Goal: Task Accomplishment & Management: Use online tool/utility

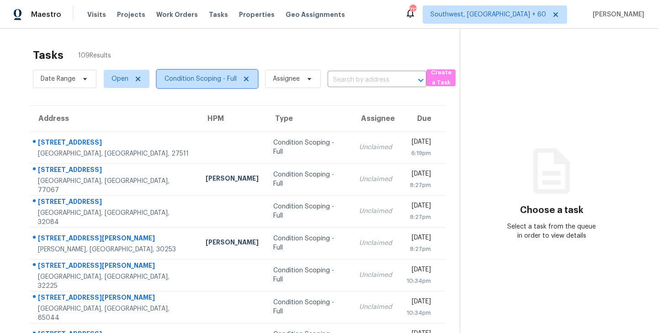
click at [211, 75] on span "Condition Scoping - Full" at bounding box center [200, 78] width 72 height 9
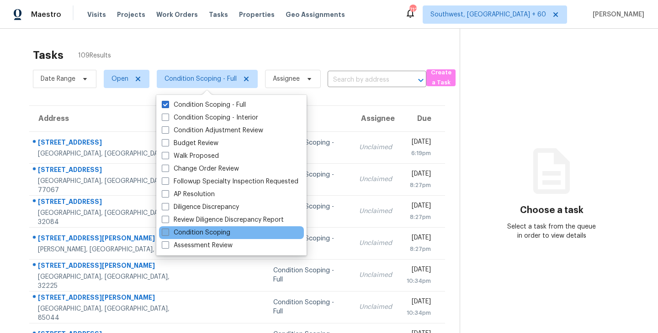
click at [221, 232] on label "Condition Scoping" at bounding box center [196, 232] width 69 height 9
click at [168, 232] on input "Condition Scoping" at bounding box center [165, 231] width 6 height 6
checkbox input "true"
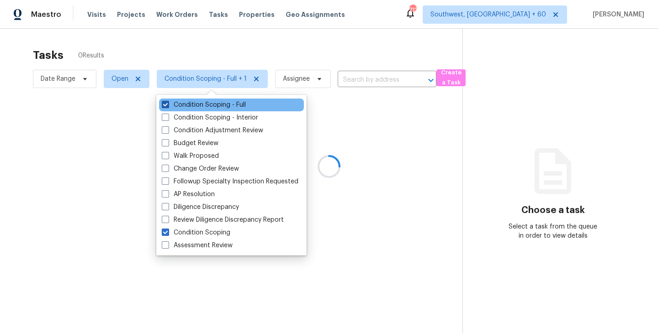
click at [233, 107] on label "Condition Scoping - Full" at bounding box center [204, 105] width 84 height 9
click at [168, 106] on input "Condition Scoping - Full" at bounding box center [165, 104] width 6 height 6
checkbox input "false"
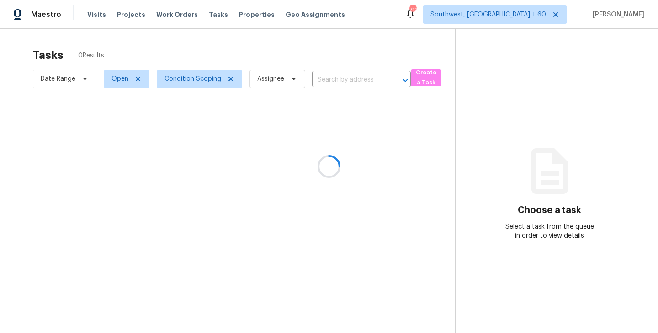
click at [422, 128] on div at bounding box center [329, 166] width 658 height 333
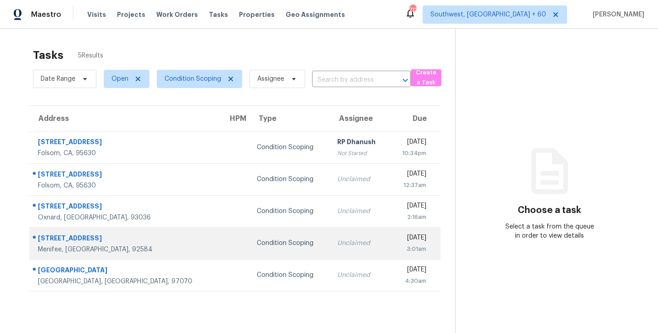
click at [330, 252] on td "Unclaimed" at bounding box center [359, 244] width 59 height 32
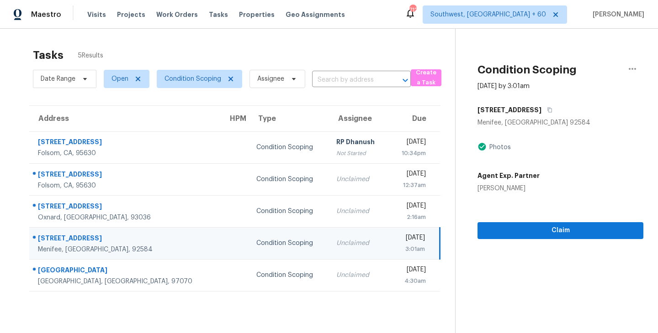
click at [339, 243] on td "Unclaimed" at bounding box center [358, 244] width 59 height 32
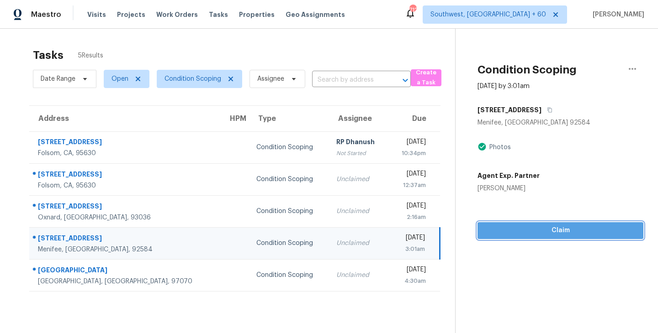
click at [539, 236] on button "Claim" at bounding box center [560, 230] width 166 height 17
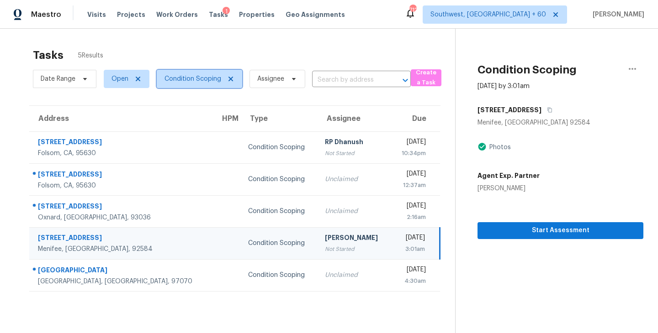
click at [212, 78] on span "Condition Scoping" at bounding box center [192, 78] width 57 height 9
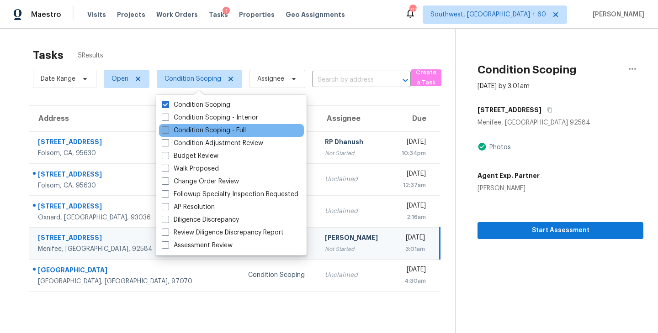
click at [214, 127] on label "Condition Scoping - Full" at bounding box center [204, 130] width 84 height 9
click at [168, 127] on input "Condition Scoping - Full" at bounding box center [165, 129] width 6 height 6
checkbox input "true"
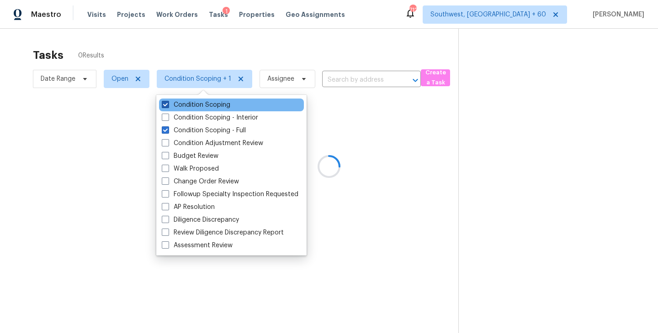
click at [218, 102] on label "Condition Scoping" at bounding box center [196, 105] width 69 height 9
click at [168, 102] on input "Condition Scoping" at bounding box center [165, 104] width 6 height 6
checkbox input "false"
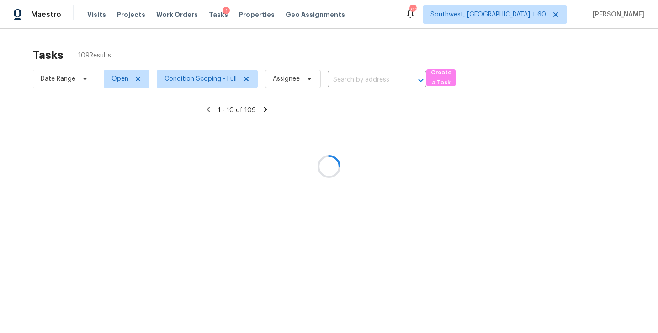
click at [380, 116] on div at bounding box center [329, 166] width 658 height 333
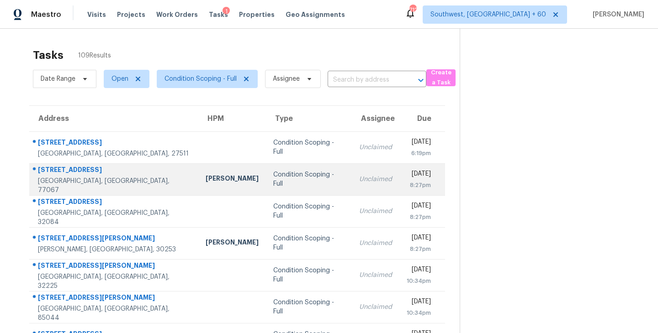
scroll to position [61, 0]
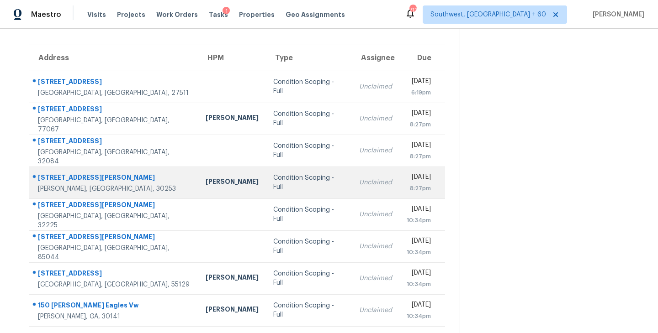
click at [284, 184] on div "Condition Scoping - Full" at bounding box center [308, 183] width 71 height 18
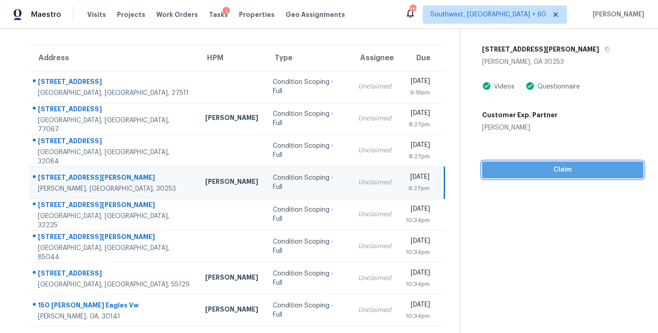
click at [552, 177] on button "Claim" at bounding box center [562, 170] width 161 height 17
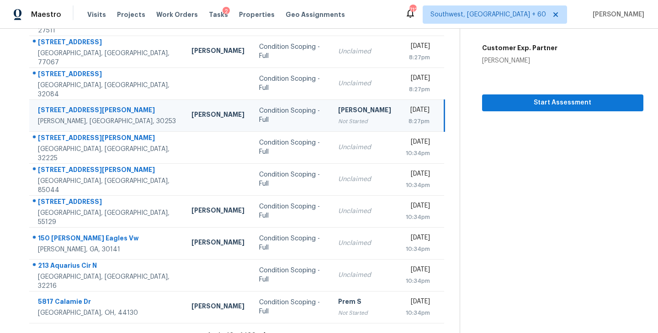
scroll to position [142, 0]
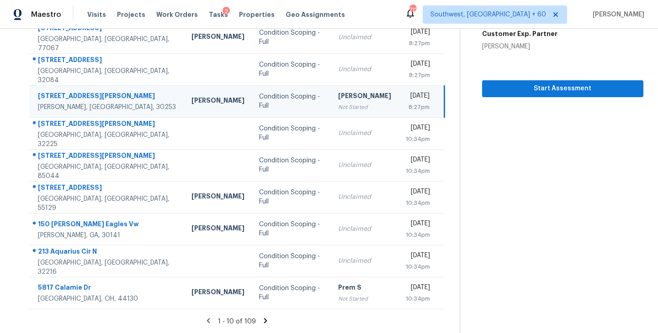
click at [263, 321] on icon at bounding box center [265, 321] width 8 height 8
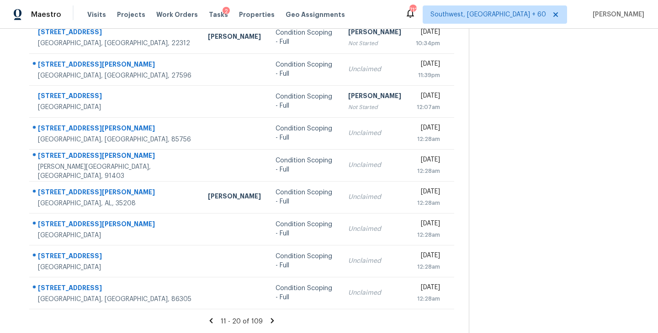
click at [271, 322] on icon at bounding box center [272, 320] width 3 height 5
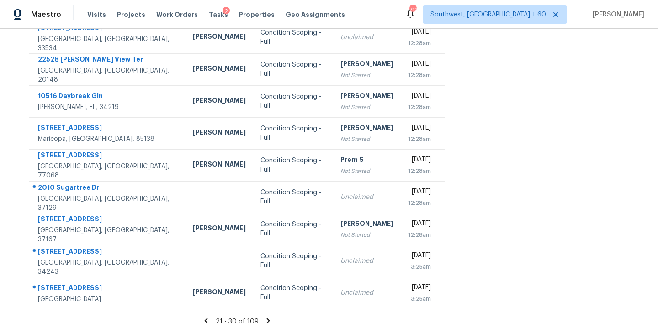
click at [267, 318] on icon at bounding box center [268, 321] width 8 height 8
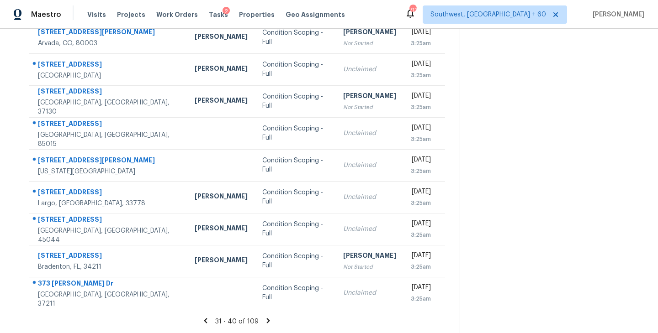
click at [267, 320] on icon at bounding box center [268, 320] width 3 height 5
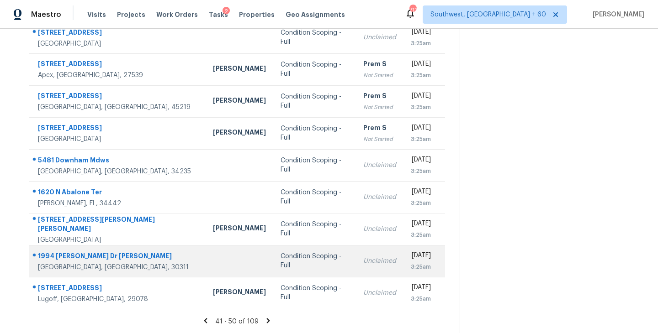
click at [287, 264] on div "Condition Scoping - Full" at bounding box center [314, 261] width 68 height 18
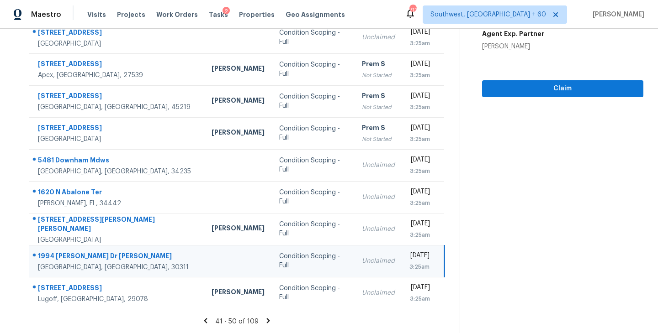
click at [362, 257] on div "Unclaimed" at bounding box center [378, 261] width 33 height 9
click at [560, 95] on button "Claim" at bounding box center [562, 88] width 161 height 17
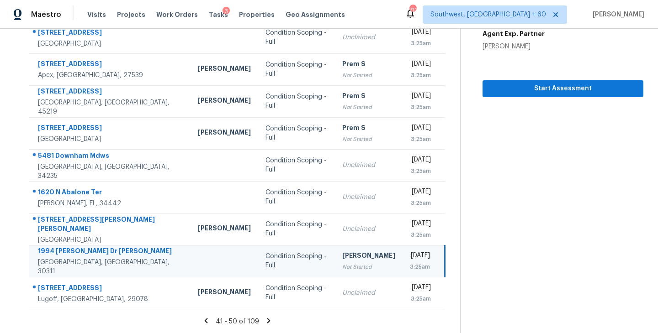
click at [265, 322] on icon at bounding box center [269, 321] width 8 height 8
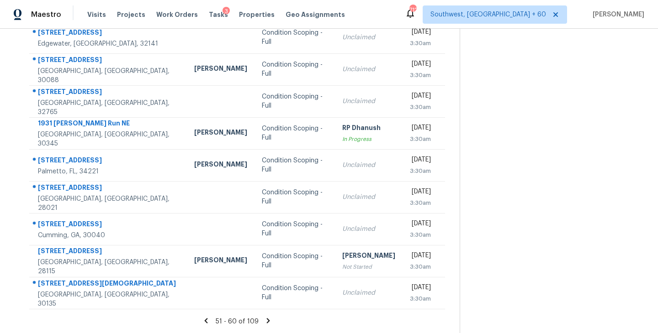
click at [267, 320] on icon at bounding box center [268, 320] width 3 height 5
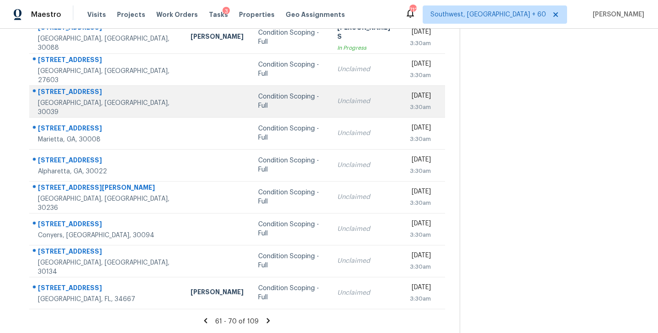
click at [337, 105] on div "Unclaimed" at bounding box center [366, 101] width 58 height 9
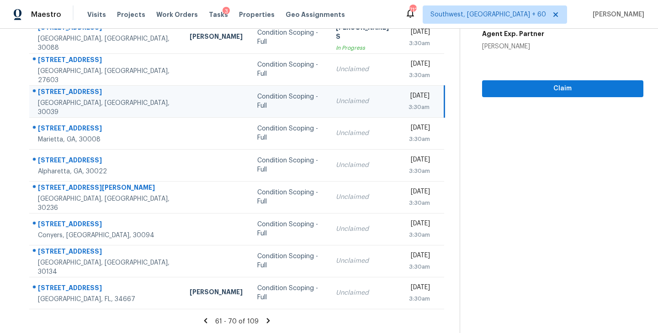
click at [336, 101] on div "Unclaimed" at bounding box center [365, 101] width 58 height 9
click at [529, 95] on button "Claim" at bounding box center [562, 88] width 161 height 17
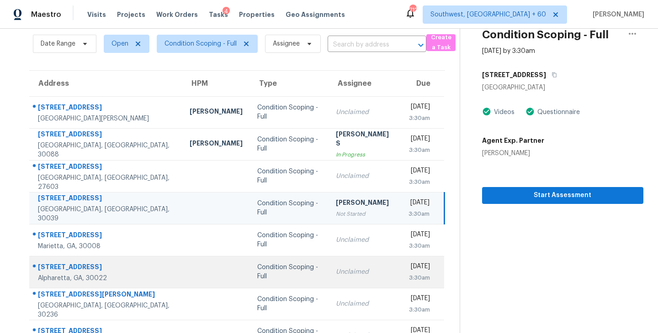
scroll to position [0, 0]
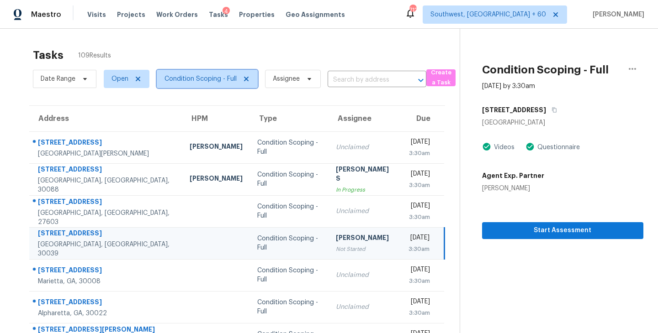
click at [226, 75] on span "Condition Scoping - Full" at bounding box center [200, 78] width 72 height 9
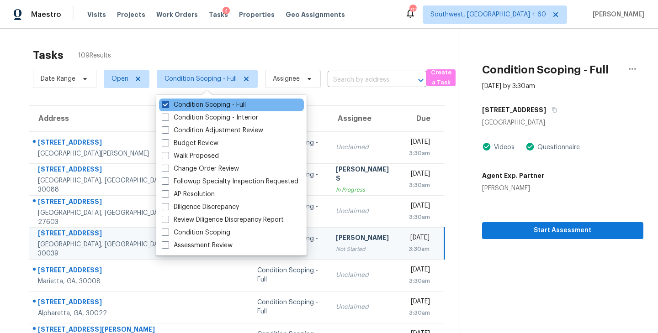
click at [231, 106] on label "Condition Scoping - Full" at bounding box center [204, 105] width 84 height 9
click at [168, 106] on input "Condition Scoping - Full" at bounding box center [165, 104] width 6 height 6
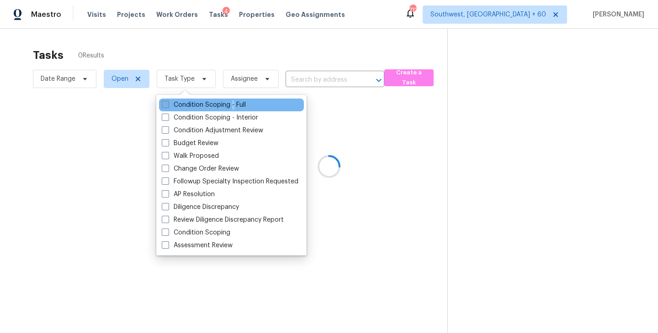
click at [231, 106] on label "Condition Scoping - Full" at bounding box center [204, 105] width 84 height 9
click at [168, 106] on input "Condition Scoping - Full" at bounding box center [165, 104] width 6 height 6
checkbox input "true"
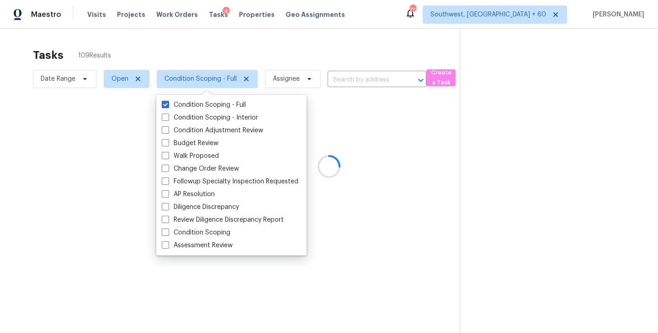
click at [343, 54] on div at bounding box center [329, 166] width 658 height 333
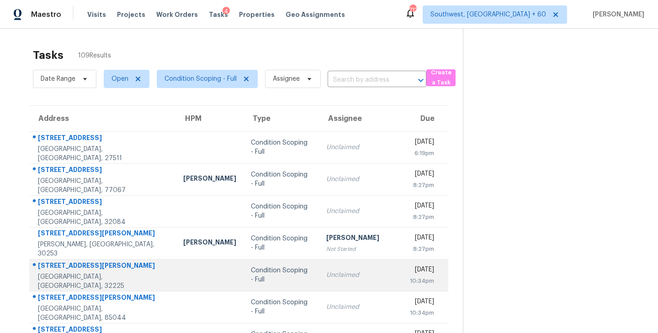
click at [251, 278] on div "Condition Scoping - Full" at bounding box center [281, 275] width 61 height 18
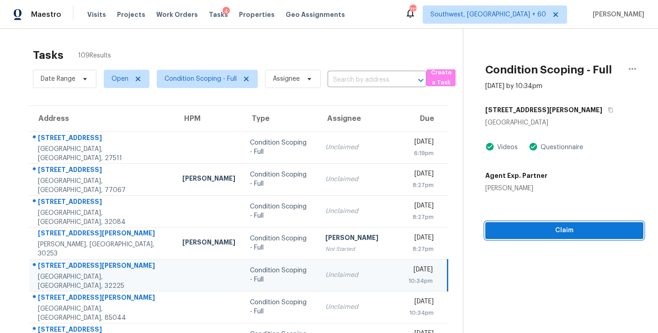
click at [559, 228] on span "Claim" at bounding box center [563, 230] width 143 height 11
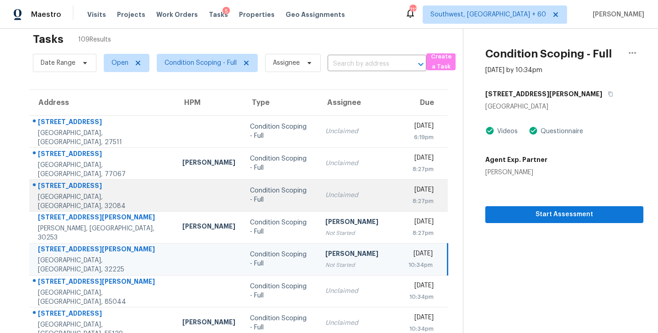
scroll to position [142, 0]
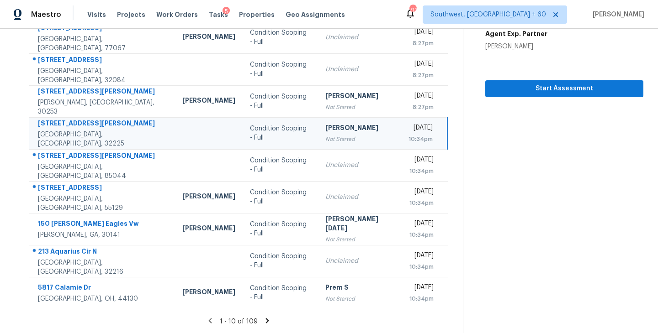
click at [266, 319] on icon at bounding box center [267, 320] width 3 height 5
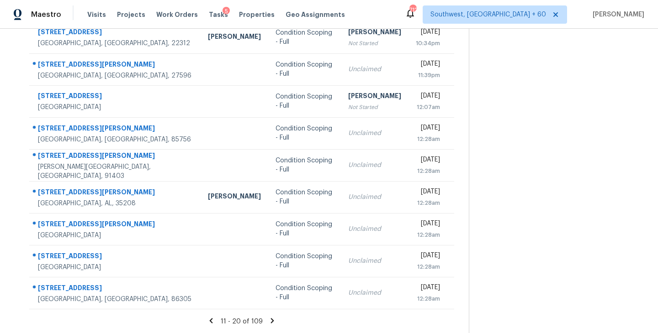
click at [268, 320] on icon at bounding box center [272, 321] width 8 height 8
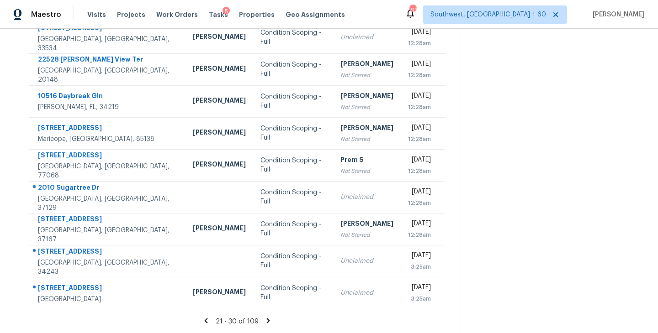
click at [267, 319] on icon at bounding box center [268, 320] width 3 height 5
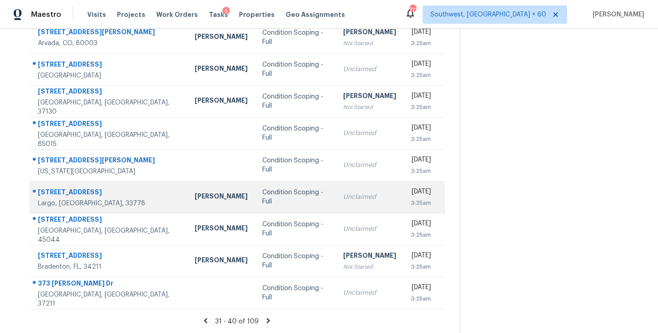
click at [262, 199] on div "Condition Scoping - Full" at bounding box center [295, 197] width 66 height 18
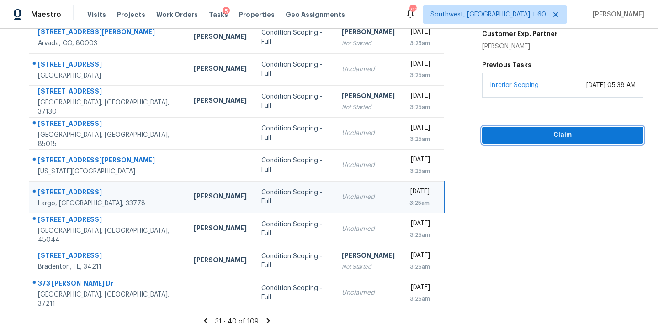
click at [554, 144] on button "Claim" at bounding box center [562, 135] width 161 height 17
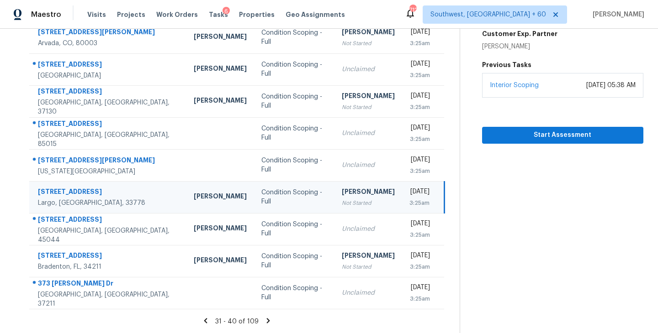
click at [265, 320] on icon at bounding box center [268, 321] width 8 height 8
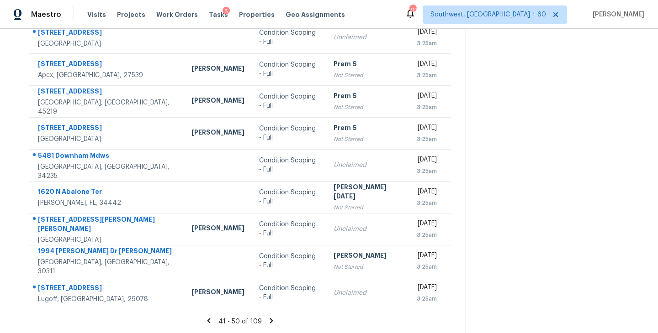
click at [267, 320] on icon at bounding box center [271, 321] width 8 height 8
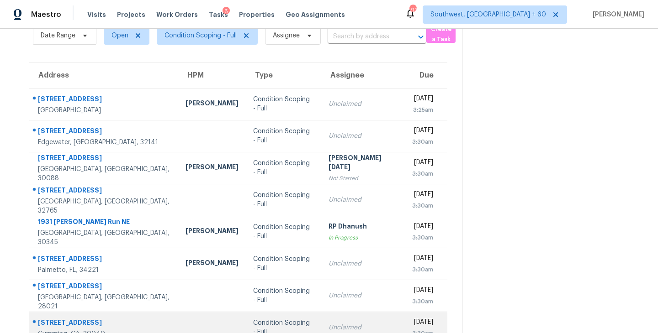
scroll to position [43, 0]
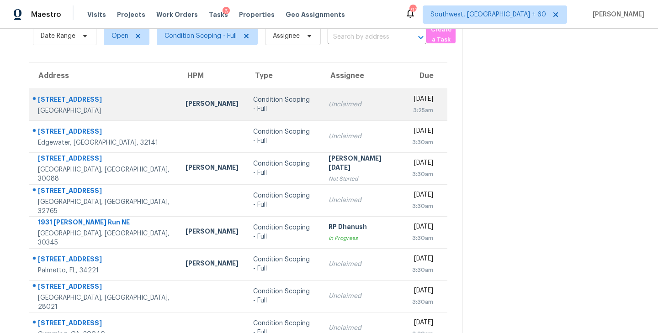
click at [275, 106] on div "Condition Scoping - Full" at bounding box center [283, 104] width 61 height 18
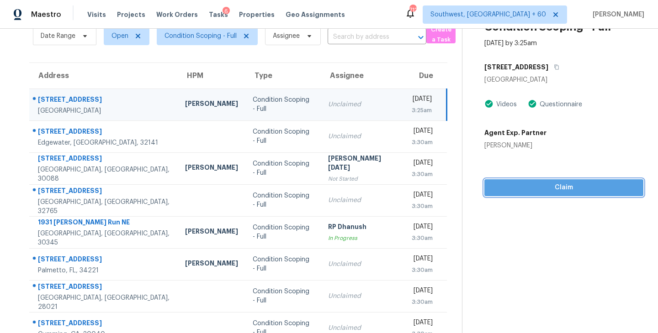
click at [546, 185] on span "Claim" at bounding box center [564, 187] width 144 height 11
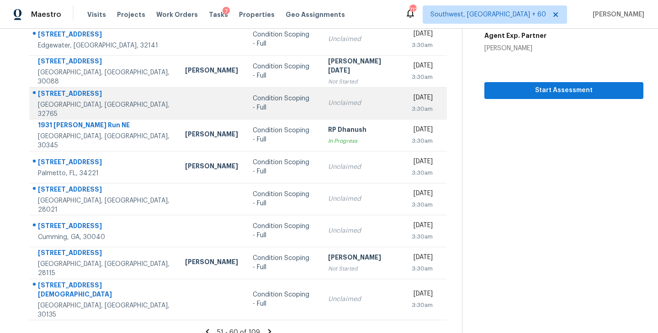
scroll to position [142, 0]
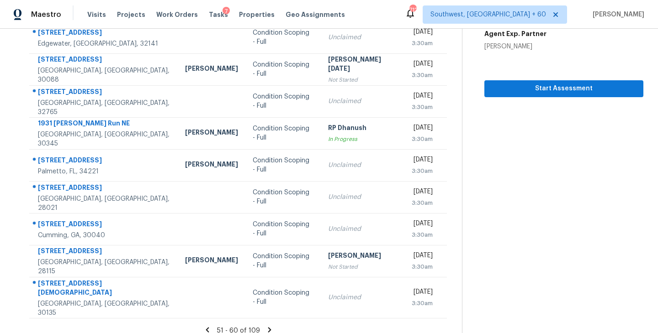
click at [265, 326] on icon at bounding box center [269, 330] width 8 height 8
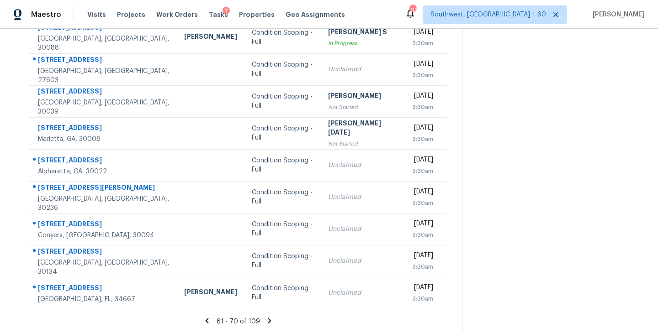
click at [265, 319] on icon at bounding box center [269, 321] width 8 height 8
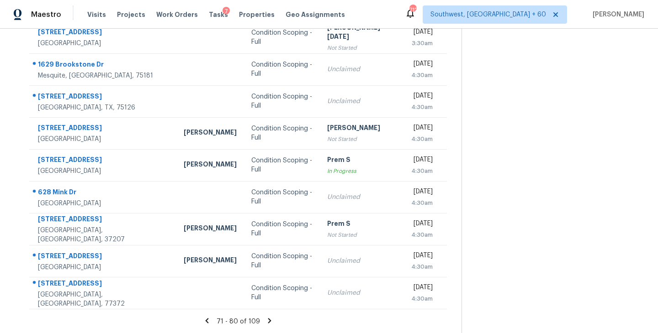
click at [268, 319] on icon at bounding box center [269, 320] width 3 height 5
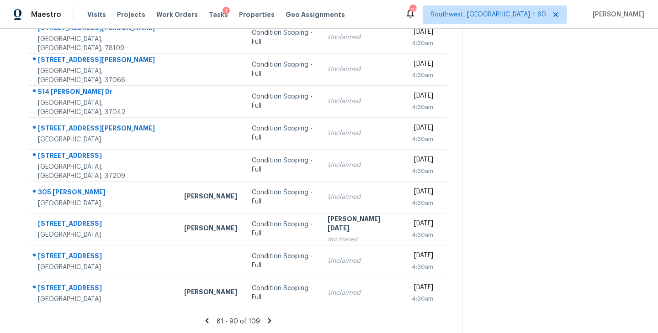
click at [268, 322] on icon at bounding box center [269, 320] width 3 height 5
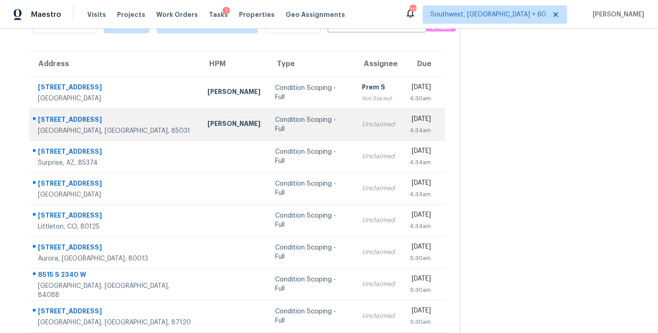
scroll to position [0, 0]
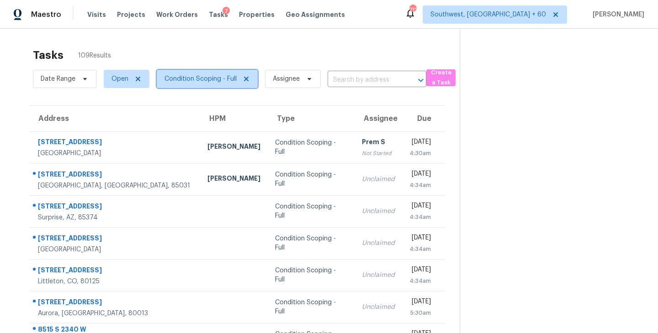
click at [209, 84] on span "Condition Scoping - Full" at bounding box center [207, 79] width 101 height 18
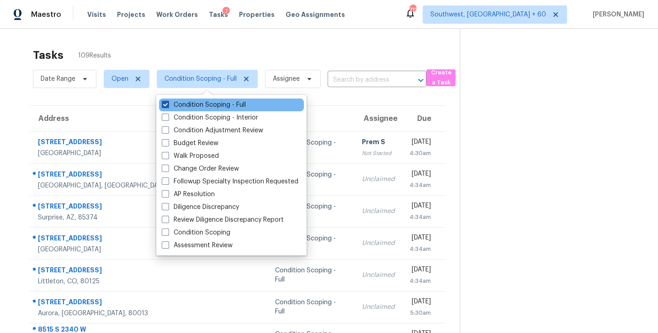
click at [212, 105] on label "Condition Scoping - Full" at bounding box center [204, 105] width 84 height 9
click at [168, 105] on input "Condition Scoping - Full" at bounding box center [165, 104] width 6 height 6
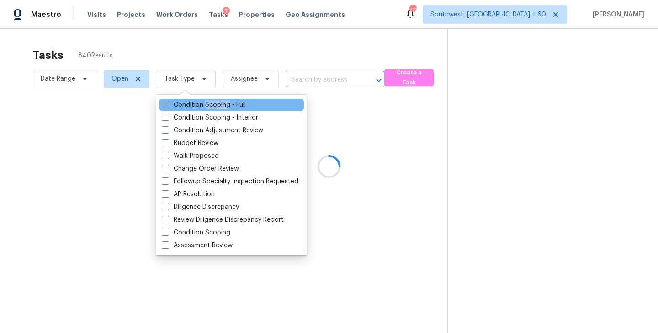
click at [212, 105] on label "Condition Scoping - Full" at bounding box center [204, 105] width 84 height 9
click at [168, 105] on input "Condition Scoping - Full" at bounding box center [165, 104] width 6 height 6
checkbox input "true"
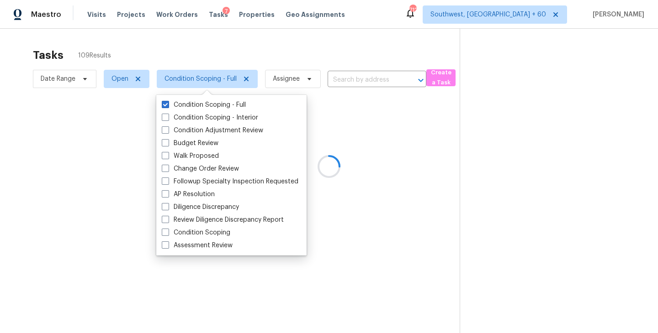
click at [339, 136] on div at bounding box center [329, 166] width 658 height 333
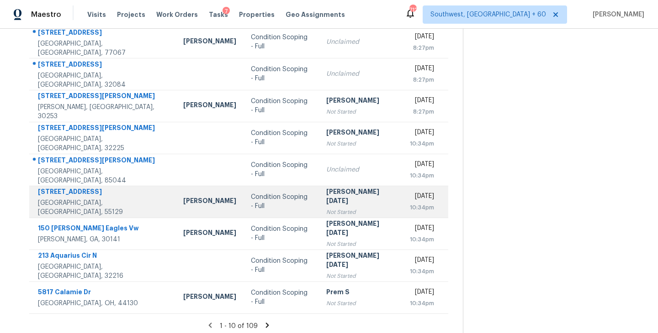
scroll to position [142, 0]
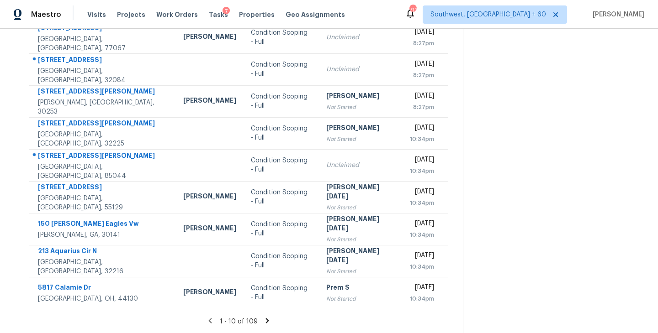
click at [265, 320] on icon at bounding box center [266, 320] width 3 height 5
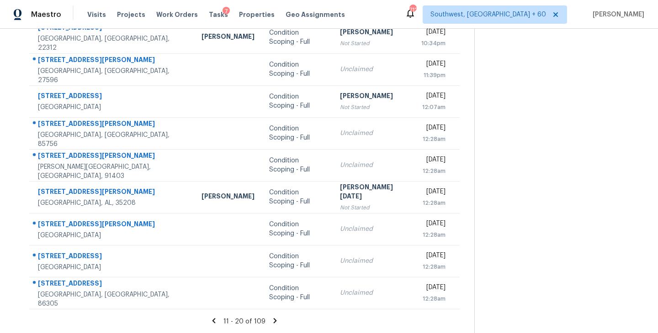
click at [271, 322] on icon at bounding box center [275, 321] width 8 height 8
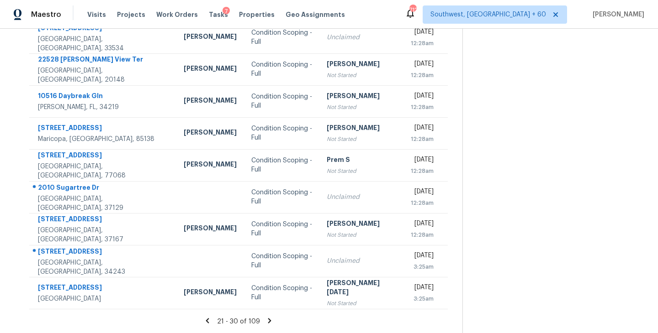
click at [268, 320] on icon at bounding box center [269, 320] width 3 height 5
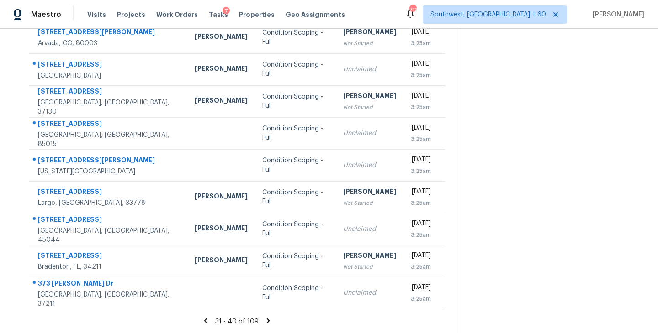
click at [267, 320] on icon at bounding box center [268, 320] width 3 height 5
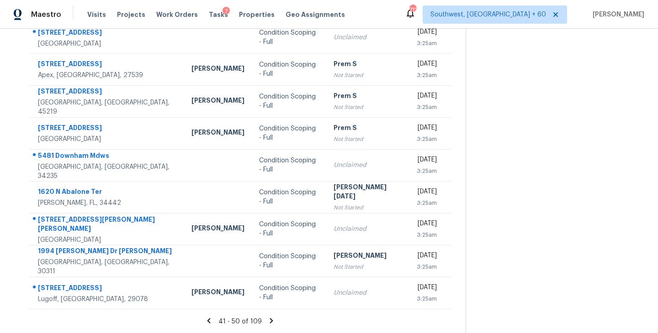
click at [270, 321] on icon at bounding box center [271, 320] width 3 height 5
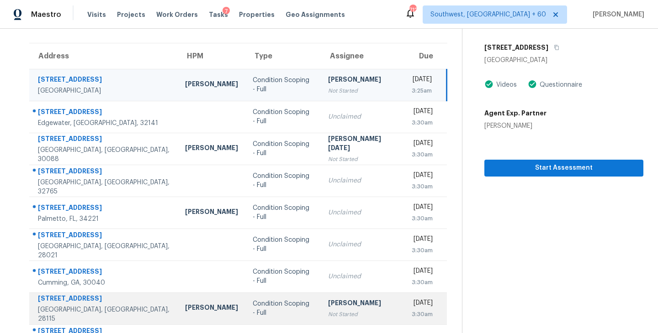
scroll to position [0, 0]
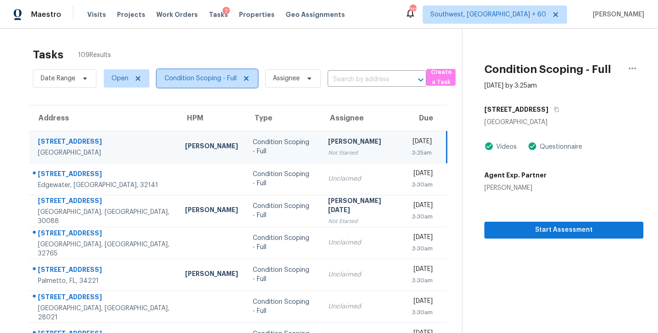
click at [219, 81] on span "Condition Scoping - Full" at bounding box center [200, 78] width 72 height 9
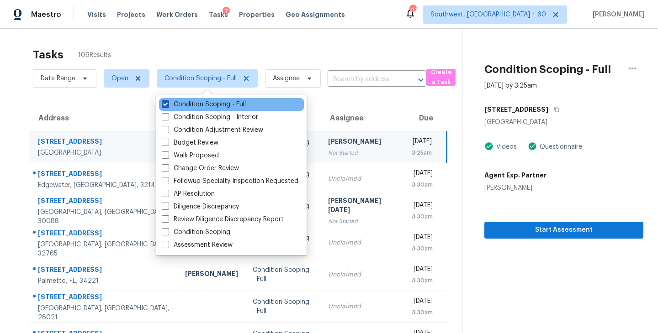
click at [226, 107] on label "Condition Scoping - Full" at bounding box center [204, 104] width 84 height 9
click at [168, 106] on input "Condition Scoping - Full" at bounding box center [165, 103] width 6 height 6
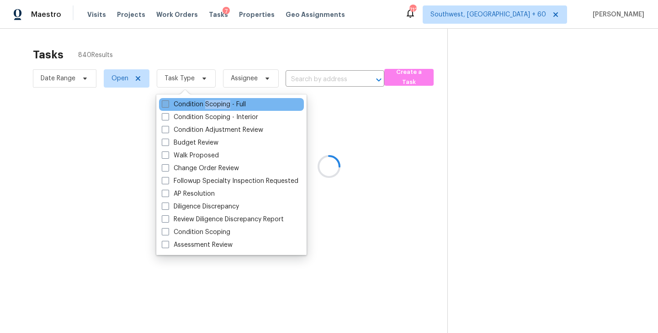
click at [226, 107] on label "Condition Scoping - Full" at bounding box center [204, 104] width 84 height 9
click at [168, 106] on input "Condition Scoping - Full" at bounding box center [165, 103] width 6 height 6
checkbox input "true"
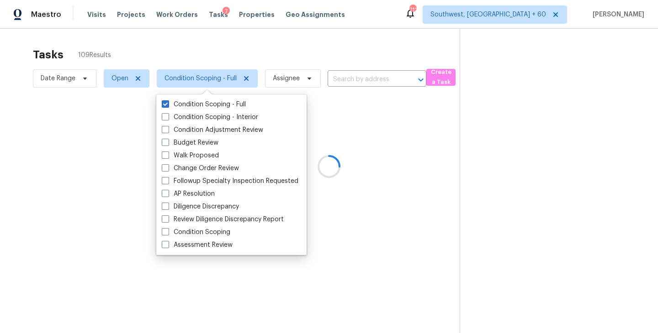
click at [379, 160] on div at bounding box center [329, 166] width 658 height 333
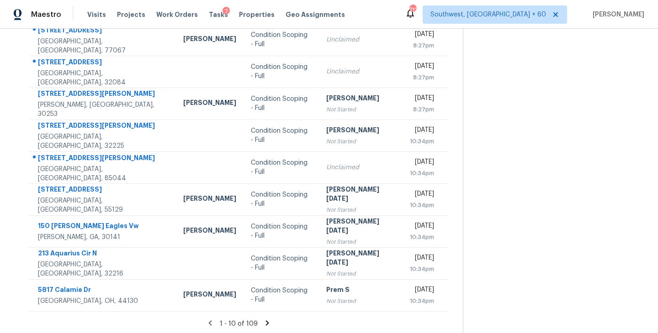
scroll to position [142, 0]
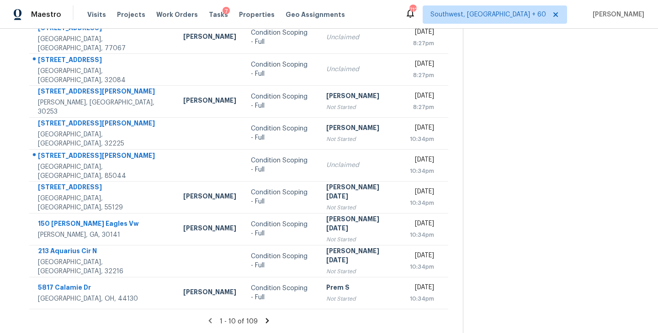
click at [265, 323] on icon at bounding box center [266, 320] width 3 height 5
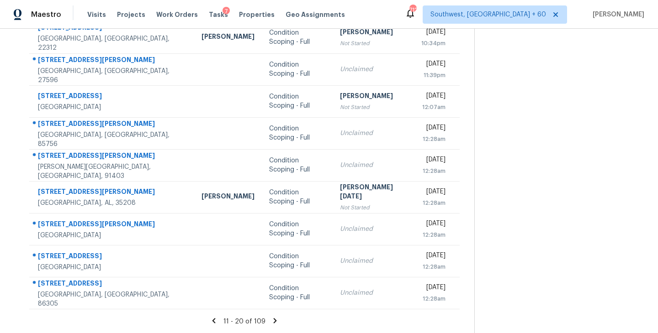
click at [273, 320] on icon at bounding box center [274, 320] width 3 height 5
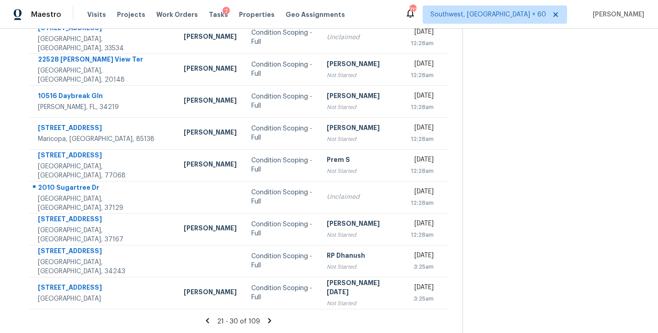
click at [268, 321] on icon at bounding box center [269, 320] width 3 height 5
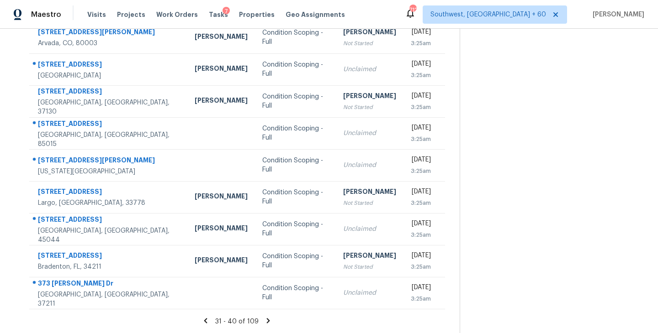
click at [268, 320] on icon at bounding box center [268, 320] width 3 height 5
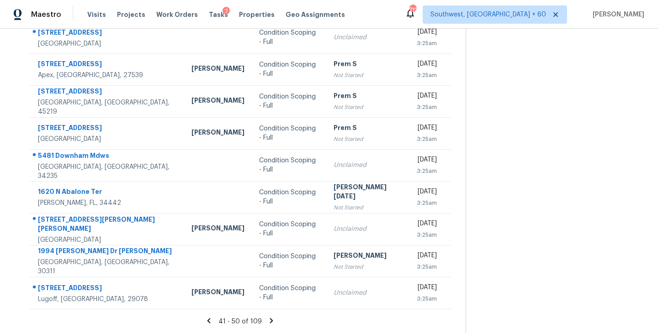
click at [270, 321] on icon at bounding box center [271, 320] width 3 height 5
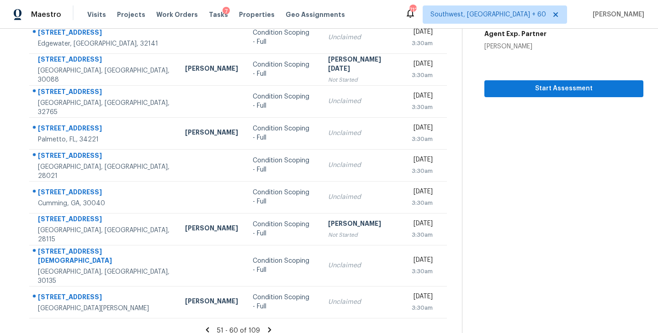
click at [268, 328] on icon at bounding box center [269, 330] width 3 height 5
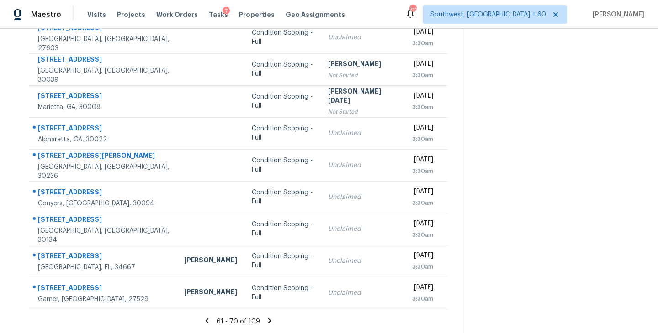
click at [266, 321] on icon at bounding box center [269, 321] width 8 height 8
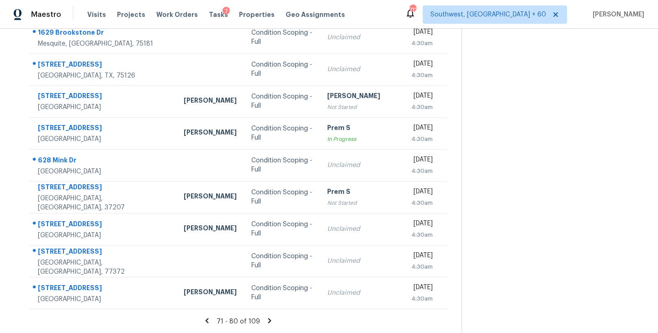
click at [268, 321] on icon at bounding box center [269, 320] width 3 height 5
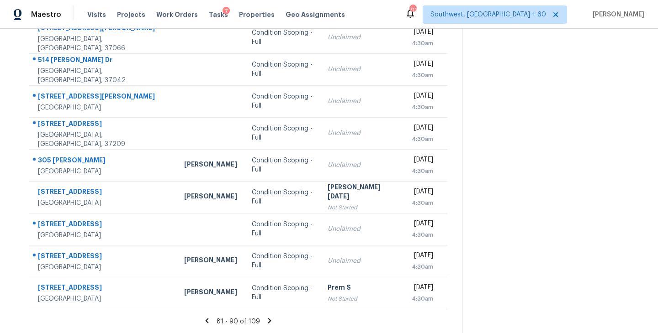
click at [265, 321] on icon at bounding box center [269, 321] width 8 height 8
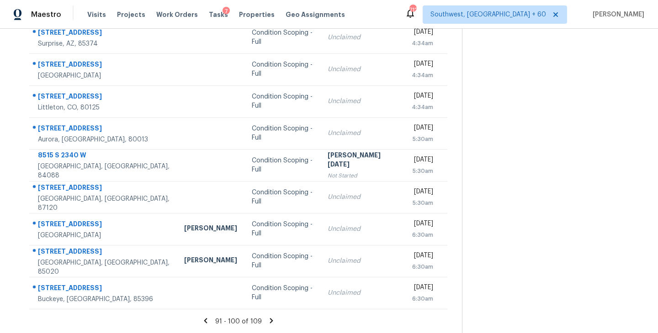
click at [267, 318] on icon at bounding box center [271, 321] width 8 height 8
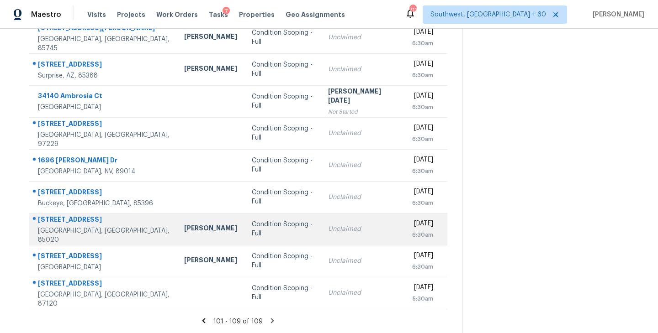
scroll to position [0, 0]
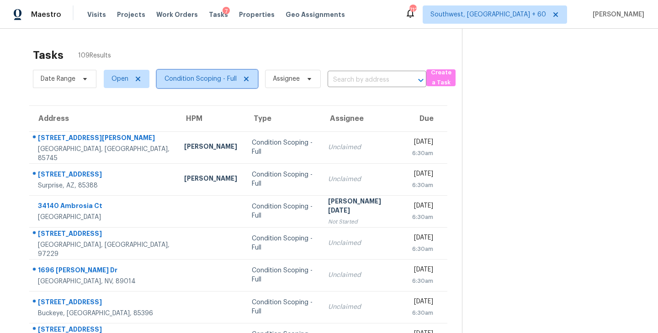
click at [215, 77] on span "Condition Scoping - Full" at bounding box center [200, 78] width 72 height 9
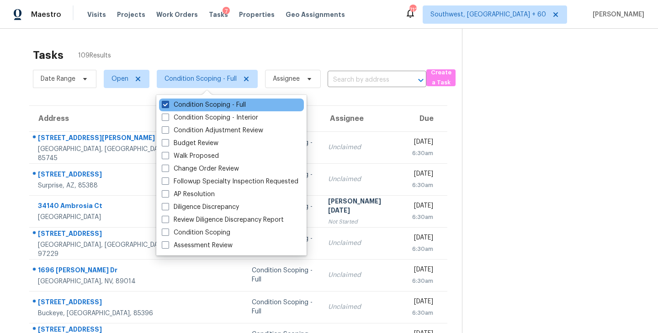
click at [219, 106] on label "Condition Scoping - Full" at bounding box center [204, 105] width 84 height 9
click at [168, 106] on input "Condition Scoping - Full" at bounding box center [165, 104] width 6 height 6
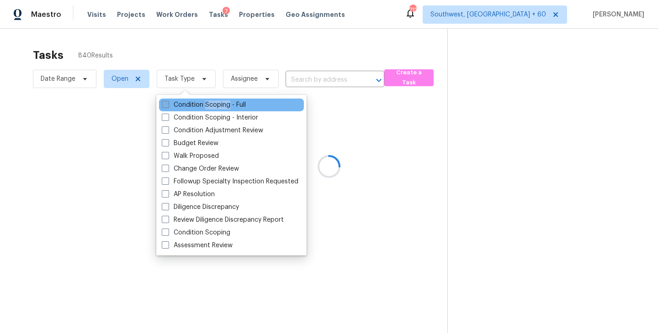
click at [219, 106] on label "Condition Scoping - Full" at bounding box center [204, 105] width 84 height 9
click at [168, 106] on input "Condition Scoping - Full" at bounding box center [165, 104] width 6 height 6
checkbox input "true"
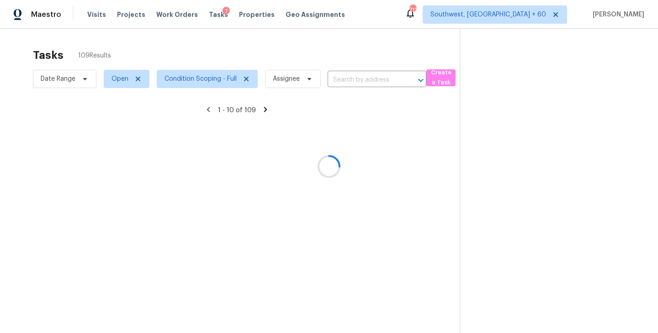
click at [401, 157] on div at bounding box center [329, 166] width 658 height 333
click at [365, 74] on div at bounding box center [329, 166] width 658 height 333
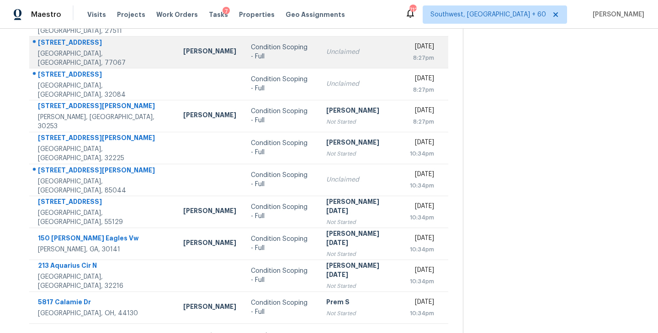
scroll to position [142, 0]
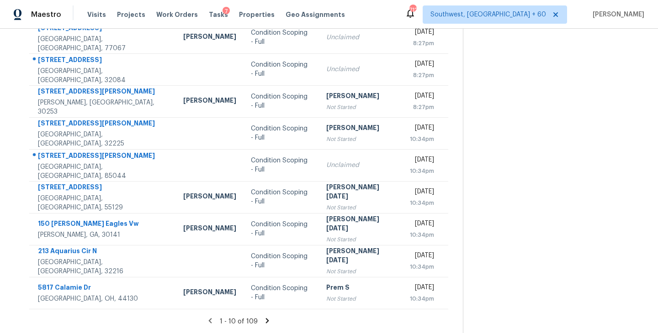
click at [265, 319] on icon at bounding box center [266, 320] width 3 height 5
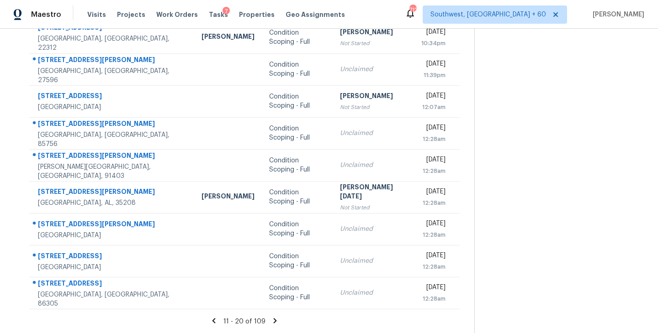
click at [273, 319] on icon at bounding box center [274, 320] width 3 height 5
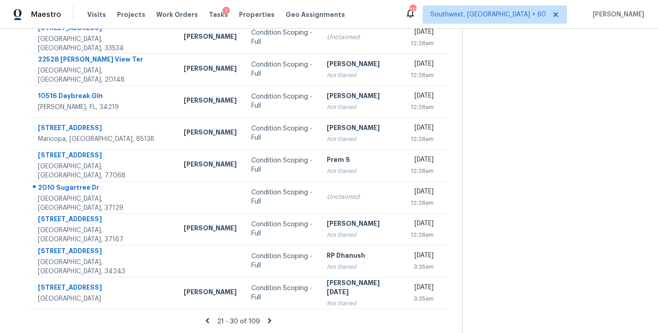
click at [268, 320] on icon at bounding box center [269, 320] width 3 height 5
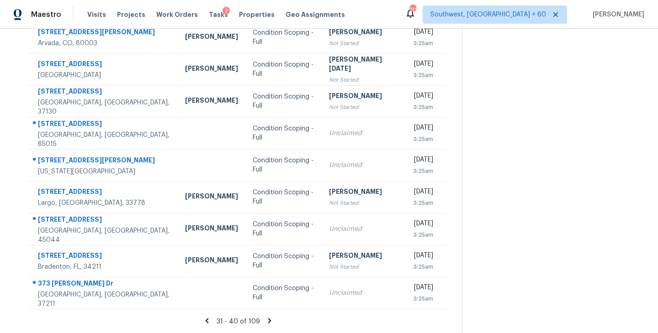
click at [268, 319] on icon at bounding box center [269, 320] width 3 height 5
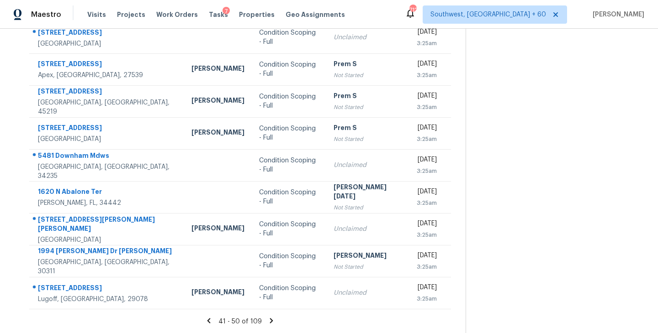
click at [270, 322] on icon at bounding box center [271, 320] width 3 height 5
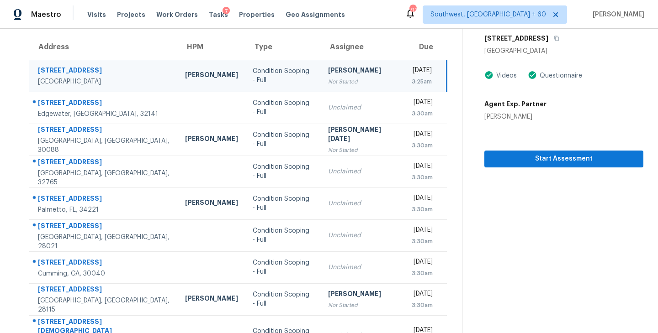
scroll to position [0, 0]
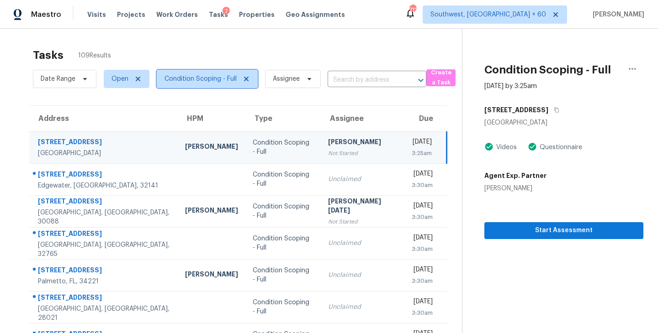
click at [221, 78] on span "Condition Scoping - Full" at bounding box center [200, 78] width 72 height 9
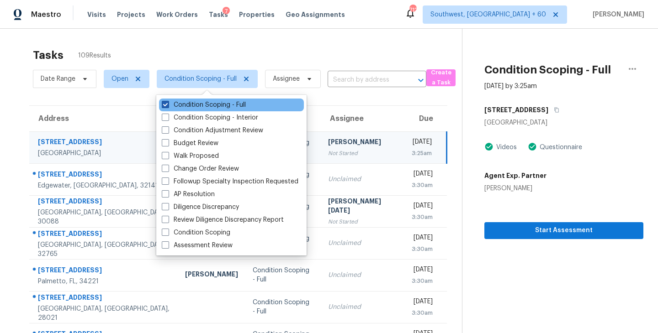
click at [224, 106] on label "Condition Scoping - Full" at bounding box center [204, 105] width 84 height 9
click at [168, 106] on input "Condition Scoping - Full" at bounding box center [165, 104] width 6 height 6
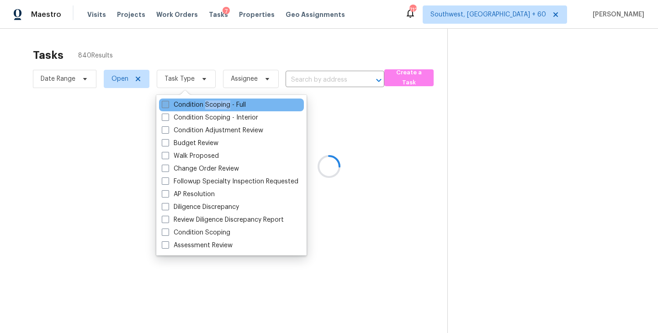
click at [224, 106] on label "Condition Scoping - Full" at bounding box center [204, 105] width 84 height 9
click at [168, 106] on input "Condition Scoping - Full" at bounding box center [165, 104] width 6 height 6
checkbox input "true"
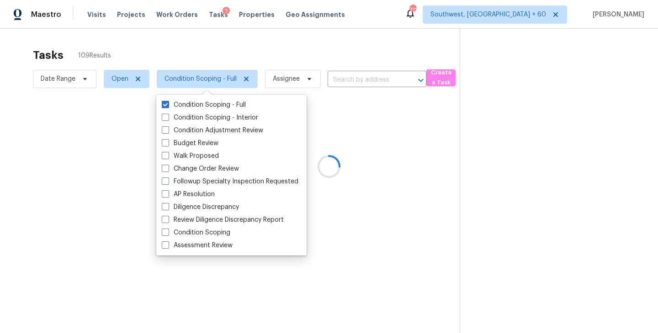
click at [389, 135] on div at bounding box center [329, 166] width 658 height 333
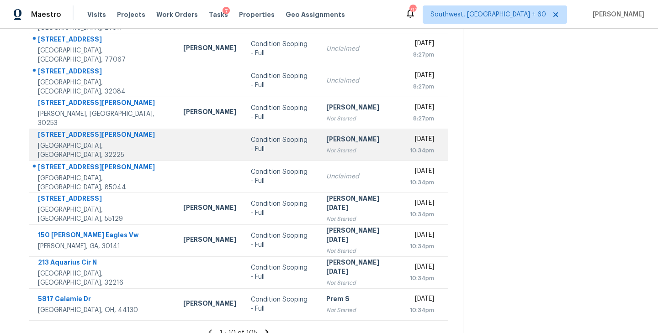
scroll to position [142, 0]
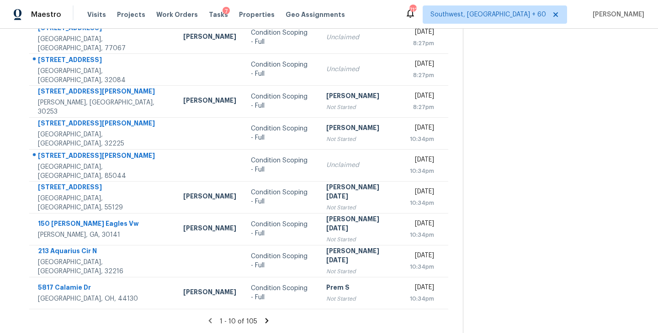
click at [265, 321] on icon at bounding box center [266, 320] width 3 height 5
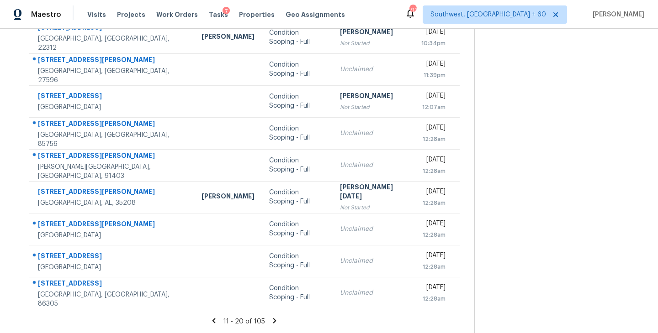
click at [270, 321] on icon at bounding box center [274, 321] width 8 height 8
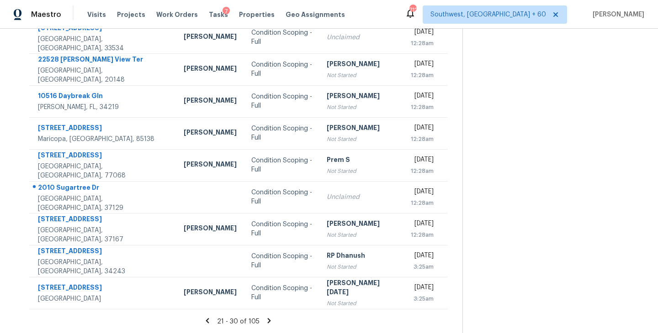
click at [265, 318] on icon at bounding box center [269, 321] width 8 height 8
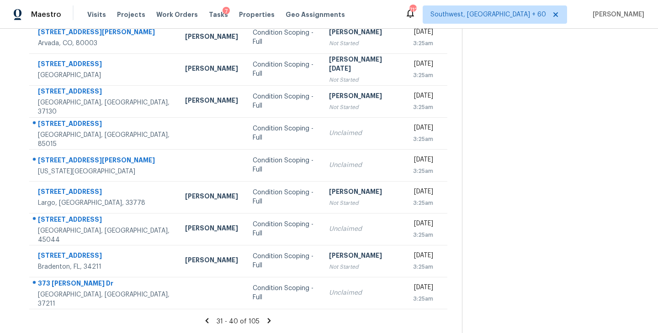
click at [268, 321] on icon at bounding box center [269, 320] width 3 height 5
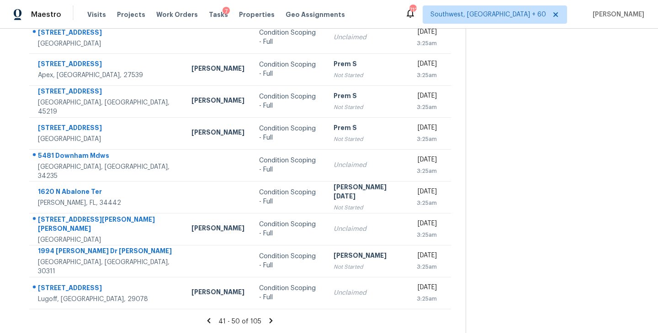
click at [270, 319] on icon at bounding box center [271, 320] width 3 height 5
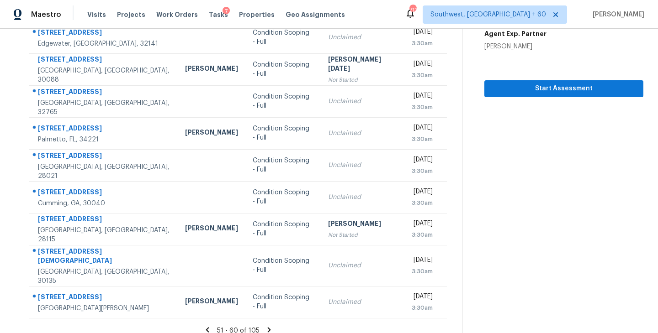
click at [268, 328] on icon at bounding box center [269, 330] width 3 height 5
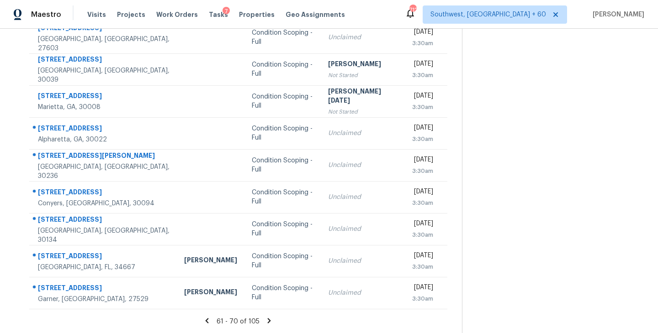
click at [265, 321] on icon at bounding box center [269, 321] width 8 height 8
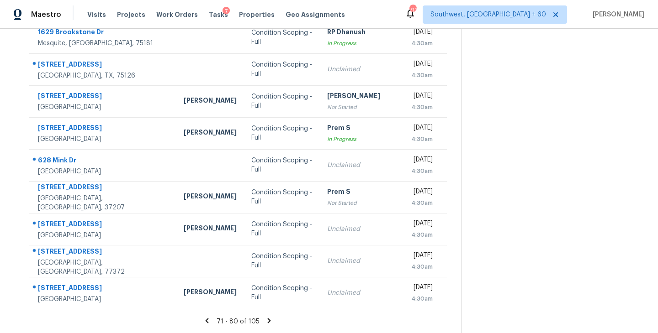
click at [268, 319] on icon at bounding box center [269, 321] width 8 height 8
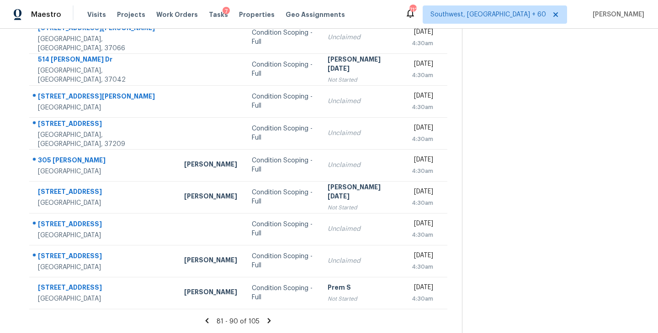
click at [268, 319] on icon at bounding box center [269, 320] width 3 height 5
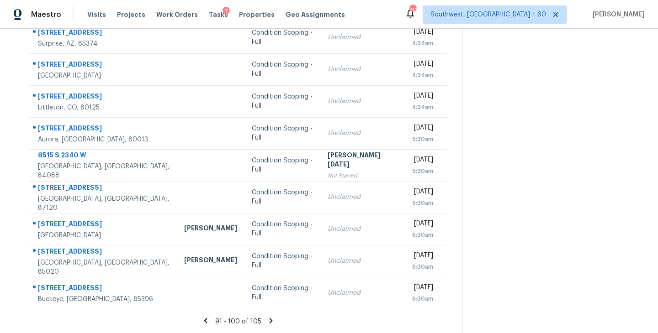
click at [270, 321] on icon at bounding box center [271, 321] width 8 height 8
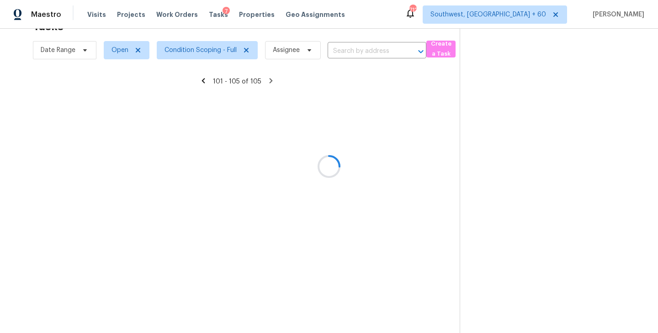
scroll to position [29, 0]
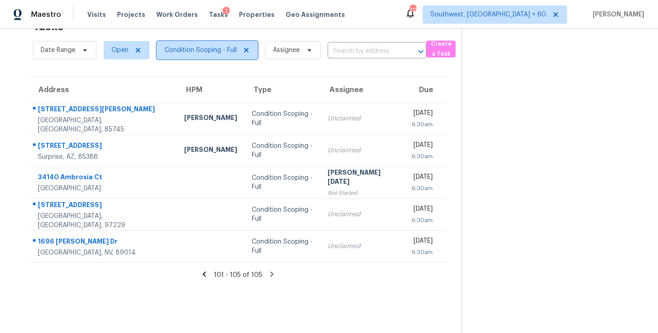
click at [225, 50] on span "Condition Scoping - Full" at bounding box center [200, 50] width 72 height 9
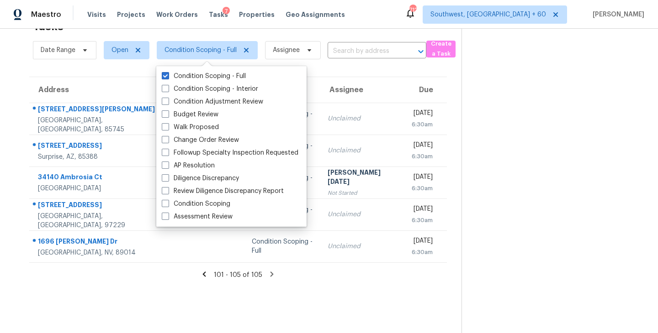
click at [498, 125] on section at bounding box center [552, 166] width 182 height 333
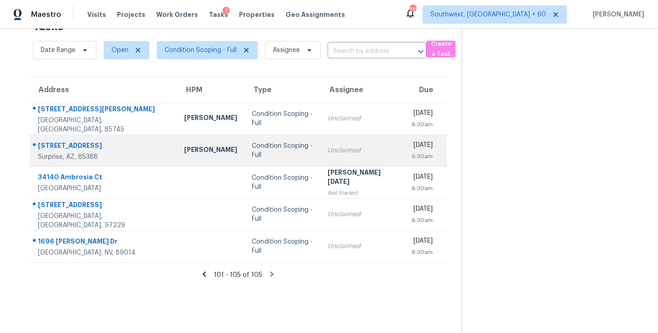
scroll to position [0, 0]
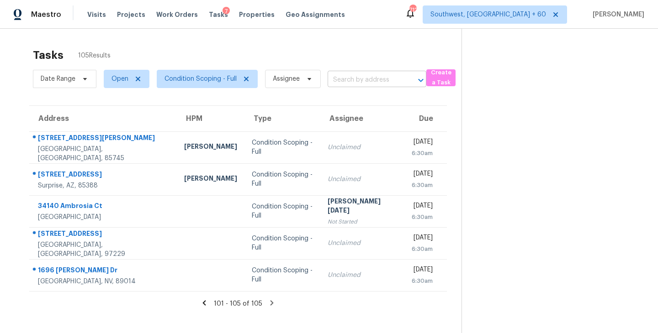
click at [352, 80] on input "text" at bounding box center [364, 80] width 73 height 14
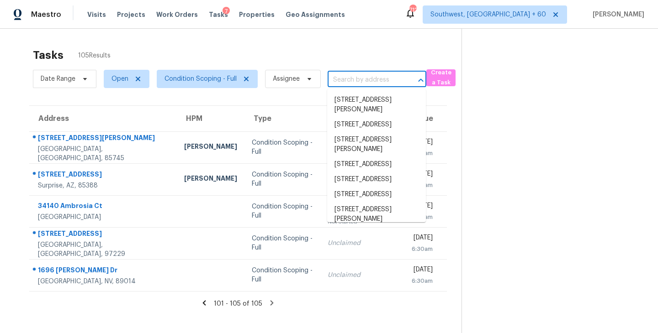
paste input "305 Bryan Pl, Cedar Hill, TX, 75104"
type input "305 Bryan Pl, Cedar Hill, TX, 75104"
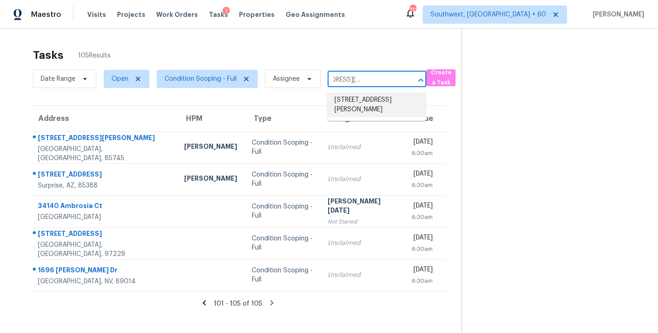
click at [362, 102] on li "305 Bryan Pl, Cedar Hill, TX 75104" at bounding box center [376, 105] width 99 height 25
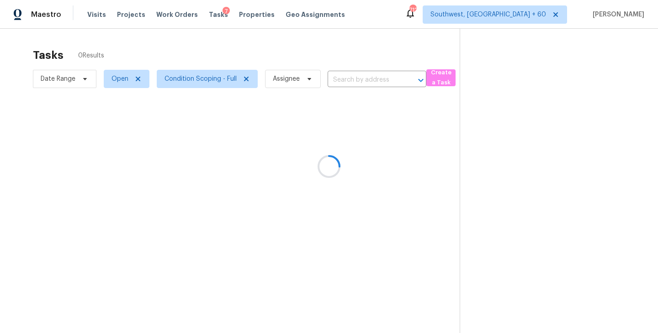
type input "305 Bryan Pl, Cedar Hill, TX 75104"
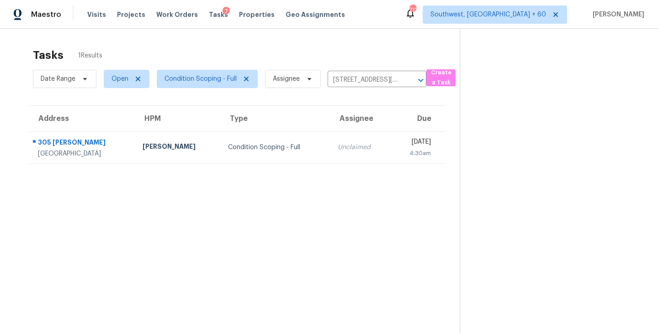
click at [309, 144] on td "Condition Scoping - Full" at bounding box center [276, 148] width 110 height 32
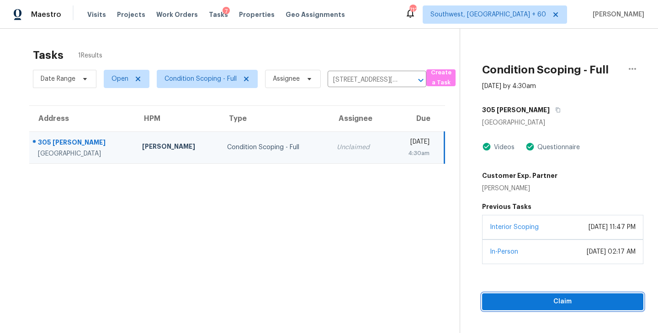
click at [548, 303] on span "Claim" at bounding box center [562, 301] width 147 height 11
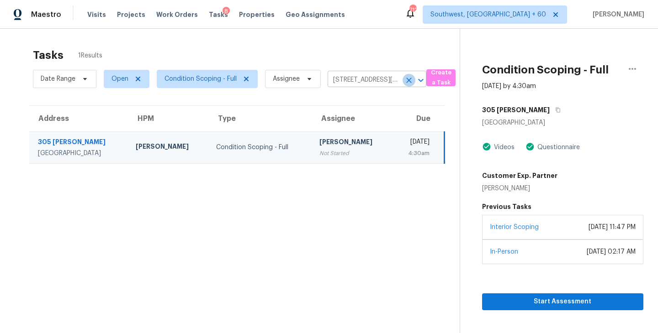
click at [410, 79] on icon "Clear" at bounding box center [408, 80] width 5 height 5
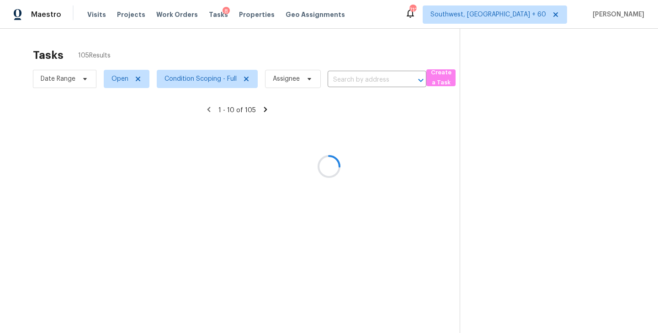
click at [383, 79] on div at bounding box center [329, 166] width 658 height 333
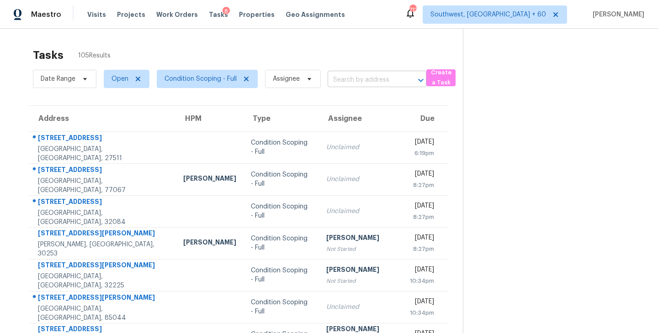
click at [374, 77] on input "text" at bounding box center [364, 80] width 73 height 14
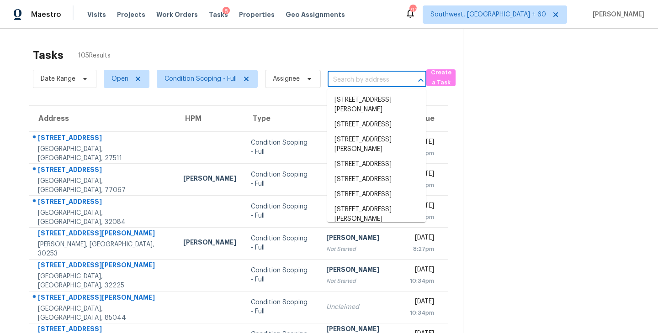
paste input "12151 Swords Creek Rd, Houston, TX, 77067"
type input "12151 Swords Creek Rd, Houston, TX, 77067"
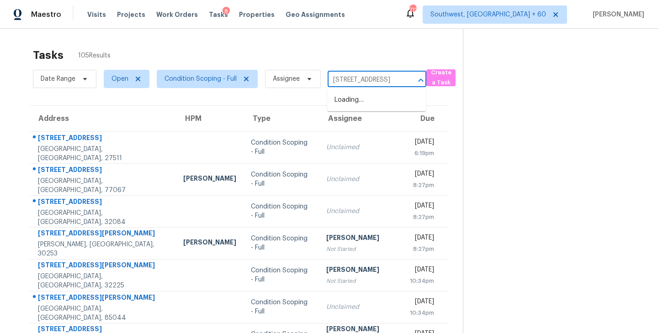
scroll to position [0, 64]
click at [372, 99] on li "12151 Swords Creek Rd, Houston, TX 77067" at bounding box center [376, 100] width 99 height 15
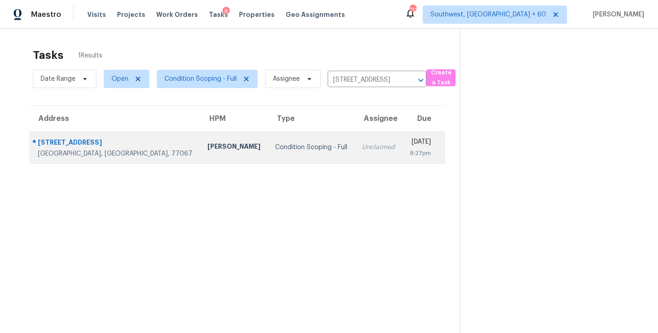
click at [362, 146] on div "Unclaimed" at bounding box center [378, 147] width 33 height 9
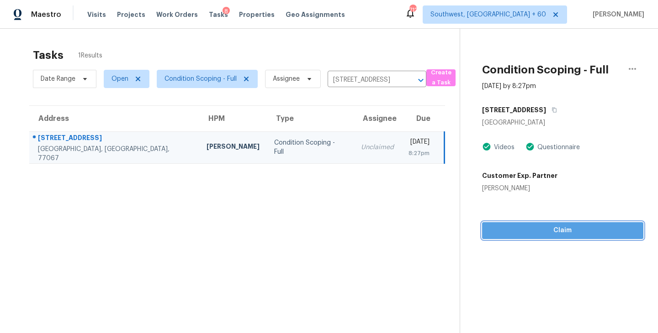
click at [567, 236] on span "Claim" at bounding box center [562, 230] width 147 height 11
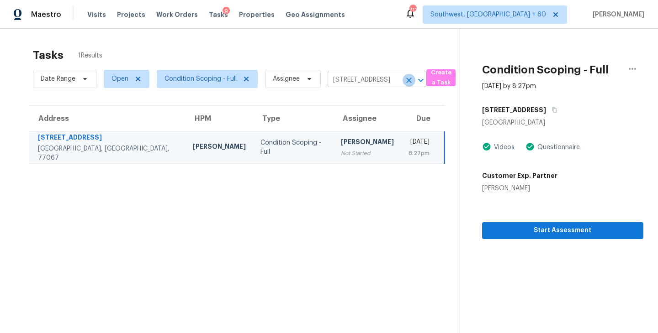
click at [409, 78] on icon "Clear" at bounding box center [408, 80] width 9 height 9
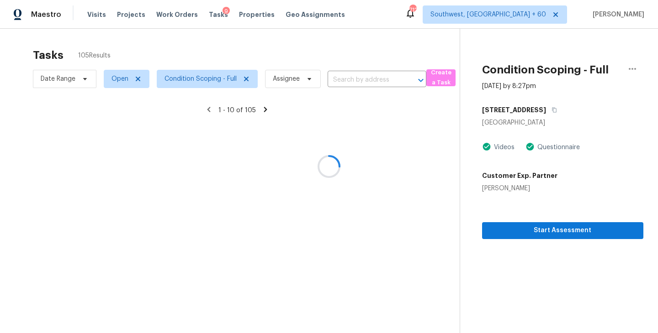
click at [351, 78] on div at bounding box center [329, 166] width 658 height 333
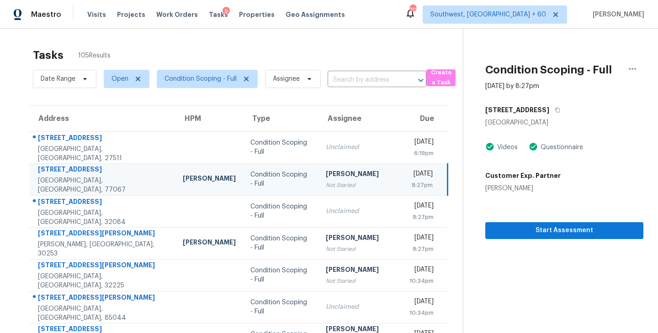
click at [351, 78] on input "text" at bounding box center [364, 80] width 73 height 14
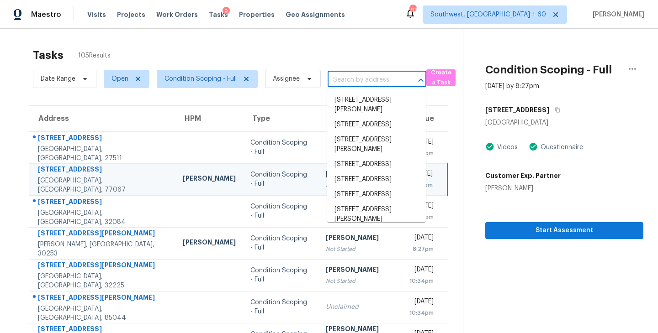
paste input "3423 Scadlock Ln, Sherman Oaks, CA, 91403"
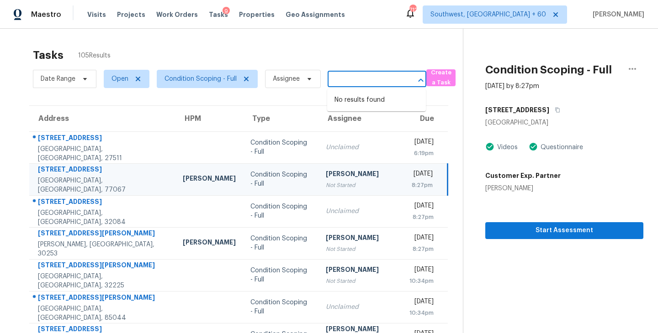
type input "3423 Scadlock Ln, Sherman Oaks, CA, 91403"
click at [358, 63] on div "Tasks 105 Results" at bounding box center [248, 55] width 430 height 24
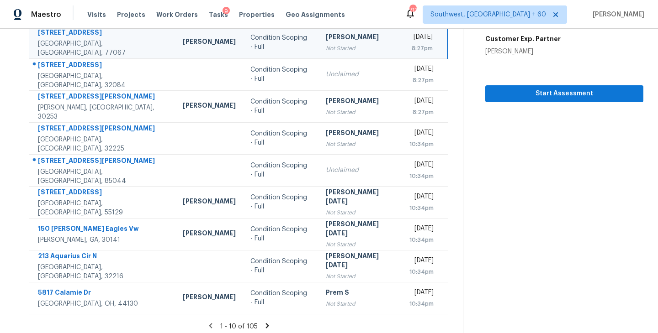
scroll to position [142, 0]
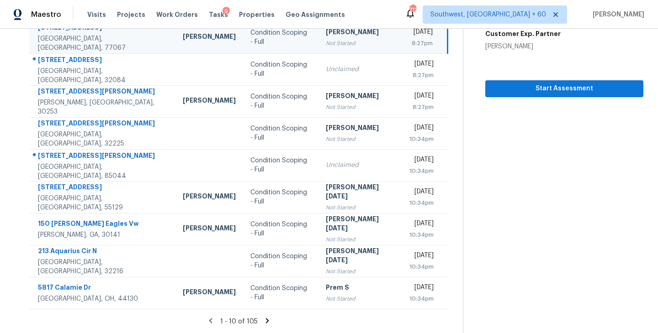
click at [265, 321] on icon at bounding box center [266, 320] width 3 height 5
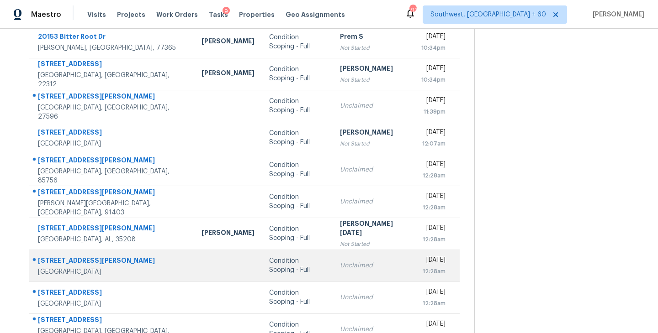
scroll to position [99, 0]
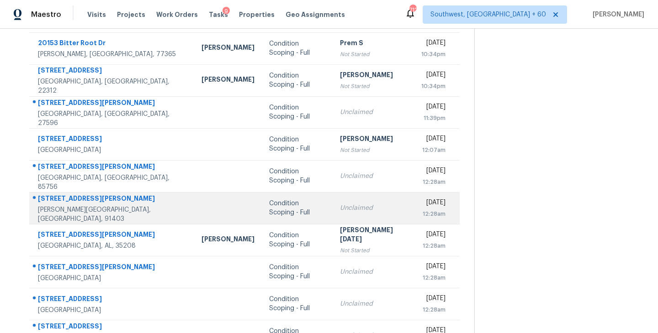
click at [262, 217] on td "Condition Scoping - Full" at bounding box center [297, 208] width 71 height 32
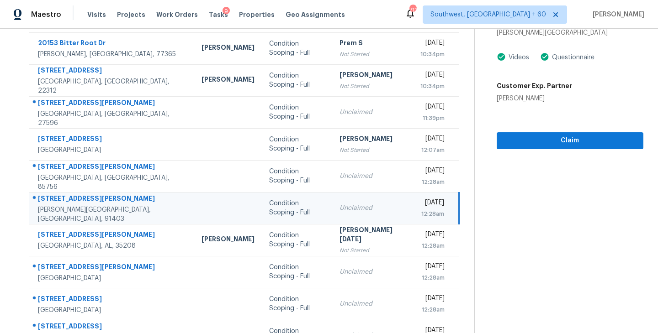
click at [262, 217] on td "Condition Scoping - Full" at bounding box center [297, 208] width 70 height 32
click at [566, 135] on span "Claim" at bounding box center [570, 140] width 132 height 11
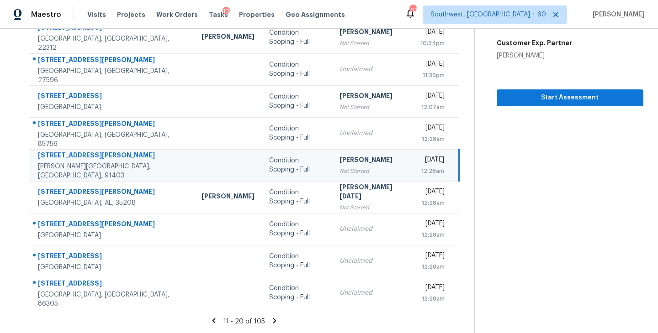
scroll to position [32, 0]
click at [210, 320] on icon at bounding box center [214, 321] width 8 height 8
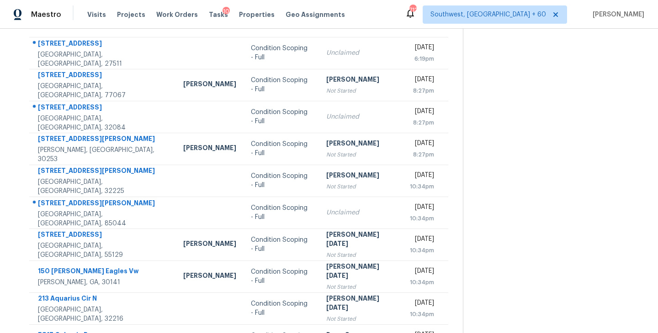
scroll to position [142, 0]
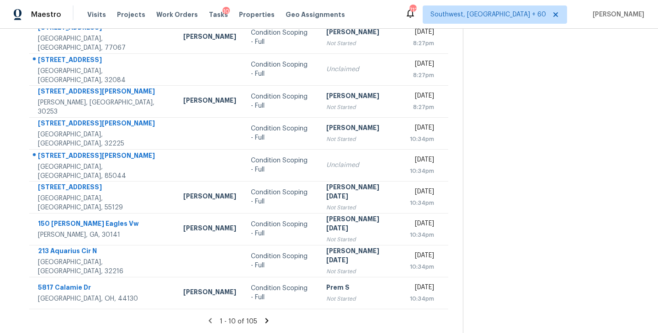
click at [265, 319] on icon at bounding box center [266, 320] width 3 height 5
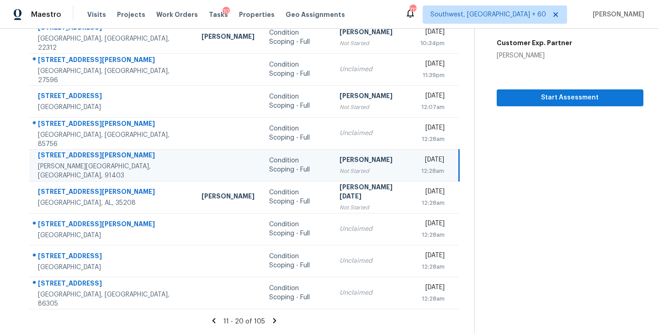
click at [273, 322] on icon at bounding box center [274, 320] width 3 height 5
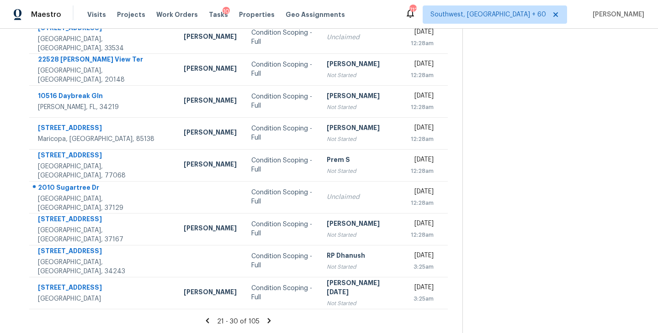
click at [268, 323] on icon at bounding box center [269, 320] width 3 height 5
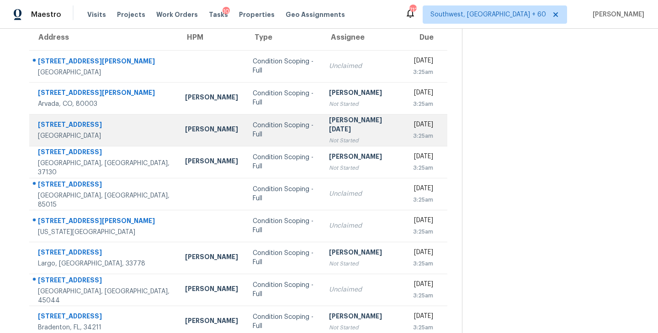
scroll to position [41, 0]
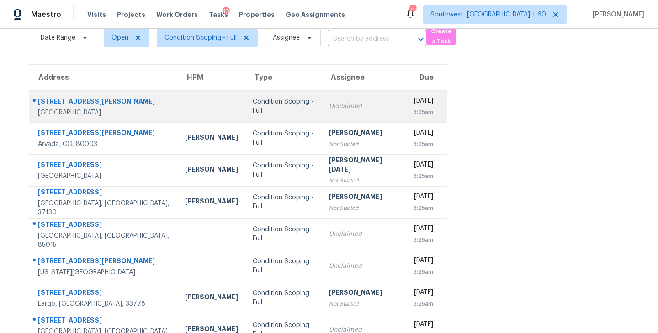
click at [259, 105] on div "Condition Scoping - Full" at bounding box center [284, 106] width 62 height 18
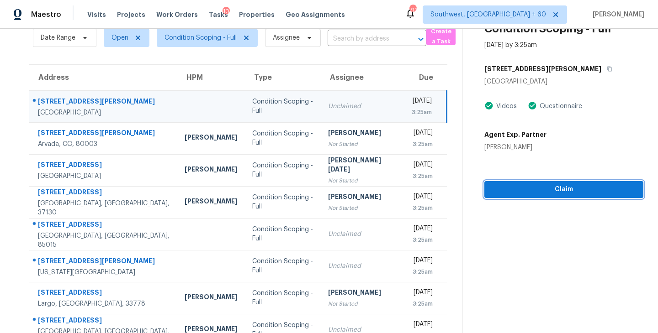
click at [573, 188] on span "Claim" at bounding box center [564, 189] width 144 height 11
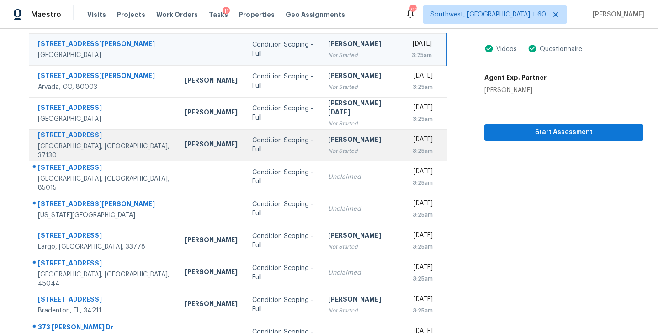
scroll to position [142, 0]
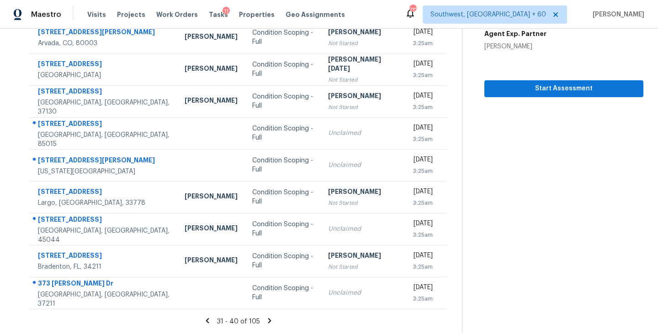
click at [268, 322] on icon at bounding box center [269, 320] width 3 height 5
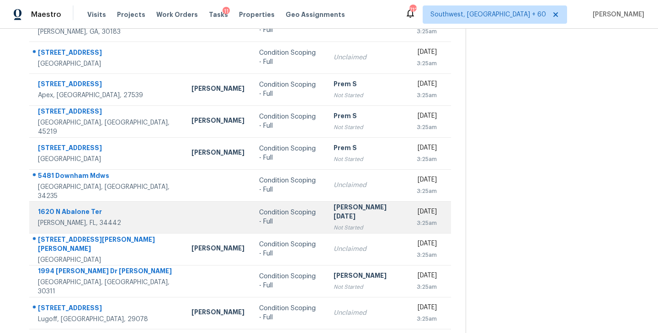
scroll to position [100, 0]
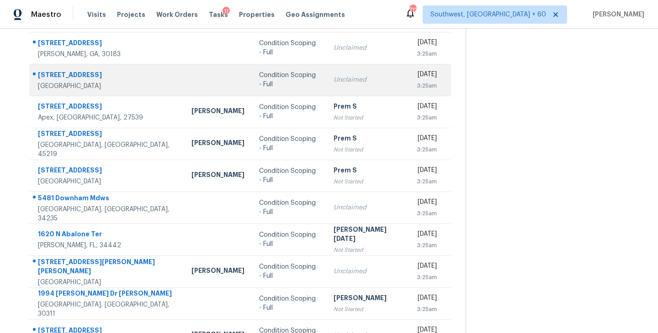
click at [260, 82] on div "Condition Scoping - Full" at bounding box center [289, 80] width 60 height 18
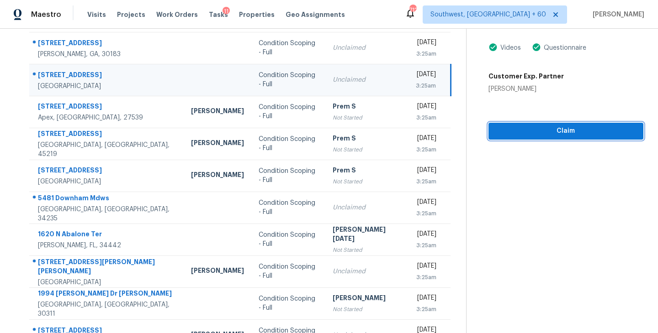
click at [562, 137] on button "Claim" at bounding box center [565, 131] width 155 height 17
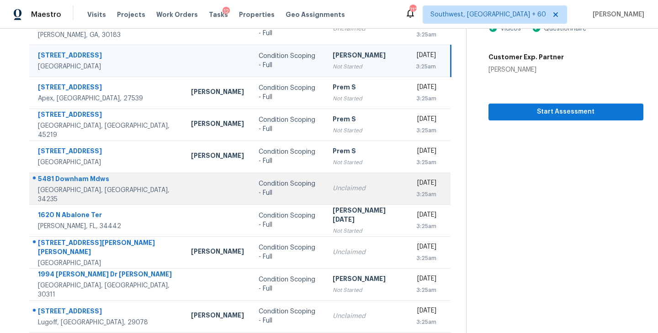
scroll to position [142, 0]
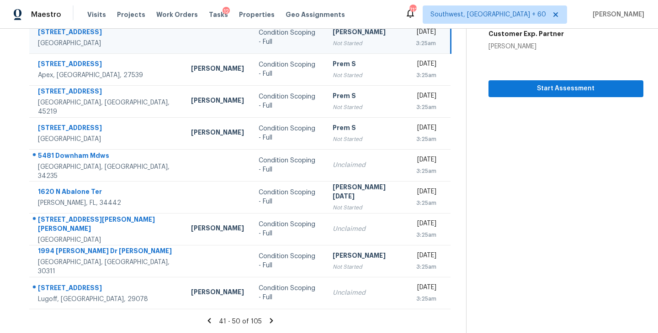
click at [270, 320] on icon at bounding box center [271, 320] width 3 height 5
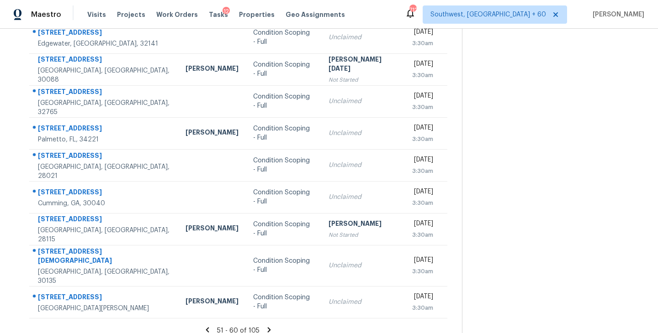
click at [267, 328] on icon at bounding box center [268, 330] width 3 height 5
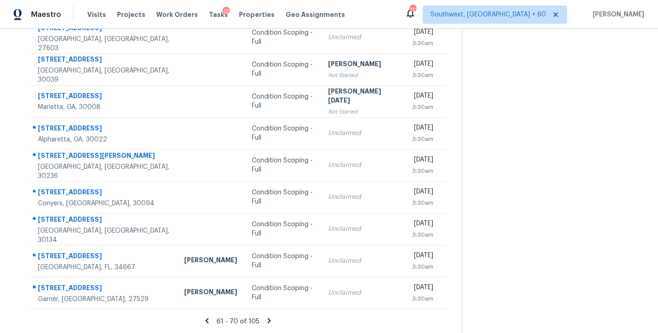
scroll to position [140, 0]
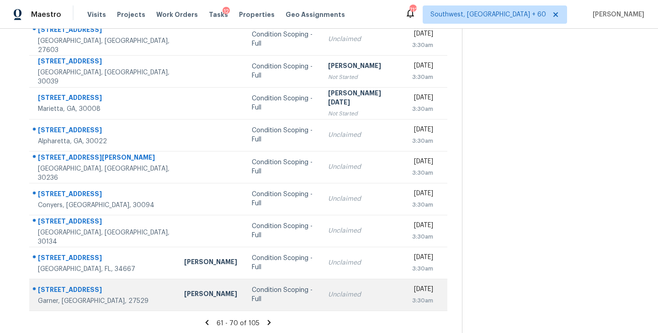
click at [255, 291] on div "Condition Scoping - Full" at bounding box center [282, 295] width 61 height 18
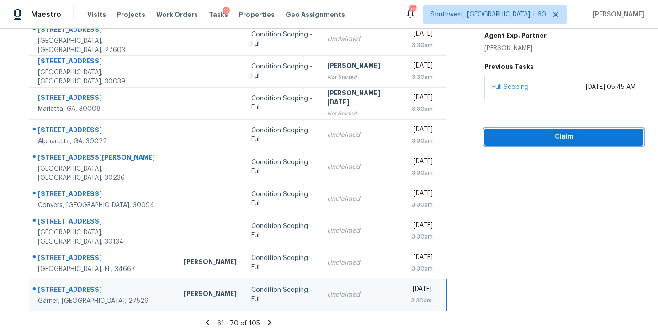
click at [574, 137] on span "Claim" at bounding box center [564, 137] width 144 height 11
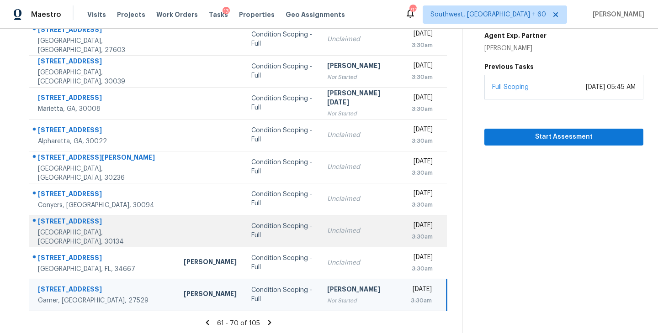
scroll to position [142, 0]
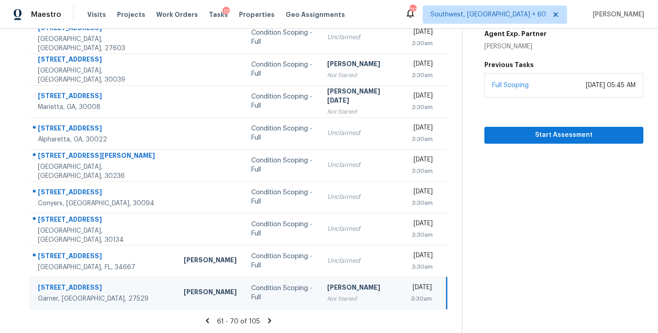
click at [268, 321] on icon at bounding box center [269, 320] width 3 height 5
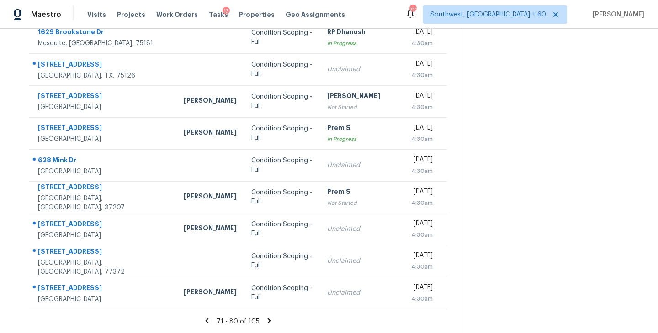
click at [265, 320] on icon at bounding box center [269, 321] width 8 height 8
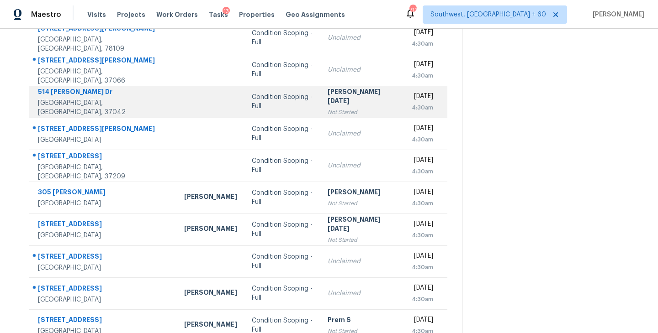
scroll to position [106, 0]
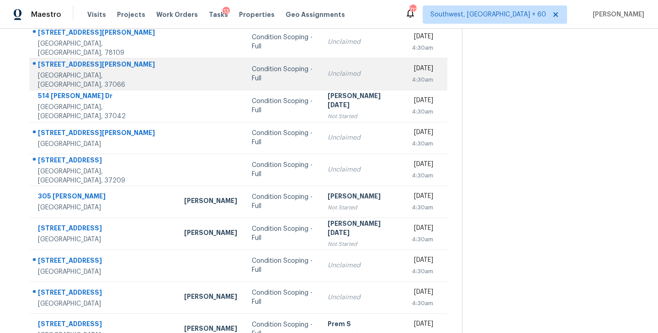
click at [281, 74] on div "Condition Scoping - Full" at bounding box center [282, 74] width 61 height 18
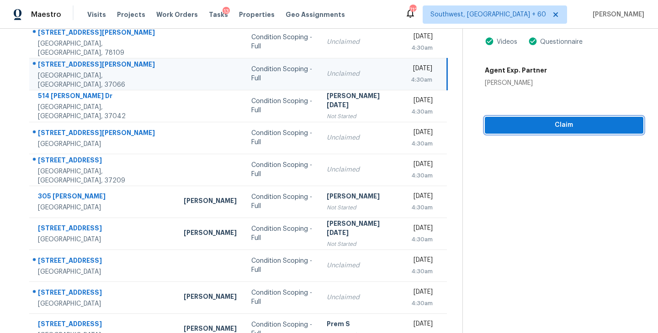
click at [582, 128] on span "Claim" at bounding box center [564, 125] width 144 height 11
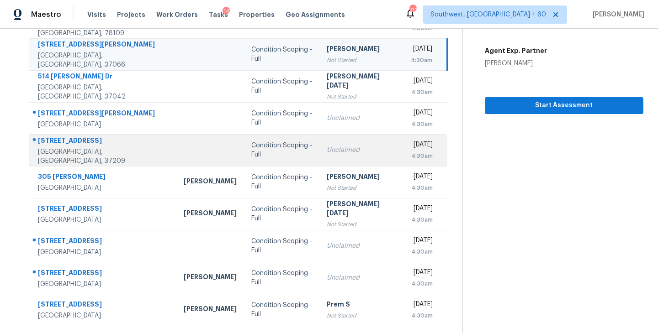
scroll to position [142, 0]
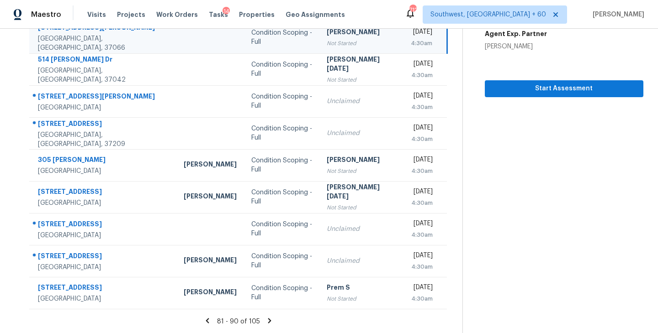
click at [265, 322] on icon at bounding box center [269, 321] width 8 height 8
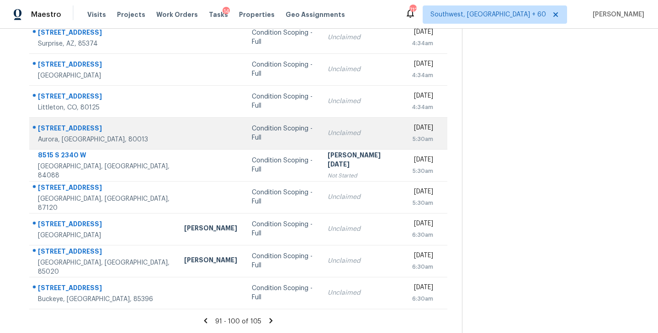
click at [262, 138] on td "Condition Scoping - Full" at bounding box center [282, 133] width 76 height 32
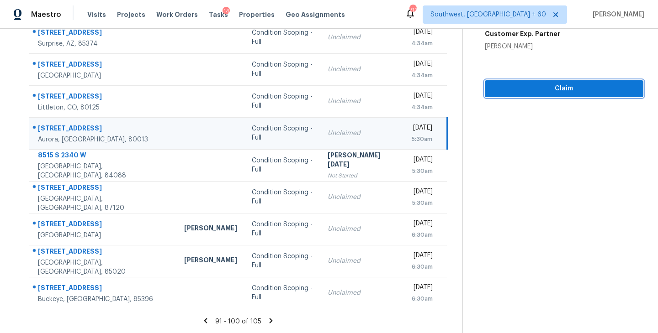
click at [567, 89] on span "Claim" at bounding box center [564, 88] width 144 height 11
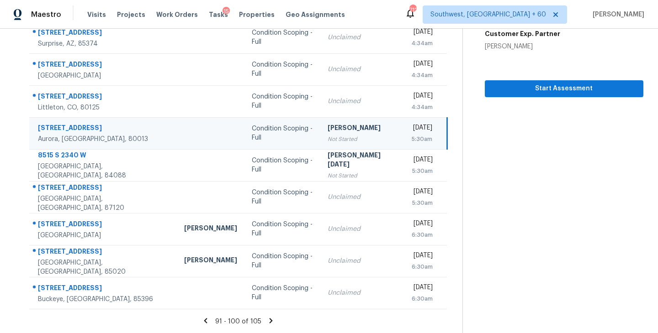
click at [267, 320] on icon at bounding box center [271, 321] width 8 height 8
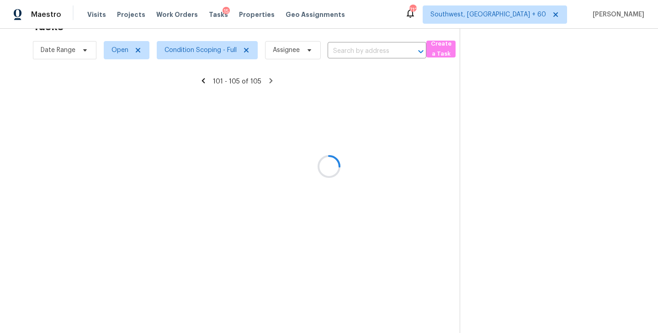
scroll to position [29, 0]
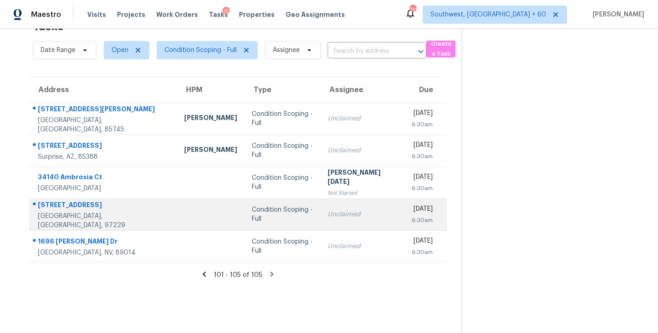
click at [267, 210] on div "Condition Scoping - Full" at bounding box center [283, 215] width 62 height 18
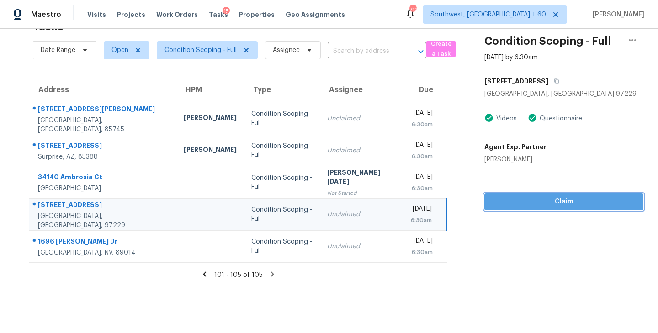
click at [560, 202] on span "Claim" at bounding box center [564, 201] width 144 height 11
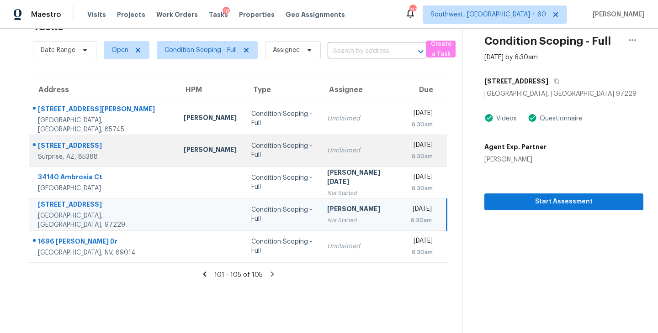
scroll to position [0, 0]
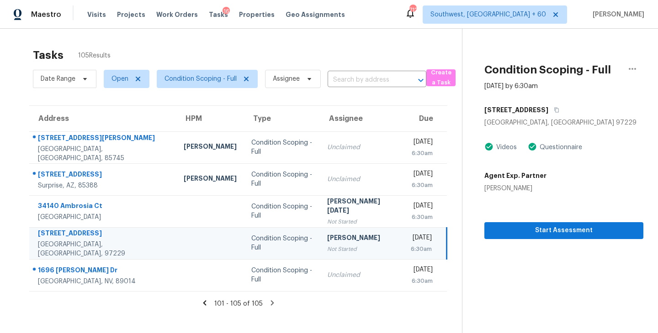
click at [225, 88] on span "Condition Scoping - Full" at bounding box center [203, 79] width 108 height 24
click at [230, 74] on span "Condition Scoping - Full" at bounding box center [207, 79] width 101 height 18
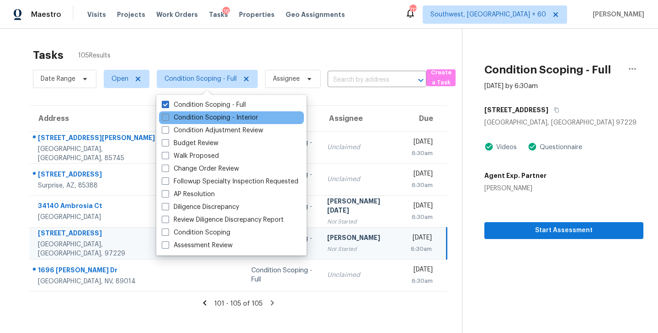
click at [231, 120] on label "Condition Scoping - Interior" at bounding box center [210, 117] width 96 height 9
click at [168, 119] on input "Condition Scoping - Interior" at bounding box center [165, 116] width 6 height 6
checkbox input "true"
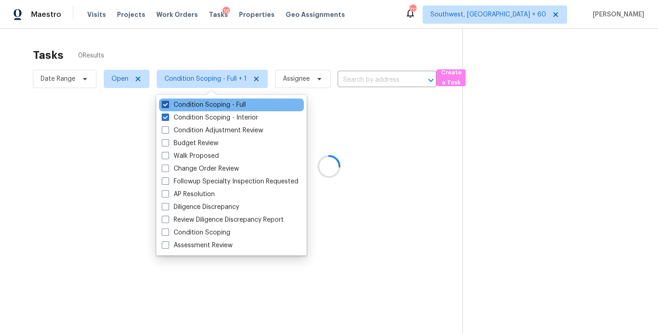
click at [239, 102] on label "Condition Scoping - Full" at bounding box center [204, 105] width 84 height 9
click at [168, 102] on input "Condition Scoping - Full" at bounding box center [165, 104] width 6 height 6
checkbox input "false"
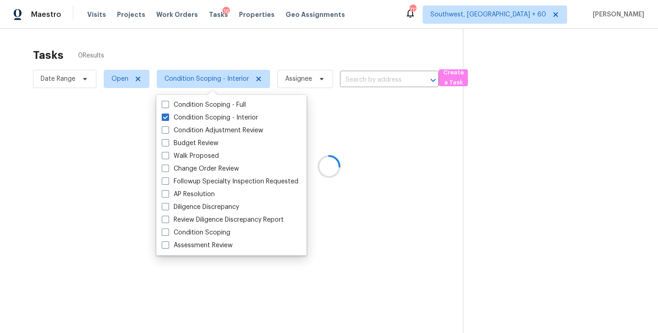
click at [414, 133] on div at bounding box center [329, 166] width 658 height 333
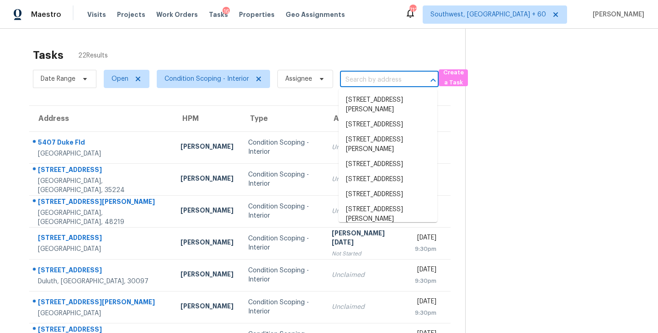
click at [392, 84] on input "text" at bounding box center [376, 80] width 73 height 14
paste input "19795 Patton St, Detroit, MI, 48219"
type input "19795 Patton St, Detroit, MI, 48219"
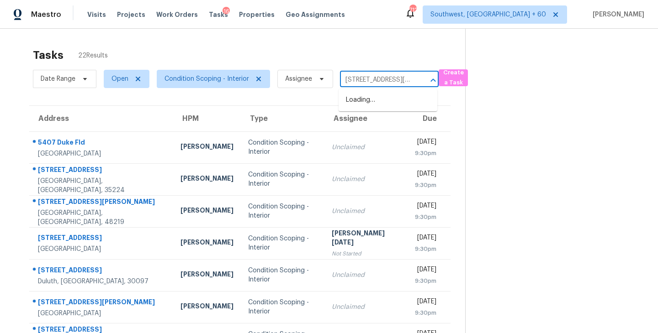
scroll to position [0, 36]
click at [385, 106] on li "19795 Patton St, Detroit, MI 48219" at bounding box center [388, 105] width 99 height 25
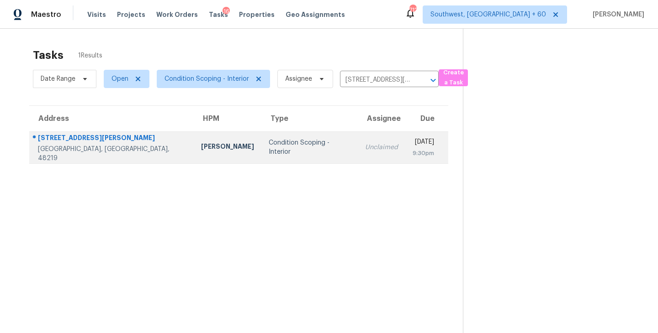
click at [270, 148] on div "Condition Scoping - Interior" at bounding box center [310, 147] width 82 height 18
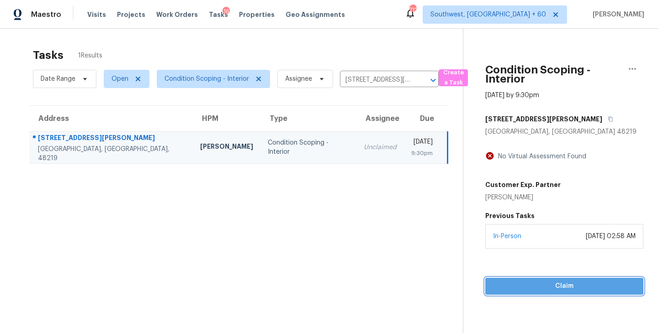
click at [552, 293] on button "Claim" at bounding box center [564, 286] width 158 height 17
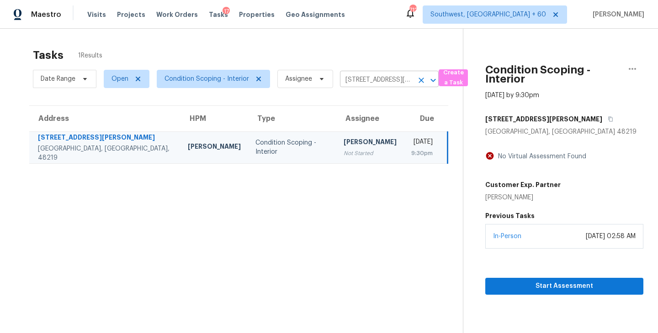
click at [422, 79] on icon "Clear" at bounding box center [421, 80] width 9 height 9
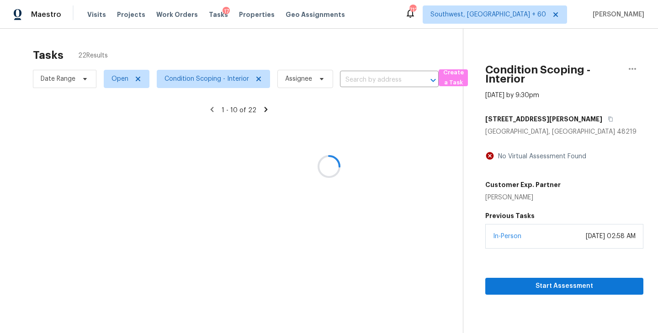
click at [392, 79] on div at bounding box center [329, 166] width 658 height 333
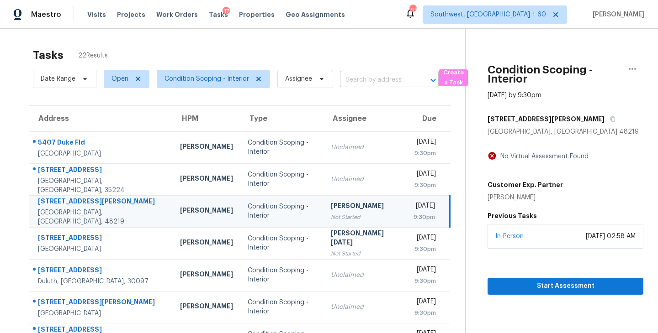
click at [387, 81] on input "text" at bounding box center [376, 80] width 73 height 14
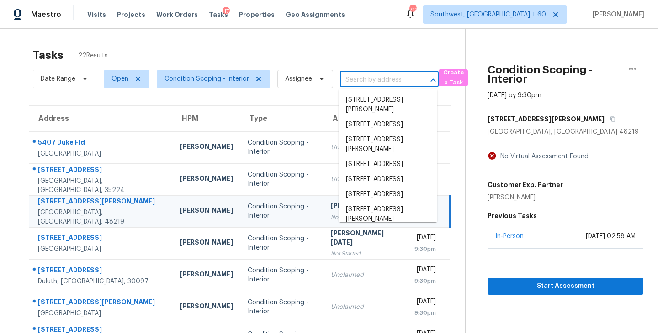
paste input "6824 Honey Hurst Ln, Charlotte, NC, 28212"
type input "6824 Honey Hurst Ln, Charlotte, NC, 28212"
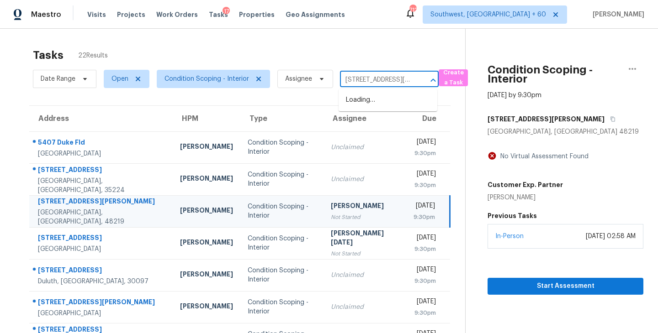
scroll to position [0, 61]
click at [378, 102] on li "6824 Honey Hurst Ln, Charlotte, NC 28212" at bounding box center [388, 105] width 99 height 25
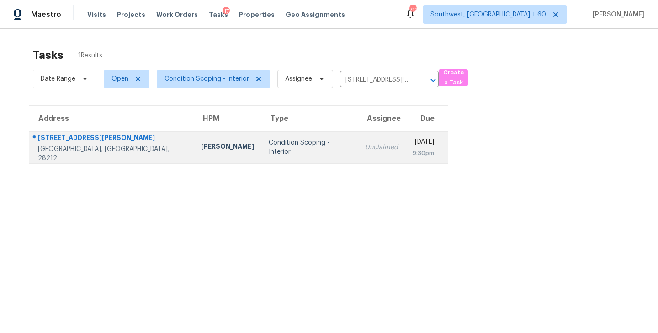
click at [304, 155] on td "Condition Scoping - Interior" at bounding box center [309, 148] width 96 height 32
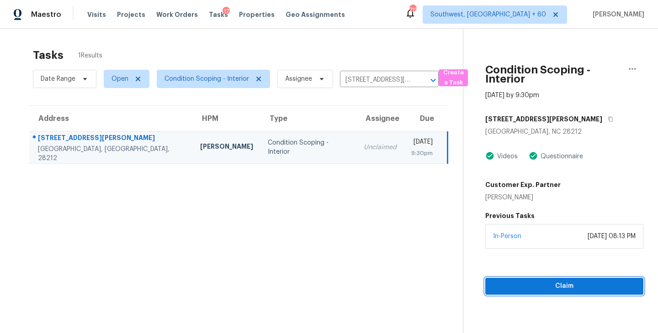
click at [571, 282] on span "Claim" at bounding box center [563, 286] width 143 height 11
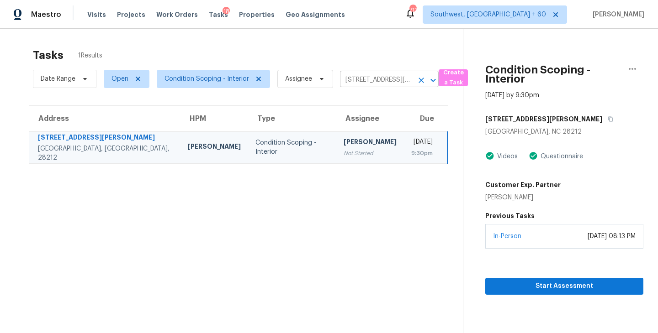
click at [420, 82] on icon "Clear" at bounding box center [421, 80] width 9 height 9
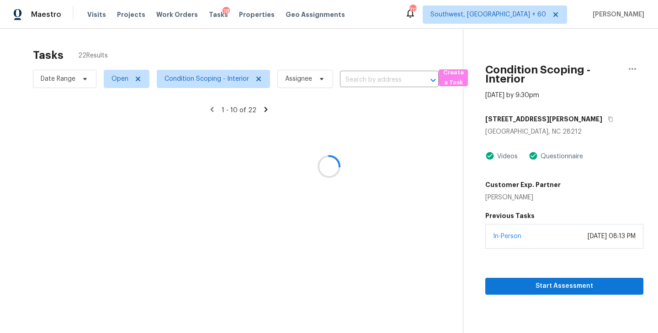
click at [387, 82] on div at bounding box center [329, 166] width 658 height 333
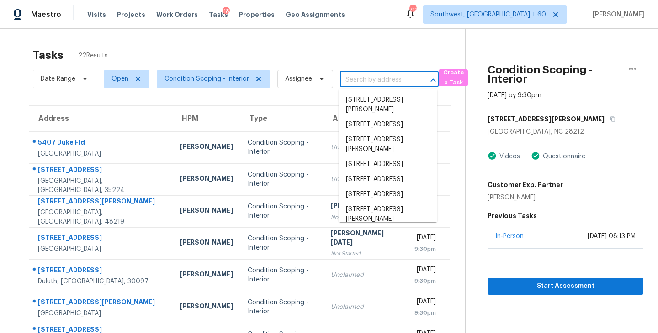
click at [386, 81] on input "text" at bounding box center [376, 80] width 73 height 14
paste input "157 Sunset Dr, Cowpens, SC, 29330"
type input "157 Sunset Dr, Cowpens, SC, 29330"
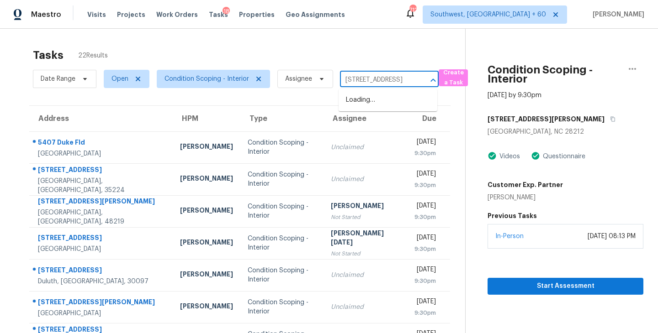
scroll to position [0, 40]
click at [386, 101] on li "157 Sunset Dr, Cowpens, SC 29330" at bounding box center [388, 100] width 99 height 15
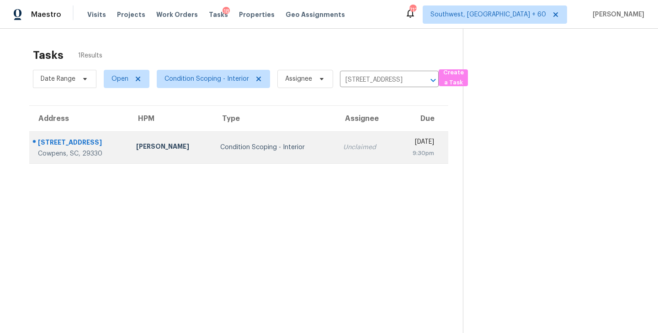
click at [280, 146] on div "Condition Scoping - Interior" at bounding box center [274, 147] width 108 height 9
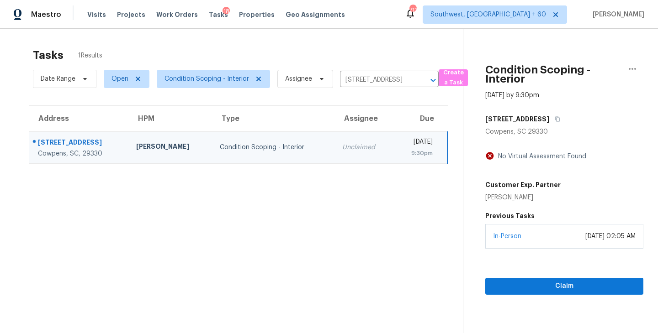
click at [569, 297] on section "Condition Scoping - Interior Sep 26th 2025 by 9:30pm 157 Sunset Dr Cowpens, SC …" at bounding box center [553, 195] width 180 height 333
click at [571, 291] on span "Claim" at bounding box center [563, 286] width 143 height 11
click at [421, 83] on icon "Clear" at bounding box center [421, 80] width 9 height 9
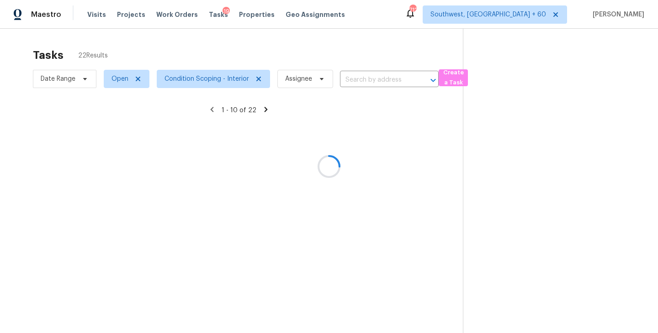
click at [213, 82] on div at bounding box center [329, 166] width 658 height 333
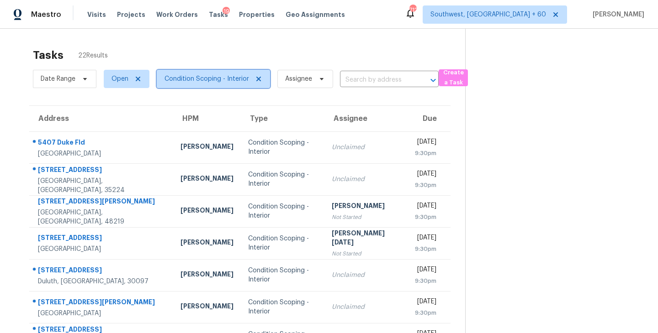
click at [213, 82] on span "Condition Scoping - Interior" at bounding box center [206, 78] width 85 height 9
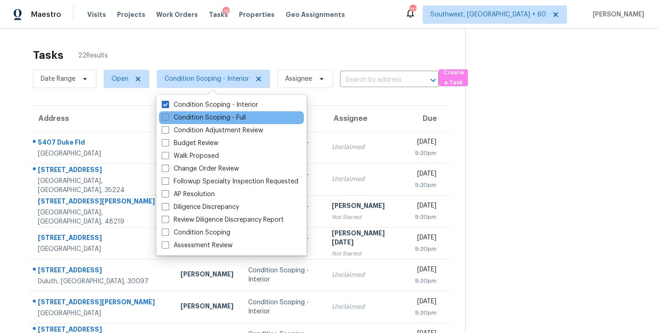
click at [219, 121] on label "Condition Scoping - Full" at bounding box center [204, 117] width 84 height 9
click at [168, 119] on input "Condition Scoping - Full" at bounding box center [165, 116] width 6 height 6
checkbox input "true"
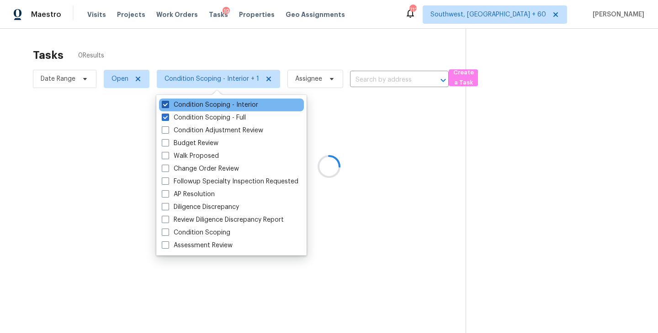
click at [232, 104] on label "Condition Scoping - Interior" at bounding box center [210, 105] width 96 height 9
click at [168, 104] on input "Condition Scoping - Interior" at bounding box center [165, 104] width 6 height 6
checkbox input "false"
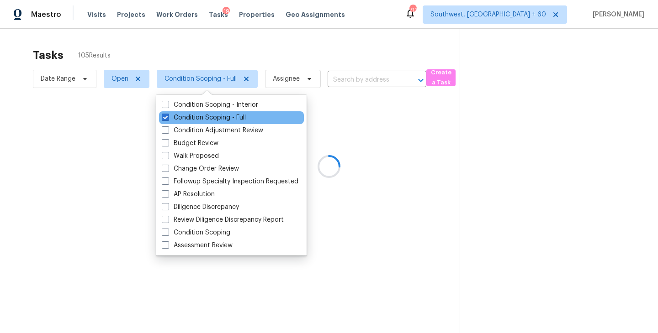
click at [292, 121] on div "Condition Scoping - Full" at bounding box center [231, 117] width 145 height 13
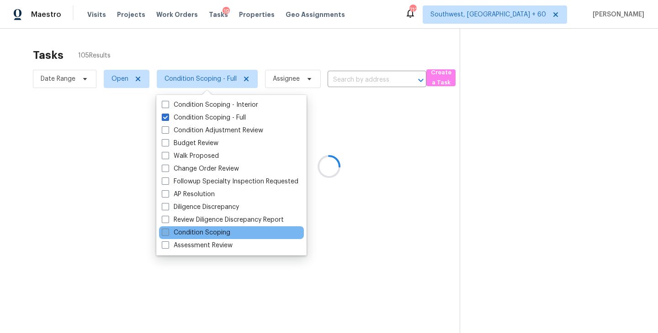
click at [189, 231] on label "Condition Scoping" at bounding box center [196, 232] width 69 height 9
click at [168, 231] on input "Condition Scoping" at bounding box center [165, 231] width 6 height 6
checkbox input "true"
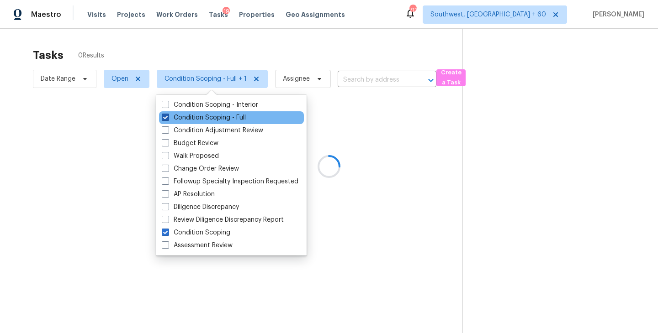
click at [207, 114] on label "Condition Scoping - Full" at bounding box center [204, 117] width 84 height 9
click at [168, 114] on input "Condition Scoping - Full" at bounding box center [165, 116] width 6 height 6
checkbox input "false"
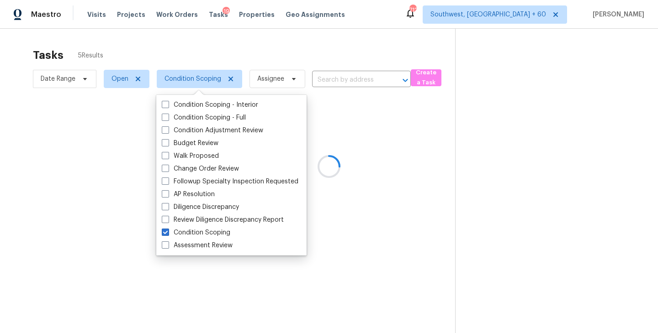
click at [379, 143] on div at bounding box center [329, 166] width 658 height 333
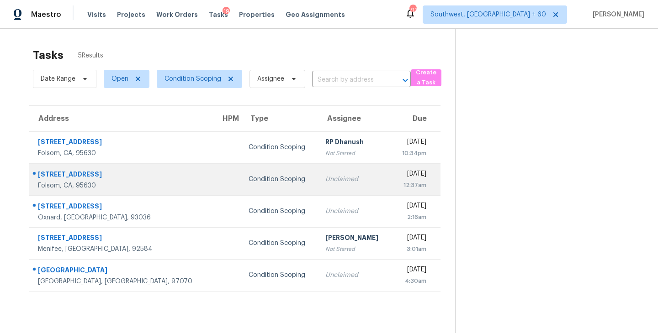
scroll to position [8, 0]
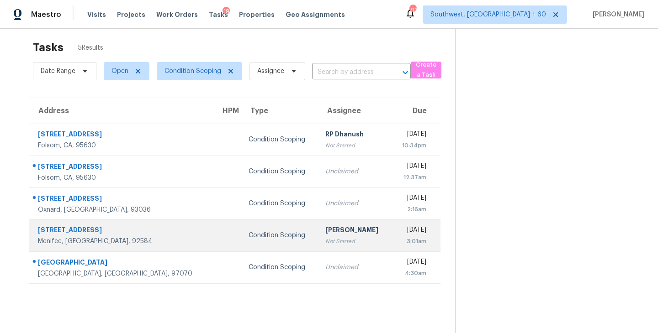
click at [325, 230] on div "[PERSON_NAME]" at bounding box center [354, 231] width 58 height 11
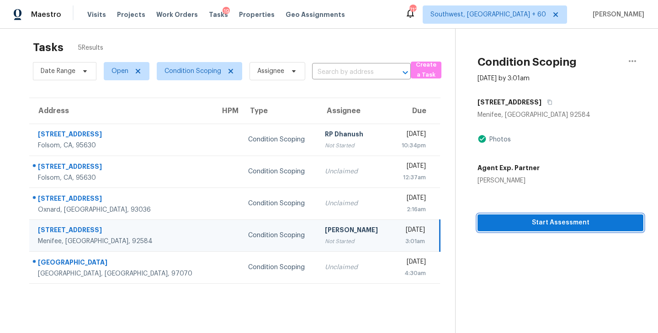
click at [537, 227] on span "Start Assessment" at bounding box center [560, 222] width 151 height 11
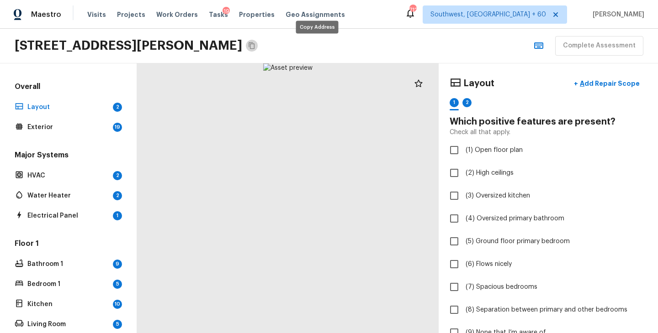
click at [255, 46] on icon "Copy Address" at bounding box center [251, 45] width 7 height 7
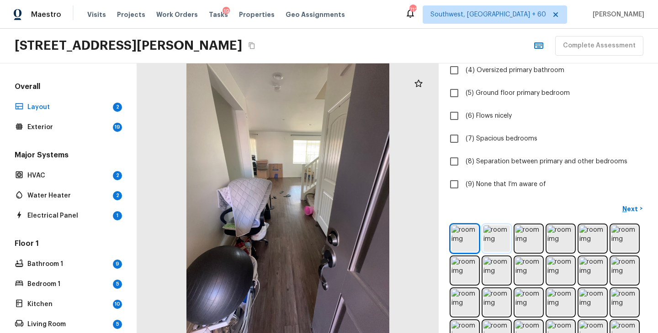
scroll to position [150, 0]
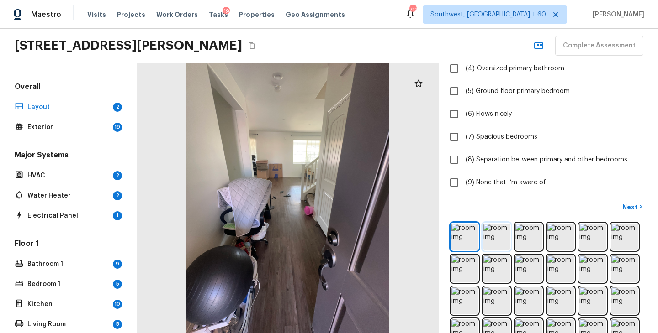
click at [493, 232] on img at bounding box center [496, 237] width 26 height 26
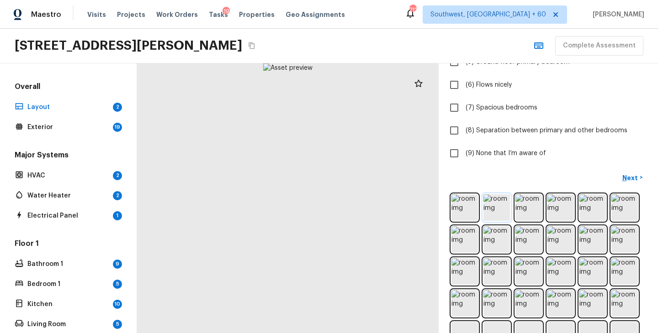
scroll to position [206, 0]
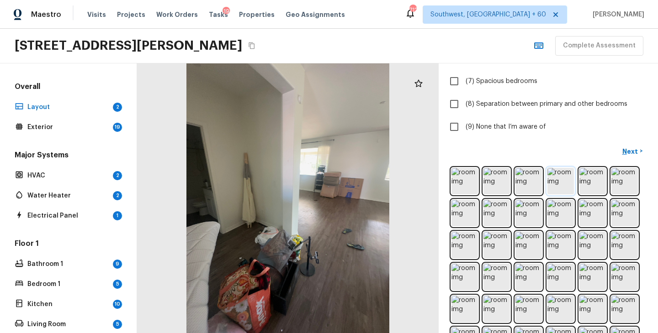
click at [560, 180] on img at bounding box center [560, 181] width 26 height 26
click at [588, 181] on img at bounding box center [592, 181] width 26 height 26
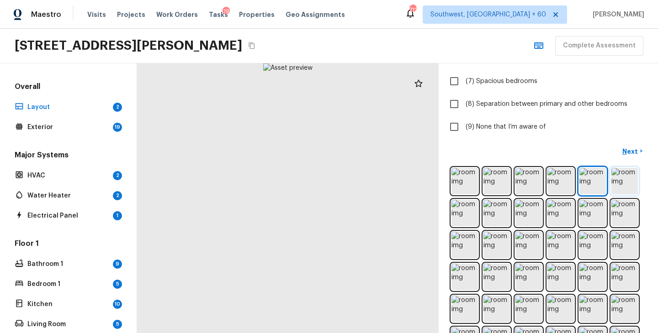
click at [622, 182] on img at bounding box center [624, 181] width 26 height 26
click at [449, 216] on div "Layout + Add Repair Scope 1 2 Which positive features are present? Check all th…" at bounding box center [548, 199] width 219 height 270
click at [456, 216] on img at bounding box center [464, 213] width 26 height 26
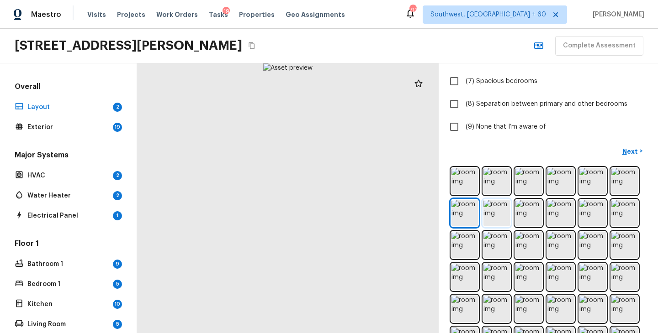
click at [497, 215] on img at bounding box center [496, 213] width 26 height 26
click at [522, 213] on img at bounding box center [528, 213] width 26 height 26
click at [556, 212] on img at bounding box center [560, 213] width 26 height 26
click at [590, 212] on img at bounding box center [592, 213] width 26 height 26
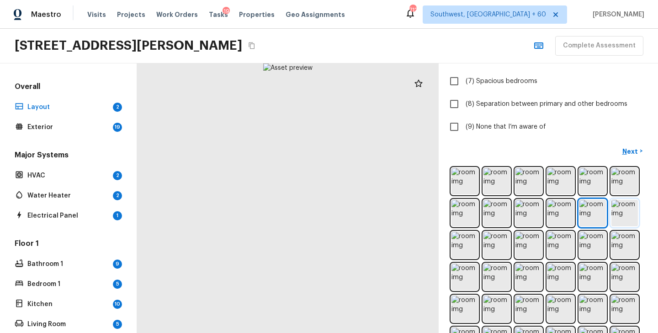
click at [625, 213] on img at bounding box center [624, 213] width 26 height 26
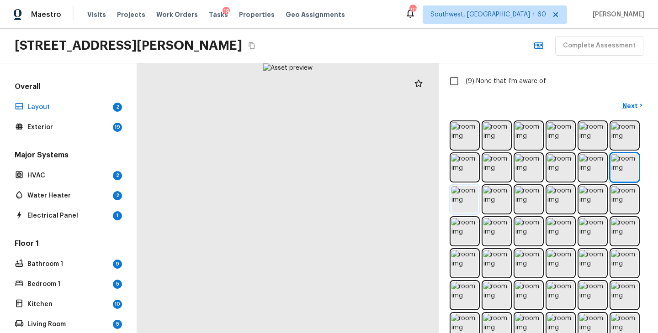
click at [466, 196] on img at bounding box center [464, 199] width 26 height 26
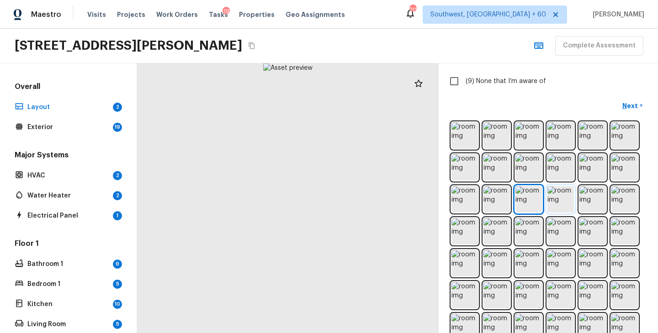
click at [558, 199] on img at bounding box center [560, 199] width 26 height 26
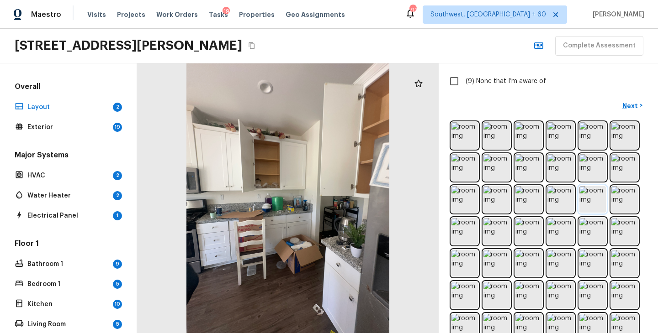
click at [593, 203] on img at bounding box center [592, 199] width 26 height 26
click at [623, 201] on img at bounding box center [624, 199] width 26 height 26
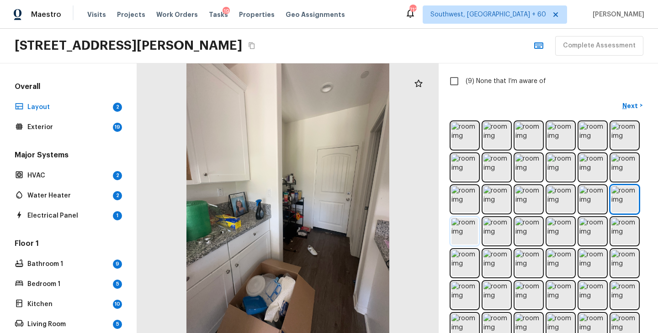
click at [470, 228] on img at bounding box center [464, 231] width 26 height 26
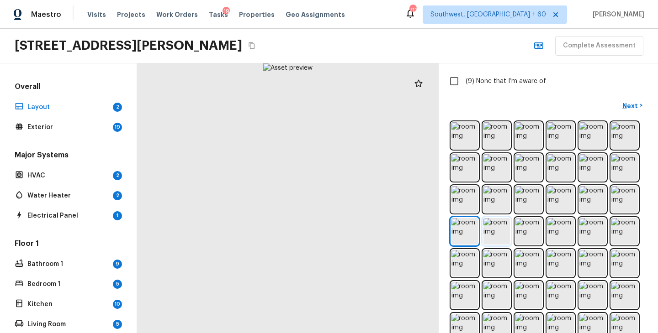
click at [500, 230] on img at bounding box center [496, 231] width 26 height 26
click at [526, 231] on img at bounding box center [528, 231] width 26 height 26
click at [491, 234] on img at bounding box center [496, 231] width 26 height 26
click at [524, 233] on img at bounding box center [528, 231] width 26 height 26
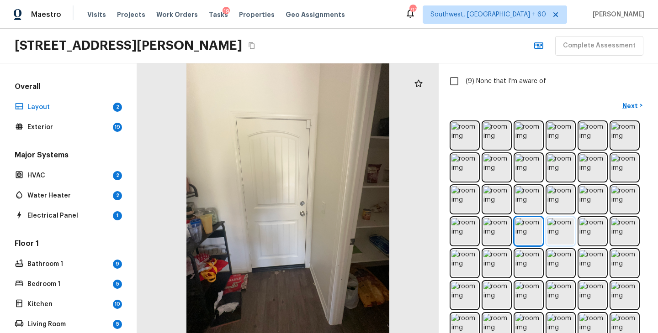
click at [562, 230] on img at bounding box center [560, 231] width 26 height 26
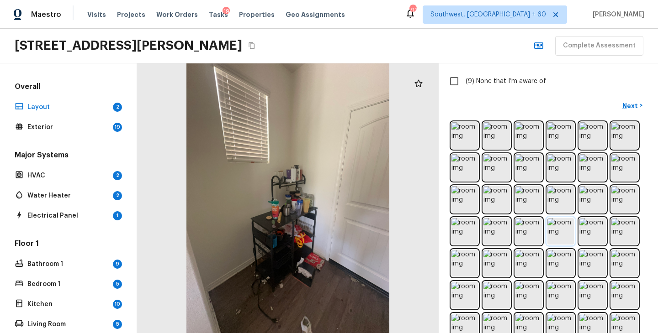
click at [562, 230] on img at bounding box center [560, 231] width 26 height 26
click at [581, 232] on img at bounding box center [592, 231] width 26 height 26
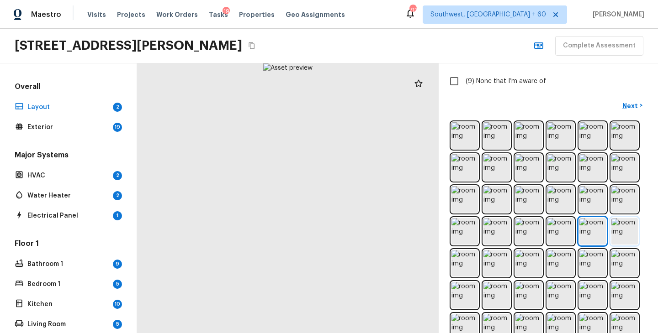
click at [618, 231] on img at bounding box center [624, 231] width 26 height 26
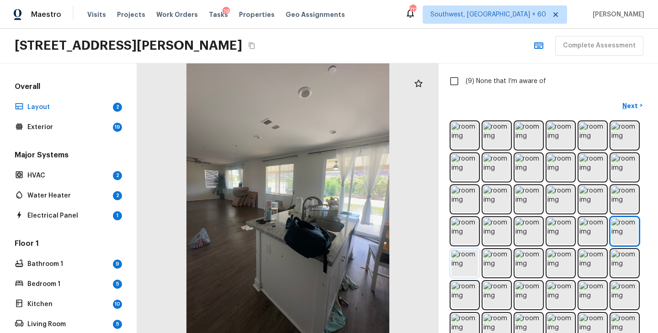
click at [464, 261] on img at bounding box center [464, 263] width 26 height 26
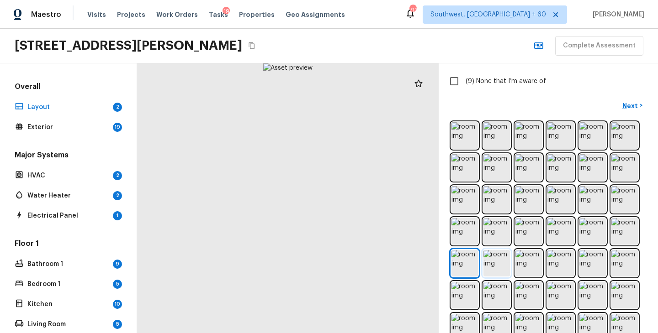
click at [495, 266] on img at bounding box center [496, 263] width 26 height 26
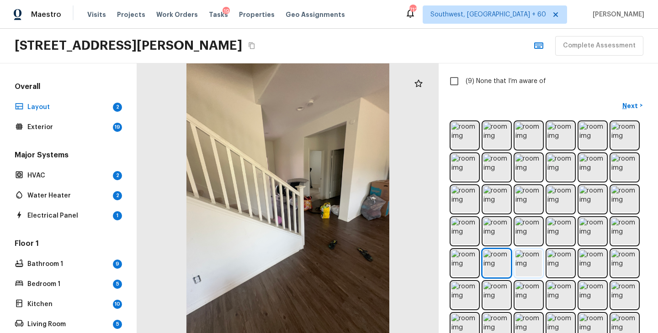
click at [523, 266] on img at bounding box center [528, 263] width 26 height 26
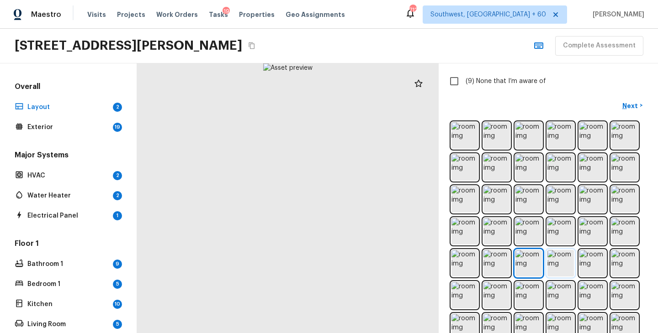
click at [558, 262] on img at bounding box center [560, 263] width 26 height 26
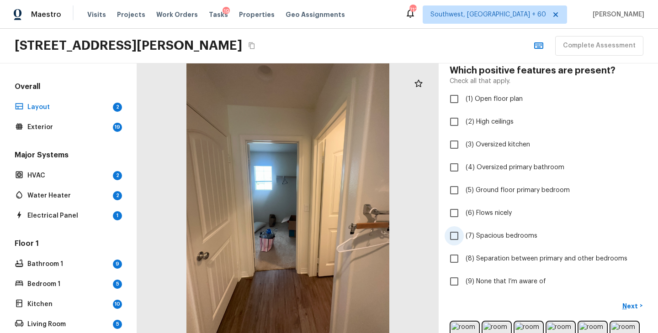
scroll to position [286, 0]
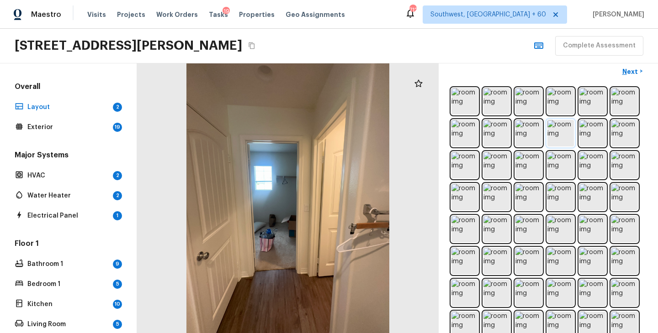
click at [548, 137] on img at bounding box center [560, 133] width 26 height 26
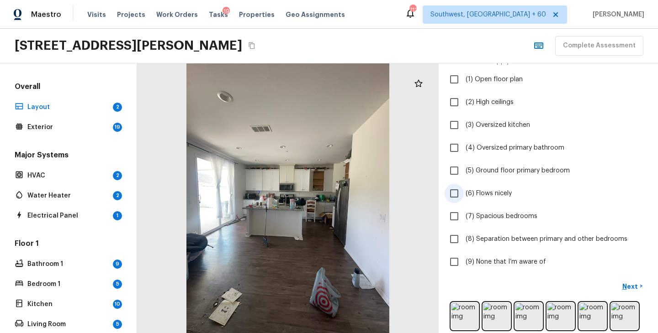
scroll to position [80, 0]
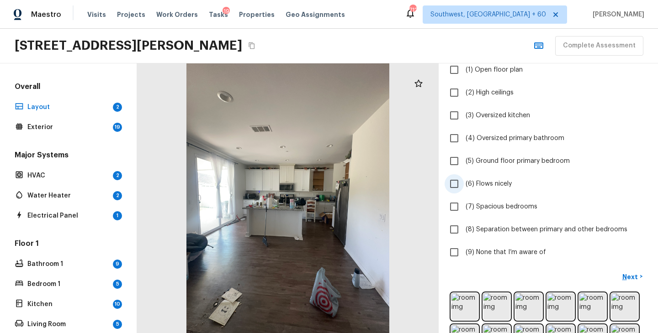
click at [496, 181] on span "(6) Flows nicely" at bounding box center [489, 184] width 46 height 9
click at [464, 181] on input "(6) Flows nicely" at bounding box center [454, 184] width 19 height 19
checkbox input "true"
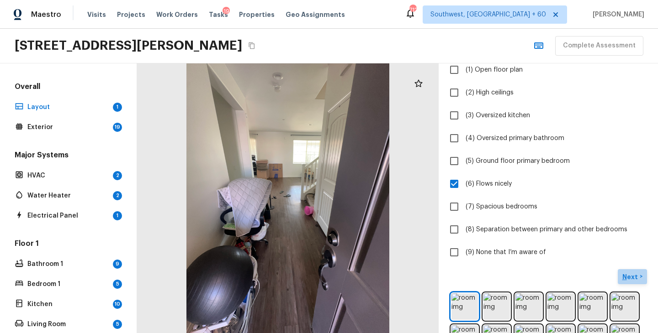
click at [628, 275] on p "Next" at bounding box center [630, 277] width 17 height 9
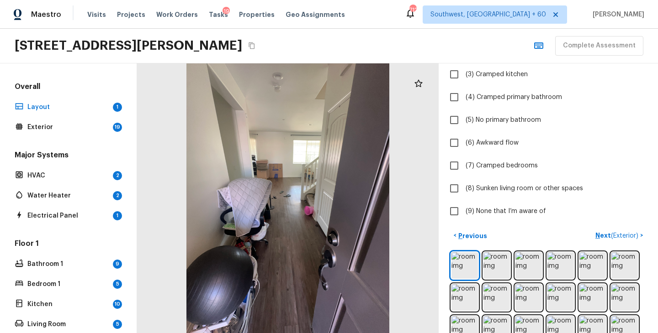
scroll to position [152, 0]
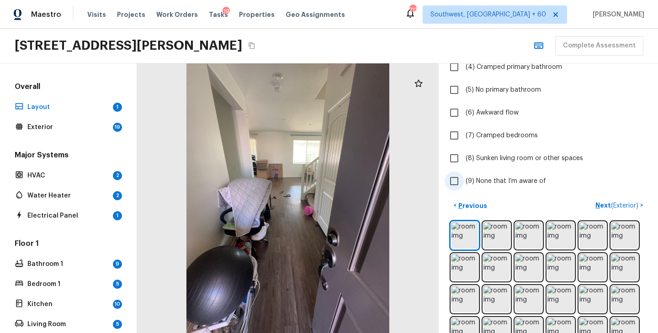
click at [511, 181] on span "(9) None that I’m aware of" at bounding box center [506, 181] width 80 height 9
click at [464, 181] on input "(9) None that I’m aware of" at bounding box center [454, 181] width 19 height 19
checkbox input "true"
click at [601, 204] on p "Next ( Exterior )" at bounding box center [617, 206] width 45 height 10
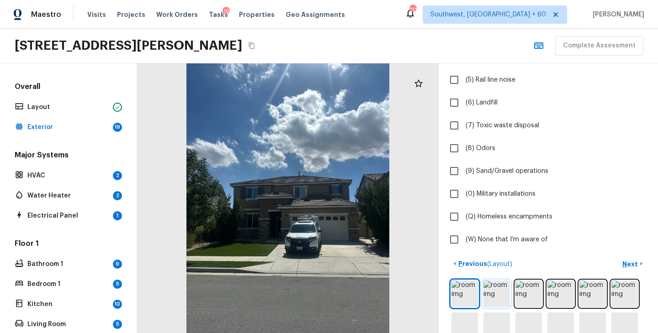
scroll to position [187, 0]
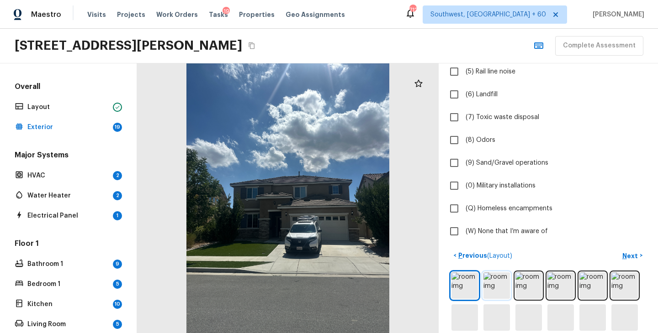
click at [501, 292] on img at bounding box center [496, 286] width 26 height 26
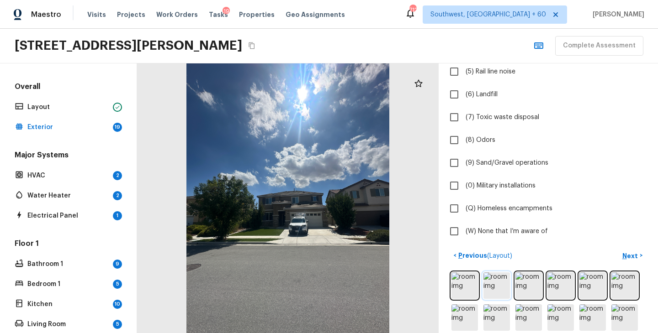
click at [501, 292] on img at bounding box center [496, 286] width 26 height 26
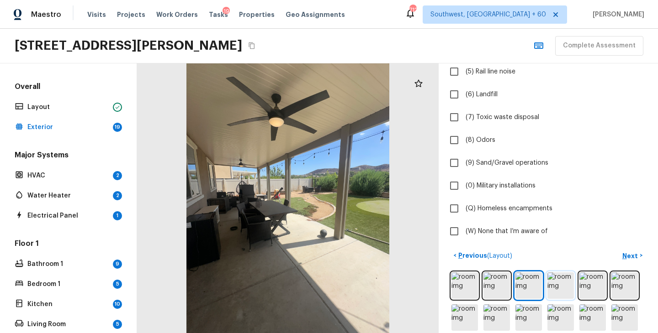
click at [564, 290] on img at bounding box center [560, 286] width 26 height 26
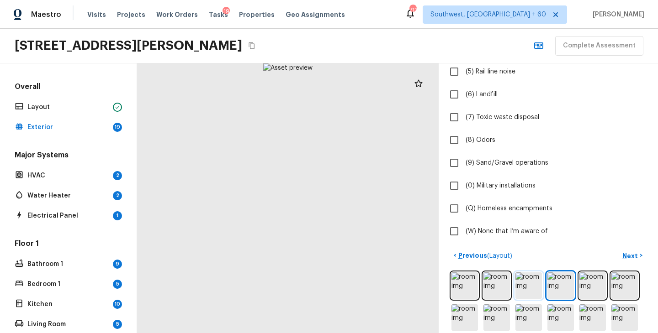
click at [538, 286] on img at bounding box center [528, 286] width 26 height 26
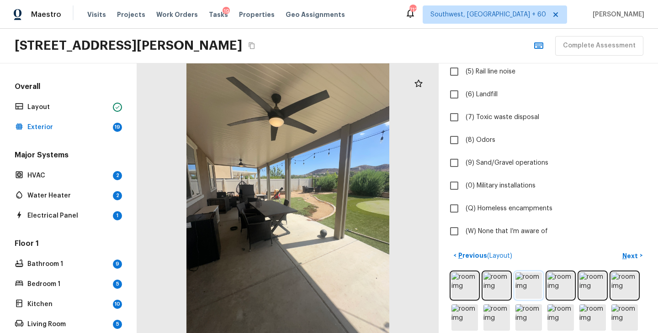
click at [530, 286] on img at bounding box center [528, 286] width 26 height 26
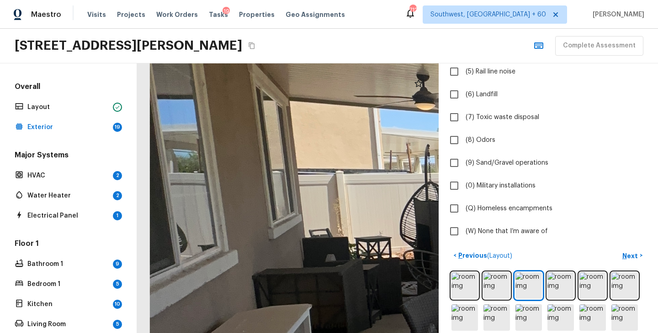
drag, startPoint x: 196, startPoint y: 206, endPoint x: 240, endPoint y: 218, distance: 45.9
click at [240, 218] on div at bounding box center [659, 268] width 1515 height 1357
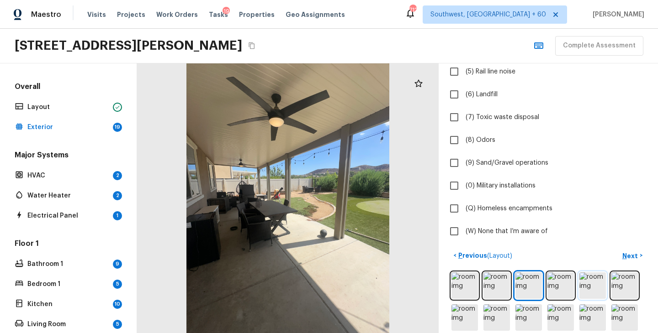
click at [596, 286] on img at bounding box center [592, 286] width 26 height 26
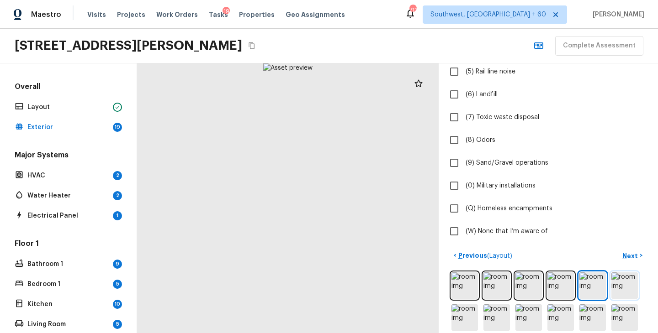
click at [625, 287] on img at bounding box center [624, 286] width 26 height 26
click at [602, 284] on img at bounding box center [592, 286] width 26 height 26
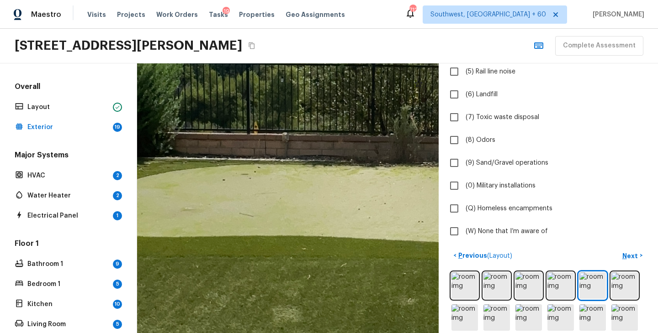
drag, startPoint x: 256, startPoint y: 258, endPoint x: 420, endPoint y: 230, distance: 166.4
click at [420, 230] on div at bounding box center [412, 157] width 1744 height 1562
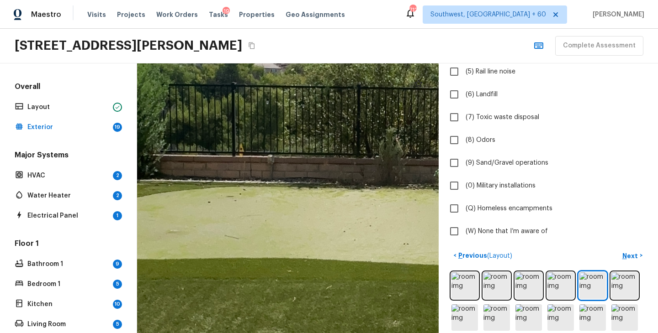
drag, startPoint x: 407, startPoint y: 229, endPoint x: 177, endPoint y: 201, distance: 231.6
click at [177, 201] on div at bounding box center [397, 179] width 1744 height 1562
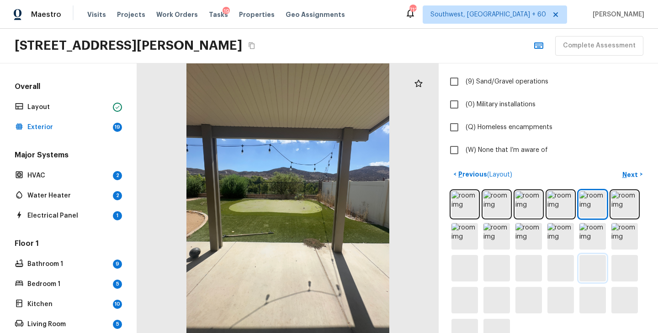
scroll to position [277, 0]
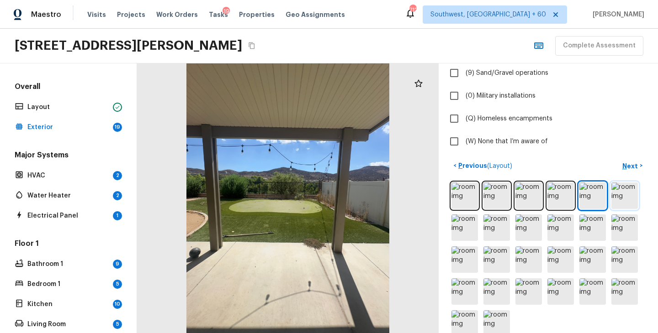
click at [630, 198] on img at bounding box center [624, 196] width 26 height 26
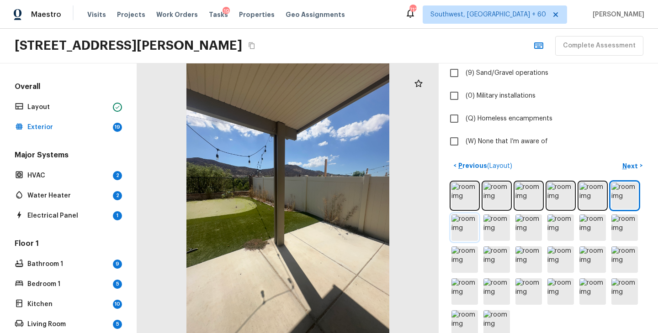
click at [473, 230] on img at bounding box center [464, 228] width 26 height 26
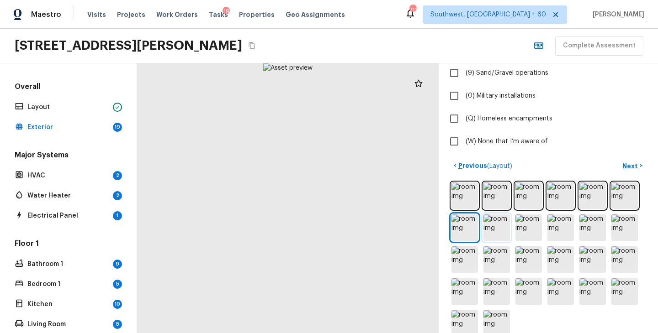
click at [508, 232] on img at bounding box center [496, 228] width 26 height 26
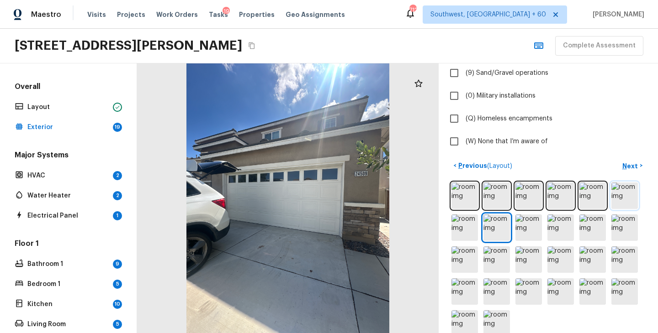
click at [631, 192] on img at bounding box center [624, 196] width 26 height 26
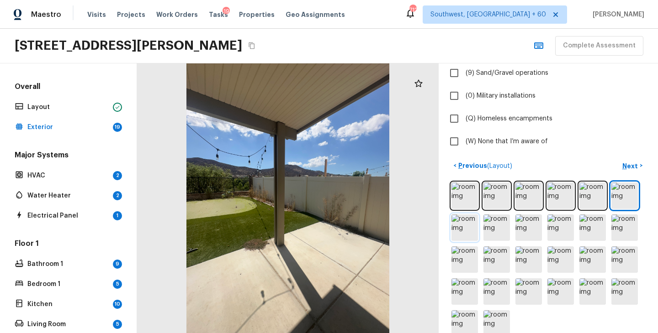
click at [471, 226] on img at bounding box center [464, 228] width 26 height 26
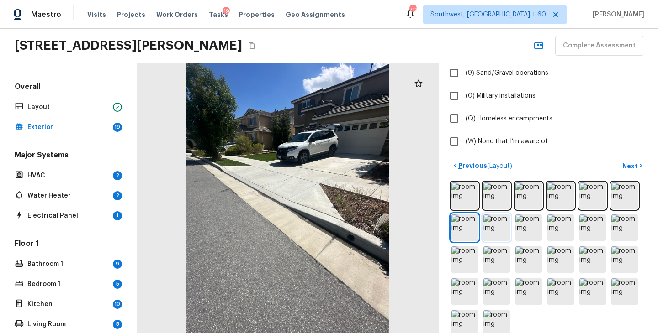
click at [501, 230] on img at bounding box center [496, 228] width 26 height 26
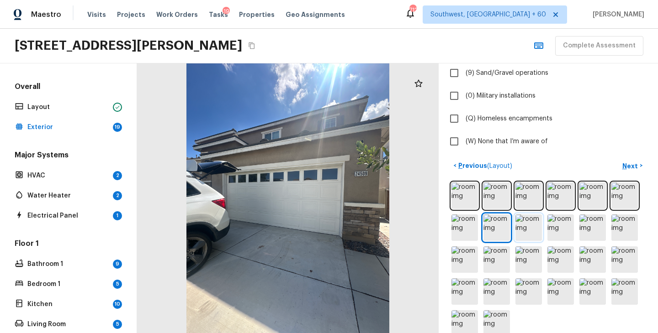
click at [524, 229] on img at bounding box center [528, 228] width 26 height 26
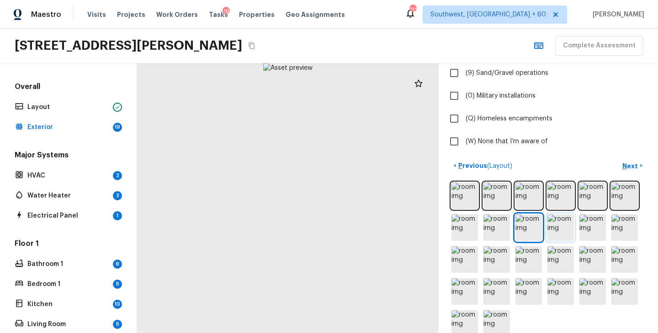
click at [557, 228] on img at bounding box center [560, 228] width 26 height 26
click at [589, 231] on img at bounding box center [592, 228] width 26 height 26
drag, startPoint x: 338, startPoint y: 195, endPoint x: 298, endPoint y: 314, distance: 126.0
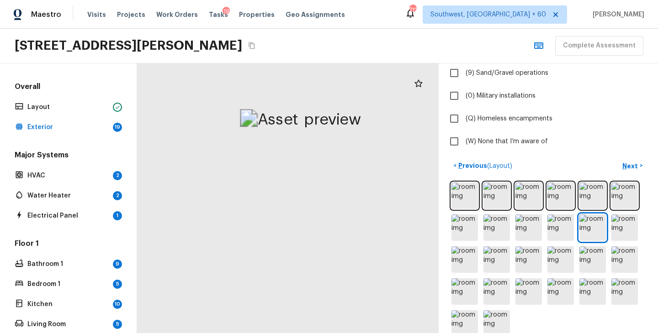
drag, startPoint x: 299, startPoint y: 241, endPoint x: 303, endPoint y: 348, distance: 107.0
click at [303, 333] on html "Maestro Visits Projects Work Orders Tasks 19 Properties Geo Assignments 712 Sou…" at bounding box center [329, 166] width 658 height 333
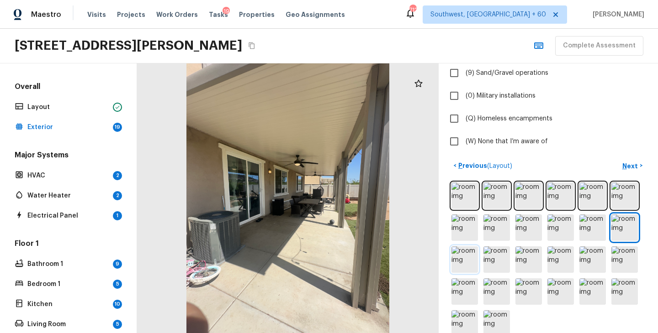
click at [468, 264] on img at bounding box center [464, 260] width 26 height 26
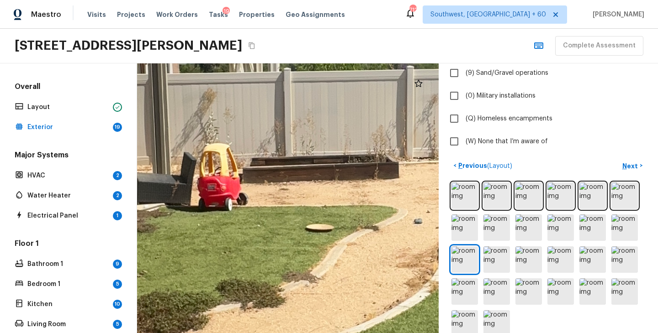
drag, startPoint x: 243, startPoint y: 200, endPoint x: 191, endPoint y: 139, distance: 80.0
click at [194, 140] on div at bounding box center [368, 170] width 1985 height 1778
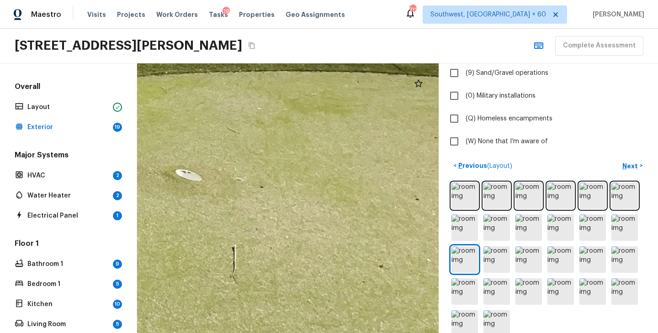
drag, startPoint x: 290, startPoint y: 175, endPoint x: 113, endPoint y: 62, distance: 210.2
click at [114, 64] on div "Overall Layout Exterior 19 Major Systems HVAC 2 Water Heater 2 Electrical Panel…" at bounding box center [329, 199] width 658 height 270
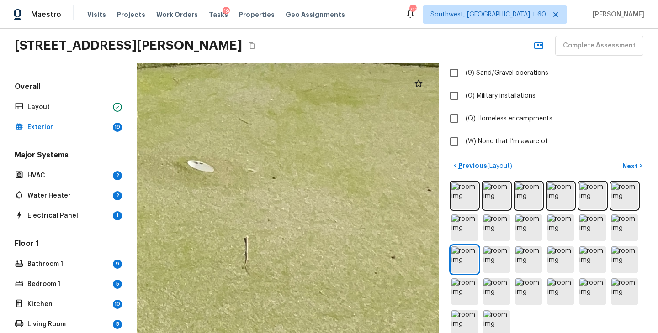
drag, startPoint x: 221, startPoint y: 126, endPoint x: 357, endPoint y: 185, distance: 148.7
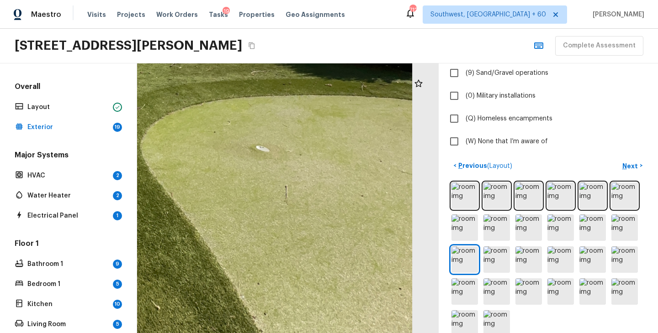
drag, startPoint x: 385, startPoint y: 293, endPoint x: 268, endPoint y: 194, distance: 153.3
click at [269, 194] on div at bounding box center [67, 26] width 1026 height 919
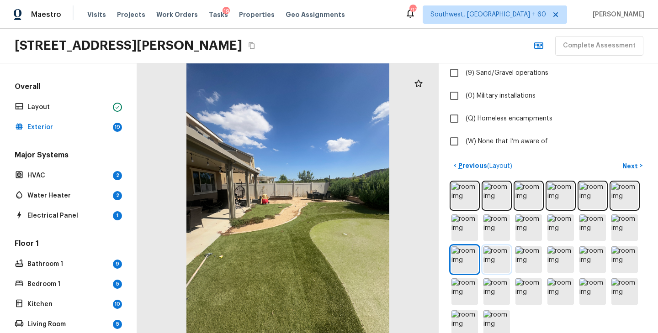
click at [501, 254] on img at bounding box center [496, 260] width 26 height 26
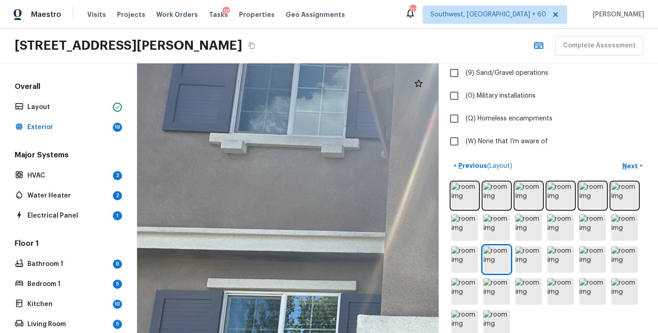
drag, startPoint x: 247, startPoint y: 179, endPoint x: 442, endPoint y: 280, distance: 219.4
click at [445, 280] on div "Exterior + Add Repair Scope 1 2 3 4 5 6 7 8 9 10 11 12 13 14 15 16 17 18 19 Do …" at bounding box center [397, 199] width 521 height 270
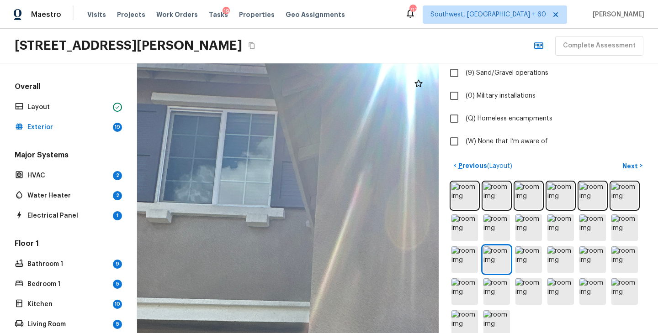
drag, startPoint x: 373, startPoint y: 234, endPoint x: 145, endPoint y: 199, distance: 230.7
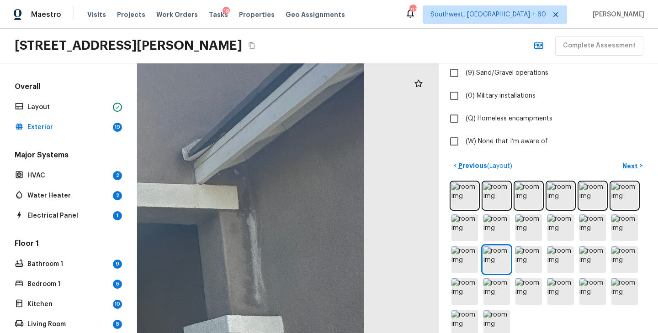
drag, startPoint x: 280, startPoint y: 166, endPoint x: 109, endPoint y: 147, distance: 171.5
click at [109, 147] on div "Overall Layout Exterior 19 Major Systems HVAC 2 Water Heater 2 Electrical Panel…" at bounding box center [329, 199] width 658 height 270
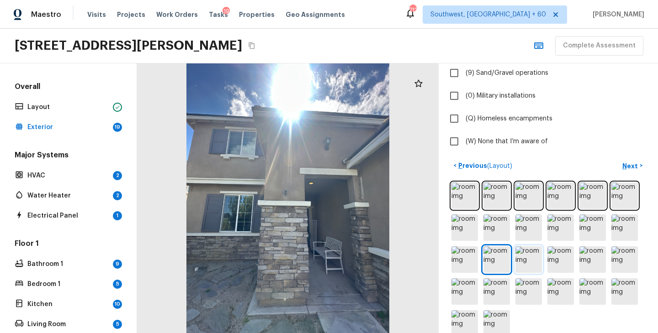
click at [531, 259] on img at bounding box center [528, 260] width 26 height 26
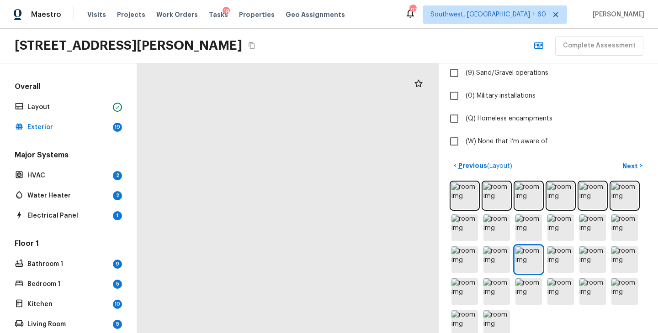
drag, startPoint x: 302, startPoint y: 156, endPoint x: 247, endPoint y: -2, distance: 167.0
click at [247, 0] on html "Maestro Visits Projects Work Orders Tasks 19 Properties Geo Assignments 712 Sou…" at bounding box center [329, 166] width 658 height 333
drag, startPoint x: 286, startPoint y: 73, endPoint x: 234, endPoint y: -31, distance: 116.0
click at [234, 0] on html "Maestro Visits Projects Work Orders Tasks 19 Properties Geo Assignments 712 Sou…" at bounding box center [329, 166] width 658 height 333
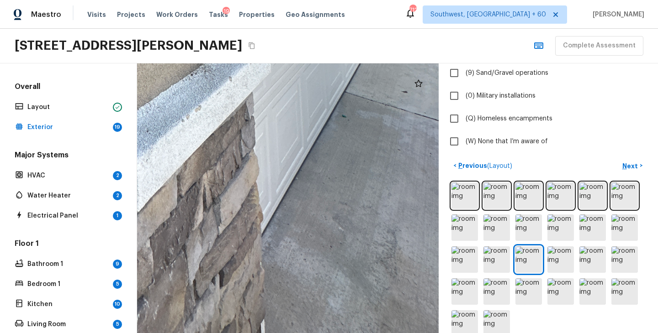
drag, startPoint x: 287, startPoint y: 87, endPoint x: 329, endPoint y: 253, distance: 170.6
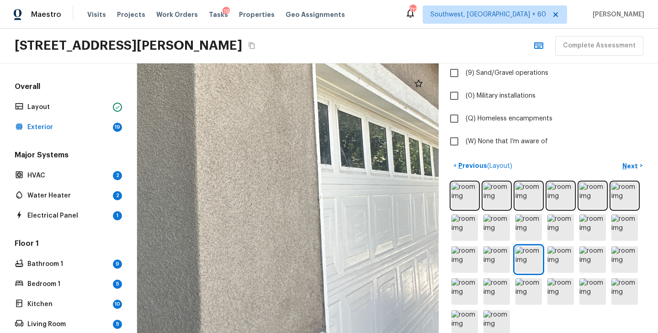
drag, startPoint x: 311, startPoint y: 215, endPoint x: 321, endPoint y: 277, distance: 63.0
click at [320, 276] on div at bounding box center [163, 125] width 1136 height 1017
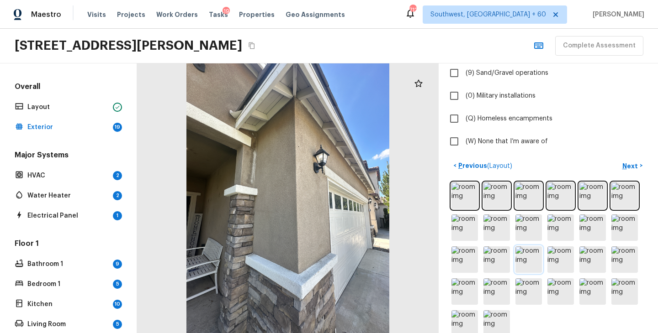
click at [529, 251] on img at bounding box center [528, 260] width 26 height 26
click at [566, 262] on img at bounding box center [560, 260] width 26 height 26
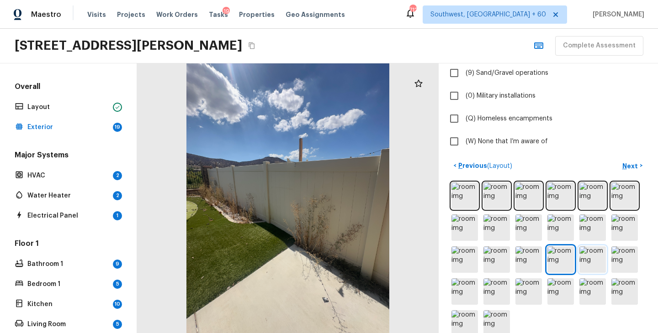
click at [588, 266] on img at bounding box center [592, 260] width 26 height 26
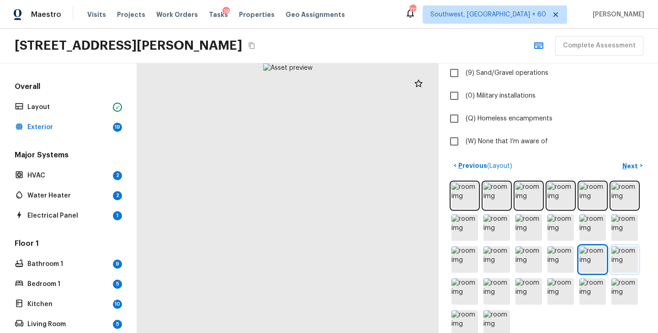
click at [626, 262] on img at bounding box center [624, 260] width 26 height 26
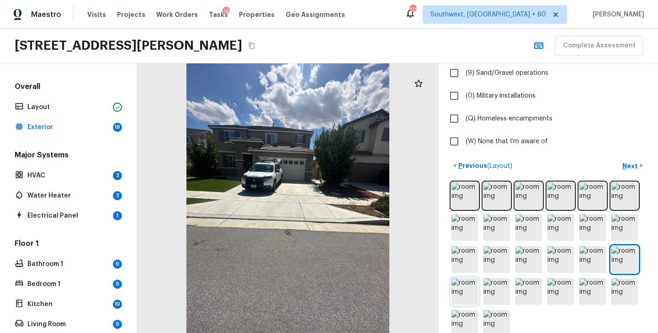
click at [463, 294] on img at bounding box center [464, 292] width 26 height 26
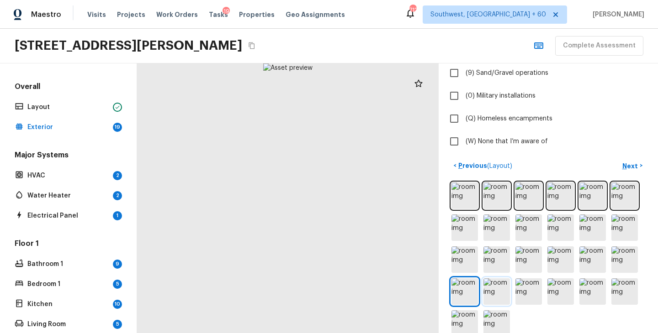
click at [504, 293] on img at bounding box center [496, 292] width 26 height 26
click at [530, 291] on img at bounding box center [528, 292] width 26 height 26
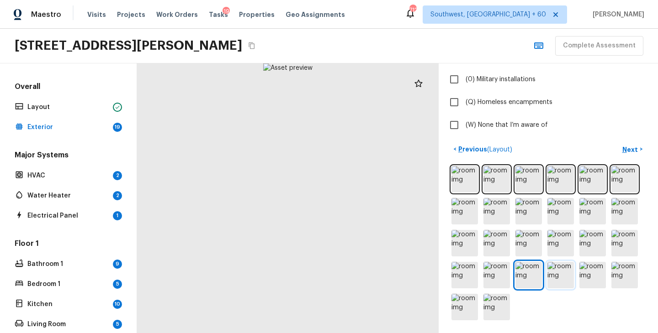
click at [557, 276] on img at bounding box center [560, 275] width 26 height 26
click at [528, 276] on img at bounding box center [528, 275] width 26 height 26
click at [561, 279] on img at bounding box center [560, 275] width 26 height 26
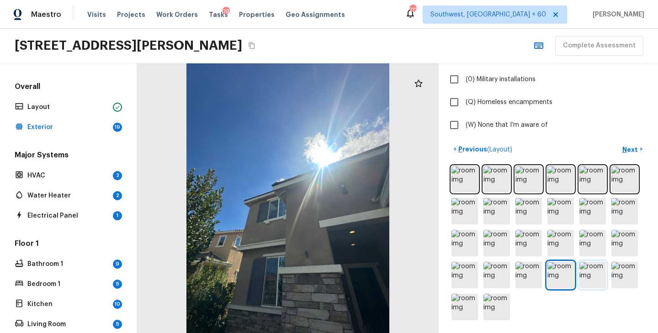
click at [593, 279] on img at bounding box center [592, 275] width 26 height 26
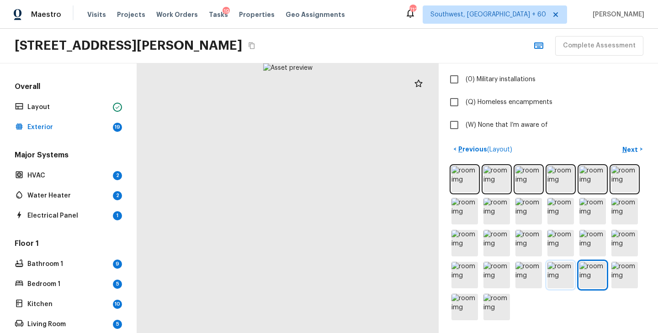
click at [560, 278] on img at bounding box center [560, 275] width 26 height 26
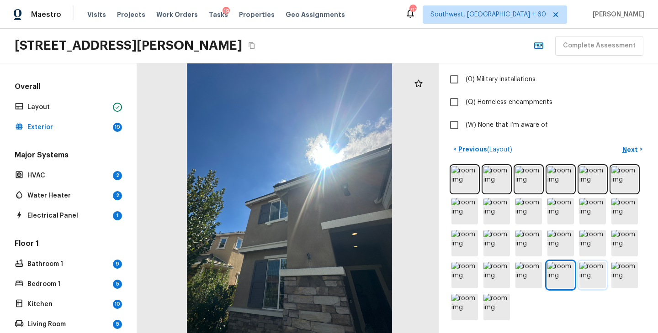
click at [602, 281] on img at bounding box center [592, 275] width 26 height 26
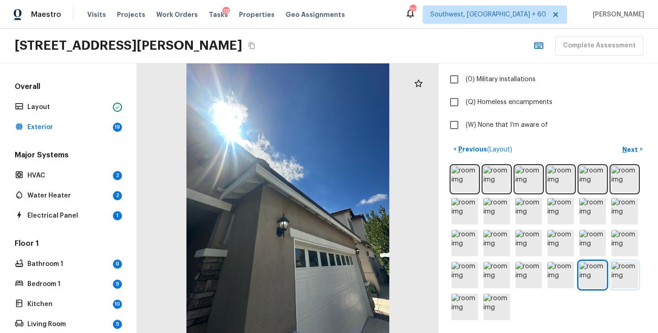
click at [633, 274] on img at bounding box center [624, 275] width 26 height 26
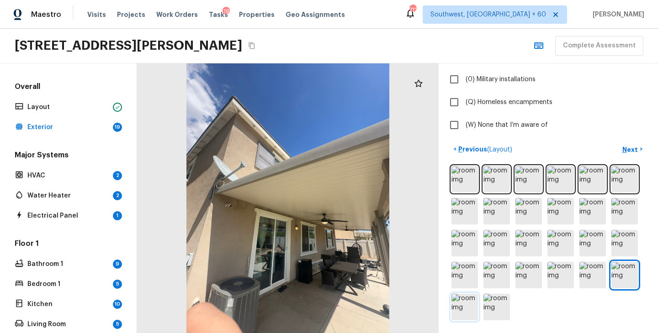
click at [460, 312] on img at bounding box center [464, 307] width 26 height 26
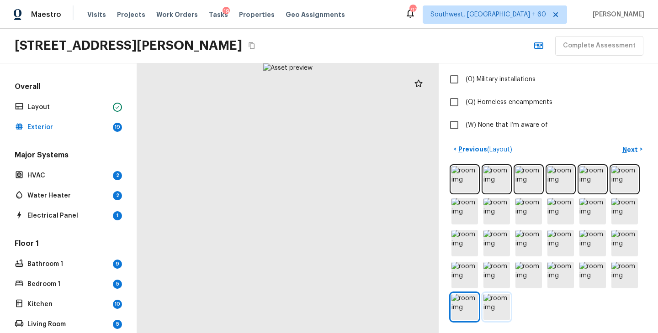
click at [493, 309] on img at bounding box center [496, 307] width 26 height 26
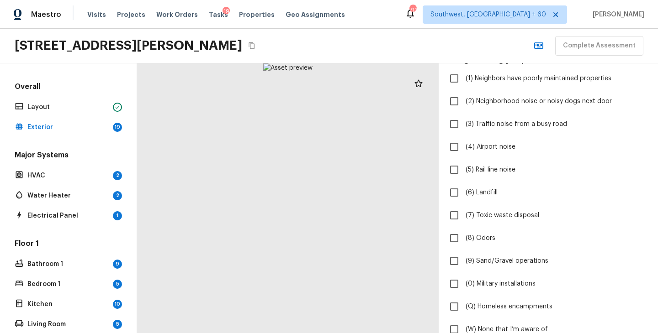
scroll to position [27, 0]
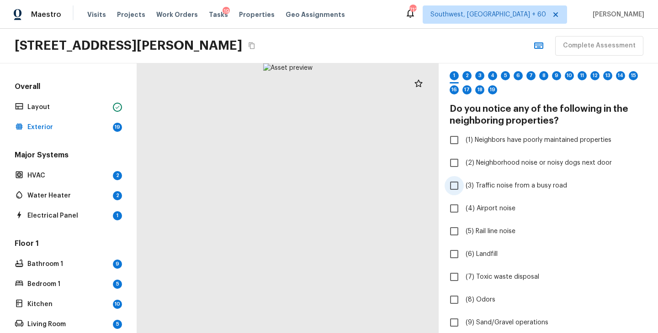
click at [516, 182] on span "(3) Traffic noise from a busy road" at bounding box center [516, 185] width 101 height 9
click at [464, 182] on input "(3) Traffic noise from a busy road" at bounding box center [454, 185] width 19 height 19
checkbox input "true"
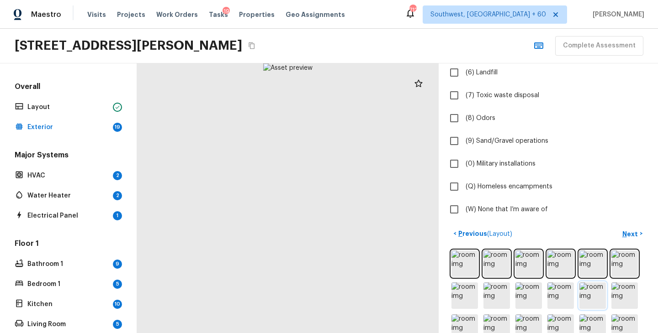
scroll to position [228, 0]
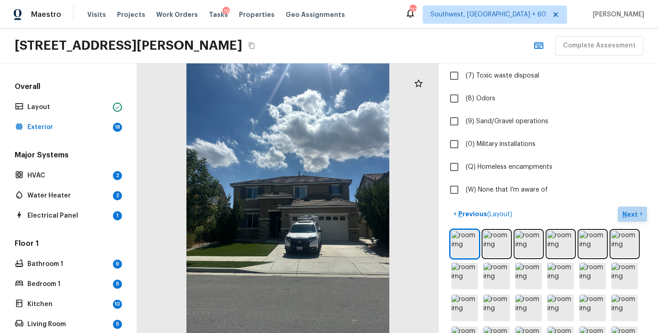
click at [630, 216] on p "Next" at bounding box center [630, 214] width 17 height 9
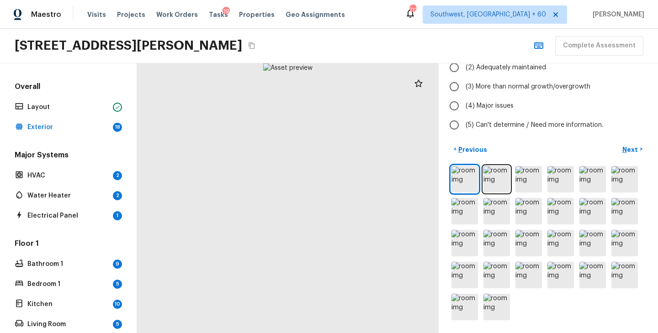
scroll to position [0, 0]
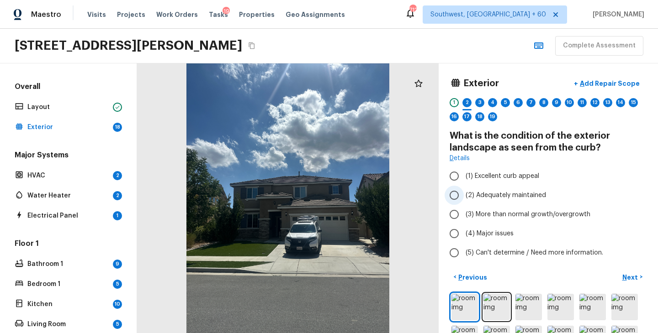
click at [502, 193] on span "(2) Adequately maintained" at bounding box center [506, 195] width 80 height 9
click at [464, 193] on input "(2) Adequately maintained" at bounding box center [454, 195] width 19 height 19
radio input "true"
click at [630, 278] on p "Next" at bounding box center [630, 277] width 17 height 9
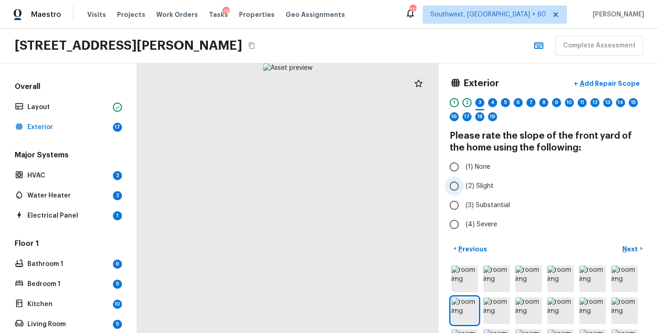
click at [479, 184] on span "(2) Slight" at bounding box center [480, 186] width 28 height 9
click at [464, 184] on input "(2) Slight" at bounding box center [454, 186] width 19 height 19
radio input "true"
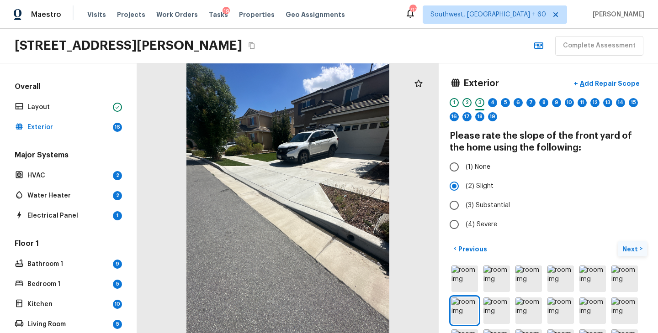
click at [633, 251] on p "Next" at bounding box center [630, 249] width 17 height 9
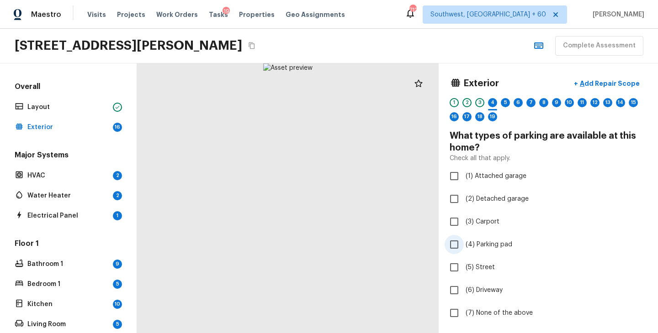
scroll to position [11, 0]
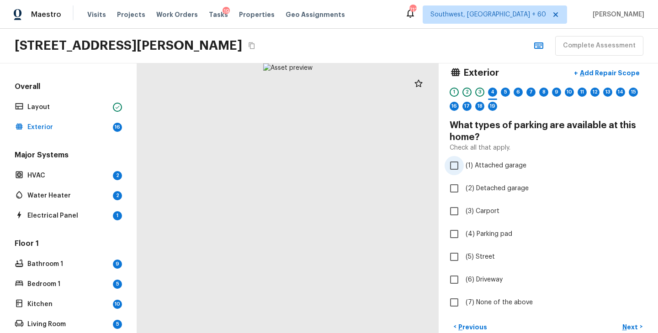
click at [502, 164] on span "(1) Attached garage" at bounding box center [496, 165] width 61 height 9
click at [464, 164] on input "(1) Attached garage" at bounding box center [454, 165] width 19 height 19
checkbox input "true"
click at [481, 279] on span "(6) Driveway" at bounding box center [484, 279] width 37 height 9
click at [464, 279] on input "(6) Driveway" at bounding box center [454, 279] width 19 height 19
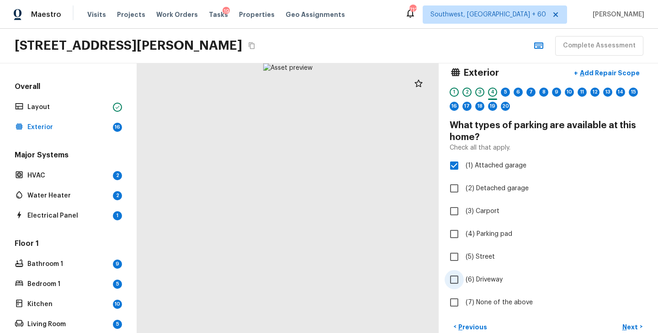
checkbox input "true"
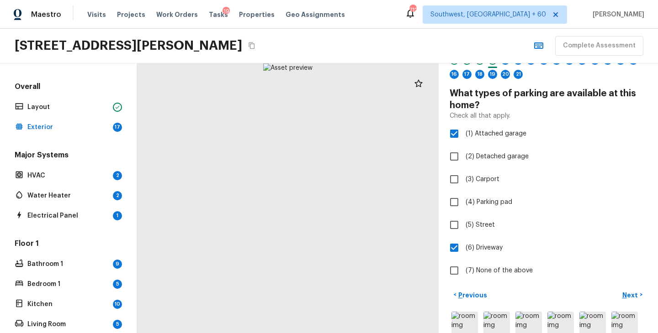
scroll to position [82, 0]
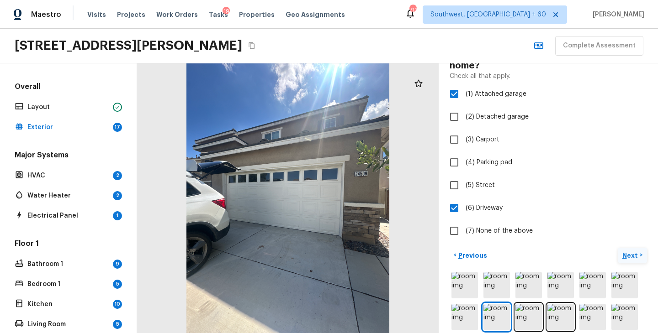
click at [632, 255] on p "Next" at bounding box center [630, 255] width 17 height 9
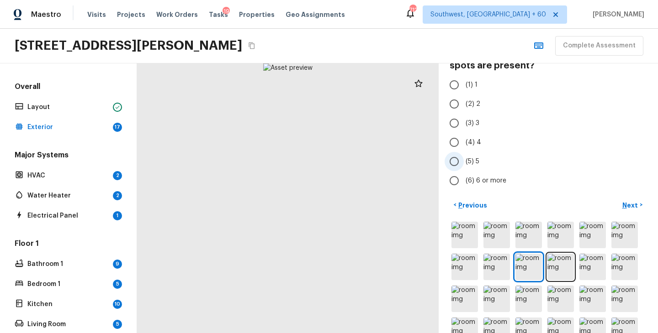
scroll to position [0, 0]
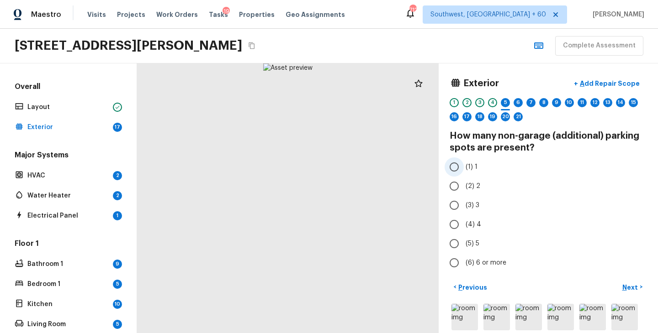
click at [469, 165] on span "(1) 1" at bounding box center [472, 167] width 12 height 9
click at [464, 165] on input "(1) 1" at bounding box center [454, 167] width 19 height 19
radio input "true"
click at [625, 286] on p "Next" at bounding box center [630, 287] width 17 height 9
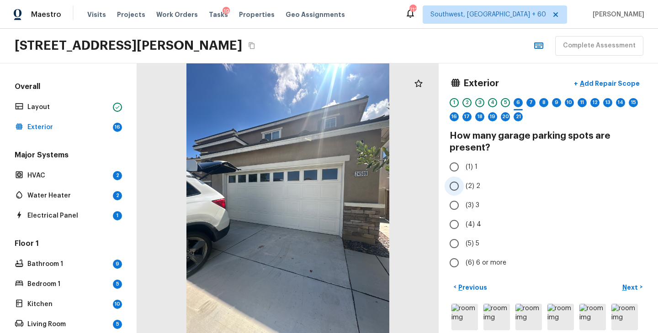
click at [475, 184] on span "(2) 2" at bounding box center [473, 186] width 15 height 9
click at [464, 184] on input "(2) 2" at bounding box center [454, 186] width 19 height 19
radio input "true"
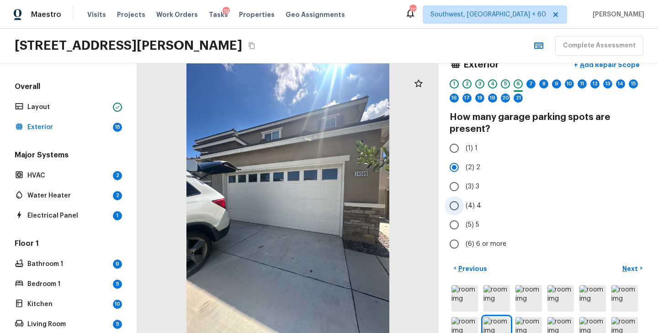
scroll to position [31, 0]
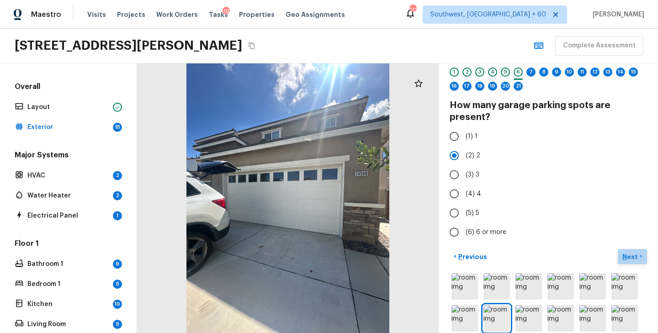
click at [628, 257] on p "Next" at bounding box center [630, 257] width 17 height 9
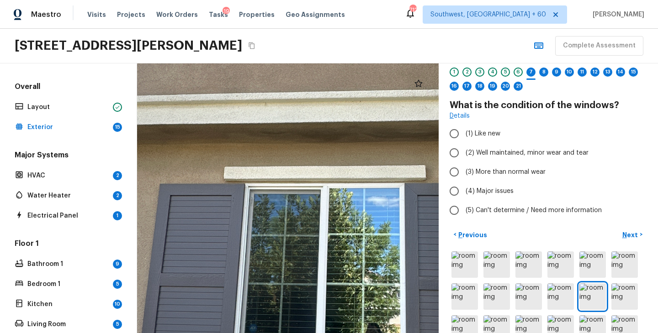
drag, startPoint x: 305, startPoint y: 139, endPoint x: 306, endPoint y: 299, distance: 160.4
click at [306, 292] on div at bounding box center [346, 228] width 1174 height 1051
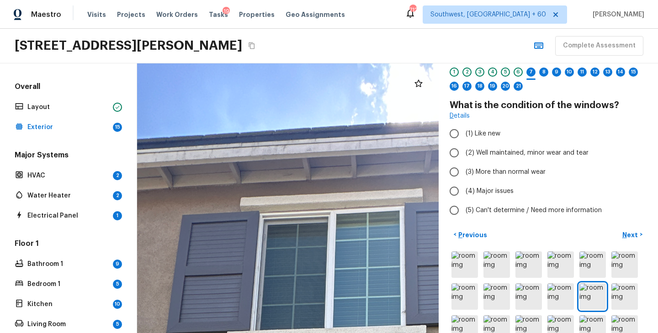
drag, startPoint x: 307, startPoint y: 302, endPoint x: 289, endPoint y: 142, distance: 160.8
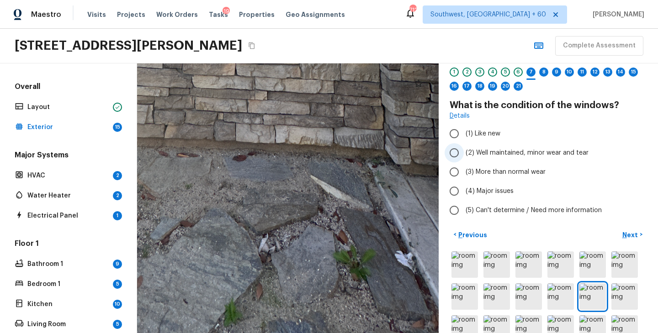
click at [532, 152] on span "(2) Well maintained, minor wear and tear" at bounding box center [527, 152] width 123 height 9
click at [464, 152] on input "(2) Well maintained, minor wear and tear" at bounding box center [454, 152] width 19 height 19
radio input "true"
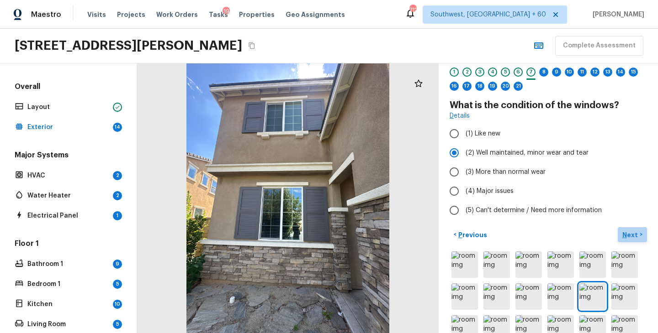
click at [627, 235] on p "Next" at bounding box center [630, 235] width 17 height 9
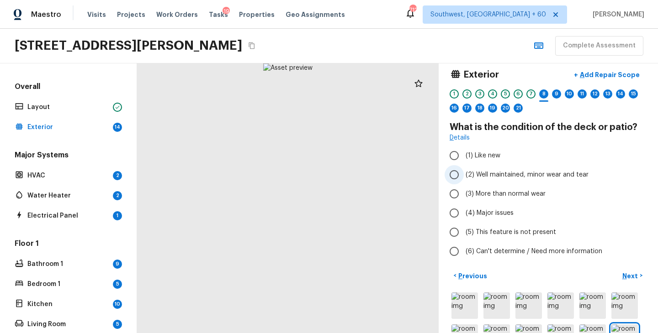
scroll to position [29, 0]
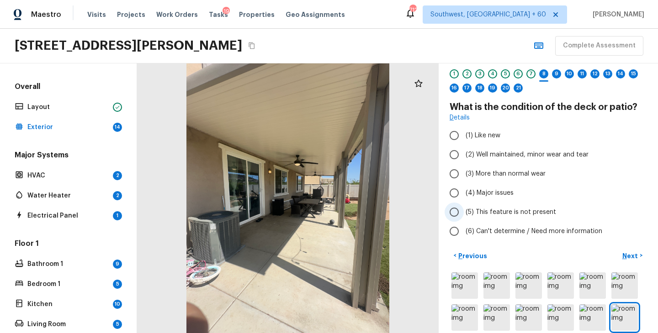
click at [504, 210] on span "(5) This feature is not present" at bounding box center [511, 212] width 90 height 9
click at [464, 210] on input "(5) This feature is not present" at bounding box center [454, 212] width 19 height 19
radio input "true"
click at [632, 258] on p "Next" at bounding box center [630, 256] width 17 height 9
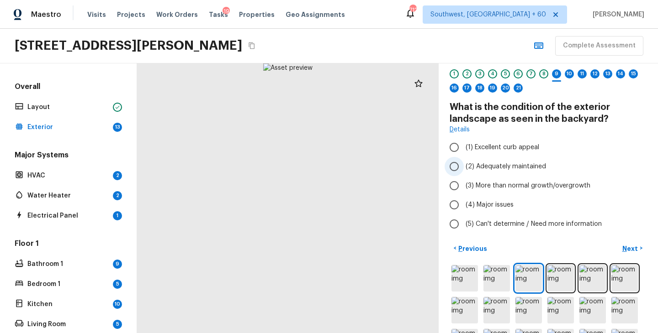
click at [513, 166] on span "(2) Adequately maintained" at bounding box center [506, 166] width 80 height 9
click at [464, 166] on input "(2) Adequately maintained" at bounding box center [454, 166] width 19 height 19
radio input "true"
click at [630, 248] on p "Next" at bounding box center [630, 248] width 17 height 9
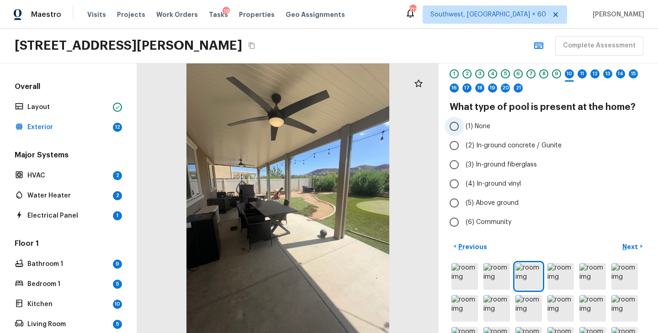
click at [479, 128] on span "(1) None" at bounding box center [478, 126] width 25 height 9
click at [464, 128] on input "(1) None" at bounding box center [454, 126] width 19 height 19
radio input "true"
click at [631, 244] on p "Next" at bounding box center [630, 247] width 17 height 9
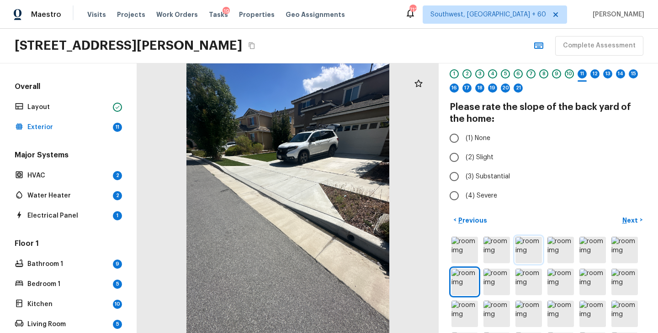
scroll to position [33, 0]
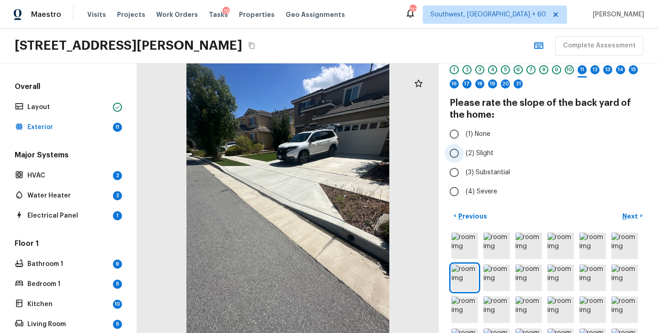
click at [481, 152] on span "(2) Slight" at bounding box center [480, 153] width 28 height 9
click at [464, 152] on input "(2) Slight" at bounding box center [454, 153] width 19 height 19
radio input "true"
click at [628, 215] on p "Next" at bounding box center [630, 216] width 17 height 9
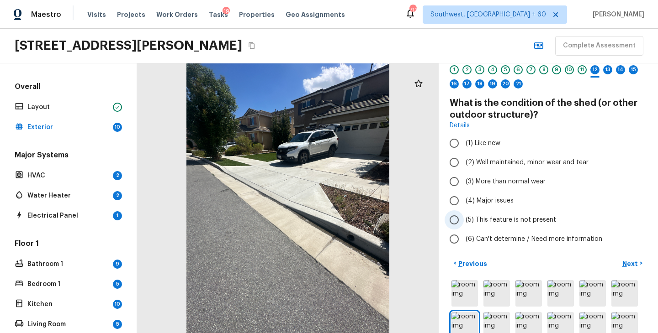
click at [500, 220] on span "(5) This feature is not present" at bounding box center [511, 220] width 90 height 9
click at [464, 220] on input "(5) This feature is not present" at bounding box center [454, 220] width 19 height 19
radio input "true"
click at [630, 266] on p "Next" at bounding box center [630, 263] width 17 height 9
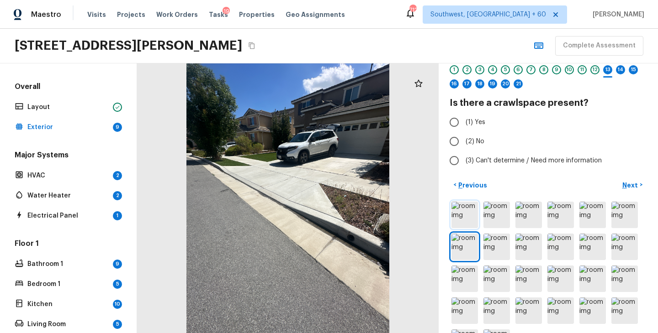
click at [470, 218] on img at bounding box center [464, 215] width 26 height 26
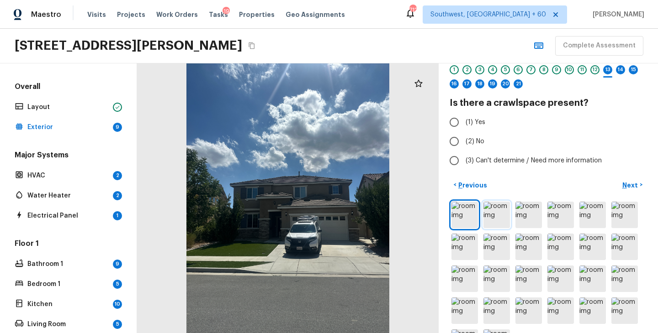
click at [500, 218] on img at bounding box center [496, 215] width 26 height 26
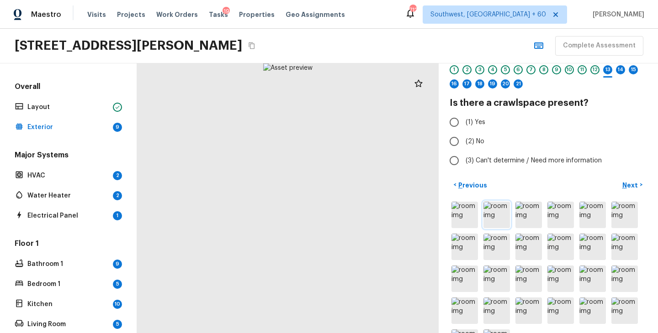
click at [483, 218] on img at bounding box center [496, 215] width 26 height 26
click at [479, 218] on div at bounding box center [548, 279] width 197 height 158
click at [494, 220] on img at bounding box center [496, 215] width 26 height 26
click at [463, 217] on img at bounding box center [464, 215] width 26 height 26
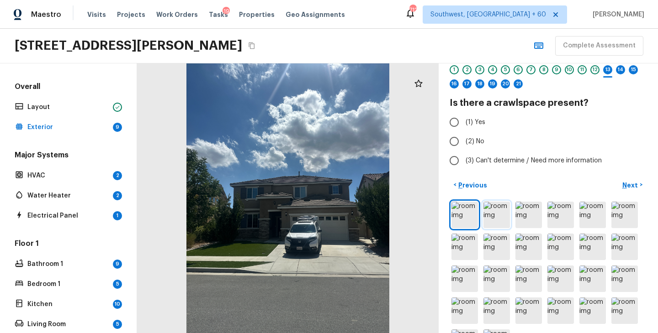
click at [489, 213] on img at bounding box center [496, 215] width 26 height 26
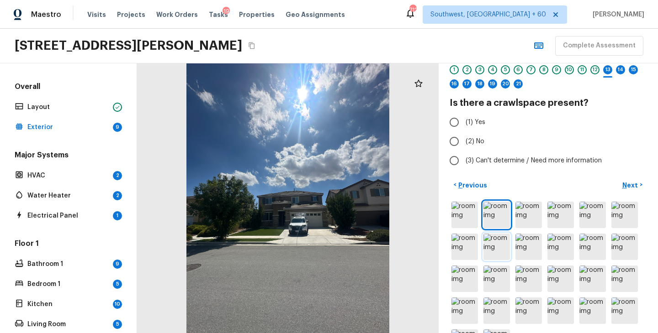
click at [499, 254] on img at bounding box center [496, 247] width 26 height 26
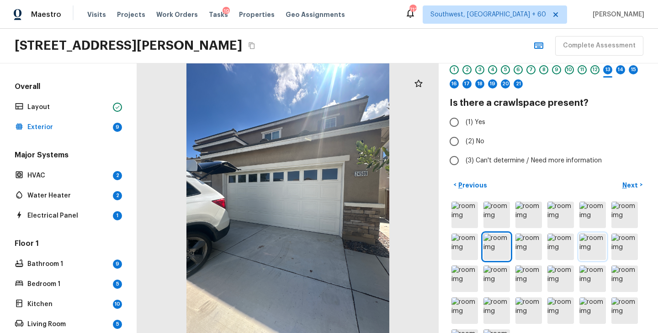
click at [597, 245] on img at bounding box center [592, 247] width 26 height 26
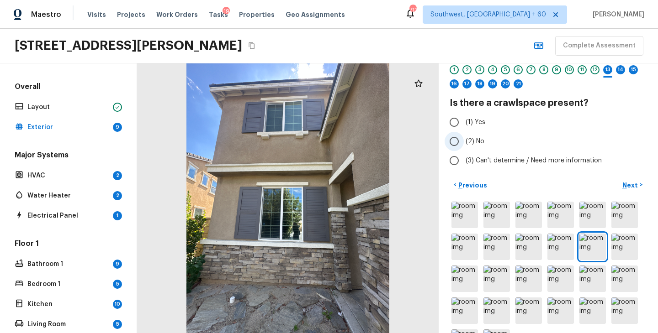
click at [471, 143] on span "(2) No" at bounding box center [475, 141] width 19 height 9
click at [464, 143] on input "(2) No" at bounding box center [454, 141] width 19 height 19
radio input "true"
click at [626, 186] on p "Next" at bounding box center [630, 185] width 17 height 9
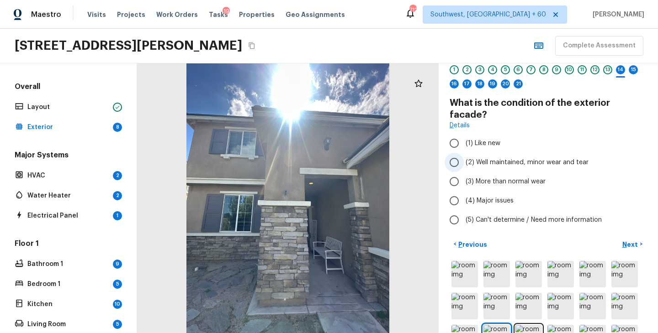
click at [525, 158] on span "(2) Well maintained, minor wear and tear" at bounding box center [527, 162] width 123 height 9
click at [464, 153] on input "(2) Well maintained, minor wear and tear" at bounding box center [454, 162] width 19 height 19
radio input "true"
click at [629, 240] on p "Next" at bounding box center [630, 244] width 17 height 9
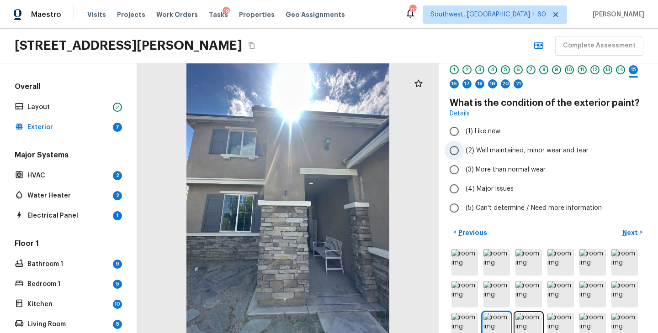
click at [541, 151] on span "(2) Well maintained, minor wear and tear" at bounding box center [527, 150] width 123 height 9
click at [464, 151] on input "(2) Well maintained, minor wear and tear" at bounding box center [454, 150] width 19 height 19
radio input "true"
click at [628, 236] on p "Next" at bounding box center [630, 232] width 17 height 9
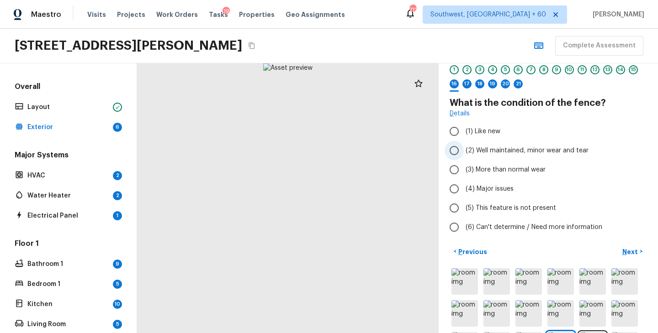
click at [540, 153] on span "(2) Well maintained, minor wear and tear" at bounding box center [527, 150] width 123 height 9
click at [464, 153] on input "(2) Well maintained, minor wear and tear" at bounding box center [454, 150] width 19 height 19
radio input "true"
click at [625, 248] on p "Next" at bounding box center [630, 252] width 17 height 9
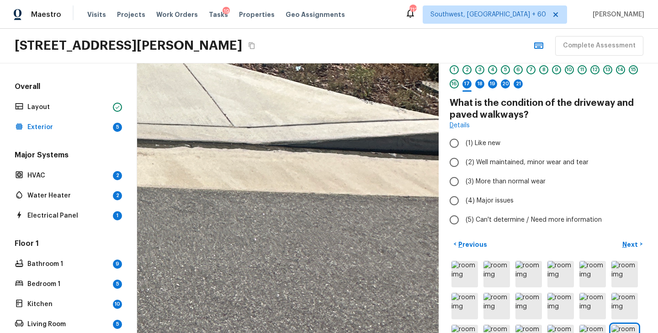
drag, startPoint x: 273, startPoint y: 134, endPoint x: 364, endPoint y: 305, distance: 193.4
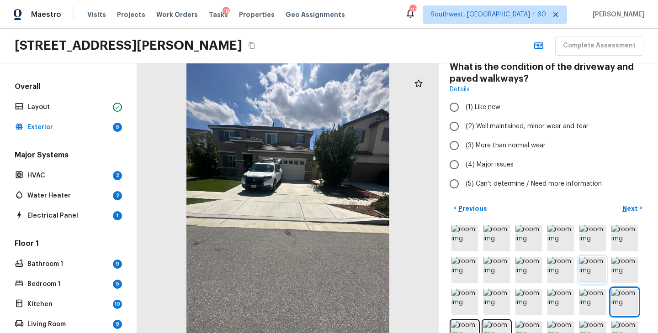
scroll to position [128, 0]
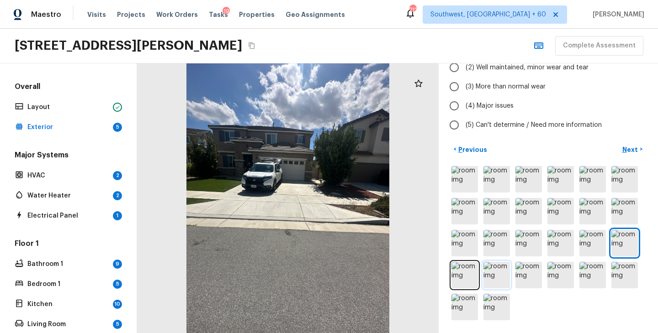
click at [499, 275] on img at bounding box center [496, 275] width 26 height 26
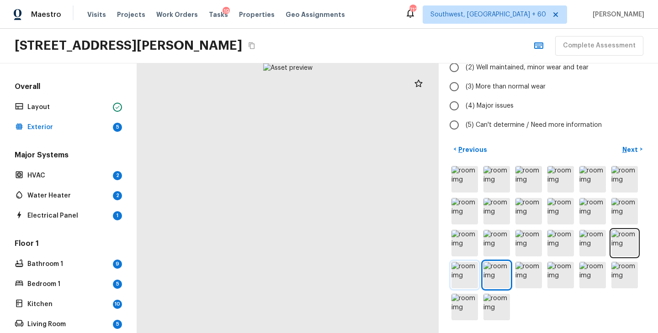
click at [464, 279] on img at bounding box center [464, 275] width 26 height 26
click at [528, 271] on img at bounding box center [528, 275] width 26 height 26
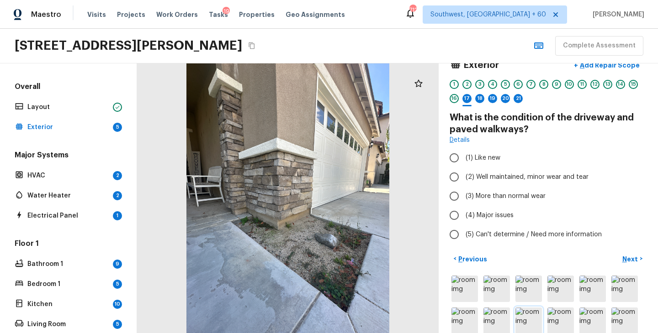
scroll to position [34, 0]
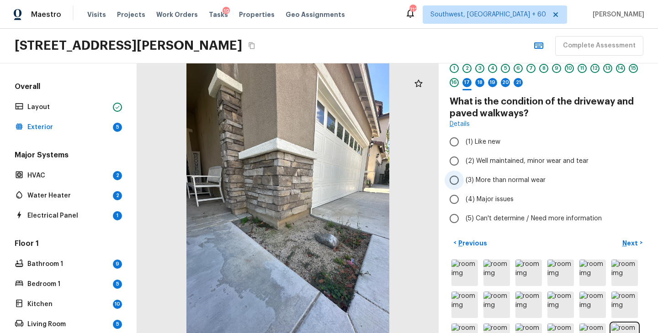
click at [513, 180] on span "(3) More than normal wear" at bounding box center [506, 180] width 80 height 9
click at [464, 180] on input "(3) More than normal wear" at bounding box center [454, 180] width 19 height 19
radio input "true"
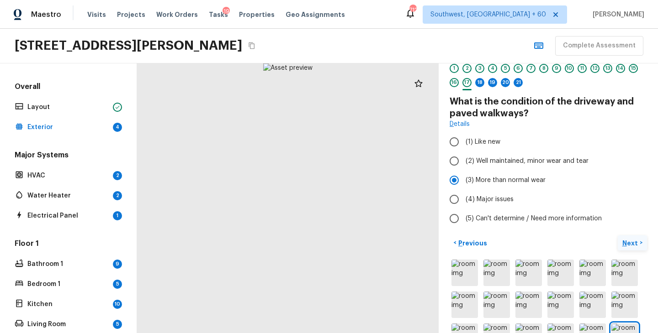
click at [628, 242] on p "Next" at bounding box center [630, 243] width 17 height 9
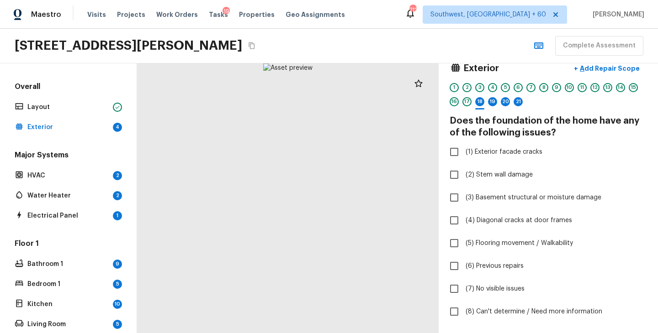
scroll to position [10, 0]
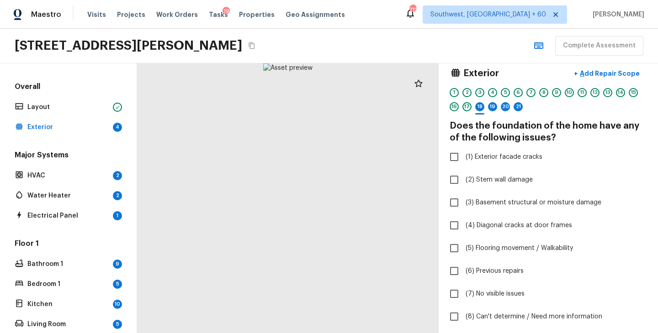
click at [466, 108] on div "17" at bounding box center [466, 106] width 9 height 9
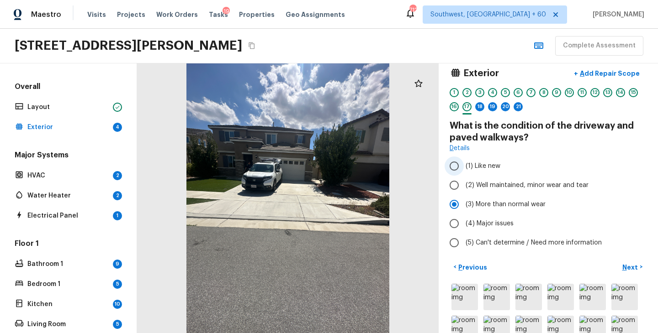
scroll to position [0, 0]
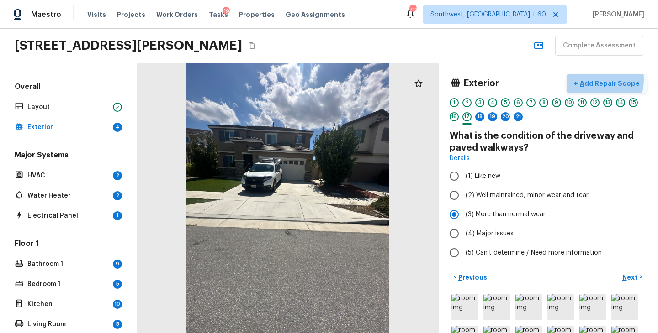
click at [600, 79] on p "Add Repair Scope" at bounding box center [609, 83] width 62 height 9
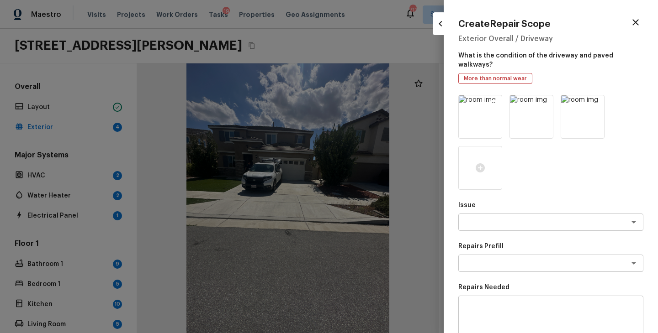
click at [491, 100] on icon at bounding box center [494, 104] width 8 height 8
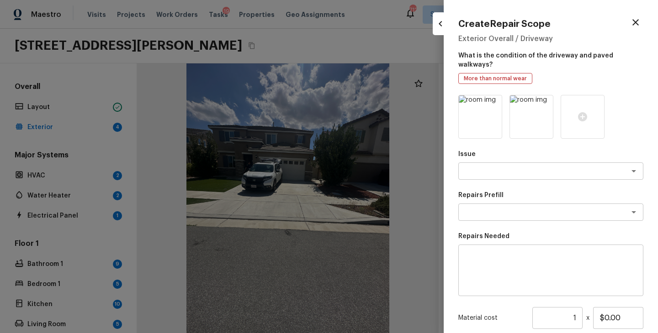
click at [491, 100] on icon at bounding box center [494, 104] width 8 height 8
click at [485, 111] on icon at bounding box center [480, 116] width 11 height 11
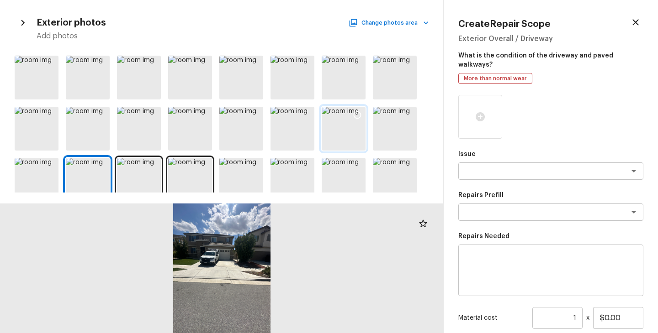
scroll to position [64, 0]
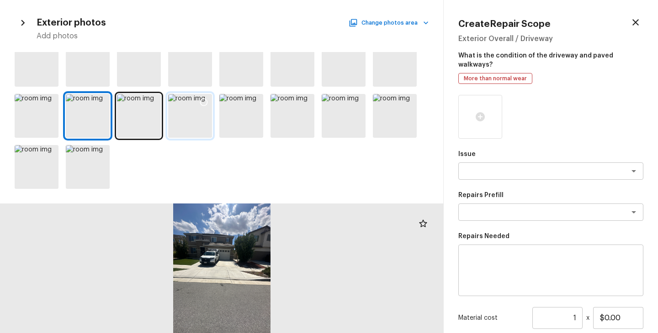
click at [199, 116] on div at bounding box center [190, 116] width 44 height 44
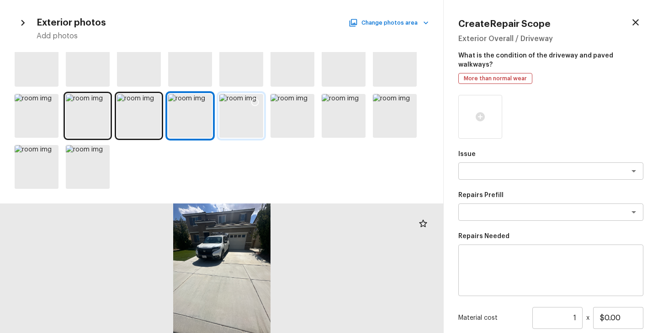
click at [238, 114] on div at bounding box center [241, 116] width 44 height 44
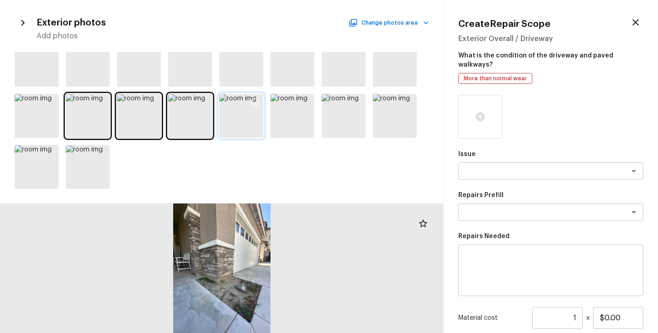
click at [255, 101] on icon at bounding box center [254, 102] width 9 height 9
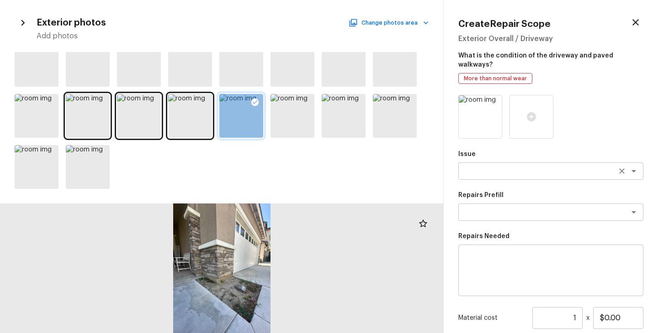
click at [492, 169] on div "x ​" at bounding box center [550, 171] width 185 height 17
type textarea "d"
click at [625, 108] on div at bounding box center [550, 117] width 185 height 44
click at [491, 167] on textarea at bounding box center [537, 171] width 151 height 9
click at [491, 178] on li "Pressure Washing" at bounding box center [550, 182] width 185 height 15
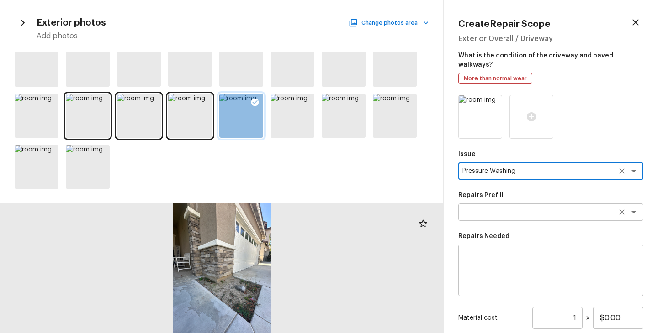
type textarea "Pressure Washing"
click at [501, 208] on textarea at bounding box center [537, 212] width 151 height 9
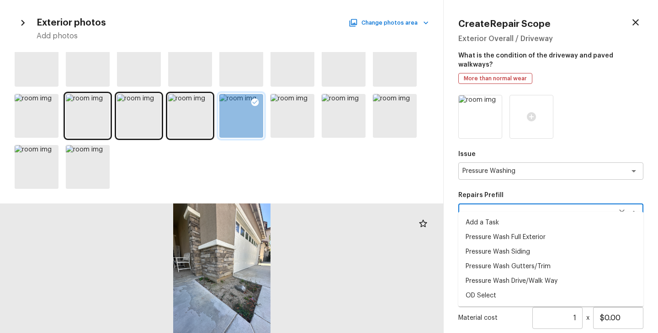
click at [538, 282] on li "Pressure Wash Drive/Walk Way" at bounding box center [550, 281] width 185 height 15
type textarea "Pressure Wash Drive/Walk Way"
type textarea "Pressure wash the driveways/walkways as directed by the PM. Ensure that all deb…"
type input "$125.00"
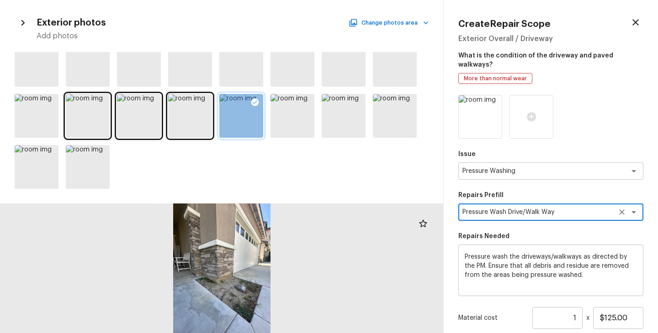
scroll to position [86, 0]
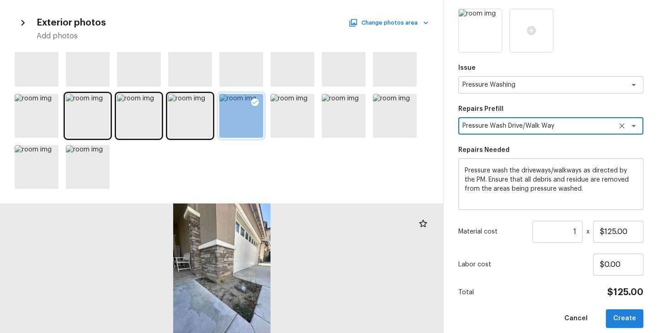
click at [615, 310] on button "Create" at bounding box center [624, 319] width 37 height 19
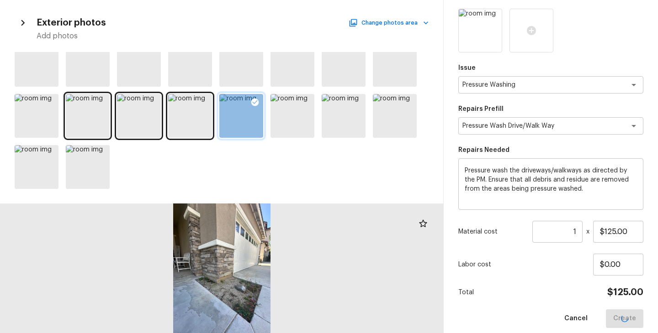
type input "$0.00"
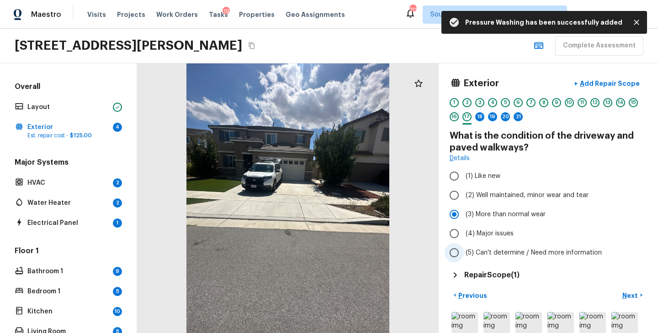
scroll to position [80, 0]
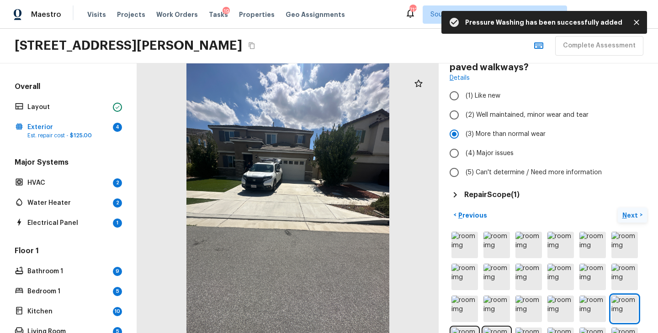
click at [631, 215] on p "Next" at bounding box center [630, 215] width 17 height 9
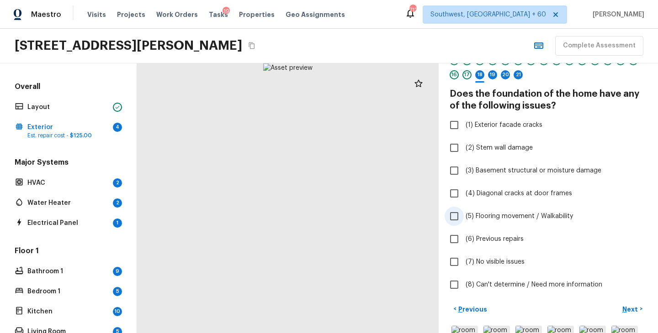
scroll to position [16, 0]
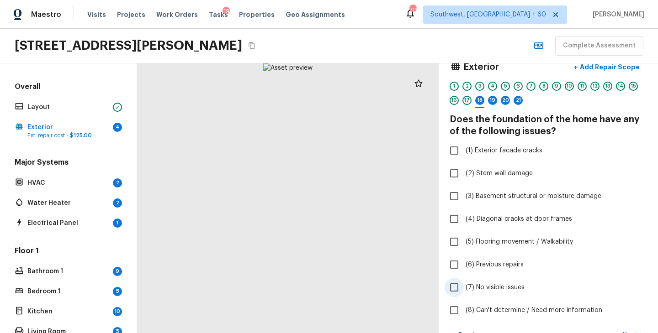
click at [496, 285] on span "(7) No visible issues" at bounding box center [495, 287] width 59 height 9
click at [464, 285] on input "(7) No visible issues" at bounding box center [454, 287] width 19 height 19
checkbox input "true"
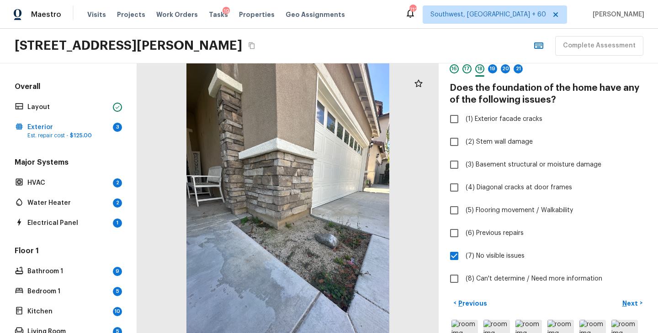
scroll to position [66, 0]
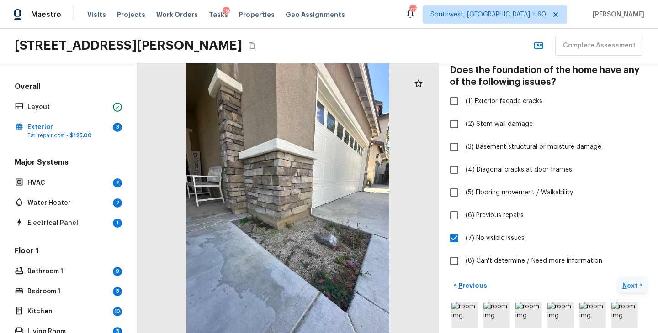
click at [637, 289] on p "Next" at bounding box center [630, 285] width 17 height 9
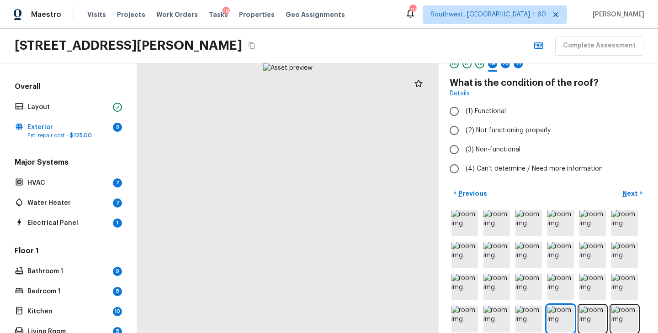
scroll to position [50, 0]
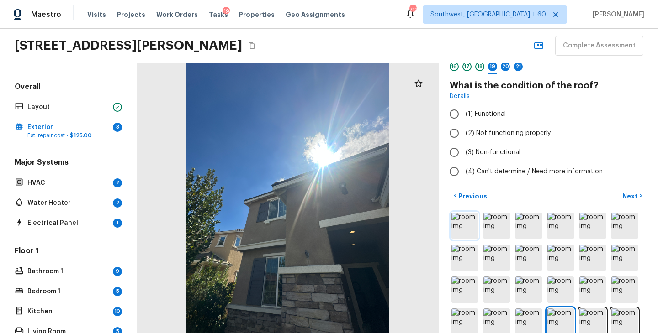
click at [470, 232] on img at bounding box center [464, 226] width 26 height 26
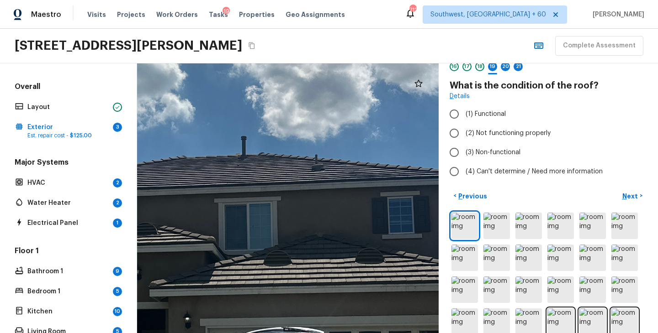
drag, startPoint x: 243, startPoint y: 191, endPoint x: 440, endPoint y: 182, distance: 198.0
click at [440, 182] on div "Exterior + Add Repair Scope 1 2 3 4 5 6 7 8 9 10 11 12 13 14 15 16 17 18 19 20 …" at bounding box center [397, 199] width 521 height 270
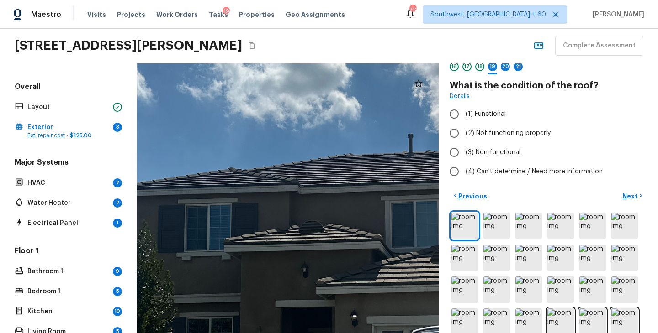
drag, startPoint x: 355, startPoint y: 177, endPoint x: 378, endPoint y: 177, distance: 22.8
click at [378, 177] on div at bounding box center [362, 249] width 1302 height 1165
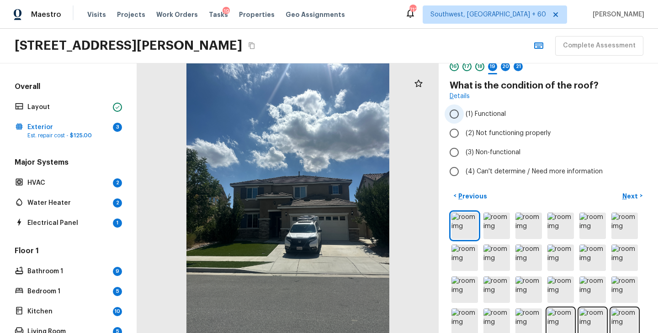
click at [484, 115] on span "(1) Functional" at bounding box center [486, 114] width 40 height 9
click at [464, 115] on input "(1) Functional" at bounding box center [454, 114] width 19 height 19
radio input "true"
click at [630, 195] on p "Next" at bounding box center [630, 196] width 17 height 9
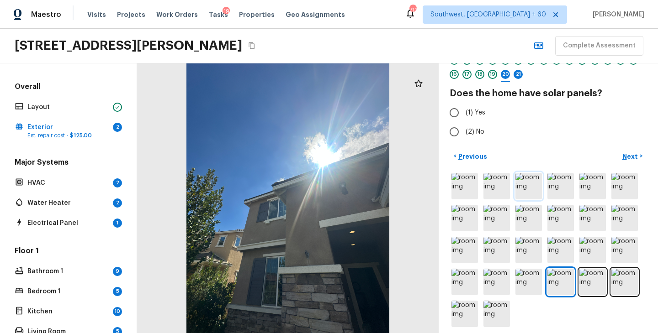
scroll to position [49, 0]
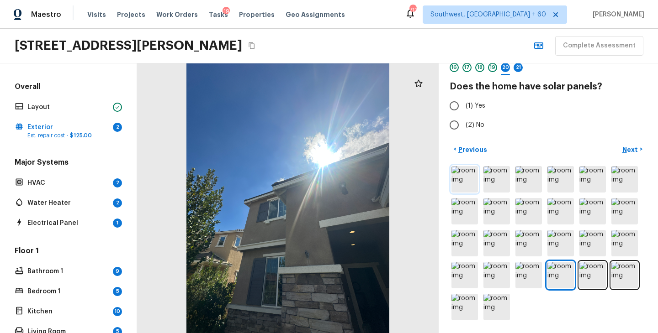
click at [473, 185] on img at bounding box center [464, 179] width 26 height 26
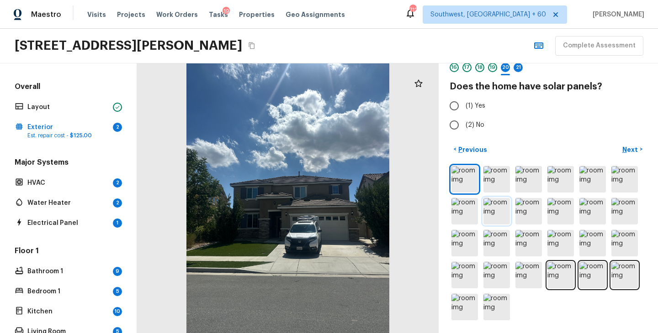
click at [494, 207] on img at bounding box center [496, 211] width 26 height 26
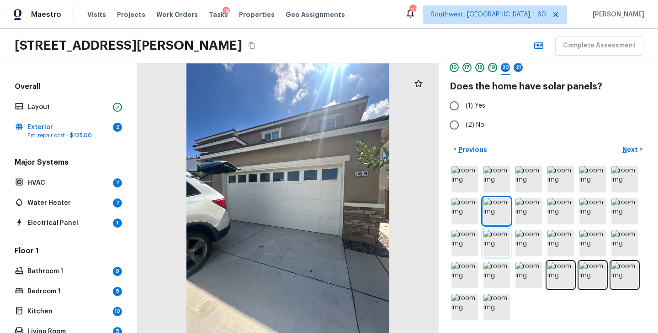
click at [497, 234] on img at bounding box center [496, 243] width 26 height 26
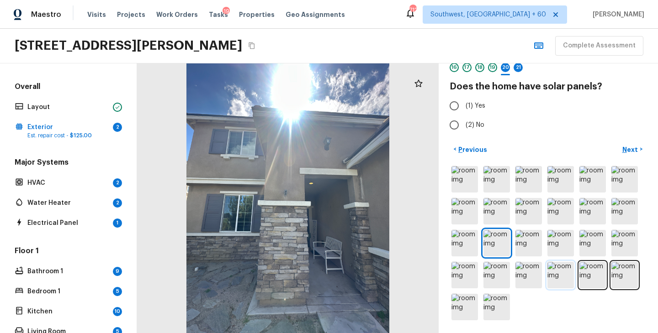
click at [557, 270] on img at bounding box center [560, 275] width 26 height 26
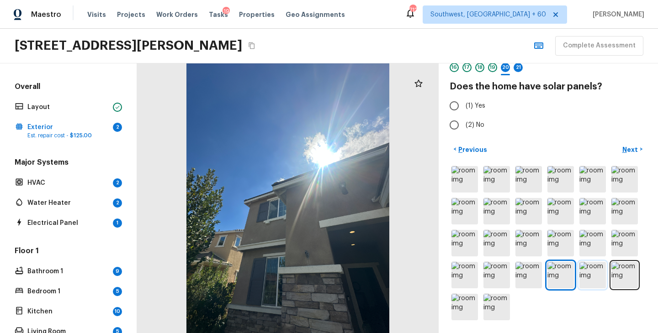
click at [592, 275] on img at bounding box center [592, 275] width 26 height 26
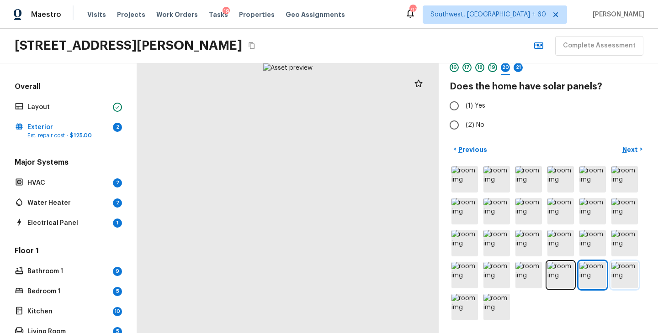
click at [631, 279] on img at bounding box center [624, 275] width 26 height 26
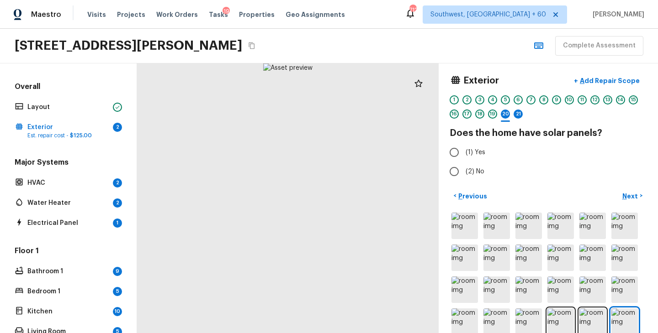
scroll to position [0, 0]
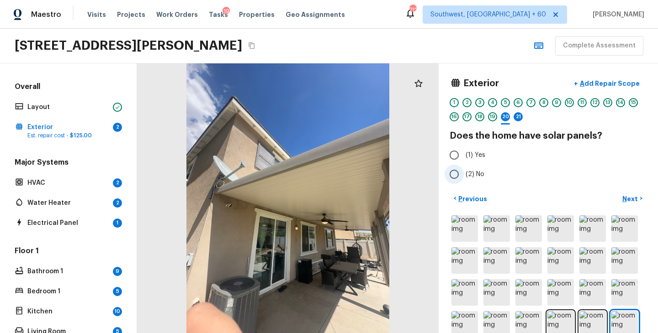
click at [475, 172] on span "(2) No" at bounding box center [475, 174] width 19 height 9
click at [464, 172] on input "(2) No" at bounding box center [454, 174] width 19 height 19
radio input "true"
click at [624, 197] on p "Next" at bounding box center [630, 199] width 17 height 9
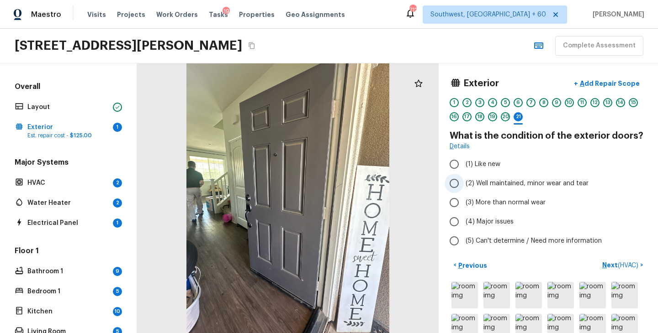
click at [541, 183] on span "(2) Well maintained, minor wear and tear" at bounding box center [527, 183] width 123 height 9
click at [464, 183] on input "(2) Well maintained, minor wear and tear" at bounding box center [454, 183] width 19 height 19
radio input "true"
click at [607, 265] on p "Next ( HVAC )" at bounding box center [621, 266] width 38 height 10
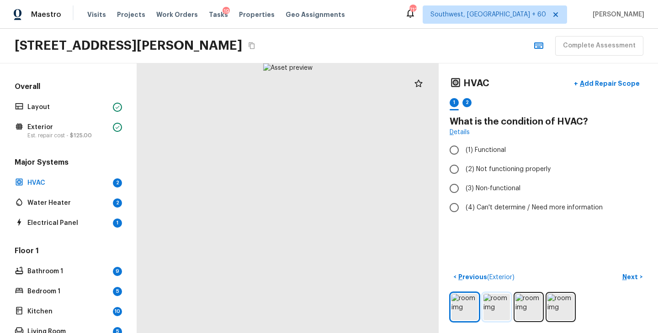
click at [490, 309] on img at bounding box center [496, 307] width 26 height 26
click at [529, 307] on img at bounding box center [528, 307] width 26 height 26
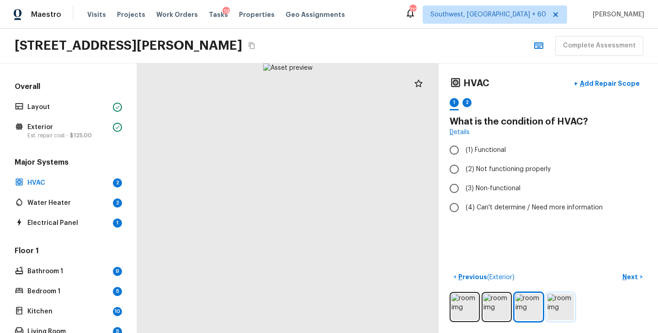
click at [555, 300] on img at bounding box center [560, 307] width 26 height 26
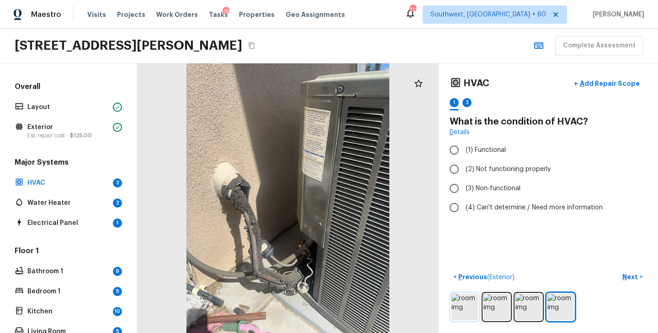
click at [461, 312] on img at bounding box center [464, 307] width 26 height 26
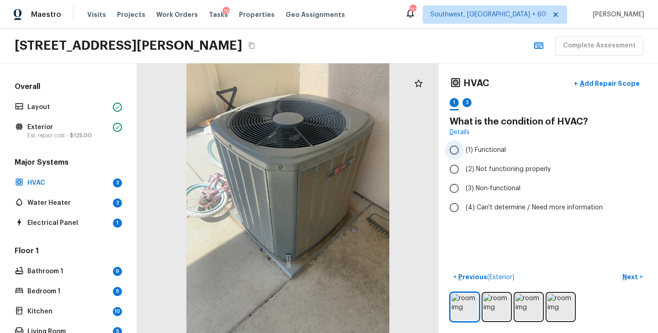
click at [501, 148] on span "(1) Functional" at bounding box center [486, 150] width 40 height 9
click at [464, 148] on input "(1) Functional" at bounding box center [454, 150] width 19 height 19
radio input "true"
click at [633, 277] on p "Next" at bounding box center [630, 277] width 17 height 9
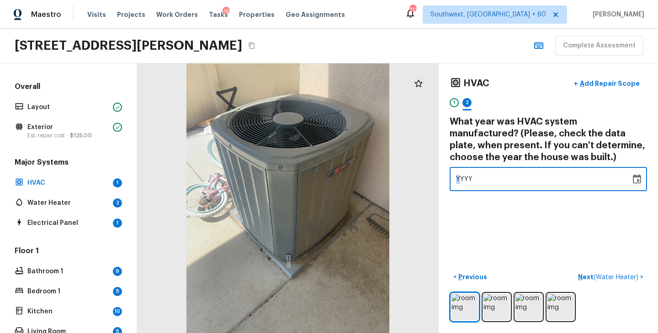
click at [460, 179] on span "YYYY" at bounding box center [464, 179] width 17 height 6
drag, startPoint x: 493, startPoint y: 184, endPoint x: 434, endPoint y: 184, distance: 58.9
click at [434, 184] on div "HVAC + Add Repair Scope 1 2 What year was HVAC system manufactured? (Please, ch…" at bounding box center [397, 199] width 521 height 270
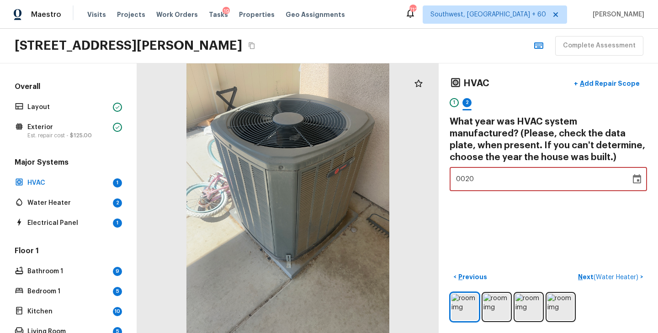
type input "2018"
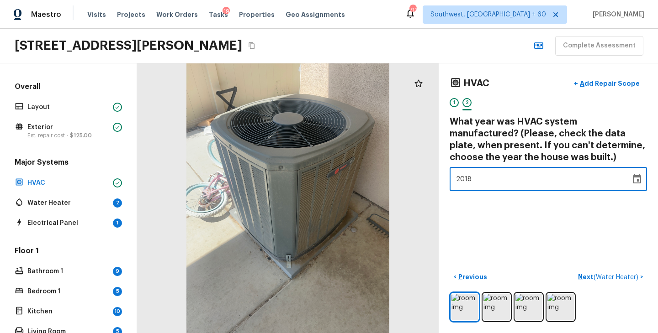
click at [479, 220] on div "HVAC + Add Repair Scope 1 2 What year was HVAC system manufactured? (Please, ch…" at bounding box center [548, 199] width 219 height 270
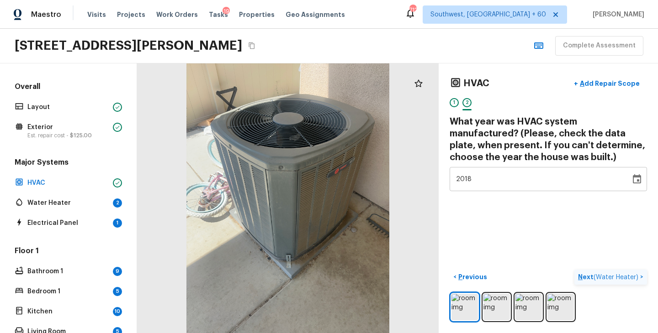
click at [581, 275] on p "Next ( Water Heater )" at bounding box center [609, 278] width 62 height 10
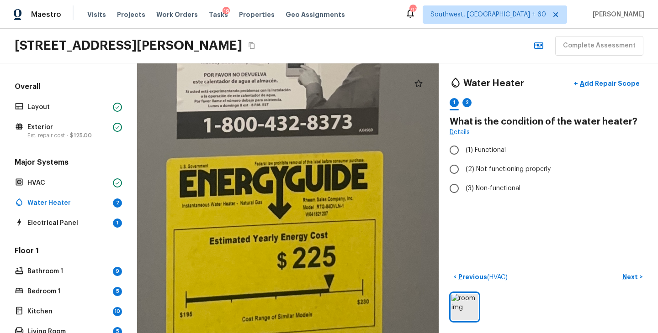
drag, startPoint x: 229, startPoint y: 223, endPoint x: 313, endPoint y: 197, distance: 87.6
click at [313, 197] on div at bounding box center [251, 55] width 1404 height 1257
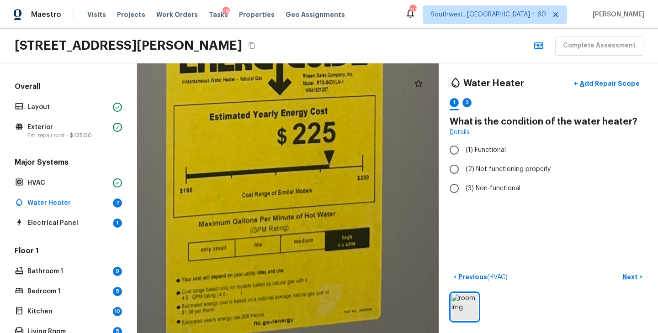
drag, startPoint x: 319, startPoint y: 228, endPoint x: 319, endPoint y: 104, distance: 124.3
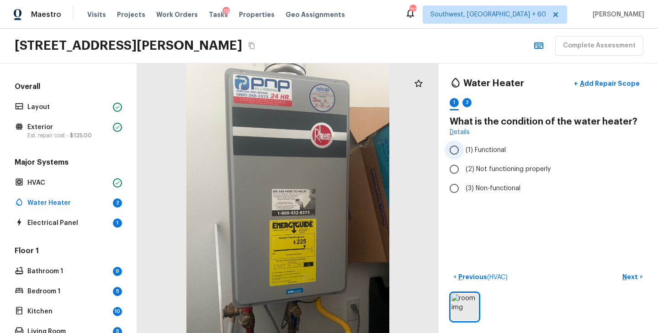
click at [477, 152] on span "(1) Functional" at bounding box center [486, 150] width 40 height 9
click at [464, 152] on input "(1) Functional" at bounding box center [454, 150] width 19 height 19
radio input "true"
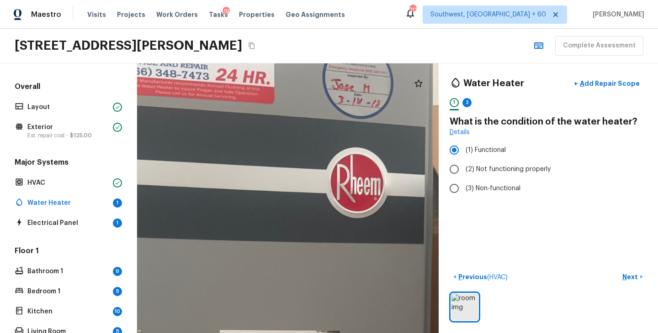
drag, startPoint x: 368, startPoint y: 116, endPoint x: 368, endPoint y: 125, distance: 9.1
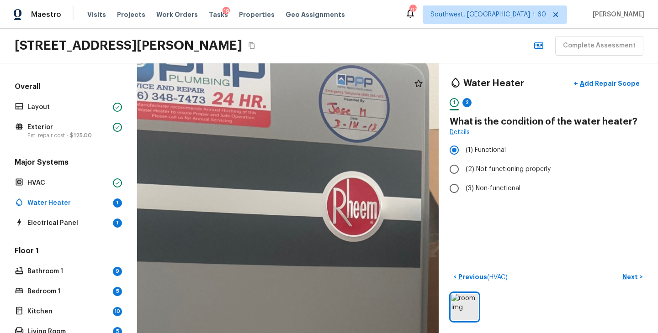
drag, startPoint x: 368, startPoint y: 143, endPoint x: 364, endPoint y: 166, distance: 23.2
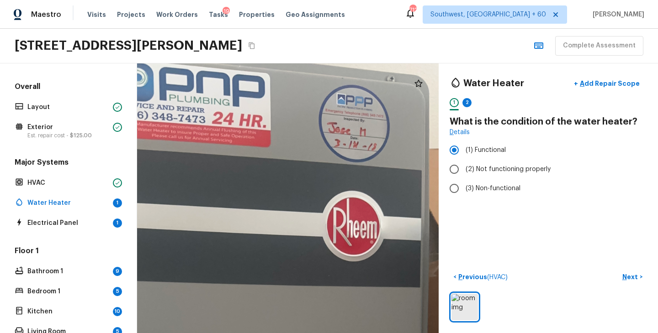
drag, startPoint x: 365, startPoint y: 159, endPoint x: 365, endPoint y: 180, distance: 20.1
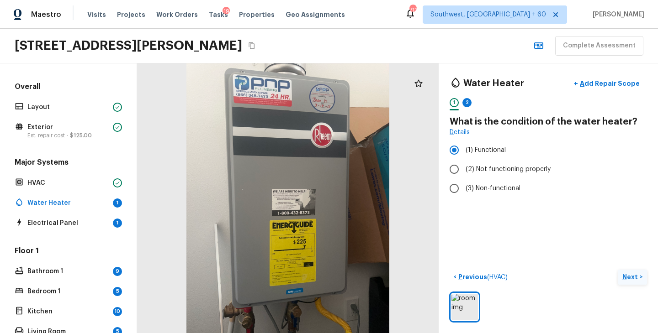
click at [634, 278] on p "Next" at bounding box center [630, 277] width 17 height 9
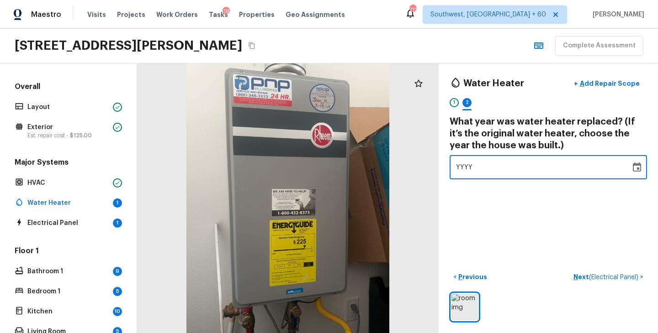
drag, startPoint x: 482, startPoint y: 164, endPoint x: 425, endPoint y: 164, distance: 57.1
click at [425, 164] on div "Water Heater + Add Repair Scope 1 2 What year was water heater replaced? (If it…" at bounding box center [397, 199] width 521 height 270
type input "2002"
click at [539, 237] on div "Water Heater + Add Repair Scope 1 2 What year was water heater replaced? (If it…" at bounding box center [548, 199] width 219 height 270
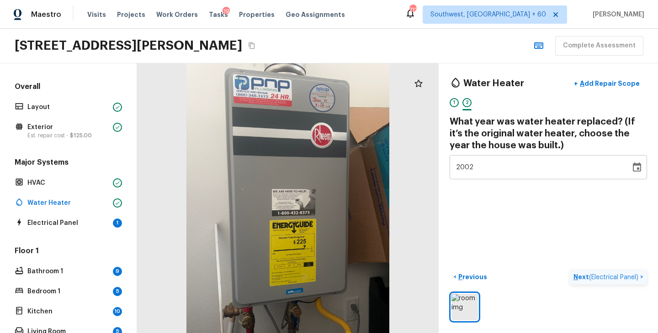
click at [578, 276] on p "Next ( Electrical Panel )" at bounding box center [606, 278] width 67 height 10
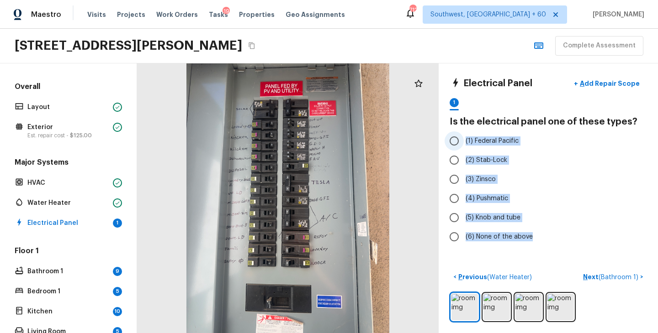
drag, startPoint x: 534, startPoint y: 238, endPoint x: 463, endPoint y: 137, distance: 123.7
click at [463, 137] on div "(1) Federal Pacific (2) Stab-Lock (3) Zinsco (4) Pushmatic (5) Knob and tube (6…" at bounding box center [548, 189] width 197 height 115
copy div "(1) Federal Pacific (2) Stab-Lock (3) Zinsco (4) Pushmatic (5) Knob and tube (6…"
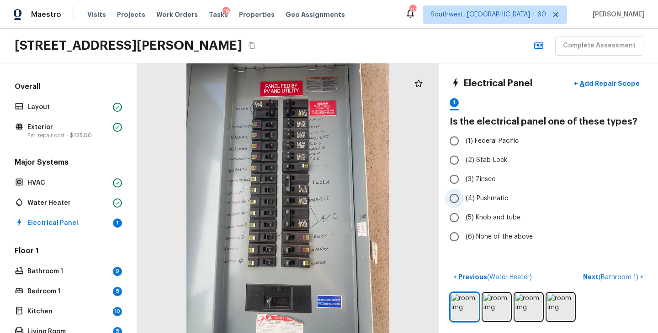
click at [580, 198] on label "(4) Pushmatic" at bounding box center [542, 198] width 195 height 19
click at [464, 198] on input "(4) Pushmatic" at bounding box center [454, 198] width 19 height 19
radio input "true"
click at [511, 233] on span "(6) None of the above" at bounding box center [499, 237] width 67 height 9
click at [464, 233] on input "(6) None of the above" at bounding box center [454, 237] width 19 height 19
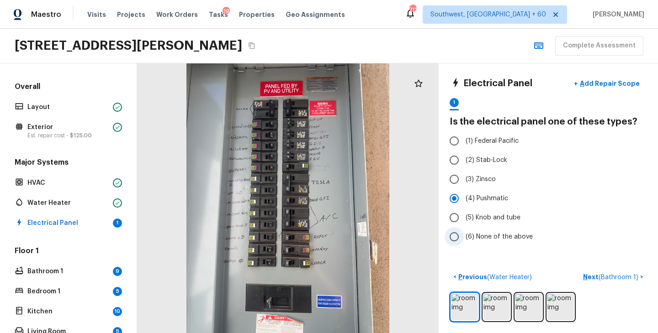
radio input "true"
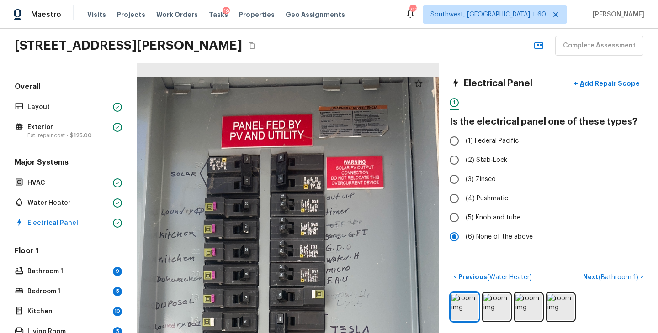
drag, startPoint x: 299, startPoint y: 132, endPoint x: 335, endPoint y: 210, distance: 85.8
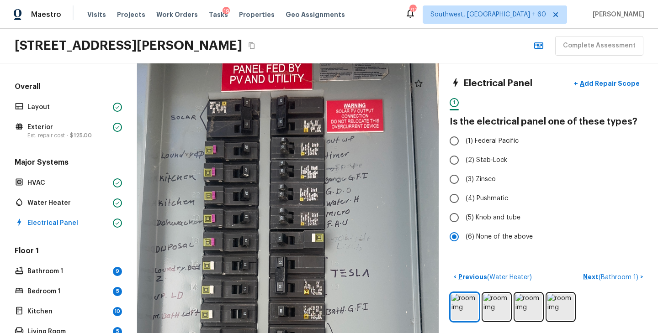
drag, startPoint x: 339, startPoint y: 231, endPoint x: 340, endPoint y: 149, distance: 81.3
click at [340, 149] on div at bounding box center [280, 308] width 641 height 574
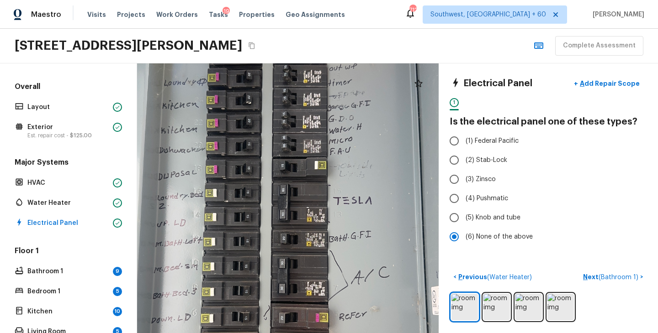
drag, startPoint x: 340, startPoint y: 184, endPoint x: 341, endPoint y: 149, distance: 34.3
click at [341, 149] on div at bounding box center [283, 235] width 641 height 574
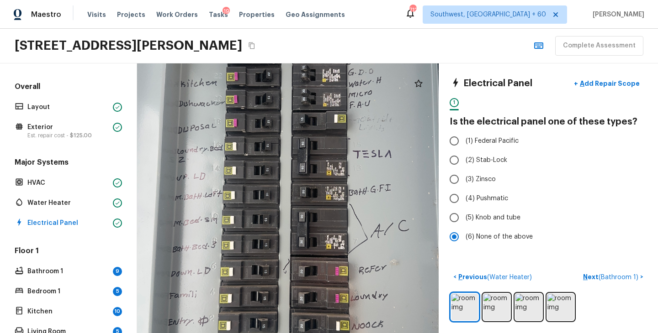
drag, startPoint x: 343, startPoint y: 191, endPoint x: 362, endPoint y: 144, distance: 50.6
click at [362, 144] on div at bounding box center [303, 188] width 641 height 574
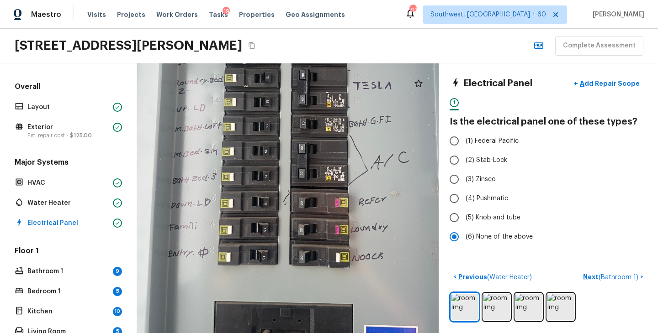
drag, startPoint x: 362, startPoint y: 183, endPoint x: 362, endPoint y: 114, distance: 69.0
click at [362, 114] on div at bounding box center [303, 120] width 641 height 574
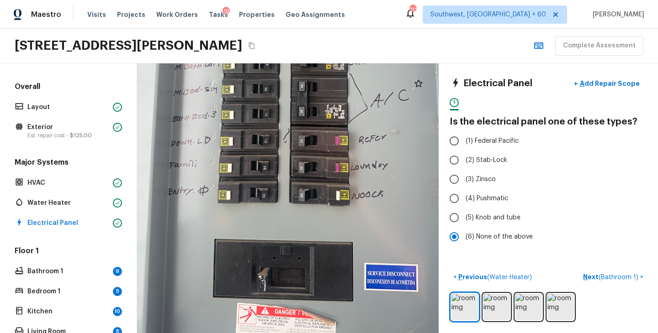
drag, startPoint x: 362, startPoint y: 160, endPoint x: 362, endPoint y: 99, distance: 60.8
click at [362, 99] on div at bounding box center [303, 58] width 641 height 574
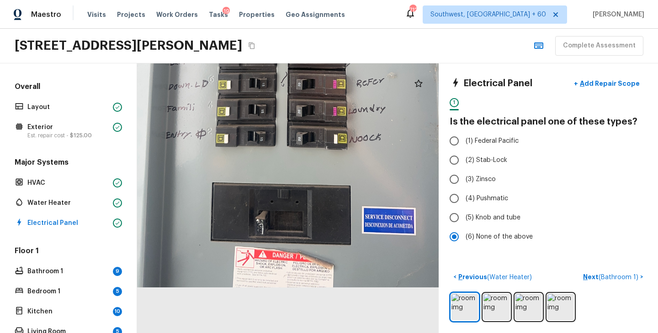
drag, startPoint x: 369, startPoint y: 161, endPoint x: 366, endPoint y: 97, distance: 64.0
click at [366, 97] on div at bounding box center [300, 1] width 641 height 574
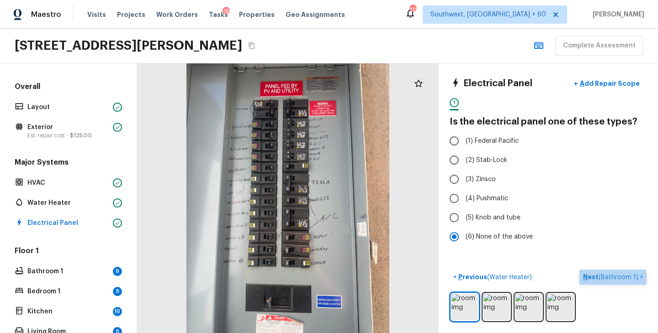
click at [591, 278] on p "Next ( Bathroom 1 )" at bounding box center [611, 278] width 57 height 10
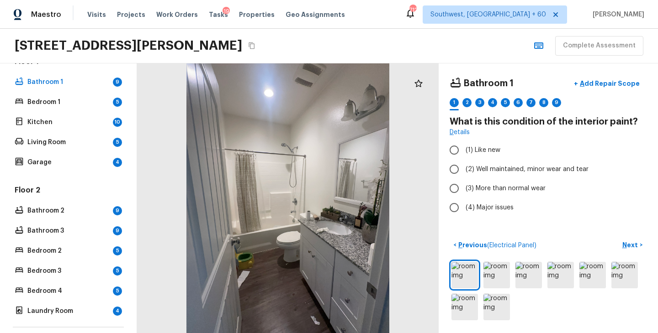
scroll to position [177, 0]
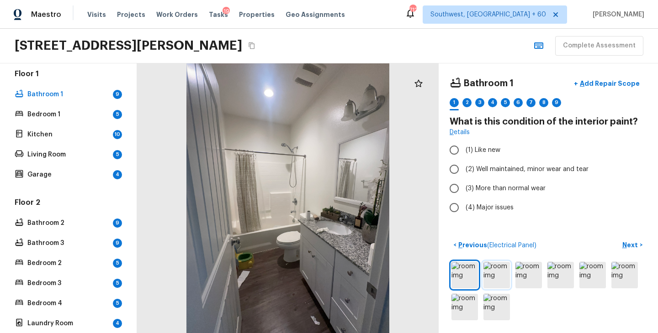
click at [494, 274] on img at bounding box center [496, 275] width 26 height 26
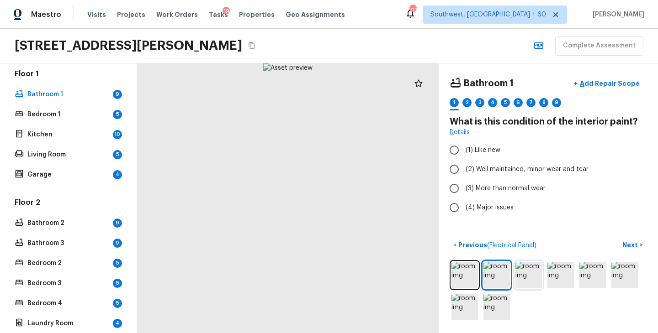
click at [529, 280] on img at bounding box center [528, 275] width 26 height 26
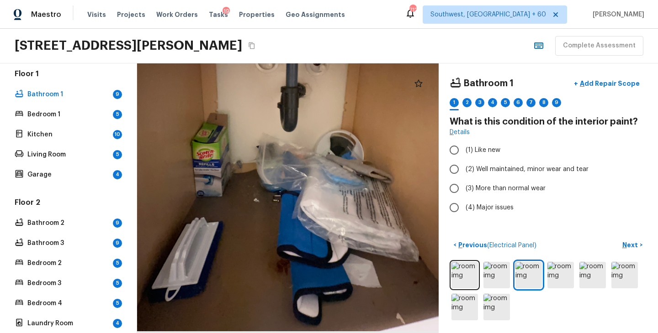
drag, startPoint x: 264, startPoint y: 278, endPoint x: 266, endPoint y: 225, distance: 52.6
click at [266, 225] on div at bounding box center [301, 106] width 504 height 452
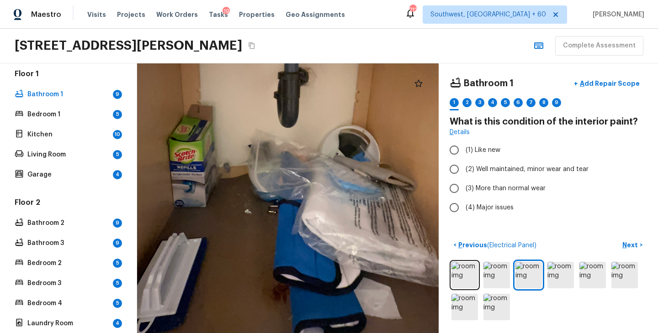
drag, startPoint x: 270, startPoint y: 278, endPoint x: 280, endPoint y: 246, distance: 33.7
click at [280, 246] on div at bounding box center [304, 95] width 620 height 555
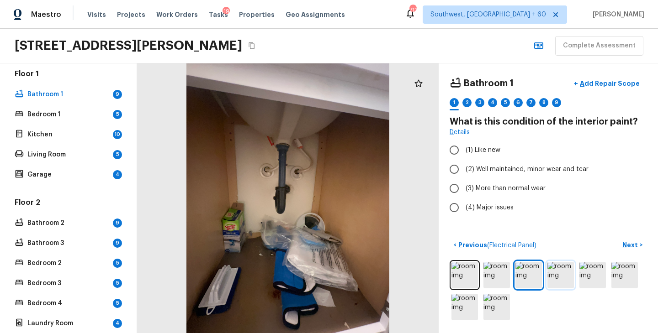
click at [564, 278] on img at bounding box center [560, 275] width 26 height 26
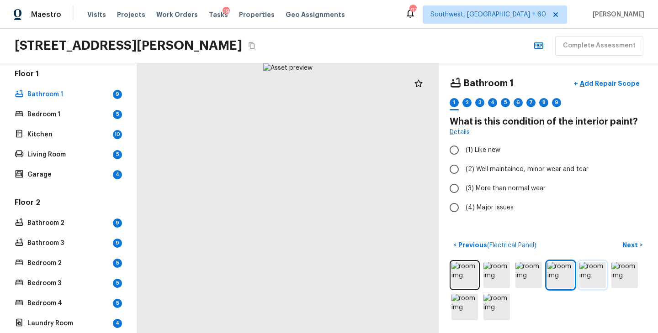
click at [586, 275] on img at bounding box center [592, 275] width 26 height 26
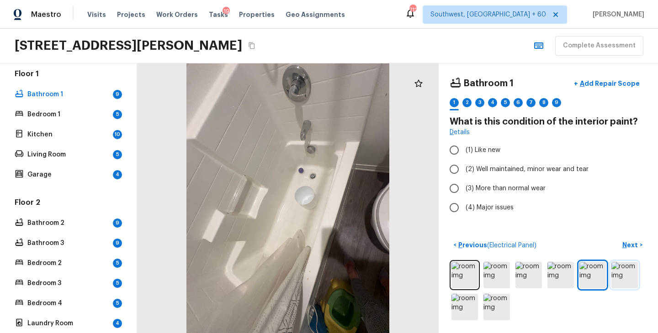
click at [622, 273] on img at bounding box center [624, 275] width 26 height 26
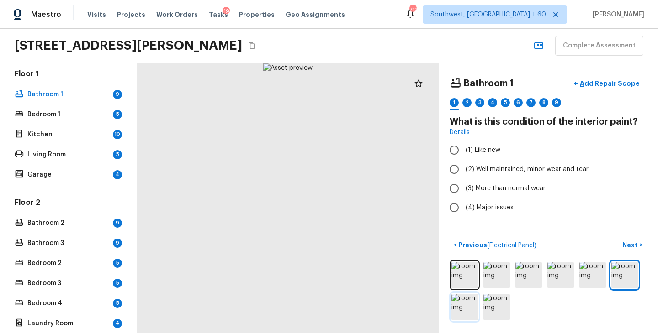
click at [461, 313] on img at bounding box center [464, 307] width 26 height 26
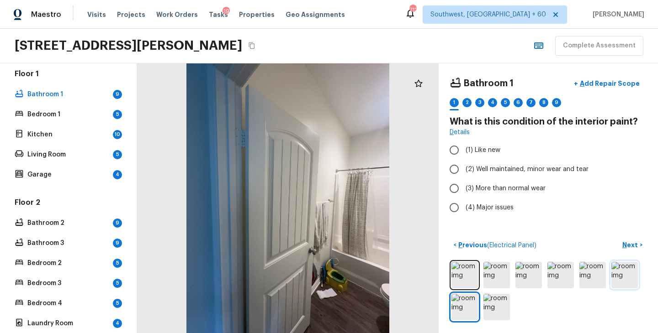
click at [623, 274] on img at bounding box center [624, 275] width 26 height 26
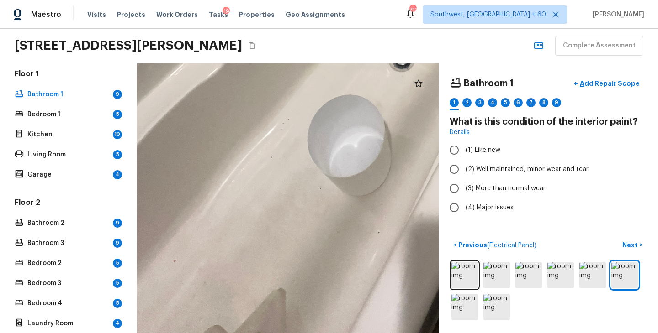
drag, startPoint x: 266, startPoint y: 280, endPoint x: 307, endPoint y: 212, distance: 79.8
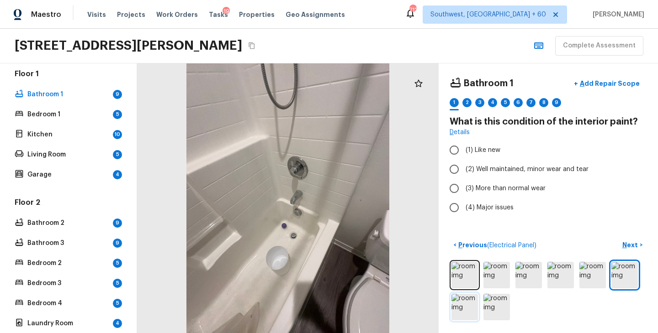
click at [463, 313] on img at bounding box center [464, 307] width 26 height 26
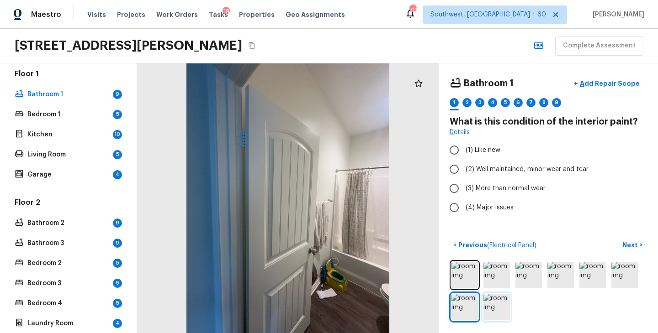
click at [507, 309] on img at bounding box center [496, 307] width 26 height 26
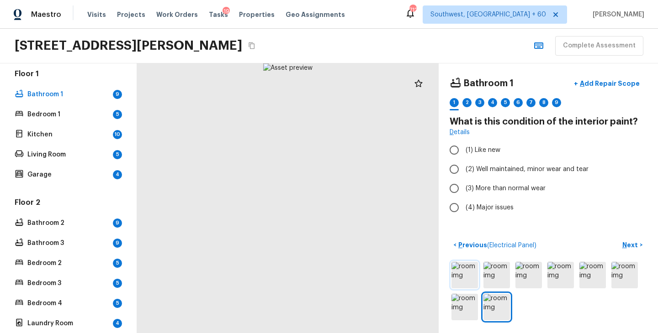
click at [467, 284] on img at bounding box center [464, 275] width 26 height 26
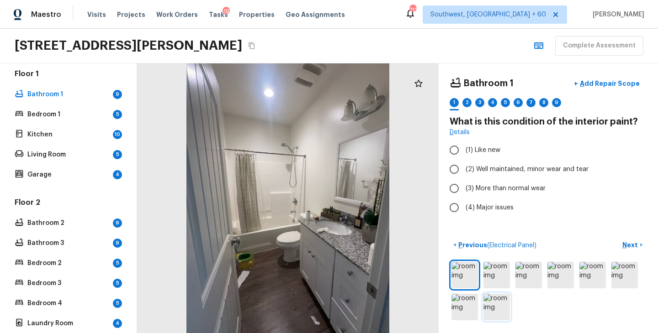
click at [505, 306] on img at bounding box center [496, 307] width 26 height 26
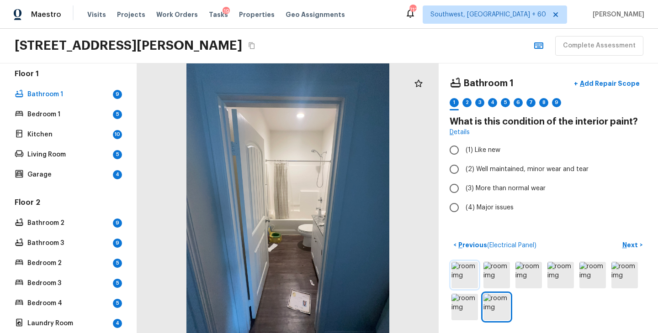
click at [457, 275] on img at bounding box center [464, 275] width 26 height 26
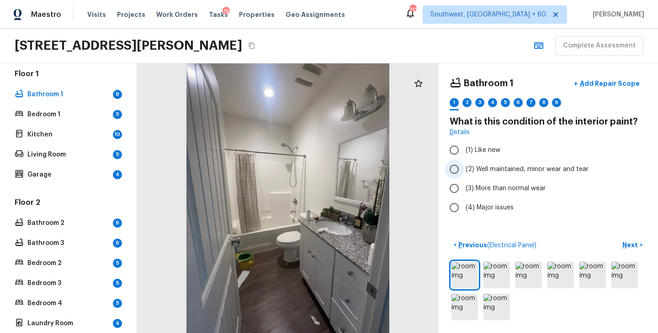
click at [482, 168] on span "(2) Well maintained, minor wear and tear" at bounding box center [527, 169] width 123 height 9
click at [464, 168] on input "(2) Well maintained, minor wear and tear" at bounding box center [454, 169] width 19 height 19
radio input "true"
click at [643, 246] on button "Next >" at bounding box center [632, 245] width 29 height 15
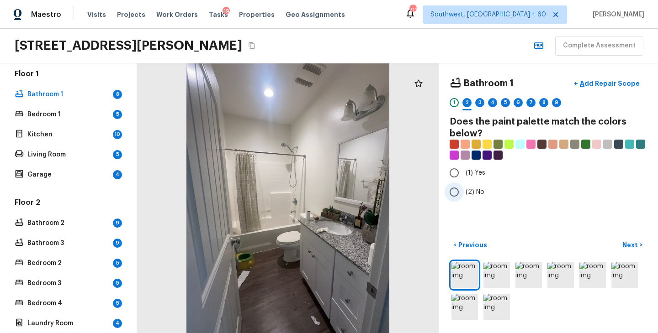
click at [485, 193] on label "(2) No" at bounding box center [542, 192] width 195 height 19
click at [464, 193] on input "(2) No" at bounding box center [454, 192] width 19 height 19
radio input "true"
click at [631, 241] on p "Next" at bounding box center [630, 245] width 17 height 9
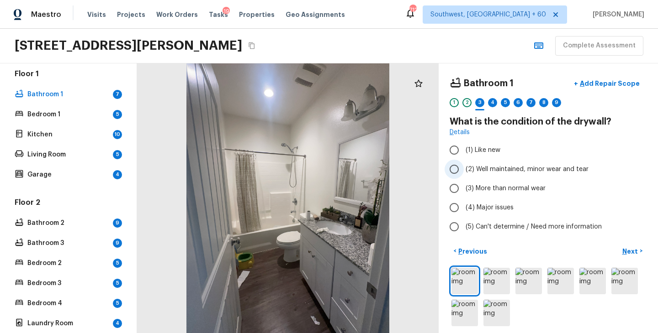
click at [501, 169] on span "(2) Well maintained, minor wear and tear" at bounding box center [527, 169] width 123 height 9
click at [464, 169] on input "(2) Well maintained, minor wear and tear" at bounding box center [454, 169] width 19 height 19
radio input "true"
click at [631, 257] on button "Next >" at bounding box center [632, 251] width 29 height 15
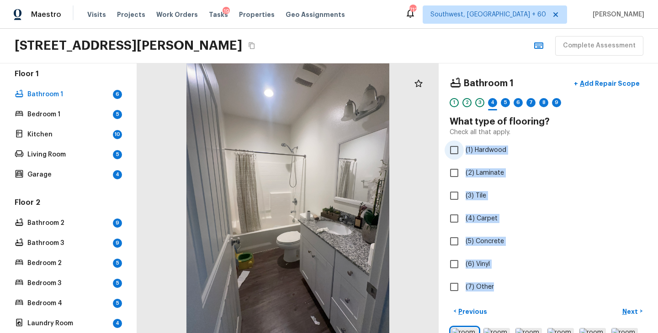
drag, startPoint x: 492, startPoint y: 290, endPoint x: 466, endPoint y: 151, distance: 141.4
click at [466, 151] on div "Bathroom 1 + Add Repair Scope 1 2 3 4 5 6 7 8 9 What type of flooring? Check al…" at bounding box center [548, 185] width 197 height 223
copy div "(1) Hardwood (2) Laminate (3) Tile (4) Carpet (5) Concrete (6) Vinyl (7) Other"
click at [492, 266] on label "(6) Vinyl" at bounding box center [542, 264] width 195 height 19
click at [464, 266] on input "(6) Vinyl" at bounding box center [454, 264] width 19 height 19
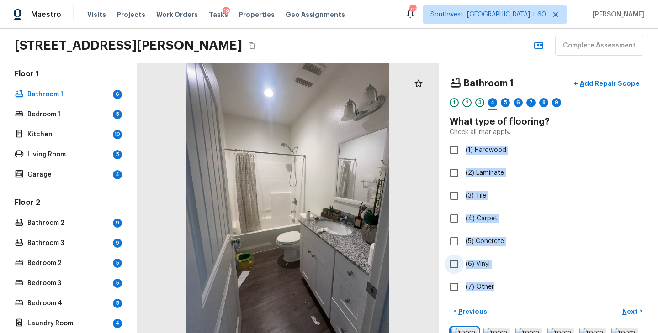
checkbox input "true"
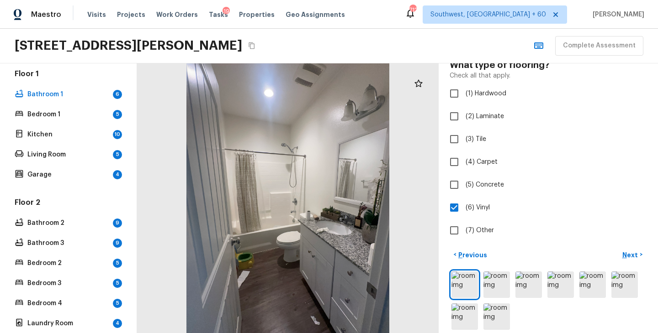
scroll to position [66, 0]
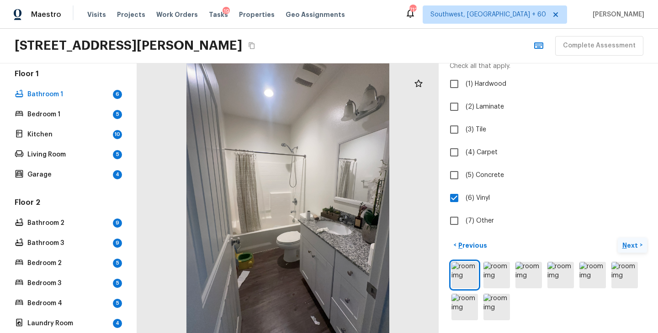
click at [635, 248] on p "Next" at bounding box center [630, 245] width 17 height 9
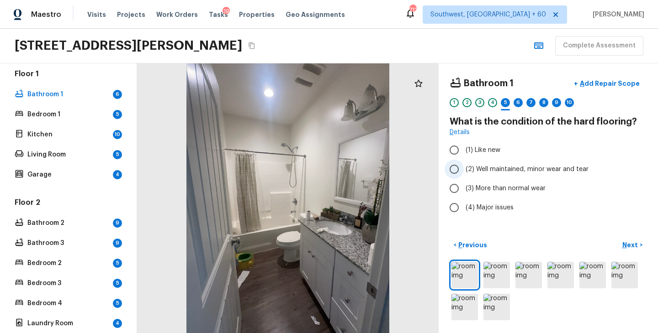
click at [534, 171] on span "(2) Well maintained, minor wear and tear" at bounding box center [527, 169] width 123 height 9
click at [464, 171] on input "(2) Well maintained, minor wear and tear" at bounding box center [454, 169] width 19 height 19
radio input "true"
click at [625, 245] on p "Next" at bounding box center [630, 245] width 17 height 9
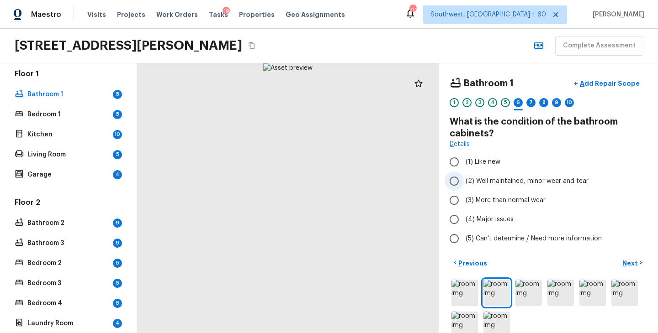
click at [532, 186] on label "(2) Well maintained, minor wear and tear" at bounding box center [542, 181] width 195 height 19
click at [464, 186] on input "(2) Well maintained, minor wear and tear" at bounding box center [454, 181] width 19 height 19
radio input "true"
click at [623, 259] on p "Next" at bounding box center [630, 263] width 17 height 9
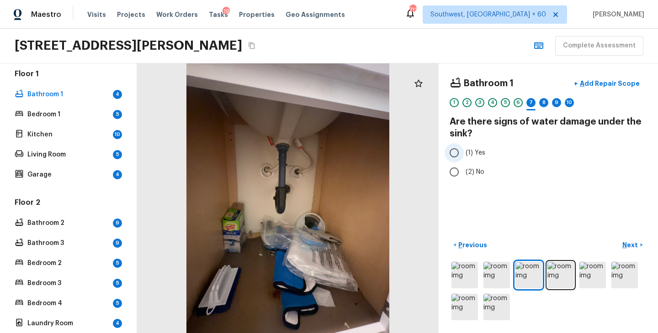
click at [470, 153] on span "(1) Yes" at bounding box center [476, 152] width 20 height 9
click at [464, 153] on input "(1) Yes" at bounding box center [454, 152] width 19 height 19
radio input "true"
click at [630, 242] on p "Next" at bounding box center [630, 245] width 17 height 9
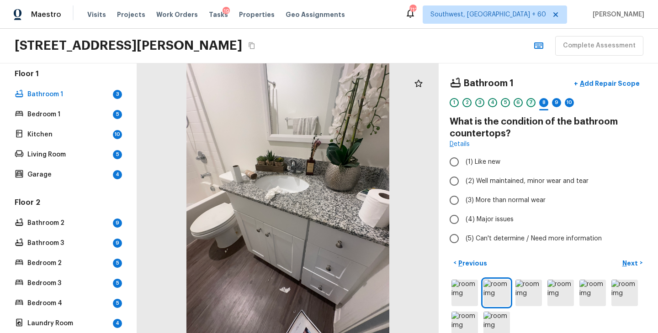
click at [529, 101] on div "7" at bounding box center [530, 102] width 9 height 9
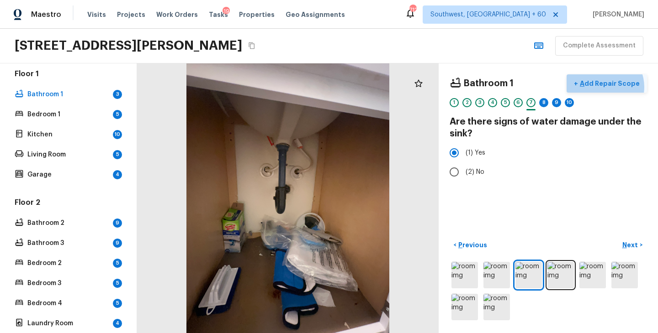
click at [607, 87] on p "Add Repair Scope" at bounding box center [609, 83] width 62 height 9
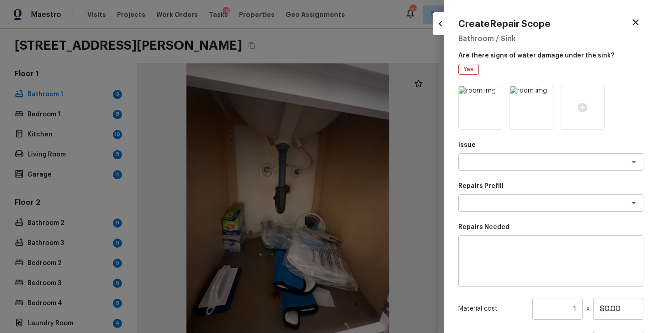
click at [477, 117] on img at bounding box center [480, 107] width 43 height 43
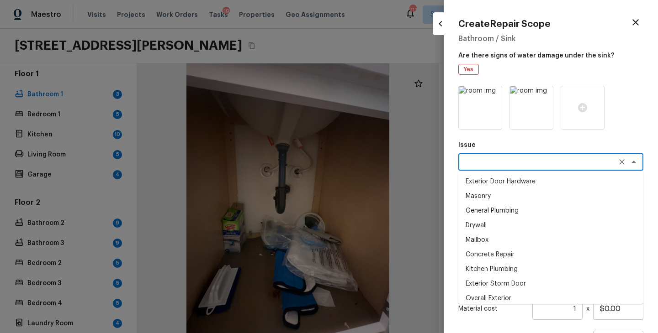
click at [504, 164] on textarea at bounding box center [537, 162] width 151 height 9
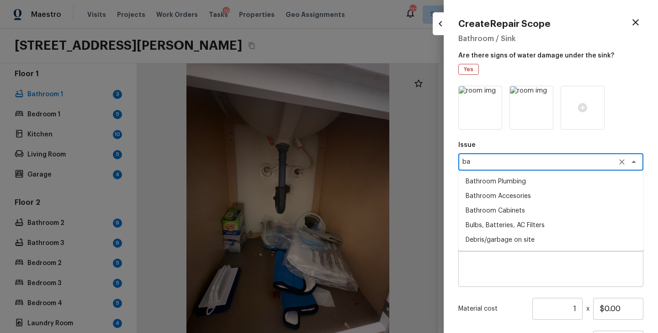
type textarea "b"
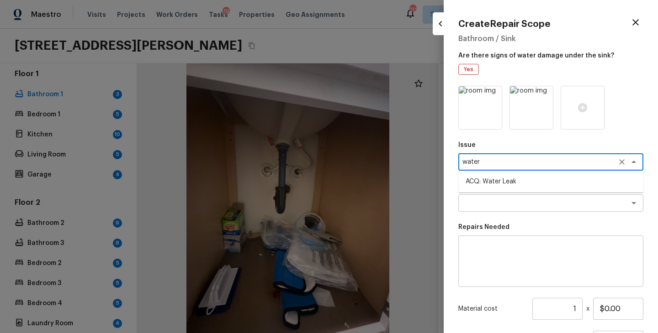
click at [515, 187] on li "ACQ: Water Leak" at bounding box center [550, 182] width 185 height 15
type textarea "ACQ: Water Leak"
click at [517, 201] on textarea at bounding box center [537, 203] width 151 height 9
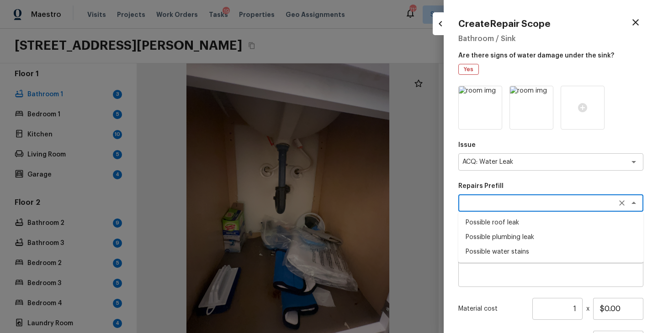
click at [519, 241] on li "Possible plumbing leak" at bounding box center [550, 237] width 185 height 15
type textarea "Possible plumbing leak"
type textarea "Acquisition Scope: Possible plumbing leak"
type input "$2,500.00"
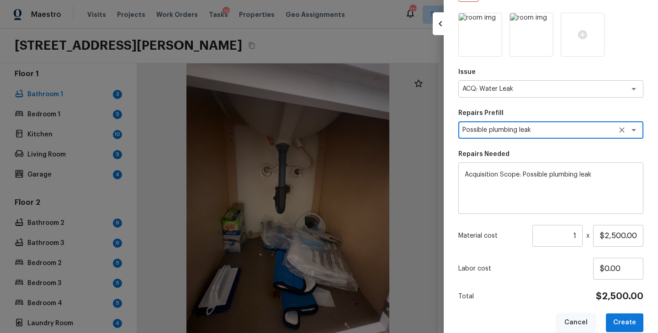
scroll to position [86, 0]
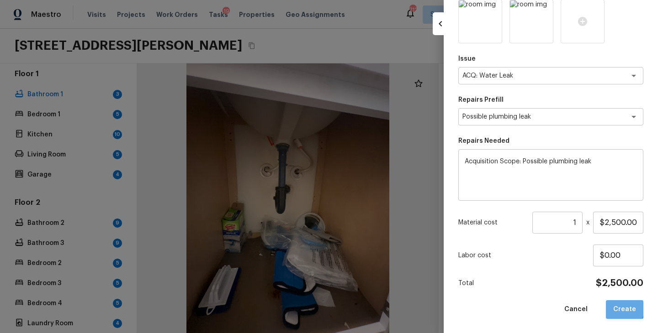
click at [618, 307] on button "Create" at bounding box center [624, 310] width 37 height 19
type input "$0.00"
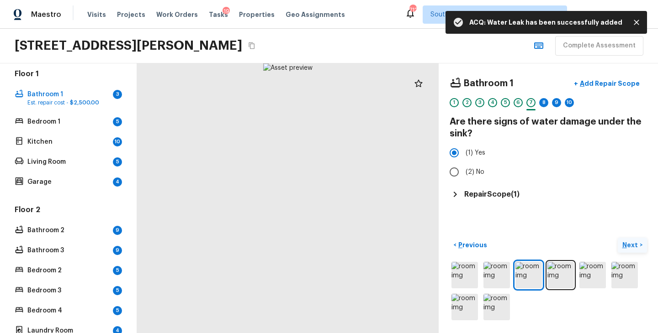
click at [624, 246] on p "Next" at bounding box center [630, 245] width 17 height 9
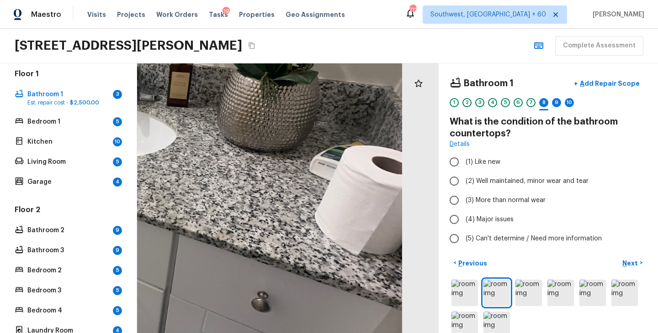
drag, startPoint x: 305, startPoint y: 202, endPoint x: 217, endPoint y: 177, distance: 90.8
click at [217, 177] on div at bounding box center [116, 171] width 849 height 760
click at [487, 182] on span "(2) Well maintained, minor wear and tear" at bounding box center [527, 181] width 123 height 9
click at [464, 182] on input "(2) Well maintained, minor wear and tear" at bounding box center [454, 181] width 19 height 19
radio input "true"
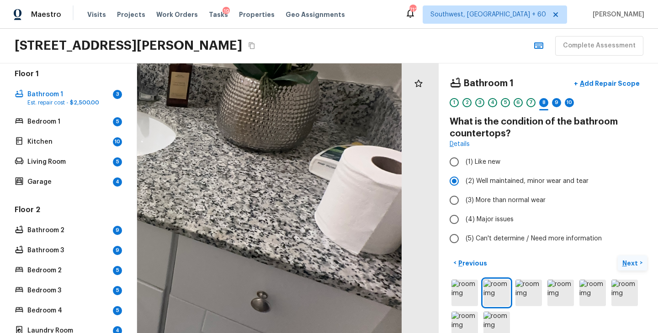
click at [628, 265] on p "Next" at bounding box center [630, 263] width 17 height 9
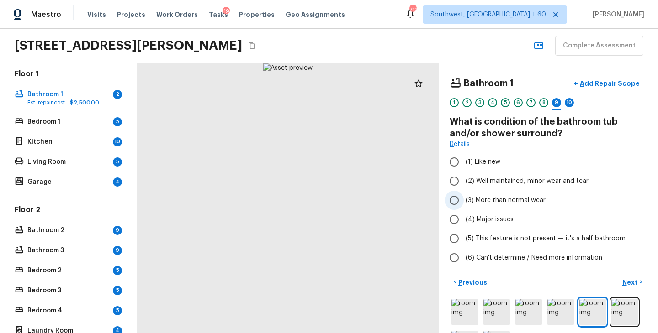
click at [524, 199] on span "(3) More than normal wear" at bounding box center [506, 200] width 80 height 9
click at [464, 199] on input "(3) More than normal wear" at bounding box center [454, 200] width 19 height 19
radio input "true"
click at [603, 85] on p "Add Repair Scope" at bounding box center [609, 83] width 62 height 9
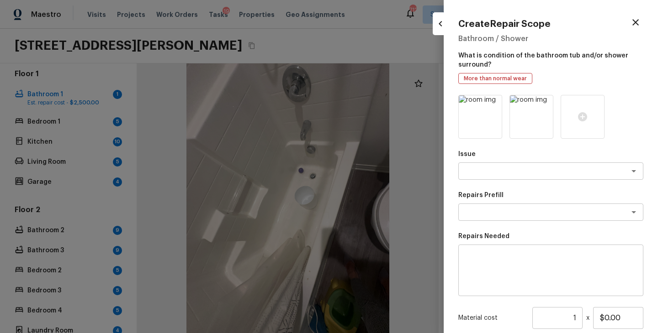
click at [507, 182] on div "Issue x ​ Repairs Prefill x ​ Repairs Needed x ​ Material cost 1 ​ x $0.00 Labo…" at bounding box center [550, 255] width 185 height 320
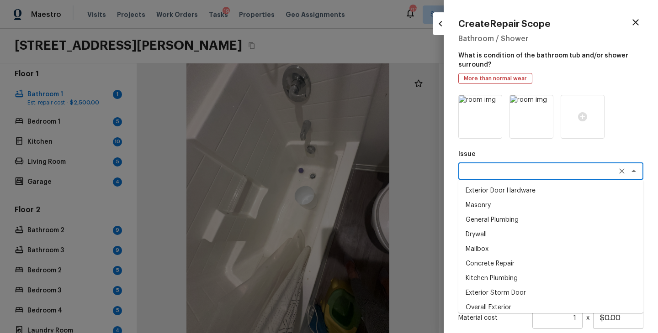
click at [505, 175] on textarea at bounding box center [537, 171] width 151 height 9
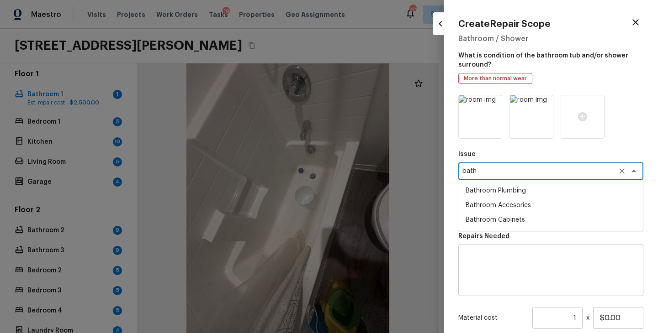
click at [506, 185] on li "Bathroom Plumbing" at bounding box center [550, 191] width 185 height 15
type textarea "Bathroom Plumbing"
click at [506, 203] on div "Repairs Prefill x ​" at bounding box center [550, 206] width 185 height 30
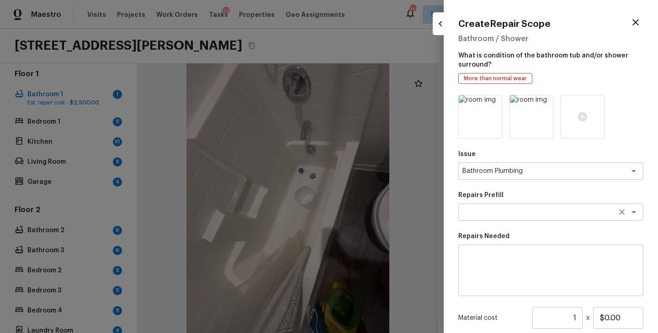
click at [506, 218] on div "x ​" at bounding box center [550, 212] width 185 height 17
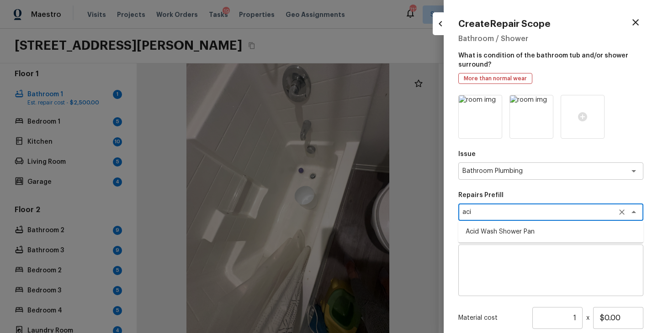
click at [509, 232] on li "Acid Wash Shower Pan" at bounding box center [550, 232] width 185 height 15
type textarea "Acid Wash Shower Pan"
type textarea "Prep and acid wash/deep clean the shower pan."
type input "$50.00"
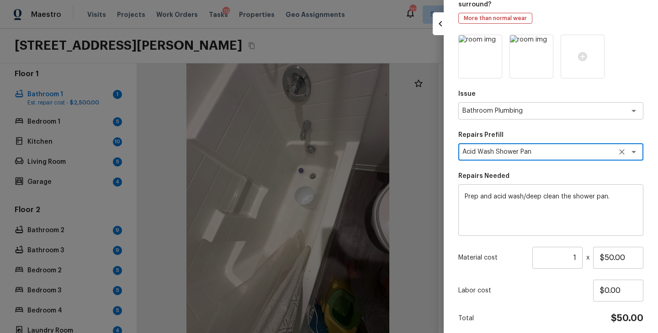
scroll to position [95, 0]
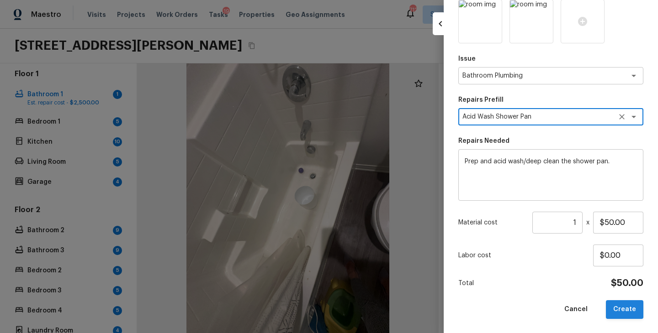
type textarea "Acid Wash Shower Pan"
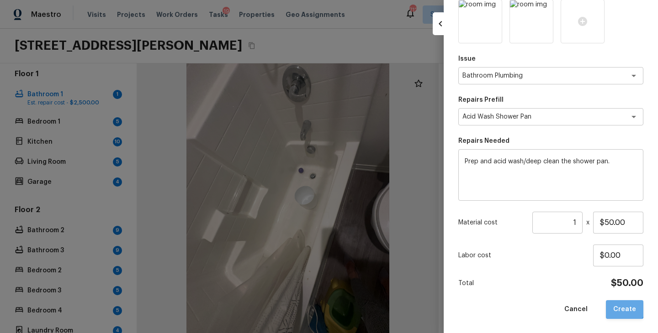
click at [620, 302] on button "Create" at bounding box center [624, 310] width 37 height 19
type input "$0.00"
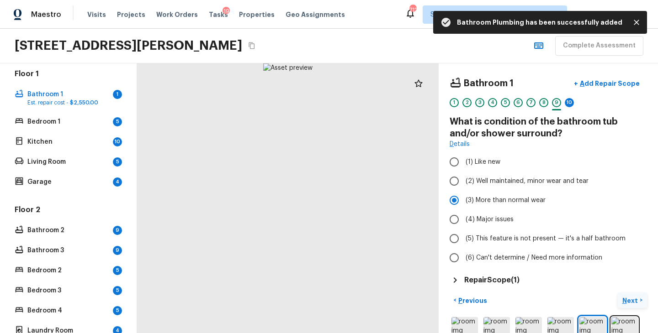
click at [631, 302] on p "Next" at bounding box center [630, 300] width 17 height 9
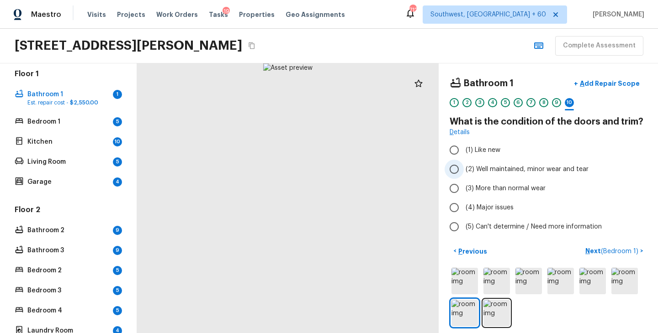
click at [534, 173] on span "(2) Well maintained, minor wear and tear" at bounding box center [527, 169] width 123 height 9
click at [464, 173] on input "(2) Well maintained, minor wear and tear" at bounding box center [454, 169] width 19 height 19
radio input "true"
click at [592, 252] on p "Next ( Bedroom 1 )" at bounding box center [612, 252] width 55 height 10
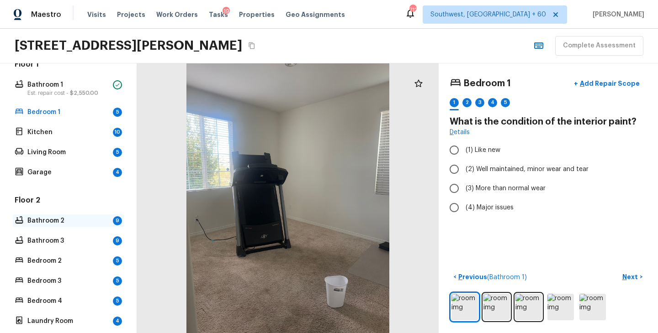
scroll to position [185, 0]
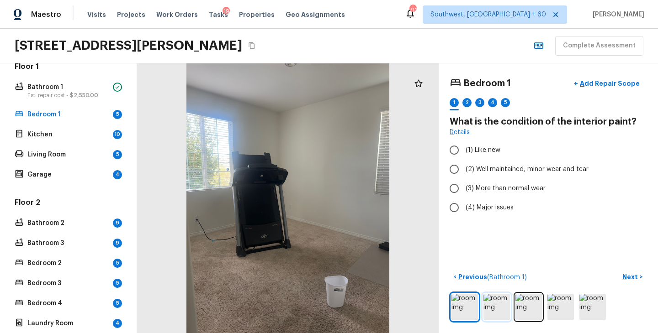
click at [488, 313] on img at bounding box center [496, 307] width 26 height 26
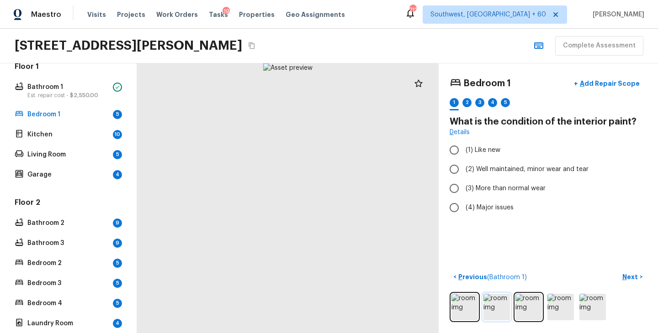
click at [495, 311] on img at bounding box center [496, 307] width 26 height 26
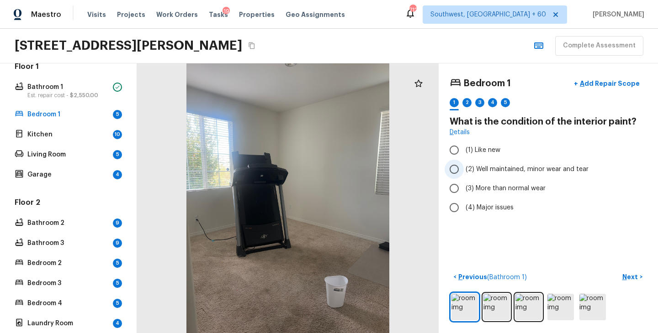
click at [578, 171] on span "(2) Well maintained, minor wear and tear" at bounding box center [527, 169] width 123 height 9
click at [464, 171] on input "(2) Well maintained, minor wear and tear" at bounding box center [454, 169] width 19 height 19
radio input "true"
click at [629, 281] on p "Next" at bounding box center [630, 277] width 17 height 9
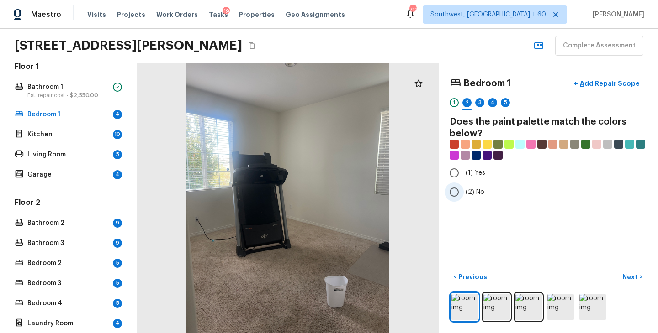
click at [472, 195] on span "(2) No" at bounding box center [475, 192] width 19 height 9
click at [464, 195] on input "(2) No" at bounding box center [454, 192] width 19 height 19
radio input "true"
click at [635, 279] on p "Next" at bounding box center [630, 277] width 17 height 9
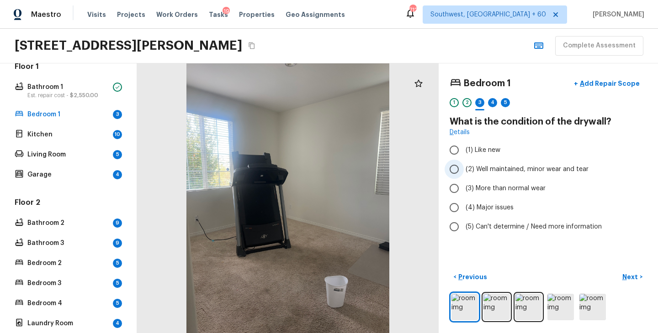
click at [519, 169] on span "(2) Well maintained, minor wear and tear" at bounding box center [527, 169] width 123 height 9
click at [464, 169] on input "(2) Well maintained, minor wear and tear" at bounding box center [454, 169] width 19 height 19
radio input "true"
click at [629, 279] on p "Next" at bounding box center [630, 277] width 17 height 9
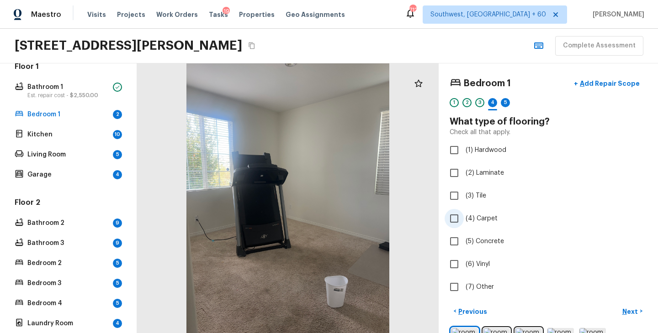
click at [477, 219] on span "(4) Carpet" at bounding box center [482, 218] width 32 height 9
click at [464, 219] on input "(4) Carpet" at bounding box center [454, 218] width 19 height 19
checkbox input "true"
click at [636, 311] on p "Next" at bounding box center [630, 311] width 17 height 9
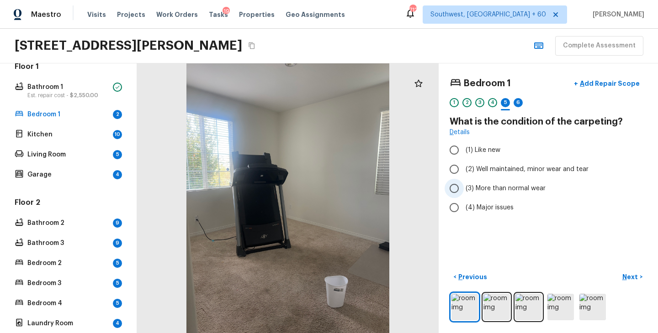
click at [499, 188] on span "(3) More than normal wear" at bounding box center [506, 188] width 80 height 9
click at [464, 188] on input "(3) More than normal wear" at bounding box center [454, 188] width 19 height 19
radio input "true"
click at [630, 277] on p "Next" at bounding box center [630, 277] width 17 height 9
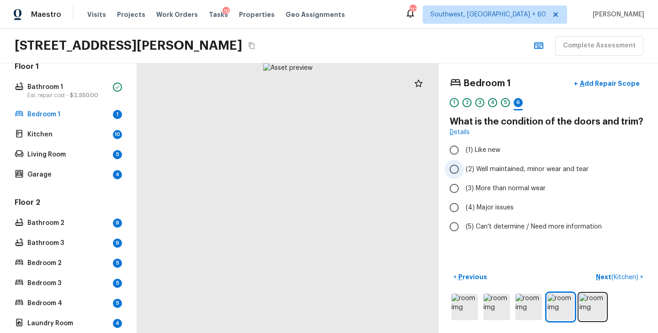
click at [524, 173] on span "(2) Well maintained, minor wear and tear" at bounding box center [527, 169] width 123 height 9
click at [464, 173] on input "(2) Well maintained, minor wear and tear" at bounding box center [454, 169] width 19 height 19
radio input "true"
click at [601, 281] on p "Next ( Kitchen )" at bounding box center [618, 278] width 44 height 10
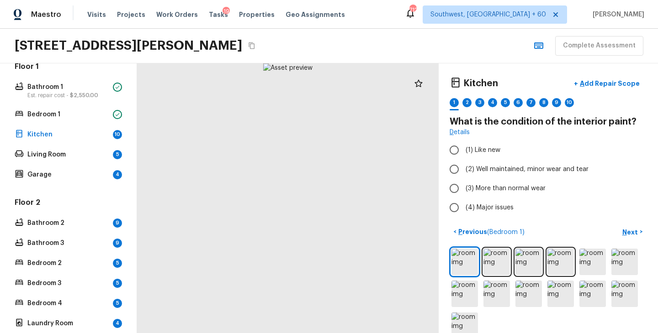
scroll to position [19, 0]
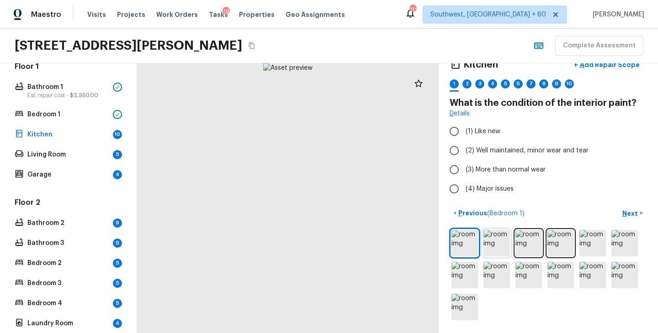
click at [494, 244] on img at bounding box center [496, 243] width 26 height 26
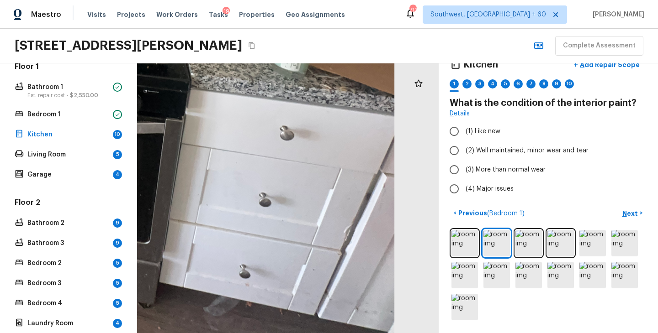
drag, startPoint x: 366, startPoint y: 288, endPoint x: 310, endPoint y: 286, distance: 56.2
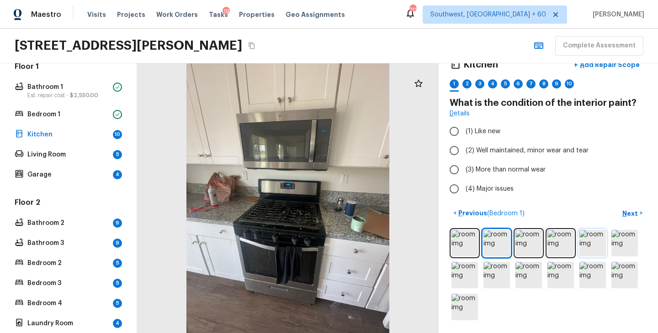
click at [592, 247] on img at bounding box center [592, 243] width 26 height 26
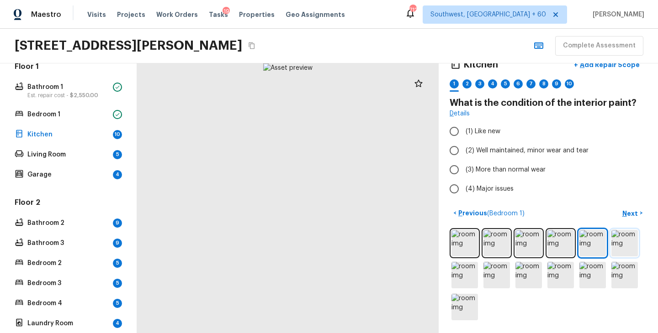
click at [619, 248] on img at bounding box center [624, 243] width 26 height 26
click at [474, 280] on img at bounding box center [464, 275] width 26 height 26
click at [503, 277] on img at bounding box center [496, 275] width 26 height 26
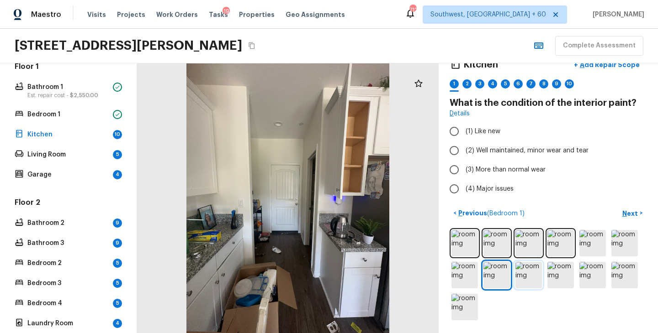
click at [525, 274] on img at bounding box center [528, 275] width 26 height 26
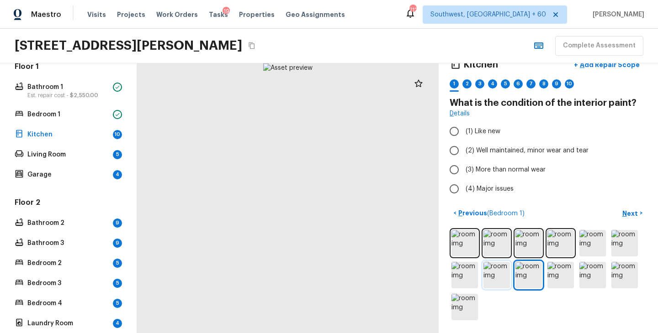
click at [502, 274] on img at bounding box center [496, 275] width 26 height 26
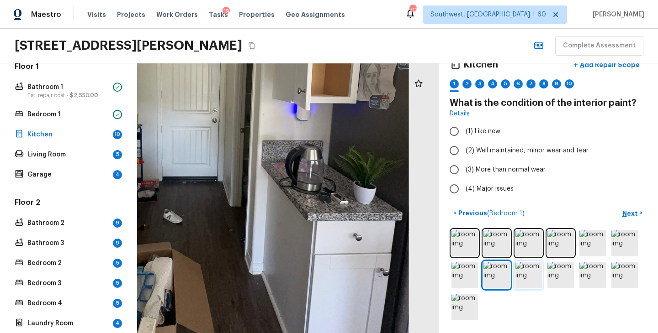
click at [525, 275] on img at bounding box center [528, 275] width 26 height 26
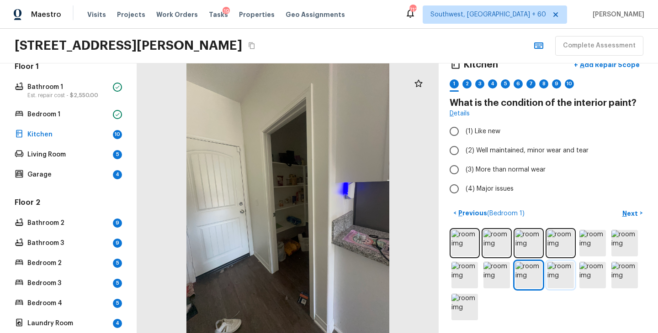
click at [551, 275] on img at bounding box center [560, 275] width 26 height 26
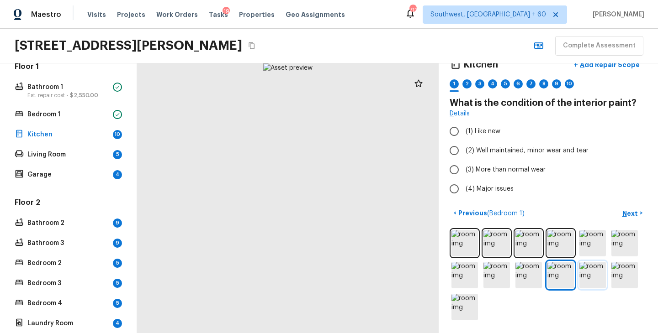
click at [585, 275] on img at bounding box center [592, 275] width 26 height 26
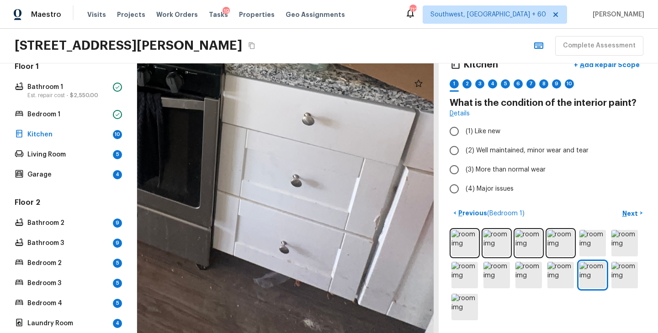
drag, startPoint x: 379, startPoint y: 289, endPoint x: 319, endPoint y: 252, distance: 70.4
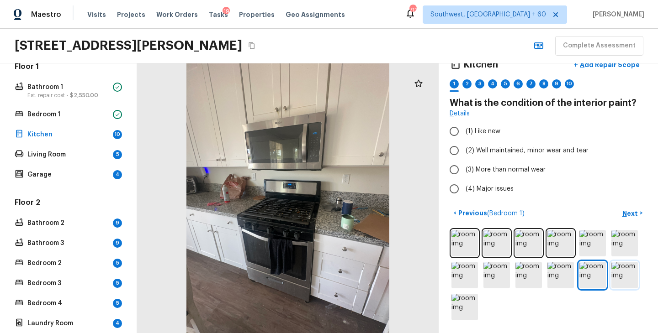
click at [624, 277] on img at bounding box center [624, 275] width 26 height 26
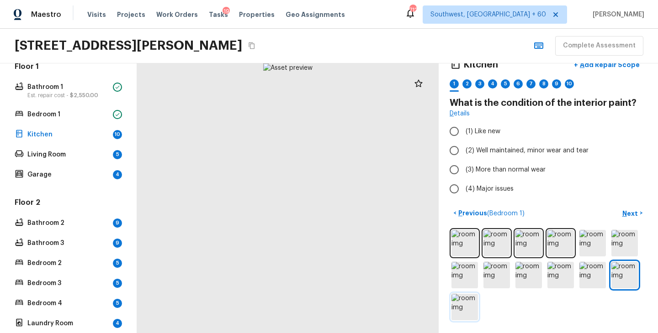
click at [469, 312] on img at bounding box center [464, 307] width 26 height 26
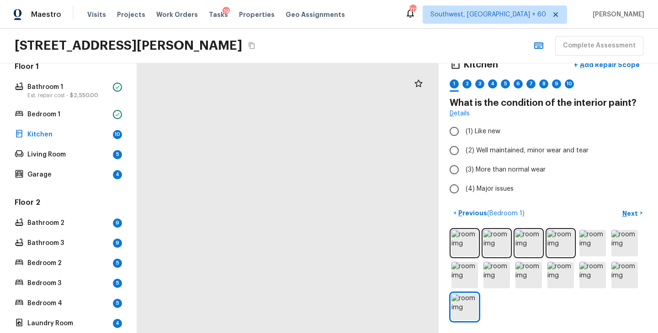
drag, startPoint x: 398, startPoint y: 259, endPoint x: 332, endPoint y: 263, distance: 66.8
click at [332, 263] on div at bounding box center [270, 103] width 816 height 731
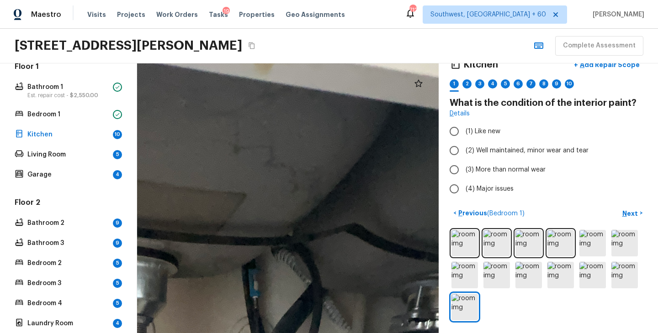
drag, startPoint x: 301, startPoint y: 120, endPoint x: 307, endPoint y: 189, distance: 69.3
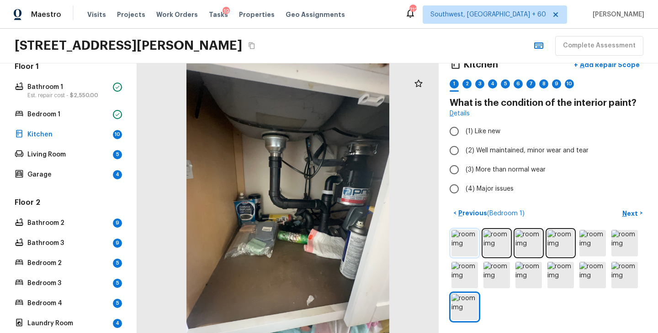
click at [475, 253] on img at bounding box center [464, 243] width 26 height 26
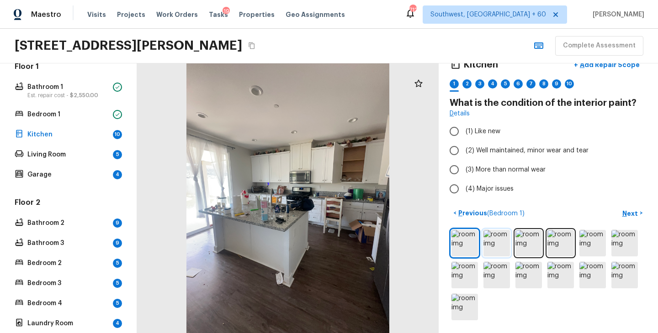
click at [491, 249] on img at bounding box center [496, 243] width 26 height 26
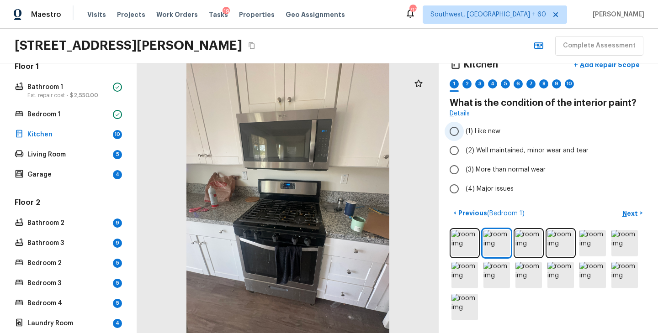
scroll to position [0, 0]
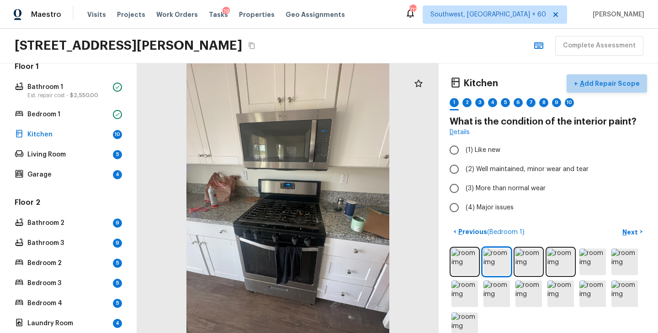
click at [614, 87] on p "Add Repair Scope" at bounding box center [609, 83] width 62 height 9
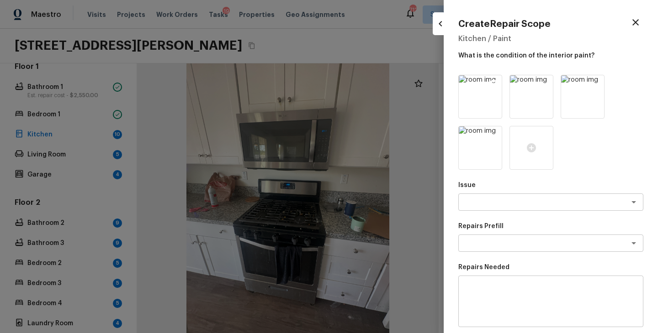
click at [491, 85] on icon at bounding box center [494, 84] width 8 height 8
click at [546, 80] on icon at bounding box center [545, 84] width 8 height 8
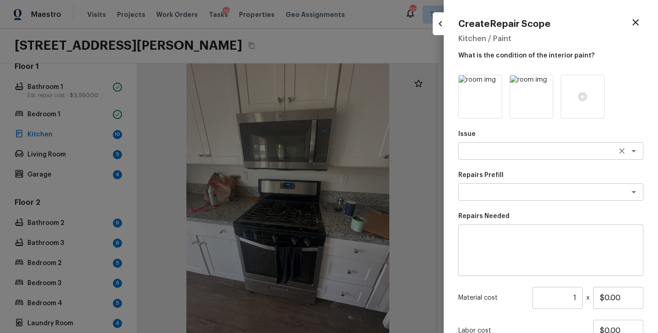
click at [501, 155] on textarea at bounding box center [537, 151] width 151 height 9
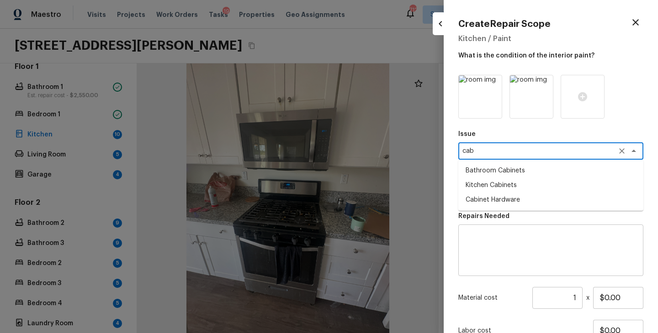
click at [500, 189] on li "Kitchen Cabinets" at bounding box center [550, 185] width 185 height 15
type textarea "Kitchen Cabinets"
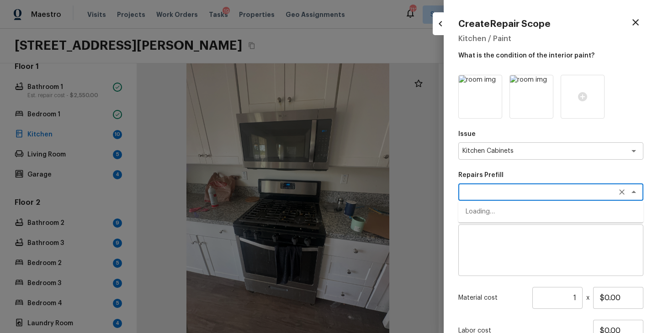
click at [500, 189] on textarea at bounding box center [537, 192] width 151 height 9
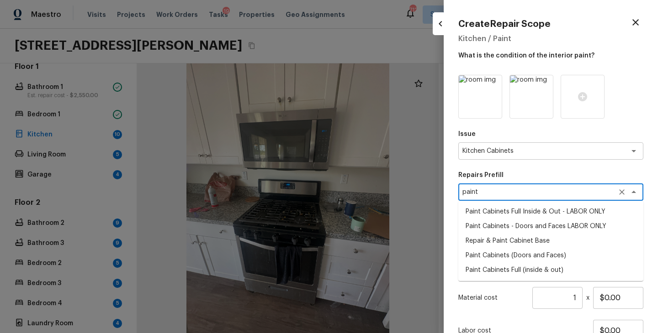
click at [497, 268] on li "Paint Cabinets Full (inside & out)" at bounding box center [550, 270] width 185 height 15
type textarea "Paint Cabinets Full (inside & out)"
type textarea "Prep, sand, mask and apply 2 coats of paint to the kitchen cabinet doors, inter…"
type input "$40.00"
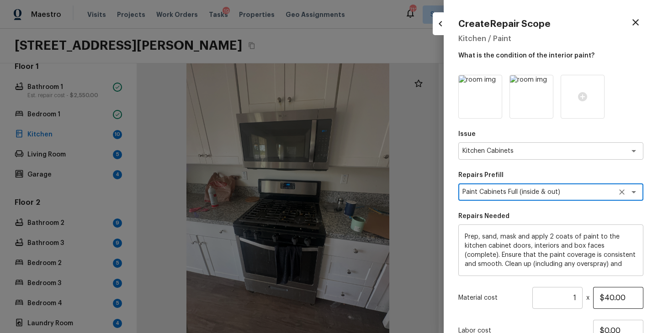
type textarea "Paint Cabinets Full (inside & out)"
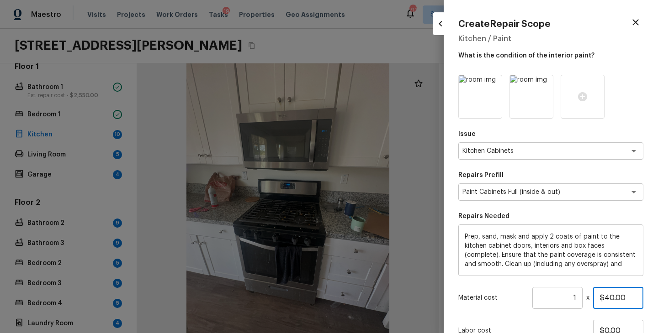
drag, startPoint x: 634, startPoint y: 299, endPoint x: 572, endPoint y: 299, distance: 61.2
click at [572, 299] on div "Material cost 1 ​ x $40.00" at bounding box center [550, 298] width 185 height 22
type input "$1,200.00"
click at [515, 321] on div "Labor cost $0.00" at bounding box center [550, 331] width 185 height 22
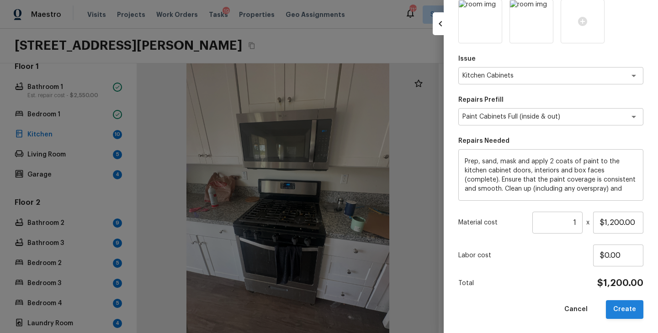
click at [627, 315] on button "Create" at bounding box center [624, 310] width 37 height 19
type input "$0.00"
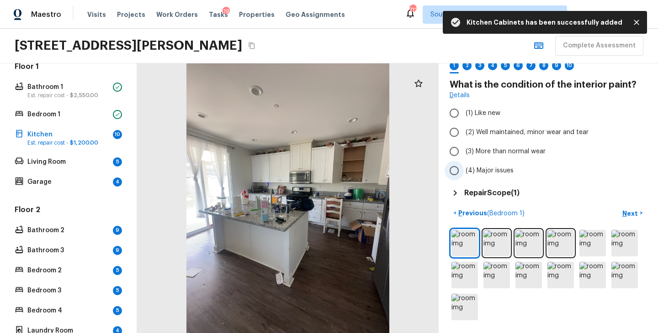
scroll to position [1, 0]
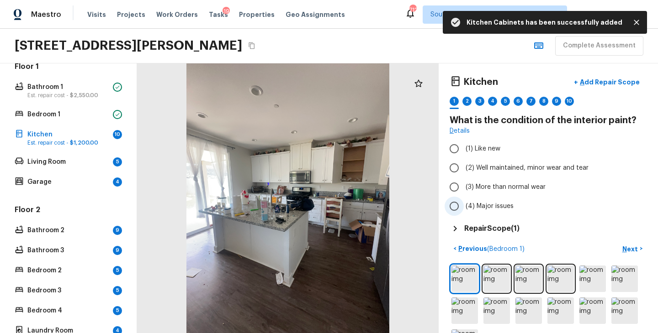
click at [550, 161] on label "(2) Well maintained, minor wear and tear" at bounding box center [542, 168] width 195 height 19
click at [464, 161] on input "(2) Well maintained, minor wear and tear" at bounding box center [454, 168] width 19 height 19
radio input "true"
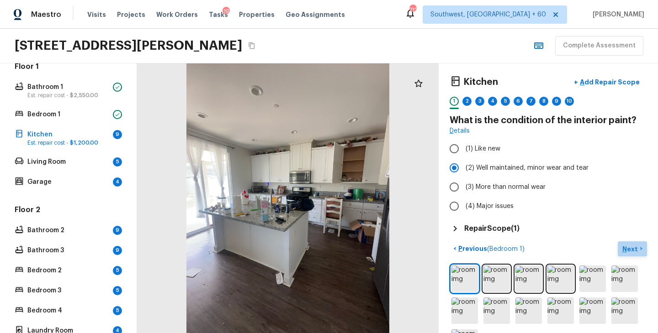
click at [630, 250] on p "Next" at bounding box center [630, 249] width 17 height 9
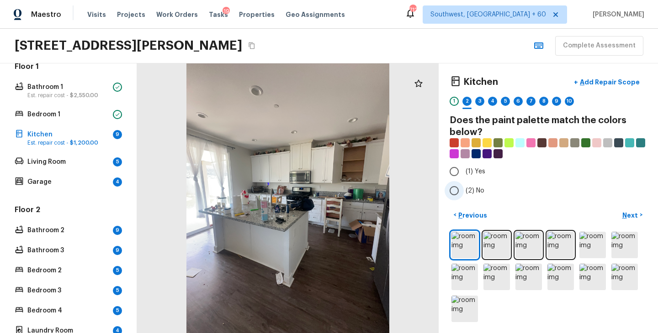
click at [473, 195] on label "(2) No" at bounding box center [542, 190] width 195 height 19
click at [464, 195] on input "(2) No" at bounding box center [454, 190] width 19 height 19
radio input "true"
click at [632, 213] on p "Next" at bounding box center [630, 215] width 17 height 9
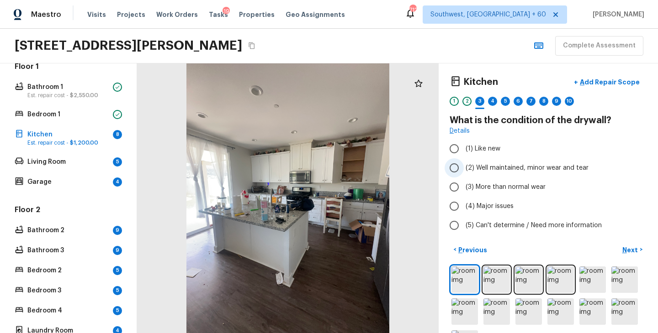
click at [529, 172] on span "(2) Well maintained, minor wear and tear" at bounding box center [527, 168] width 123 height 9
click at [464, 172] on input "(2) Well maintained, minor wear and tear" at bounding box center [454, 168] width 19 height 19
radio input "true"
click at [627, 247] on p "Next" at bounding box center [630, 250] width 17 height 9
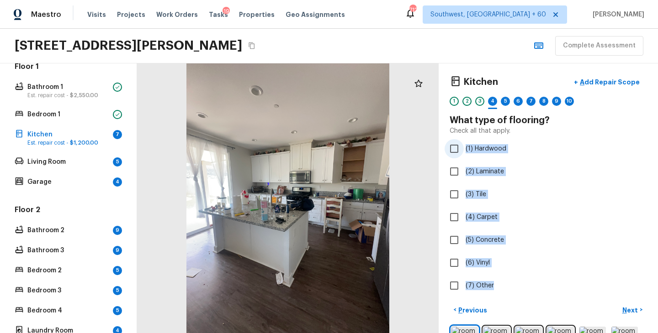
drag, startPoint x: 498, startPoint y: 287, endPoint x: 465, endPoint y: 150, distance: 141.5
click at [465, 150] on div "Kitchen + Add Repair Scope 1 2 3 4 5 6 7 8 9 10 What type of flooring? Check al…" at bounding box center [548, 184] width 197 height 223
copy div "(1) Hardwood (2) Laminate (3) Tile (4) Carpet (5) Concrete (6) Vinyl (7) Other"
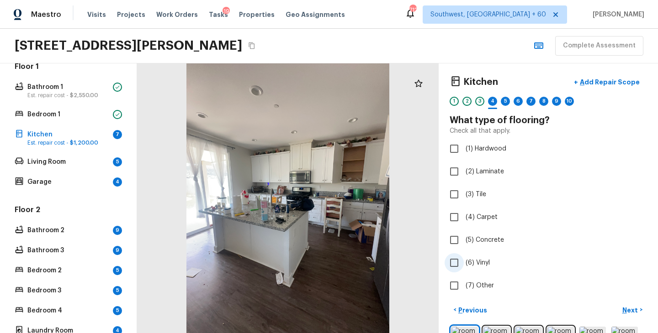
click at [494, 259] on label "(6) Vinyl" at bounding box center [542, 263] width 195 height 19
click at [464, 259] on input "(6) Vinyl" at bounding box center [454, 263] width 19 height 19
checkbox input "true"
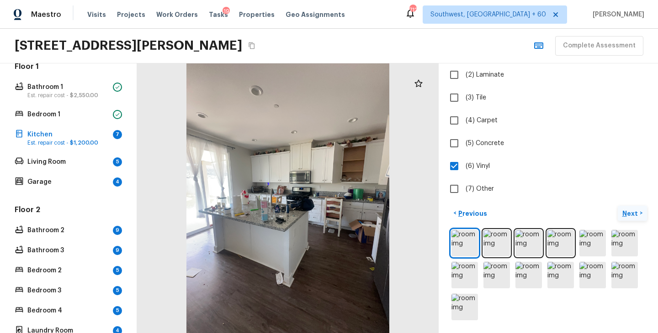
click at [632, 210] on p "Next" at bounding box center [630, 213] width 17 height 9
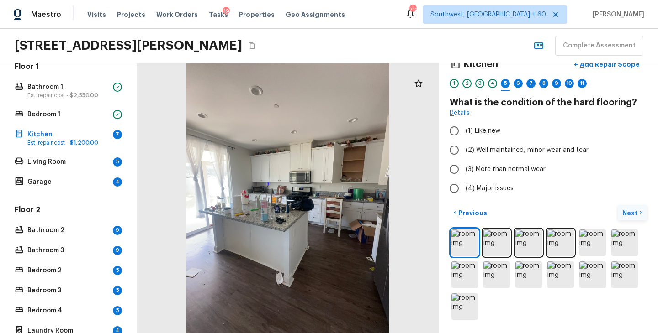
scroll to position [19, 0]
click at [540, 153] on span "(2) Well maintained, minor wear and tear" at bounding box center [527, 150] width 123 height 9
click at [464, 153] on input "(2) Well maintained, minor wear and tear" at bounding box center [454, 150] width 19 height 19
radio input "true"
click at [635, 214] on p "Next" at bounding box center [630, 213] width 17 height 9
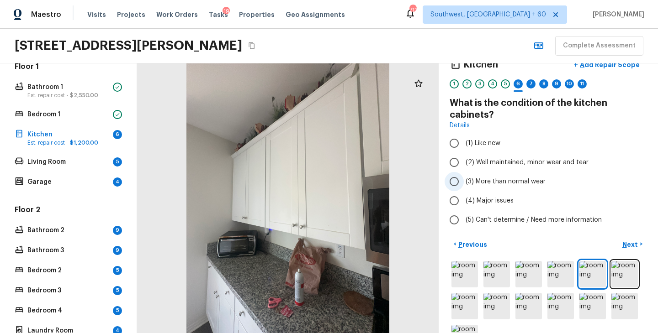
click at [532, 181] on span "(3) More than normal wear" at bounding box center [506, 181] width 80 height 9
click at [464, 181] on input "(3) More than normal wear" at bounding box center [454, 181] width 19 height 19
radio input "true"
click at [628, 243] on p "Next" at bounding box center [630, 244] width 17 height 9
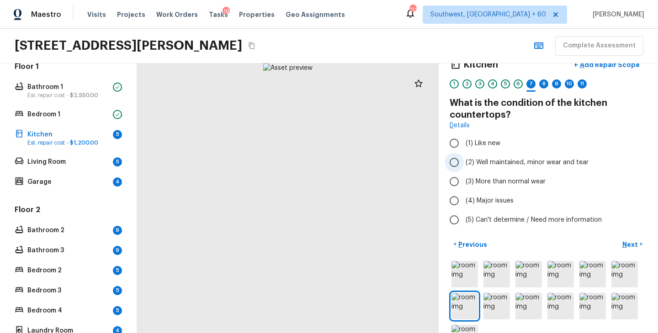
click at [555, 165] on span "(2) Well maintained, minor wear and tear" at bounding box center [527, 162] width 123 height 9
click at [464, 165] on input "(2) Well maintained, minor wear and tear" at bounding box center [454, 162] width 19 height 19
radio input "true"
click at [630, 248] on p "Next" at bounding box center [630, 244] width 17 height 9
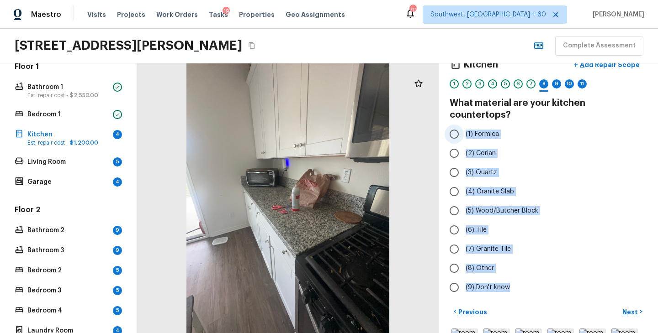
drag, startPoint x: 513, startPoint y: 279, endPoint x: 465, endPoint y: 124, distance: 162.0
click at [465, 125] on div "(1) Formica (2) Corian (3) Quartz (4) Granite Slab (5) Wood/Butcher Block (6) T…" at bounding box center [548, 211] width 197 height 173
copy div "(1) Formica (2) Corian (3) Quartz (4) Granite Slab (5) Wood/Butcher Block (6) T…"
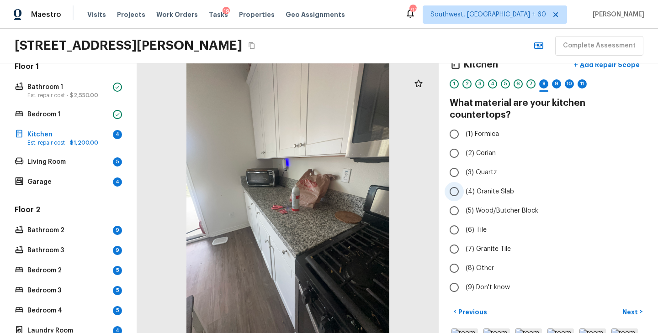
click at [505, 187] on span "(4) Granite Slab" at bounding box center [490, 191] width 48 height 9
click at [464, 182] on input "(4) Granite Slab" at bounding box center [454, 191] width 19 height 19
radio input "true"
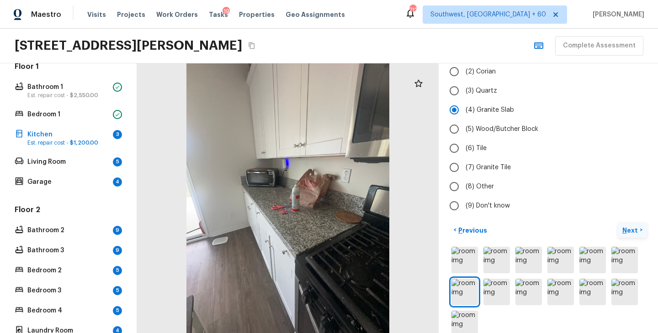
click at [634, 226] on p "Next" at bounding box center [630, 230] width 17 height 9
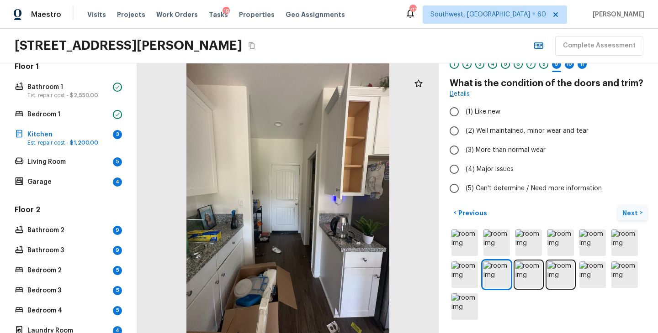
scroll to position [38, 0]
click at [471, 131] on span "(2) Well maintained, minor wear and tear" at bounding box center [527, 131] width 123 height 9
click at [464, 131] on input "(2) Well maintained, minor wear and tear" at bounding box center [454, 131] width 19 height 19
radio input "true"
click at [630, 215] on p "Next" at bounding box center [630, 213] width 17 height 9
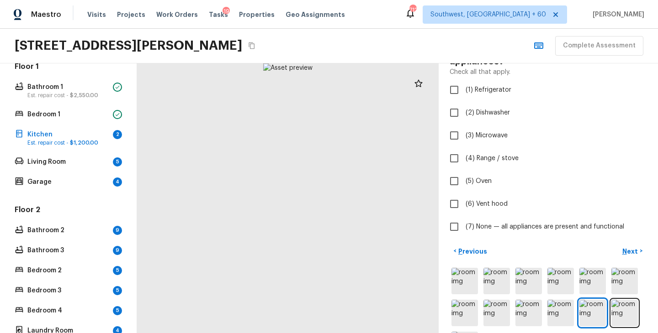
scroll to position [95, 0]
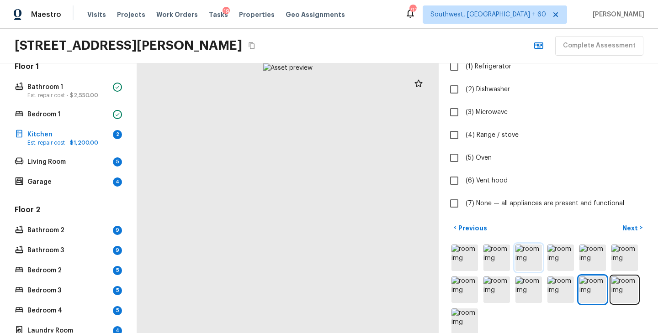
click at [521, 270] on img at bounding box center [528, 258] width 26 height 26
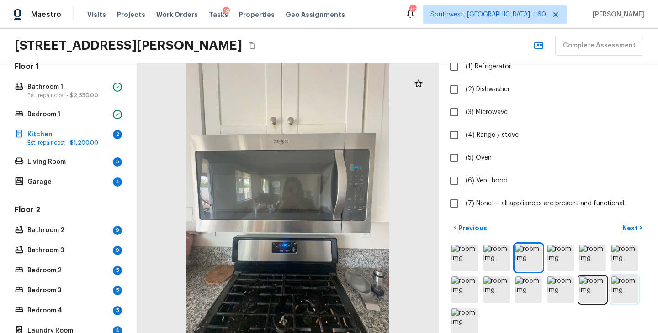
click at [625, 288] on img at bounding box center [624, 290] width 26 height 26
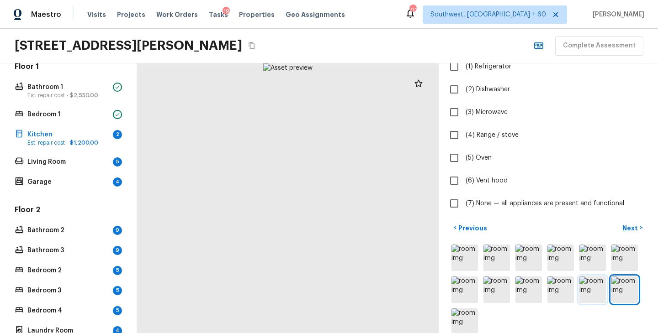
click at [597, 292] on img at bounding box center [592, 290] width 26 height 26
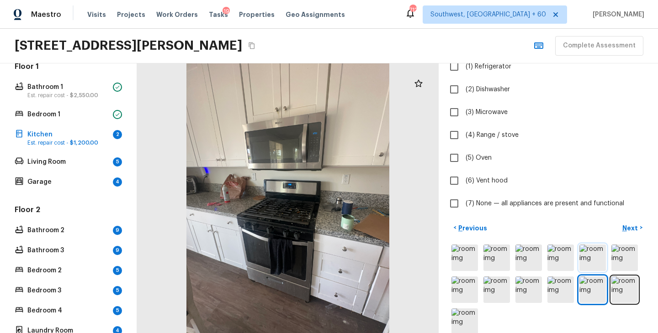
click at [588, 261] on img at bounding box center [592, 258] width 26 height 26
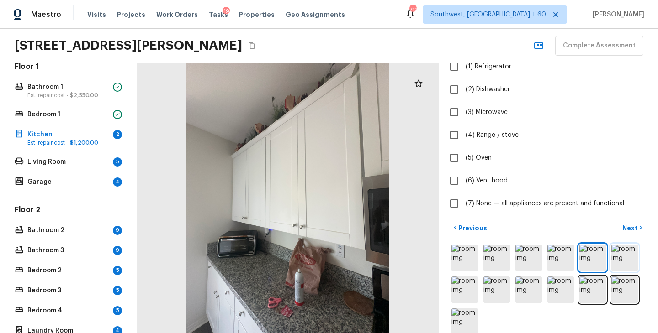
click at [626, 259] on img at bounding box center [624, 258] width 26 height 26
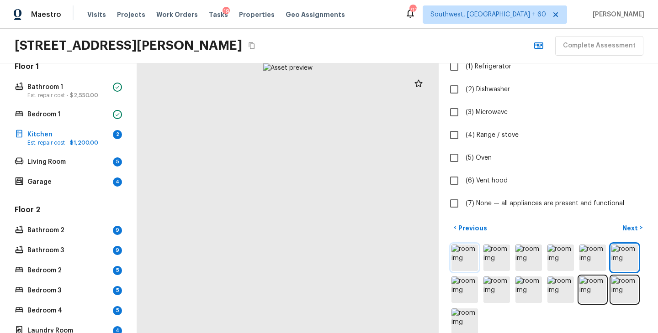
click at [468, 263] on img at bounding box center [464, 258] width 26 height 26
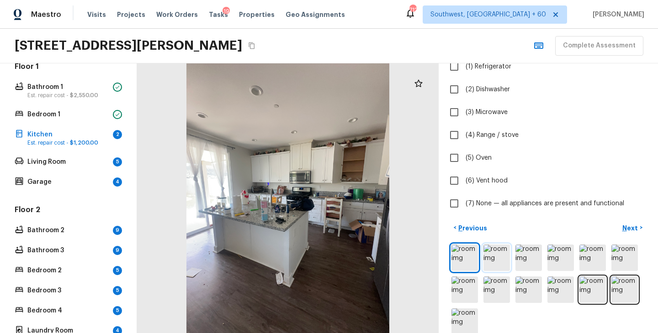
click at [486, 261] on img at bounding box center [496, 258] width 26 height 26
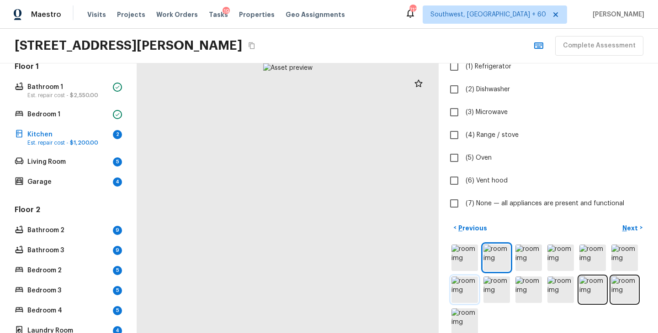
click at [468, 296] on img at bounding box center [464, 290] width 26 height 26
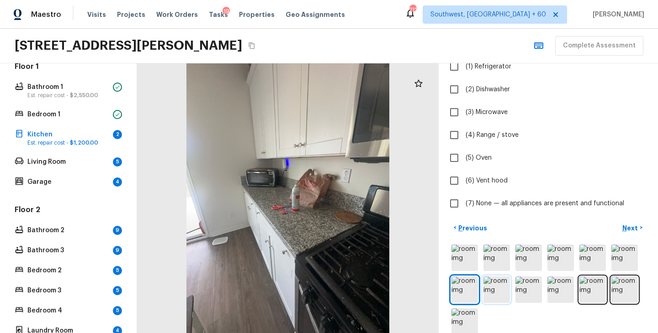
click at [493, 291] on img at bounding box center [496, 290] width 26 height 26
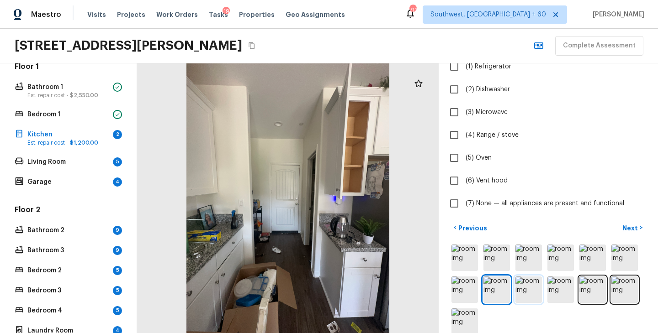
click at [520, 294] on img at bounding box center [528, 290] width 26 height 26
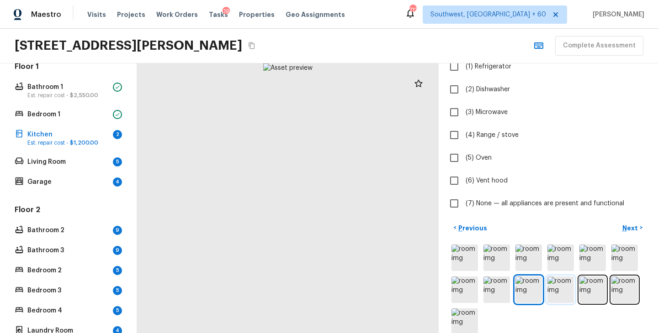
click at [561, 291] on img at bounding box center [560, 290] width 26 height 26
click at [589, 291] on img at bounding box center [592, 290] width 26 height 26
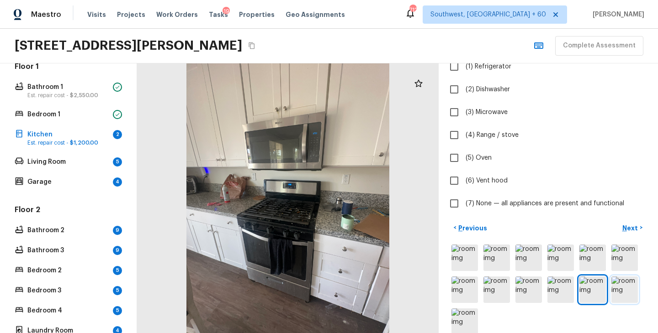
click at [614, 289] on img at bounding box center [624, 290] width 26 height 26
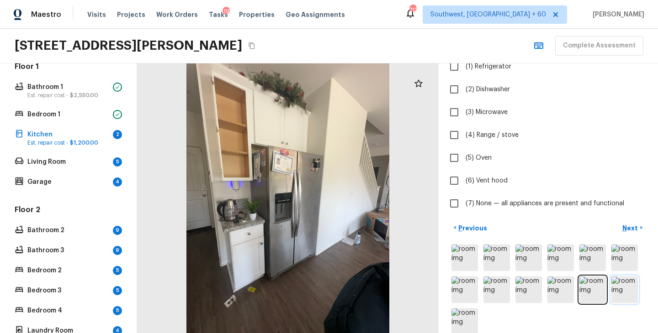
click at [633, 291] on img at bounding box center [624, 290] width 26 height 26
click at [520, 262] on img at bounding box center [528, 258] width 26 height 26
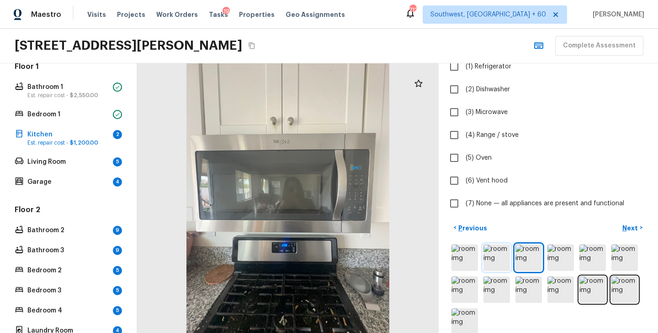
click at [495, 263] on img at bounding box center [496, 258] width 26 height 26
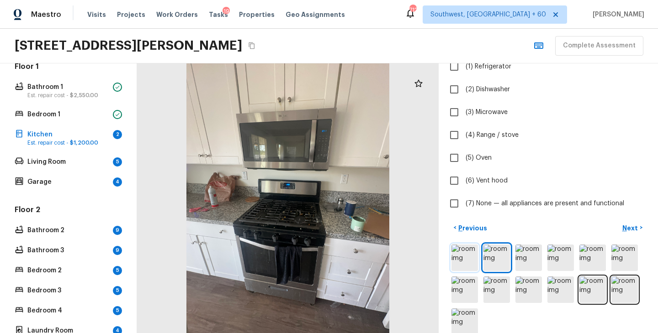
click at [461, 261] on img at bounding box center [464, 258] width 26 height 26
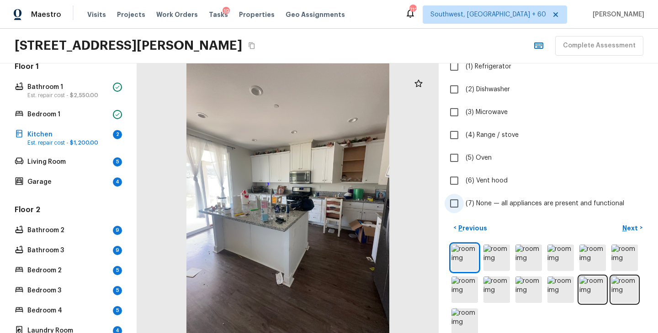
click at [498, 201] on span "(7) None — all appliances are present and functional" at bounding box center [545, 203] width 159 height 9
click at [464, 201] on input "(7) None — all appliances are present and functional" at bounding box center [454, 203] width 19 height 19
checkbox input "true"
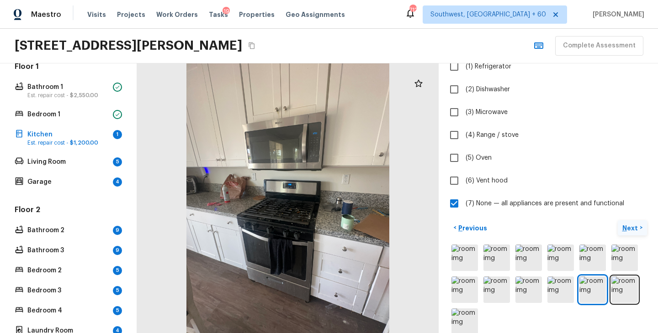
click at [631, 230] on p "Next" at bounding box center [630, 228] width 17 height 9
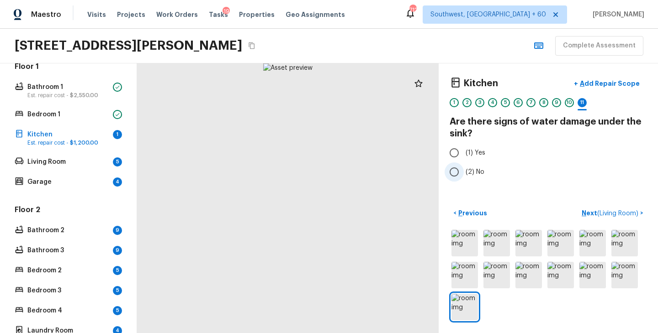
click at [474, 172] on span "(2) No" at bounding box center [475, 172] width 19 height 9
click at [464, 172] on input "(2) No" at bounding box center [454, 172] width 19 height 19
radio input "true"
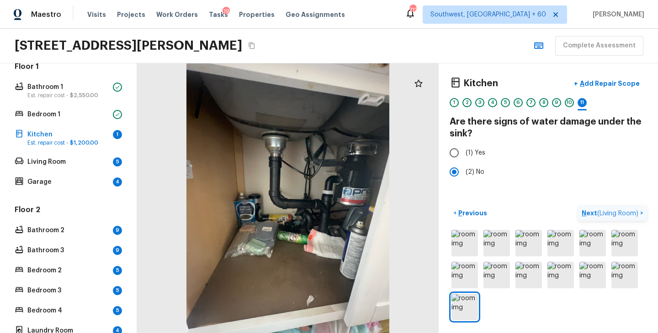
click at [591, 216] on p "Next ( Living Room )" at bounding box center [611, 214] width 58 height 10
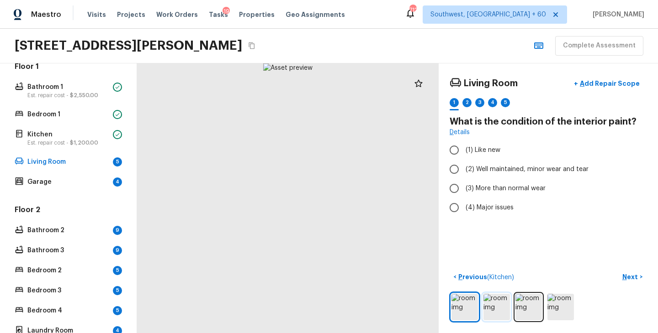
click at [493, 308] on img at bounding box center [496, 307] width 26 height 26
click at [468, 312] on img at bounding box center [464, 307] width 26 height 26
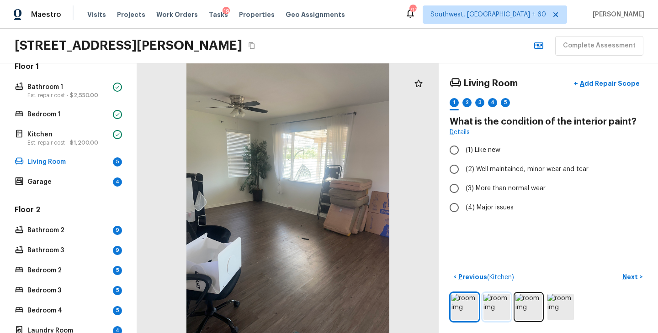
click at [500, 311] on img at bounding box center [496, 307] width 26 height 26
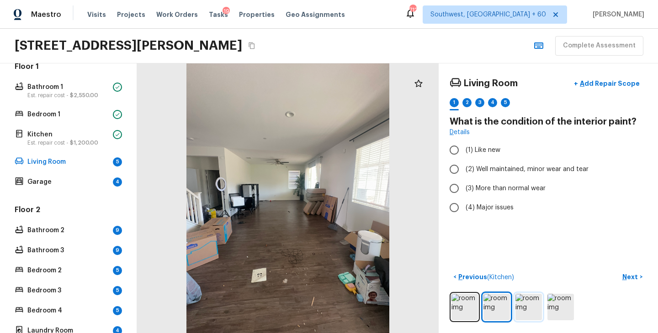
click at [534, 311] on img at bounding box center [528, 307] width 26 height 26
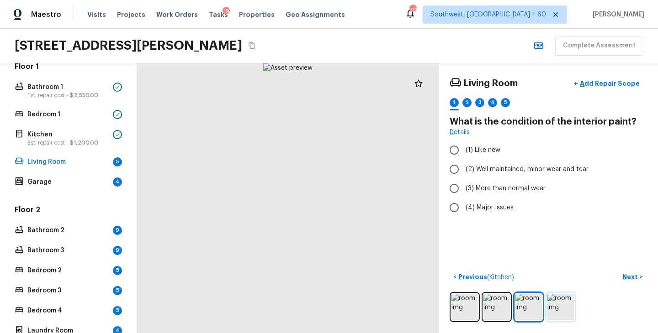
click at [563, 311] on img at bounding box center [560, 307] width 26 height 26
click at [459, 313] on img at bounding box center [464, 307] width 26 height 26
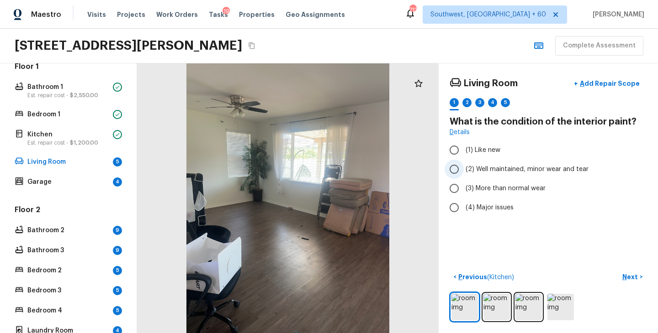
click at [528, 172] on span "(2) Well maintained, minor wear and tear" at bounding box center [527, 169] width 123 height 9
click at [464, 172] on input "(2) Well maintained, minor wear and tear" at bounding box center [454, 169] width 19 height 19
radio input "true"
click at [624, 285] on button "Next >" at bounding box center [632, 277] width 29 height 15
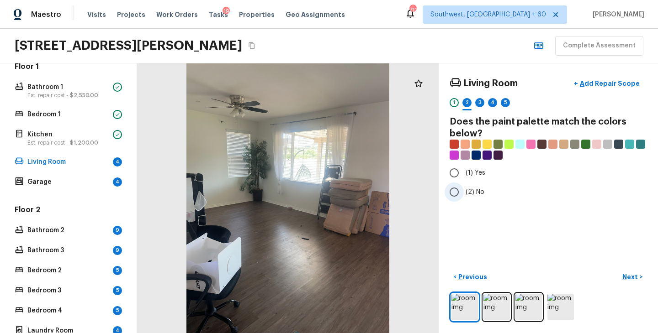
click at [478, 189] on span "(2) No" at bounding box center [475, 192] width 19 height 9
click at [464, 189] on input "(2) No" at bounding box center [454, 192] width 19 height 19
radio input "true"
click at [636, 277] on p "Next" at bounding box center [630, 277] width 17 height 9
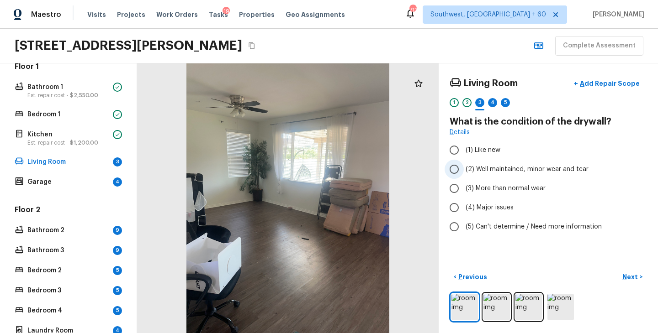
click at [515, 166] on span "(2) Well maintained, minor wear and tear" at bounding box center [527, 169] width 123 height 9
click at [464, 166] on input "(2) Well maintained, minor wear and tear" at bounding box center [454, 169] width 19 height 19
radio input "true"
click at [633, 275] on p "Next" at bounding box center [630, 277] width 17 height 9
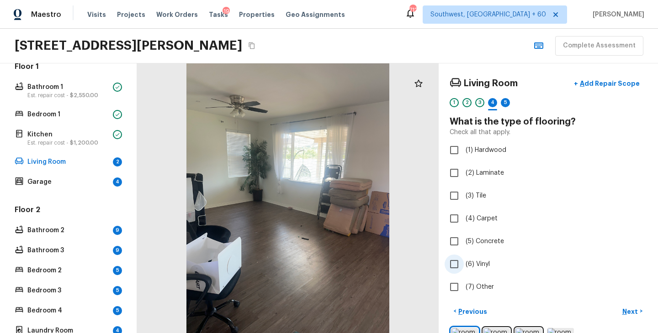
click at [480, 265] on span "(6) Vinyl" at bounding box center [478, 264] width 24 height 9
click at [464, 265] on input "(6) Vinyl" at bounding box center [454, 264] width 19 height 19
checkbox input "true"
click at [631, 315] on p "Next" at bounding box center [630, 311] width 17 height 9
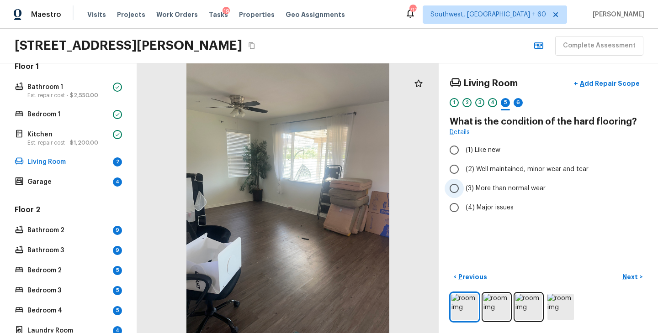
click at [504, 188] on span "(3) More than normal wear" at bounding box center [506, 188] width 80 height 9
click at [464, 188] on input "(3) More than normal wear" at bounding box center [454, 188] width 19 height 19
radio input "true"
click at [622, 274] on button "Next >" at bounding box center [632, 277] width 29 height 15
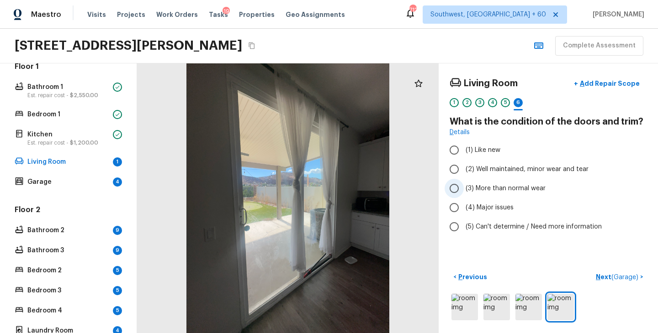
click at [508, 188] on span "(3) More than normal wear" at bounding box center [506, 188] width 80 height 9
click at [464, 188] on input "(3) More than normal wear" at bounding box center [454, 188] width 19 height 19
radio input "true"
click at [605, 280] on p "Next ( Garage )" at bounding box center [618, 278] width 44 height 10
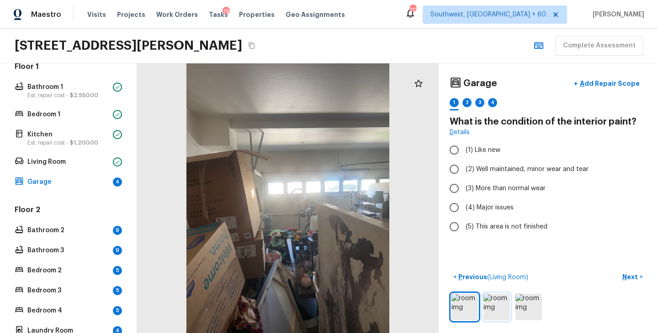
click at [498, 304] on img at bounding box center [496, 307] width 26 height 26
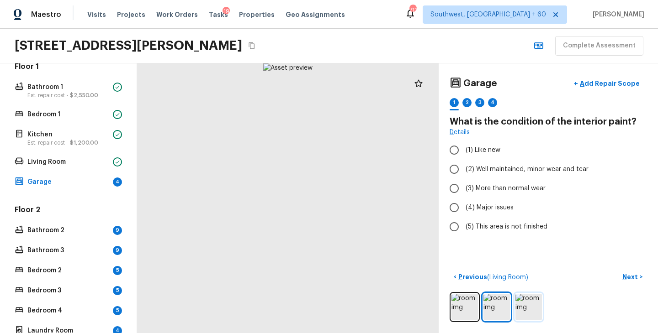
click at [526, 308] on img at bounding box center [528, 307] width 26 height 26
click at [502, 309] on img at bounding box center [496, 307] width 26 height 26
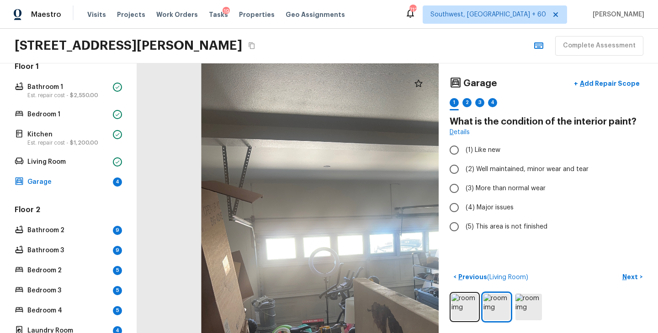
drag, startPoint x: 221, startPoint y: 112, endPoint x: 307, endPoint y: 136, distance: 89.1
click at [307, 136] on div at bounding box center [379, 262] width 529 height 473
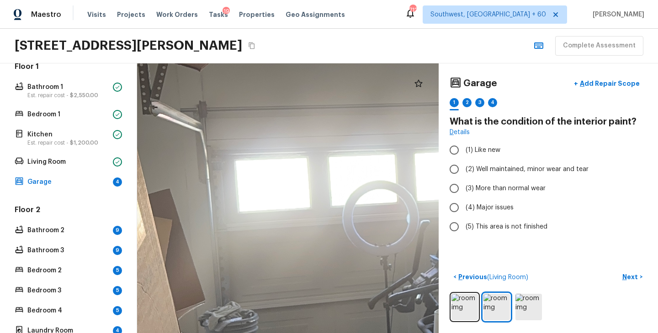
drag, startPoint x: 300, startPoint y: 166, endPoint x: 300, endPoint y: 139, distance: 27.0
click at [301, 139] on div at bounding box center [518, 217] width 1323 height 1185
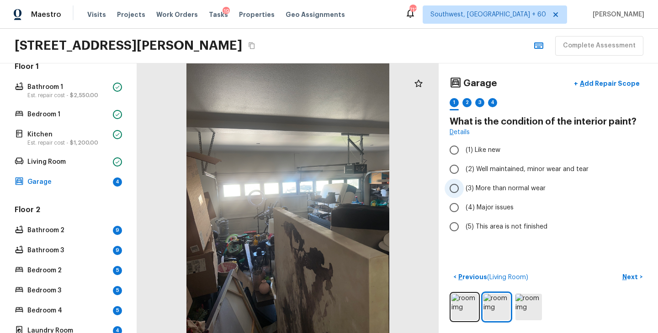
click at [536, 182] on label "(3) More than normal wear" at bounding box center [542, 188] width 195 height 19
click at [464, 182] on input "(3) More than normal wear" at bounding box center [454, 188] width 19 height 19
radio input "true"
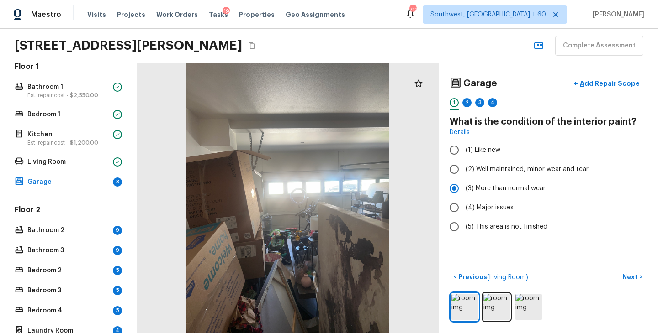
click at [639, 269] on div "Garage + Add Repair Scope 1 2 3 4 What is the condition of the interior paint? …" at bounding box center [548, 199] width 219 height 270
click at [636, 275] on p "Next" at bounding box center [630, 277] width 17 height 9
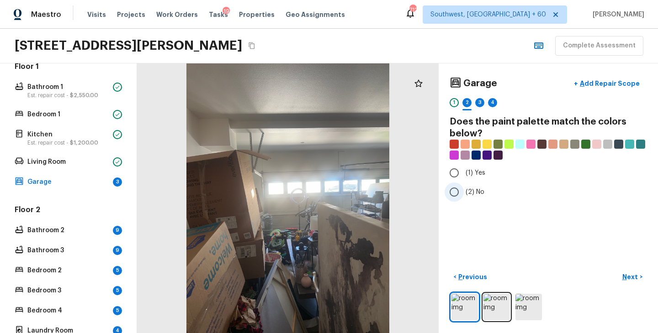
click at [471, 192] on span "(2) No" at bounding box center [475, 192] width 19 height 9
click at [464, 192] on input "(2) No" at bounding box center [454, 192] width 19 height 19
radio input "true"
click at [640, 277] on button "Next >" at bounding box center [632, 277] width 29 height 15
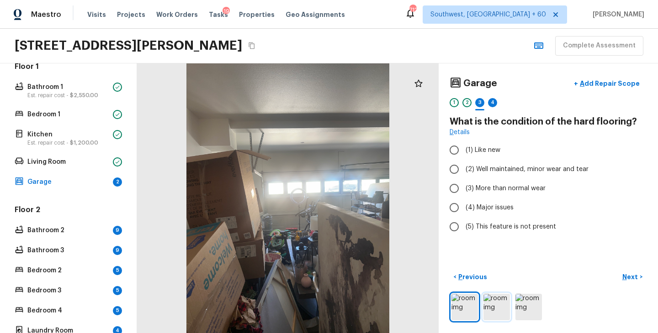
click at [498, 316] on img at bounding box center [496, 307] width 26 height 26
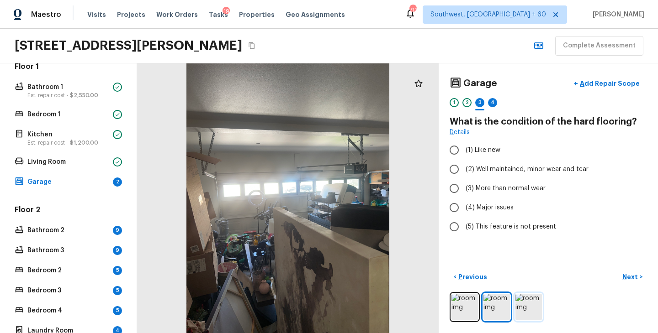
click at [523, 309] on img at bounding box center [528, 307] width 26 height 26
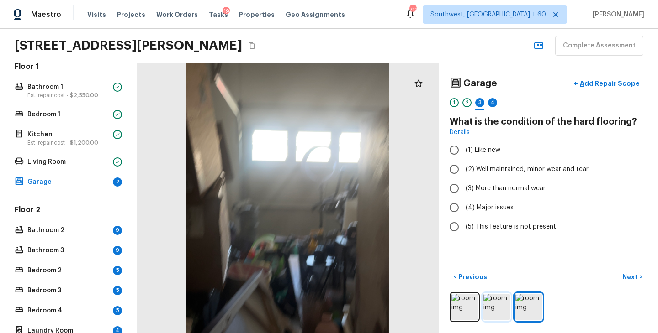
click at [503, 314] on img at bounding box center [496, 307] width 26 height 26
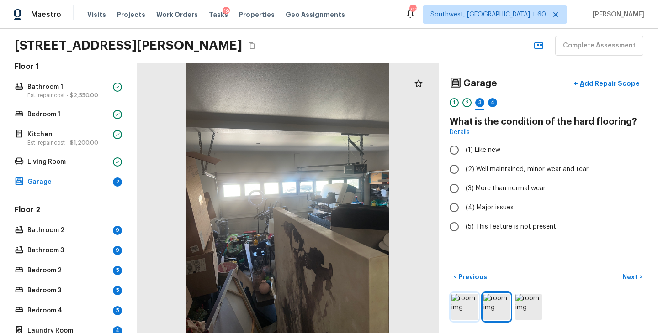
click at [463, 310] on img at bounding box center [464, 307] width 26 height 26
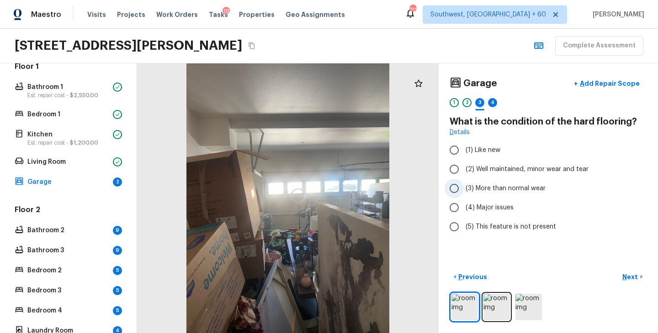
click at [509, 189] on span "(3) More than normal wear" at bounding box center [506, 188] width 80 height 9
click at [464, 189] on input "(3) More than normal wear" at bounding box center [454, 188] width 19 height 19
radio input "true"
click at [637, 280] on p "Next" at bounding box center [630, 277] width 17 height 9
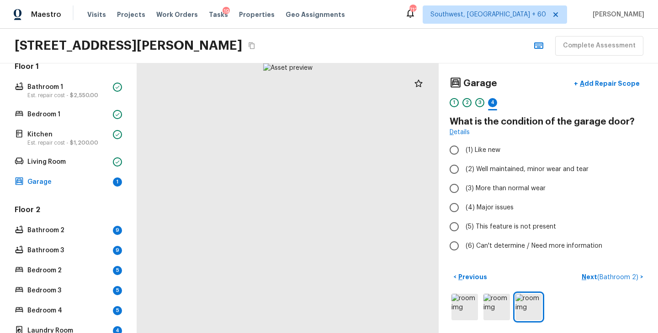
click at [511, 311] on div at bounding box center [548, 307] width 197 height 30
click at [503, 312] on img at bounding box center [496, 307] width 26 height 26
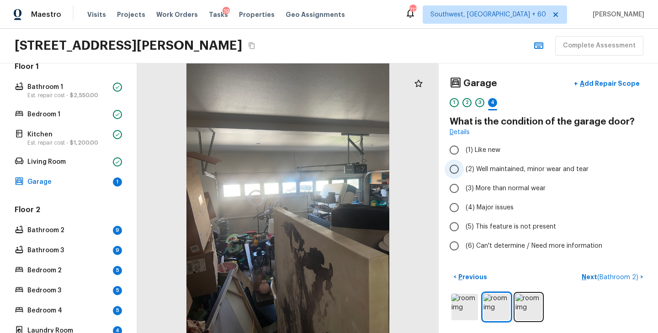
click at [487, 164] on label "(2) Well maintained, minor wear and tear" at bounding box center [542, 169] width 195 height 19
click at [464, 164] on input "(2) Well maintained, minor wear and tear" at bounding box center [454, 169] width 19 height 19
radio input "true"
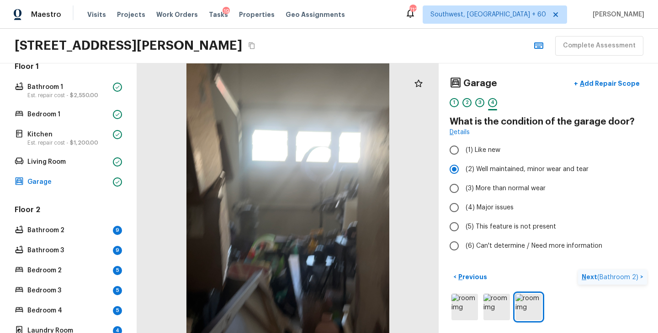
click at [594, 276] on p "Next ( Bathroom 2 )" at bounding box center [611, 278] width 58 height 10
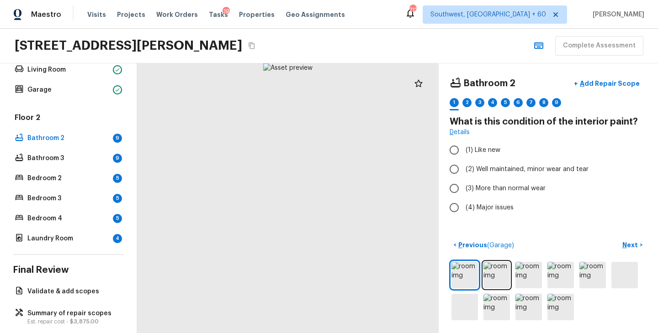
scroll to position [289, 0]
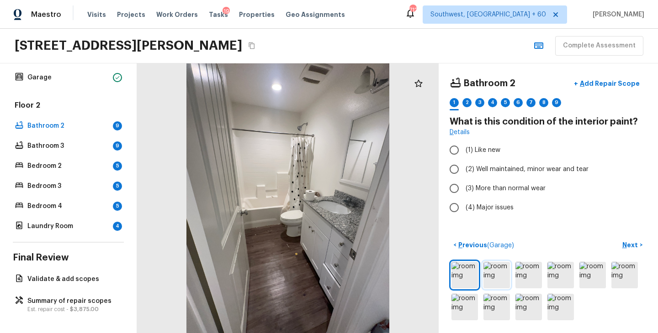
click at [497, 281] on img at bounding box center [496, 275] width 26 height 26
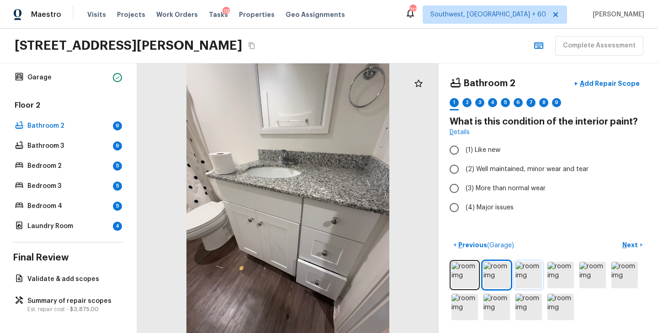
click at [533, 281] on img at bounding box center [528, 275] width 26 height 26
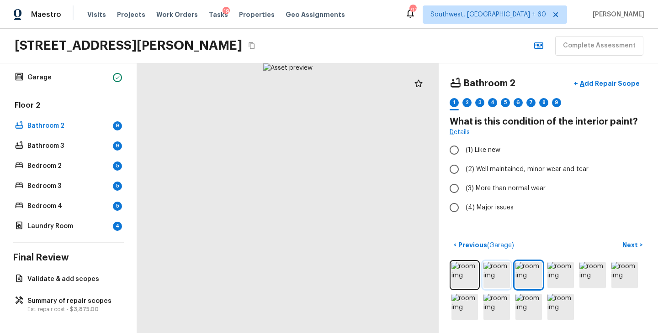
click at [500, 280] on img at bounding box center [496, 275] width 26 height 26
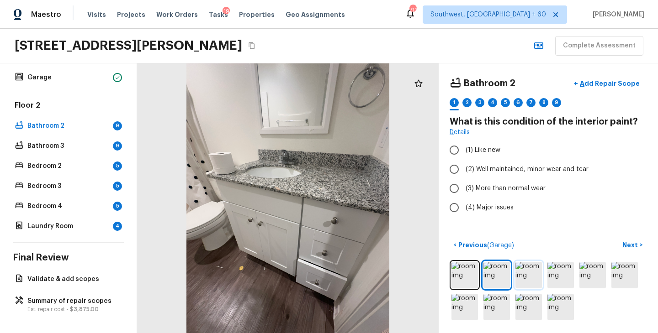
click at [530, 278] on img at bounding box center [528, 275] width 26 height 26
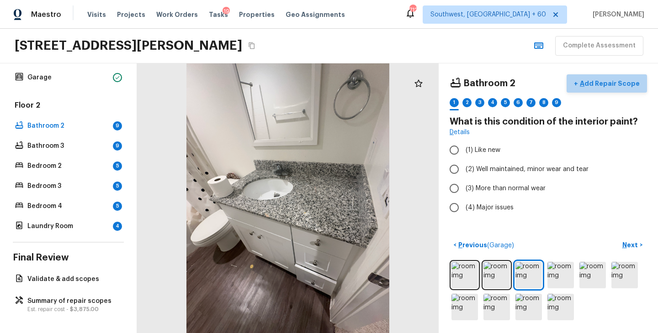
click at [623, 90] on button "+ Add Repair Scope" at bounding box center [606, 83] width 80 height 19
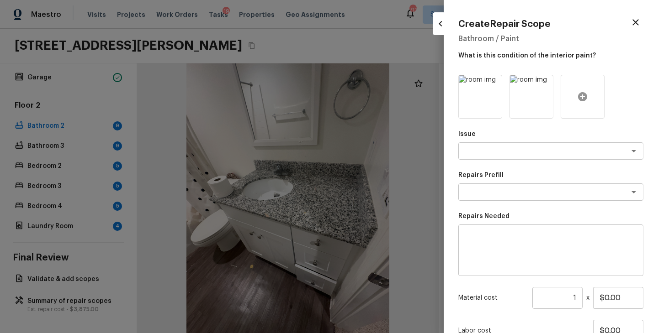
click at [584, 95] on icon at bounding box center [582, 96] width 9 height 9
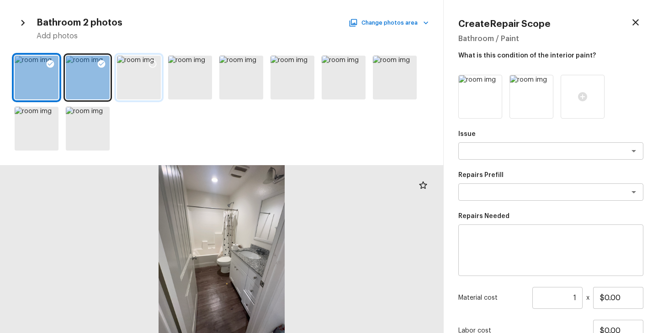
click at [149, 79] on div at bounding box center [139, 78] width 44 height 44
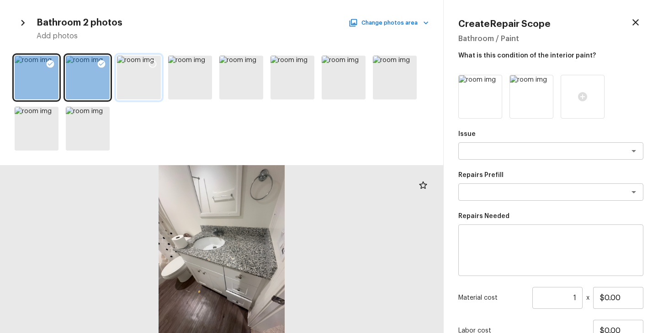
click at [152, 66] on icon at bounding box center [152, 63] width 9 height 9
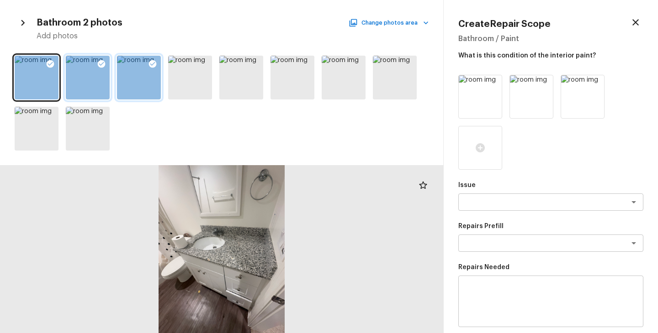
click at [99, 59] on icon at bounding box center [101, 63] width 9 height 9
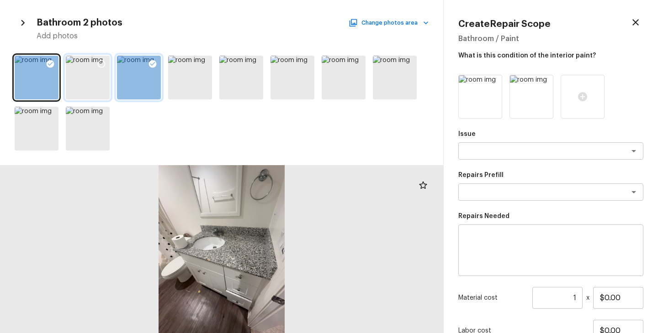
click at [97, 59] on icon at bounding box center [101, 63] width 9 height 9
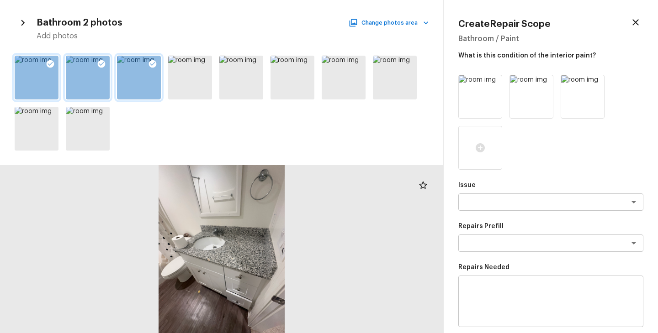
click at [46, 63] on icon at bounding box center [50, 63] width 9 height 9
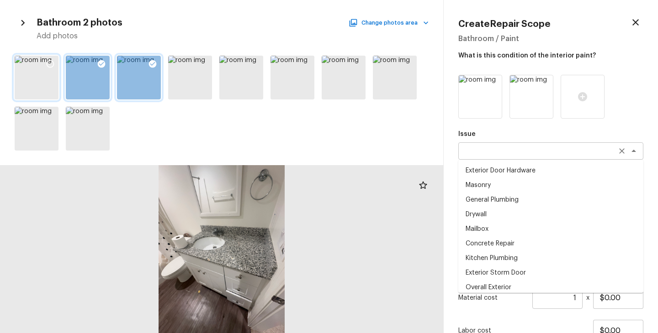
click at [472, 144] on div "x ​" at bounding box center [550, 151] width 185 height 17
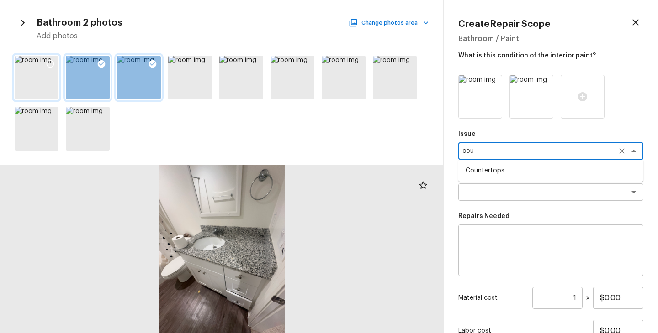
click at [481, 170] on li "Countertops" at bounding box center [550, 171] width 185 height 15
type textarea "Countertops"
click at [480, 195] on textarea at bounding box center [537, 192] width 151 height 9
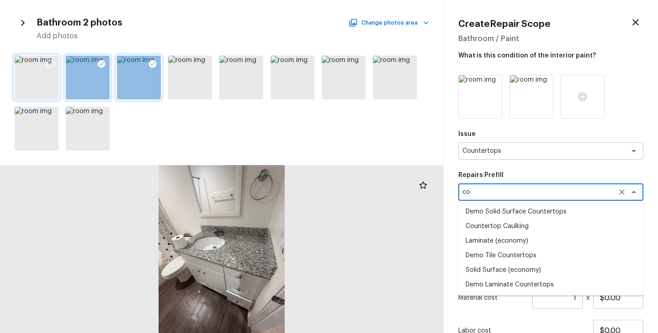
type textarea "co"
click at [646, 113] on div "Create Repair Scope Bathroom / Paint What is this condition of the interior pai…" at bounding box center [551, 166] width 214 height 333
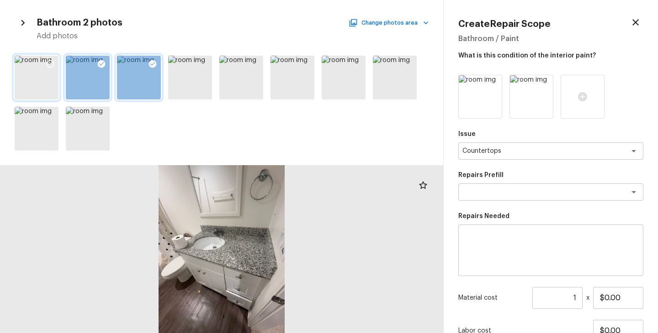
click at [533, 249] on textarea at bounding box center [551, 251] width 172 height 37
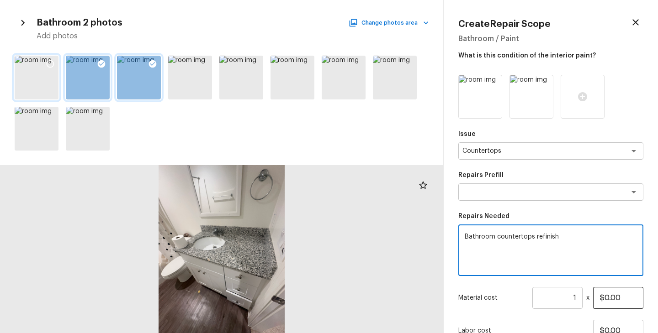
type textarea "Bathroom countertops refinish"
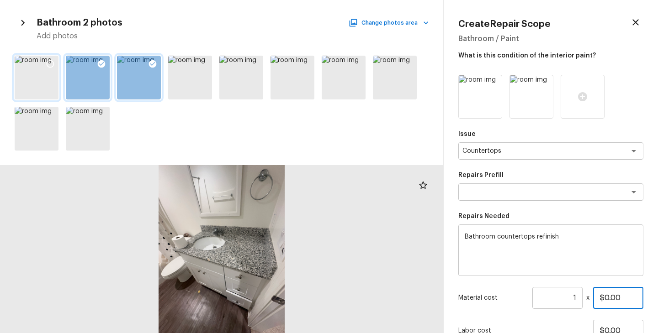
drag, startPoint x: 630, startPoint y: 296, endPoint x: 535, endPoint y: 296, distance: 95.0
click at [537, 296] on div "Material cost 1 ​ x $0.00" at bounding box center [550, 298] width 185 height 22
type input "$250.00"
click at [491, 294] on p "Material cost" at bounding box center [493, 298] width 70 height 9
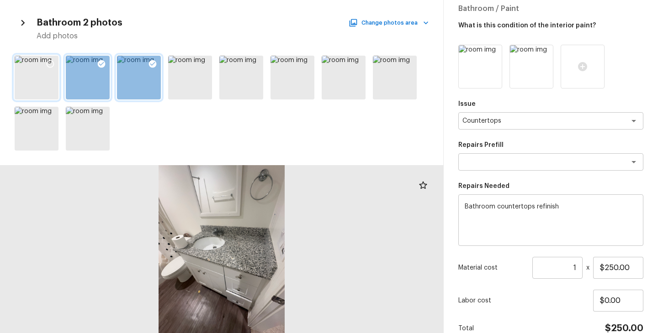
scroll to position [75, 0]
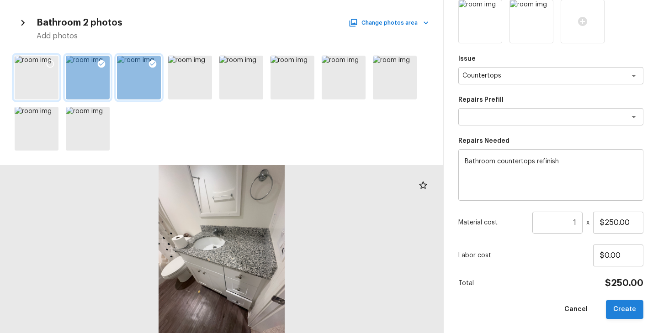
click at [623, 309] on button "Create" at bounding box center [624, 310] width 37 height 19
type input "$0.00"
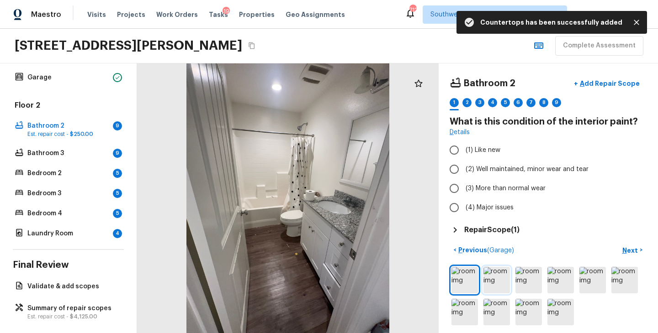
click at [499, 280] on img at bounding box center [496, 280] width 26 height 26
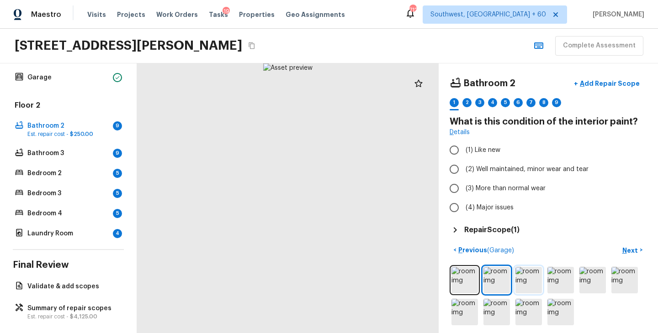
click at [537, 276] on img at bounding box center [528, 280] width 26 height 26
click at [561, 280] on img at bounding box center [560, 280] width 26 height 26
click at [594, 283] on img at bounding box center [592, 280] width 26 height 26
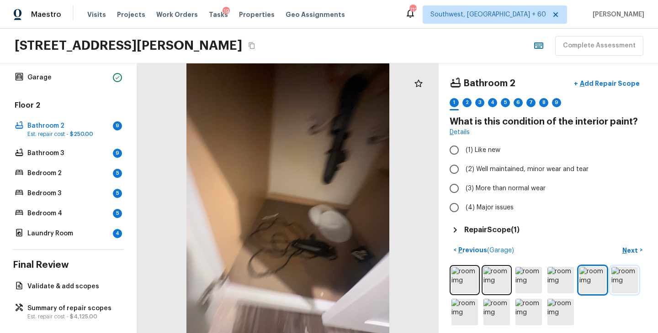
click at [628, 279] on img at bounding box center [624, 280] width 26 height 26
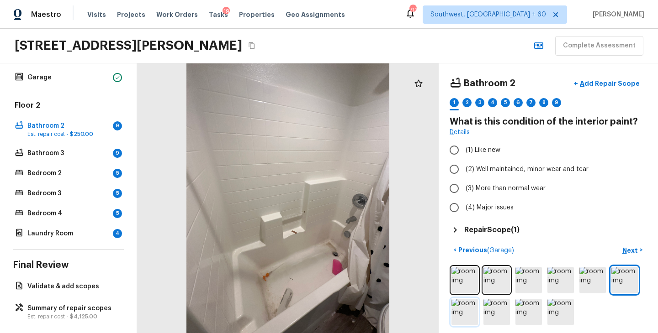
click at [471, 313] on img at bounding box center [464, 312] width 26 height 26
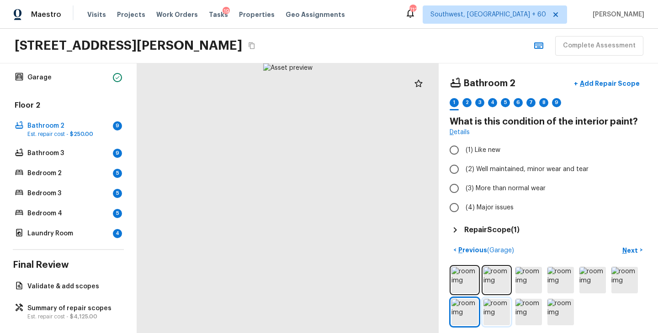
click at [503, 314] on img at bounding box center [496, 312] width 26 height 26
click at [530, 314] on img at bounding box center [528, 312] width 26 height 26
click at [549, 314] on img at bounding box center [560, 312] width 26 height 26
click at [538, 315] on img at bounding box center [528, 312] width 26 height 26
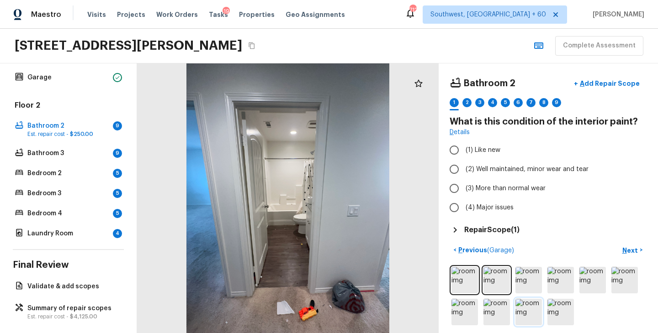
click at [529, 317] on img at bounding box center [528, 312] width 26 height 26
click at [474, 313] on img at bounding box center [464, 312] width 26 height 26
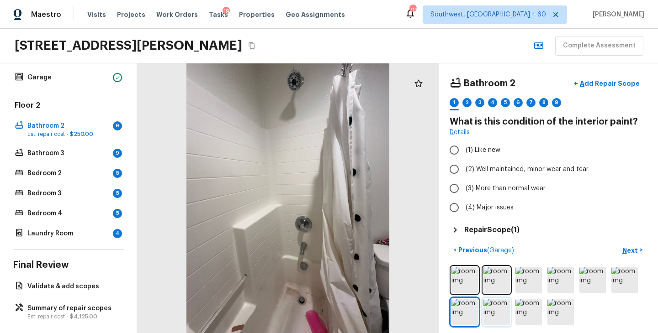
click at [495, 315] on img at bounding box center [496, 312] width 26 height 26
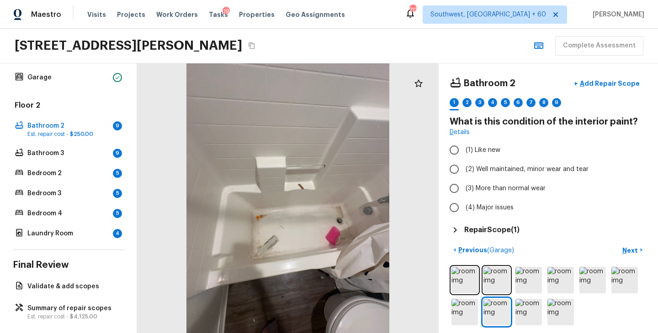
click at [610, 93] on div "Bathroom 2 + Add Repair Scope 1 2 3 4 5 6 7 8 9" at bounding box center [548, 93] width 197 height 38
click at [616, 86] on p "Add Repair Scope" at bounding box center [609, 83] width 62 height 9
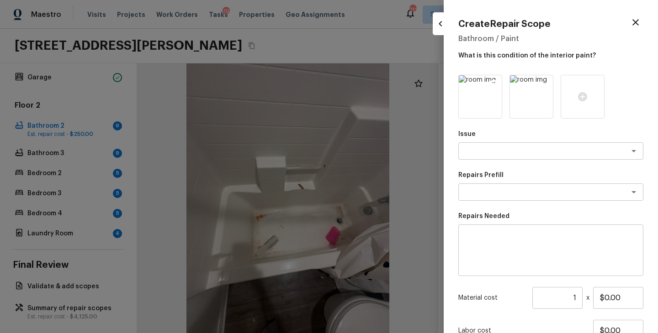
click at [495, 82] on icon at bounding box center [494, 84] width 8 height 8
click at [479, 95] on icon at bounding box center [480, 96] width 9 height 9
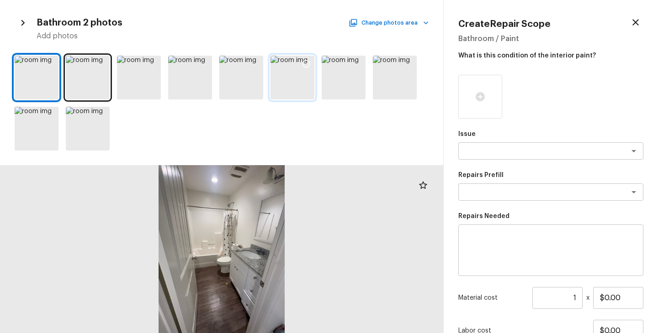
click at [307, 64] on icon at bounding box center [306, 63] width 9 height 9
click at [409, 63] on icon at bounding box center [408, 63] width 9 height 9
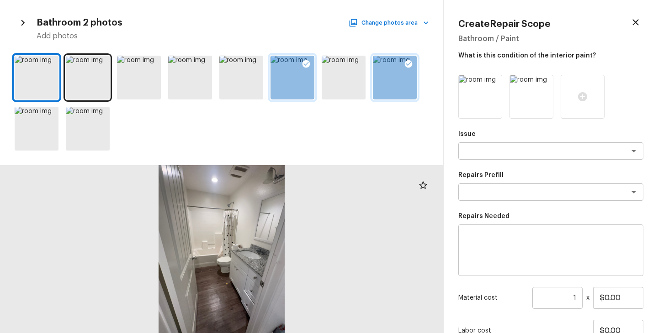
click at [509, 137] on p "Issue" at bounding box center [550, 134] width 185 height 9
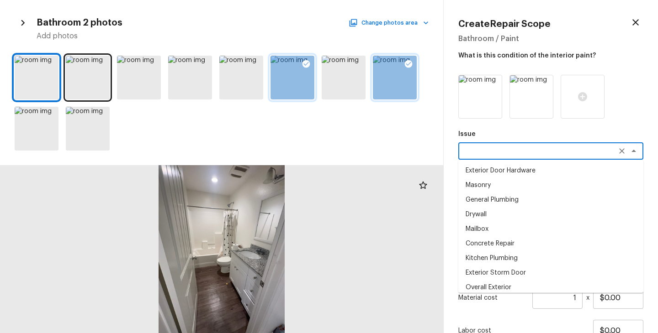
click at [508, 148] on textarea at bounding box center [537, 151] width 151 height 9
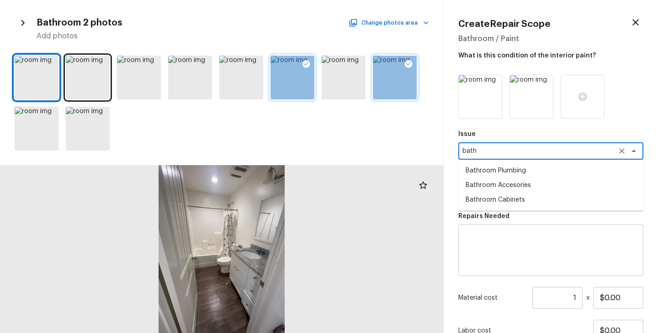
click at [503, 169] on li "Bathroom Plumbing" at bounding box center [550, 171] width 185 height 15
type textarea "Bathroom Plumbing"
click at [499, 204] on div "Issue Bathroom Plumbing x ​ Repairs Prefill x ​ Repairs Needed x ​ Material cos…" at bounding box center [550, 235] width 185 height 320
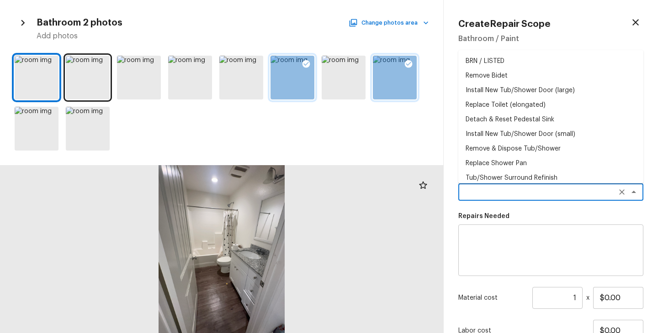
click at [502, 193] on textarea at bounding box center [537, 192] width 151 height 9
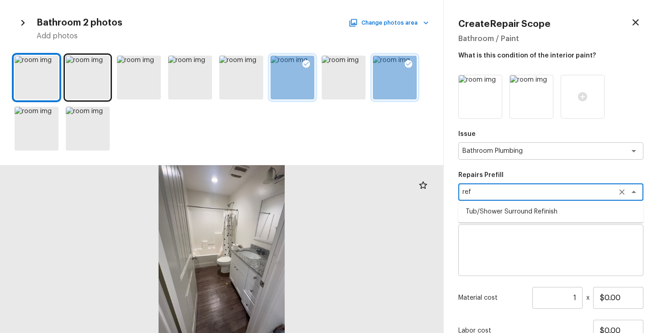
click at [507, 211] on li "Tub/Shower Surround Refinish" at bounding box center [550, 212] width 185 height 15
type textarea "Tub/Shower Surround Refinish"
type textarea "Prep, mask, clean and refinish the tub/shower tile surround both all sides ensu…"
type input "$6.43"
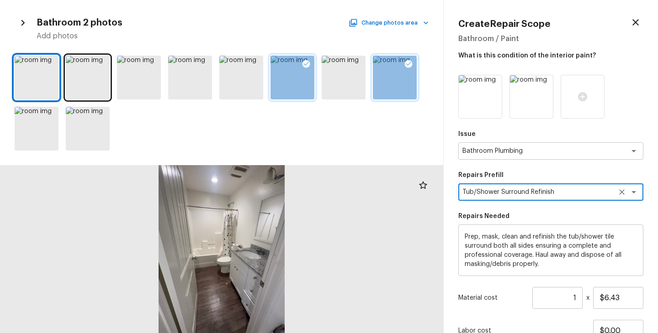
type textarea "Tub/Shower Surround Refinish"
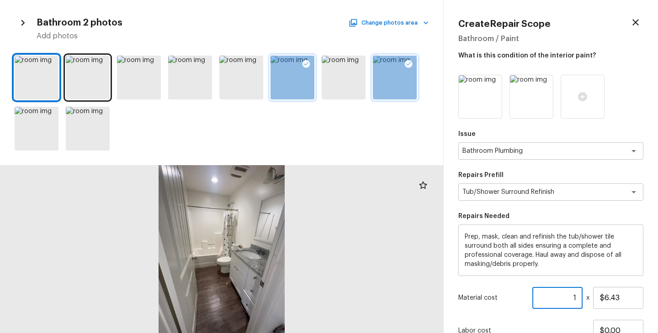
click at [577, 300] on input "1" at bounding box center [557, 298] width 50 height 22
type input "56"
click at [567, 323] on div "Labor cost $0.00" at bounding box center [550, 331] width 185 height 22
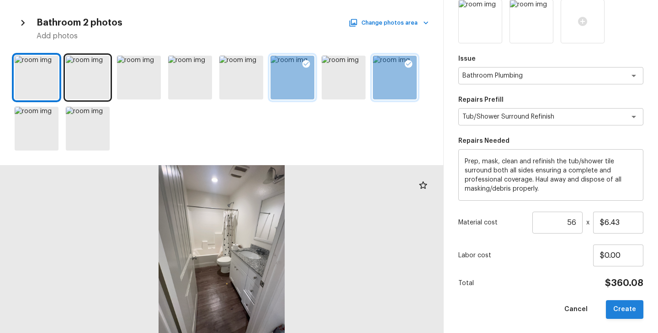
click at [628, 317] on button "Create" at bounding box center [624, 310] width 37 height 19
type input "1"
type input "$0.00"
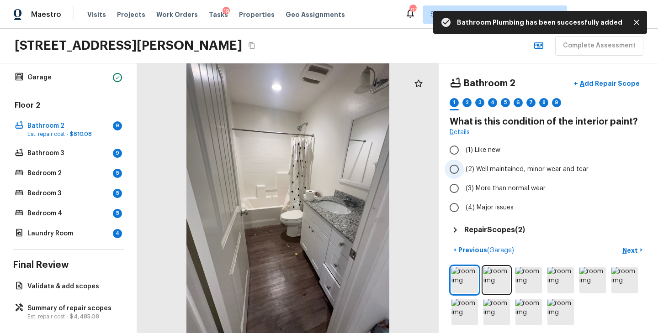
click at [558, 175] on label "(2) Well maintained, minor wear and tear" at bounding box center [542, 169] width 195 height 19
click at [464, 175] on input "(2) Well maintained, minor wear and tear" at bounding box center [454, 169] width 19 height 19
radio input "true"
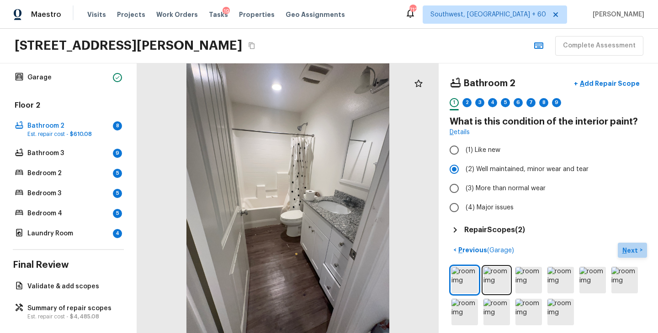
click at [632, 250] on p "Next" at bounding box center [630, 250] width 17 height 9
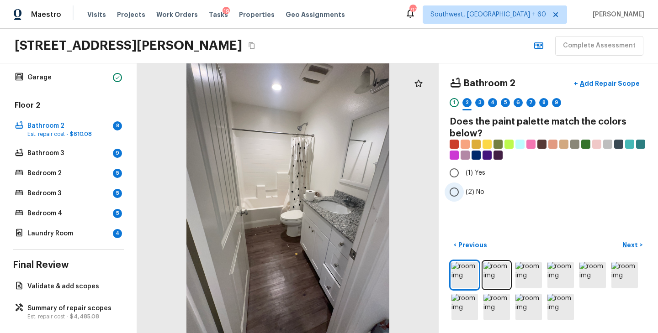
click at [477, 190] on span "(2) No" at bounding box center [475, 192] width 19 height 9
click at [464, 190] on input "(2) No" at bounding box center [454, 192] width 19 height 19
radio input "true"
click at [628, 243] on p "Next" at bounding box center [630, 245] width 17 height 9
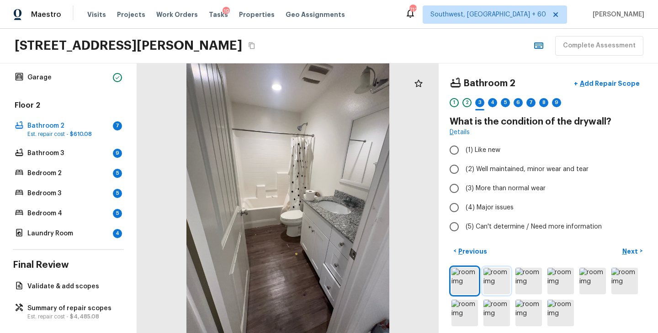
click at [508, 284] on img at bounding box center [496, 281] width 26 height 26
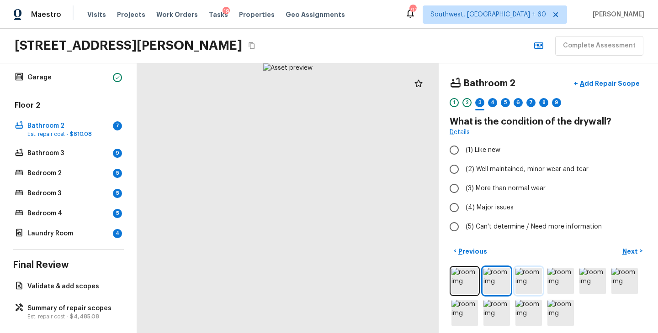
click at [524, 284] on img at bounding box center [528, 281] width 26 height 26
click at [543, 284] on div at bounding box center [548, 297] width 197 height 62
click at [592, 280] on img at bounding box center [592, 281] width 26 height 26
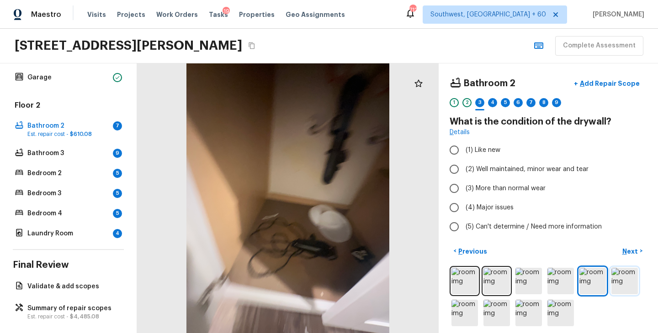
click at [627, 282] on img at bounding box center [624, 281] width 26 height 26
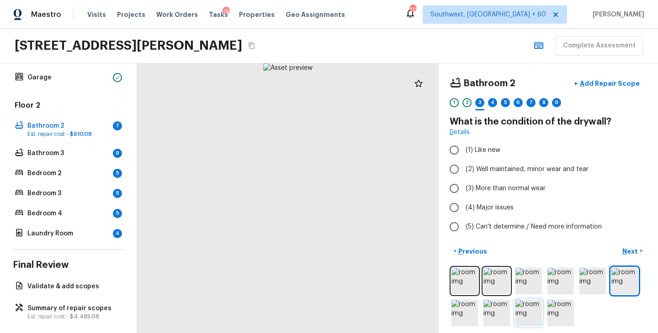
click at [524, 314] on img at bounding box center [528, 313] width 26 height 26
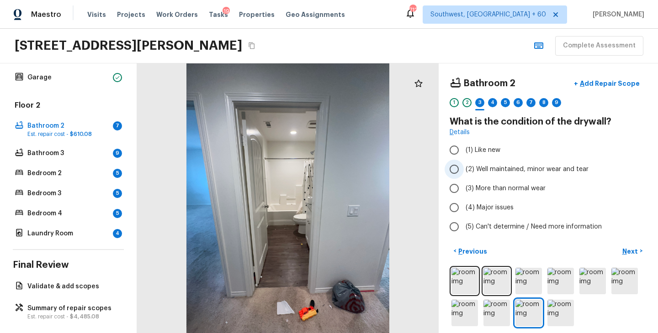
click at [500, 169] on span "(2) Well maintained, minor wear and tear" at bounding box center [527, 169] width 123 height 9
click at [464, 169] on input "(2) Well maintained, minor wear and tear" at bounding box center [454, 169] width 19 height 19
radio input "true"
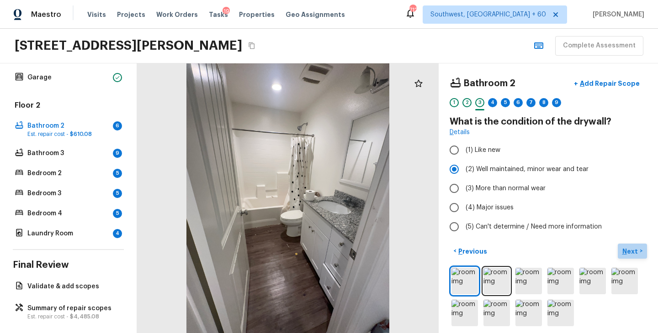
click at [631, 252] on p "Next" at bounding box center [630, 251] width 17 height 9
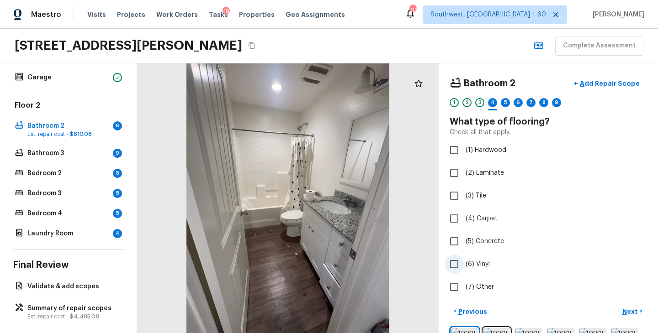
click at [486, 262] on span "(6) Vinyl" at bounding box center [478, 264] width 24 height 9
click at [464, 262] on input "(6) Vinyl" at bounding box center [454, 264] width 19 height 19
checkbox input "true"
click at [632, 308] on p "Next" at bounding box center [630, 311] width 17 height 9
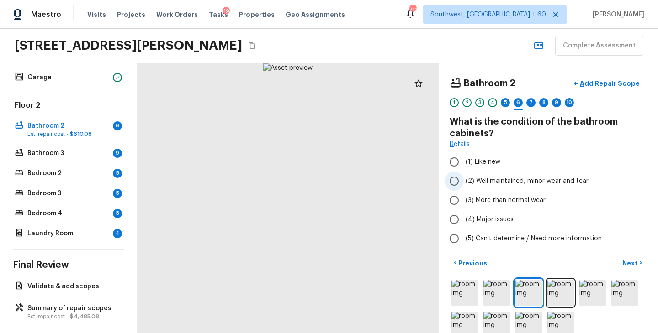
click at [513, 180] on span "(2) Well maintained, minor wear and tear" at bounding box center [527, 181] width 123 height 9
click at [464, 180] on input "(2) Well maintained, minor wear and tear" at bounding box center [454, 181] width 19 height 19
radio input "true"
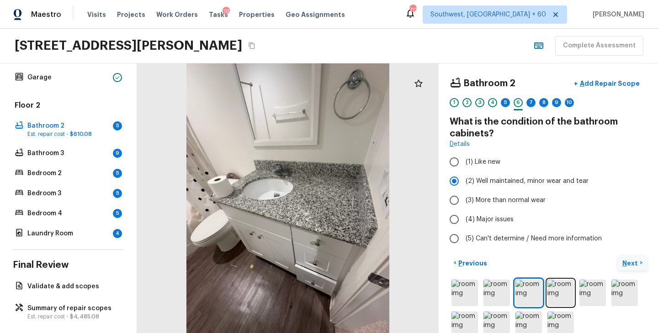
click at [631, 265] on p "Next" at bounding box center [630, 263] width 17 height 9
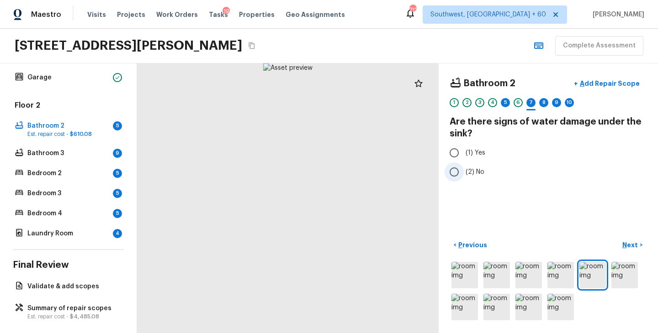
click at [467, 168] on span "(2) No" at bounding box center [475, 172] width 19 height 9
click at [464, 167] on input "(2) No" at bounding box center [454, 172] width 19 height 19
radio input "true"
click at [629, 244] on p "Next" at bounding box center [630, 245] width 17 height 9
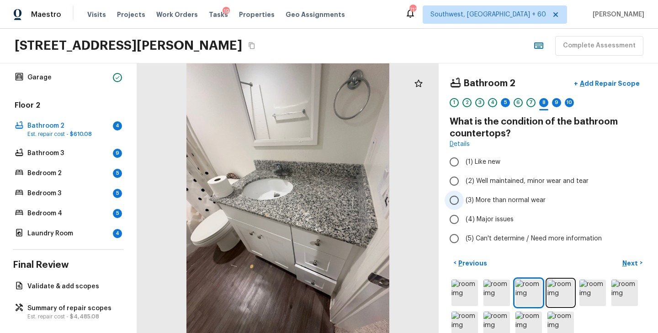
click at [503, 203] on span "(3) More than normal wear" at bounding box center [506, 200] width 80 height 9
click at [464, 203] on input "(3) More than normal wear" at bounding box center [454, 200] width 19 height 19
radio input "true"
click at [630, 263] on p "Next" at bounding box center [630, 263] width 17 height 9
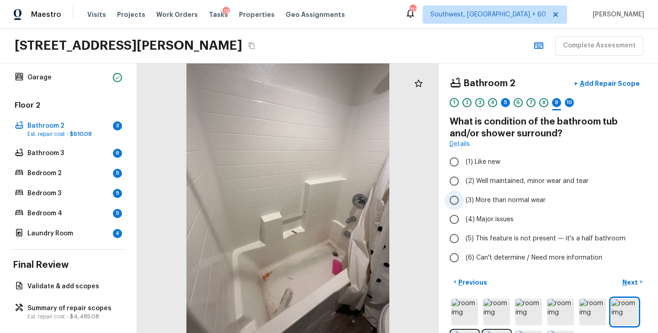
click at [513, 199] on span "(3) More than normal wear" at bounding box center [506, 200] width 80 height 9
click at [464, 199] on input "(3) More than normal wear" at bounding box center [454, 200] width 19 height 19
radio input "true"
click at [628, 282] on p "Next" at bounding box center [630, 282] width 17 height 9
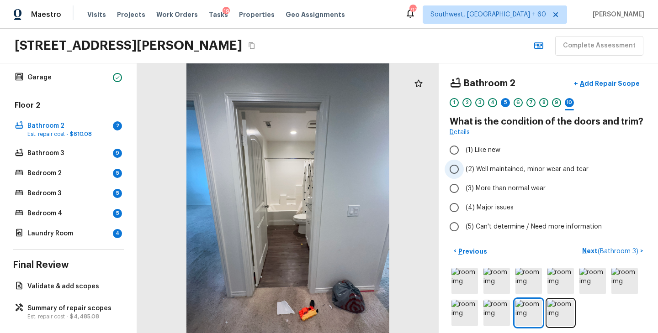
click at [527, 169] on span "(2) Well maintained, minor wear and tear" at bounding box center [527, 169] width 123 height 9
click at [464, 169] on input "(2) Well maintained, minor wear and tear" at bounding box center [454, 169] width 19 height 19
radio input "true"
click at [589, 251] on p "Next ( Bathroom 3 )" at bounding box center [611, 252] width 58 height 10
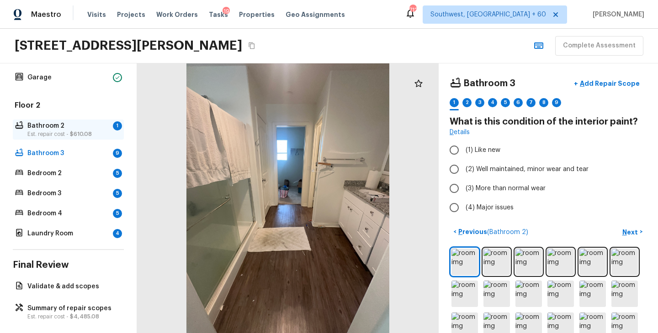
click at [93, 132] on p "Est. repair cost - $610.08" at bounding box center [68, 134] width 82 height 7
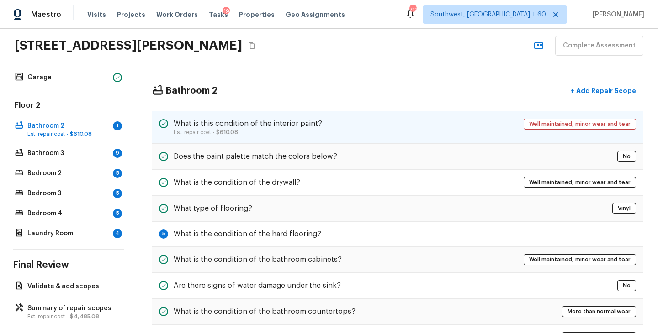
click at [339, 131] on div "What is this condition of the interior paint? Est. repair cost - $610.08 Well m…" at bounding box center [398, 127] width 492 height 33
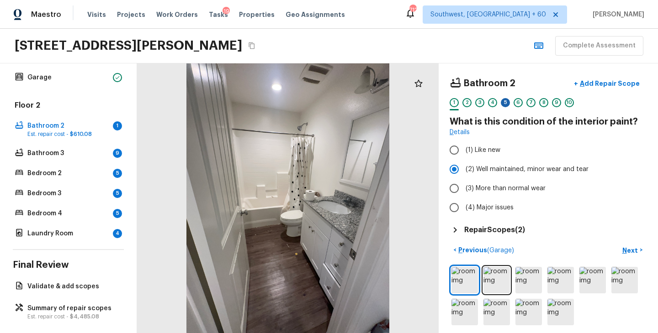
click at [502, 105] on div "5" at bounding box center [505, 102] width 9 height 9
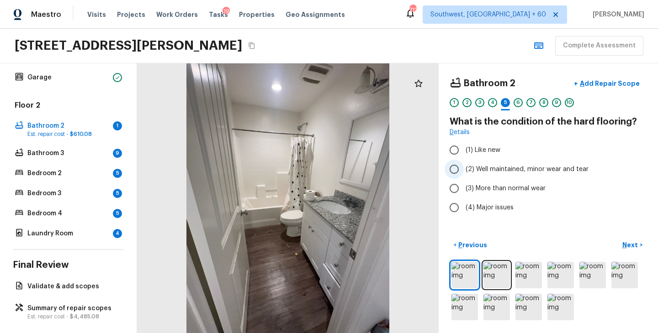
click at [509, 169] on span "(2) Well maintained, minor wear and tear" at bounding box center [527, 169] width 123 height 9
click at [464, 169] on input "(2) Well maintained, minor wear and tear" at bounding box center [454, 169] width 19 height 19
radio input "true"
click at [635, 243] on p "Next" at bounding box center [630, 245] width 17 height 9
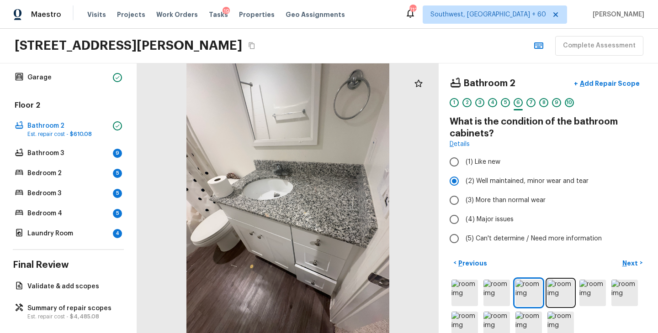
click at [572, 103] on div "10" at bounding box center [569, 102] width 9 height 9
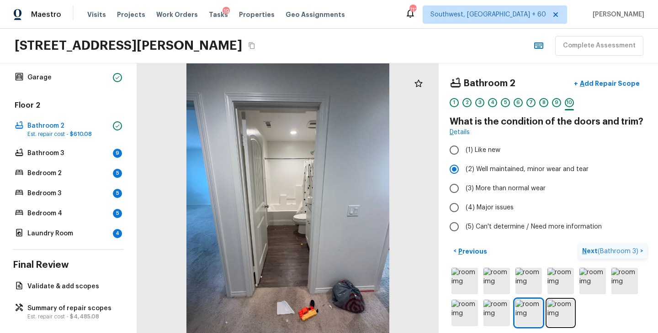
click at [595, 250] on p "Next ( Bathroom 3 )" at bounding box center [611, 252] width 58 height 10
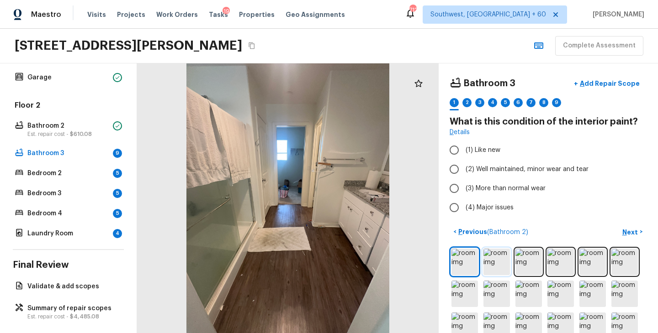
click at [500, 265] on img at bounding box center [496, 262] width 26 height 26
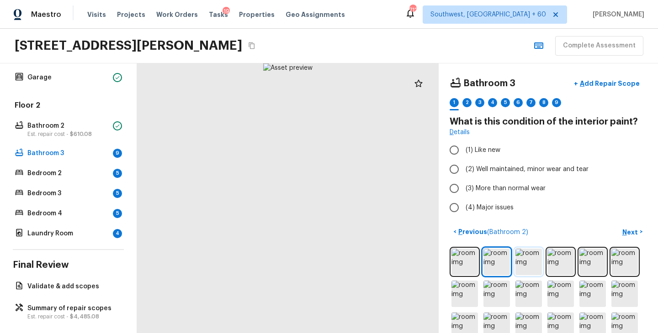
click at [532, 266] on img at bounding box center [528, 262] width 26 height 26
click at [551, 268] on img at bounding box center [560, 262] width 26 height 26
click at [561, 265] on img at bounding box center [560, 262] width 26 height 26
click at [607, 261] on div at bounding box center [548, 294] width 197 height 94
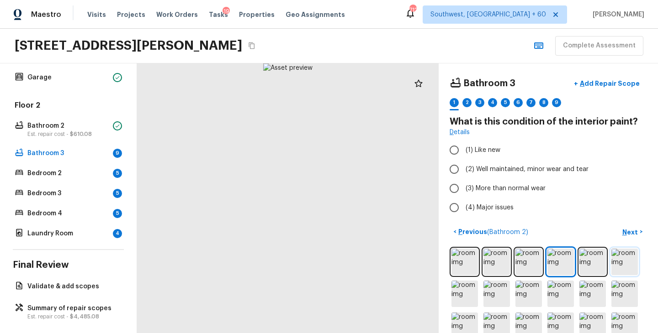
click at [634, 261] on img at bounding box center [624, 262] width 26 height 26
click at [470, 288] on img at bounding box center [464, 294] width 26 height 26
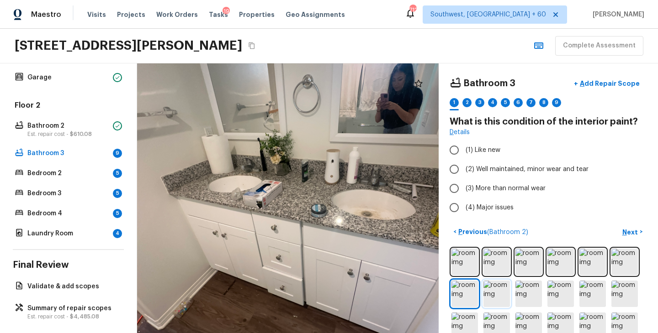
click at [505, 293] on img at bounding box center [496, 294] width 26 height 26
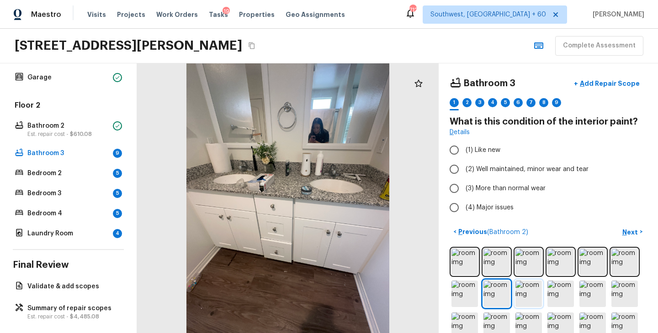
click at [540, 293] on img at bounding box center [528, 294] width 26 height 26
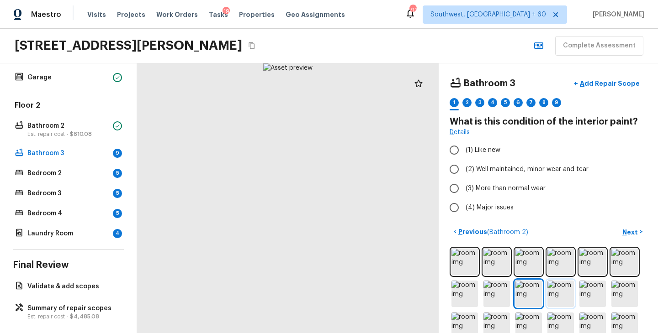
click at [560, 295] on img at bounding box center [560, 294] width 26 height 26
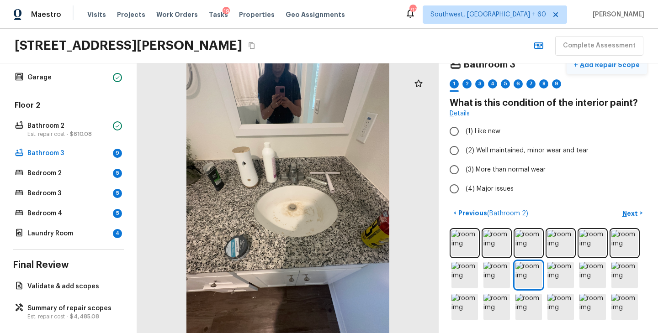
click at [607, 65] on p "Add Repair Scope" at bounding box center [609, 64] width 62 height 9
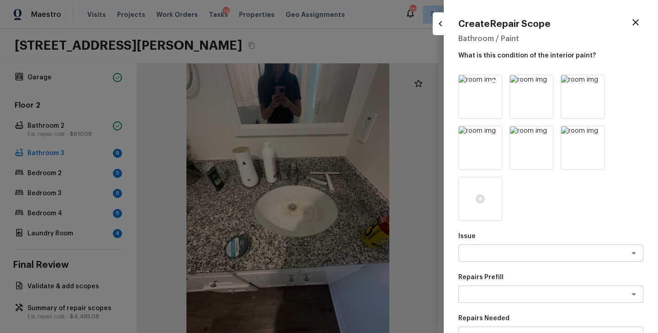
click at [491, 82] on icon at bounding box center [494, 84] width 8 height 8
click at [541, 82] on icon at bounding box center [545, 84] width 8 height 8
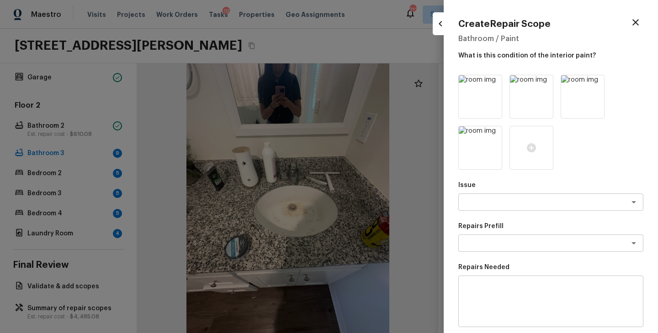
click at [491, 82] on icon at bounding box center [494, 84] width 8 height 8
click at [541, 82] on icon at bounding box center [545, 84] width 8 height 8
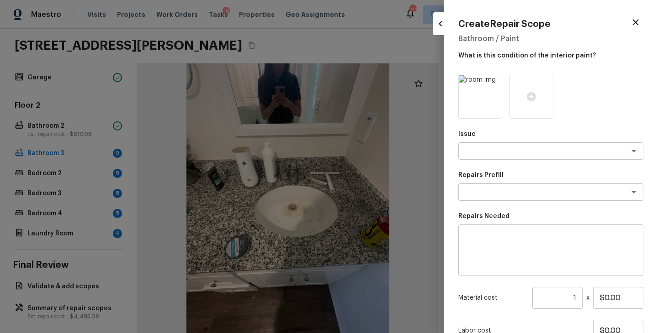
click at [491, 82] on icon at bounding box center [494, 84] width 8 height 8
click at [481, 95] on icon at bounding box center [480, 96] width 9 height 9
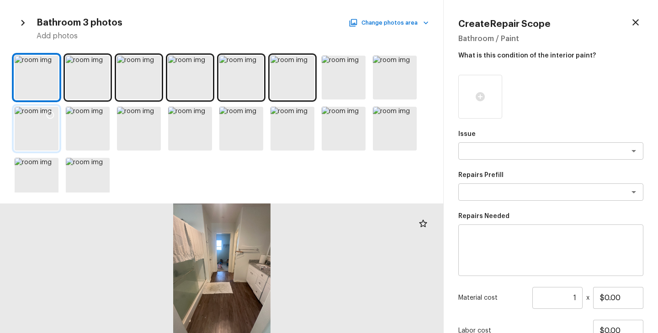
click at [51, 114] on icon at bounding box center [50, 115] width 9 height 9
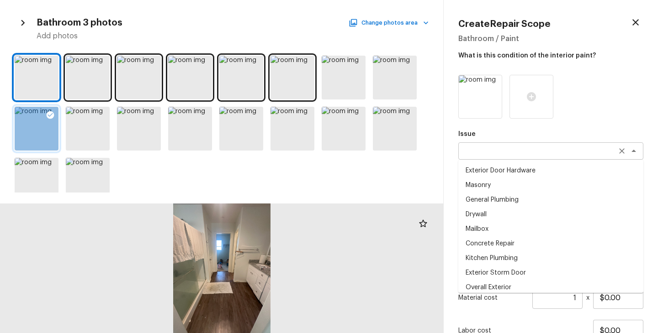
click at [491, 156] on div "x ​" at bounding box center [550, 151] width 185 height 17
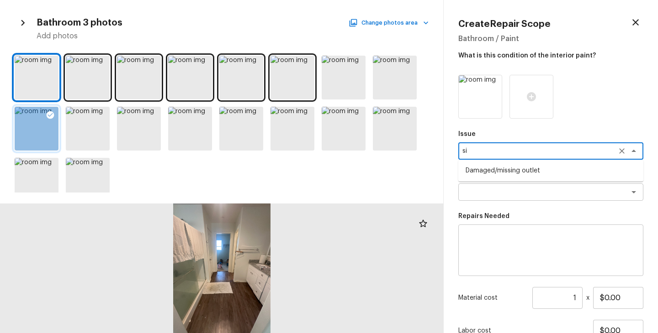
type textarea "s"
click at [499, 175] on li "Bathroom Plumbing" at bounding box center [550, 171] width 185 height 15
type textarea "Bathroom Plumbing"
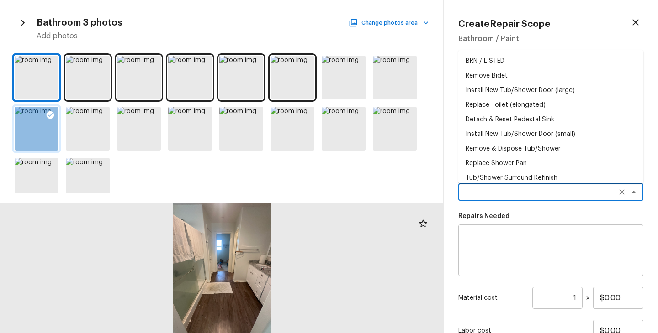
click at [498, 196] on textarea at bounding box center [537, 192] width 151 height 9
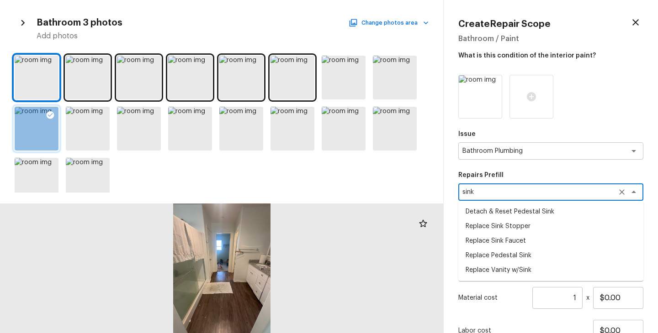
type textarea "sink"
click at [607, 111] on div at bounding box center [550, 97] width 185 height 44
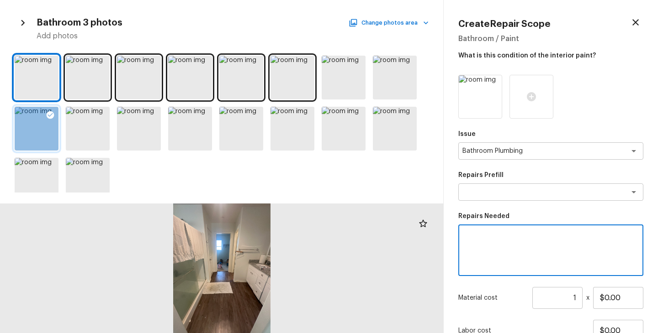
click at [512, 251] on textarea at bounding box center [551, 251] width 172 height 37
type textarea "R"
type textarea "sink refinish"
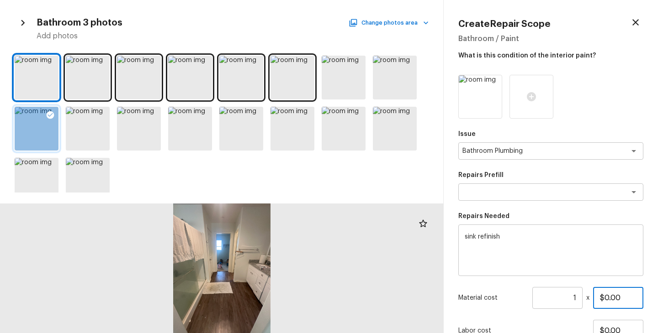
drag, startPoint x: 623, startPoint y: 298, endPoint x: 561, endPoint y: 298, distance: 61.7
click at [561, 298] on div "Material cost 1 ​ x $0.00" at bounding box center [550, 298] width 185 height 22
type input "$30.00"
click at [517, 312] on div "Issue Bathroom Plumbing x ​ Repairs Prefill x ​ Repairs Needed sink refinish x …" at bounding box center [550, 235] width 185 height 320
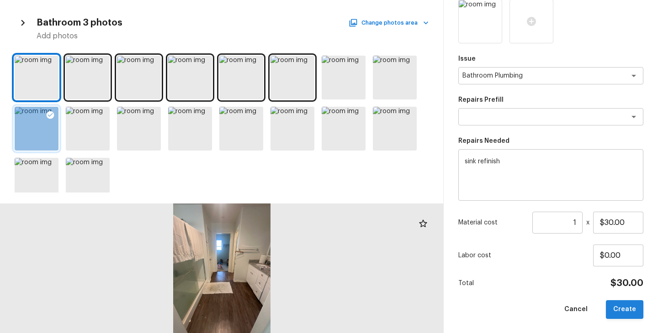
click at [635, 313] on button "Create" at bounding box center [624, 310] width 37 height 19
type input "$0.00"
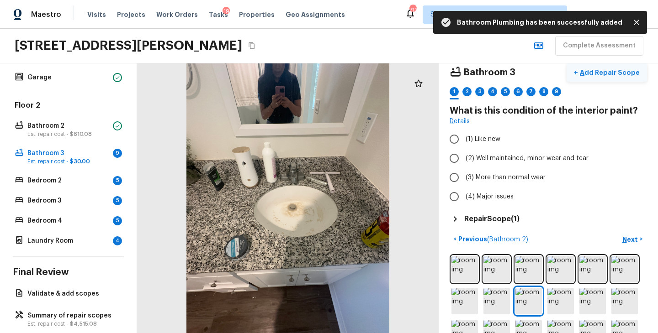
click at [619, 74] on p "Add Repair Scope" at bounding box center [609, 72] width 62 height 9
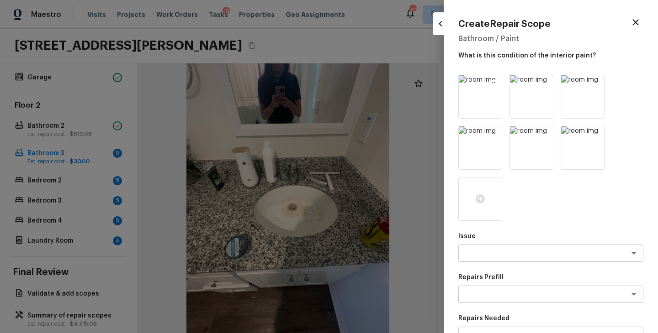
click at [492, 84] on icon at bounding box center [493, 83] width 9 height 9
click at [540, 84] on icon at bounding box center [544, 83] width 9 height 9
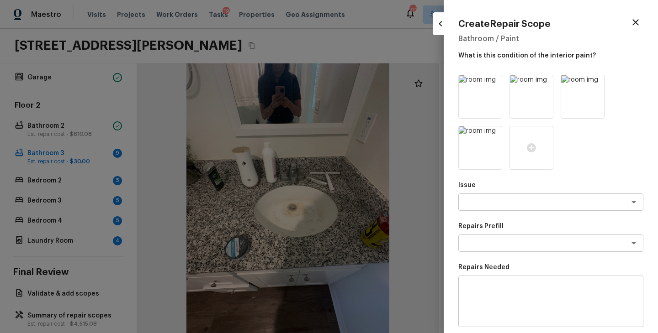
click at [492, 84] on icon at bounding box center [493, 83] width 9 height 9
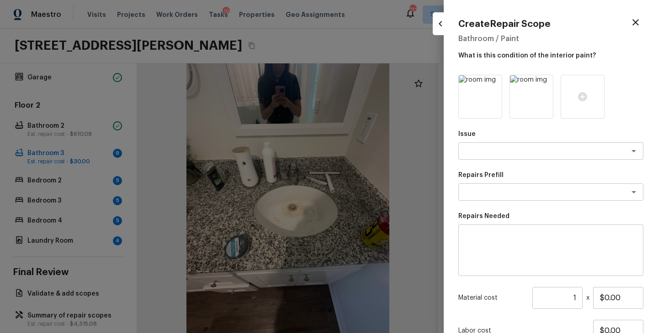
click at [492, 84] on icon at bounding box center [493, 83] width 9 height 9
click at [485, 99] on icon at bounding box center [480, 96] width 11 height 11
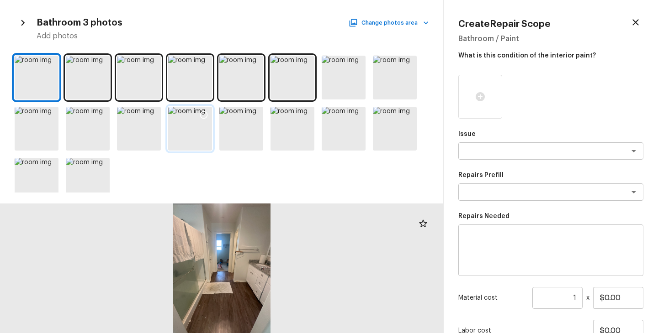
click at [204, 116] on icon at bounding box center [203, 115] width 9 height 9
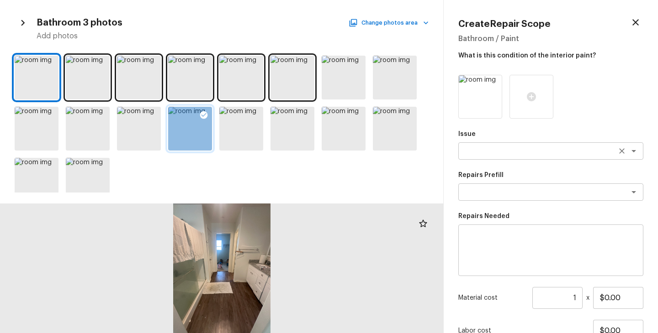
click at [522, 147] on textarea at bounding box center [537, 151] width 151 height 9
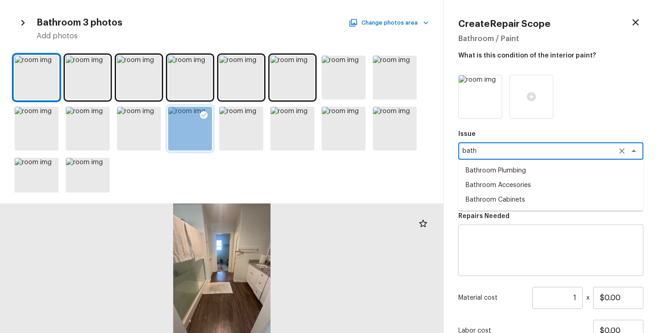
click at [518, 168] on li "Bathroom Plumbing" at bounding box center [550, 171] width 185 height 15
type textarea "Bathroom Plumbing"
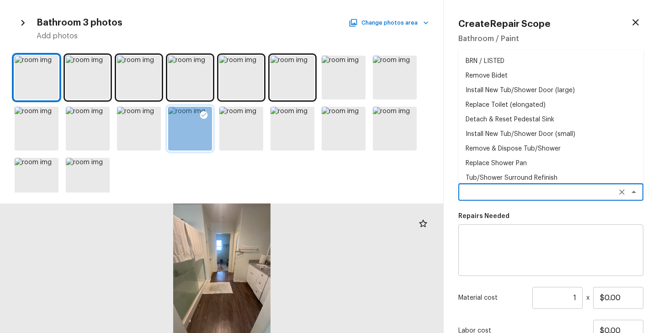
click at [510, 189] on textarea at bounding box center [537, 192] width 151 height 9
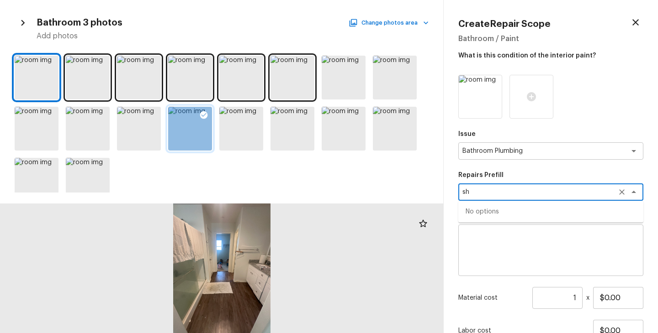
type textarea "s"
click at [516, 214] on li "Tub/Shower Surround Refinish" at bounding box center [550, 212] width 185 height 15
type textarea "Tub/Shower Surround Refinish"
type textarea "Prep, mask, clean and refinish the tub/shower tile surround both all sides ensu…"
type input "$6.43"
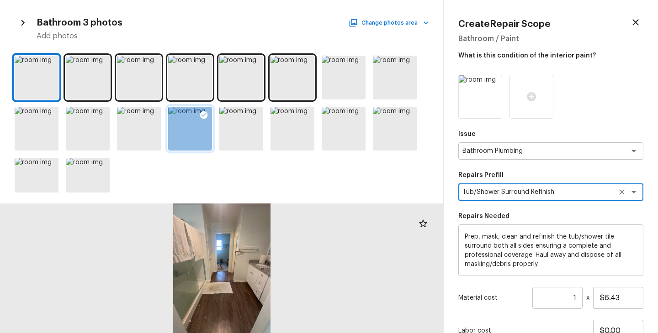
type textarea "Tub/Shower Surround Refinish"
click at [578, 300] on input "1" at bounding box center [557, 298] width 50 height 22
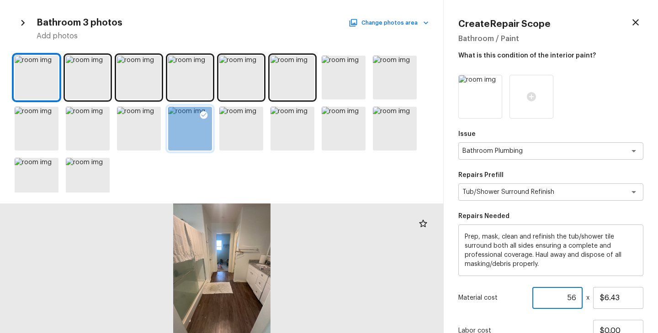
scroll to position [75, 0]
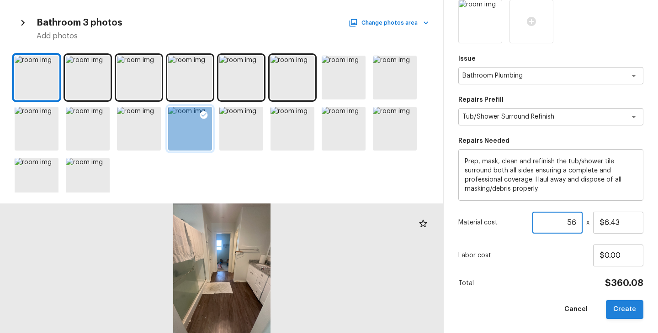
type input "56"
click at [637, 317] on button "Create" at bounding box center [624, 310] width 37 height 19
type input "1"
type input "$0.00"
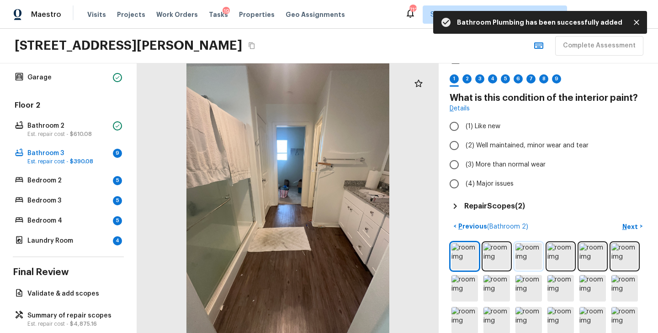
scroll to position [37, 0]
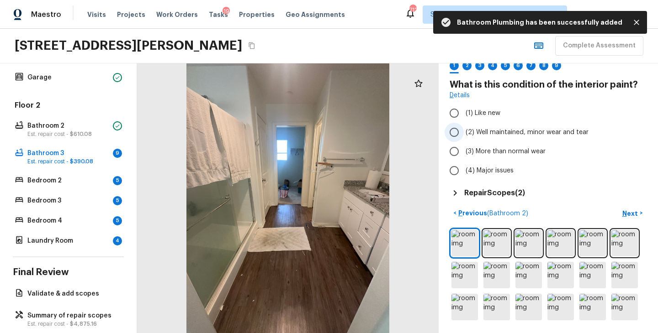
click at [530, 130] on span "(2) Well maintained, minor wear and tear" at bounding box center [527, 132] width 123 height 9
click at [464, 130] on input "(2) Well maintained, minor wear and tear" at bounding box center [454, 132] width 19 height 19
radio input "true"
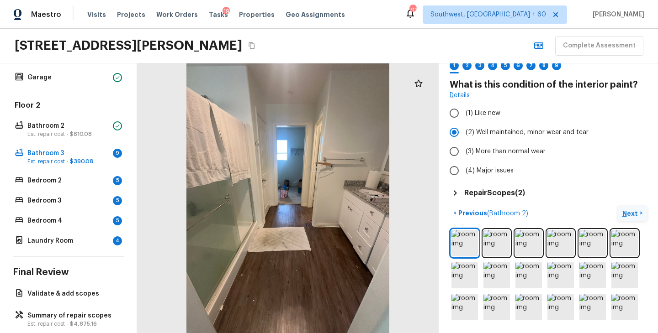
click at [634, 213] on p "Next" at bounding box center [630, 213] width 17 height 9
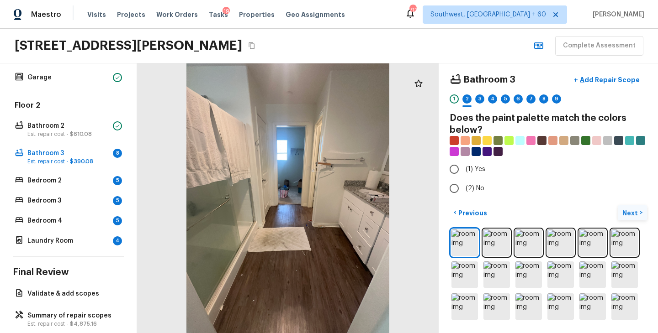
scroll to position [3, 0]
click at [474, 186] on span "(2) No" at bounding box center [475, 189] width 19 height 9
click at [464, 186] on input "(2) No" at bounding box center [454, 189] width 19 height 19
radio input "true"
click at [631, 211] on p "Next" at bounding box center [630, 213] width 17 height 9
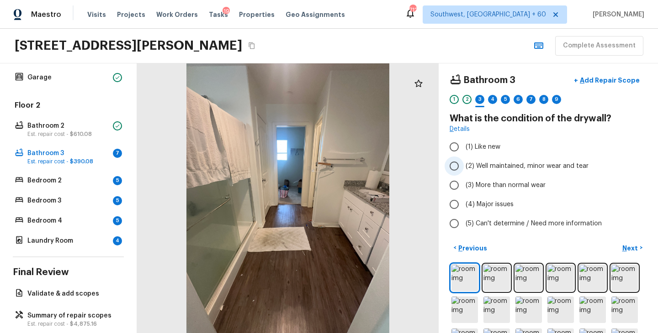
click at [519, 169] on span "(2) Well maintained, minor wear and tear" at bounding box center [527, 166] width 123 height 9
click at [464, 169] on input "(2) Well maintained, minor wear and tear" at bounding box center [454, 166] width 19 height 19
radio input "true"
click at [623, 250] on p "Next" at bounding box center [630, 248] width 17 height 9
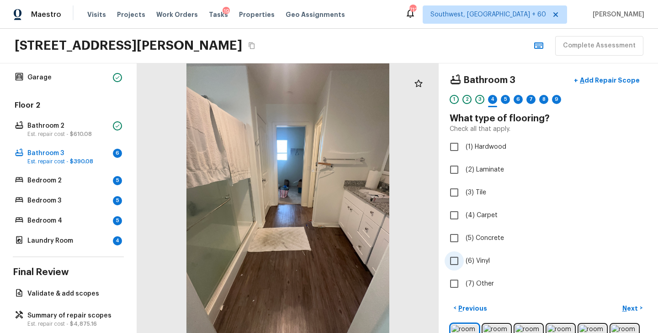
click at [483, 253] on label "(6) Vinyl" at bounding box center [542, 261] width 195 height 19
click at [464, 253] on input "(6) Vinyl" at bounding box center [454, 261] width 19 height 19
checkbox input "true"
click at [630, 307] on p "Next" at bounding box center [630, 308] width 17 height 9
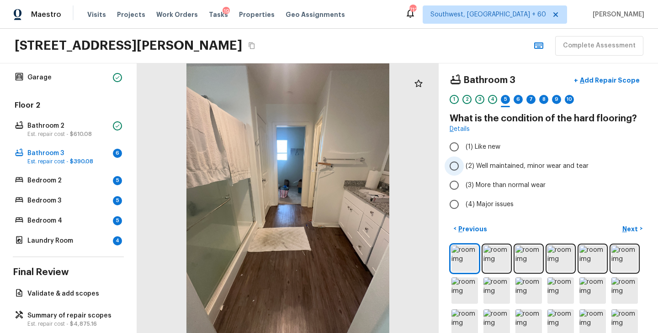
click at [518, 163] on span "(2) Well maintained, minor wear and tear" at bounding box center [527, 166] width 123 height 9
click at [464, 163] on input "(2) Well maintained, minor wear and tear" at bounding box center [454, 166] width 19 height 19
radio input "true"
click at [635, 227] on p "Next" at bounding box center [630, 229] width 17 height 9
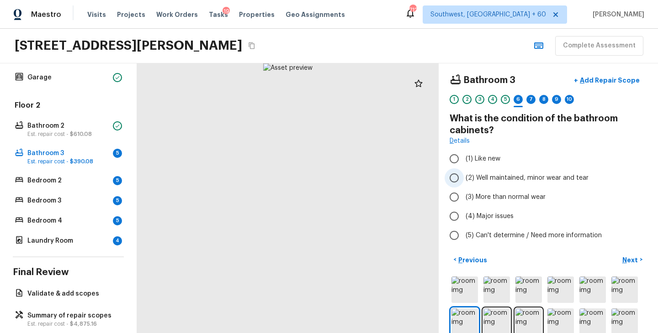
click at [545, 175] on span "(2) Well maintained, minor wear and tear" at bounding box center [527, 178] width 123 height 9
click at [464, 175] on input "(2) Well maintained, minor wear and tear" at bounding box center [454, 178] width 19 height 19
radio input "true"
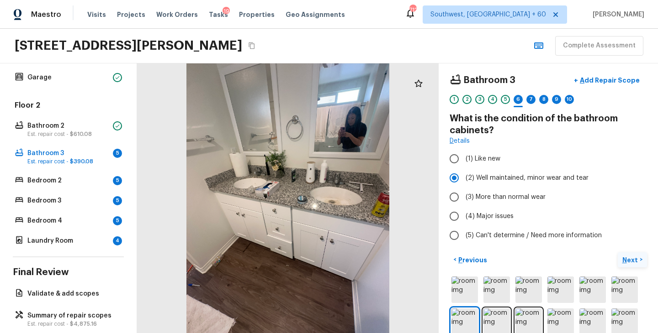
click at [627, 257] on p "Next" at bounding box center [630, 260] width 17 height 9
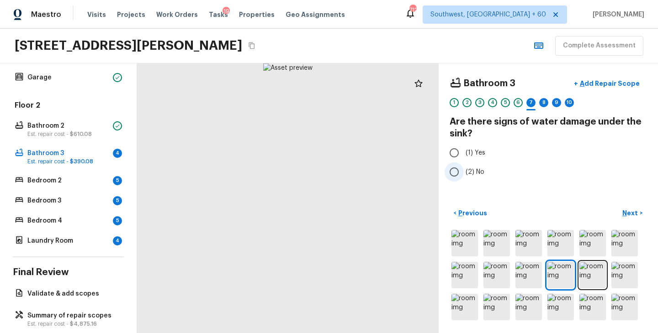
click at [473, 167] on label "(2) No" at bounding box center [542, 172] width 195 height 19
click at [464, 167] on input "(2) No" at bounding box center [454, 172] width 19 height 19
radio input "true"
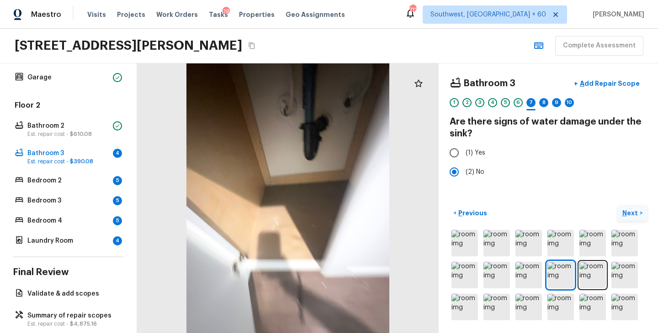
click at [623, 211] on p "Next" at bounding box center [630, 213] width 17 height 9
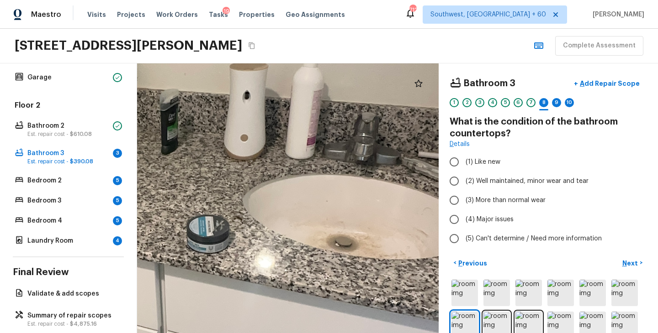
drag, startPoint x: 375, startPoint y: 181, endPoint x: 410, endPoint y: 273, distance: 98.5
click at [410, 273] on div at bounding box center [144, 226] width 1357 height 1215
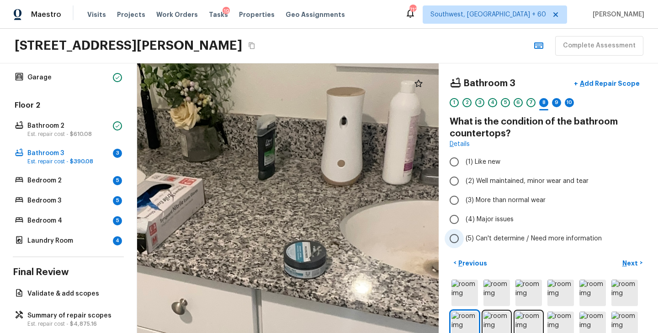
drag, startPoint x: 226, startPoint y: 212, endPoint x: 532, endPoint y: 229, distance: 306.1
click at [532, 229] on div "Bathroom 3 + Add Repair Scope 1 2 3 4 5 6 7 8 9 10 What is the condition of the…" at bounding box center [397, 199] width 521 height 270
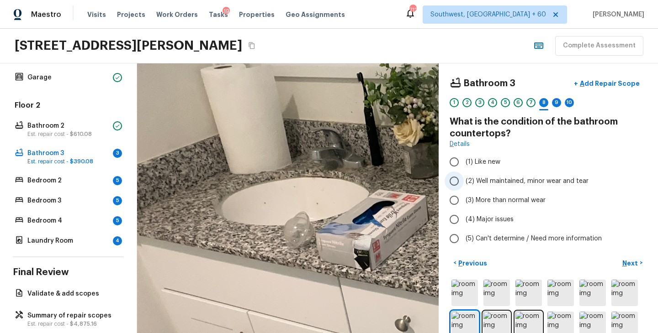
click at [584, 183] on span "(2) Well maintained, minor wear and tear" at bounding box center [527, 181] width 123 height 9
click at [464, 183] on input "(2) Well maintained, minor wear and tear" at bounding box center [454, 181] width 19 height 19
radio input "true"
click at [624, 262] on p "Next" at bounding box center [630, 263] width 17 height 9
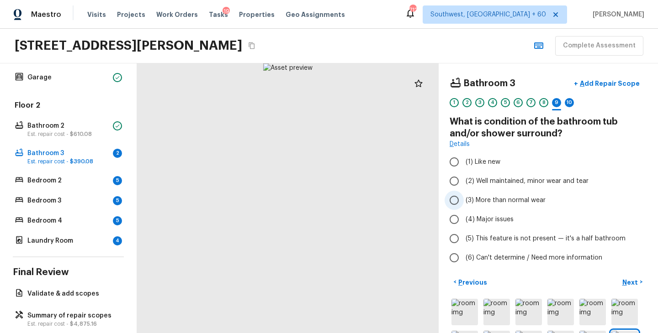
click at [522, 199] on span "(3) More than normal wear" at bounding box center [506, 200] width 80 height 9
click at [464, 199] on input "(3) More than normal wear" at bounding box center [454, 200] width 19 height 19
radio input "true"
click at [634, 279] on p "Next" at bounding box center [630, 282] width 17 height 9
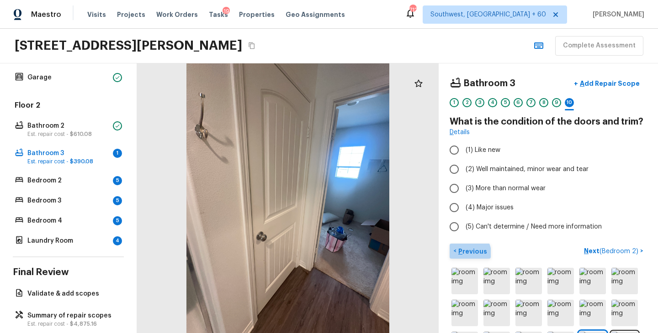
click at [469, 253] on p "Previous" at bounding box center [471, 251] width 31 height 9
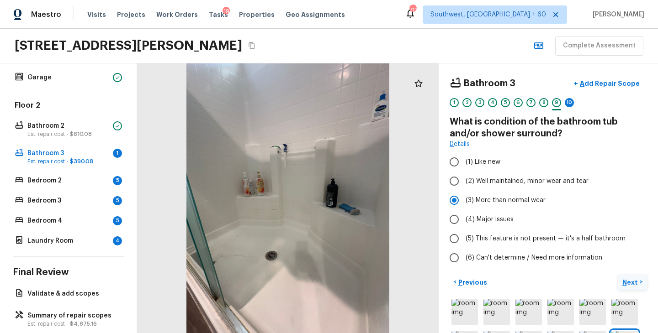
click at [631, 282] on p "Next" at bounding box center [630, 282] width 17 height 9
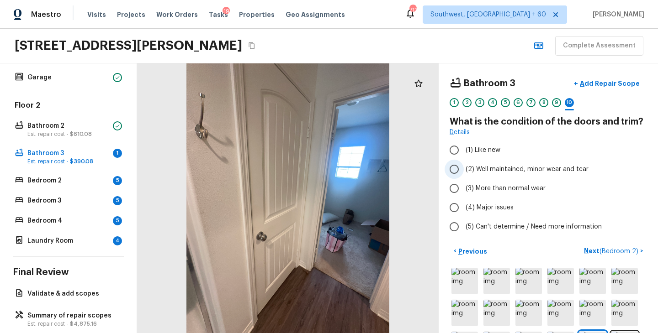
click at [527, 170] on span "(2) Well maintained, minor wear and tear" at bounding box center [527, 169] width 123 height 9
click at [464, 170] on input "(2) Well maintained, minor wear and tear" at bounding box center [454, 169] width 19 height 19
radio input "true"
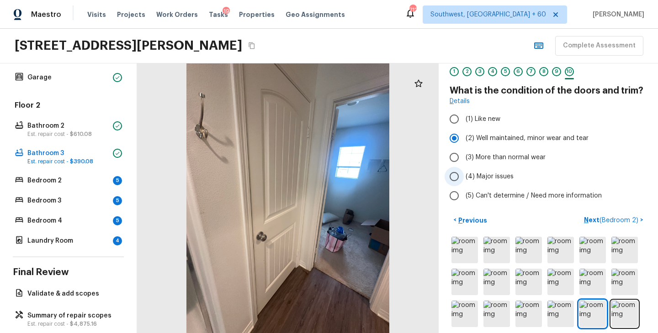
scroll to position [38, 0]
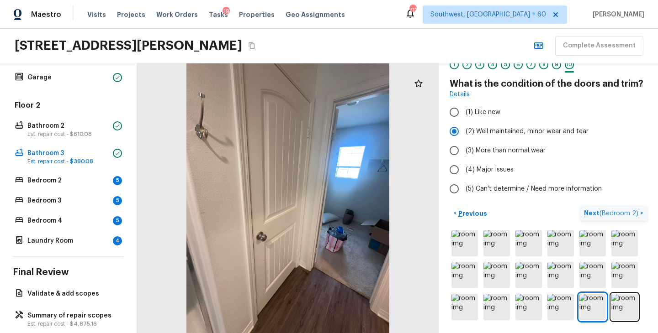
click at [593, 216] on p "Next ( Bedroom 2 )" at bounding box center [612, 214] width 56 height 10
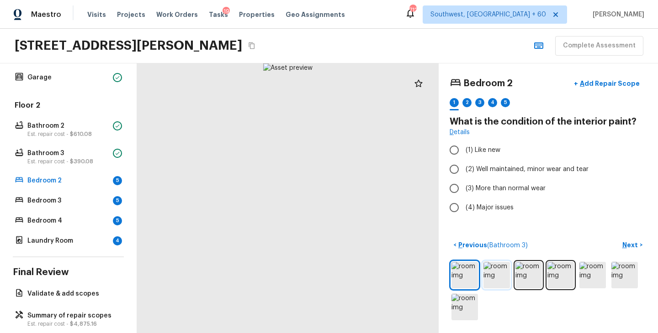
click at [497, 268] on img at bounding box center [496, 275] width 26 height 26
click at [534, 277] on img at bounding box center [528, 275] width 26 height 26
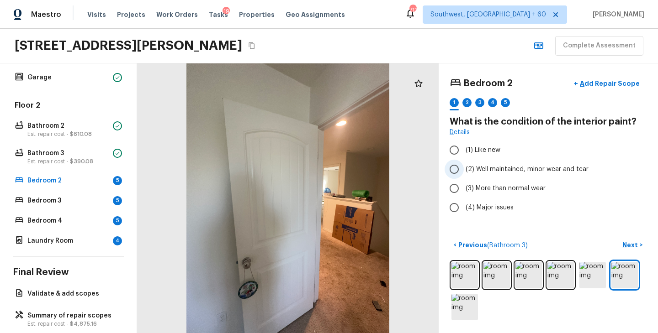
click at [523, 170] on span "(2) Well maintained, minor wear and tear" at bounding box center [527, 169] width 123 height 9
click at [464, 170] on input "(2) Well maintained, minor wear and tear" at bounding box center [454, 169] width 19 height 19
radio input "true"
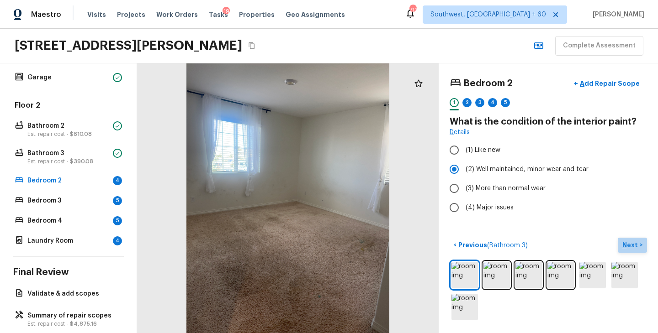
click at [628, 238] on button "Next >" at bounding box center [632, 245] width 29 height 15
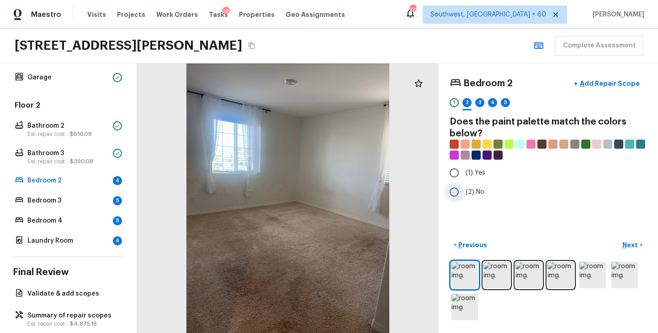
click at [475, 197] on label "(2) No" at bounding box center [542, 192] width 195 height 19
click at [464, 197] on input "(2) No" at bounding box center [454, 192] width 19 height 19
radio input "true"
click at [467, 249] on p "Previous" at bounding box center [471, 245] width 31 height 9
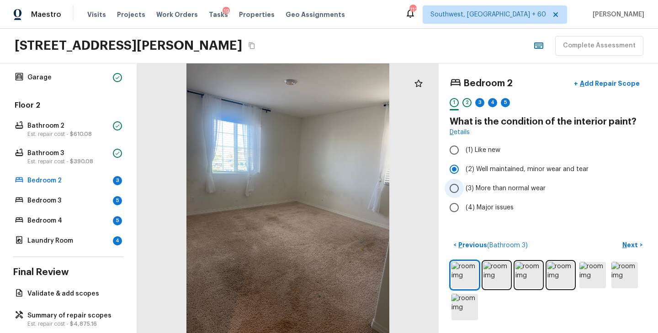
click at [490, 190] on span "(3) More than normal wear" at bounding box center [506, 188] width 80 height 9
click at [464, 190] on input "(3) More than normal wear" at bounding box center [454, 188] width 19 height 19
radio input "true"
click at [620, 243] on button "Next >" at bounding box center [632, 245] width 29 height 15
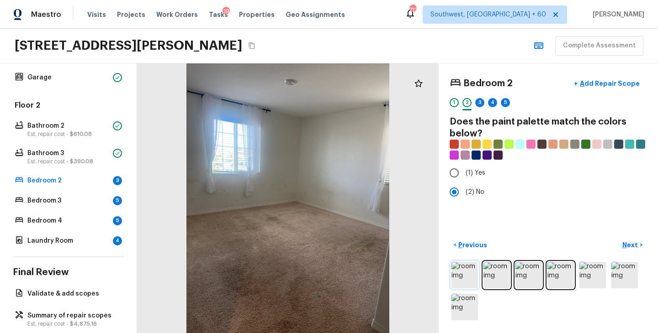
click at [452, 277] on img at bounding box center [464, 275] width 26 height 26
click at [490, 277] on img at bounding box center [496, 275] width 26 height 26
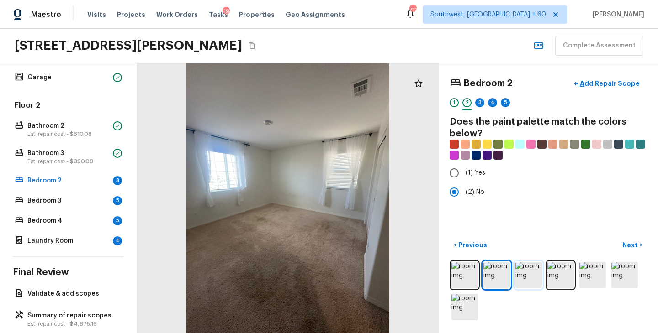
click at [527, 275] on img at bounding box center [528, 275] width 26 height 26
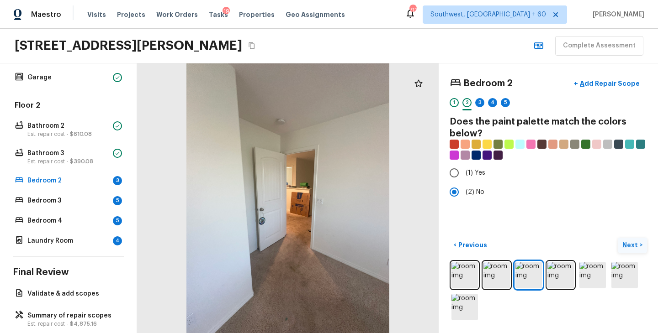
click at [635, 246] on p "Next" at bounding box center [630, 245] width 17 height 9
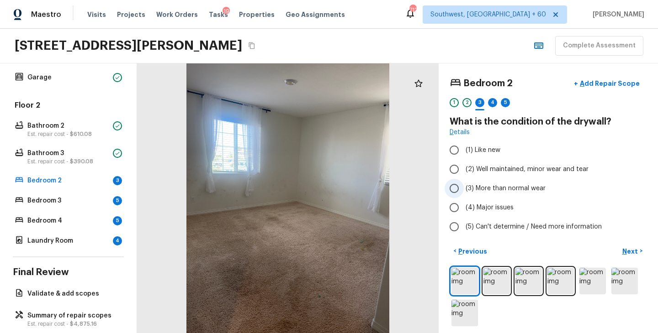
click at [503, 187] on span "(3) More than normal wear" at bounding box center [506, 188] width 80 height 9
click at [464, 187] on input "(3) More than normal wear" at bounding box center [454, 188] width 19 height 19
radio input "true"
click at [632, 249] on p "Next" at bounding box center [630, 251] width 17 height 9
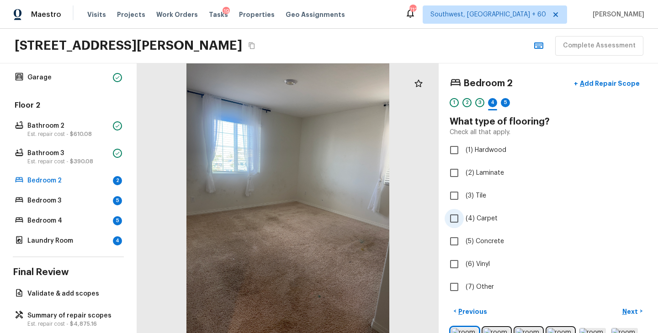
click at [487, 217] on span "(4) Carpet" at bounding box center [482, 218] width 32 height 9
click at [464, 217] on input "(4) Carpet" at bounding box center [454, 218] width 19 height 19
checkbox input "true"
click at [635, 312] on p "Next" at bounding box center [630, 311] width 17 height 9
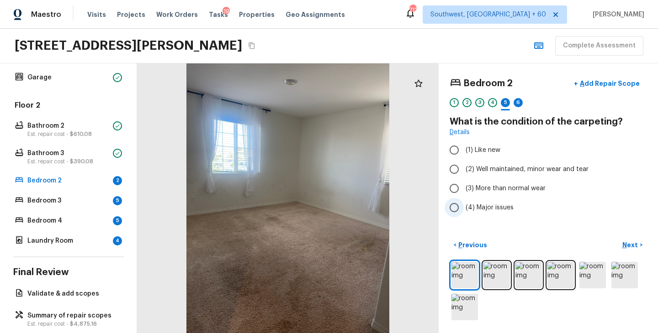
click at [483, 208] on span "(4) Major issues" at bounding box center [490, 207] width 48 height 9
click at [464, 208] on input "(4) Major issues" at bounding box center [454, 207] width 19 height 19
radio input "true"
click at [626, 253] on div "< Previous Next >" at bounding box center [548, 280] width 197 height 85
click at [633, 248] on p "Next" at bounding box center [630, 245] width 17 height 9
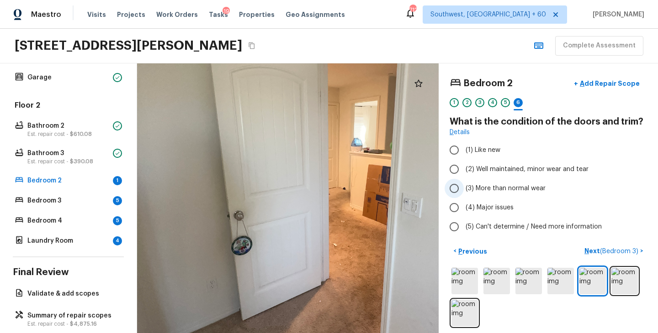
click at [500, 190] on span "(3) More than normal wear" at bounding box center [506, 188] width 80 height 9
click at [464, 190] on input "(3) More than normal wear" at bounding box center [454, 188] width 19 height 19
radio input "true"
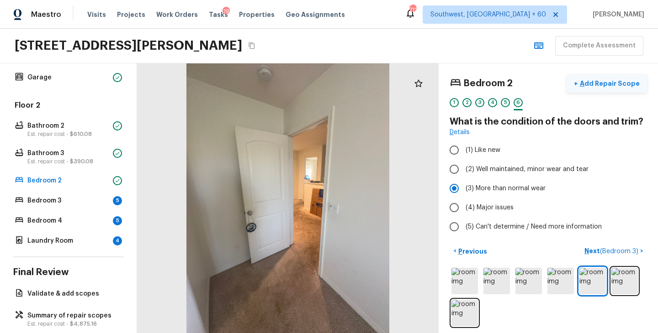
click at [621, 80] on p "Add Repair Scope" at bounding box center [609, 83] width 62 height 9
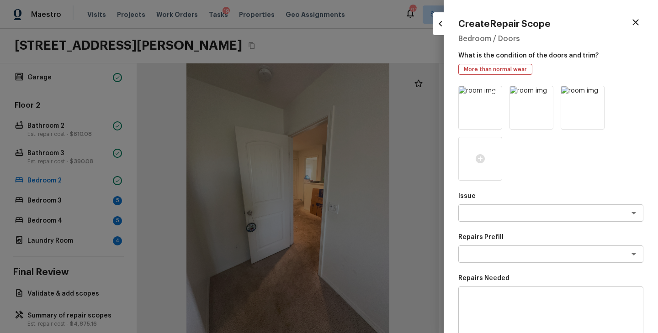
click at [493, 93] on icon at bounding box center [494, 95] width 8 height 8
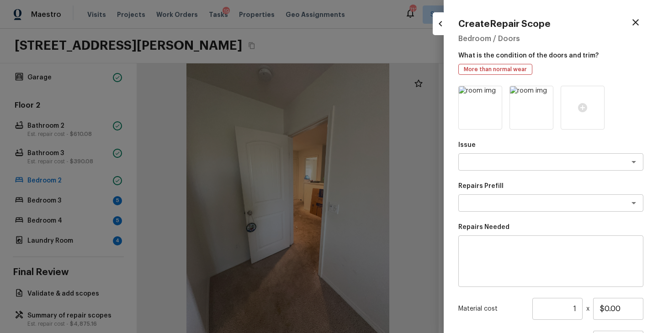
click at [493, 93] on icon at bounding box center [494, 95] width 8 height 8
click at [475, 120] on div at bounding box center [480, 108] width 44 height 44
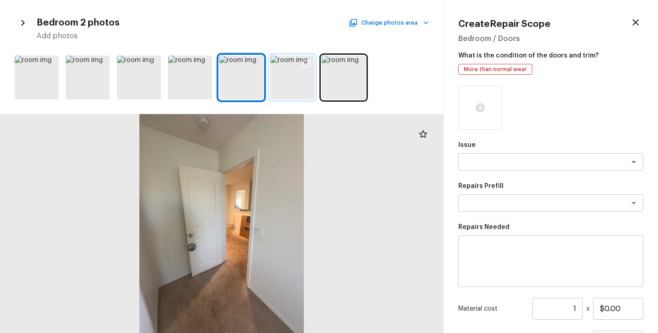
click at [305, 62] on icon at bounding box center [306, 63] width 9 height 9
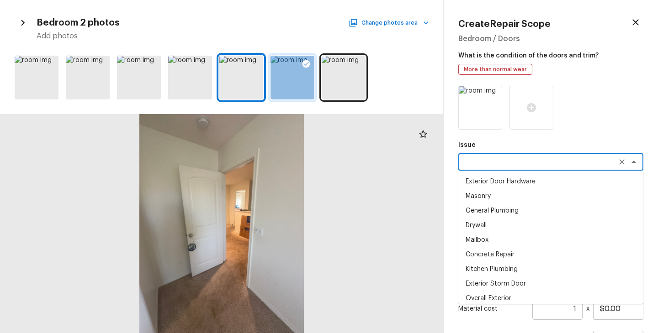
click at [508, 165] on textarea at bounding box center [537, 162] width 151 height 9
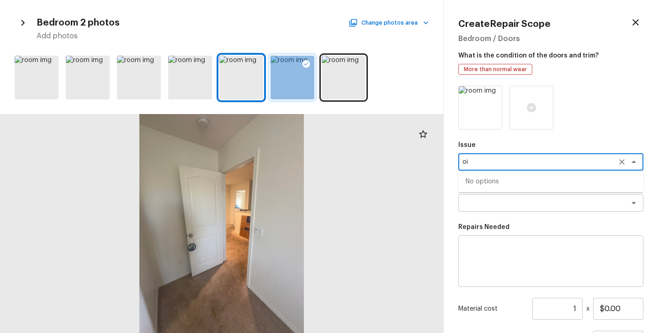
type textarea "o"
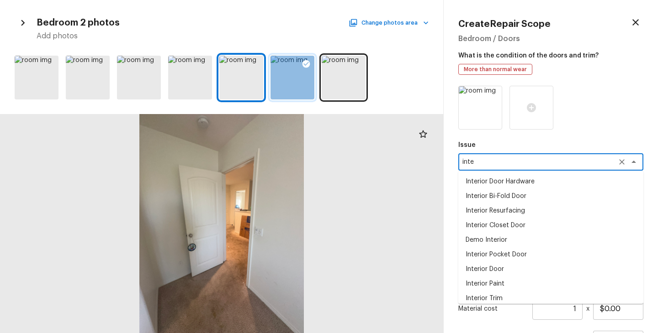
click at [494, 271] on li "Interior Door" at bounding box center [550, 269] width 185 height 15
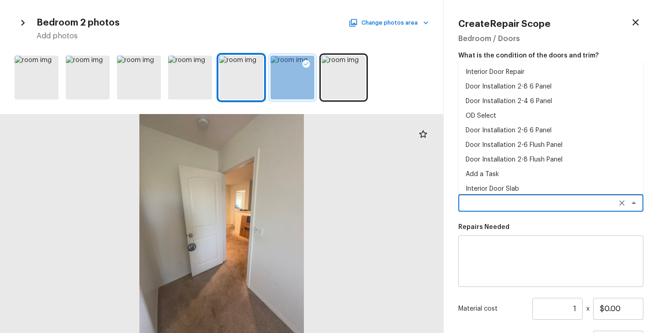
click at [494, 207] on textarea at bounding box center [537, 203] width 151 height 9
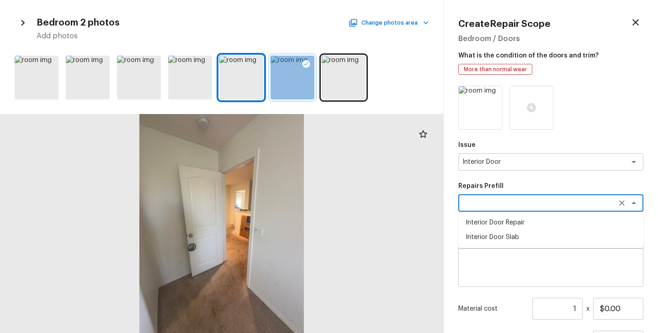
click at [494, 266] on textarea at bounding box center [551, 261] width 172 height 37
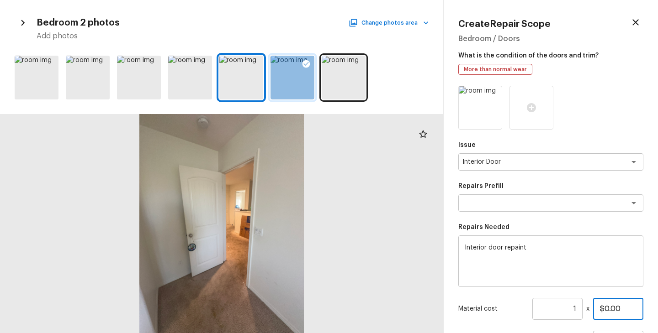
drag, startPoint x: 628, startPoint y: 309, endPoint x: 529, endPoint y: 309, distance: 99.6
click at [529, 309] on div "Material cost 1 ​ x $0.00" at bounding box center [550, 309] width 185 height 22
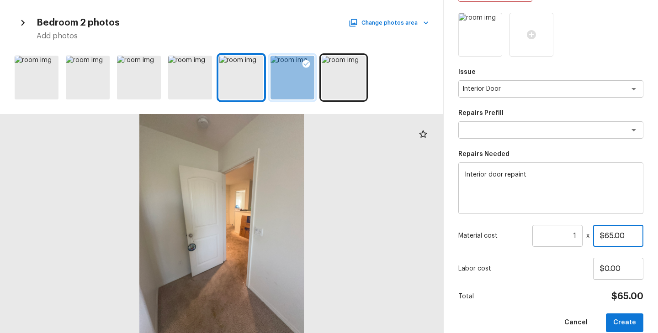
scroll to position [86, 0]
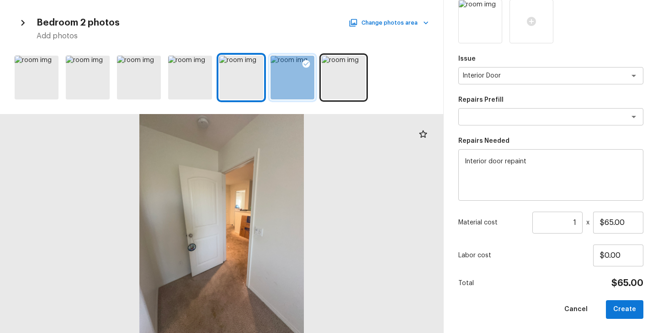
click at [545, 291] on div "Issue Interior Door x ​ Repairs Prefill x ​ Repairs Needed Interior door repain…" at bounding box center [550, 160] width 185 height 320
click at [629, 309] on button "Create" at bounding box center [624, 310] width 37 height 19
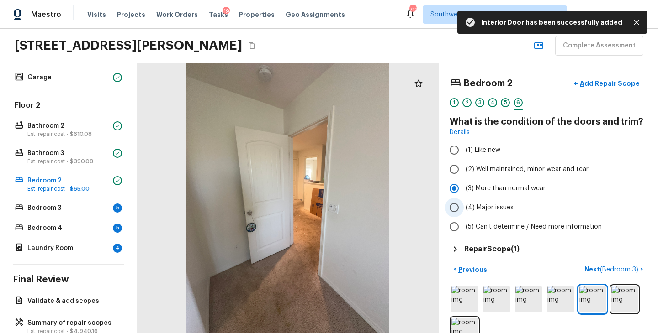
scroll to position [24, 0]
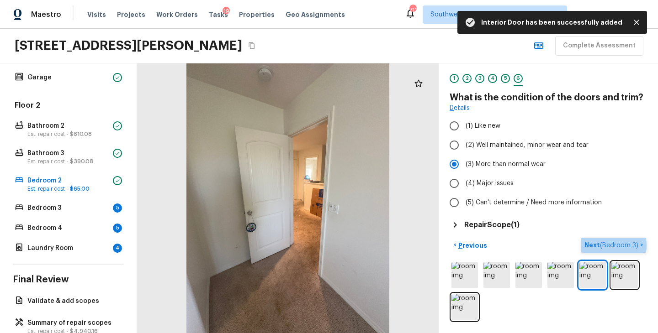
click at [595, 245] on p "Next ( Bedroom 3 )" at bounding box center [612, 246] width 56 height 10
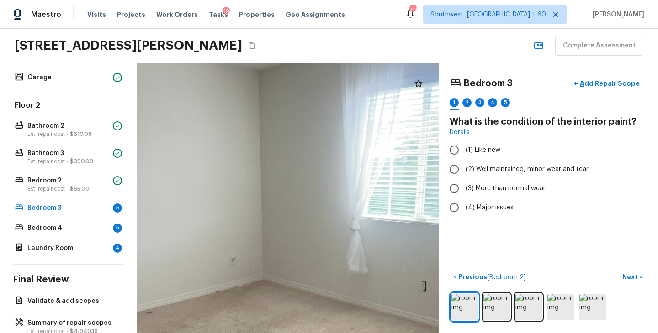
drag, startPoint x: 285, startPoint y: 212, endPoint x: 177, endPoint y: 182, distance: 111.5
click at [178, 182] on div at bounding box center [257, 269] width 1157 height 1036
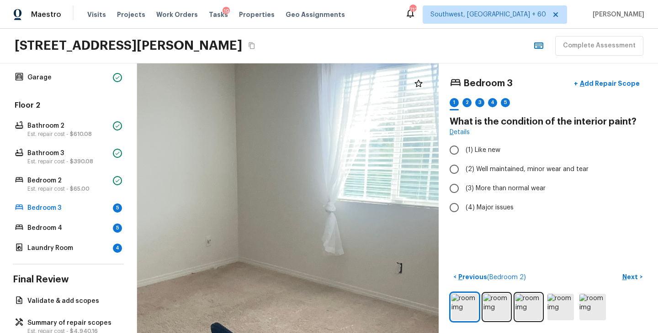
drag, startPoint x: 302, startPoint y: 224, endPoint x: 431, endPoint y: 211, distance: 130.5
click at [431, 211] on div at bounding box center [233, 251] width 1157 height 1036
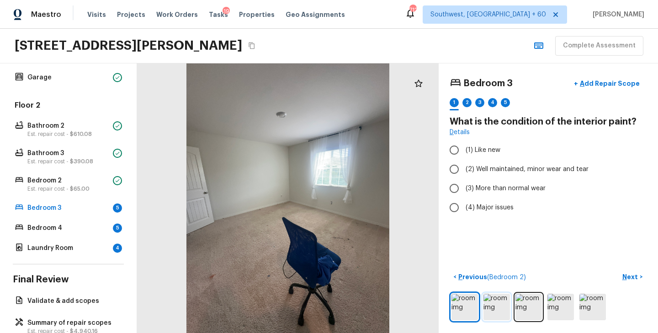
click at [503, 311] on img at bounding box center [496, 307] width 26 height 26
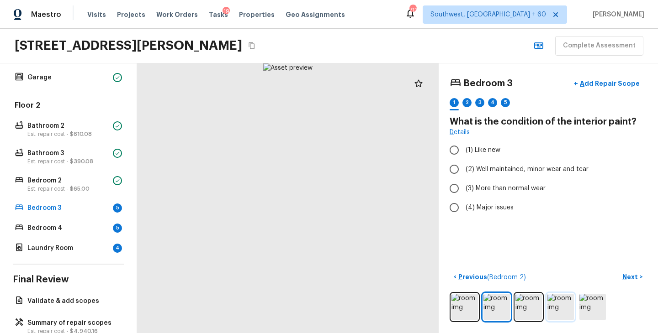
click at [557, 309] on img at bounding box center [560, 307] width 26 height 26
click at [586, 314] on img at bounding box center [592, 307] width 26 height 26
click at [562, 314] on img at bounding box center [560, 307] width 26 height 26
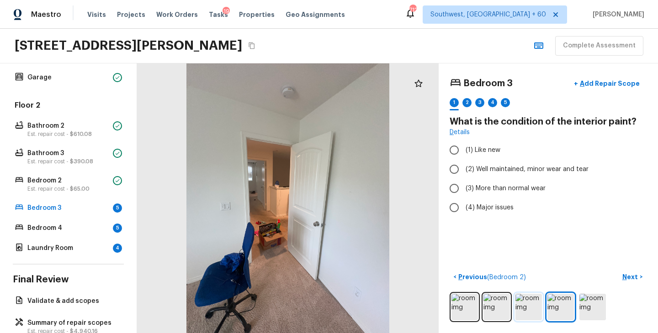
click at [528, 312] on img at bounding box center [528, 307] width 26 height 26
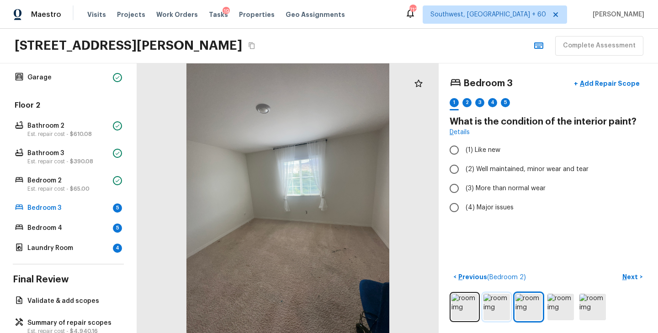
click at [493, 309] on img at bounding box center [496, 307] width 26 height 26
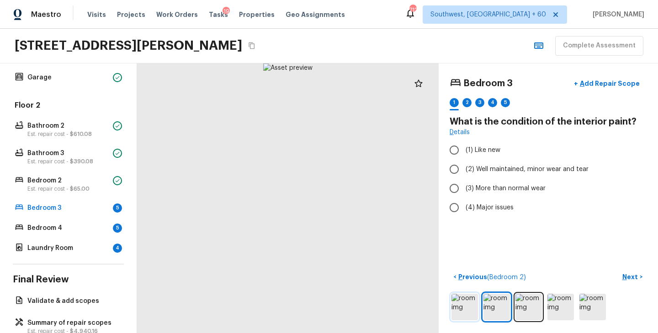
click at [466, 311] on img at bounding box center [464, 307] width 26 height 26
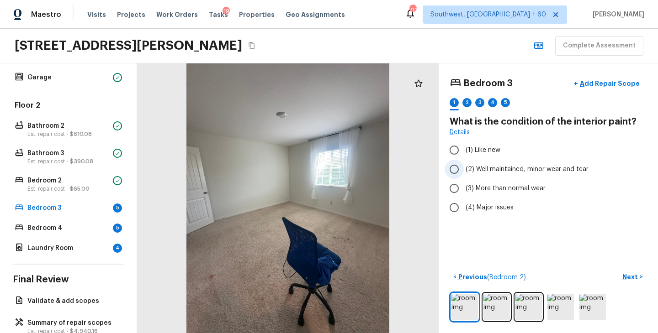
click at [527, 171] on span "(2) Well maintained, minor wear and tear" at bounding box center [527, 169] width 123 height 9
click at [464, 171] on input "(2) Well maintained, minor wear and tear" at bounding box center [454, 169] width 19 height 19
click at [626, 273] on p "Next" at bounding box center [630, 277] width 17 height 9
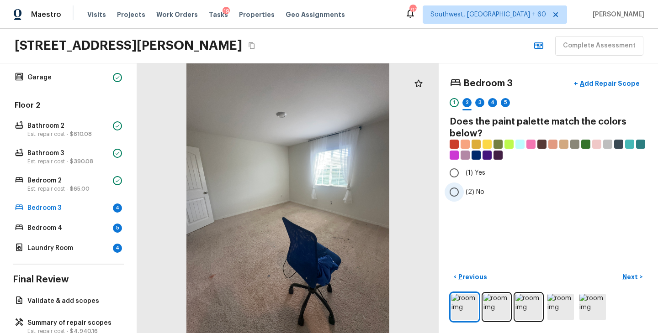
click at [471, 193] on span "(2) No" at bounding box center [475, 192] width 19 height 9
click at [464, 193] on input "(2) No" at bounding box center [454, 192] width 19 height 19
click at [632, 276] on p "Next" at bounding box center [630, 277] width 17 height 9
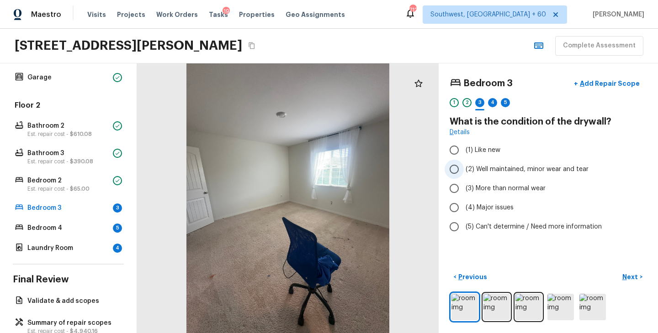
click at [519, 175] on label "(2) Well maintained, minor wear and tear" at bounding box center [542, 169] width 195 height 19
click at [464, 175] on input "(2) Well maintained, minor wear and tear" at bounding box center [454, 169] width 19 height 19
click at [628, 276] on p "Next" at bounding box center [630, 277] width 17 height 9
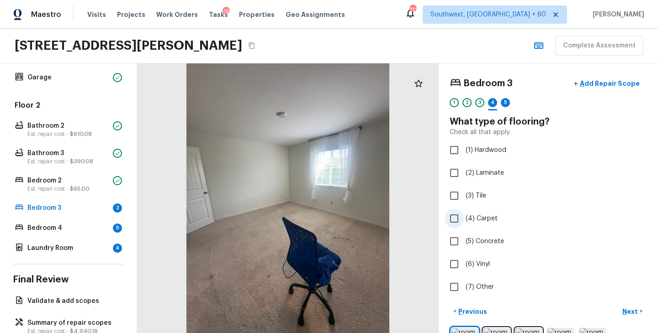
click at [475, 215] on span "(4) Carpet" at bounding box center [482, 218] width 32 height 9
click at [464, 215] on input "(4) Carpet" at bounding box center [454, 218] width 19 height 19
click at [634, 312] on p "Next" at bounding box center [630, 311] width 17 height 9
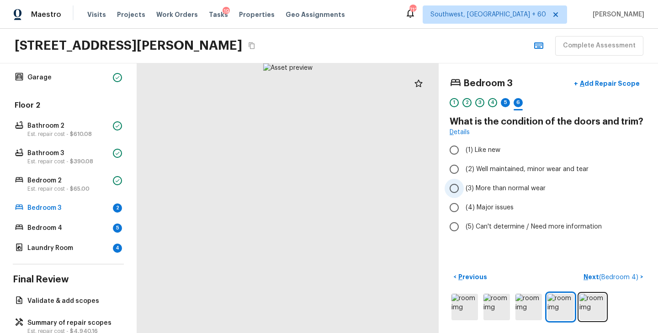
click at [504, 190] on span "(3) More than normal wear" at bounding box center [506, 188] width 80 height 9
click at [464, 190] on input "(3) More than normal wear" at bounding box center [454, 188] width 19 height 19
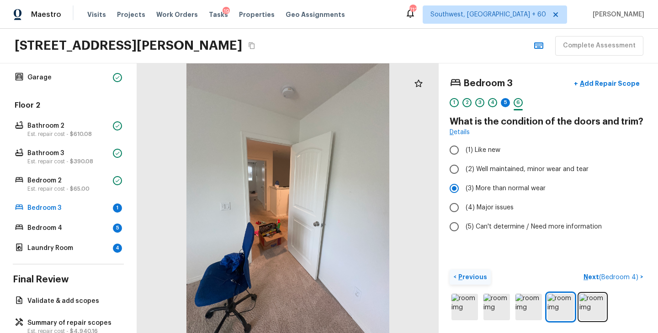
click at [476, 278] on p "Previous" at bounding box center [471, 277] width 31 height 9
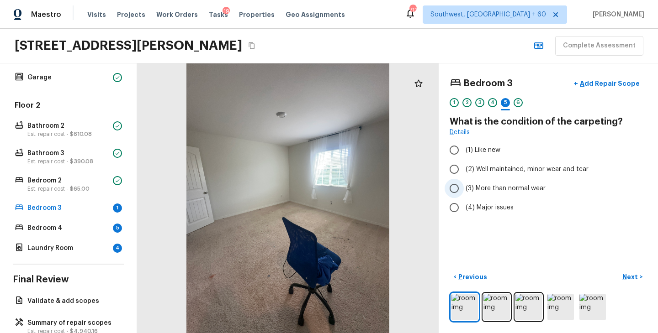
click at [486, 189] on span "(3) More than normal wear" at bounding box center [506, 188] width 80 height 9
click at [464, 189] on input "(3) More than normal wear" at bounding box center [454, 188] width 19 height 19
click at [634, 276] on p "Next" at bounding box center [630, 277] width 17 height 9
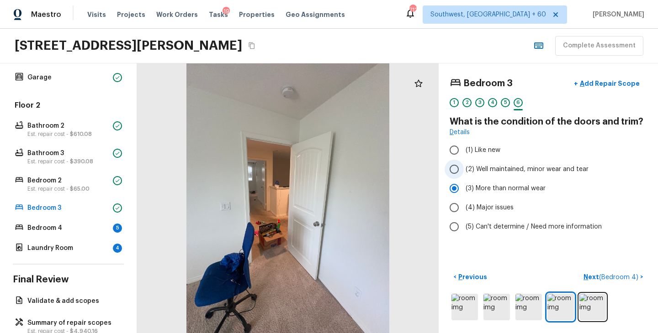
click at [517, 171] on span "(2) Well maintained, minor wear and tear" at bounding box center [527, 169] width 123 height 9
click at [464, 171] on input "(2) Well maintained, minor wear and tear" at bounding box center [454, 169] width 19 height 19
click at [589, 277] on p "Next ( Bedroom 4 )" at bounding box center [611, 278] width 57 height 10
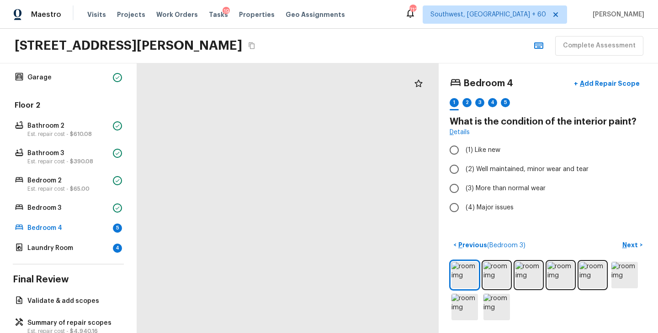
drag, startPoint x: 283, startPoint y: 159, endPoint x: 347, endPoint y: 238, distance: 101.3
click at [346, 235] on div at bounding box center [119, 197] width 1146 height 1026
drag, startPoint x: 259, startPoint y: 238, endPoint x: 469, endPoint y: 41, distance: 287.6
click at [469, 48] on div "Maestro Visits Projects Work Orders Tasks 19 Properties Geo Assignments 712 Sou…" at bounding box center [329, 166] width 658 height 333
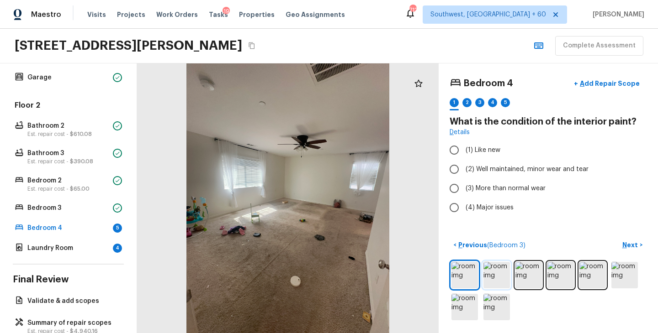
click at [500, 277] on img at bounding box center [496, 275] width 26 height 26
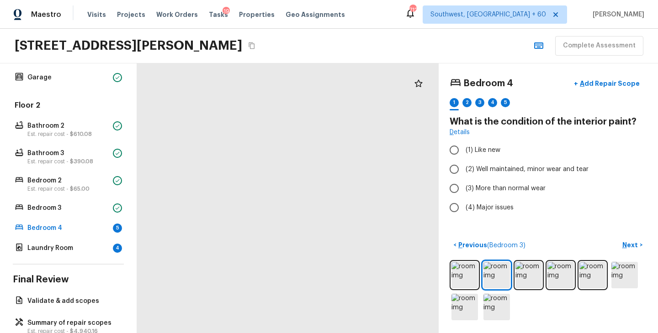
drag, startPoint x: 367, startPoint y: 287, endPoint x: 226, endPoint y: 260, distance: 143.3
click at [226, 260] on div at bounding box center [201, 273] width 1047 height 938
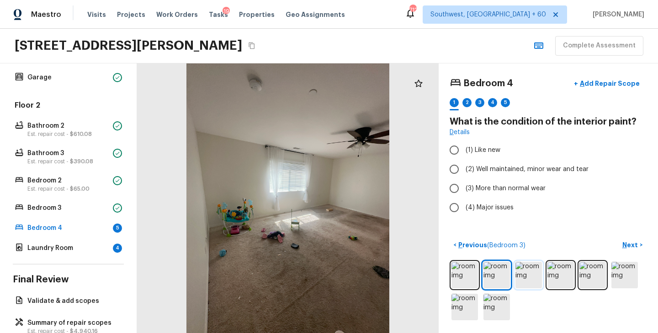
click at [525, 270] on img at bounding box center [528, 275] width 26 height 26
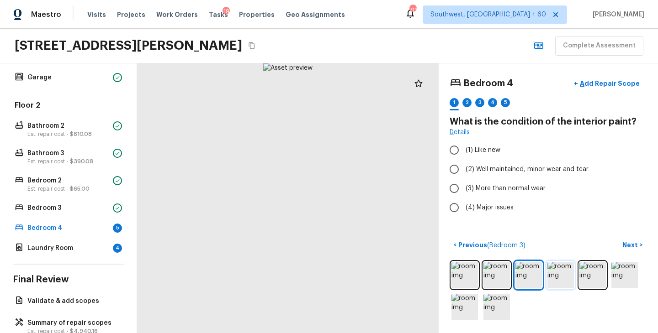
click at [567, 275] on img at bounding box center [560, 275] width 26 height 26
click at [598, 274] on img at bounding box center [592, 275] width 26 height 26
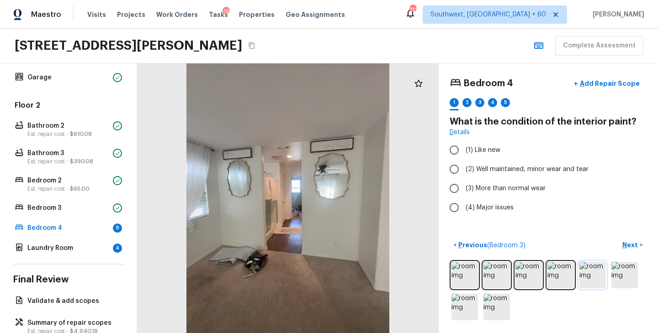
click at [590, 274] on img at bounding box center [592, 275] width 26 height 26
click at [626, 275] on img at bounding box center [624, 275] width 26 height 26
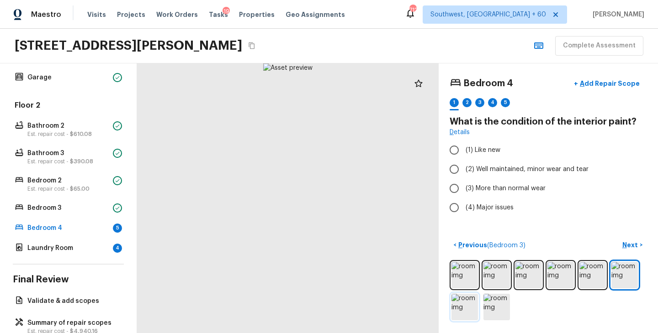
click at [474, 304] on img at bounding box center [464, 307] width 26 height 26
click at [499, 305] on img at bounding box center [496, 307] width 26 height 26
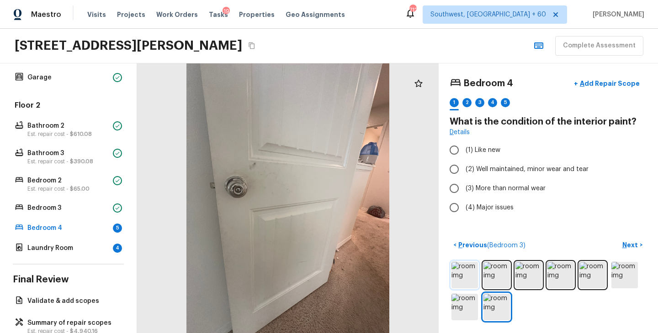
click at [472, 271] on img at bounding box center [464, 275] width 26 height 26
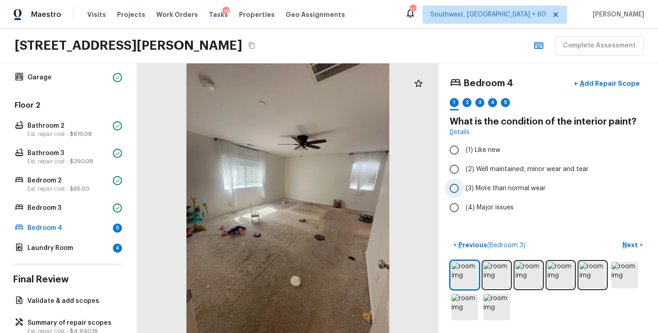
click at [519, 191] on span "(3) More than normal wear" at bounding box center [506, 188] width 80 height 9
click at [464, 191] on input "(3) More than normal wear" at bounding box center [454, 188] width 19 height 19
click at [632, 243] on p "Next" at bounding box center [630, 245] width 17 height 9
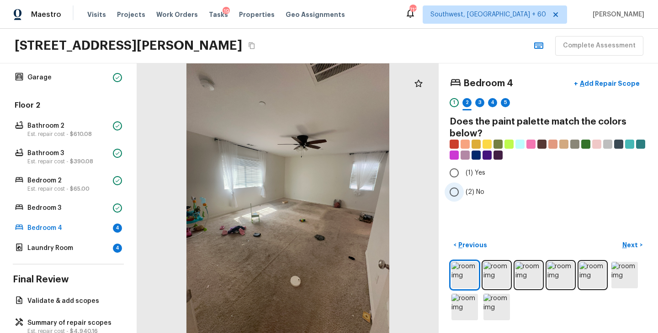
click at [482, 195] on span "(2) No" at bounding box center [475, 192] width 19 height 9
click at [464, 195] on input "(2) No" at bounding box center [454, 192] width 19 height 19
click at [636, 243] on p "Next" at bounding box center [630, 245] width 17 height 9
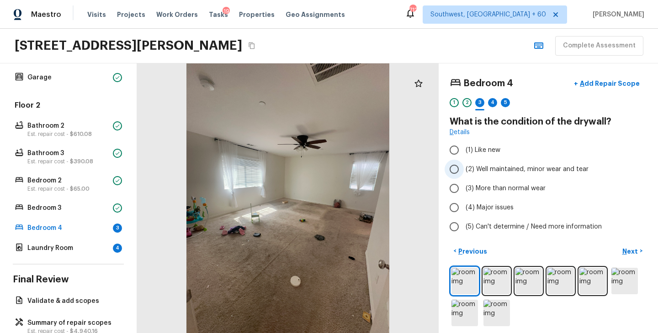
click at [539, 169] on span "(2) Well maintained, minor wear and tear" at bounding box center [527, 169] width 123 height 9
click at [464, 169] on input "(2) Well maintained, minor wear and tear" at bounding box center [454, 169] width 19 height 19
click at [632, 254] on p "Next" at bounding box center [630, 251] width 17 height 9
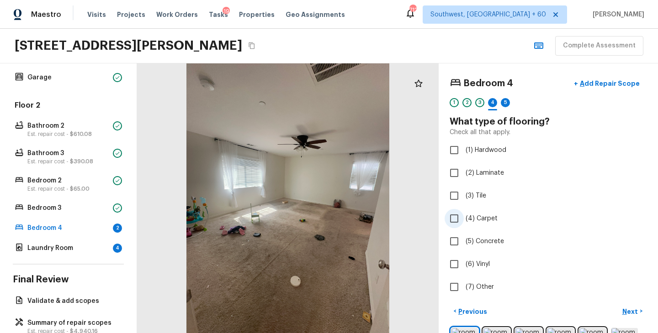
click at [486, 221] on span "(4) Carpet" at bounding box center [482, 218] width 32 height 9
click at [464, 221] on input "(4) Carpet" at bounding box center [454, 218] width 19 height 19
click at [630, 313] on p "Next" at bounding box center [630, 311] width 17 height 9
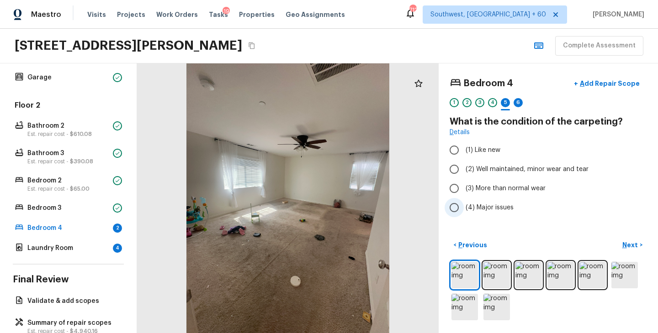
click at [483, 207] on span "(4) Major issues" at bounding box center [490, 207] width 48 height 9
click at [464, 207] on input "(4) Major issues" at bounding box center [454, 207] width 19 height 19
click at [636, 245] on p "Next" at bounding box center [630, 245] width 17 height 9
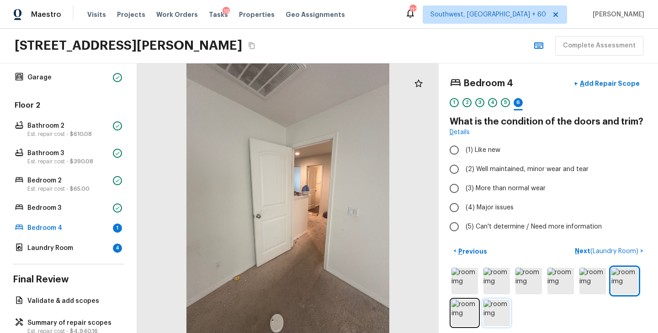
click at [497, 320] on img at bounding box center [496, 313] width 26 height 26
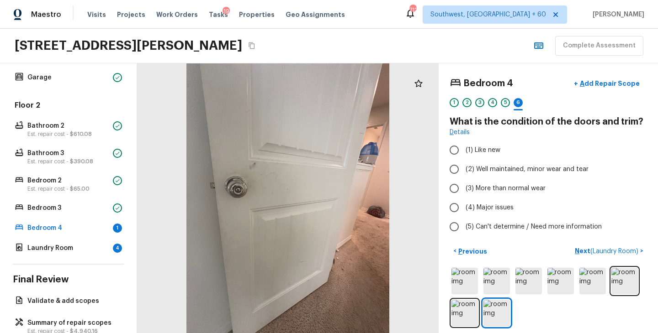
scroll to position [311, 0]
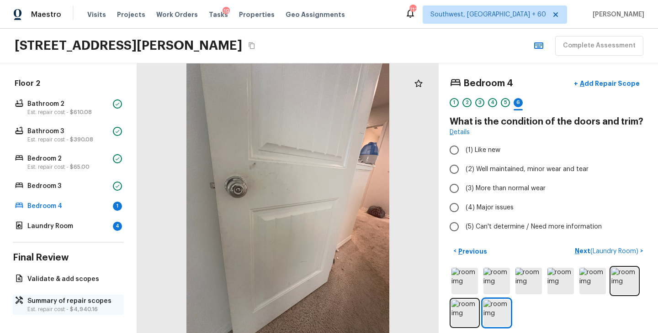
click at [69, 307] on p "Est. repair cost - $4,940.16" at bounding box center [72, 309] width 91 height 7
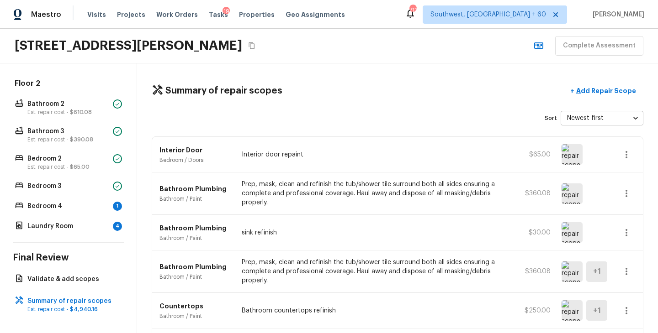
scroll to position [1, 0]
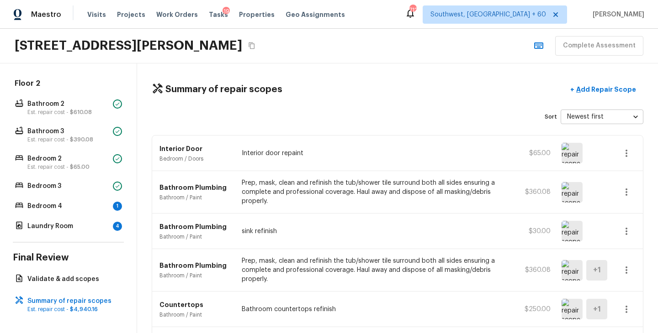
click at [626, 155] on icon "button" at bounding box center [626, 153] width 11 height 11
click at [641, 155] on div at bounding box center [329, 166] width 658 height 333
click at [630, 153] on icon "button" at bounding box center [626, 153] width 11 height 11
click at [627, 176] on li "Edit" at bounding box center [629, 179] width 42 height 27
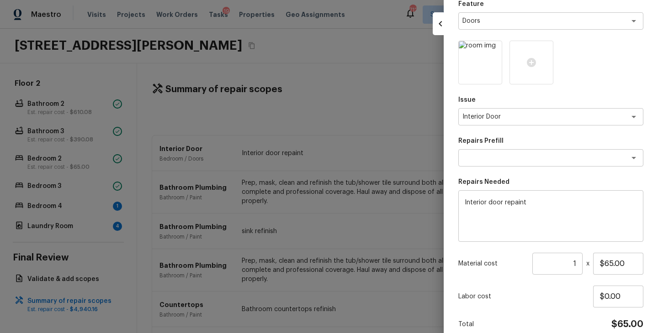
scroll to position [127, 0]
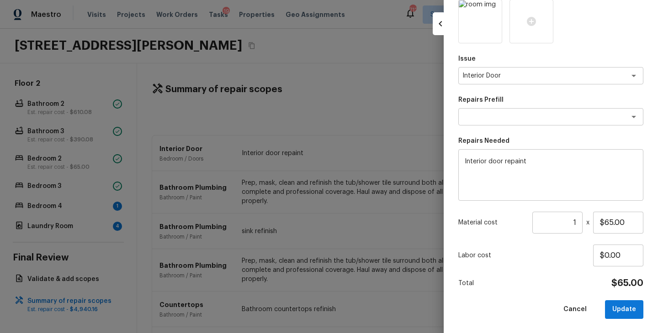
click at [579, 221] on input "1" at bounding box center [557, 223] width 50 height 22
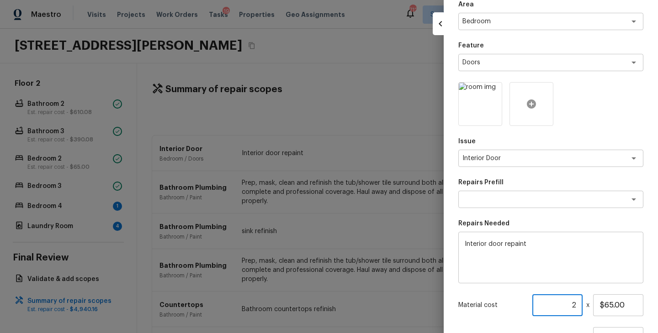
click at [537, 100] on div at bounding box center [531, 104] width 44 height 44
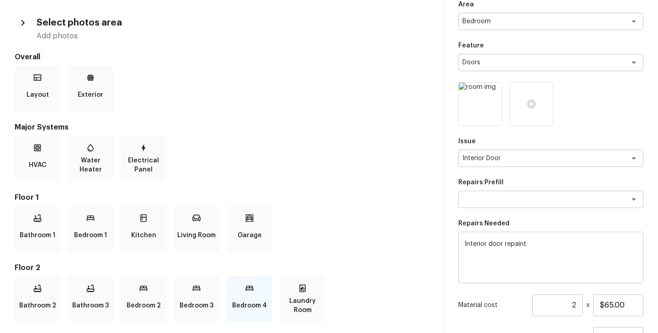
click at [242, 293] on div "Bedroom 4" at bounding box center [250, 300] width 46 height 46
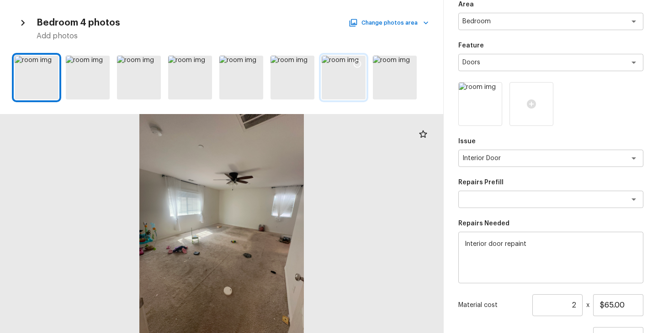
click at [343, 85] on div at bounding box center [344, 78] width 44 height 44
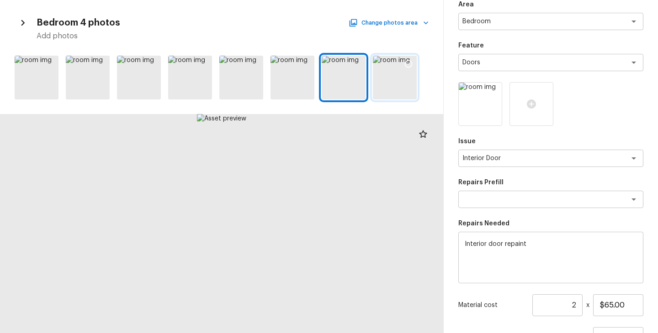
click at [392, 83] on div at bounding box center [395, 78] width 44 height 44
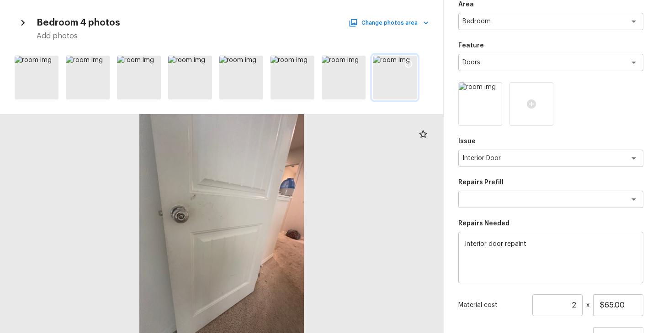
click at [410, 63] on icon at bounding box center [408, 63] width 9 height 9
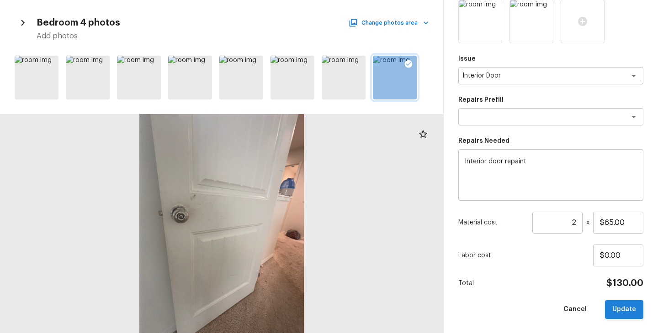
click at [622, 305] on button "Update" at bounding box center [624, 310] width 38 height 19
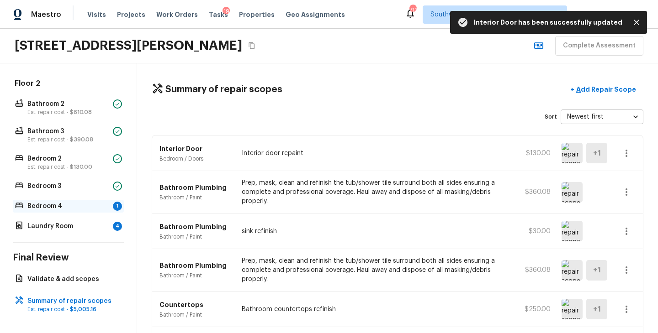
click at [81, 203] on p "Bedroom 4" at bounding box center [68, 206] width 82 height 9
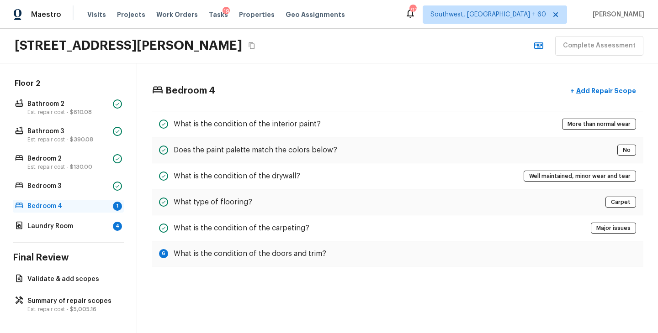
scroll to position [0, 0]
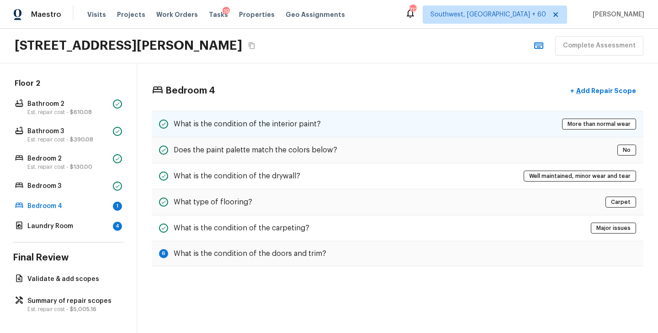
click at [345, 123] on div "What is the condition of the interior paint? More than normal wear" at bounding box center [398, 124] width 492 height 26
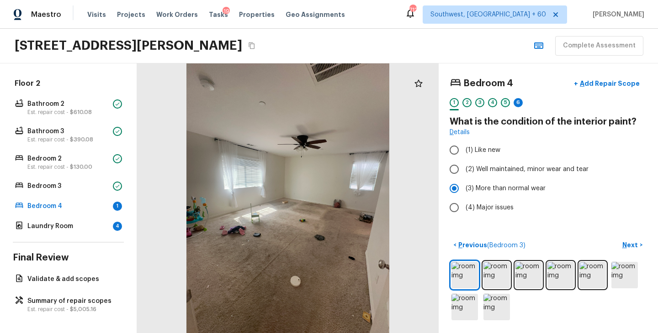
click at [502, 104] on div "5" at bounding box center [505, 102] width 9 height 9
click at [630, 247] on p "Next" at bounding box center [630, 245] width 17 height 9
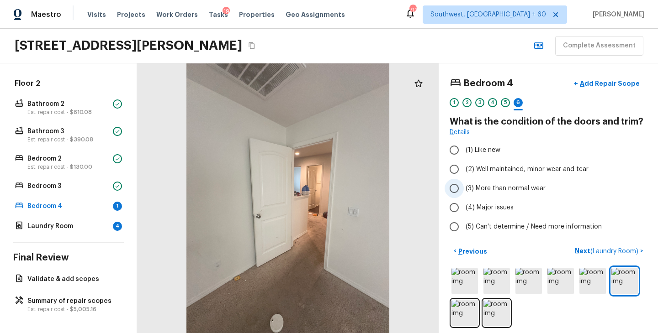
click at [510, 189] on span "(3) More than normal wear" at bounding box center [506, 188] width 80 height 9
click at [464, 189] on input "(3) More than normal wear" at bounding box center [454, 188] width 19 height 19
click at [577, 254] on p "Next ( Laundry Room )" at bounding box center [607, 252] width 65 height 10
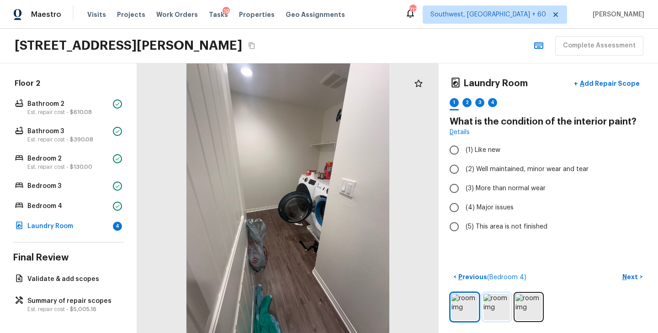
click at [502, 309] on img at bounding box center [496, 307] width 26 height 26
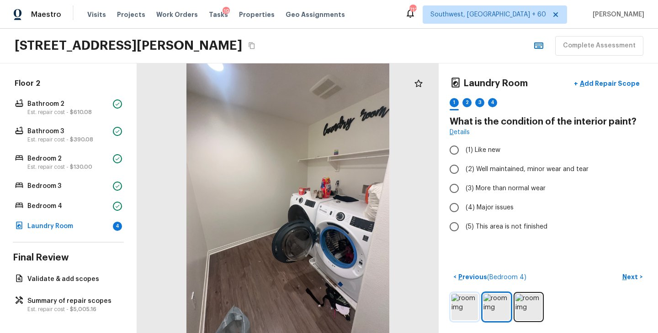
click at [466, 309] on img at bounding box center [464, 307] width 26 height 26
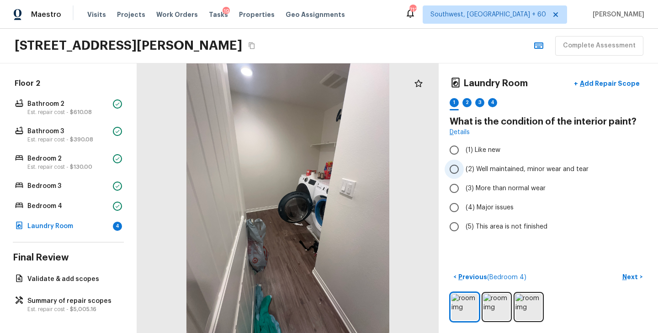
click at [529, 170] on span "(2) Well maintained, minor wear and tear" at bounding box center [527, 169] width 123 height 9
click at [464, 170] on input "(2) Well maintained, minor wear and tear" at bounding box center [454, 169] width 19 height 19
click at [630, 276] on p "Next" at bounding box center [630, 277] width 17 height 9
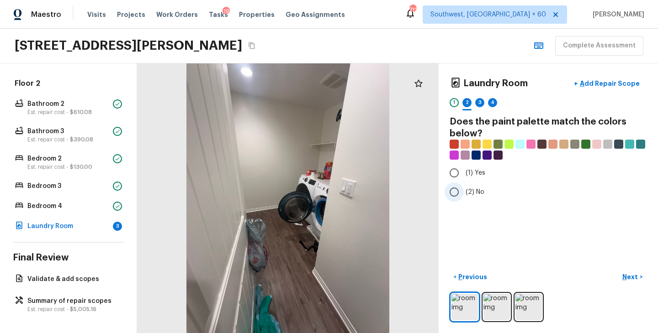
click at [469, 197] on label "(2) No" at bounding box center [542, 192] width 195 height 19
click at [464, 197] on input "(2) No" at bounding box center [454, 192] width 19 height 19
click at [634, 275] on p "Next" at bounding box center [630, 277] width 17 height 9
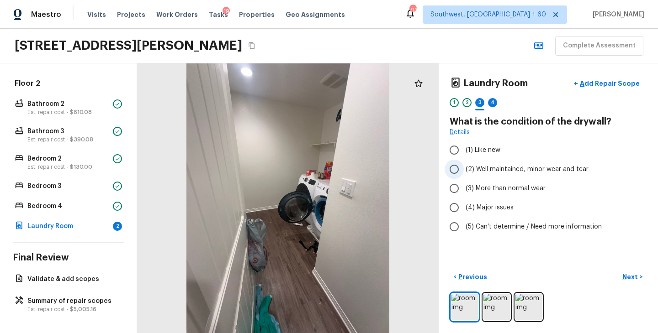
click at [493, 169] on span "(2) Well maintained, minor wear and tear" at bounding box center [527, 169] width 123 height 9
click at [464, 169] on input "(2) Well maintained, minor wear and tear" at bounding box center [454, 169] width 19 height 19
click at [629, 280] on p "Next" at bounding box center [630, 277] width 17 height 9
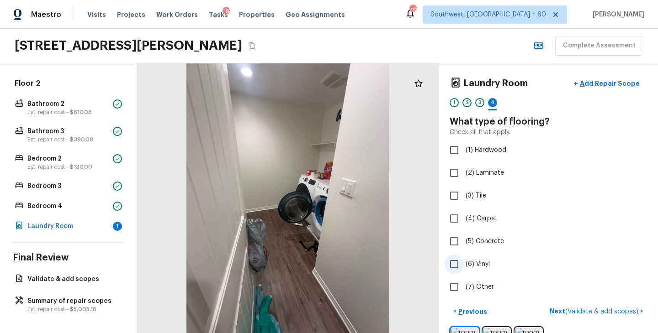
click at [477, 267] on span "(6) Vinyl" at bounding box center [478, 264] width 24 height 9
click at [464, 267] on input "(6) Vinyl" at bounding box center [454, 264] width 19 height 19
click at [561, 311] on div "< Previous Next ( Validate & add scopes ) >" at bounding box center [548, 311] width 197 height 15
click at [624, 311] on p "Next" at bounding box center [630, 311] width 17 height 9
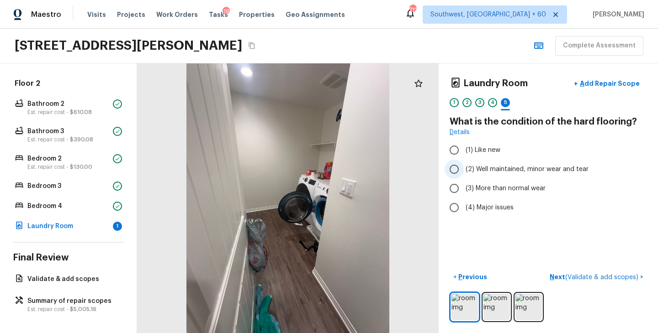
click at [509, 173] on span "(2) Well maintained, minor wear and tear" at bounding box center [527, 169] width 123 height 9
click at [464, 173] on input "(2) Well maintained, minor wear and tear" at bounding box center [454, 169] width 19 height 19
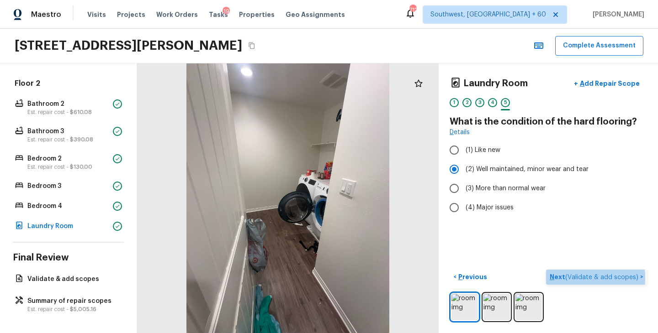
click at [557, 279] on p "Next ( Validate & add scopes )" at bounding box center [595, 278] width 90 height 10
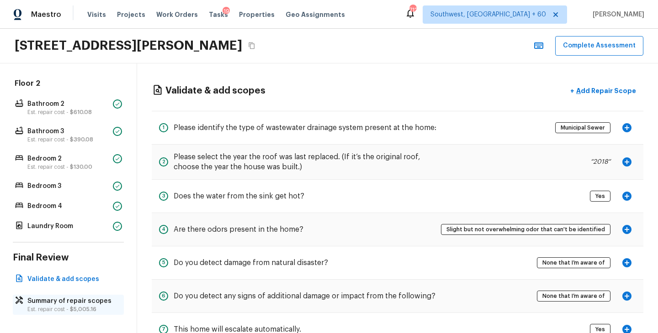
click at [87, 298] on p "Summary of repair scopes" at bounding box center [72, 301] width 91 height 9
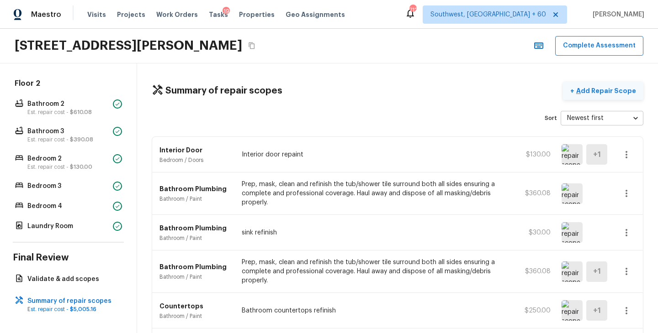
click at [611, 93] on p "Add Repair Scope" at bounding box center [605, 90] width 62 height 9
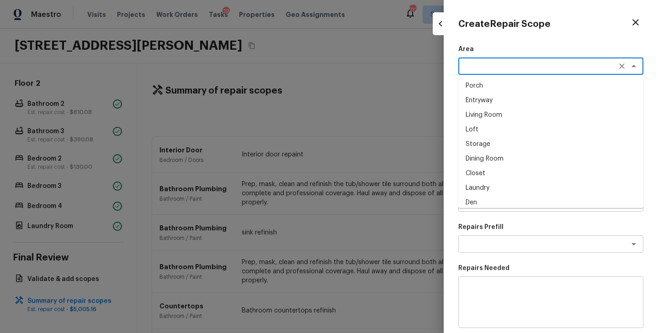
click at [473, 70] on textarea at bounding box center [537, 66] width 151 height 9
click at [497, 86] on li "Exterior Overall" at bounding box center [550, 86] width 185 height 15
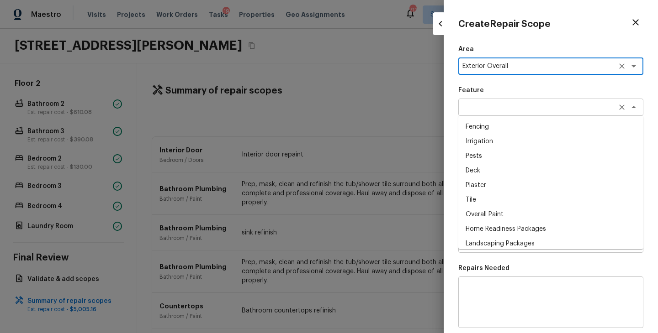
click at [497, 102] on div "x ​" at bounding box center [550, 107] width 185 height 17
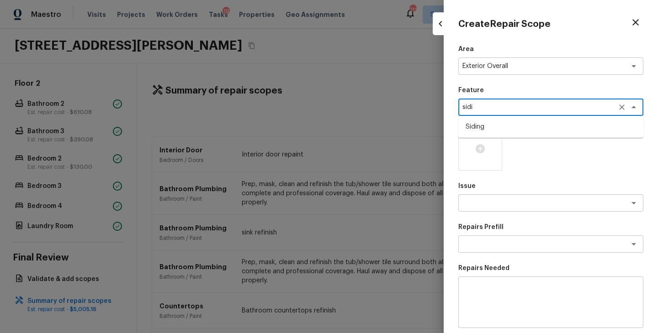
click at [497, 128] on li "Siding" at bounding box center [550, 127] width 185 height 15
click at [482, 158] on div at bounding box center [480, 149] width 44 height 44
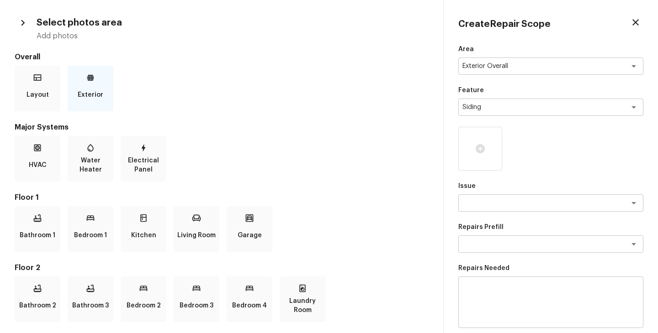
click at [82, 89] on p "Exterior" at bounding box center [91, 95] width 26 height 18
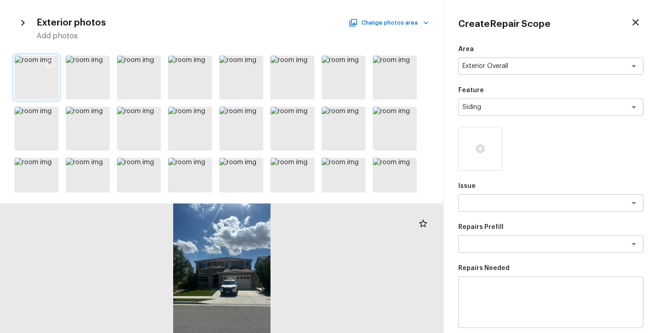
click at [53, 62] on icon at bounding box center [50, 63] width 9 height 9
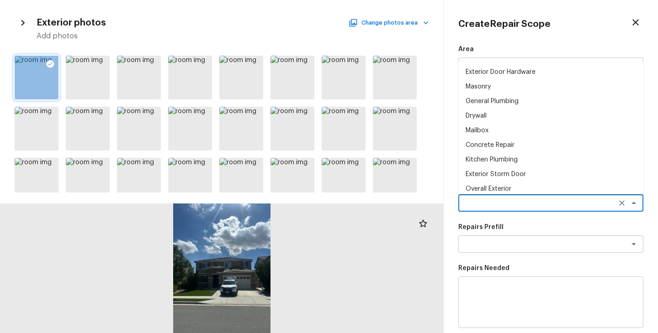
click at [507, 203] on textarea at bounding box center [537, 203] width 151 height 9
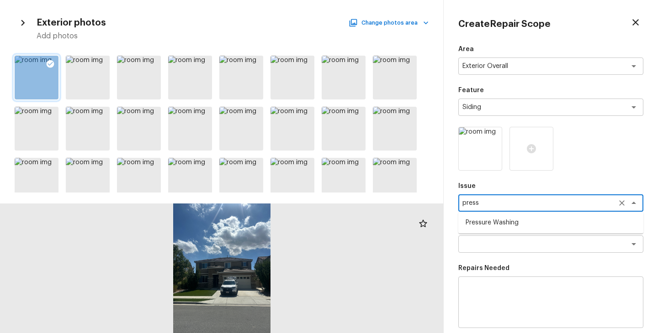
click at [506, 226] on li "Pressure Washing" at bounding box center [550, 223] width 185 height 15
click at [497, 242] on textarea at bounding box center [537, 244] width 151 height 9
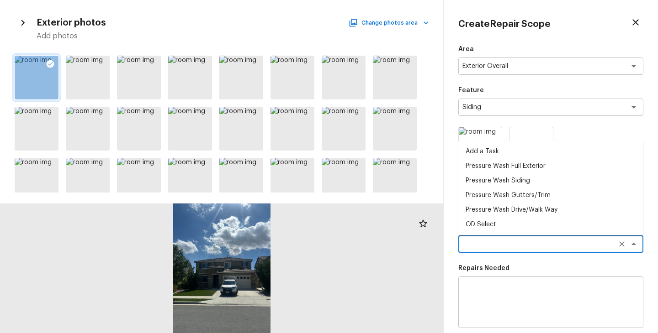
click at [506, 183] on li "Pressure Wash Siding" at bounding box center [550, 181] width 185 height 15
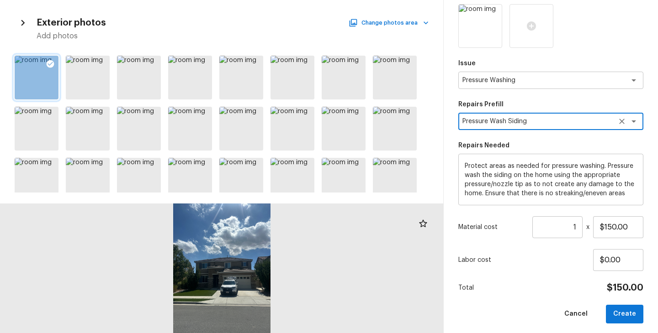
scroll to position [127, 0]
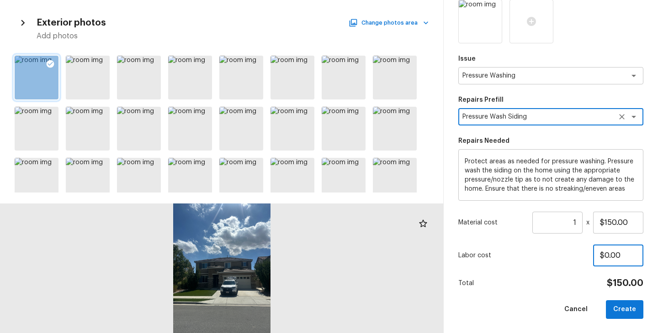
click at [631, 258] on input "$0.00" at bounding box center [618, 256] width 50 height 22
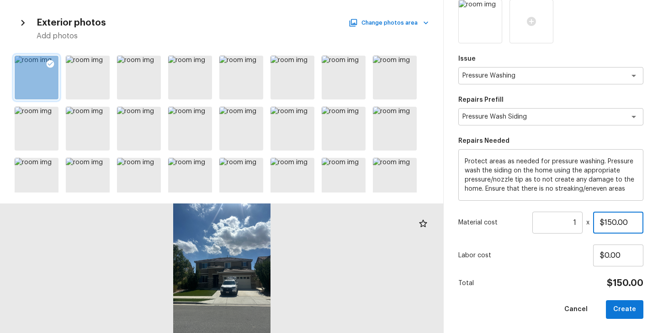
drag, startPoint x: 638, startPoint y: 225, endPoint x: 542, endPoint y: 225, distance: 96.4
click at [542, 225] on div "Material cost 1 ​ x $150.00" at bounding box center [550, 223] width 185 height 22
click at [521, 285] on div "Total $200.00" at bounding box center [550, 284] width 185 height 12
click at [627, 309] on button "Create" at bounding box center [624, 310] width 37 height 19
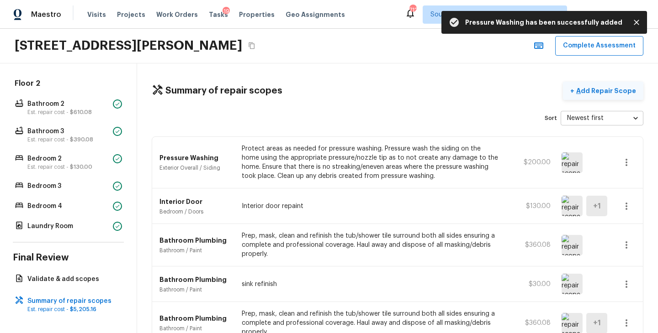
click at [624, 93] on p "Add Repair Scope" at bounding box center [605, 90] width 62 height 9
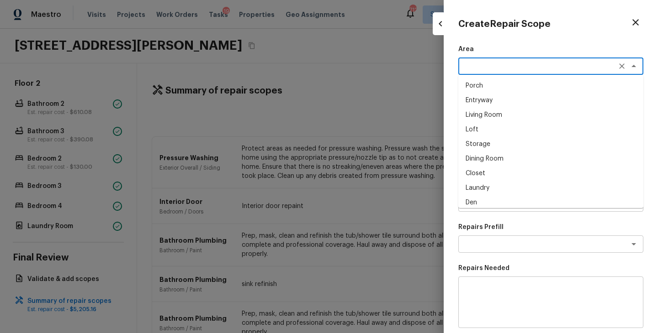
click at [475, 69] on textarea at bounding box center [537, 66] width 151 height 9
click at [483, 85] on li "Exterior Overall" at bounding box center [550, 86] width 185 height 15
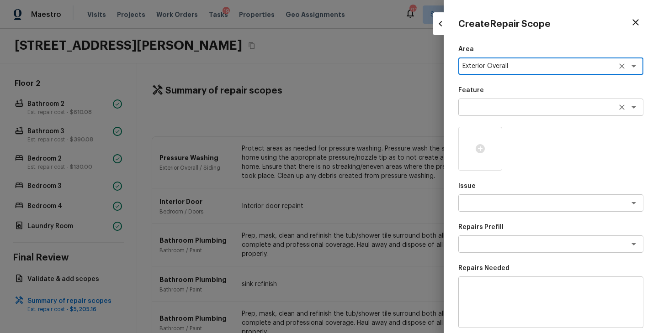
click at [487, 105] on textarea at bounding box center [537, 107] width 151 height 9
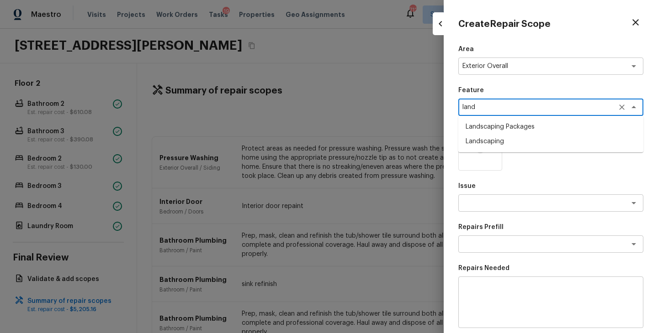
click at [489, 123] on li "Landscaping Packages" at bounding box center [550, 127] width 185 height 15
click at [476, 153] on icon at bounding box center [480, 148] width 11 height 11
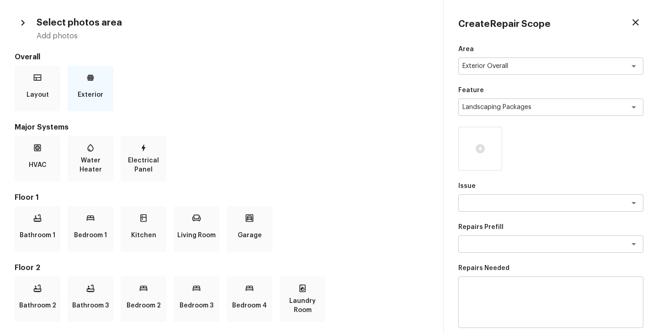
click at [82, 85] on div "Exterior" at bounding box center [91, 89] width 46 height 46
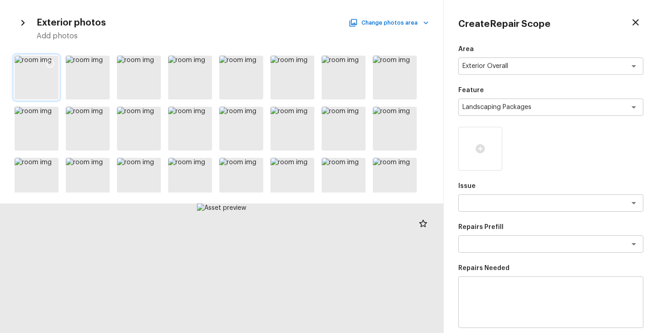
click at [50, 63] on icon at bounding box center [50, 63] width 9 height 9
click at [507, 203] on textarea at bounding box center [537, 203] width 151 height 9
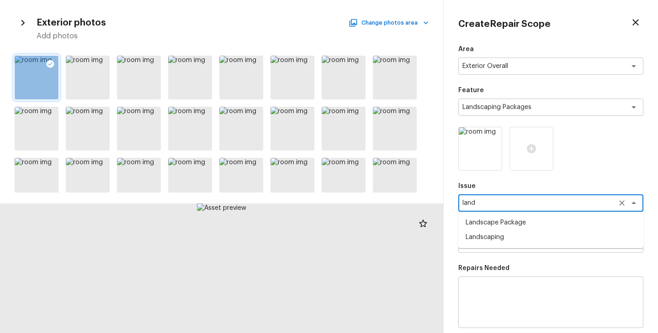
click at [514, 224] on li "Landscape Package" at bounding box center [550, 223] width 185 height 15
click at [514, 254] on div "Area Exterior Overall x ​ Feature Landscaping Packages x ​ Issue Landscape Pack…" at bounding box center [550, 246] width 185 height 402
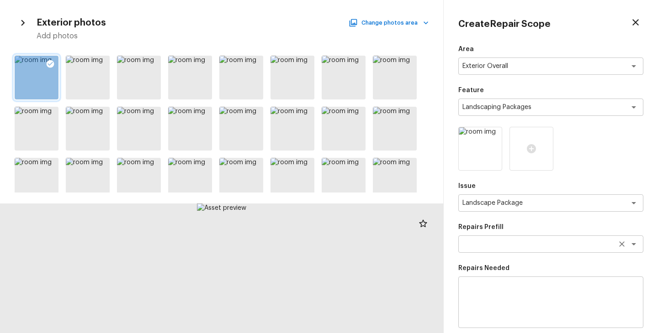
click at [520, 244] on textarea at bounding box center [537, 244] width 151 height 9
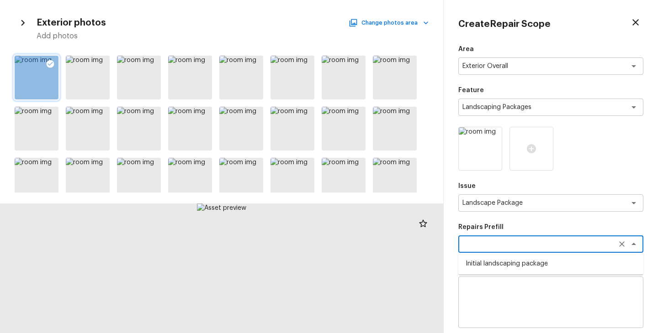
click at [525, 259] on li "Initial landscaping package" at bounding box center [550, 264] width 185 height 15
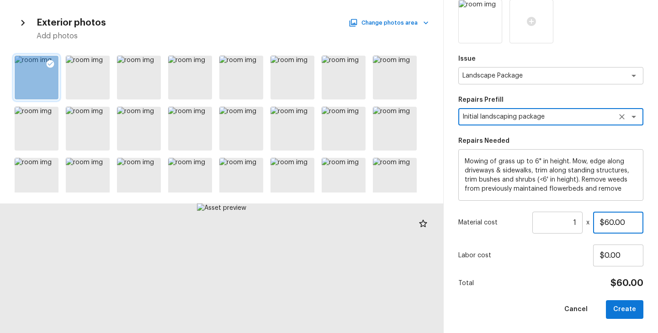
drag, startPoint x: 632, startPoint y: 224, endPoint x: 550, endPoint y: 224, distance: 81.8
click at [550, 224] on div "Material cost 1 ​ x $60.00" at bounding box center [550, 223] width 185 height 22
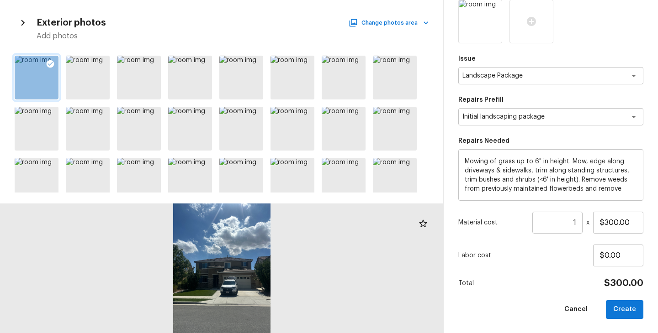
click at [526, 288] on div "Total $300.00" at bounding box center [550, 284] width 185 height 12
click at [623, 302] on button "Create" at bounding box center [624, 310] width 37 height 19
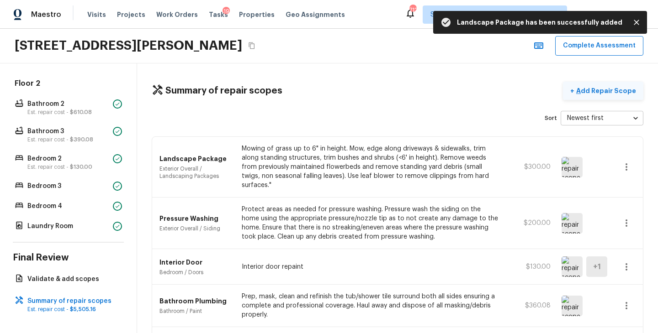
click at [593, 90] on p "Add Repair Scope" at bounding box center [605, 90] width 62 height 9
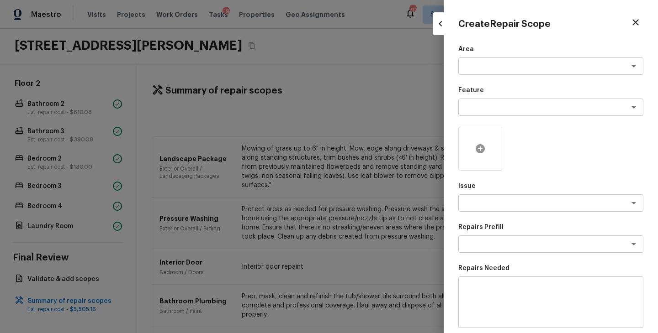
click at [480, 152] on icon at bounding box center [480, 148] width 9 height 9
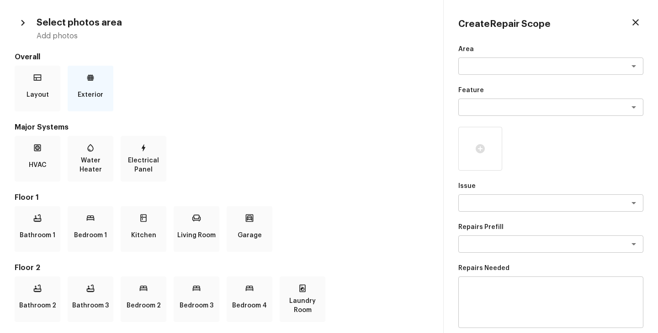
click at [88, 92] on p "Exterior" at bounding box center [91, 95] width 26 height 18
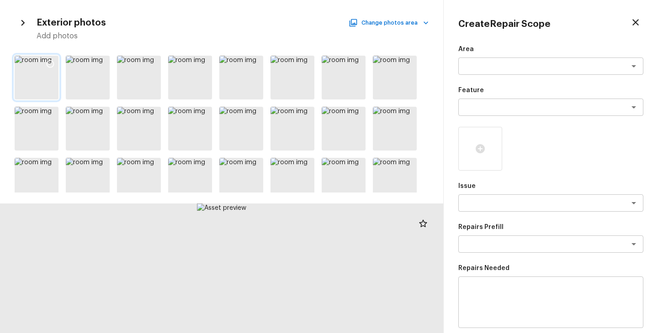
click at [48, 84] on div at bounding box center [37, 78] width 44 height 44
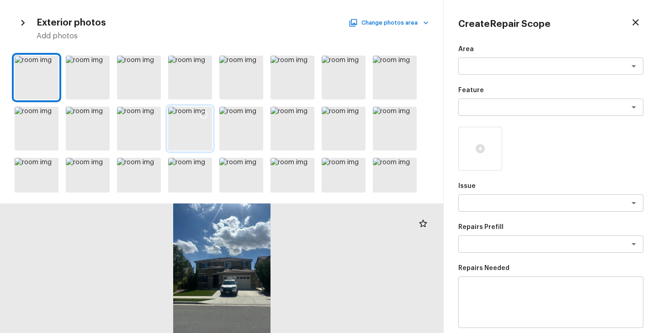
click at [191, 132] on div at bounding box center [190, 129] width 44 height 44
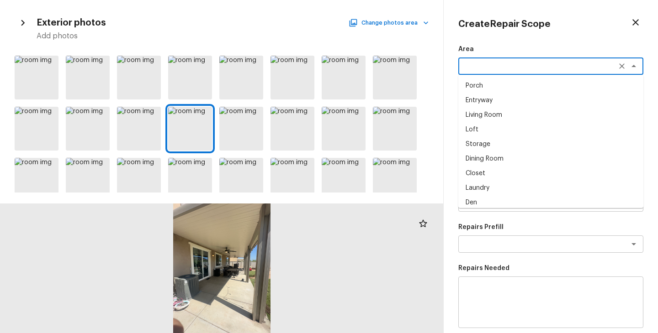
click at [487, 63] on textarea at bounding box center [537, 66] width 151 height 9
click at [498, 86] on li "Exterior Overall" at bounding box center [550, 86] width 185 height 15
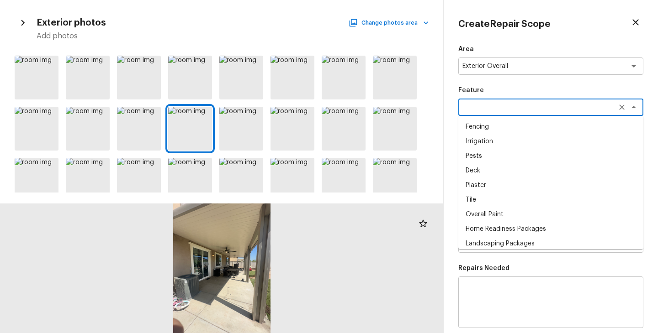
click at [492, 107] on textarea at bounding box center [537, 107] width 151 height 9
click at [653, 117] on div "Create Repair Scope Area Exterior Overall x ​ Feature x ​ Fencing Irrigation Pe…" at bounding box center [551, 166] width 214 height 333
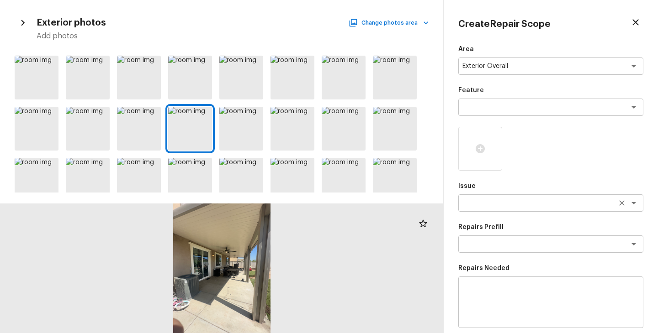
click at [472, 201] on textarea at bounding box center [537, 203] width 151 height 9
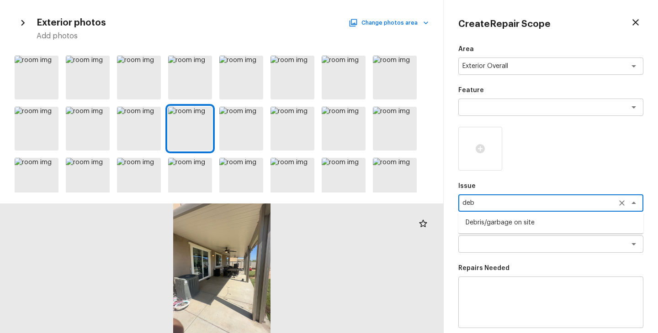
click at [489, 225] on li "Debris/garbage on site" at bounding box center [550, 223] width 185 height 15
click at [490, 156] on div at bounding box center [480, 149] width 44 height 44
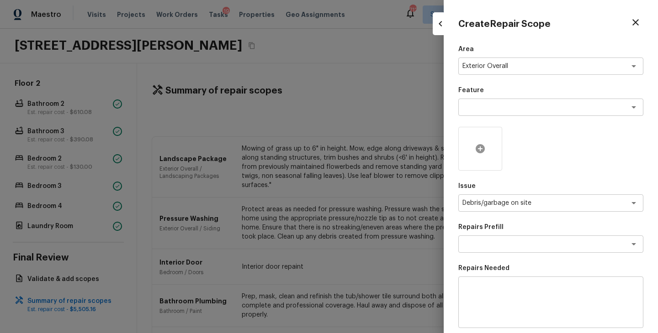
click at [485, 156] on div at bounding box center [480, 149] width 44 height 44
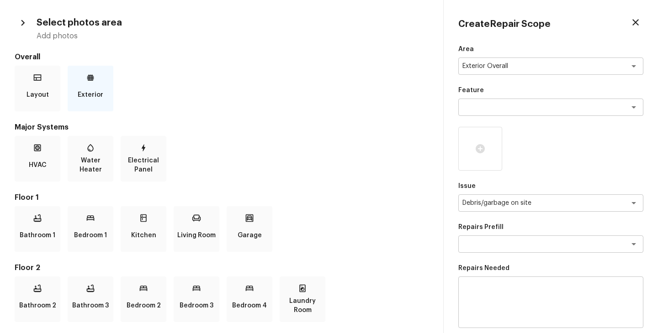
click at [101, 100] on p "Exterior" at bounding box center [91, 95] width 26 height 18
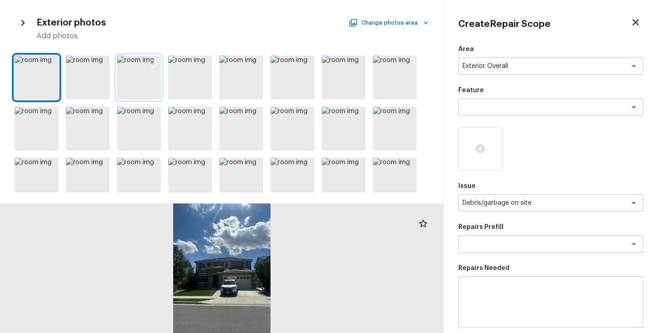
click at [153, 64] on icon at bounding box center [152, 63] width 9 height 9
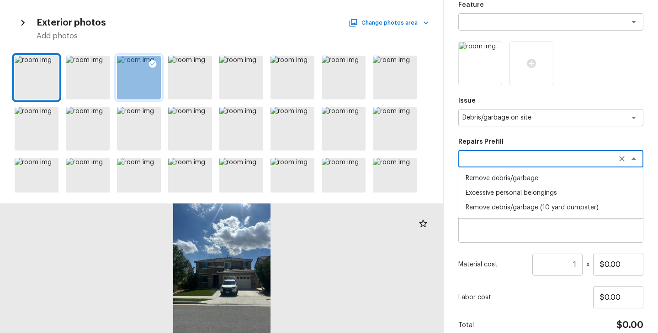
click at [529, 160] on textarea at bounding box center [537, 158] width 151 height 9
click at [524, 174] on li "Remove debris/garbage" at bounding box center [550, 178] width 185 height 15
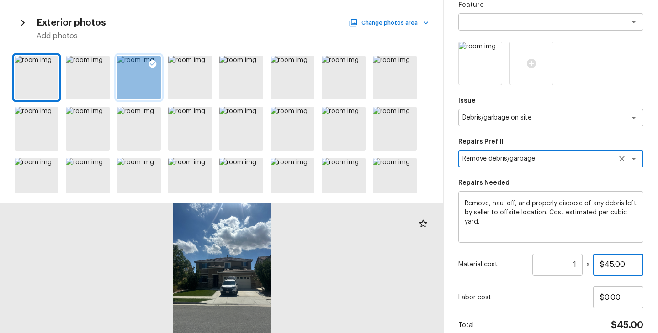
drag, startPoint x: 629, startPoint y: 262, endPoint x: 561, endPoint y: 263, distance: 68.1
click at [561, 263] on div "Material cost 1 ​ x $45.00" at bounding box center [550, 265] width 185 height 22
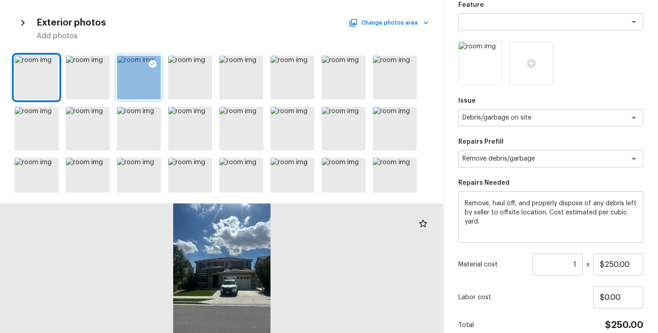
click at [560, 295] on p "Labor cost" at bounding box center [525, 297] width 135 height 9
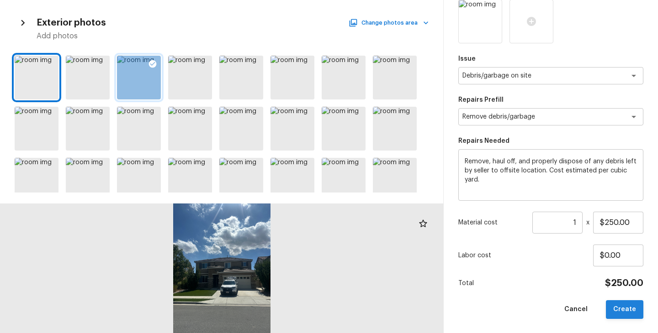
click at [614, 308] on button "Create" at bounding box center [624, 310] width 37 height 19
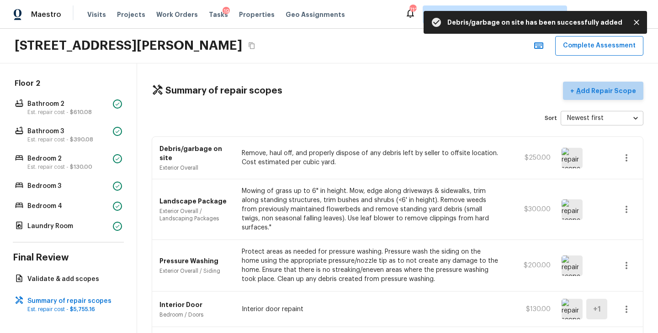
click at [612, 93] on p "Add Repair Scope" at bounding box center [605, 90] width 62 height 9
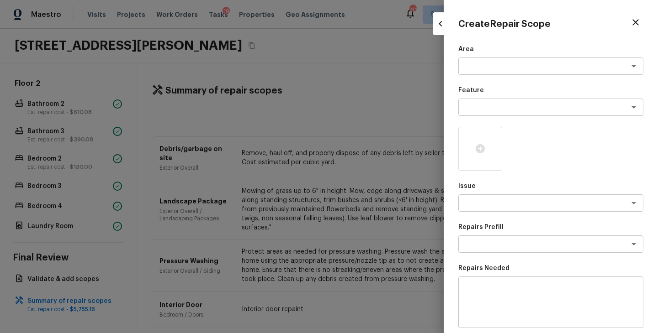
click at [497, 75] on div "Area x ​ Feature x ​ Issue x ​ Repairs Prefill x ​ Repairs Needed x ​ Material …" at bounding box center [550, 246] width 185 height 402
click at [499, 71] on div "x ​" at bounding box center [550, 66] width 185 height 17
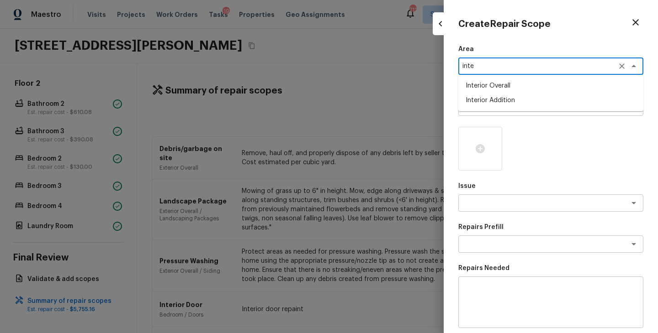
click at [519, 87] on li "Interior Overall" at bounding box center [550, 86] width 185 height 15
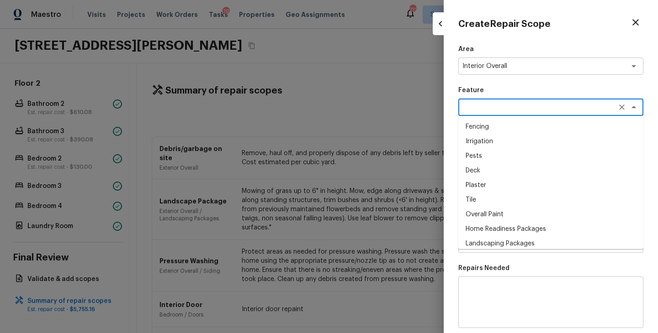
click at [512, 105] on textarea at bounding box center [537, 107] width 151 height 9
click at [500, 212] on li "Overall Paint" at bounding box center [550, 214] width 185 height 15
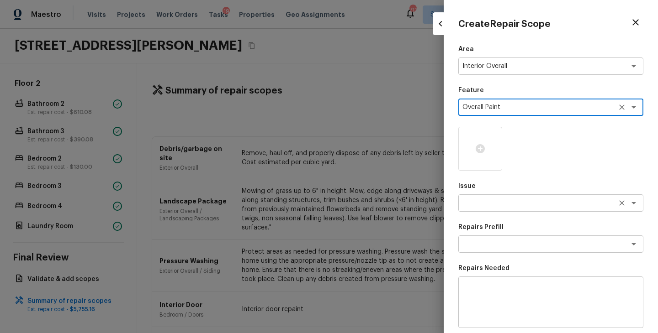
click at [507, 200] on textarea at bounding box center [537, 203] width 151 height 9
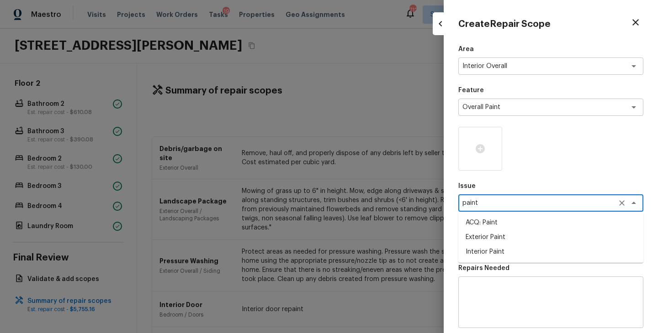
click at [500, 227] on li "ACQ: Paint" at bounding box center [550, 223] width 185 height 15
click at [483, 157] on div at bounding box center [480, 149] width 44 height 44
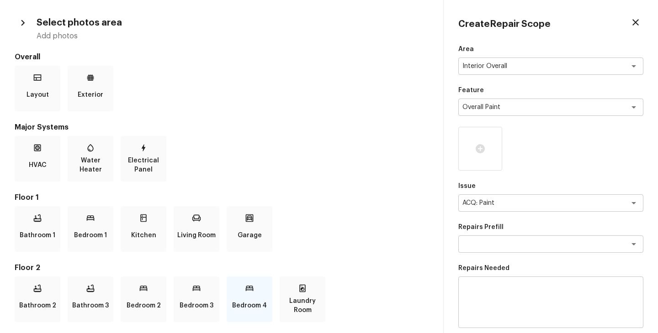
click at [249, 310] on p "Bedroom 4" at bounding box center [249, 306] width 35 height 18
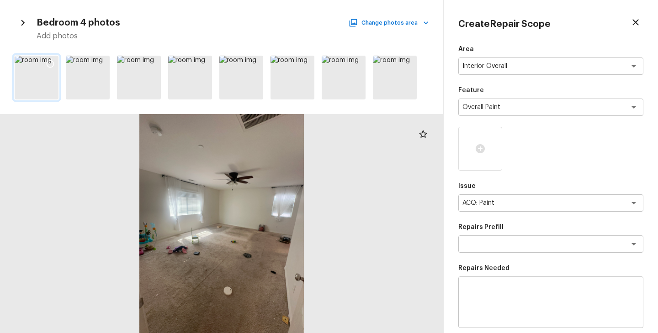
click at [51, 65] on icon at bounding box center [50, 63] width 9 height 9
click at [106, 64] on icon at bounding box center [101, 63] width 9 height 9
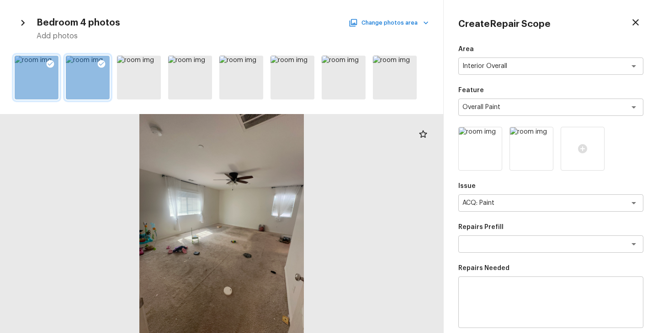
click at [393, 26] on button "Change photos area" at bounding box center [389, 23] width 78 height 12
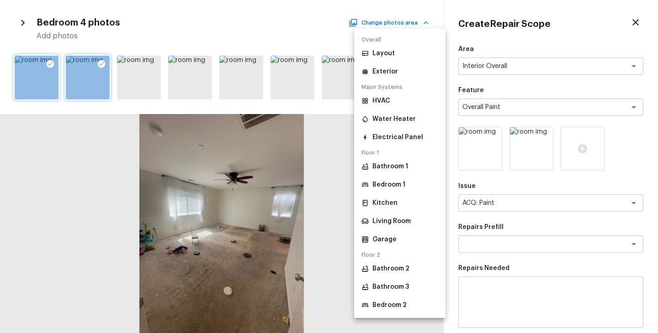
scroll to position [54, 0]
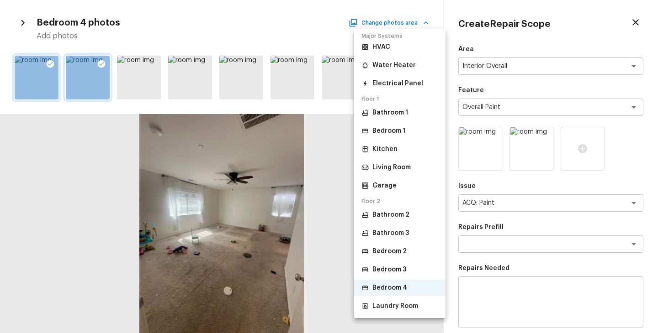
click at [407, 269] on li "Bedroom 3" at bounding box center [399, 270] width 91 height 16
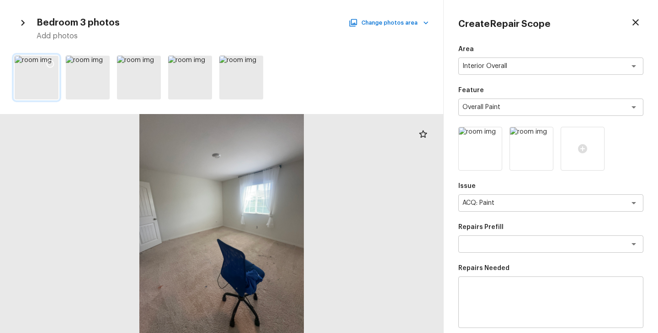
click at [52, 60] on icon at bounding box center [50, 63] width 9 height 9
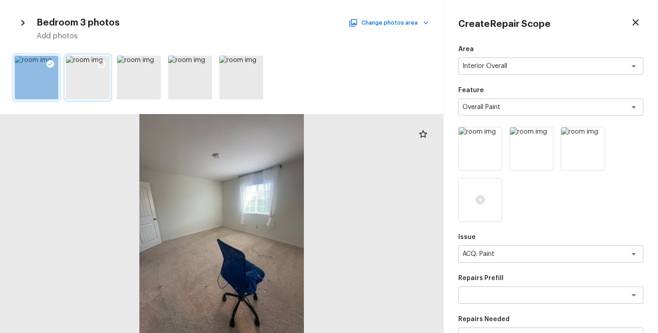
click at [105, 66] on icon at bounding box center [101, 63] width 9 height 9
click at [399, 13] on div "Bedroom 3 photos Change photos area Add photos" at bounding box center [221, 166] width 443 height 333
click at [399, 21] on button "Change photos area" at bounding box center [389, 23] width 78 height 12
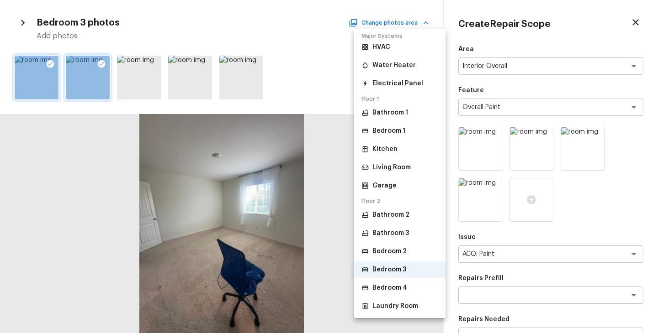
click at [403, 252] on p "Bedroom 2" at bounding box center [389, 251] width 34 height 9
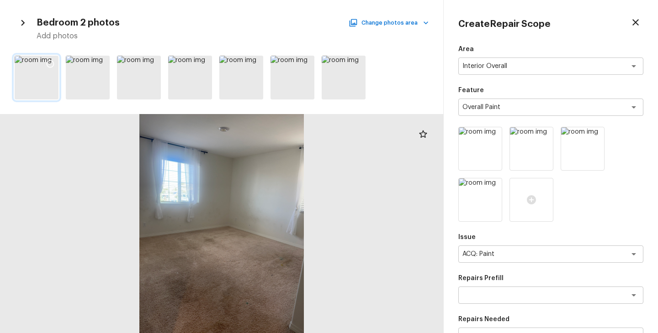
click at [51, 62] on icon at bounding box center [50, 63] width 9 height 9
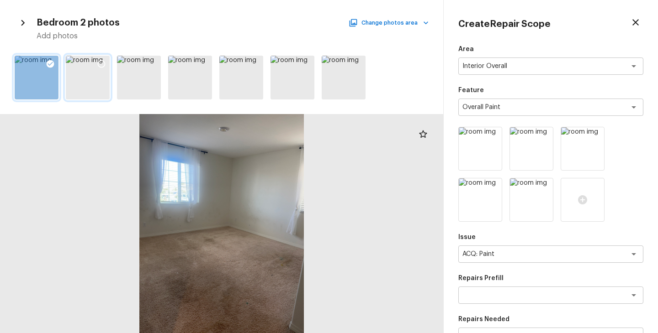
click at [103, 64] on icon at bounding box center [101, 63] width 9 height 9
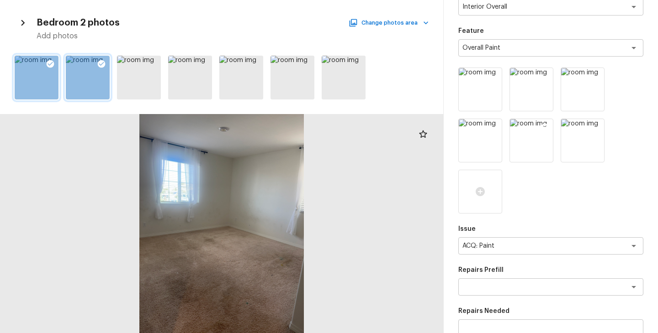
scroll to position [151, 0]
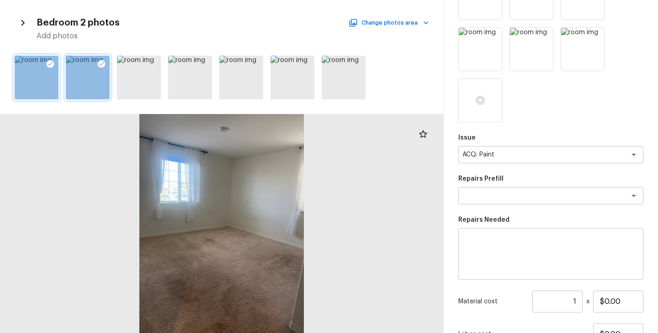
click at [555, 107] on div at bounding box center [550, 49] width 185 height 146
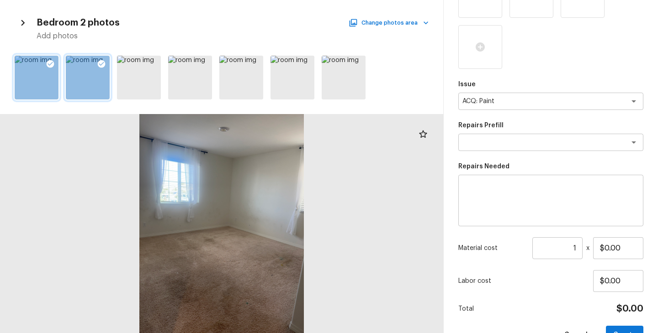
scroll to position [230, 0]
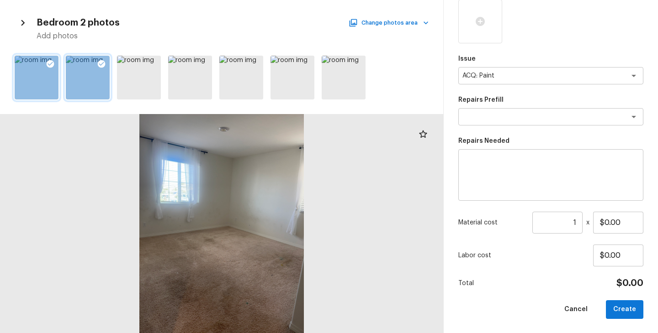
click at [596, 50] on div "Area Interior Overall x ​ Feature Overall Paint x ​ Issue ACQ: Paint x ​ Repair…" at bounding box center [550, 67] width 185 height 504
click at [422, 20] on icon "button" at bounding box center [425, 22] width 9 height 9
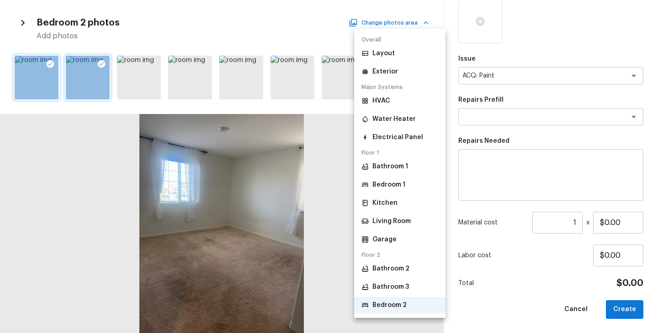
click at [424, 21] on div at bounding box center [329, 166] width 658 height 333
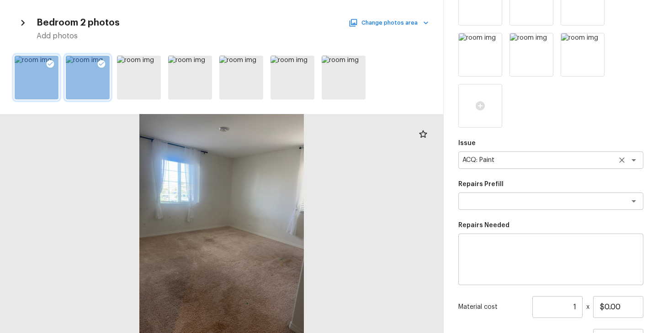
scroll to position [0, 0]
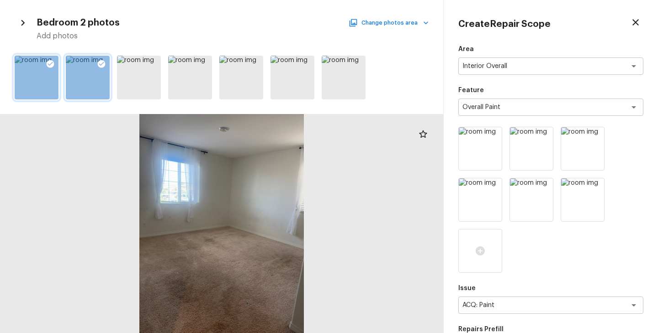
click at [22, 23] on icon "button" at bounding box center [23, 23] width 12 height 12
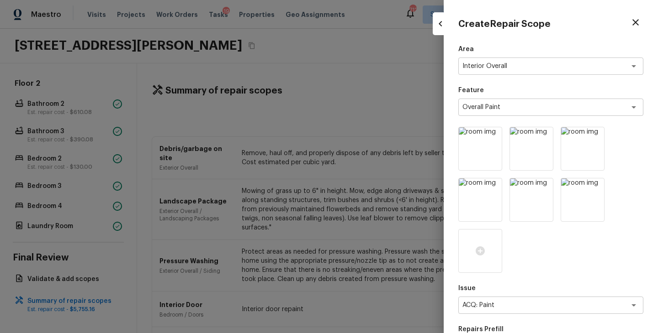
click at [319, 46] on div at bounding box center [329, 166] width 658 height 333
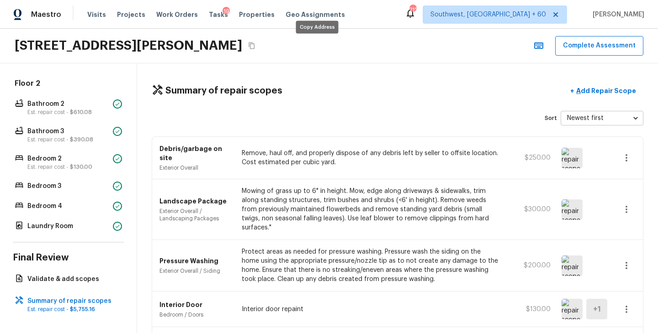
click at [255, 46] on icon "Copy Address" at bounding box center [251, 45] width 7 height 7
click at [589, 84] on button "+ Add Repair Scope" at bounding box center [603, 91] width 80 height 19
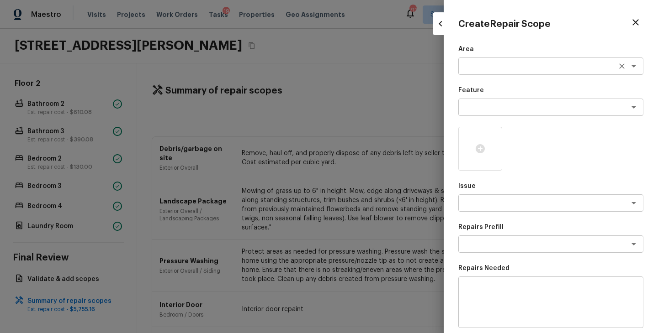
click at [471, 74] on div "x ​" at bounding box center [550, 66] width 185 height 17
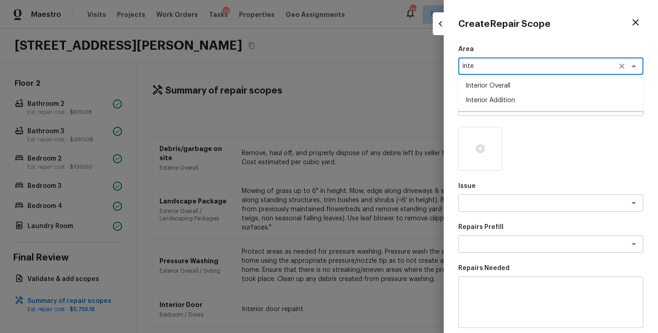
click at [482, 82] on li "Interior Overall" at bounding box center [550, 86] width 185 height 15
click at [483, 101] on div "x ​" at bounding box center [550, 107] width 185 height 17
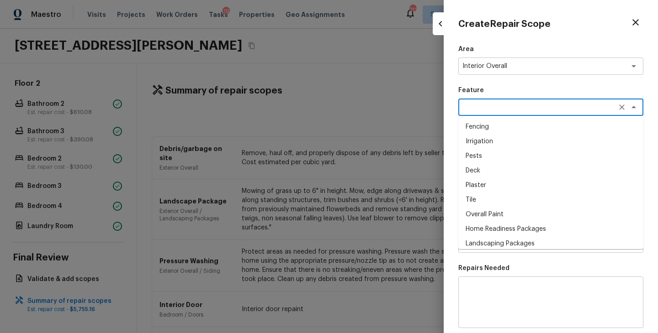
click at [487, 216] on li "Overall Paint" at bounding box center [550, 214] width 185 height 15
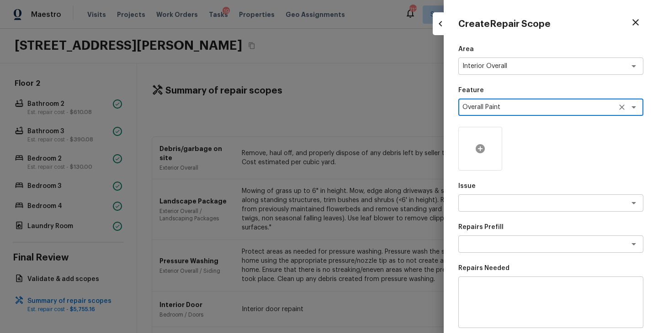
click at [484, 150] on icon at bounding box center [480, 148] width 9 height 9
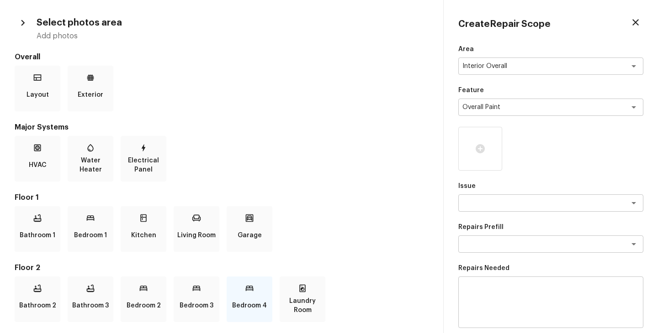
click at [261, 295] on div "Bedroom 4" at bounding box center [250, 300] width 46 height 46
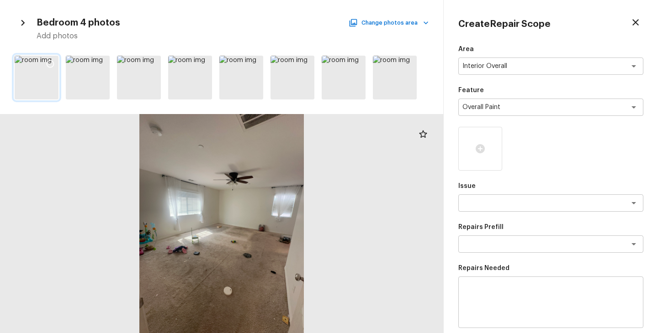
click at [52, 64] on icon at bounding box center [50, 63] width 9 height 9
click at [98, 67] on icon at bounding box center [101, 63] width 9 height 9
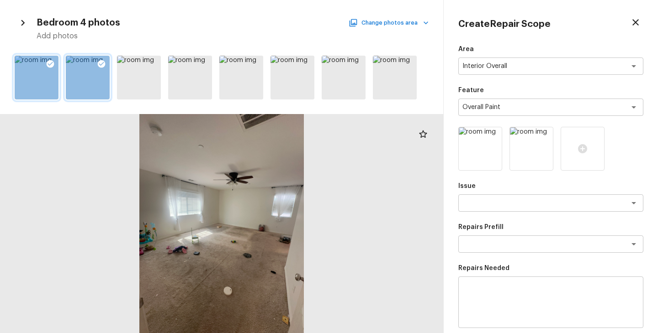
click at [386, 24] on button "Change photos area" at bounding box center [389, 23] width 78 height 12
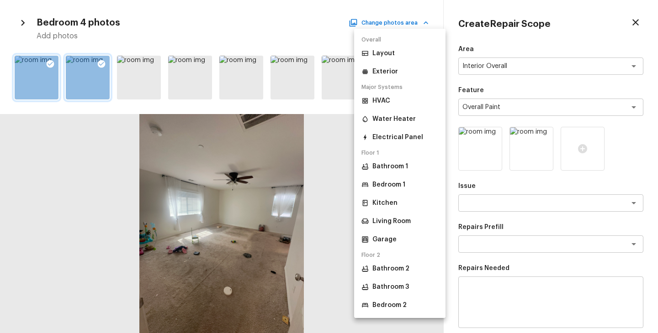
scroll to position [54, 0]
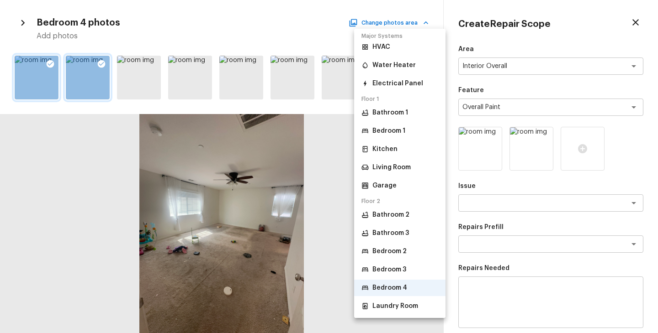
click at [393, 274] on p "Bedroom 3" at bounding box center [389, 269] width 34 height 9
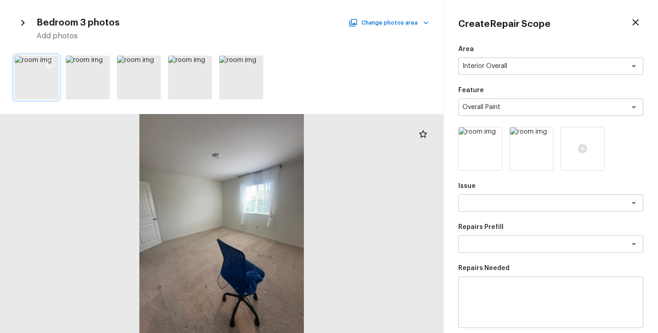
click at [51, 64] on icon at bounding box center [50, 63] width 9 height 9
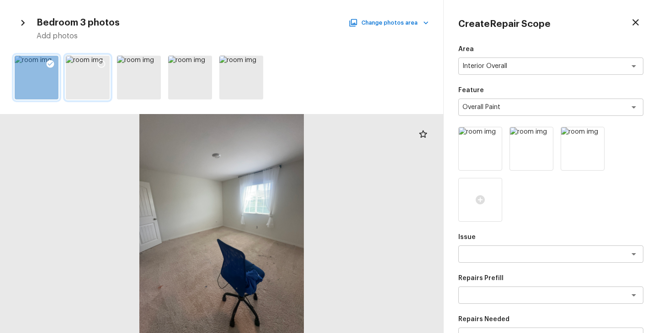
click at [102, 61] on icon at bounding box center [101, 63] width 9 height 9
click at [392, 28] on button "Change photos area" at bounding box center [389, 23] width 78 height 12
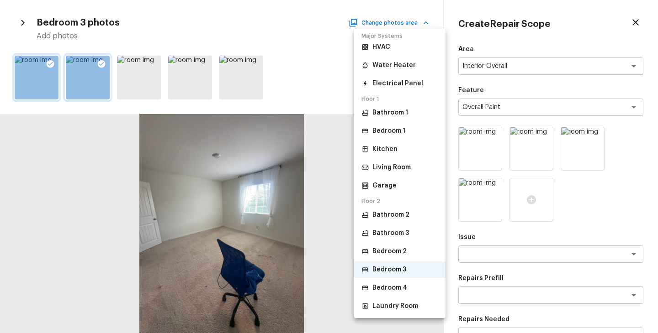
click at [403, 249] on p "Bedroom 2" at bounding box center [389, 251] width 34 height 9
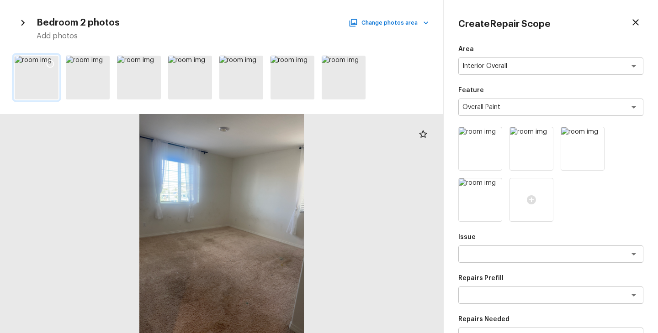
click at [50, 62] on icon at bounding box center [50, 63] width 9 height 9
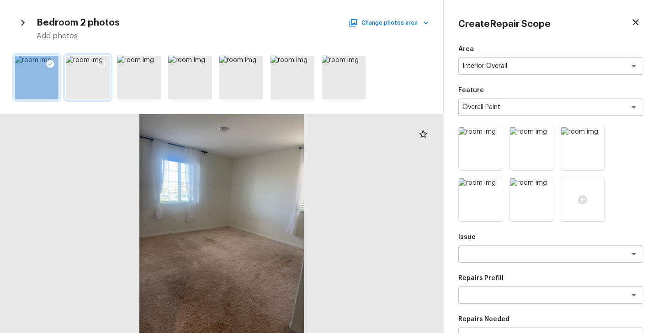
click at [105, 64] on icon at bounding box center [101, 63] width 9 height 9
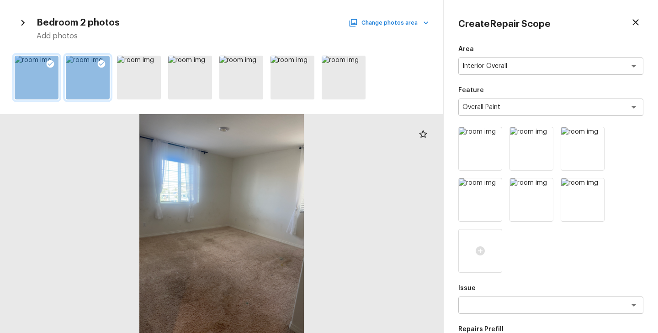
click at [395, 26] on button "Change photos area" at bounding box center [389, 23] width 78 height 12
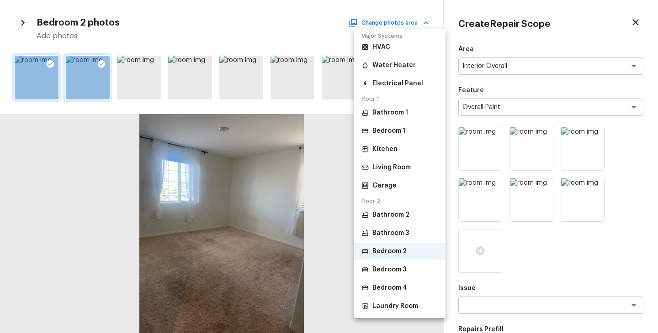
click at [413, 232] on li "Bathroom 3" at bounding box center [399, 233] width 91 height 16
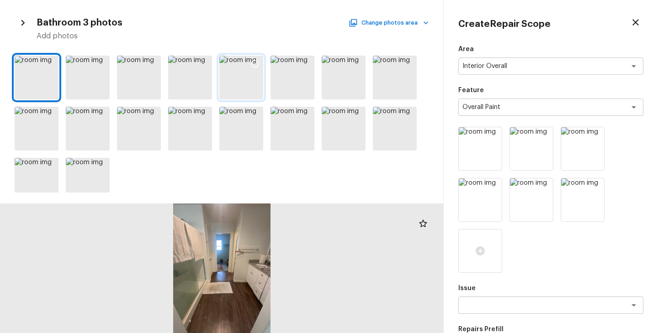
click at [255, 59] on icon at bounding box center [254, 63] width 9 height 9
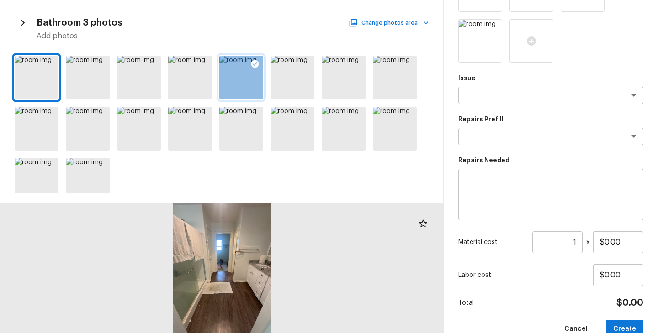
scroll to position [230, 0]
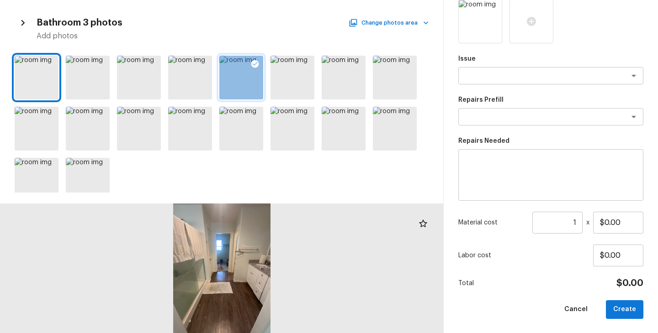
click at [579, 222] on input "1" at bounding box center [557, 223] width 50 height 22
click at [487, 79] on textarea at bounding box center [537, 75] width 151 height 9
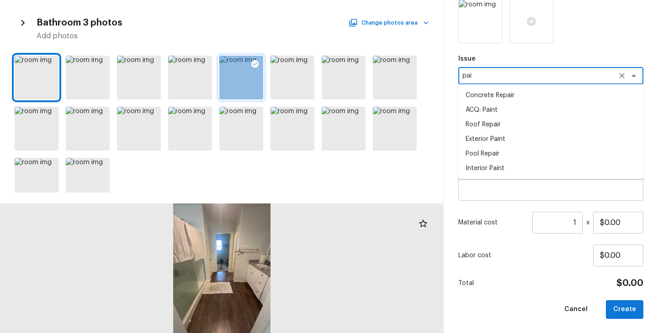
click at [486, 110] on li "ACQ: Paint" at bounding box center [550, 110] width 185 height 15
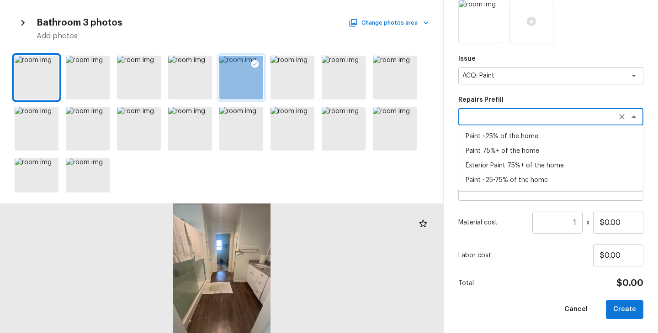
click at [494, 112] on textarea at bounding box center [537, 116] width 151 height 9
click at [506, 178] on li "Paint ~25-75% of the home" at bounding box center [550, 180] width 185 height 15
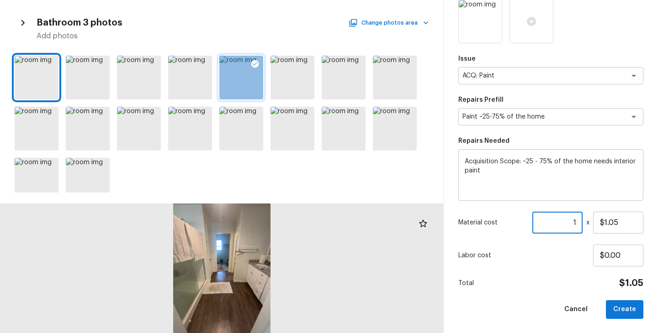
click at [577, 222] on input "1" at bounding box center [557, 223] width 50 height 22
click at [558, 280] on div "Total $2,415.00" at bounding box center [550, 284] width 185 height 12
click at [633, 311] on button "Create" at bounding box center [624, 310] width 37 height 19
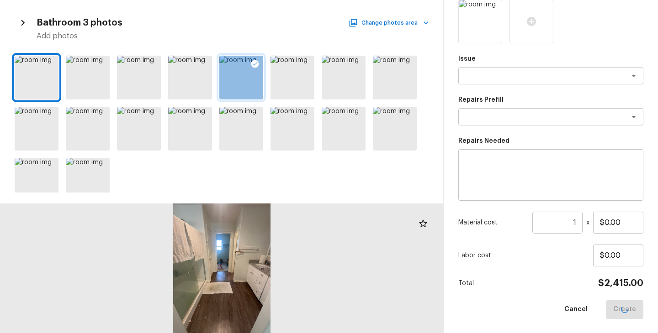
scroll to position [127, 0]
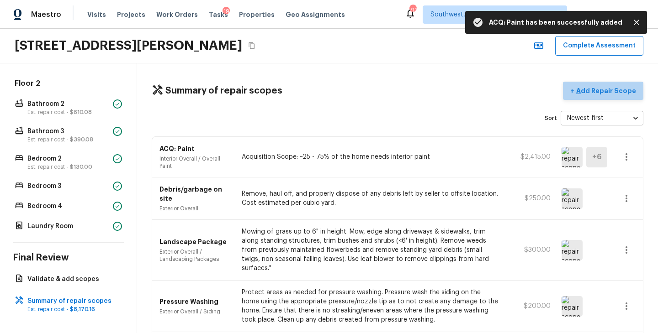
click at [618, 93] on p "Add Repair Scope" at bounding box center [605, 90] width 62 height 9
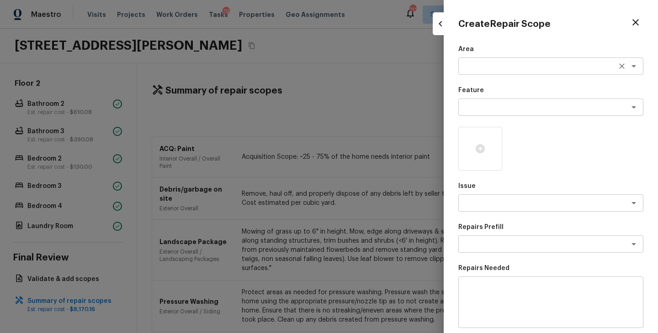
click at [492, 69] on textarea at bounding box center [537, 66] width 151 height 9
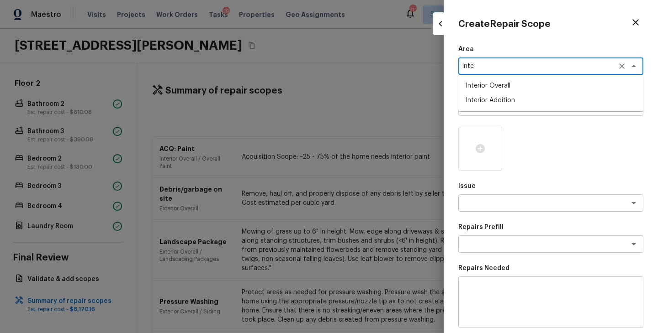
click at [496, 85] on li "Interior Overall" at bounding box center [550, 86] width 185 height 15
click at [497, 117] on div "Area Interior Overall x ​ Feature x ​ Issue x ​ Repairs Prefill x ​ Repairs Nee…" at bounding box center [550, 246] width 185 height 402
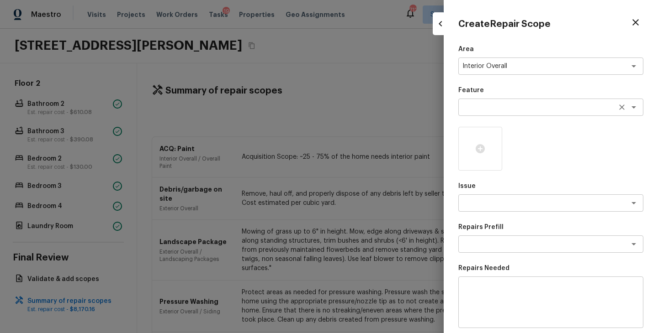
click at [504, 112] on div "x ​" at bounding box center [550, 107] width 185 height 17
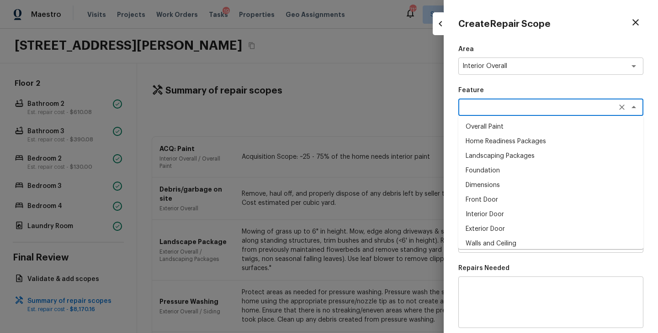
scroll to position [0, 0]
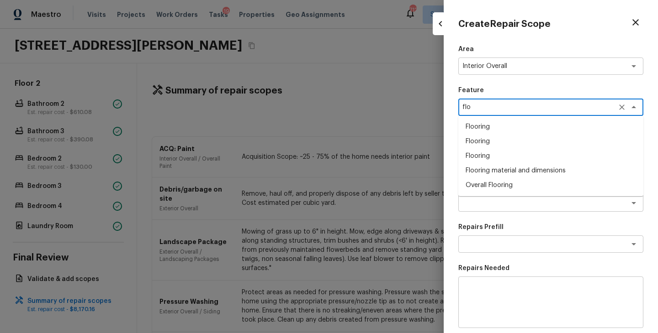
click at [502, 190] on li "Overall Flooring" at bounding box center [550, 185] width 185 height 15
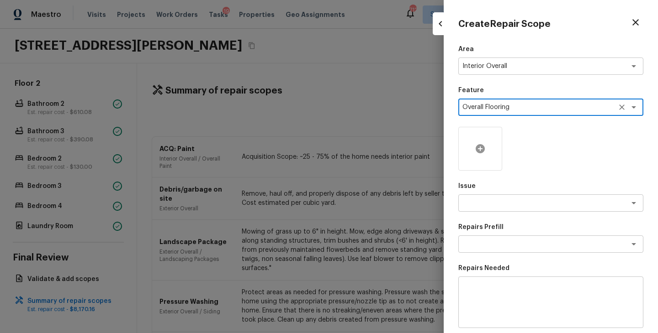
click at [475, 139] on div at bounding box center [480, 149] width 44 height 44
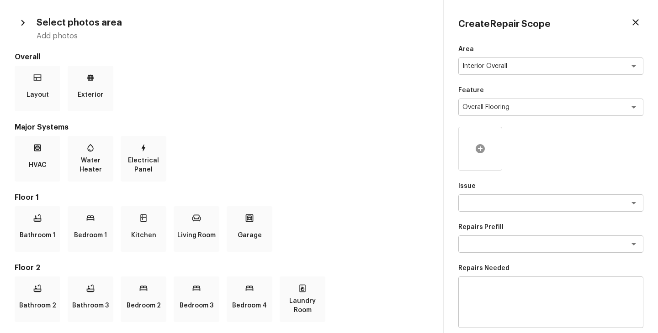
click at [481, 150] on icon at bounding box center [480, 148] width 9 height 9
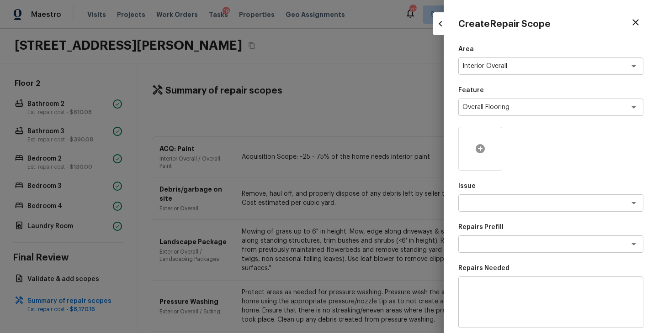
click at [481, 150] on icon at bounding box center [480, 148] width 9 height 9
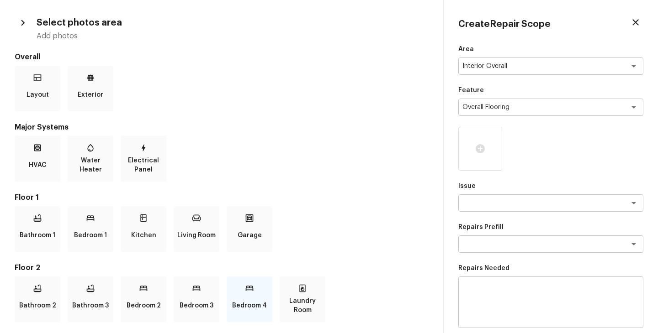
click at [259, 294] on div "Bedroom 4" at bounding box center [250, 300] width 46 height 46
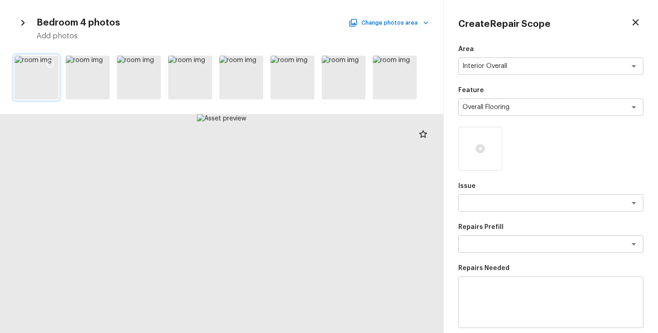
click at [50, 65] on icon at bounding box center [50, 63] width 9 height 9
click at [104, 60] on icon at bounding box center [101, 63] width 9 height 9
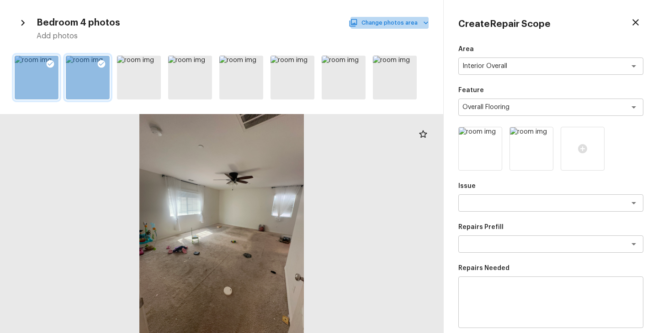
click at [417, 26] on button "Change photos area" at bounding box center [389, 23] width 78 height 12
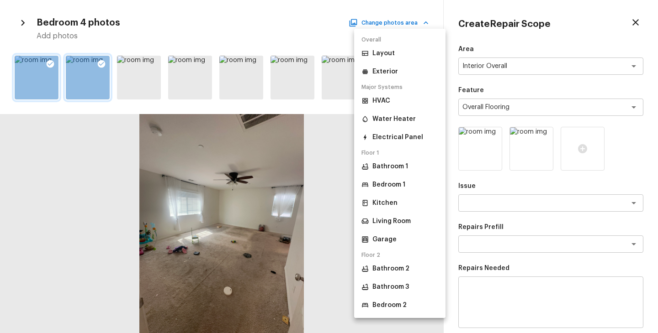
scroll to position [54, 0]
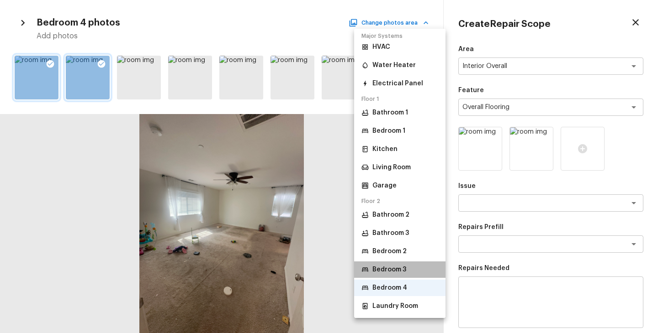
click at [398, 270] on p "Bedroom 3" at bounding box center [389, 269] width 34 height 9
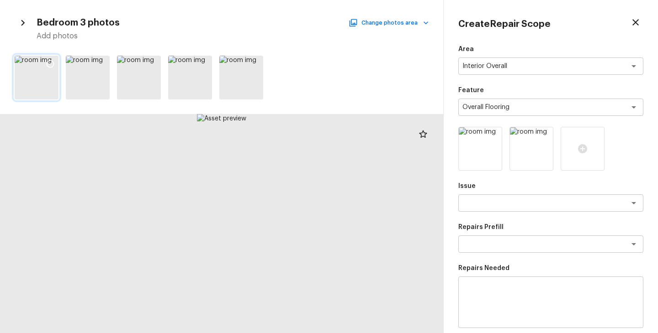
click at [52, 64] on icon at bounding box center [50, 63] width 9 height 9
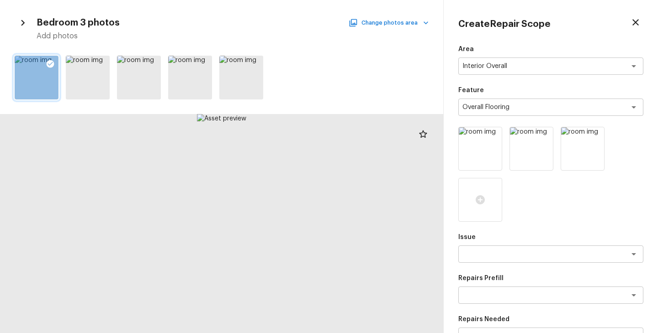
click at [384, 27] on button "Change photos area" at bounding box center [389, 23] width 78 height 12
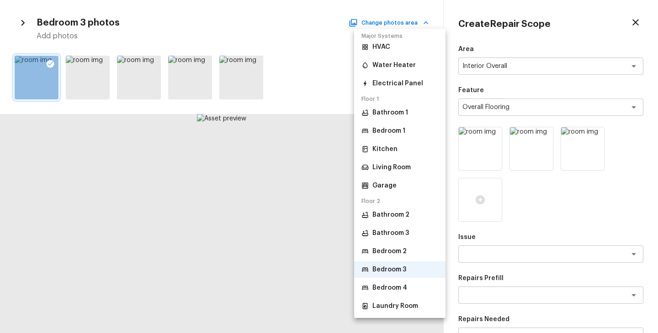
click at [418, 254] on li "Bedroom 2" at bounding box center [399, 251] width 91 height 16
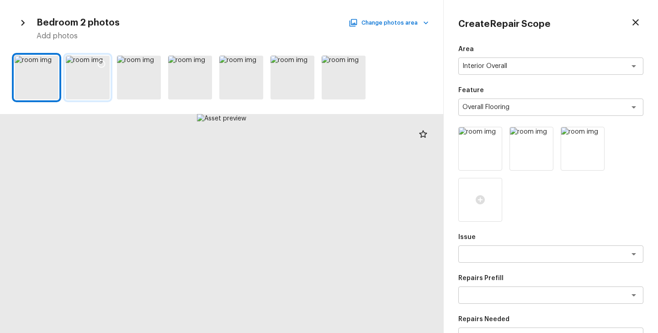
click at [102, 62] on icon at bounding box center [101, 63] width 9 height 9
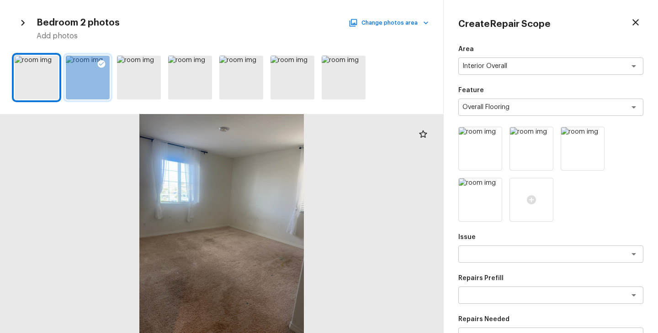
click at [402, 16] on div "Bedroom 2 photos Change photos area Add photos" at bounding box center [222, 28] width 414 height 26
click at [403, 21] on button "Change photos area" at bounding box center [389, 23] width 78 height 12
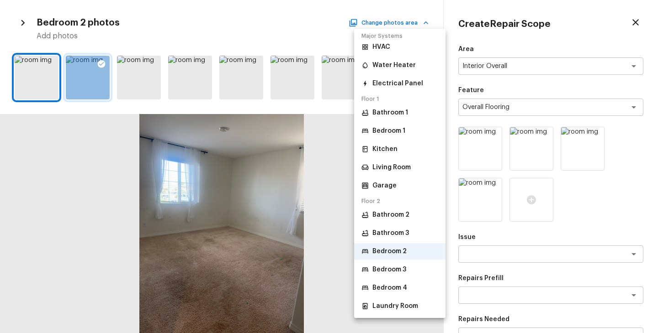
click at [400, 137] on li "Bedroom 1" at bounding box center [399, 131] width 91 height 16
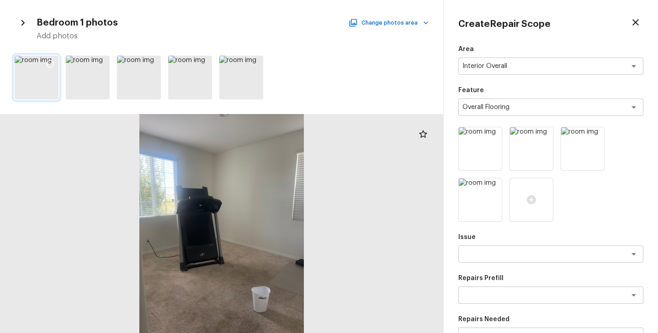
click at [52, 64] on icon at bounding box center [50, 63] width 9 height 9
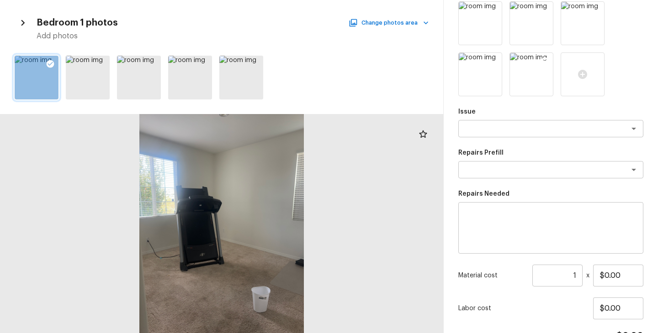
scroll to position [125, 0]
click at [513, 132] on textarea at bounding box center [537, 129] width 151 height 9
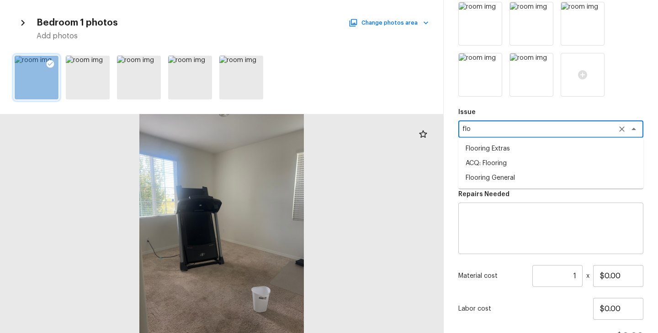
click at [518, 161] on li "ACQ: Flooring" at bounding box center [550, 163] width 185 height 15
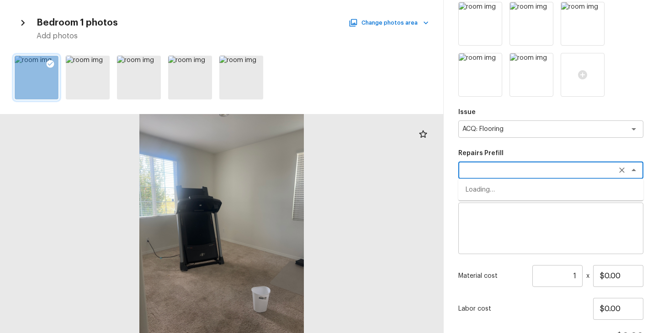
click at [518, 168] on textarea at bounding box center [537, 170] width 151 height 9
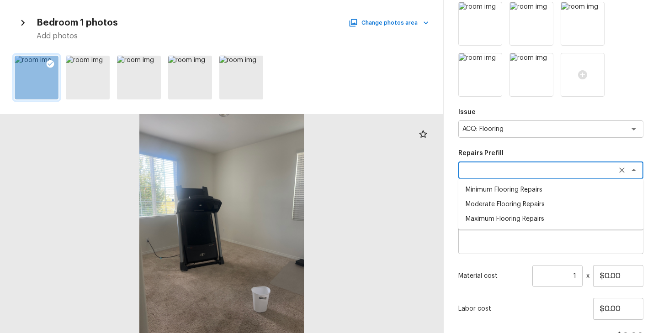
click at [513, 218] on li "Maximum Flooring Repairs" at bounding box center [550, 219] width 185 height 15
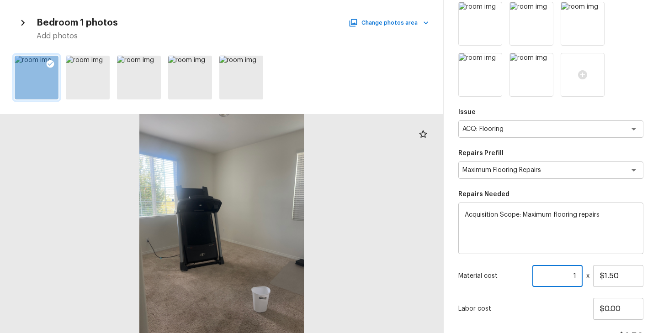
click at [580, 275] on input "1" at bounding box center [557, 276] width 50 height 22
click at [582, 304] on div "Labor cost $0.00" at bounding box center [550, 309] width 185 height 22
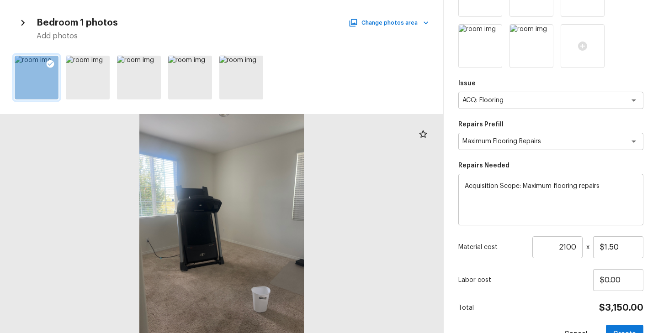
scroll to position [179, 0]
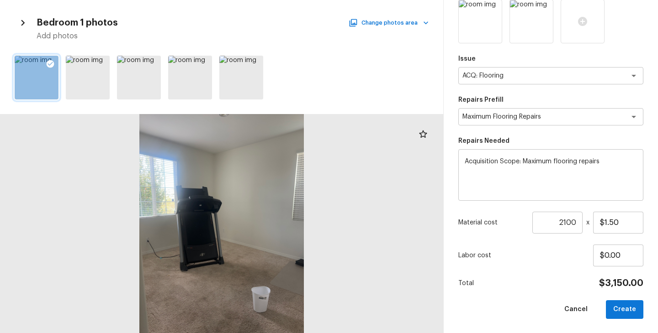
click at [560, 287] on div "Total $3,150.00" at bounding box center [550, 284] width 185 height 12
click at [626, 316] on button "Create" at bounding box center [624, 310] width 37 height 19
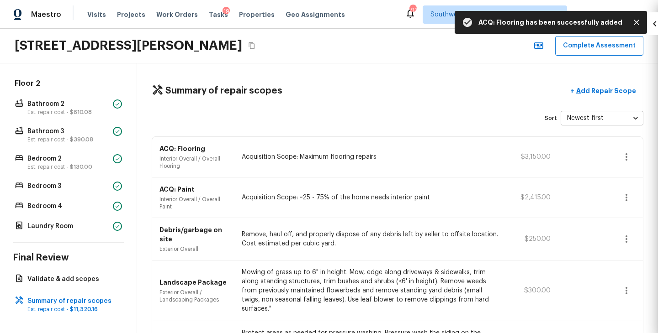
scroll to position [127, 0]
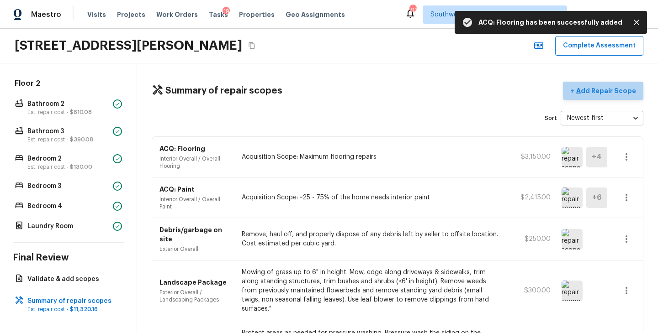
click at [619, 93] on p "Add Repair Scope" at bounding box center [605, 90] width 62 height 9
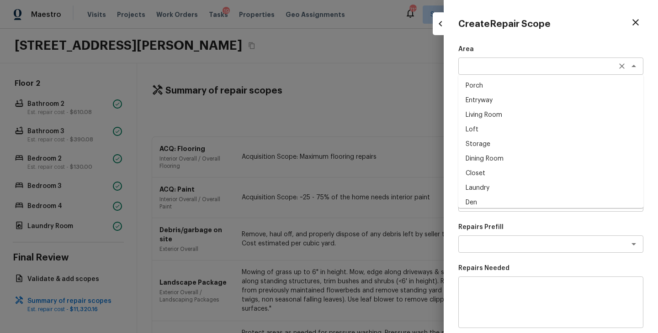
click at [484, 58] on div "x ​" at bounding box center [550, 66] width 185 height 17
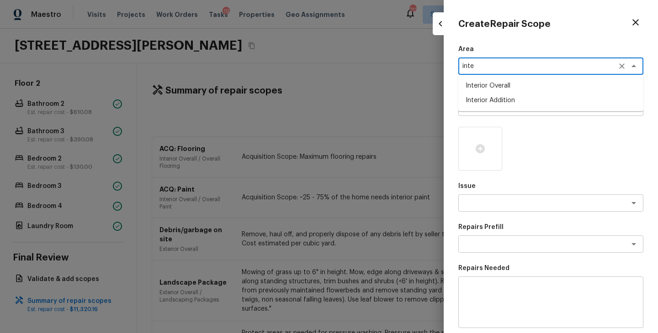
click at [499, 87] on li "Interior Overall" at bounding box center [550, 86] width 185 height 15
click at [498, 110] on textarea at bounding box center [537, 107] width 151 height 9
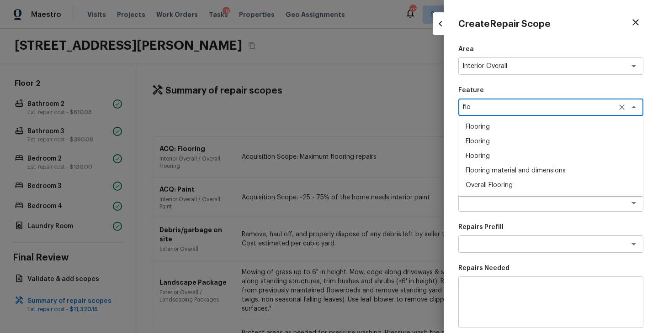
click at [492, 184] on li "Overall Flooring" at bounding box center [550, 185] width 185 height 15
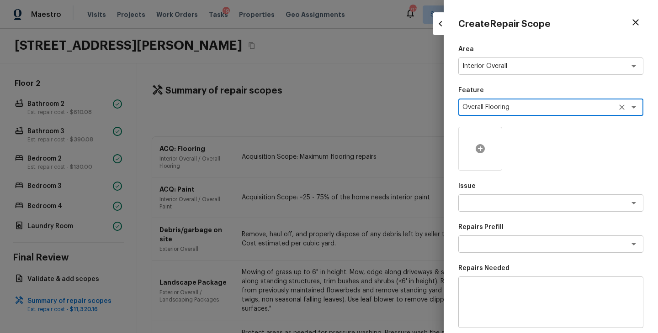
click at [480, 145] on icon at bounding box center [480, 148] width 9 height 9
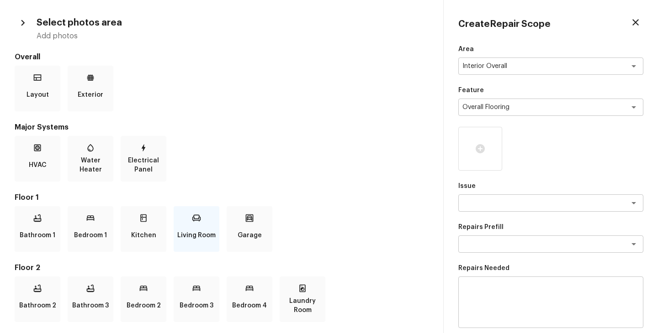
click at [207, 220] on div "Living Room" at bounding box center [197, 229] width 46 height 46
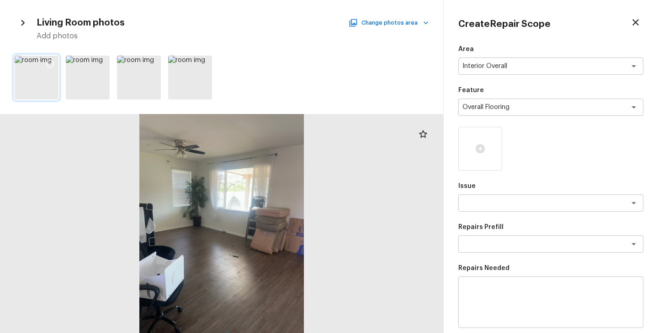
click at [51, 60] on icon at bounding box center [51, 64] width 8 height 8
click at [101, 65] on icon at bounding box center [101, 63] width 9 height 9
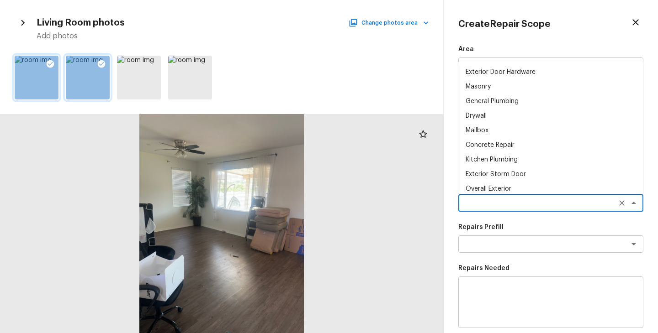
click at [508, 207] on textarea at bounding box center [537, 203] width 151 height 9
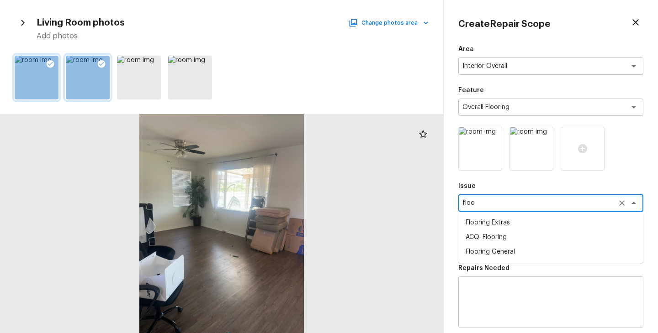
click at [512, 227] on li "Flooring Extras" at bounding box center [550, 223] width 185 height 15
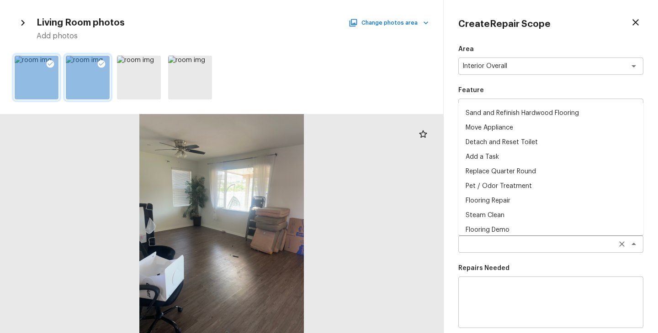
click at [512, 239] on div "x ​" at bounding box center [550, 244] width 185 height 17
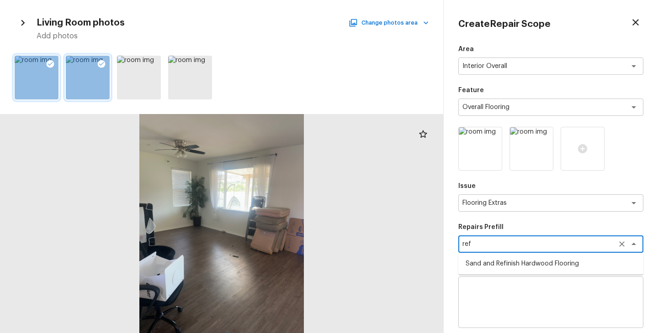
click at [515, 267] on li "Sand and Refinish Hardwood Flooring" at bounding box center [550, 264] width 185 height 15
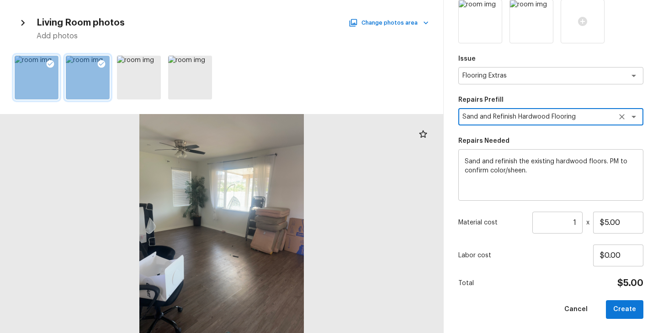
click at [577, 224] on input "1" at bounding box center [557, 223] width 50 height 22
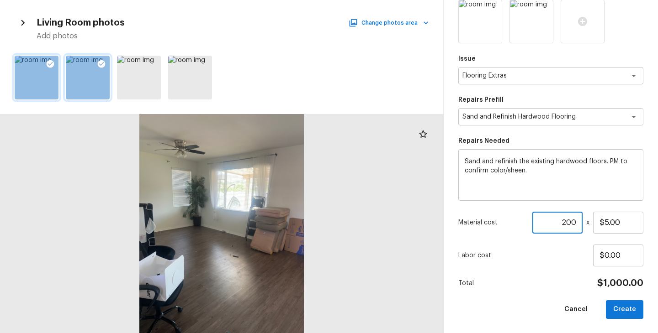
click at [564, 299] on div "Area Interior Overall x ​ Feature Overall Flooring x ​ Issue Flooring Extras x …" at bounding box center [550, 118] width 185 height 402
click at [640, 317] on button "Create" at bounding box center [624, 310] width 37 height 19
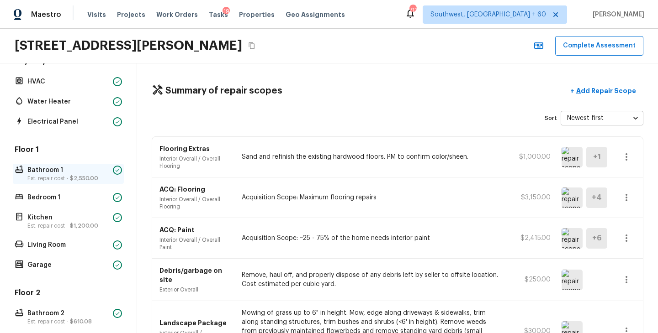
scroll to position [136, 0]
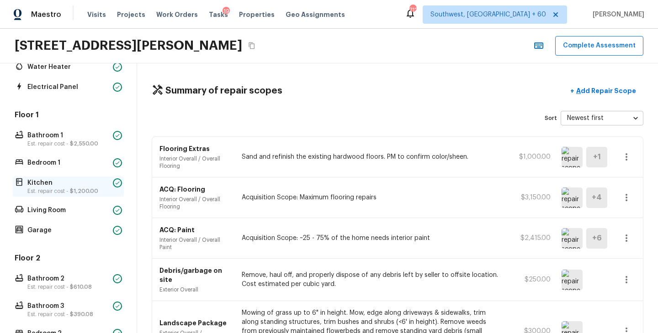
click at [77, 193] on span "$1,200.00" at bounding box center [84, 191] width 28 height 5
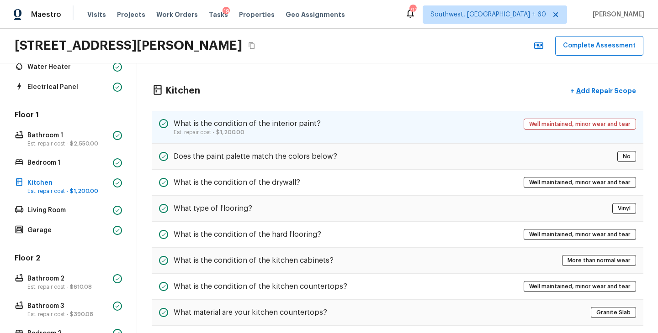
click at [306, 117] on div "What is the condition of the interior paint? Est. repair cost - $1,200.00 Well …" at bounding box center [398, 127] width 492 height 33
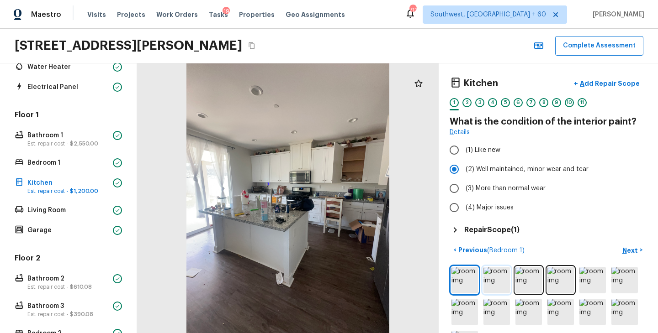
click at [496, 277] on img at bounding box center [496, 280] width 26 height 26
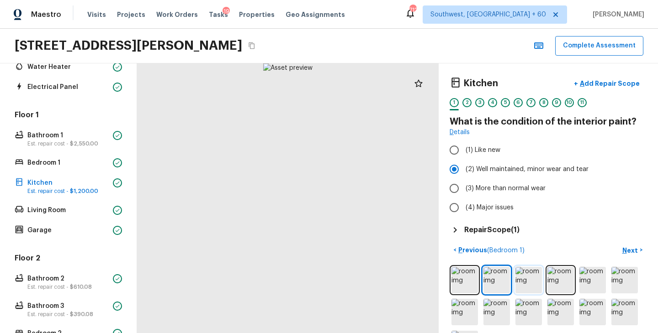
click at [537, 279] on img at bounding box center [528, 280] width 26 height 26
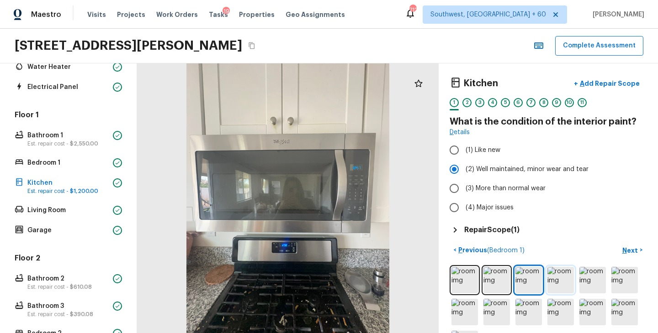
click at [554, 279] on img at bounding box center [560, 280] width 26 height 26
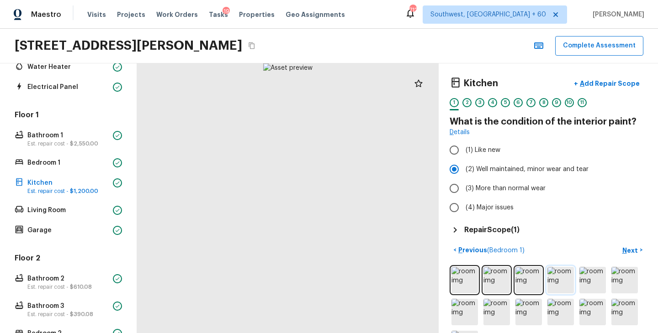
click at [565, 279] on img at bounding box center [560, 280] width 26 height 26
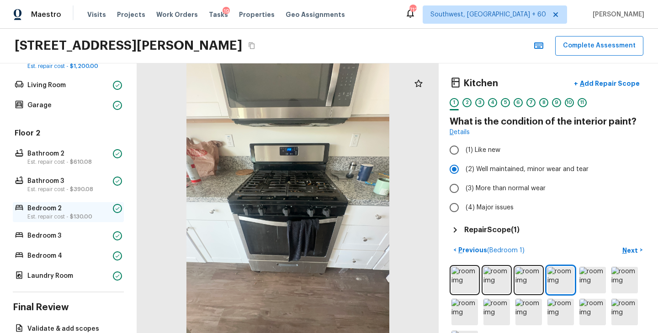
scroll to position [226, 0]
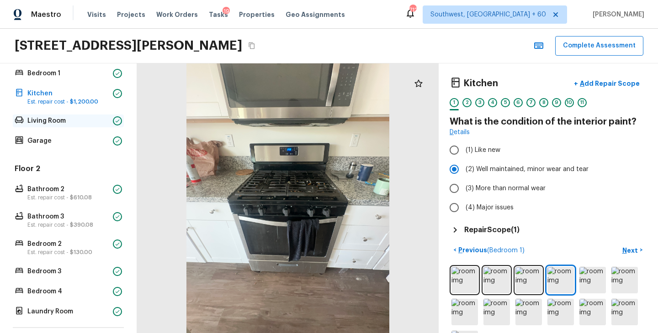
click at [70, 125] on p "Living Room" at bounding box center [68, 120] width 82 height 9
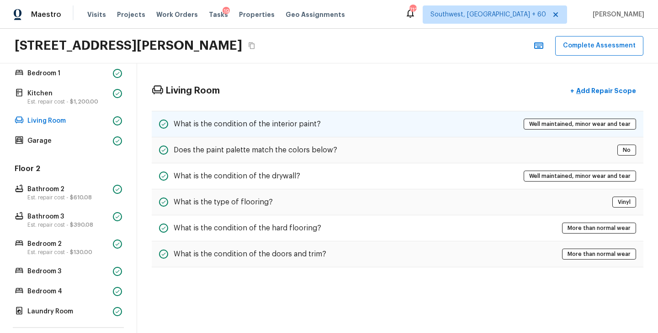
click at [302, 126] on h5 "What is the condition of the interior paint?" at bounding box center [247, 124] width 147 height 10
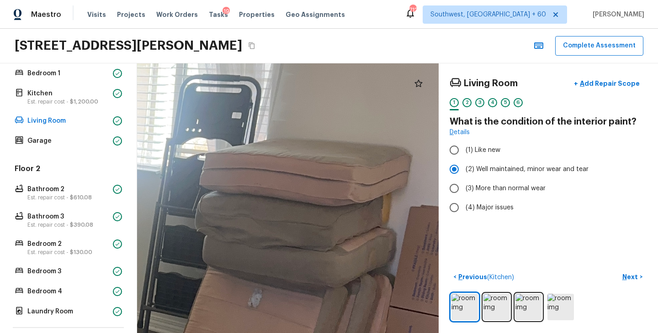
drag, startPoint x: 366, startPoint y: 194, endPoint x: 366, endPoint y: 287, distance: 93.2
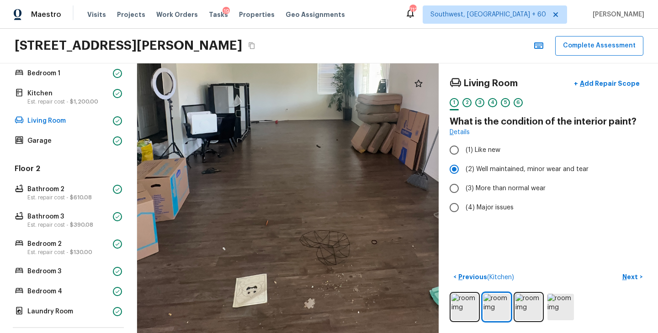
drag, startPoint x: 251, startPoint y: 204, endPoint x: 375, endPoint y: 209, distance: 123.9
click at [375, 209] on div at bounding box center [316, 115] width 685 height 613
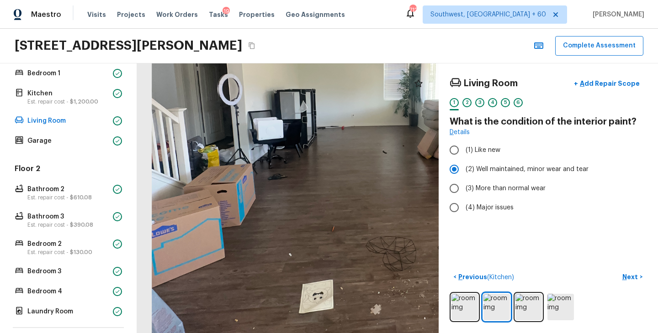
drag, startPoint x: 268, startPoint y: 180, endPoint x: 334, endPoint y: 186, distance: 66.5
click at [334, 186] on div at bounding box center [382, 121] width 685 height 613
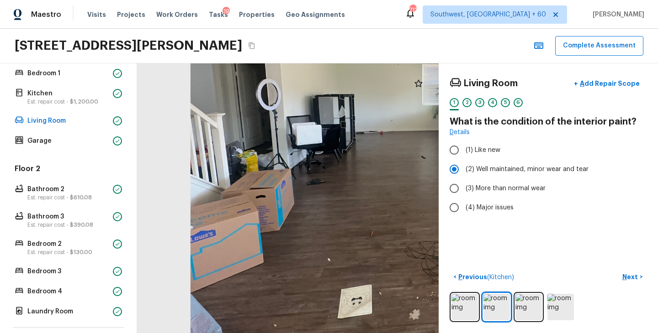
drag, startPoint x: 263, startPoint y: 184, endPoint x: 376, endPoint y: 189, distance: 113.0
click at [376, 189] on div at bounding box center [421, 126] width 685 height 613
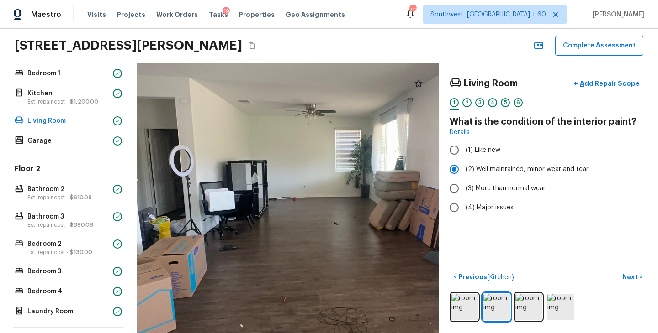
drag, startPoint x: 357, startPoint y: 248, endPoint x: 270, endPoint y: 314, distance: 109.6
click at [270, 314] on div at bounding box center [333, 192] width 685 height 613
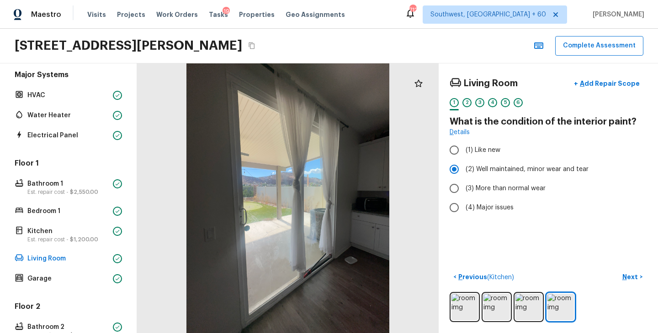
scroll to position [0, 0]
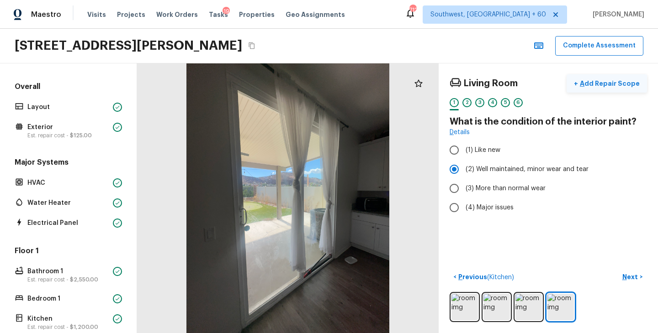
click at [603, 87] on p "Add Repair Scope" at bounding box center [609, 83] width 62 height 9
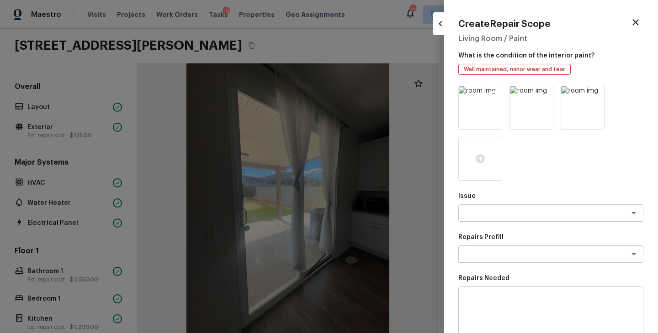
click at [494, 92] on icon at bounding box center [494, 95] width 8 height 8
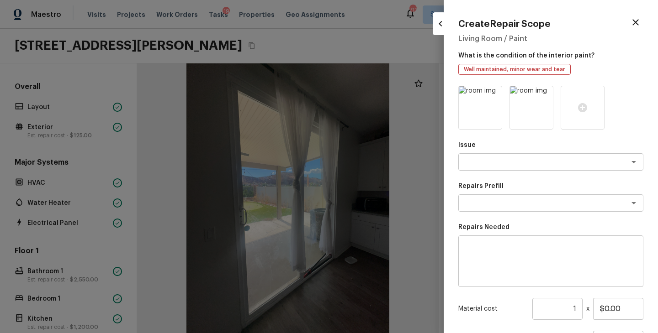
click at [494, 92] on icon at bounding box center [494, 95] width 8 height 8
click at [486, 107] on div at bounding box center [480, 108] width 44 height 44
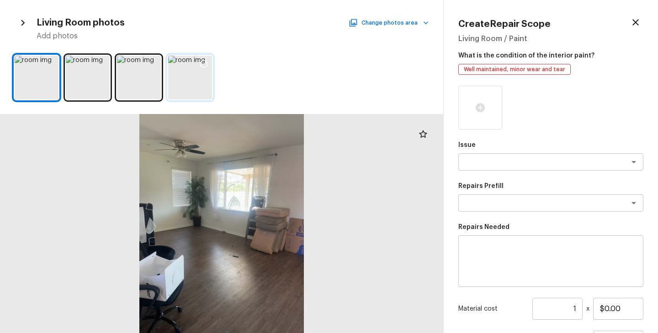
click at [191, 82] on div at bounding box center [190, 78] width 44 height 44
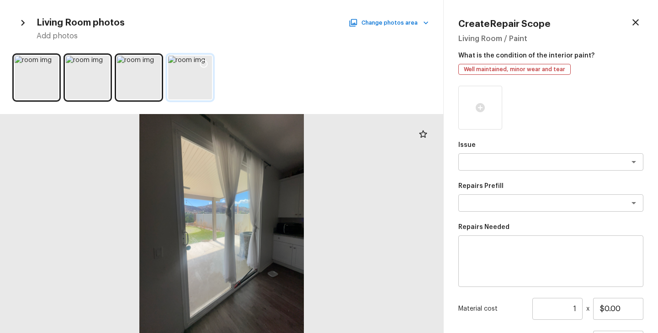
click at [206, 63] on icon at bounding box center [203, 63] width 9 height 9
click at [516, 164] on textarea at bounding box center [537, 162] width 151 height 9
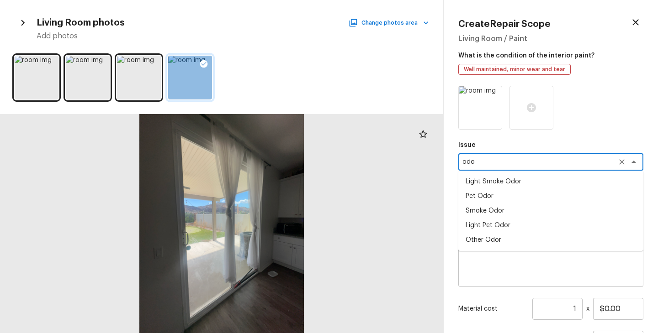
click at [500, 223] on li "Light Pet Odor" at bounding box center [550, 225] width 185 height 15
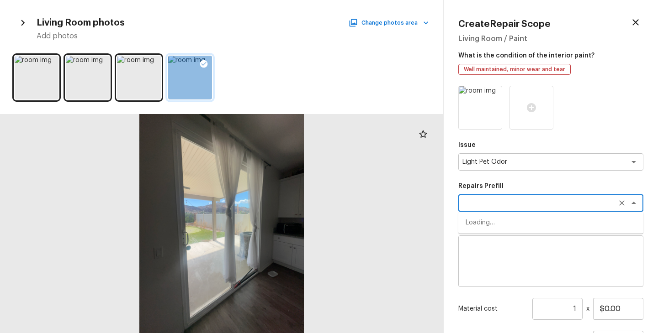
click at [504, 206] on textarea at bounding box center [537, 203] width 151 height 9
click at [497, 220] on li "Acquisition Scope: 1-2 pets present" at bounding box center [550, 223] width 185 height 15
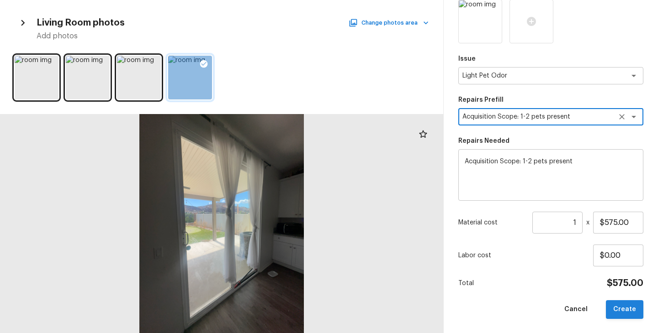
click at [630, 304] on button "Create" at bounding box center [624, 310] width 37 height 19
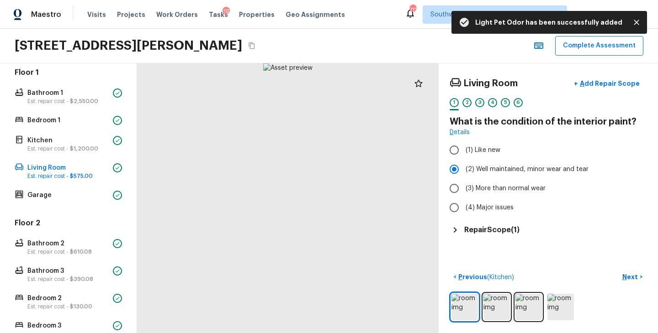
scroll to position [318, 0]
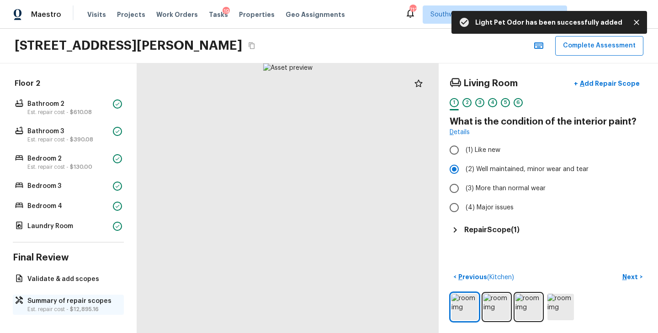
click at [74, 297] on p "Summary of repair scopes" at bounding box center [72, 301] width 91 height 9
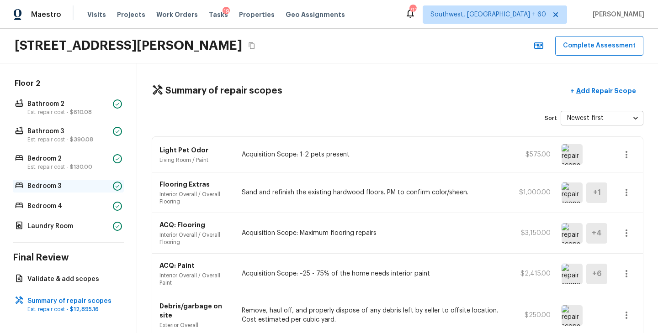
scroll to position [293, 0]
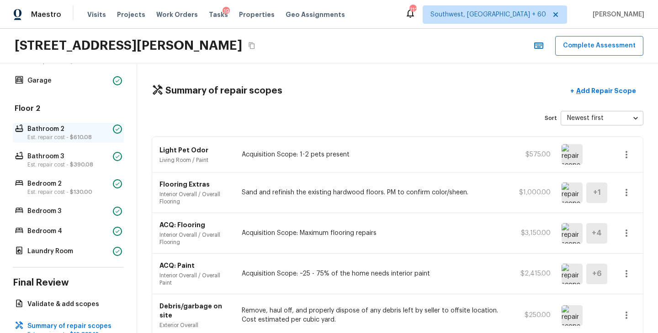
click at [67, 139] on p "Est. repair cost - $610.08" at bounding box center [68, 137] width 82 height 7
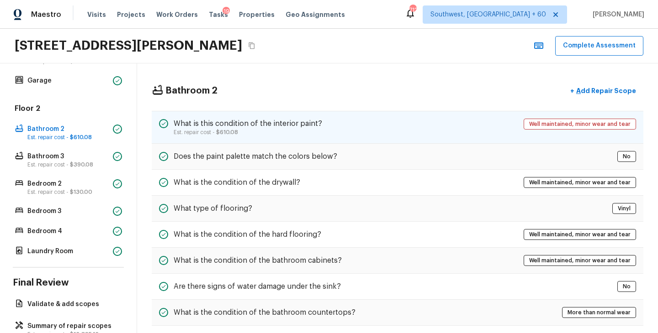
click at [316, 126] on h5 "What is this condition of the interior paint?" at bounding box center [248, 124] width 148 height 10
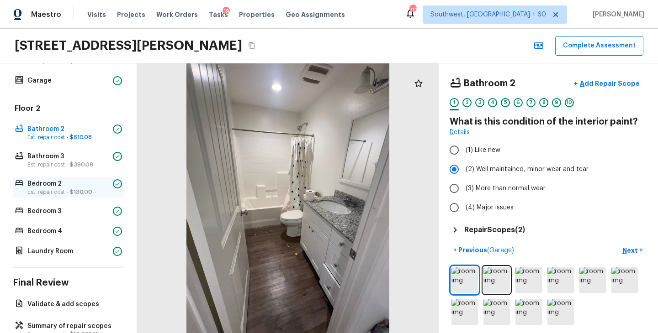
click at [67, 193] on p "Est. repair cost - $130.00" at bounding box center [68, 192] width 82 height 7
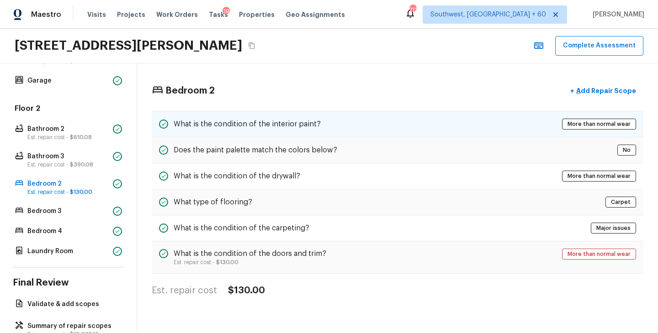
click at [292, 123] on h5 "What is the condition of the interior paint?" at bounding box center [247, 124] width 147 height 10
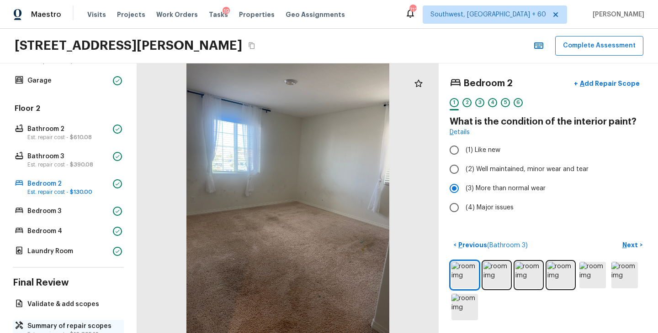
scroll to position [318, 0]
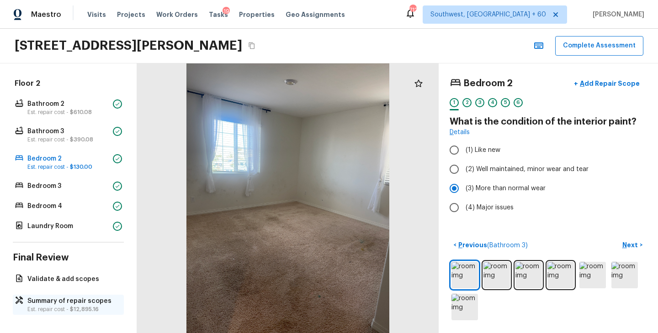
click at [88, 311] on span "$12,895.16" at bounding box center [84, 309] width 29 height 5
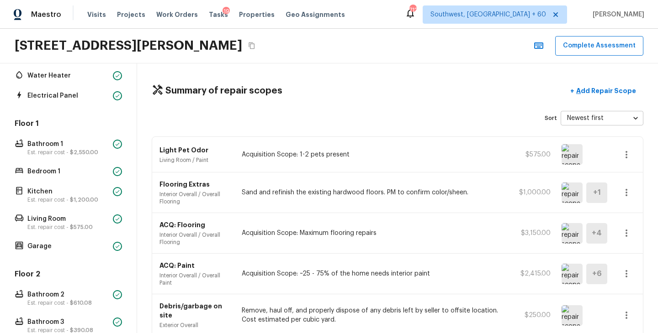
scroll to position [0, 0]
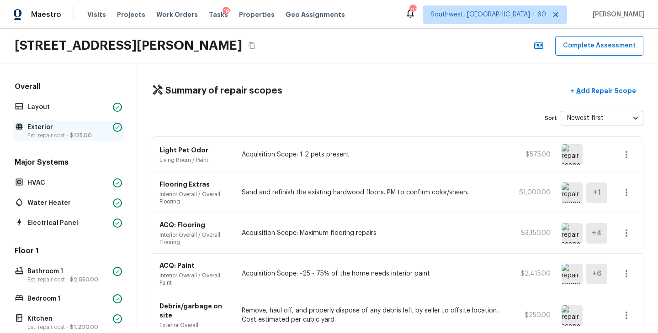
click at [67, 134] on p "Est. repair cost - $125.00" at bounding box center [68, 135] width 82 height 7
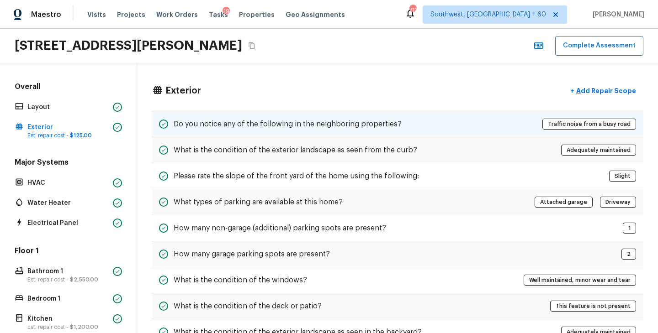
click at [346, 130] on div "Do you notice any of the following in the neighboring properties? Traffic noise…" at bounding box center [398, 124] width 492 height 26
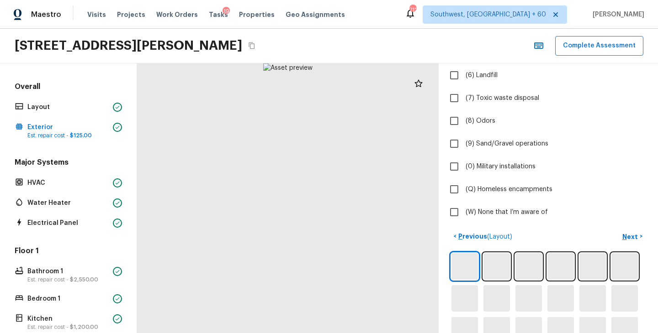
scroll to position [281, 0]
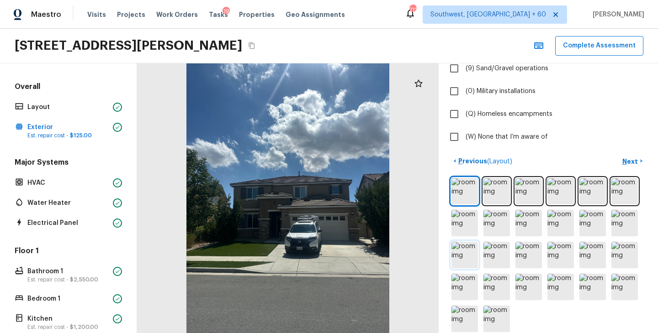
click at [473, 262] on img at bounding box center [464, 255] width 26 height 26
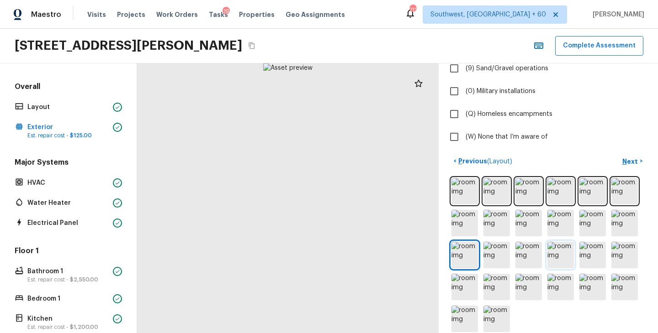
click at [559, 258] on img at bounding box center [560, 255] width 26 height 26
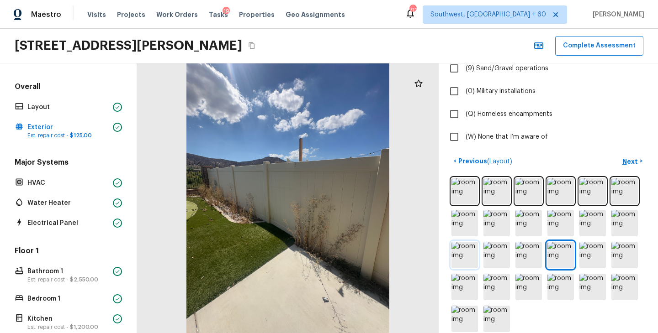
click at [461, 260] on img at bounding box center [464, 255] width 26 height 26
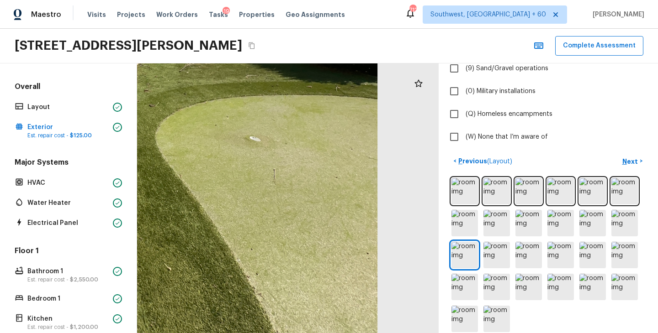
drag, startPoint x: 359, startPoint y: 253, endPoint x: 291, endPoint y: 187, distance: 94.7
click at [291, 187] on div at bounding box center [94, 38] width 839 height 751
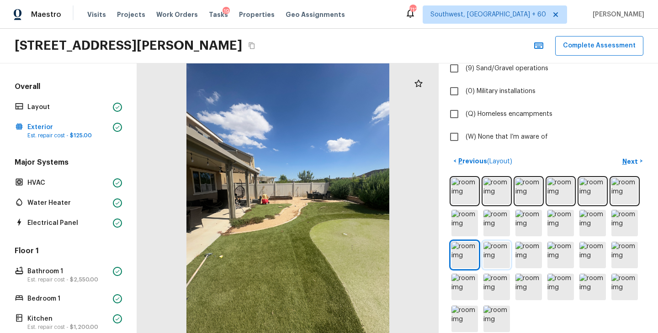
click at [495, 254] on img at bounding box center [496, 255] width 26 height 26
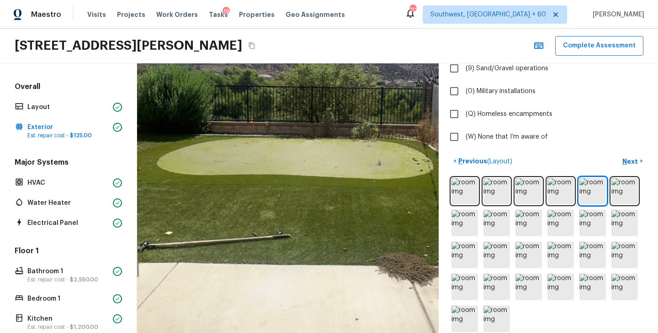
scroll to position [318, 0]
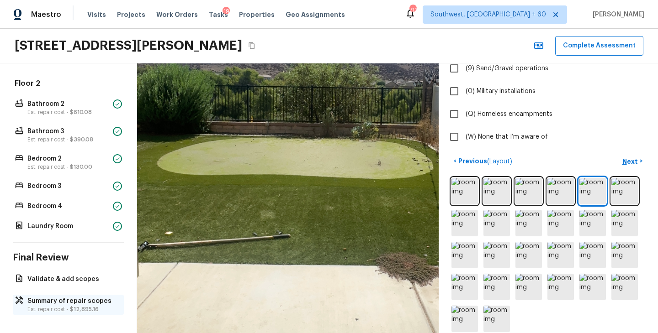
click at [81, 304] on p "Summary of repair scopes" at bounding box center [72, 301] width 91 height 9
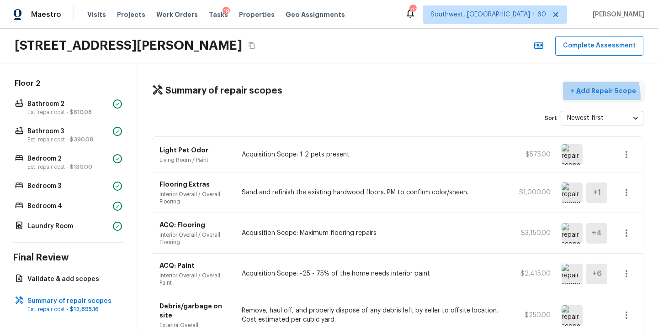
click at [592, 97] on button "+ Add Repair Scope" at bounding box center [603, 91] width 80 height 19
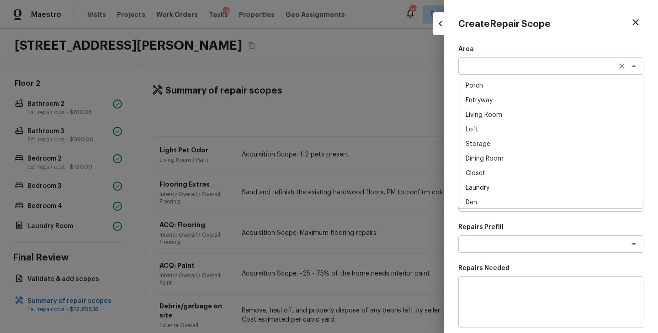
click at [501, 73] on div "x ​" at bounding box center [550, 66] width 185 height 17
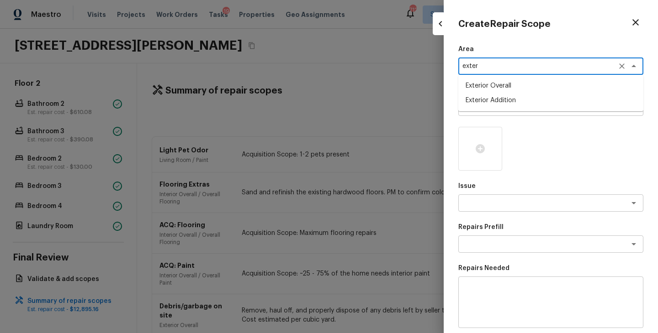
click at [506, 85] on li "Exterior Overall" at bounding box center [550, 86] width 185 height 15
click at [505, 113] on div "x ​" at bounding box center [550, 107] width 185 height 17
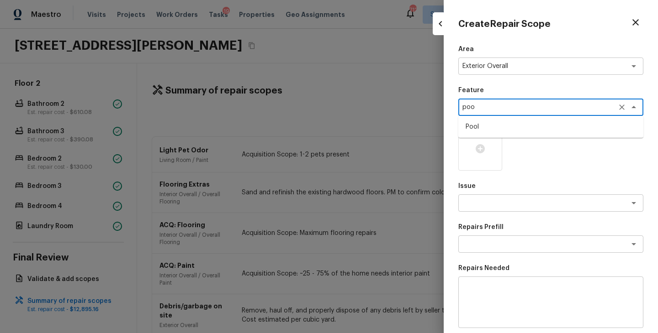
click at [505, 125] on li "Pool" at bounding box center [550, 127] width 185 height 15
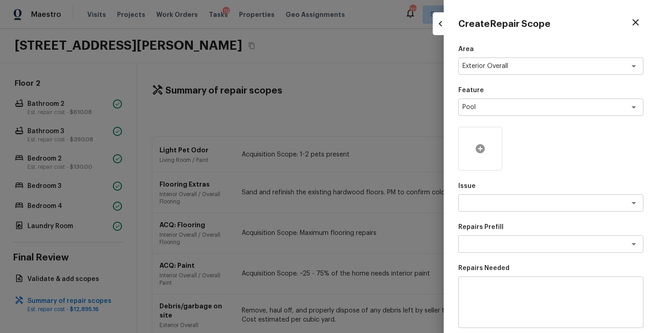
click at [484, 153] on icon at bounding box center [480, 148] width 11 height 11
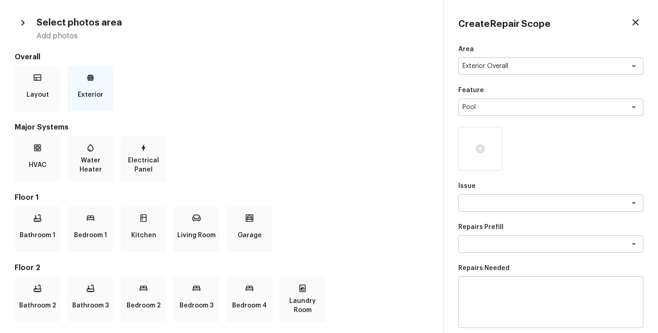
click at [96, 90] on p "Exterior" at bounding box center [91, 95] width 26 height 18
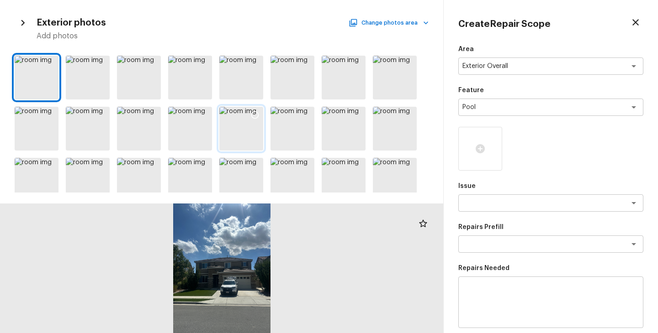
click at [229, 128] on div at bounding box center [241, 129] width 44 height 44
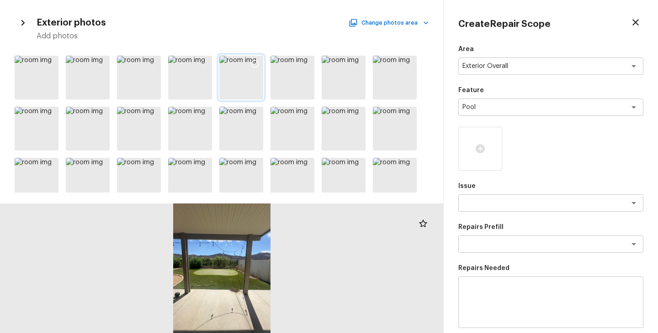
click at [254, 65] on icon at bounding box center [254, 63] width 9 height 9
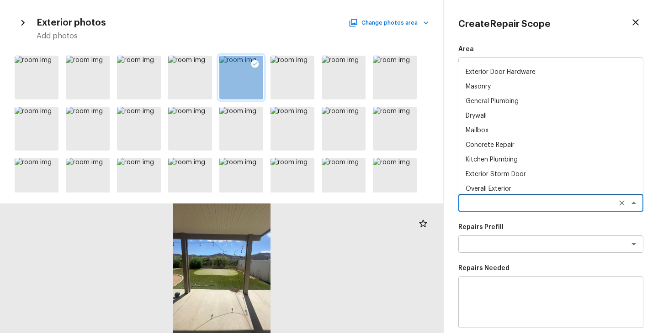
click at [517, 204] on textarea at bounding box center [537, 203] width 151 height 9
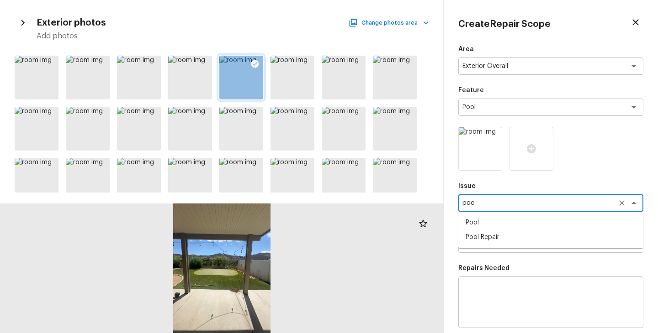
click at [506, 237] on li "Pool Repair" at bounding box center [550, 237] width 185 height 15
click at [503, 248] on textarea at bounding box center [537, 244] width 151 height 9
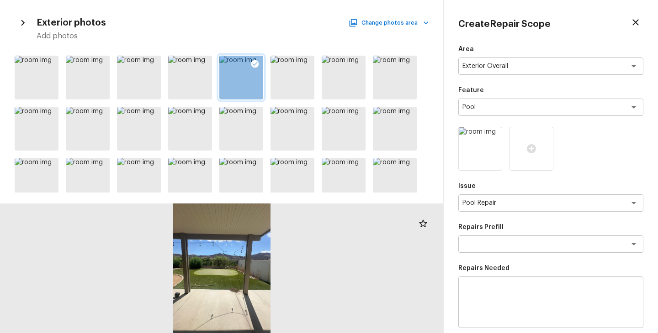
click at [612, 84] on div "Area Exterior Overall x ​ Feature Pool x ​ Issue Pool Repair x ​ Repairs Prefil…" at bounding box center [550, 246] width 185 height 402
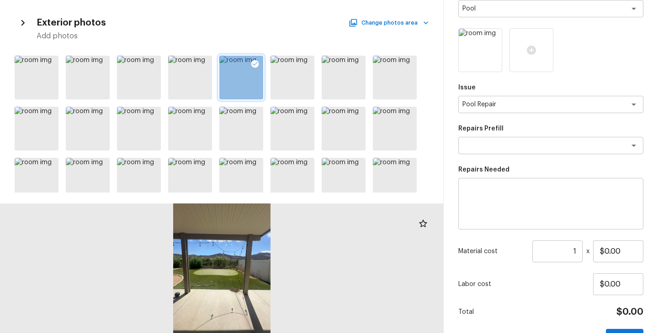
click at [519, 208] on textarea at bounding box center [551, 204] width 172 height 37
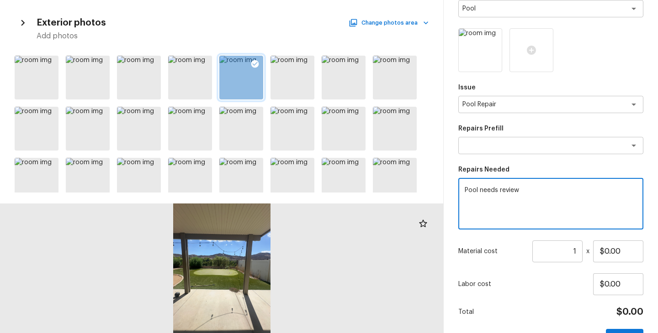
drag, startPoint x: 478, startPoint y: 190, endPoint x: 431, endPoint y: 190, distance: 47.1
click at [431, 190] on div "Exterior photos Change photos area Add photos Create Repair Scope Area Exterior…" at bounding box center [329, 166] width 658 height 333
click at [484, 191] on textarea "Seems there is a pool needs review" at bounding box center [551, 204] width 172 height 37
click at [562, 291] on div "Labor cost $0.00" at bounding box center [550, 285] width 185 height 22
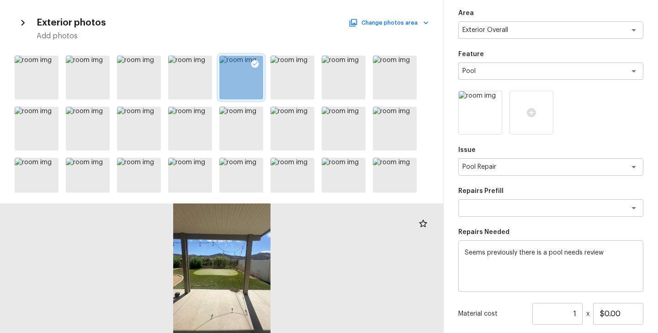
scroll to position [80, 0]
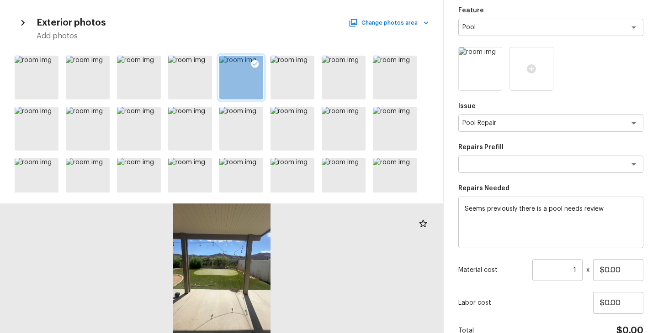
click at [548, 315] on div "Area Exterior Overall x ​ Feature Pool x ​ Issue Pool Repair x ​ Repairs Prefil…" at bounding box center [550, 166] width 185 height 402
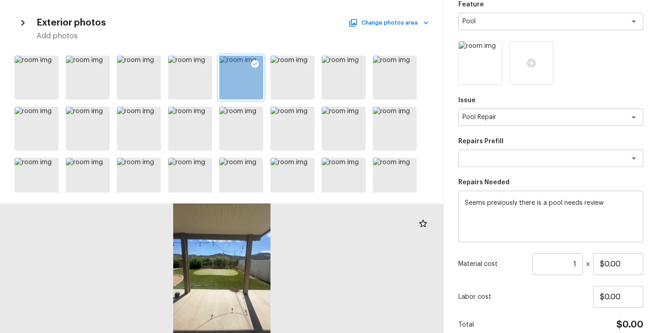
scroll to position [127, 0]
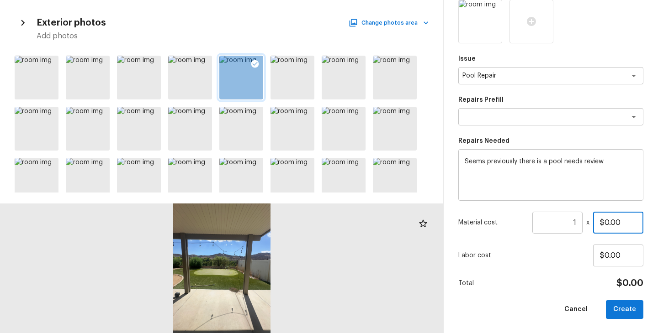
drag, startPoint x: 628, startPoint y: 220, endPoint x: 544, endPoint y: 223, distance: 84.1
click at [544, 223] on div "Material cost 1 ​ x $0.00" at bounding box center [550, 223] width 185 height 22
click at [543, 266] on div "Labor cost $0.00" at bounding box center [550, 256] width 185 height 22
click at [621, 313] on button "Create" at bounding box center [624, 310] width 37 height 19
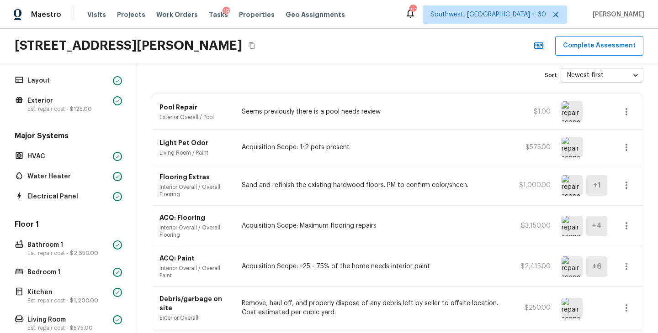
scroll to position [0, 0]
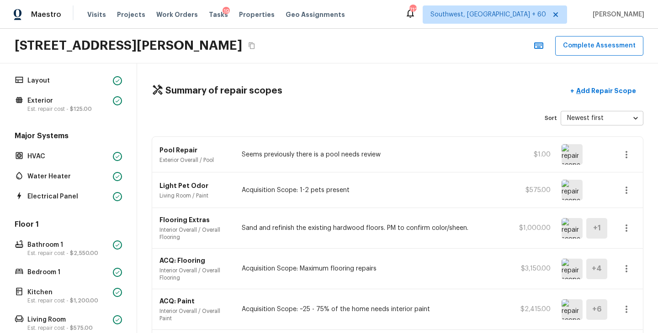
click at [258, 42] on button "Copy Address" at bounding box center [252, 46] width 12 height 12
click at [336, 100] on div "Summary of repair scopes + Add Repair Scope" at bounding box center [398, 91] width 492 height 19
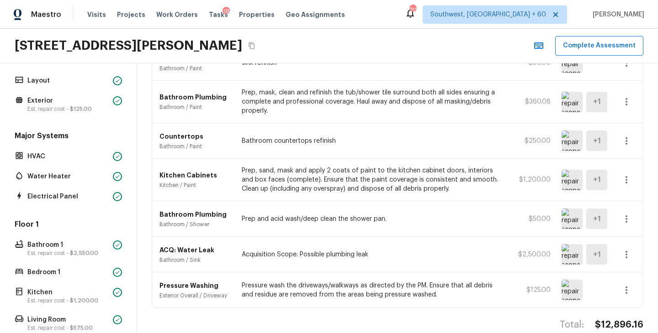
click at [611, 319] on h4 "$12,896.16" at bounding box center [619, 325] width 48 height 12
copy h4 "$12,896.16"
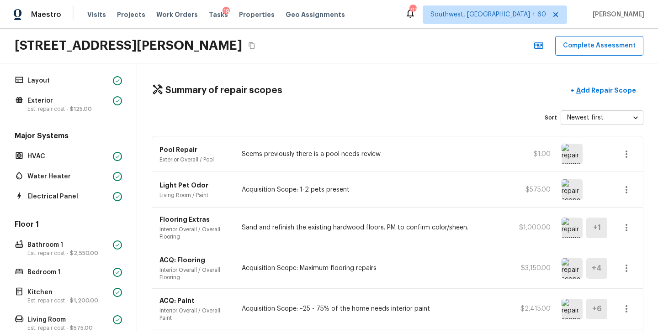
scroll to position [0, 0]
click at [318, 156] on p "Seems previously there is a pool needs review" at bounding box center [370, 154] width 257 height 9
copy p "Seems previously there is a pool needs review"
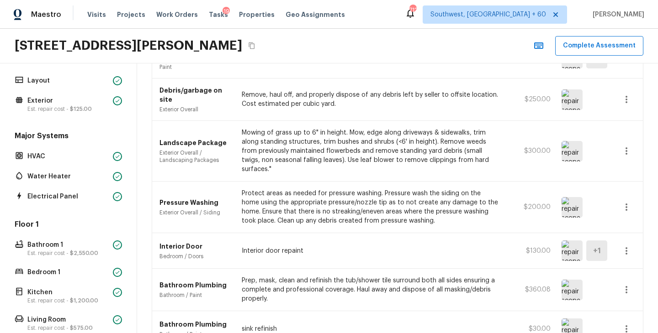
scroll to position [518, 0]
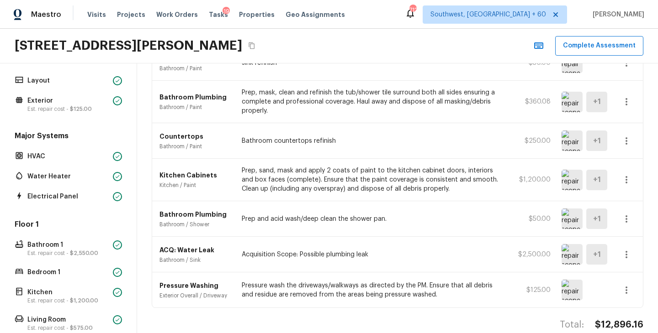
click at [348, 215] on p "Prep and acid wash/deep clean the shower pan." at bounding box center [370, 219] width 257 height 9
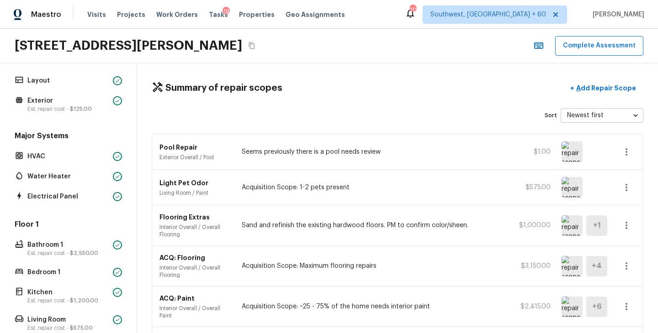
scroll to position [0, 0]
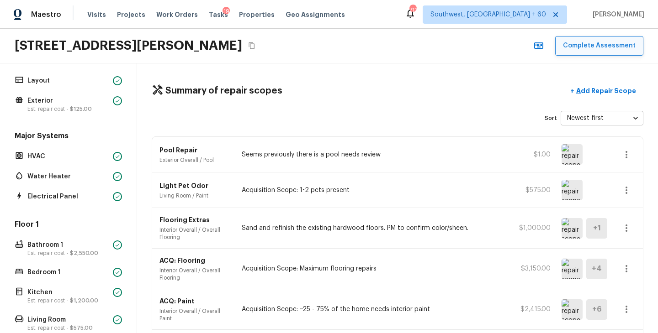
click at [603, 48] on button "Complete Assessment" at bounding box center [599, 46] width 88 height 20
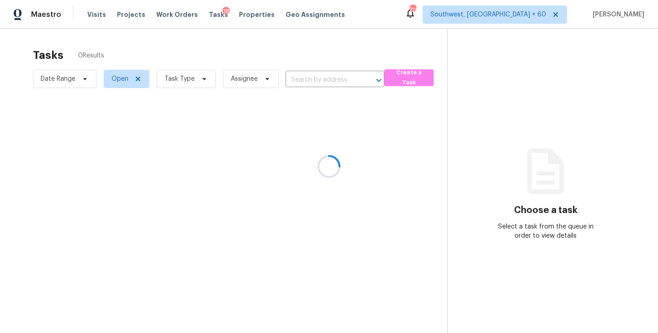
click at [167, 74] on div at bounding box center [329, 166] width 658 height 333
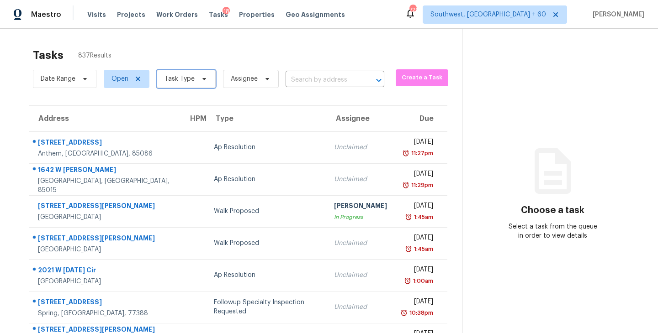
click at [181, 82] on span "Task Type" at bounding box center [179, 78] width 30 height 9
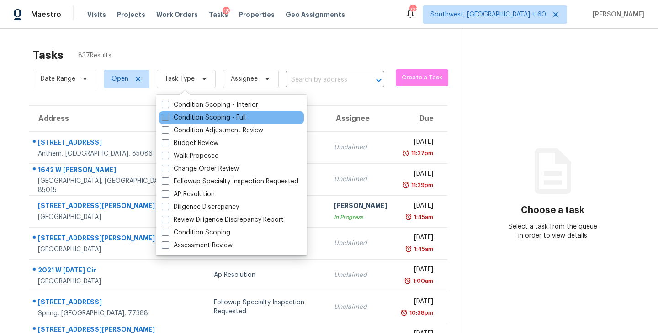
click at [185, 121] on label "Condition Scoping - Full" at bounding box center [204, 117] width 84 height 9
click at [168, 119] on input "Condition Scoping - Full" at bounding box center [165, 116] width 6 height 6
checkbox input "true"
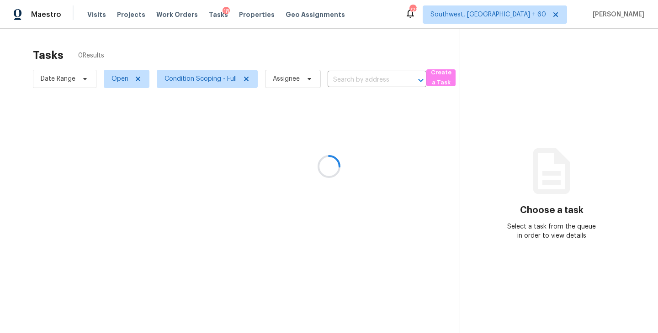
click at [278, 45] on div at bounding box center [329, 166] width 658 height 333
click at [294, 79] on div at bounding box center [329, 166] width 658 height 333
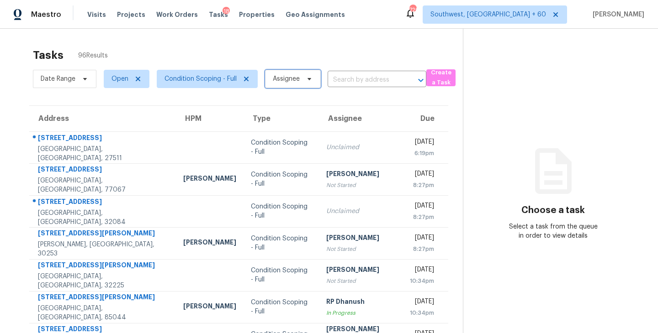
click at [293, 78] on span "Assignee" at bounding box center [286, 78] width 27 height 9
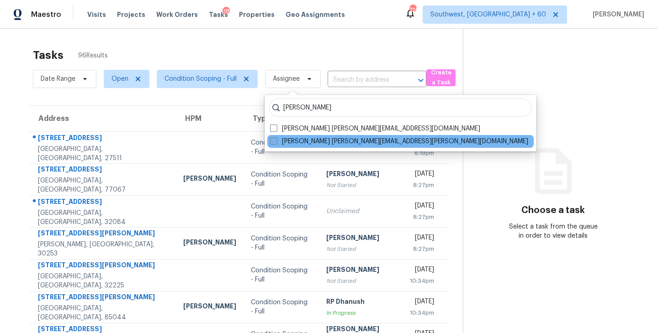
type input "sakthivel"
click at [296, 143] on label "Sakthivel Chandran sakthivel.chandran@opendoor.com" at bounding box center [399, 141] width 258 height 9
click at [276, 143] on input "Sakthivel Chandran sakthivel.chandran@opendoor.com" at bounding box center [273, 140] width 6 height 6
checkbox input "true"
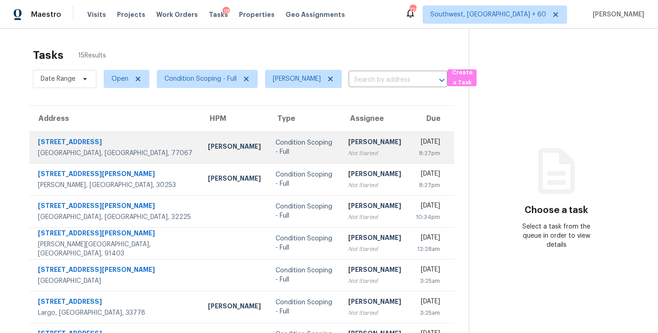
click at [348, 147] on div "[PERSON_NAME]" at bounding box center [374, 143] width 53 height 11
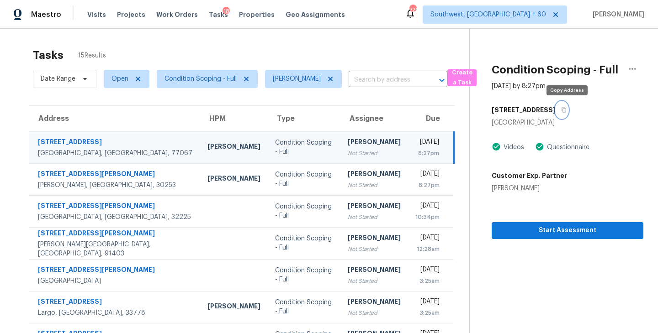
click at [568, 108] on button "button" at bounding box center [562, 110] width 12 height 16
click at [566, 109] on icon "button" at bounding box center [563, 109] width 5 height 5
click at [287, 149] on td "Condition Scoping - Full" at bounding box center [304, 148] width 73 height 32
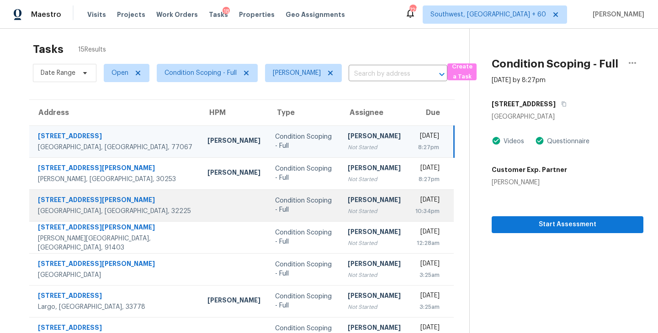
scroll to position [13, 0]
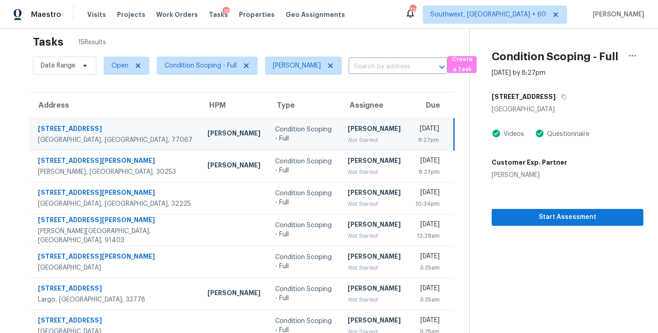
click at [284, 136] on td "Condition Scoping - Full" at bounding box center [304, 134] width 73 height 32
click at [536, 220] on span "Start Assessment" at bounding box center [568, 217] width 138 height 11
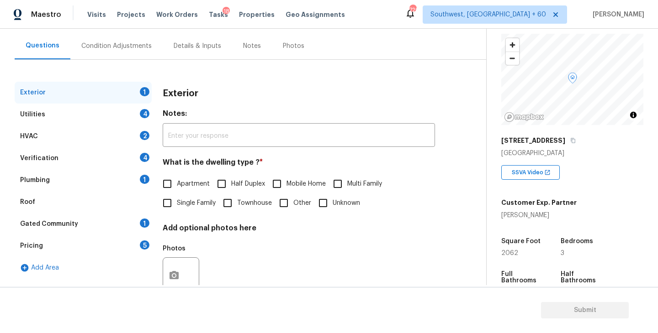
scroll to position [51, 0]
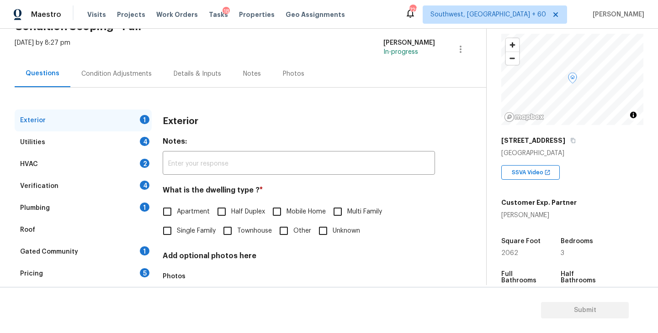
click at [197, 230] on span "Single Family" at bounding box center [196, 232] width 39 height 10
click at [177, 230] on input "Single Family" at bounding box center [167, 231] width 19 height 19
checkbox input "true"
click at [70, 143] on div "Utilities 4" at bounding box center [83, 143] width 137 height 22
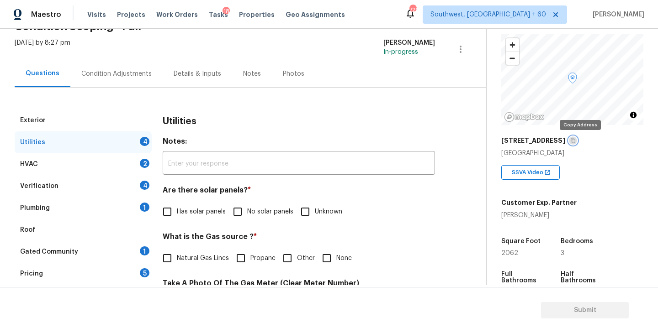
click at [576, 141] on icon "button" at bounding box center [572, 140] width 5 height 5
click at [249, 209] on span "No solar panels" at bounding box center [270, 212] width 46 height 10
click at [247, 209] on input "No solar panels" at bounding box center [237, 211] width 19 height 19
checkbox input "true"
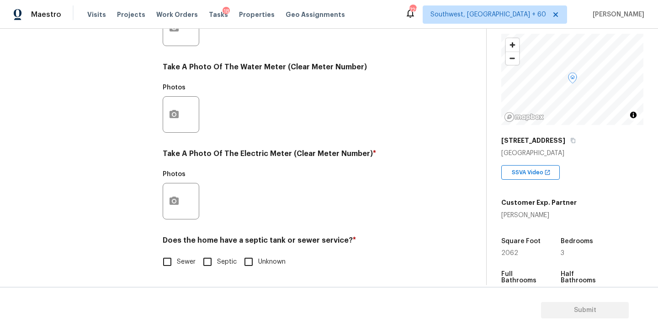
click at [181, 264] on span "Sewer" at bounding box center [186, 263] width 19 height 10
click at [177, 264] on input "Sewer" at bounding box center [167, 262] width 19 height 19
checkbox input "true"
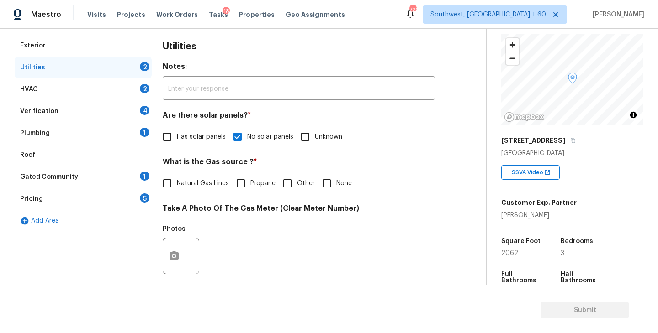
scroll to position [95, 0]
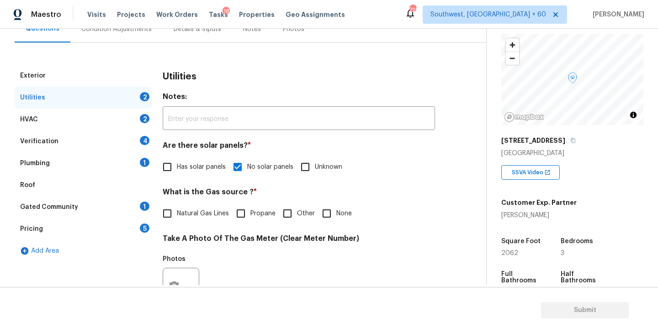
click at [115, 167] on div "Plumbing 1" at bounding box center [83, 164] width 137 height 22
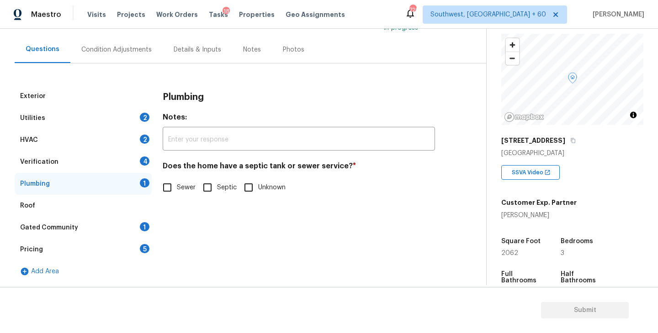
click at [180, 196] on label "Sewer" at bounding box center [177, 187] width 38 height 19
click at [177, 196] on input "Sewer" at bounding box center [167, 187] width 19 height 19
checkbox input "true"
click at [114, 224] on div "Gated Community 1" at bounding box center [83, 228] width 137 height 22
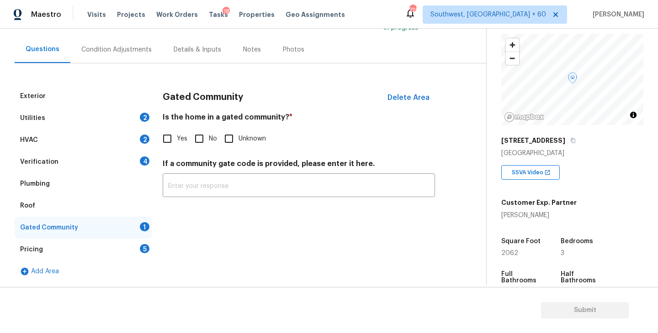
click at [193, 136] on input "No" at bounding box center [199, 138] width 19 height 19
checkbox input "true"
click at [126, 54] on div "Condition Adjustments" at bounding box center [116, 49] width 92 height 27
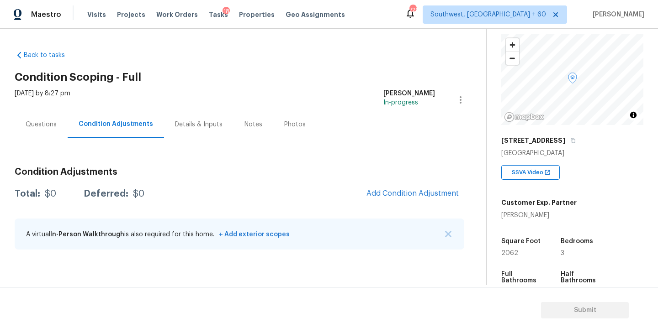
click at [219, 71] on div "Back to tasks Condition Scoping - Full Fri, Sep 26 2025 by 8:27 pm Sakthivel Ch…" at bounding box center [250, 151] width 471 height 217
click at [575, 141] on icon "button" at bounding box center [573, 140] width 5 height 5
click at [576, 141] on icon "button" at bounding box center [572, 140] width 5 height 5
click at [518, 214] on div "Chloe Sinohui" at bounding box center [538, 215] width 75 height 9
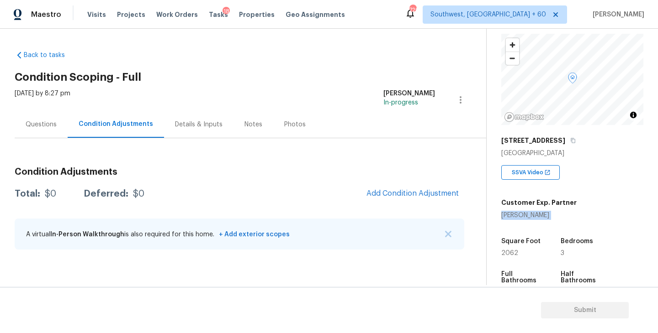
click at [518, 214] on div "Chloe Sinohui" at bounding box center [538, 215] width 75 height 9
copy div "Chloe Sinohui"
click at [575, 142] on icon "button" at bounding box center [573, 140] width 5 height 5
click at [222, 143] on div "Condition Adjustments Total: $0 Deferred: $0 Add Condition Adjustment A virtual…" at bounding box center [240, 198] width 450 height 120
click at [576, 139] on icon "button" at bounding box center [572, 140] width 5 height 5
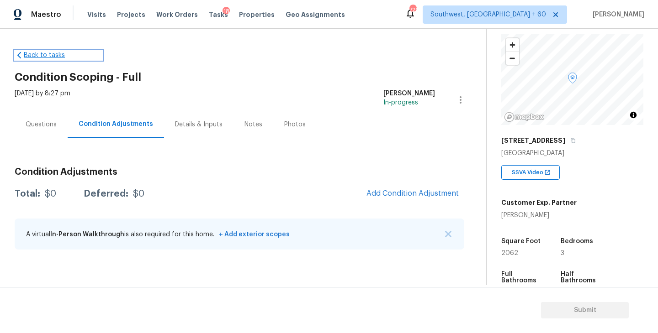
click at [59, 58] on link "Back to tasks" at bounding box center [59, 55] width 88 height 9
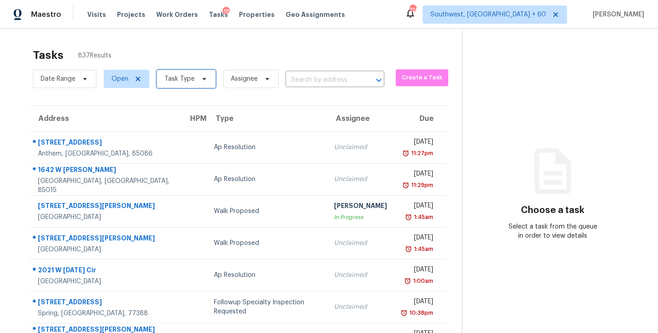
click at [175, 76] on span "Task Type" at bounding box center [179, 78] width 30 height 9
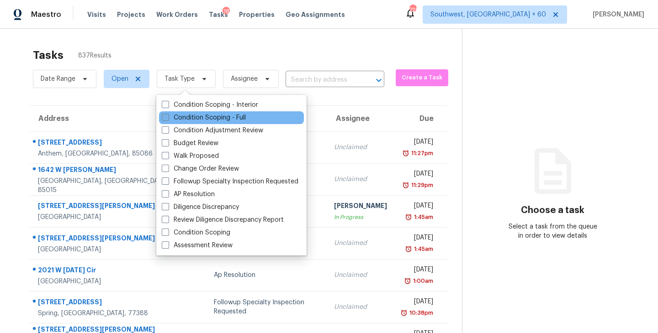
click at [206, 118] on label "Condition Scoping - Full" at bounding box center [204, 117] width 84 height 9
click at [168, 118] on input "Condition Scoping - Full" at bounding box center [165, 116] width 6 height 6
checkbox input "true"
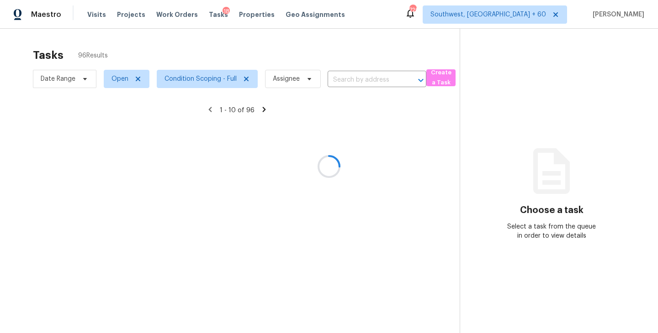
click at [281, 59] on div at bounding box center [329, 166] width 658 height 333
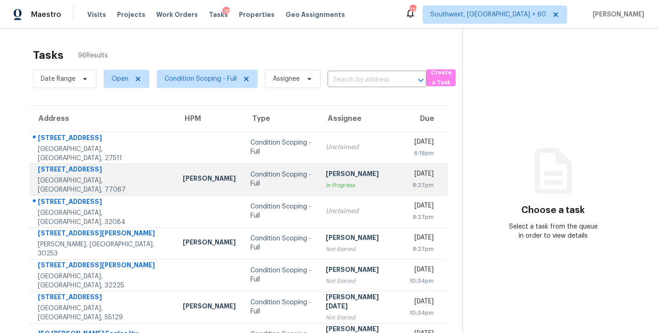
click at [326, 185] on div "In Progress" at bounding box center [360, 185] width 69 height 9
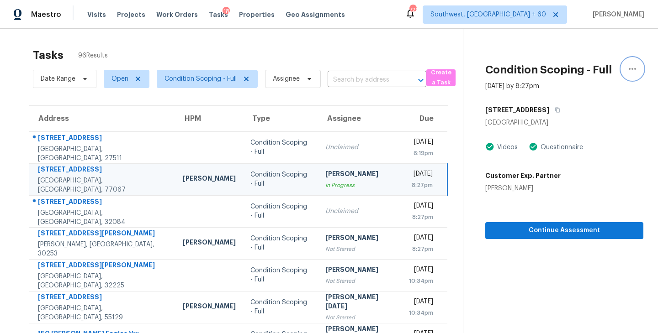
click at [627, 71] on icon "button" at bounding box center [632, 69] width 11 height 11
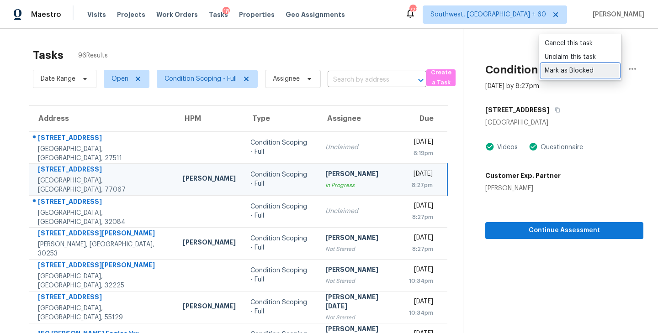
click at [587, 69] on div "Mark as Blocked" at bounding box center [580, 70] width 71 height 9
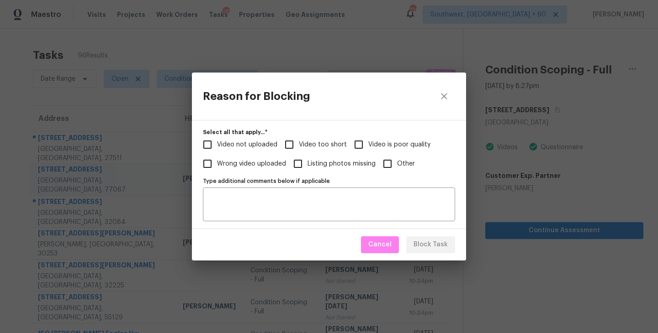
click at [249, 145] on span "Video not uploaded" at bounding box center [247, 145] width 60 height 10
click at [217, 145] on input "Video not uploaded" at bounding box center [207, 144] width 19 height 19
checkbox input "true"
click at [429, 247] on span "Block Task" at bounding box center [430, 244] width 34 height 11
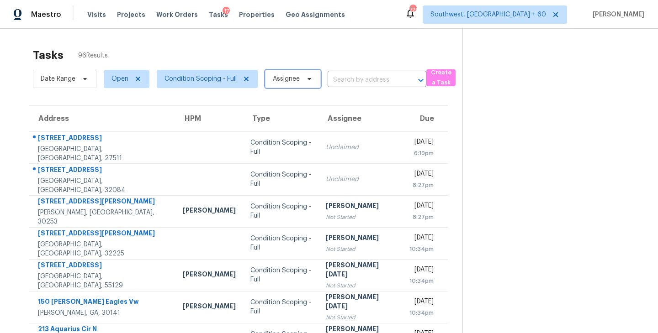
click at [292, 83] on span "Assignee" at bounding box center [286, 78] width 27 height 9
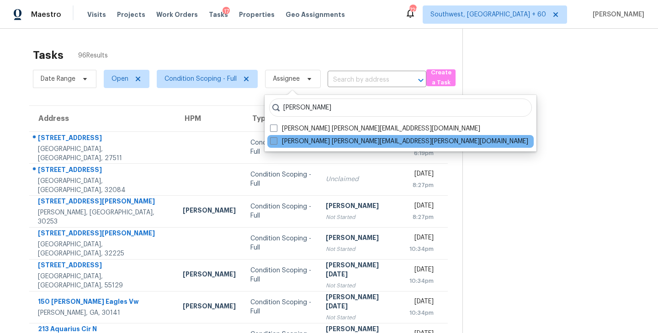
type input "[PERSON_NAME]"
click at [295, 138] on label "[PERSON_NAME] [PERSON_NAME][EMAIL_ADDRESS][PERSON_NAME][DOMAIN_NAME]" at bounding box center [399, 141] width 258 height 9
click at [276, 138] on input "[PERSON_NAME] [PERSON_NAME][EMAIL_ADDRESS][PERSON_NAME][DOMAIN_NAME]" at bounding box center [273, 140] width 6 height 6
checkbox input "true"
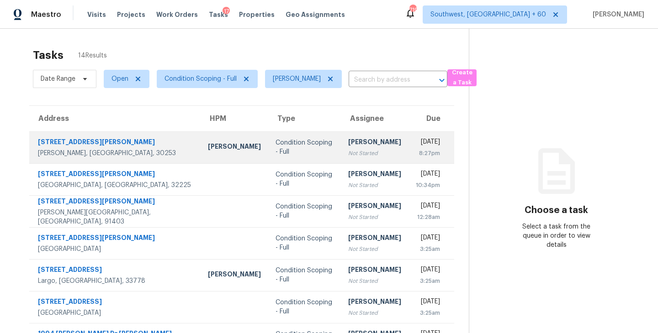
click at [275, 151] on div "Condition Scoping - Full" at bounding box center [304, 147] width 58 height 18
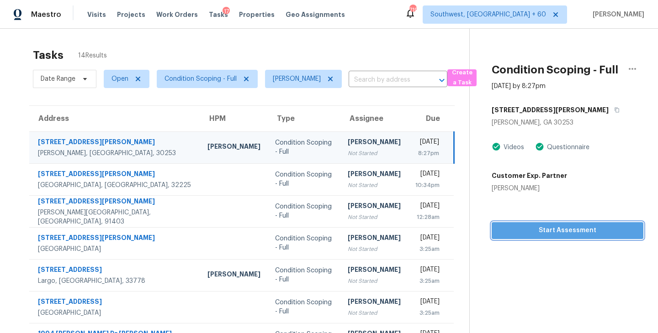
click at [582, 238] on button "Start Assessment" at bounding box center [568, 230] width 152 height 17
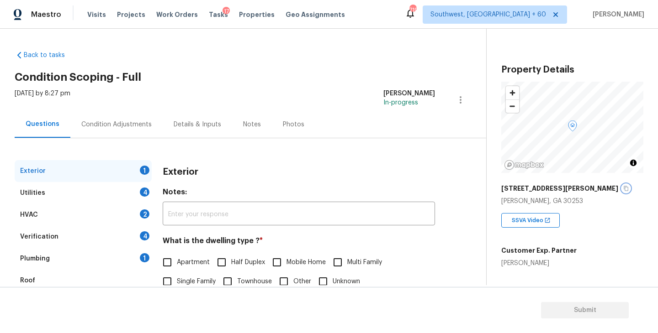
click at [624, 187] on icon "button" at bounding box center [626, 188] width 5 height 5
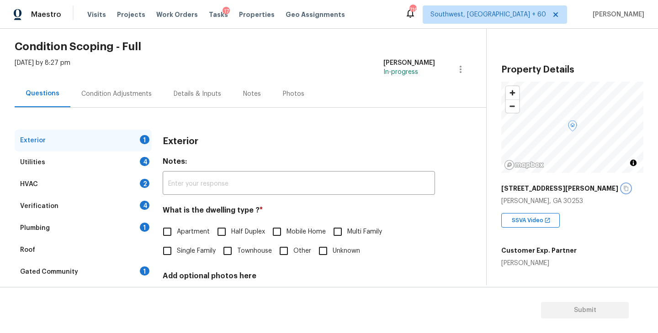
scroll to position [42, 0]
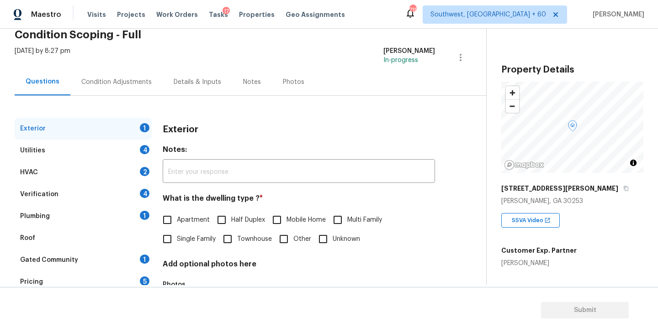
click at [183, 242] on span "Single Family" at bounding box center [196, 240] width 39 height 10
click at [177, 242] on input "Single Family" at bounding box center [167, 239] width 19 height 19
checkbox input "true"
click at [125, 157] on div "Utilities 4" at bounding box center [83, 151] width 137 height 22
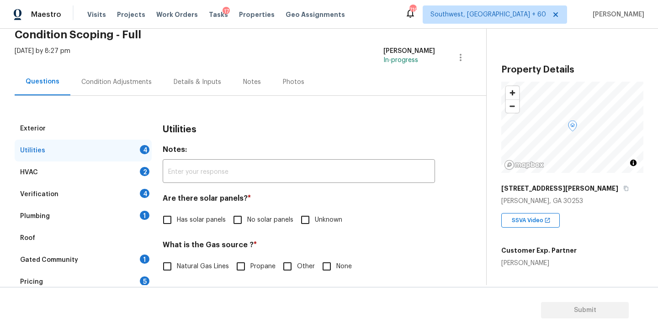
click at [233, 220] on input "No solar panels" at bounding box center [237, 220] width 19 height 19
checkbox input "true"
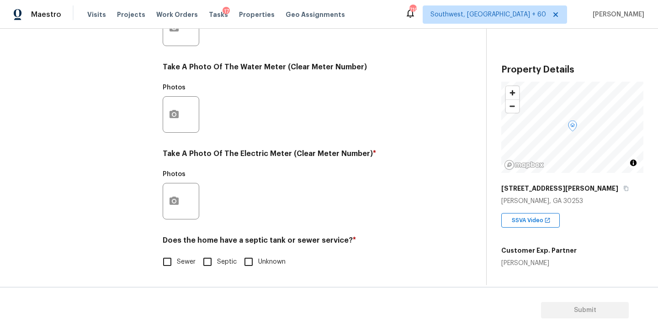
click at [217, 260] on input "Septic" at bounding box center [207, 262] width 19 height 19
checkbox input "true"
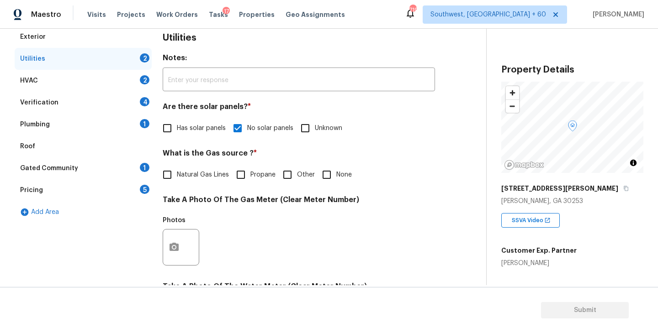
click at [90, 124] on div "Plumbing 1" at bounding box center [83, 125] width 137 height 22
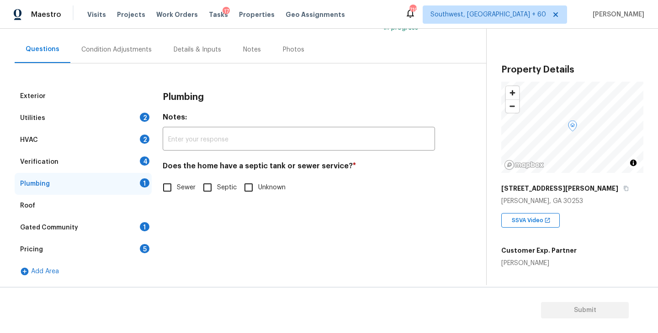
scroll to position [75, 0]
click at [208, 188] on input "Septic" at bounding box center [207, 187] width 19 height 19
checkbox input "true"
click at [75, 229] on div "Gated Community" at bounding box center [49, 227] width 58 height 9
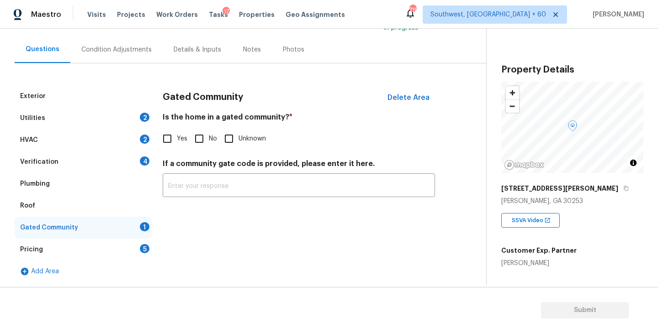
click at [200, 139] on input "No" at bounding box center [199, 138] width 19 height 19
checkbox input "true"
click at [124, 56] on div "Condition Adjustments" at bounding box center [116, 49] width 92 height 27
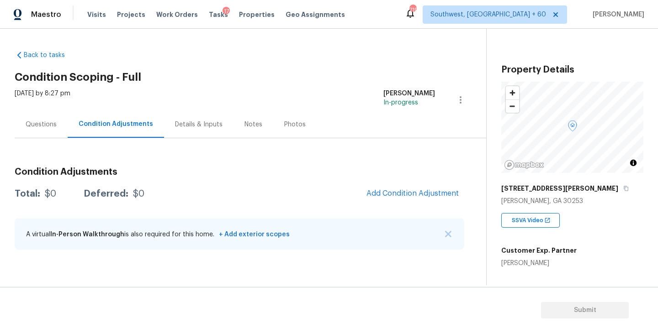
click at [405, 206] on div "Condition Adjustments Total: $0 Deferred: $0 Add Condition Adjustment A virtual…" at bounding box center [240, 209] width 450 height 98
click at [410, 195] on span "Add Condition Adjustment" at bounding box center [412, 194] width 92 height 8
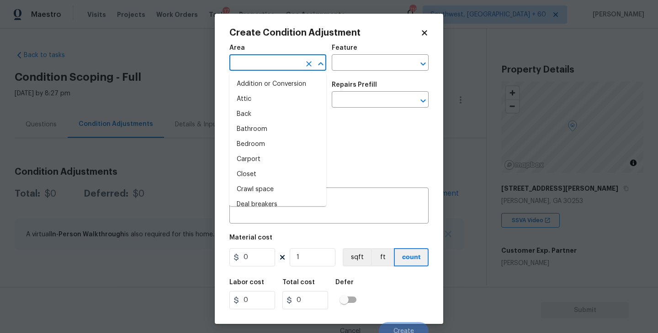
click at [266, 64] on input "text" at bounding box center [264, 64] width 71 height 14
type input "exet"
type input "r"
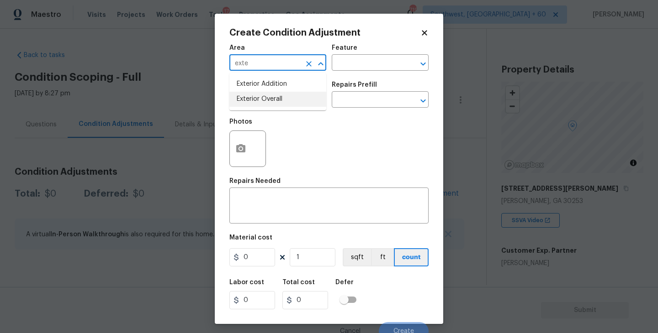
click at [277, 98] on li "Exterior Overall" at bounding box center [277, 99] width 97 height 15
type input "Exterior Overall"
click at [332, 70] on div "Area Exterior Overall ​ Feature ​" at bounding box center [328, 57] width 199 height 37
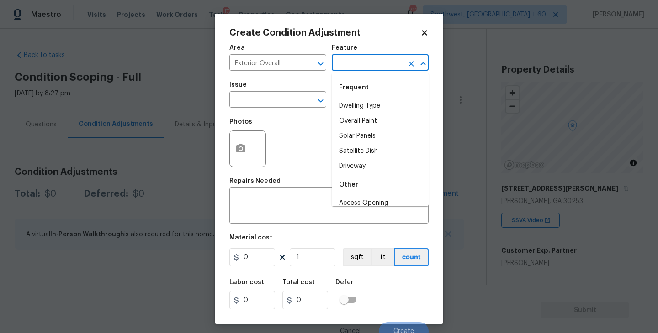
click at [350, 67] on input "text" at bounding box center [367, 64] width 71 height 14
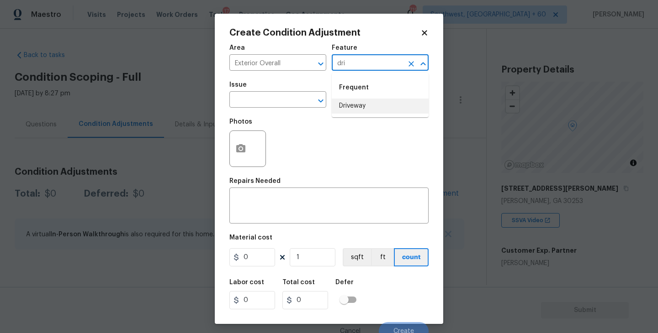
click at [355, 116] on ul "Frequent Driveway" at bounding box center [380, 95] width 97 height 44
click at [364, 106] on li "Driveway" at bounding box center [380, 106] width 97 height 15
type input "Driveway"
click at [266, 186] on div "Repairs Needed" at bounding box center [328, 184] width 199 height 12
click at [260, 193] on div "x ​" at bounding box center [328, 207] width 199 height 34
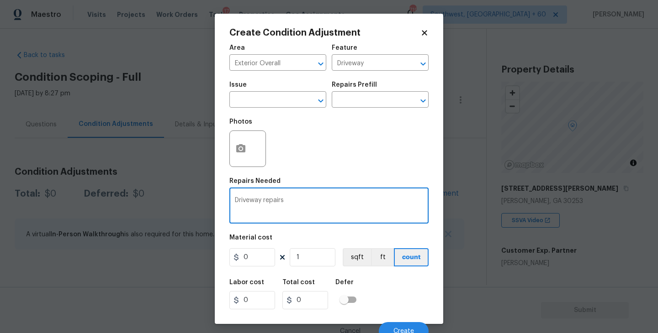
type textarea "Driveway repairs"
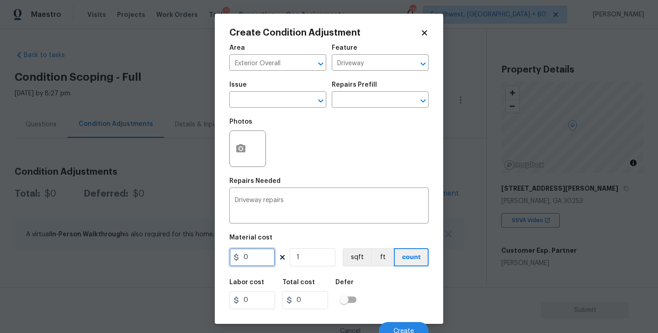
drag, startPoint x: 238, startPoint y: 263, endPoint x: 218, endPoint y: 263, distance: 19.6
click at [218, 263] on div "Create Condition Adjustment Area Exterior Overall ​ Feature Driveway ​ Issue ​ …" at bounding box center [329, 169] width 228 height 311
type input "3500"
click at [238, 151] on icon "button" at bounding box center [240, 148] width 9 height 8
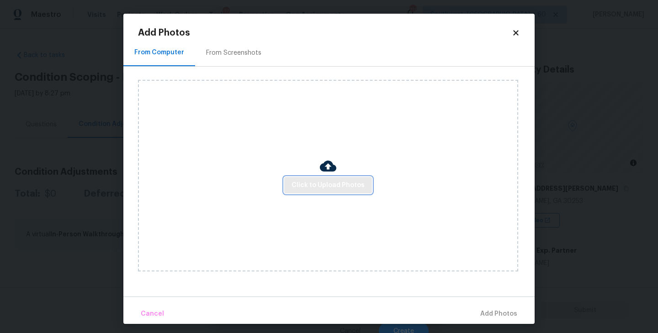
click at [304, 181] on span "Click to Upload Photos" at bounding box center [327, 185] width 73 height 11
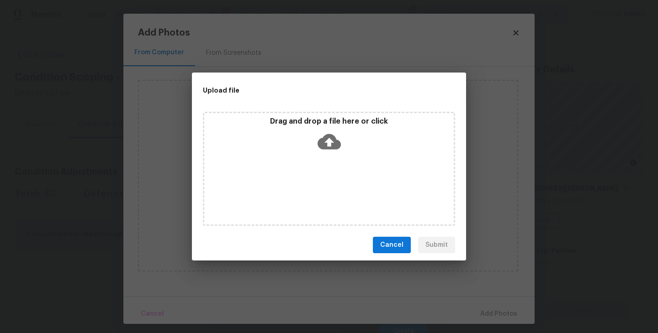
click at [318, 162] on div "Drag and drop a file here or click" at bounding box center [329, 169] width 252 height 114
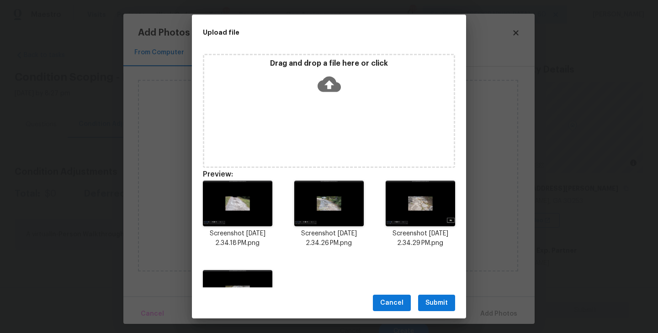
click at [442, 306] on span "Submit" at bounding box center [436, 303] width 22 height 11
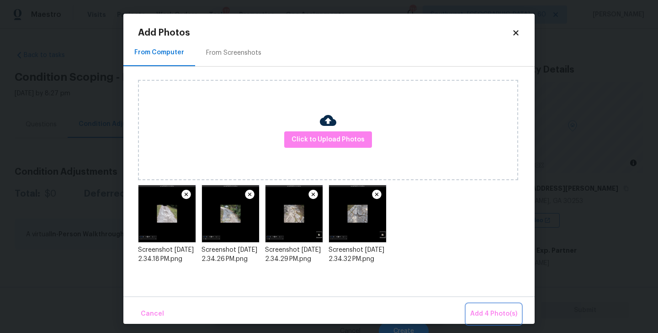
click at [487, 314] on span "Add 4 Photo(s)" at bounding box center [493, 314] width 47 height 11
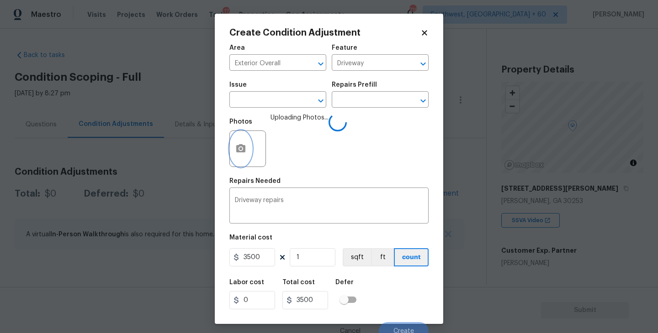
scroll to position [8, 0]
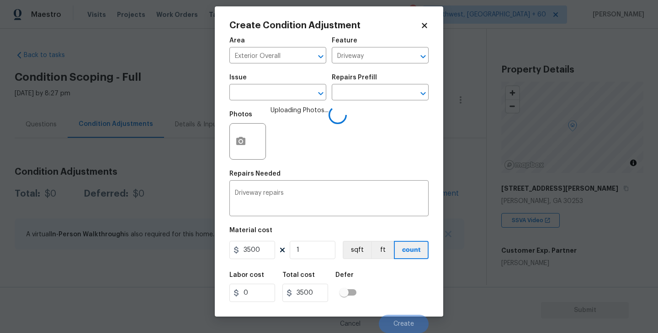
click at [401, 282] on div "Labor cost 0 Total cost 3500 Defer" at bounding box center [328, 287] width 199 height 41
click at [405, 321] on button "Create" at bounding box center [404, 324] width 50 height 18
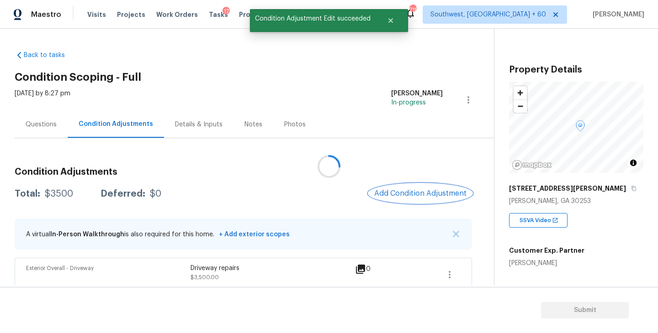
scroll to position [0, 0]
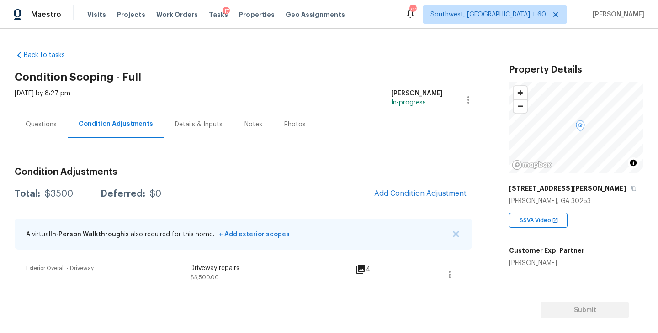
click at [410, 176] on h3 "Condition Adjustments" at bounding box center [243, 172] width 457 height 9
click at [410, 198] on button "Add Condition Adjustment" at bounding box center [420, 193] width 103 height 19
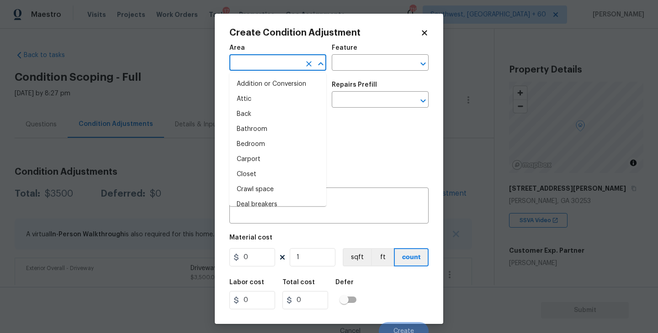
click at [277, 69] on input "text" at bounding box center [264, 64] width 71 height 14
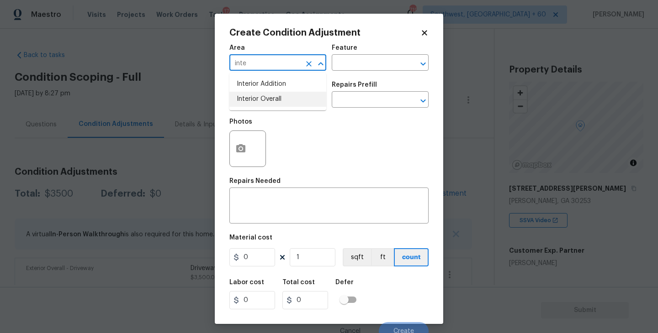
click at [282, 101] on li "Interior Overall" at bounding box center [277, 99] width 97 height 15
type input "Interior Overall"
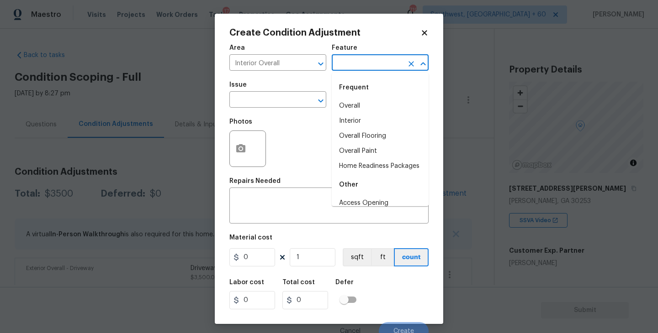
click at [357, 64] on input "text" at bounding box center [367, 64] width 71 height 14
click at [378, 134] on li "Overall Flooring" at bounding box center [380, 136] width 97 height 15
type input "Overall Flooring"
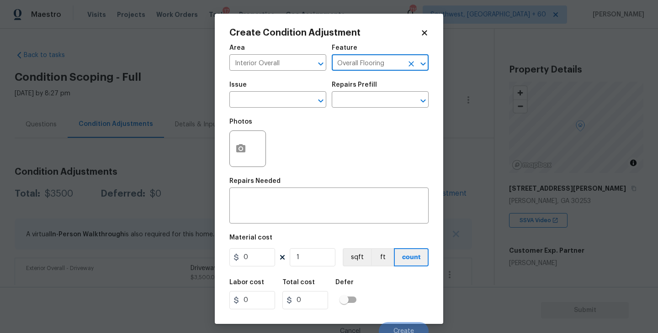
click at [300, 118] on div "Photos" at bounding box center [328, 142] width 199 height 59
click at [291, 100] on input "text" at bounding box center [264, 101] width 71 height 14
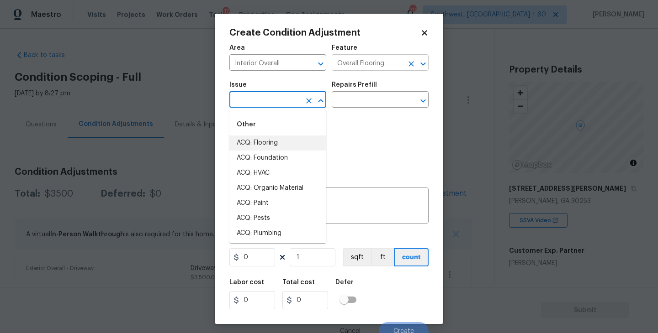
click at [411, 66] on icon "Clear" at bounding box center [411, 63] width 9 height 9
click at [258, 96] on input "text" at bounding box center [264, 101] width 71 height 14
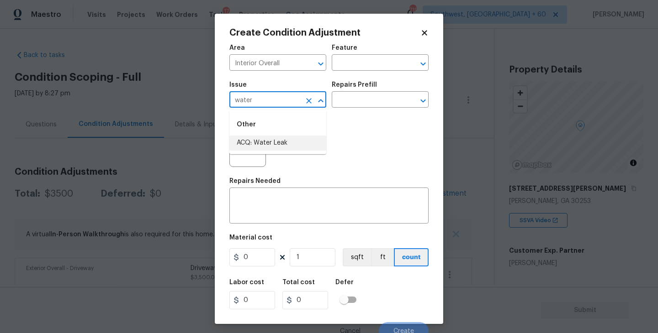
click at [276, 143] on li "ACQ: Water Leak" at bounding box center [277, 143] width 97 height 15
type input "ACQ: Water Leak"
click at [349, 113] on div "Area Interior Overall ​ Feature ​ Issue ACQ: Water Leak ​ Repairs Prefill ​ Pho…" at bounding box center [328, 190] width 199 height 302
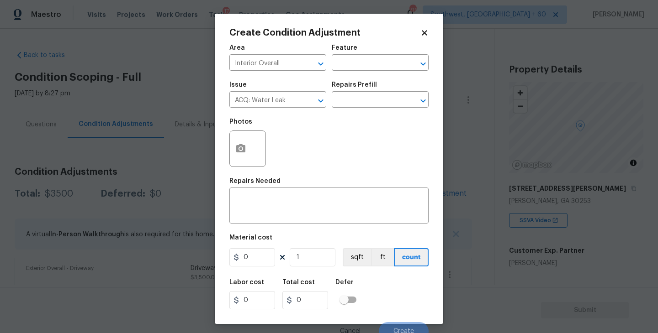
click at [368, 109] on div "Issue ACQ: Water Leak ​ Repairs Prefill ​" at bounding box center [328, 94] width 199 height 37
drag, startPoint x: 385, startPoint y: 100, endPoint x: 381, endPoint y: 106, distance: 6.6
click at [385, 100] on input "text" at bounding box center [367, 101] width 71 height 14
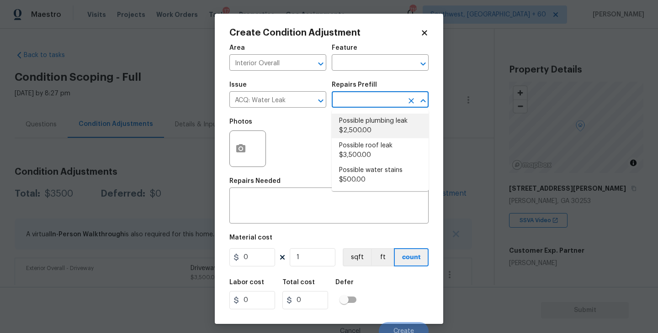
click at [374, 126] on li "Possible plumbing leak $2,500.00" at bounding box center [380, 126] width 97 height 25
type input "Acquisition"
type textarea "Acquisition Scope: Possible plumbing leak"
type input "2500"
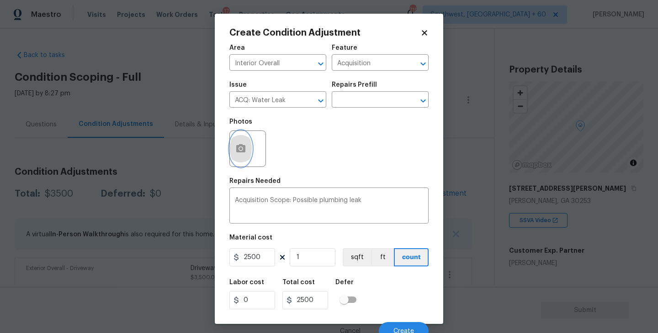
click at [244, 150] on icon "button" at bounding box center [240, 148] width 9 height 8
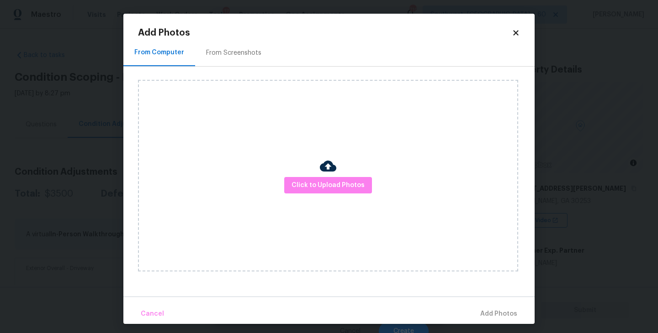
click at [316, 175] on div "Click to Upload Photos" at bounding box center [328, 176] width 380 height 192
click at [323, 185] on span "Click to Upload Photos" at bounding box center [327, 185] width 73 height 11
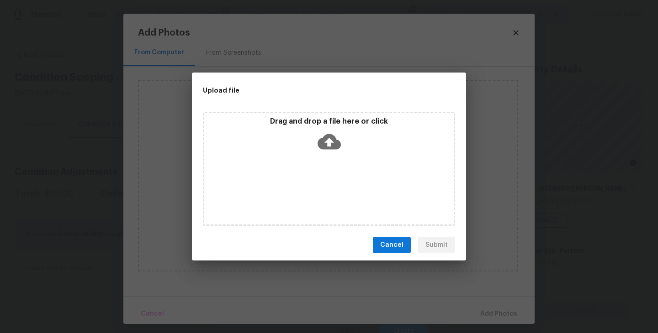
click at [327, 154] on div "Drag and drop a file here or click" at bounding box center [328, 136] width 249 height 39
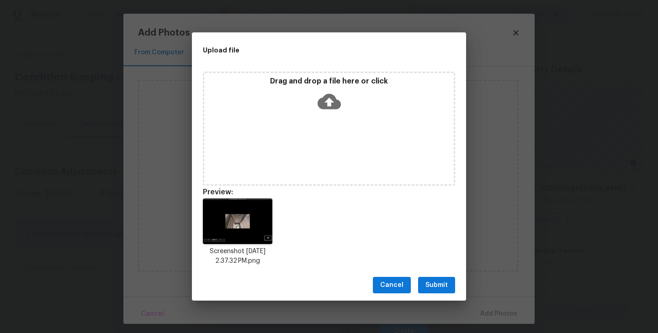
click at [431, 287] on span "Submit" at bounding box center [436, 285] width 22 height 11
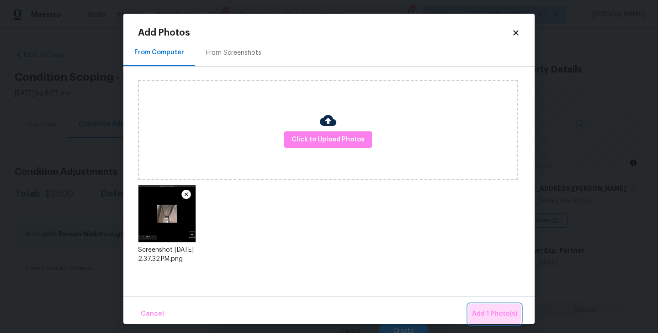
click at [484, 306] on button "Add 1 Photo(s)" at bounding box center [494, 315] width 53 height 20
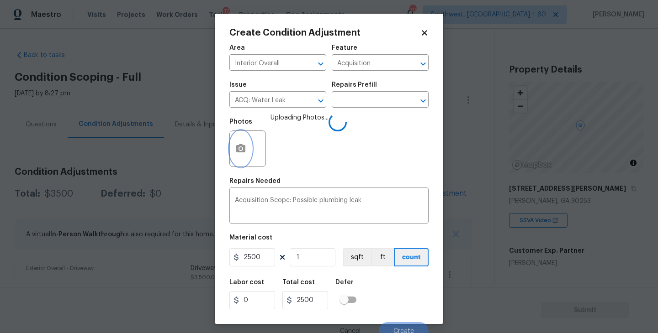
scroll to position [8, 0]
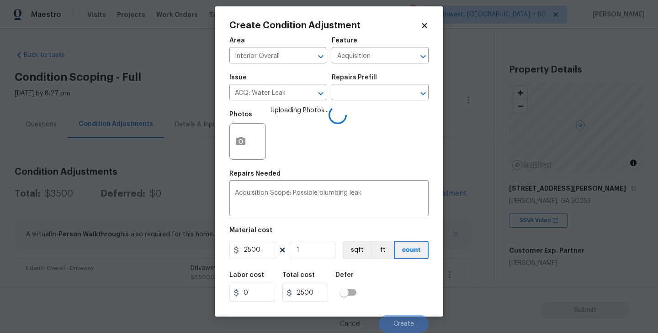
click at [410, 282] on div "Labor cost 0 Total cost 2500 Defer" at bounding box center [328, 287] width 199 height 41
click at [409, 319] on button "Create" at bounding box center [404, 324] width 50 height 18
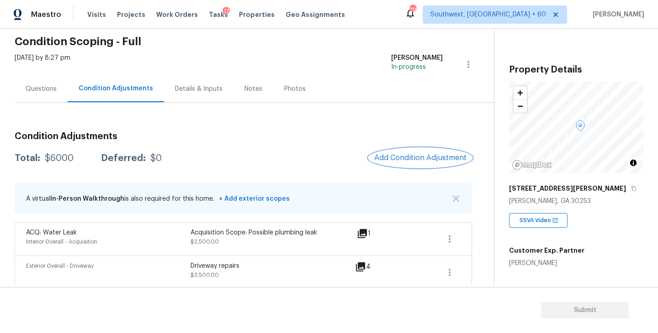
scroll to position [42, 0]
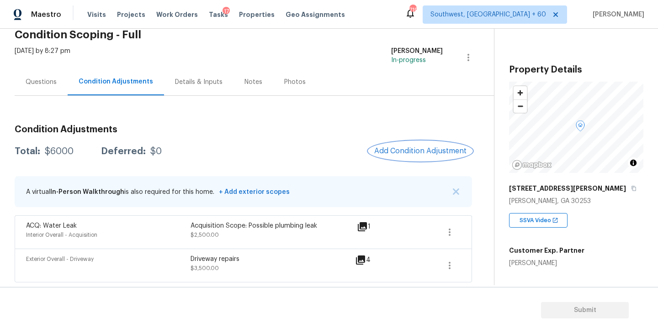
click at [399, 143] on button "Add Condition Adjustment" at bounding box center [420, 151] width 103 height 19
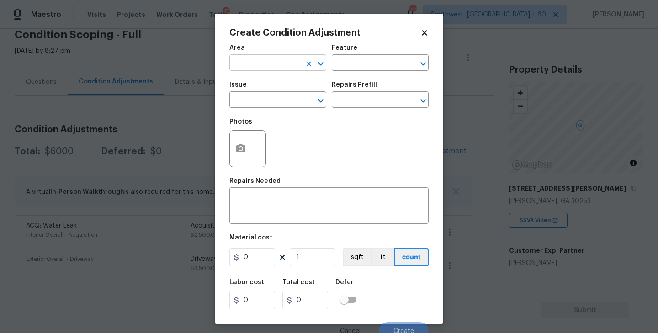
click at [275, 65] on input "text" at bounding box center [264, 64] width 71 height 14
click at [289, 97] on li "Interior Overall" at bounding box center [277, 99] width 97 height 15
type input "Interior Overall"
click at [366, 74] on div "Area Interior Overall ​ Feature ​" at bounding box center [328, 57] width 199 height 37
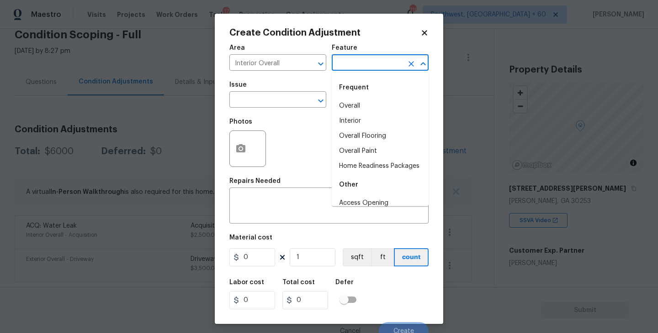
click at [371, 69] on input "text" at bounding box center [367, 64] width 71 height 14
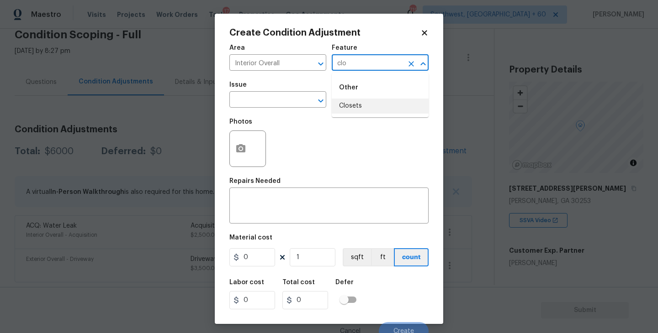
click at [387, 110] on li "Closets" at bounding box center [380, 106] width 97 height 15
type input "Closets"
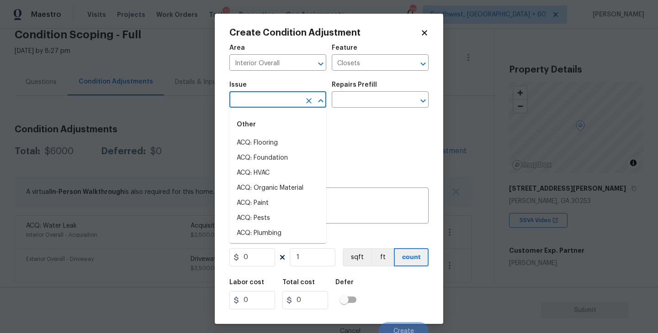
click at [280, 95] on input "text" at bounding box center [264, 101] width 71 height 14
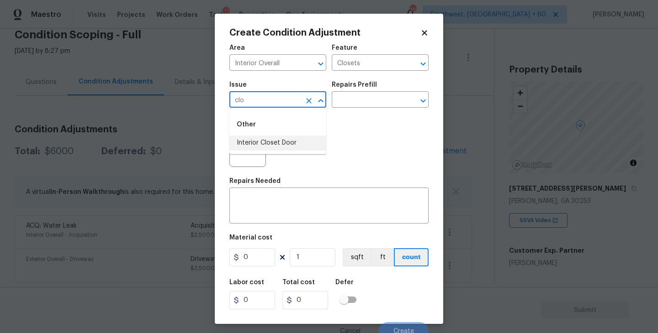
click at [285, 142] on li "Interior Closet Door" at bounding box center [277, 143] width 97 height 15
type input "Interior Closet Door"
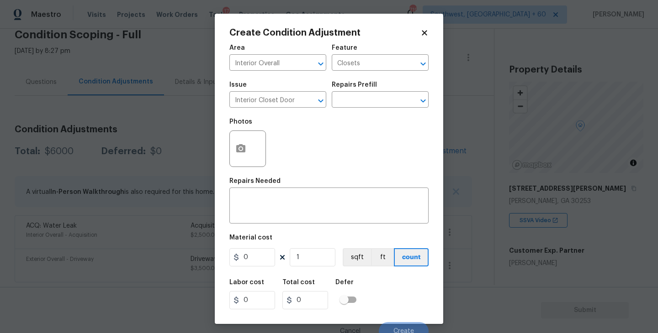
click at [353, 116] on div "Photos" at bounding box center [328, 142] width 199 height 59
click at [374, 103] on input "text" at bounding box center [367, 101] width 71 height 14
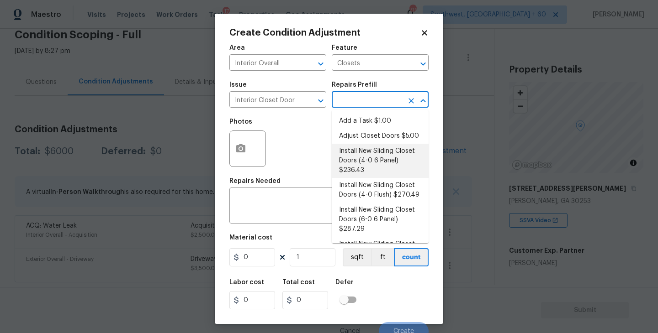
click at [376, 168] on li "Install New Sliding Closet Doors (4-0 6 Panel) $236.43" at bounding box center [380, 161] width 97 height 34
type input "Interior Door"
type textarea "Remove the existing door (if present). Install a new 4-0 bi-fold 6 panel interi…"
type input "236.43"
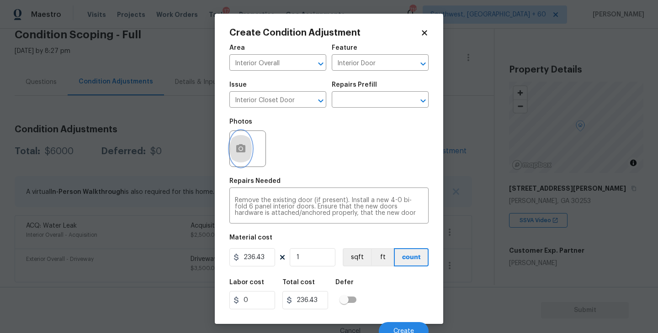
click at [233, 148] on button "button" at bounding box center [241, 149] width 22 height 36
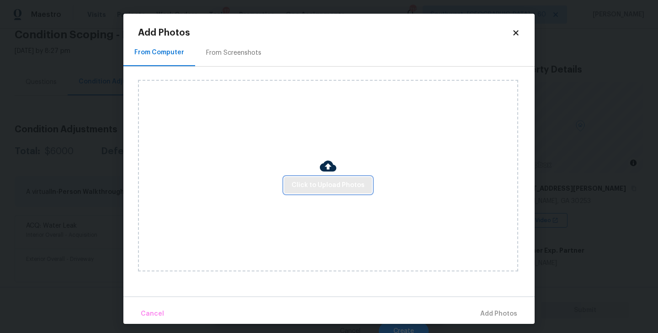
click at [308, 182] on span "Click to Upload Photos" at bounding box center [327, 185] width 73 height 11
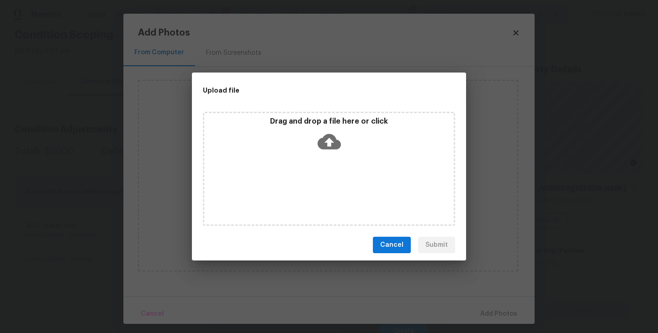
click at [324, 164] on div "Drag and drop a file here or click" at bounding box center [329, 169] width 252 height 114
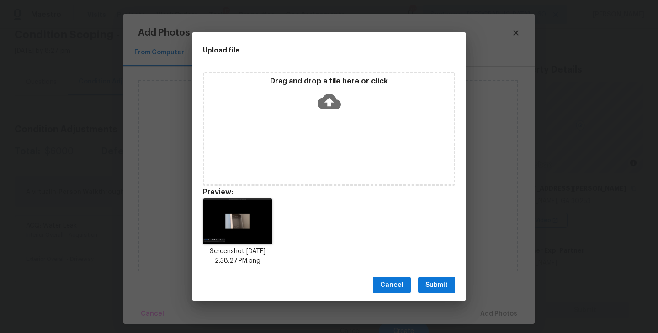
click at [429, 291] on button "Submit" at bounding box center [436, 285] width 37 height 17
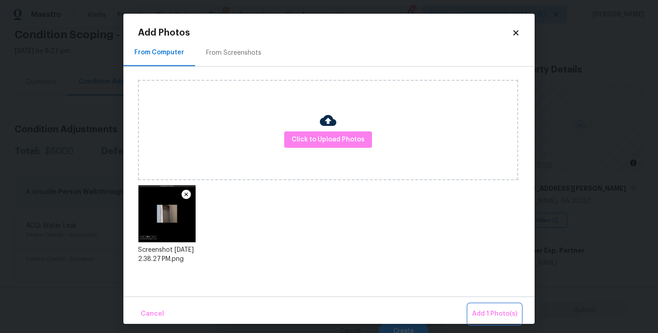
click at [477, 309] on span "Add 1 Photo(s)" at bounding box center [494, 314] width 45 height 11
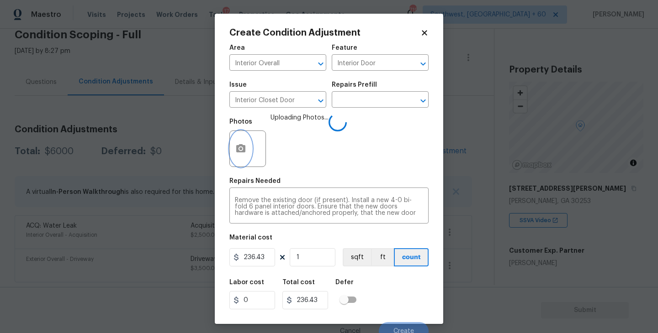
scroll to position [8, 0]
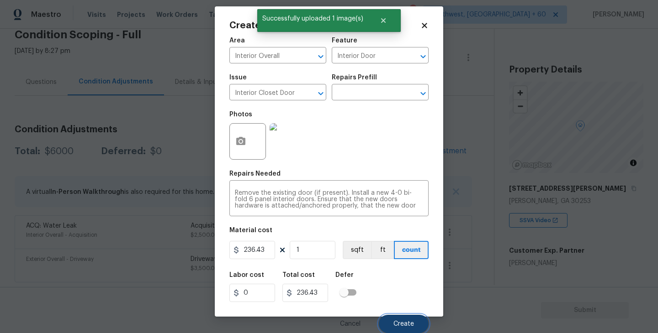
click at [396, 321] on span "Create" at bounding box center [403, 324] width 21 height 7
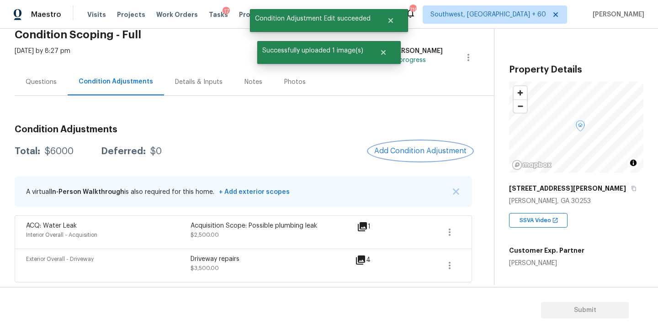
scroll to position [0, 0]
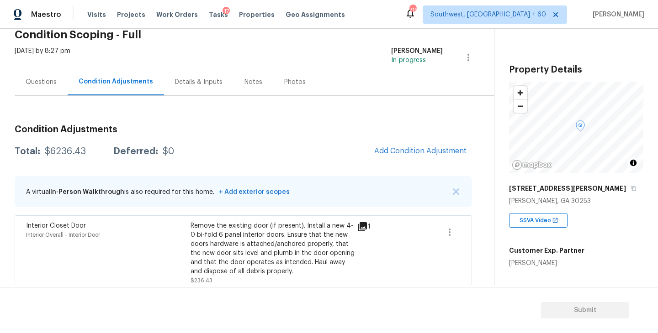
click at [391, 160] on span "Add Condition Adjustment" at bounding box center [420, 152] width 103 height 20
click at [398, 150] on span "Add Condition Adjustment" at bounding box center [420, 151] width 92 height 8
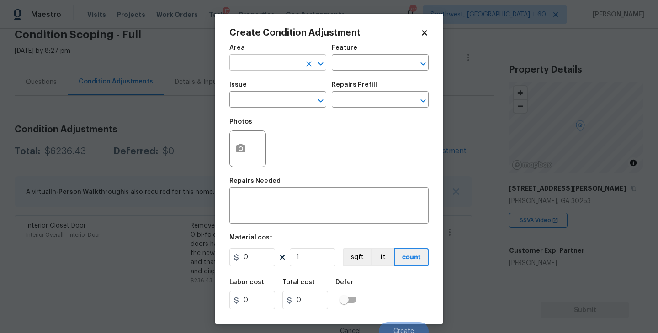
click at [279, 58] on input "text" at bounding box center [264, 64] width 71 height 14
click at [280, 80] on li "Bathroom" at bounding box center [277, 84] width 97 height 15
type input "Bathroom"
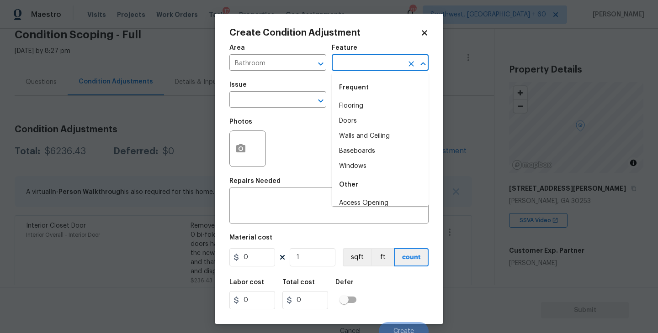
click at [356, 66] on input "text" at bounding box center [367, 64] width 71 height 14
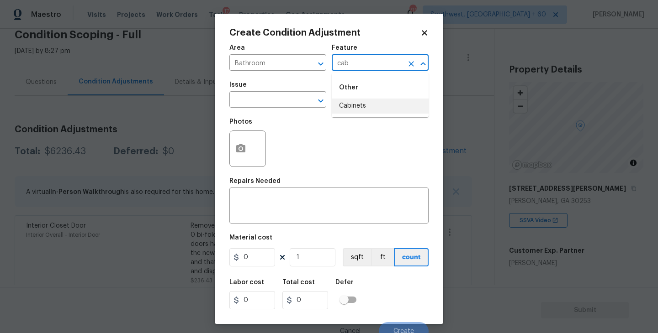
click at [365, 102] on li "Cabinets" at bounding box center [380, 106] width 97 height 15
type input "Cabinets"
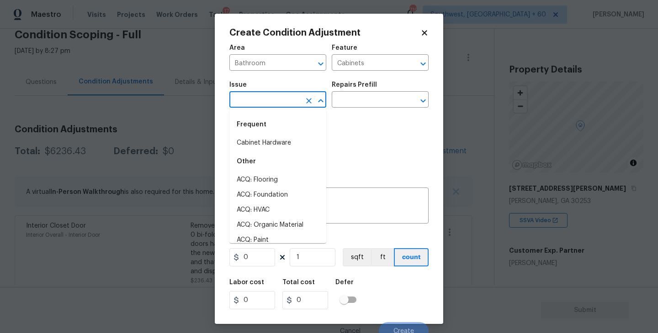
click at [279, 97] on input "text" at bounding box center [264, 101] width 71 height 14
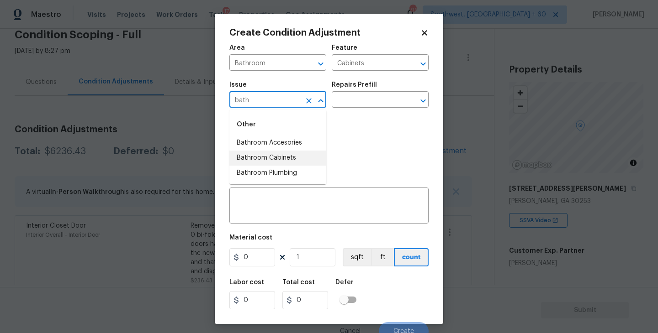
click at [287, 158] on li "Bathroom Cabinets" at bounding box center [277, 158] width 97 height 15
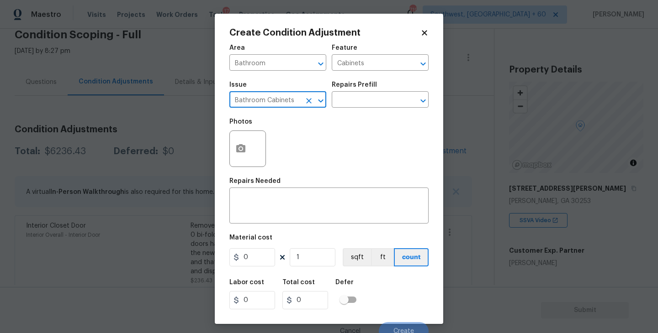
type input "Bathroom Cabinets"
click at [348, 111] on div "Issue Bathroom Cabinets ​ Repairs Prefill ​" at bounding box center [328, 94] width 199 height 37
click at [352, 108] on input "text" at bounding box center [367, 101] width 71 height 14
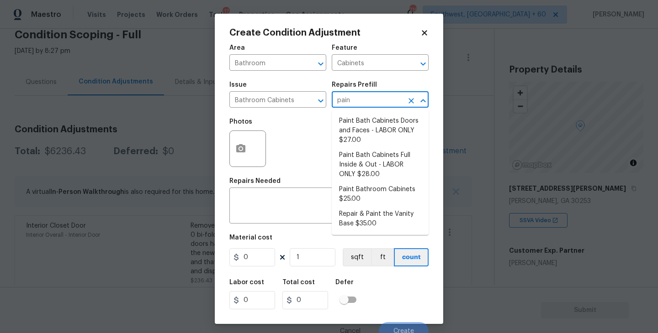
type input "paint"
click at [365, 199] on li "Paint Bathroom Cabinets $25.00" at bounding box center [380, 194] width 97 height 25
type textarea "Prep, sand, mask and apply 2 coats of paint to the bathroom cabinet doors, inte…"
type input "25"
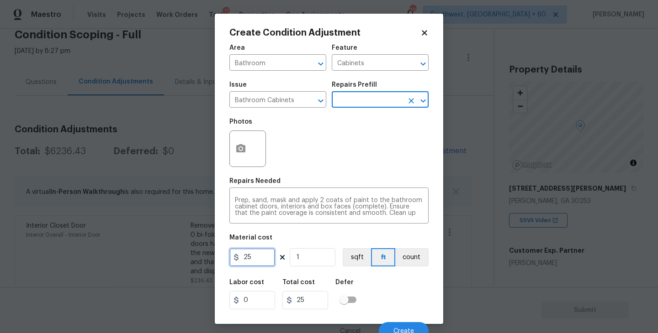
drag, startPoint x: 174, startPoint y: 265, endPoint x: 150, endPoint y: 265, distance: 24.2
click at [150, 265] on div "Create Condition Adjustment Area Bathroom ​ Feature Cabinets ​ Issue Bathroom C…" at bounding box center [329, 166] width 658 height 333
type input "1000"
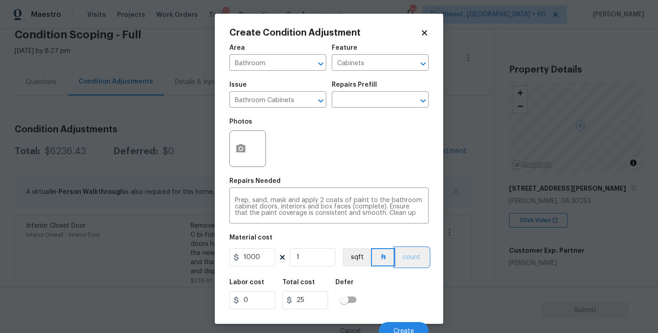
type input "1000"
click at [400, 254] on button "count" at bounding box center [411, 258] width 33 height 18
click at [234, 144] on button "button" at bounding box center [241, 149] width 22 height 36
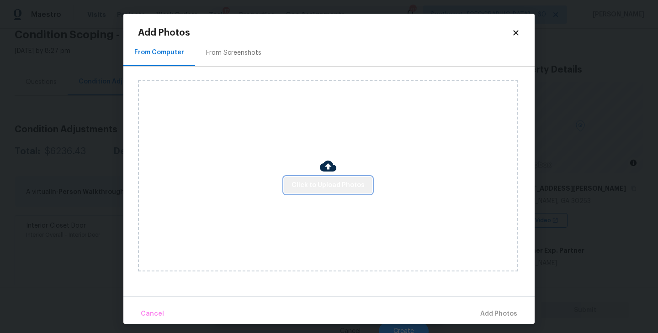
click at [337, 185] on span "Click to Upload Photos" at bounding box center [327, 185] width 73 height 11
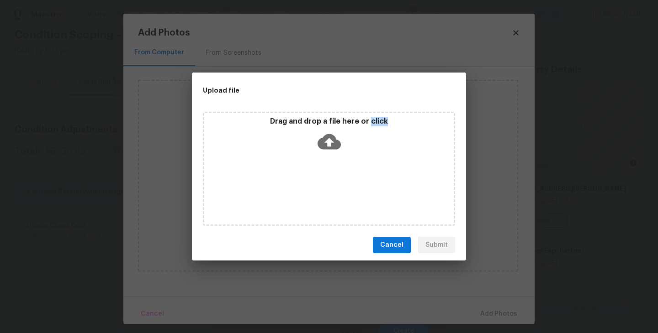
click at [337, 185] on div "Drag and drop a file here or click" at bounding box center [329, 169] width 252 height 114
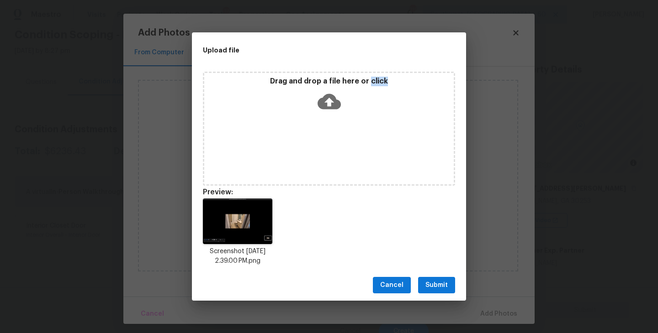
click at [448, 284] on button "Submit" at bounding box center [436, 285] width 37 height 17
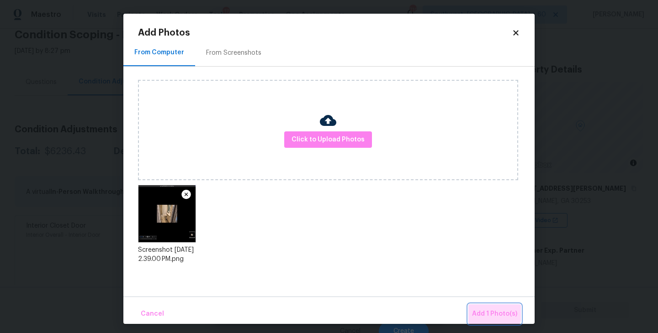
click at [486, 311] on span "Add 1 Photo(s)" at bounding box center [494, 314] width 45 height 11
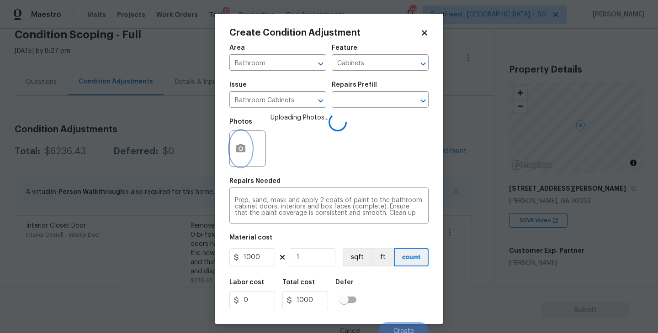
scroll to position [8, 0]
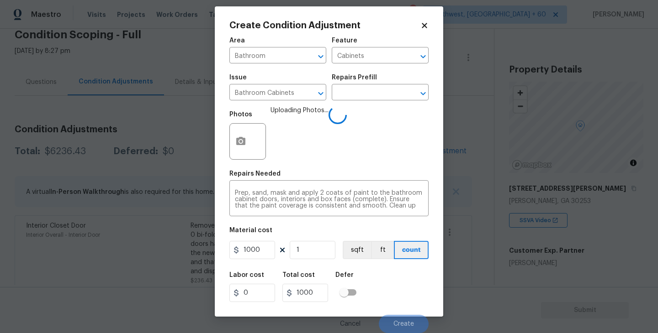
click at [410, 280] on div "Labor cost 0 Total cost 1000 Defer" at bounding box center [328, 287] width 199 height 41
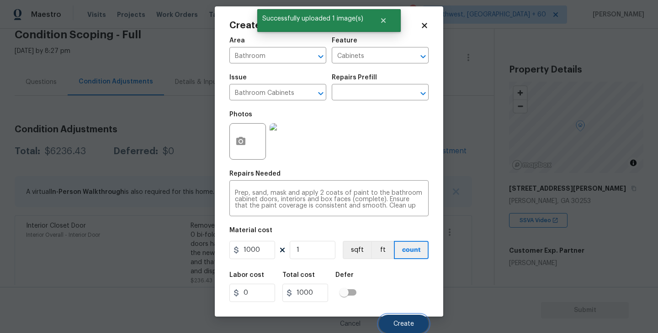
click at [406, 318] on button "Create" at bounding box center [404, 324] width 50 height 18
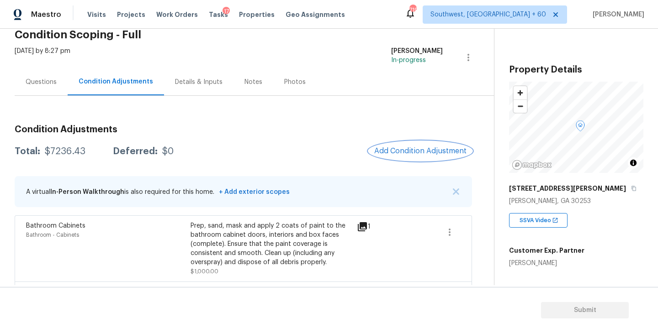
scroll to position [185, 0]
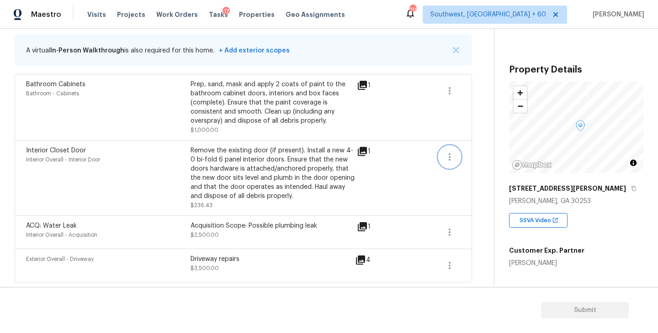
click at [455, 160] on button "button" at bounding box center [450, 157] width 22 height 22
click at [476, 160] on link "Edit" at bounding box center [501, 155] width 78 height 14
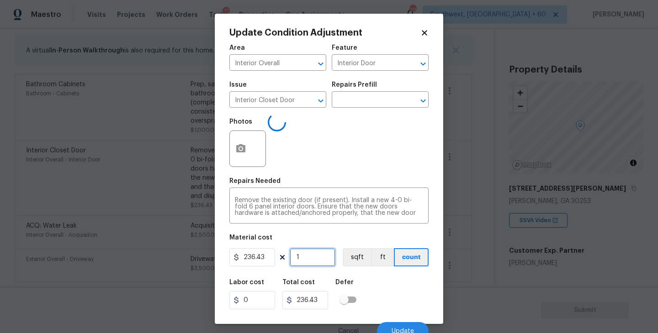
click at [322, 257] on input "1" at bounding box center [313, 258] width 46 height 18
type input "0"
type input "2"
type input "472.86"
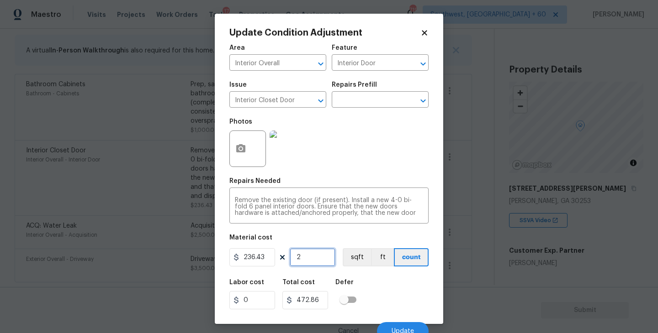
type input "2"
click at [247, 151] on button "button" at bounding box center [241, 149] width 22 height 36
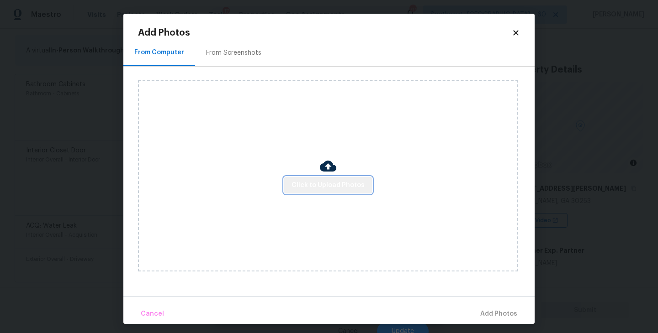
click at [335, 190] on span "Click to Upload Photos" at bounding box center [327, 185] width 73 height 11
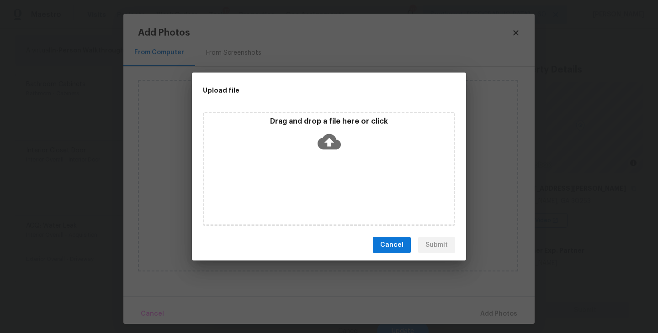
click at [329, 155] on div "Drag and drop a file here or click" at bounding box center [329, 169] width 252 height 114
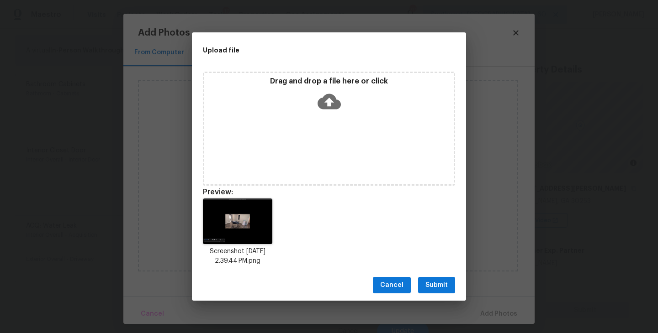
click at [444, 296] on div "Cancel Submit" at bounding box center [329, 286] width 274 height 32
click at [444, 290] on span "Submit" at bounding box center [436, 285] width 22 height 11
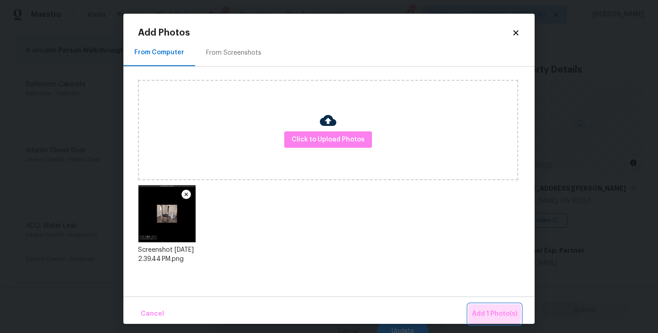
click at [486, 314] on span "Add 1 Photo(s)" at bounding box center [494, 314] width 45 height 11
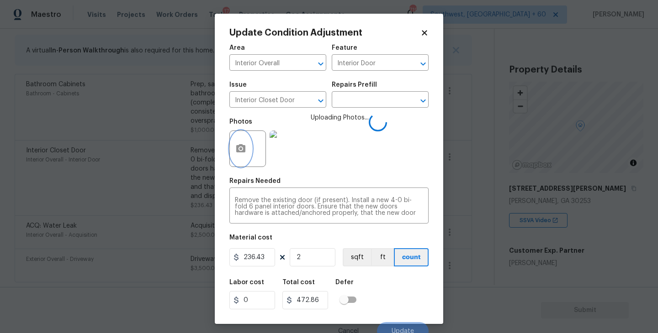
scroll to position [8, 0]
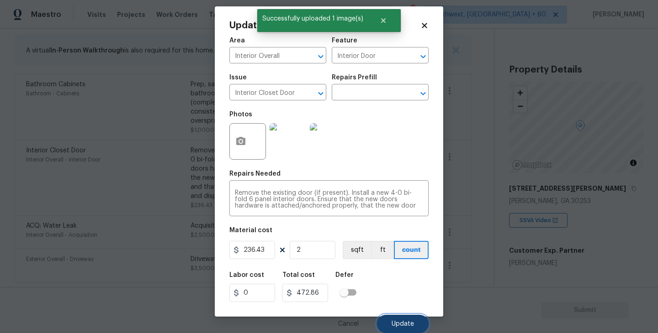
click at [404, 323] on span "Update" at bounding box center [403, 324] width 22 height 7
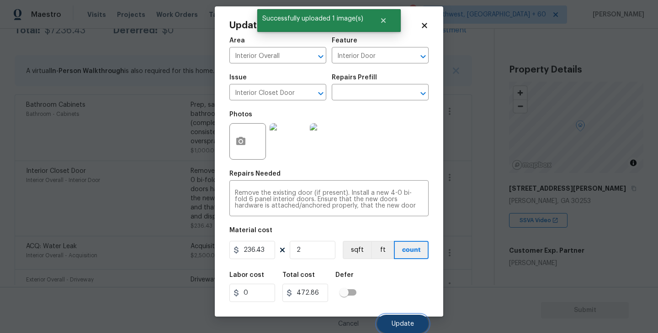
scroll to position [205, 0]
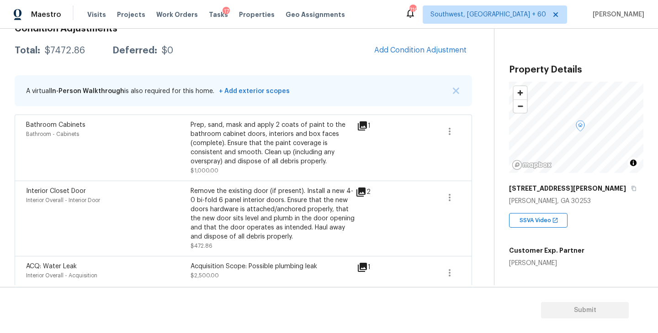
scroll to position [101, 0]
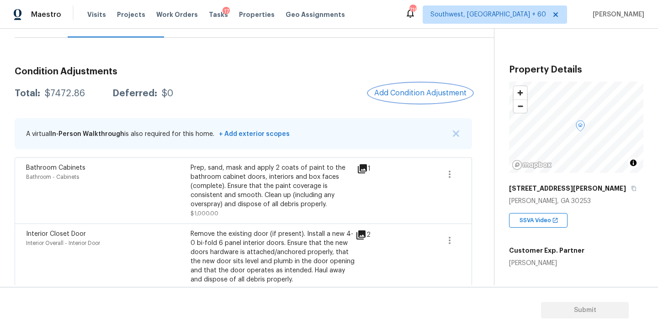
click at [409, 94] on span "Add Condition Adjustment" at bounding box center [420, 93] width 92 height 8
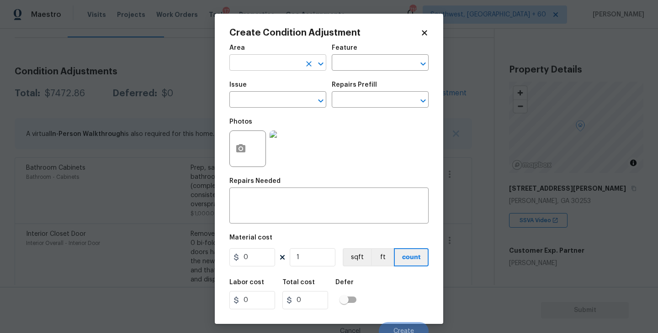
click at [271, 68] on input "text" at bounding box center [264, 64] width 71 height 14
click at [277, 98] on li "Interior Overall" at bounding box center [277, 99] width 97 height 15
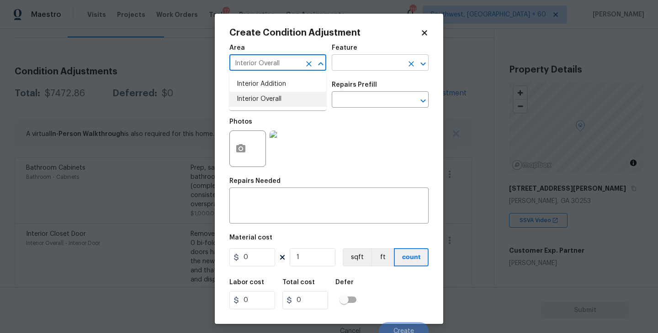
type input "Interior Overall"
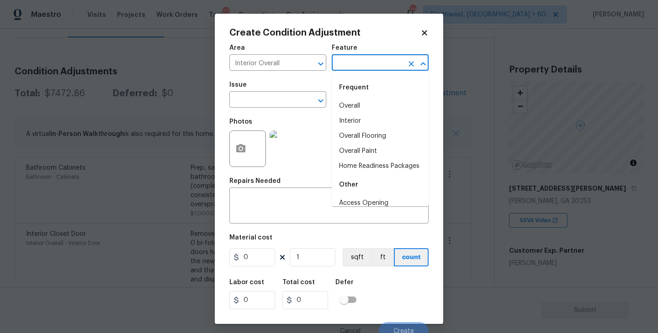
click at [358, 63] on input "text" at bounding box center [367, 64] width 71 height 14
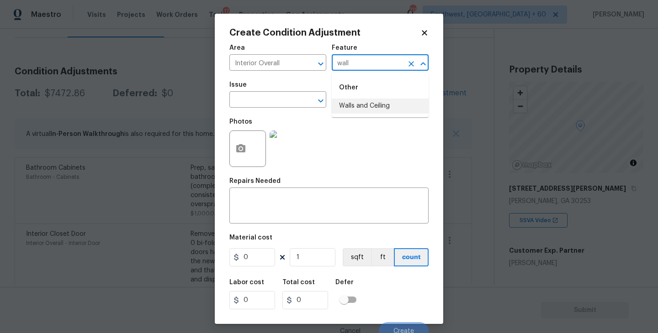
click at [386, 106] on li "Walls and Ceiling" at bounding box center [380, 106] width 97 height 15
type input "Walls and Ceiling"
drag, startPoint x: 285, startPoint y: 106, endPoint x: 279, endPoint y: 106, distance: 5.9
click at [279, 106] on input "text" at bounding box center [264, 101] width 71 height 14
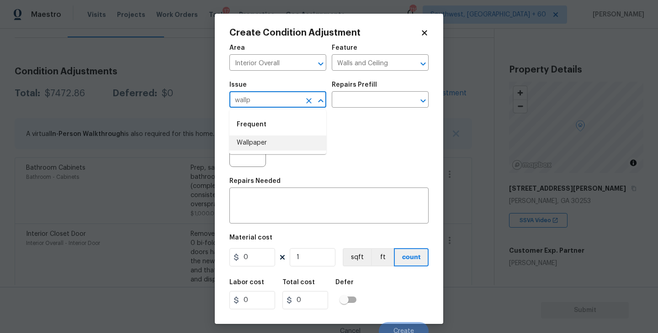
click at [270, 141] on li "Wallpaper" at bounding box center [277, 143] width 97 height 15
type input "Wallpaper"
click at [370, 93] on div "Repairs Prefill" at bounding box center [380, 88] width 97 height 12
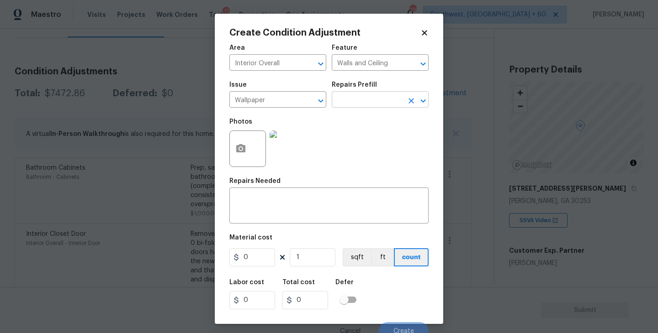
click at [368, 102] on input "text" at bounding box center [367, 101] width 71 height 14
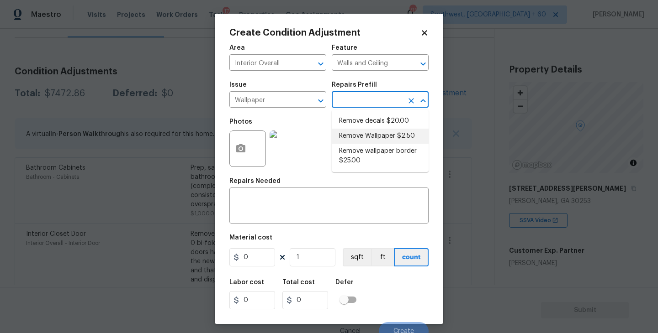
click at [363, 133] on li "Remove Wallpaper $2.50" at bounding box center [380, 136] width 97 height 15
type textarea "Remove wallpaper and texture walls to best match existing conditions"
type input "2.5"
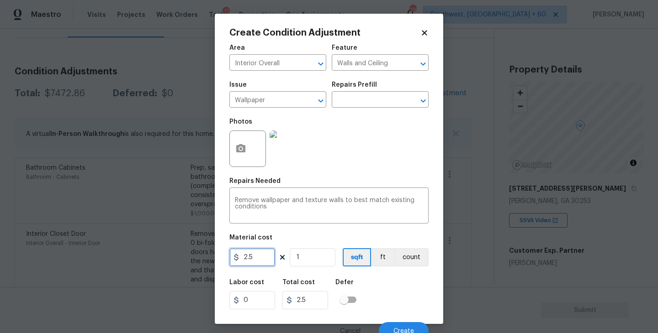
drag, startPoint x: 257, startPoint y: 260, endPoint x: 159, endPoint y: 260, distance: 97.8
click at [159, 260] on div "Create Condition Adjustment Area Interior Overall ​ Feature Walls and Ceiling ​…" at bounding box center [329, 166] width 658 height 333
type input "300"
click at [229, 156] on div "Create Condition Adjustment Area Interior Overall ​ Feature Walls and Ceiling ​…" at bounding box center [329, 169] width 228 height 311
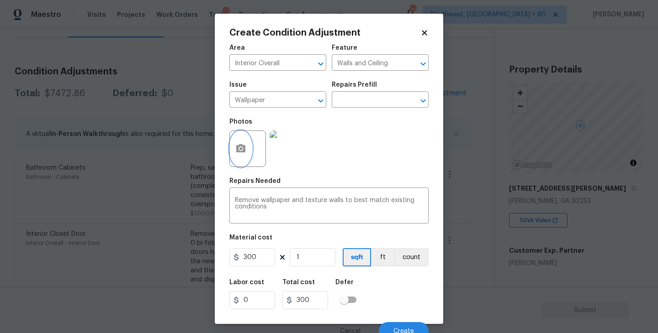
click at [249, 154] on button "button" at bounding box center [241, 149] width 22 height 36
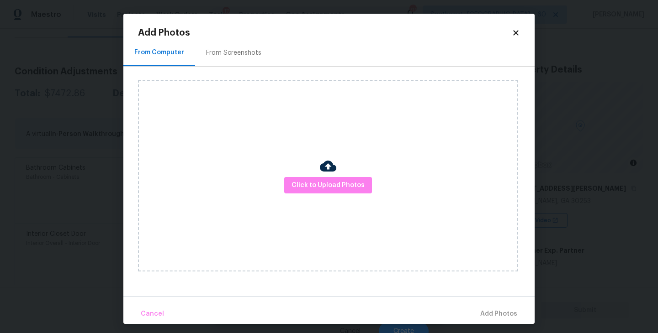
click at [311, 197] on div "Click to Upload Photos" at bounding box center [328, 176] width 380 height 192
click at [317, 193] on button "Click to Upload Photos" at bounding box center [328, 185] width 88 height 17
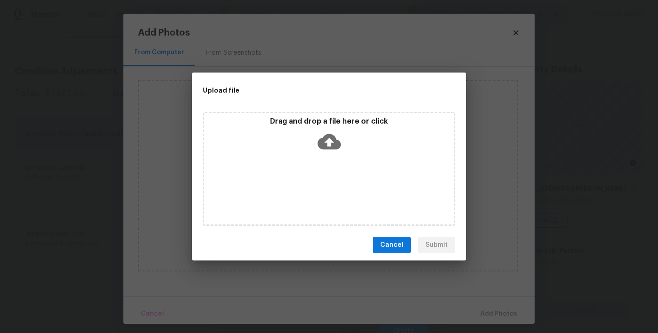
click at [338, 154] on div "Drag and drop a file here or click" at bounding box center [328, 136] width 249 height 39
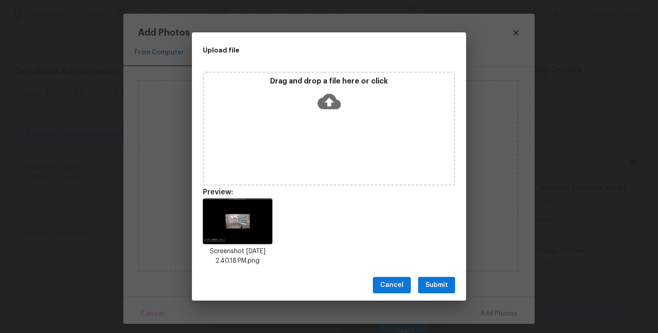
click at [437, 279] on button "Submit" at bounding box center [436, 285] width 37 height 17
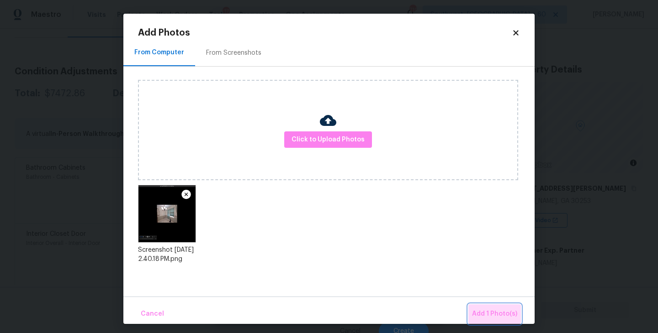
click at [501, 312] on span "Add 1 Photo(s)" at bounding box center [494, 314] width 45 height 11
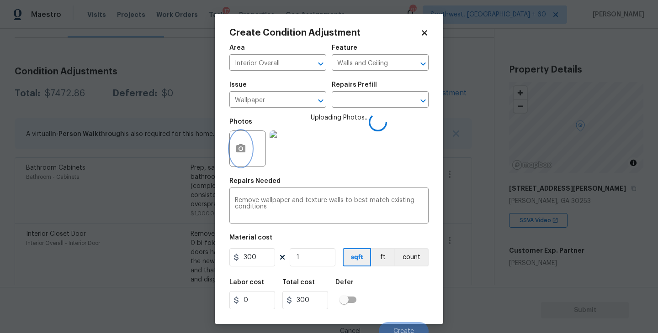
scroll to position [8, 0]
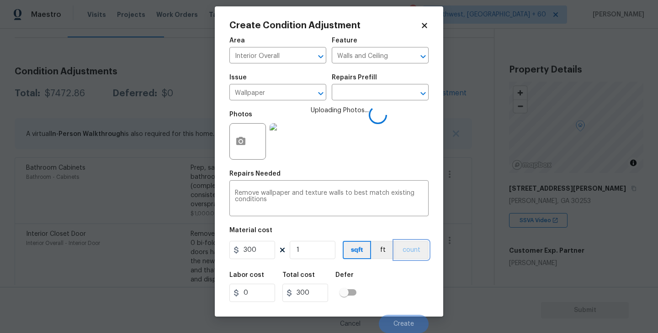
click at [410, 253] on button "count" at bounding box center [411, 250] width 34 height 18
click at [406, 277] on div "Labor cost 0 Total cost 300 Defer" at bounding box center [328, 287] width 199 height 41
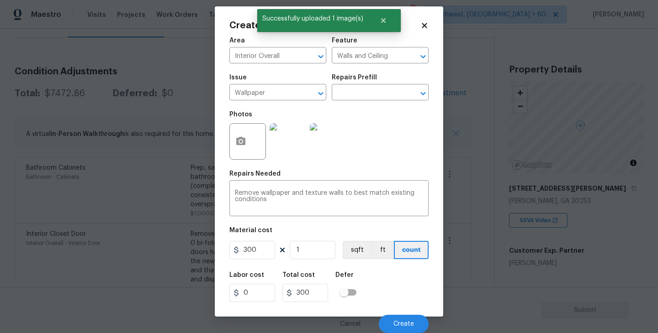
click at [400, 291] on div "Labor cost 0 Total cost 300 Defer" at bounding box center [328, 287] width 199 height 41
click at [402, 322] on span "Create" at bounding box center [403, 324] width 21 height 7
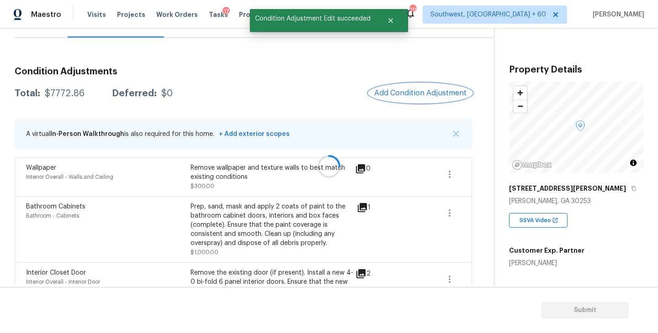
scroll to position [0, 0]
click at [439, 92] on span "Add Condition Adjustment" at bounding box center [420, 93] width 92 height 8
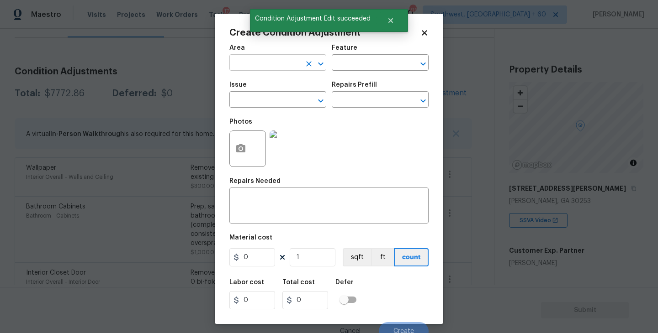
click at [271, 68] on input "text" at bounding box center [264, 64] width 71 height 14
click at [272, 83] on li "Kitchen" at bounding box center [277, 84] width 97 height 15
type input "Kitchen"
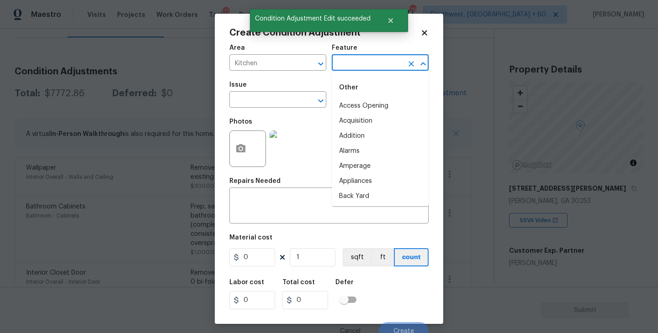
click at [361, 65] on input "text" at bounding box center [367, 64] width 71 height 14
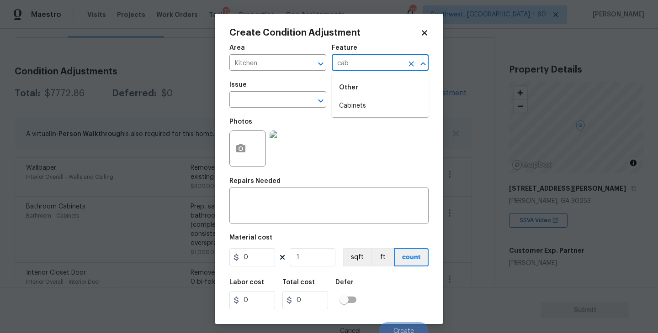
click at [365, 98] on div "Other" at bounding box center [380, 88] width 97 height 22
click at [360, 106] on li "Cabinets" at bounding box center [380, 106] width 97 height 15
type input "Cabinets"
click at [285, 106] on input "text" at bounding box center [264, 101] width 71 height 14
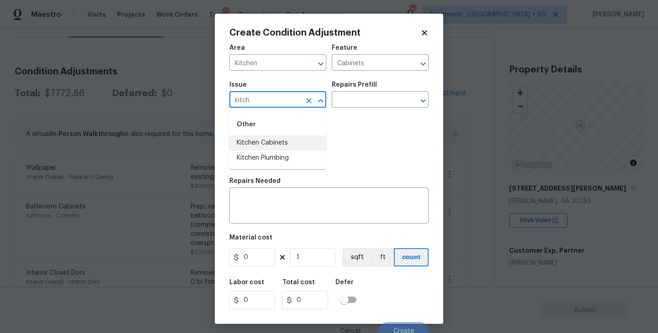
click at [287, 138] on li "Kitchen Cabinets" at bounding box center [277, 143] width 97 height 15
type input "Kitchen Cabinets"
click at [337, 116] on div "Photos" at bounding box center [328, 142] width 199 height 59
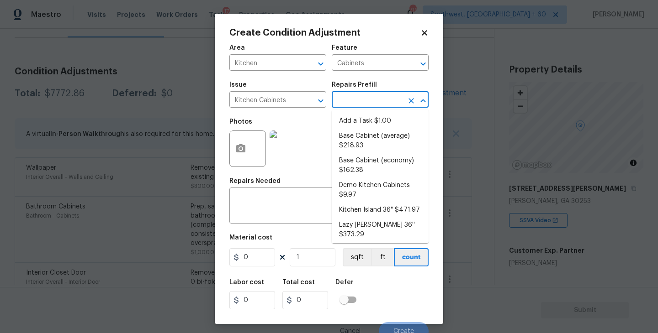
click at [359, 104] on input "text" at bounding box center [367, 101] width 71 height 14
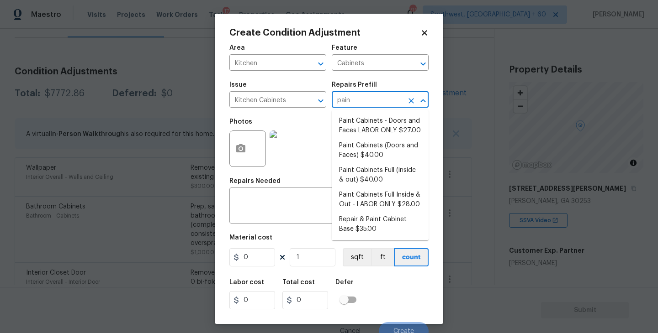
type input "paint"
click at [368, 178] on li "Paint Cabinets Full (inside & out) $40.00" at bounding box center [380, 175] width 97 height 25
type textarea "Prep, sand, mask and apply 2 coats of paint to the kitchen cabinet doors, inter…"
type input "40"
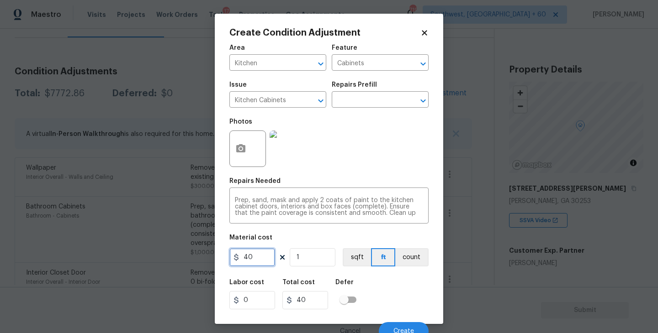
drag, startPoint x: 267, startPoint y: 254, endPoint x: 202, endPoint y: 259, distance: 65.0
click at [202, 259] on div "Create Condition Adjustment Area Kitchen ​ Feature Cabinets ​ Issue Kitchen Cab…" at bounding box center [329, 166] width 658 height 333
type input "1200"
click at [424, 259] on button "count" at bounding box center [411, 258] width 33 height 18
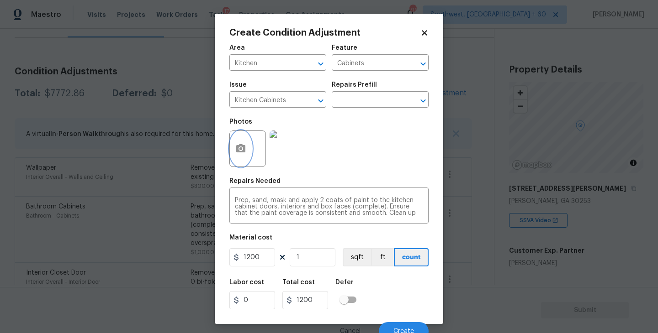
click at [238, 145] on icon "button" at bounding box center [240, 148] width 11 height 11
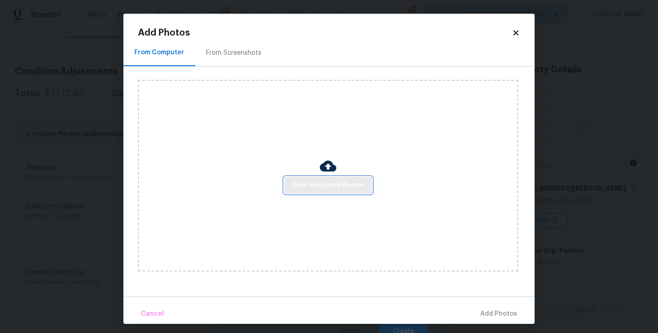
click at [347, 181] on span "Click to Upload Photos" at bounding box center [327, 185] width 73 height 11
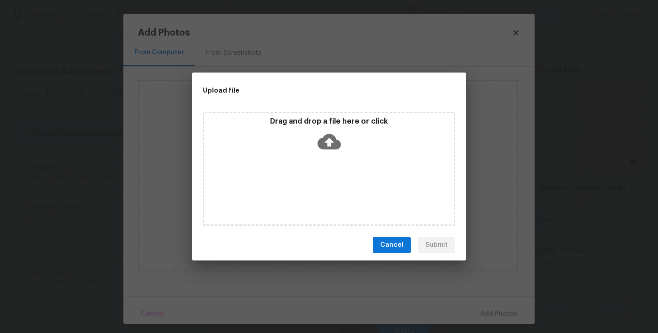
click at [330, 143] on icon at bounding box center [329, 141] width 23 height 23
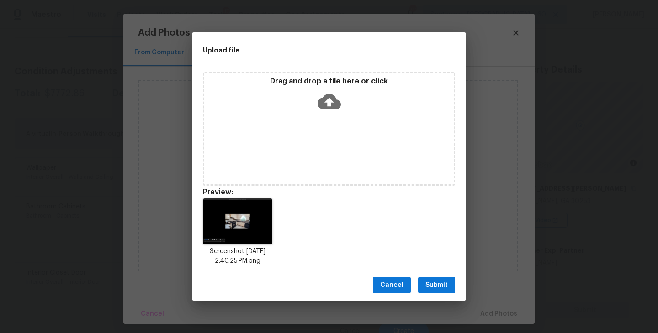
click at [435, 284] on span "Submit" at bounding box center [436, 285] width 22 height 11
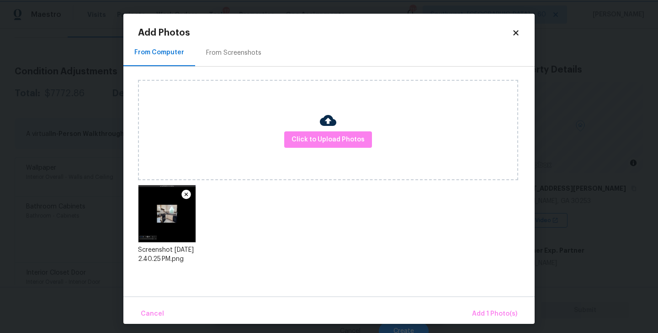
click at [508, 325] on body "Maestro Visits Projects Work Orders Tasks 17 Properties Geo Assignments 719 Sou…" at bounding box center [329, 166] width 658 height 333
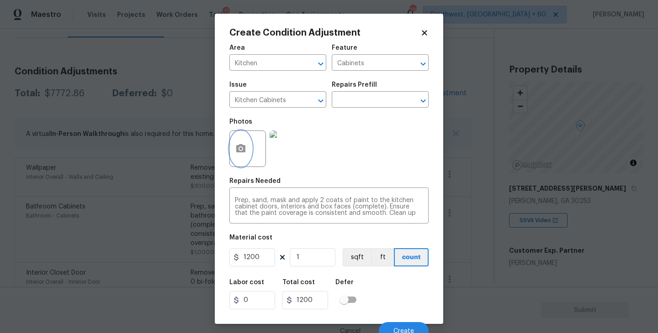
click at [242, 151] on icon "button" at bounding box center [240, 148] width 9 height 8
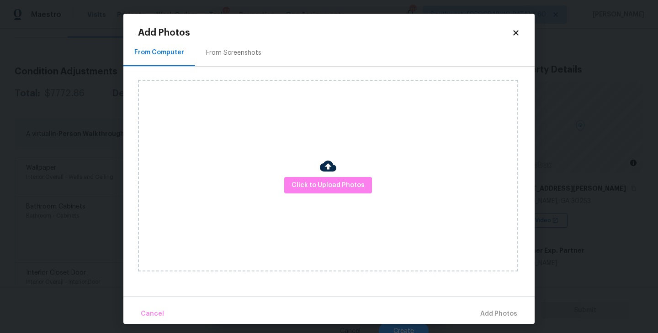
click at [331, 176] on div at bounding box center [328, 167] width 16 height 19
click at [331, 151] on div "Click to Upload Photos" at bounding box center [328, 176] width 380 height 192
click at [329, 189] on span "Click to Upload Photos" at bounding box center [327, 185] width 73 height 11
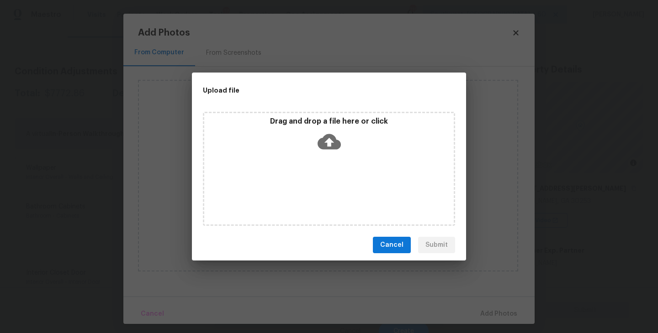
click at [330, 162] on div "Drag and drop a file here or click" at bounding box center [329, 169] width 252 height 114
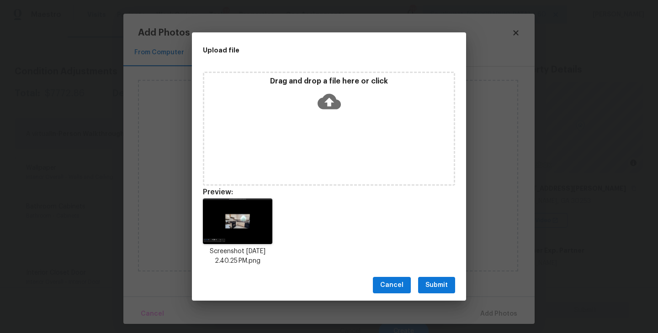
click at [437, 281] on span "Submit" at bounding box center [436, 285] width 22 height 11
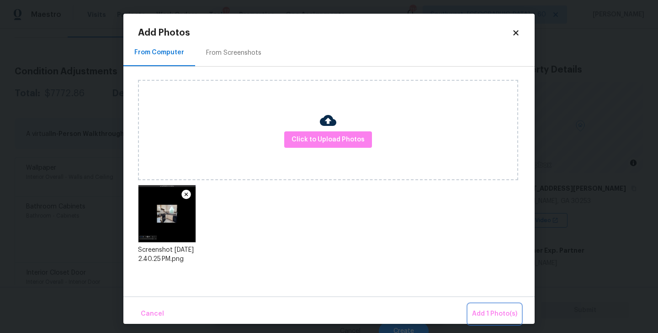
click at [478, 307] on button "Add 1 Photo(s)" at bounding box center [494, 315] width 53 height 20
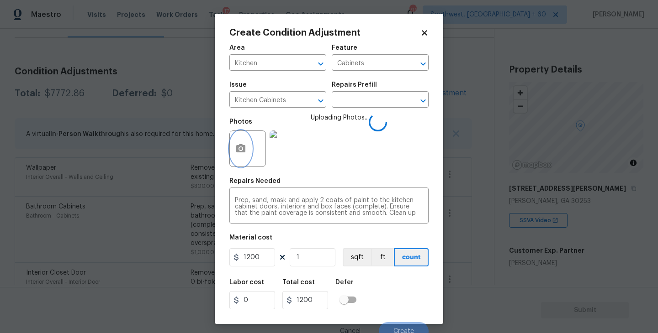
scroll to position [8, 0]
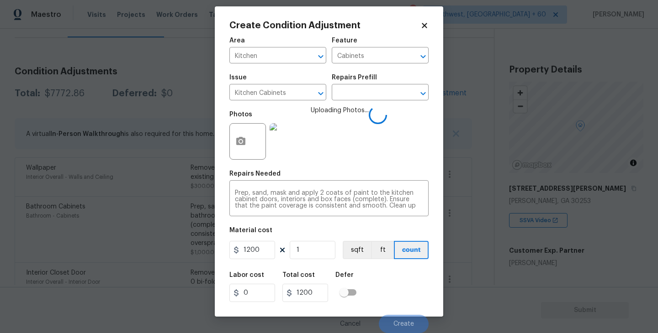
click at [382, 289] on div "Labor cost 0 Total cost 1200 Defer" at bounding box center [328, 287] width 199 height 41
click at [388, 291] on div "Labor cost 0 Total cost 1200 Defer" at bounding box center [328, 287] width 199 height 41
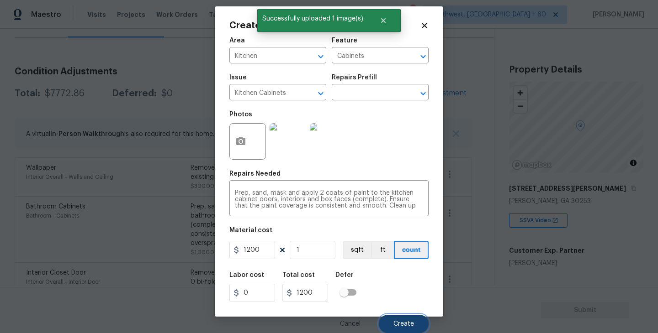
click at [396, 319] on button "Create" at bounding box center [404, 324] width 50 height 18
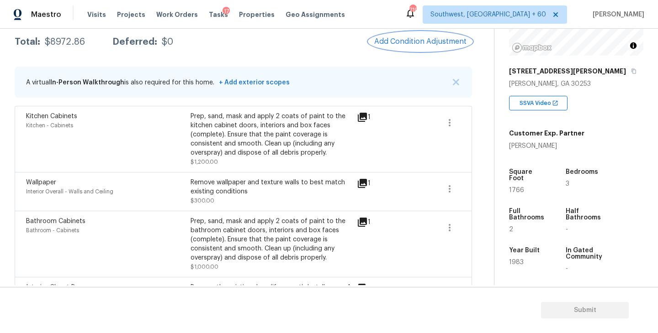
scroll to position [126, 0]
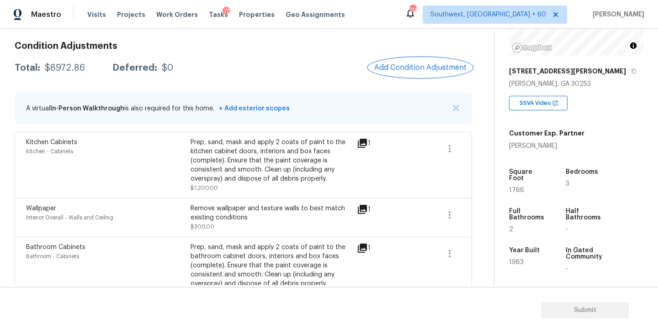
click at [429, 65] on span "Add Condition Adjustment" at bounding box center [420, 68] width 92 height 8
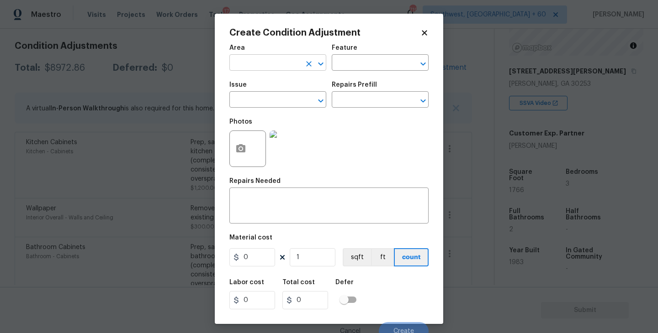
click at [274, 63] on input "text" at bounding box center [264, 64] width 71 height 14
click at [265, 85] on li "Utilities" at bounding box center [277, 84] width 97 height 15
type input "Utilities"
click at [265, 111] on span "Issue ​" at bounding box center [277, 94] width 97 height 37
click at [272, 101] on input "text" at bounding box center [264, 101] width 71 height 14
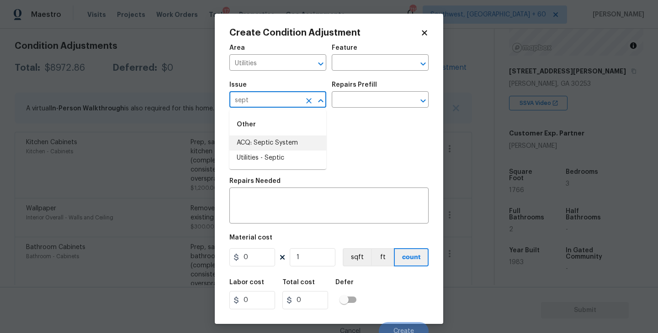
click at [273, 145] on li "ACQ: Septic System" at bounding box center [277, 143] width 97 height 15
type input "ACQ: Septic System"
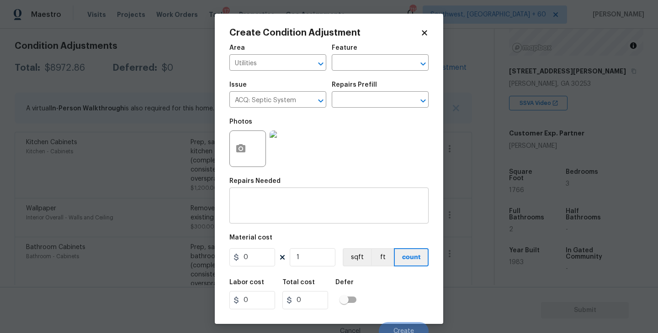
click at [310, 194] on div "x ​" at bounding box center [328, 207] width 199 height 34
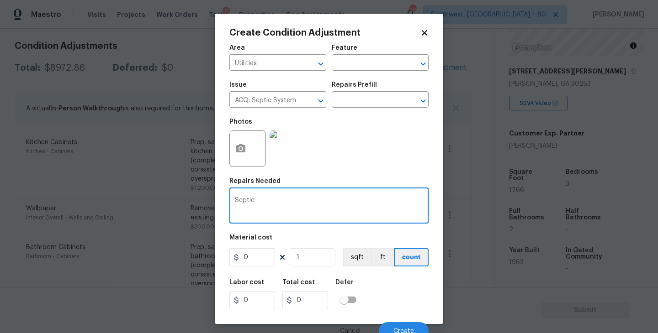
type textarea "Septic"
drag, startPoint x: 264, startPoint y: 254, endPoint x: 199, endPoint y: 254, distance: 64.9
click at [199, 254] on div "Create Condition Adjustment Area Utilities ​ Feature ​ Issue ACQ: Septic System…" at bounding box center [329, 166] width 658 height 333
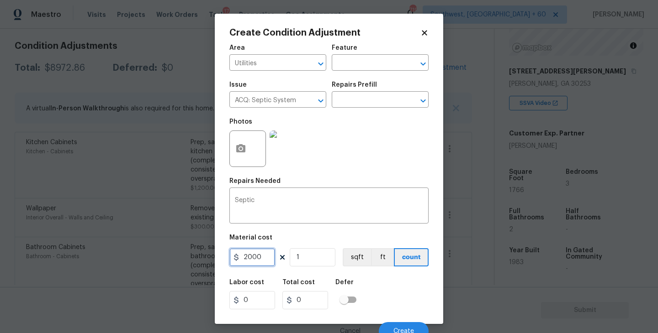
type input "2000"
click at [392, 301] on div "Labor cost 0 Total cost 2000 Defer" at bounding box center [328, 294] width 199 height 41
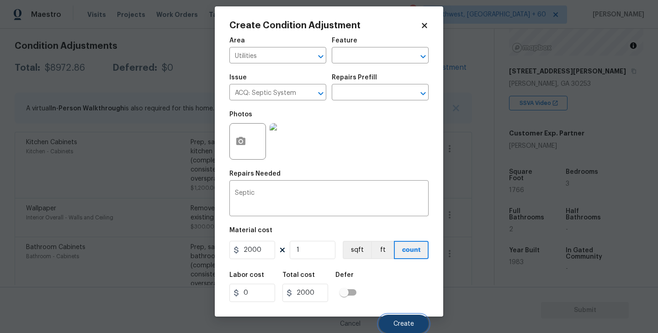
click at [403, 318] on button "Create" at bounding box center [404, 324] width 50 height 18
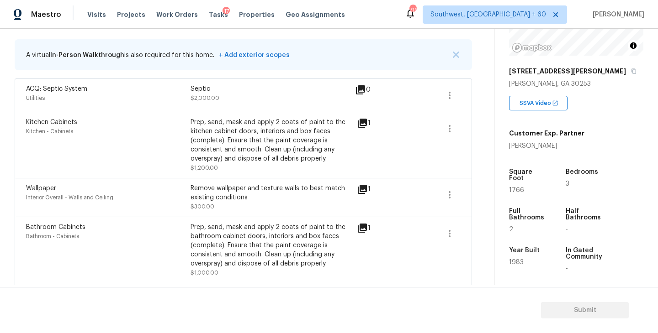
scroll to position [118, 0]
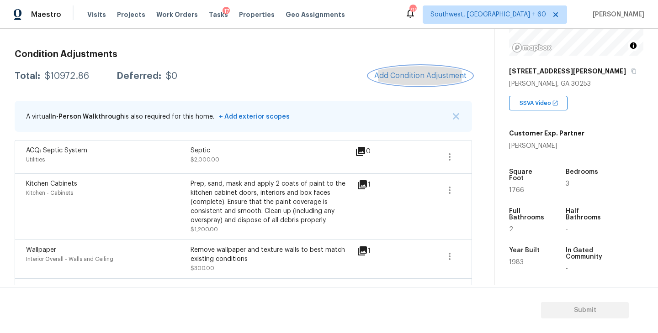
click at [447, 82] on button "Add Condition Adjustment" at bounding box center [420, 75] width 103 height 19
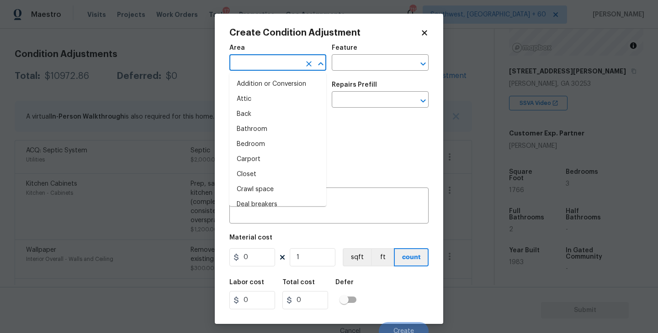
click at [274, 70] on input "text" at bounding box center [264, 64] width 71 height 14
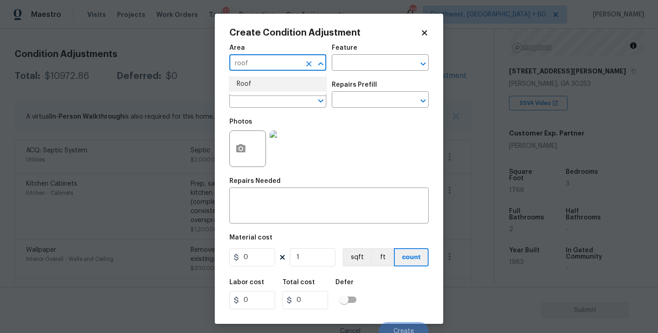
click at [292, 83] on li "Roof" at bounding box center [277, 84] width 97 height 15
type input "Roof"
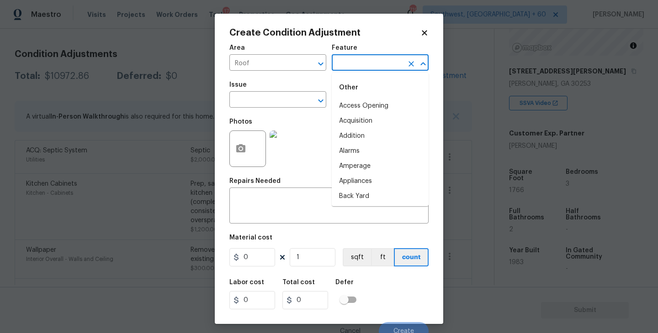
click at [364, 60] on input "text" at bounding box center [367, 64] width 71 height 14
click at [354, 112] on li "Patio Roof" at bounding box center [380, 106] width 97 height 15
type input "Patio Roof"
click at [412, 59] on icon "Clear" at bounding box center [411, 63] width 9 height 9
click at [366, 120] on li "Roof" at bounding box center [380, 121] width 97 height 15
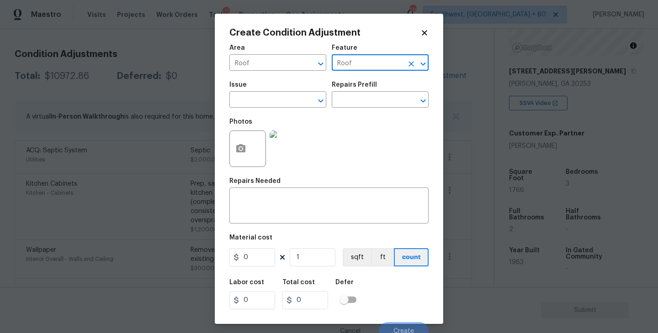
type input "Roof"
click at [271, 89] on div "Issue" at bounding box center [277, 88] width 97 height 12
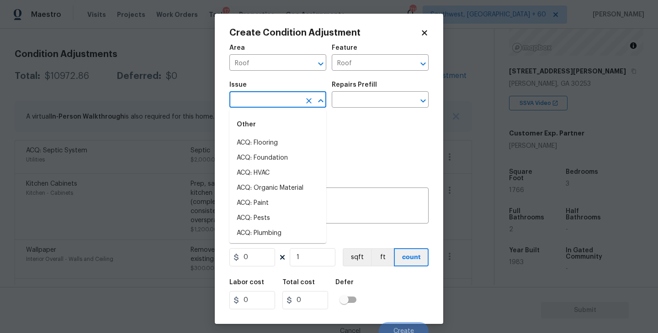
click at [269, 96] on input "text" at bounding box center [264, 101] width 71 height 14
click at [281, 143] on li "ACQ: Shingle Roof" at bounding box center [277, 143] width 97 height 15
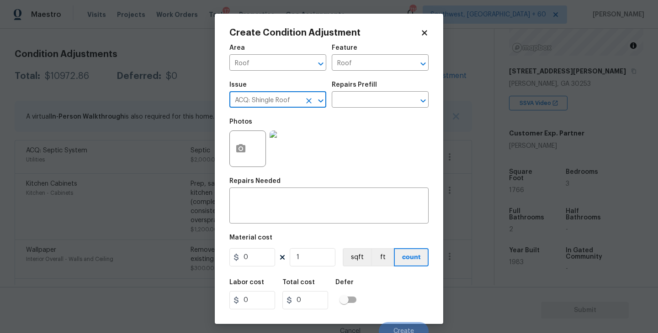
type input "ACQ: Shingle Roof"
click at [393, 88] on div "Repairs Prefill" at bounding box center [380, 88] width 97 height 12
click at [387, 96] on input "text" at bounding box center [367, 101] width 71 height 14
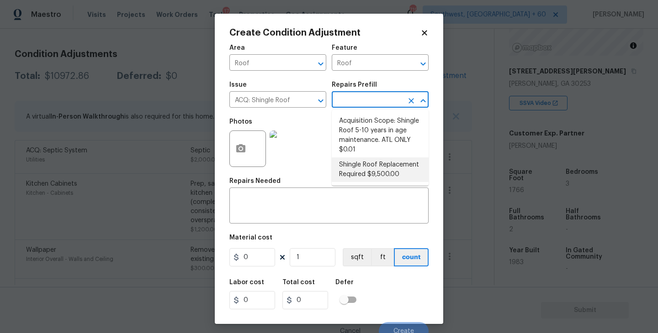
click at [376, 177] on li "Shingle Roof Replacement Required $9,500.00" at bounding box center [380, 170] width 97 height 25
type input "Acquisition"
type textarea "Acquisition Scope: Shingle Roof Replacement required."
type input "9500"
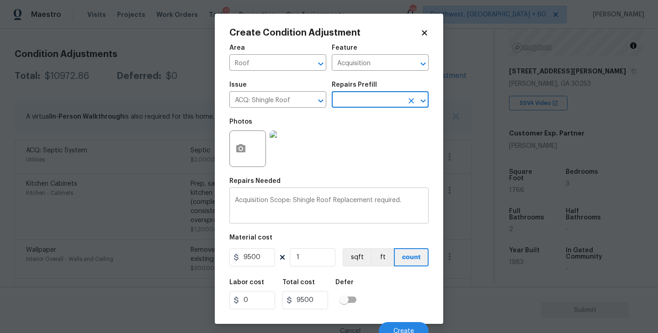
scroll to position [8, 0]
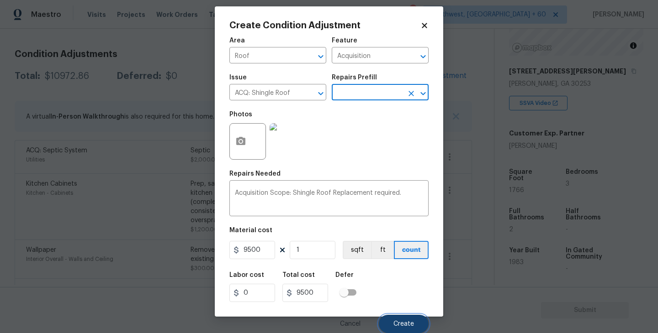
click at [402, 321] on span "Create" at bounding box center [403, 324] width 21 height 7
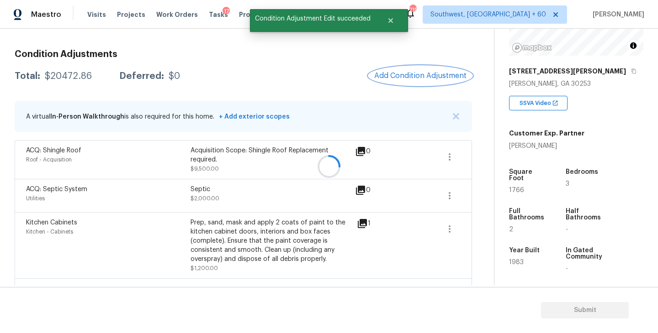
scroll to position [0, 0]
click at [418, 78] on span "Add Condition Adjustment" at bounding box center [420, 76] width 92 height 8
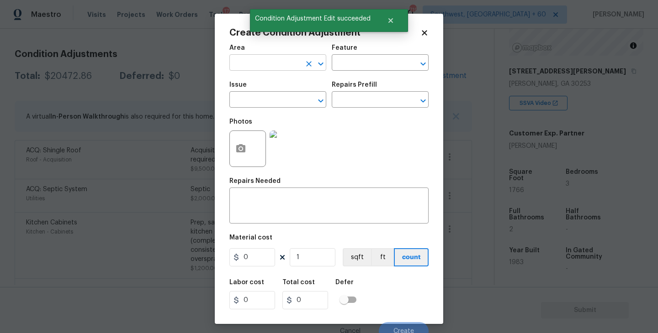
click at [241, 69] on input "text" at bounding box center [264, 64] width 71 height 14
click at [268, 97] on li "Exterior Overall" at bounding box center [277, 99] width 97 height 15
type input "Exterior Overall"
click at [355, 60] on input "text" at bounding box center [367, 64] width 71 height 14
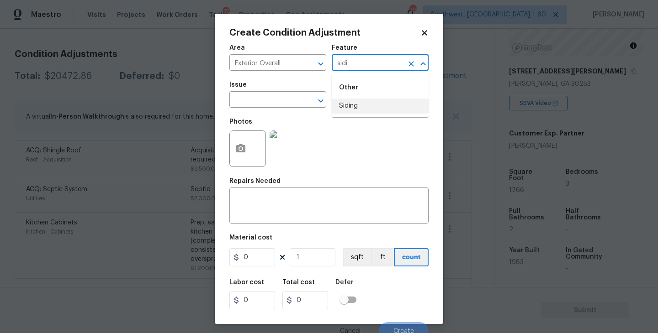
click at [369, 109] on li "Siding" at bounding box center [380, 106] width 97 height 15
click at [308, 108] on div "​" at bounding box center [277, 101] width 97 height 14
type input "Siding"
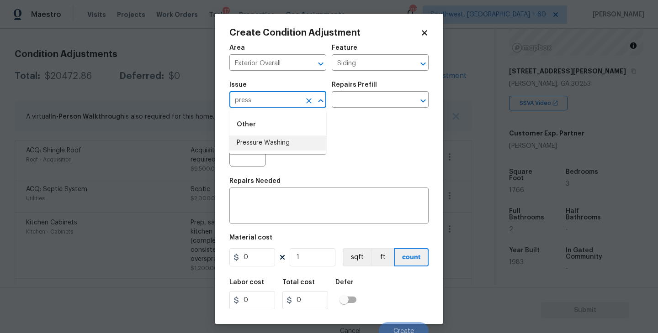
click at [302, 136] on li "Pressure Washing" at bounding box center [277, 143] width 97 height 15
type input "Pressure Washing"
click at [385, 92] on div "Repairs Prefill" at bounding box center [380, 88] width 97 height 12
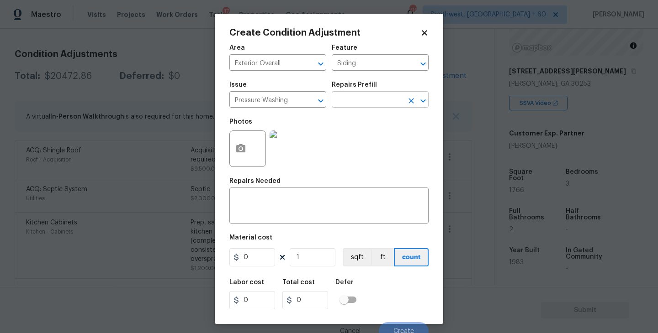
click at [381, 99] on input "text" at bounding box center [367, 101] width 71 height 14
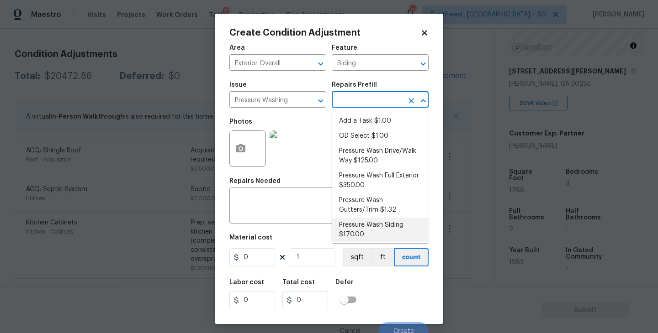
click at [366, 233] on li "Pressure Wash Siding $170.00" at bounding box center [380, 230] width 97 height 25
type textarea "Protect areas as needed for pressure washing. Pressure wash the siding on the h…"
type input "170"
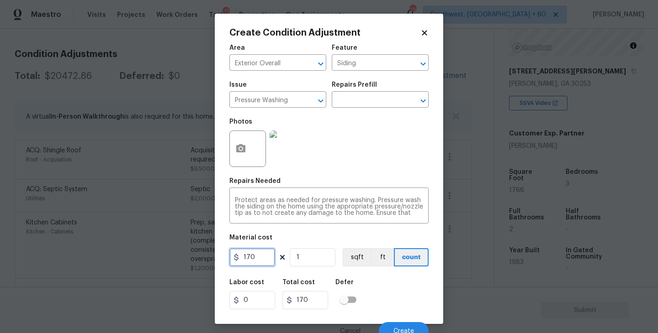
drag, startPoint x: 266, startPoint y: 260, endPoint x: 202, endPoint y: 256, distance: 64.1
click at [202, 256] on div "Create Condition Adjustment Area Exterior Overall ​ Feature Siding ​ Issue Pres…" at bounding box center [329, 166] width 658 height 333
type input "200"
click at [232, 163] on div at bounding box center [247, 149] width 37 height 37
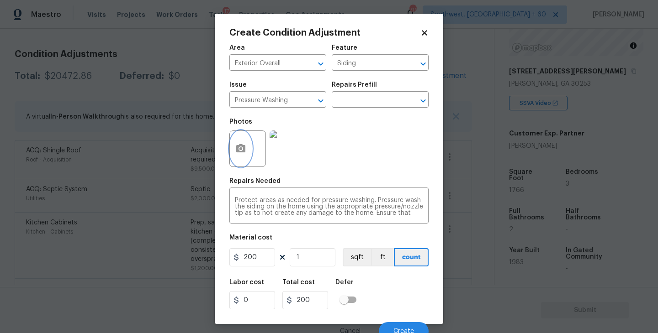
click at [243, 159] on button "button" at bounding box center [241, 149] width 22 height 36
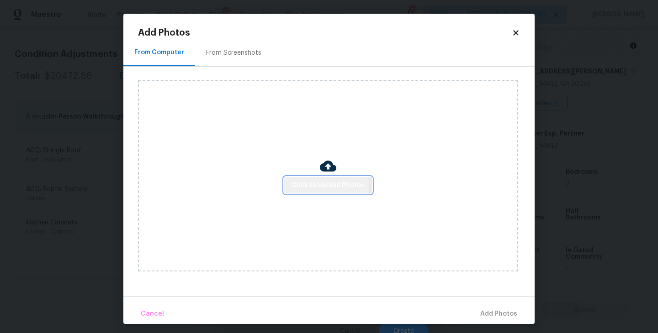
click at [296, 186] on span "Click to Upload Photos" at bounding box center [327, 185] width 73 height 11
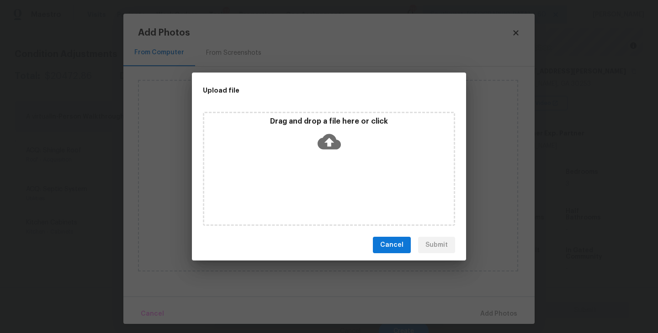
drag, startPoint x: 296, startPoint y: 186, endPoint x: 323, endPoint y: 142, distance: 51.2
click at [323, 142] on icon at bounding box center [329, 142] width 23 height 16
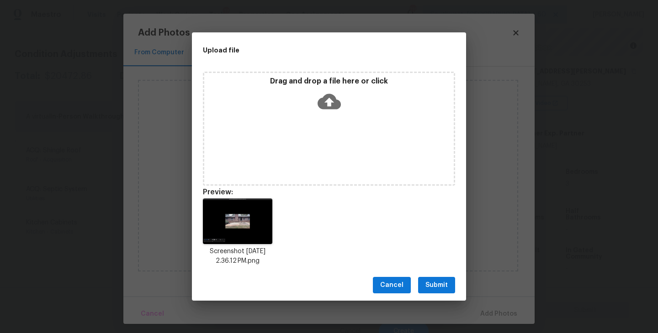
click at [436, 287] on span "Submit" at bounding box center [436, 285] width 22 height 11
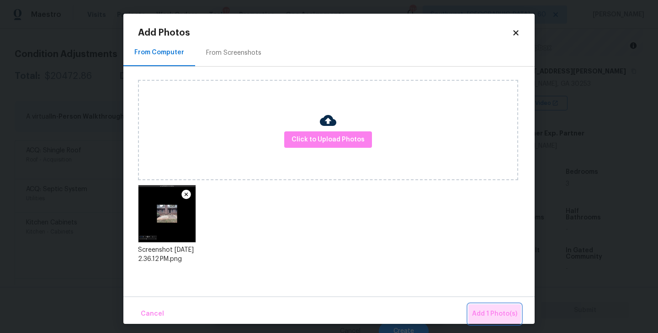
click at [488, 305] on button "Add 1 Photo(s)" at bounding box center [494, 315] width 53 height 20
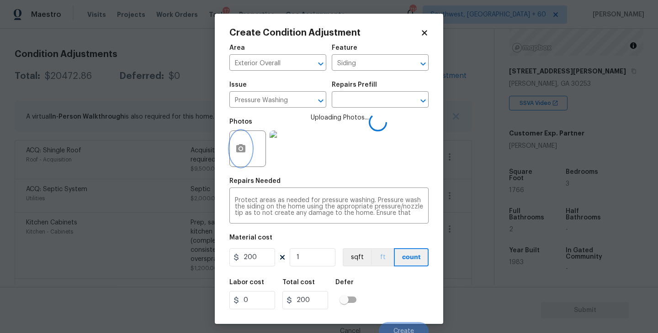
scroll to position [8, 0]
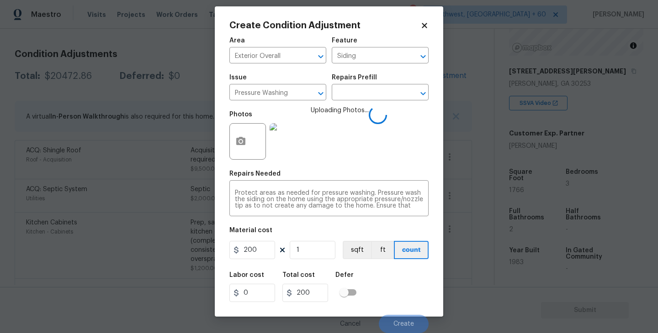
click at [387, 283] on div "Labor cost 0 Total cost 200 Defer" at bounding box center [328, 287] width 199 height 41
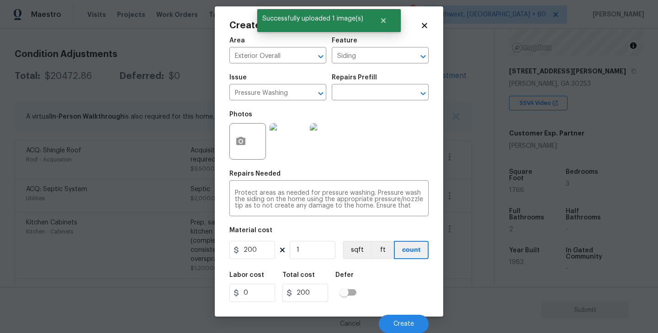
click at [376, 280] on div "Labor cost 0 Total cost 200 Defer" at bounding box center [328, 287] width 199 height 41
click at [392, 318] on button "Create" at bounding box center [404, 324] width 50 height 18
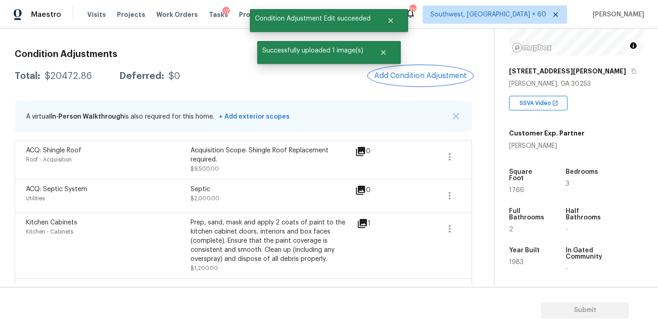
scroll to position [0, 0]
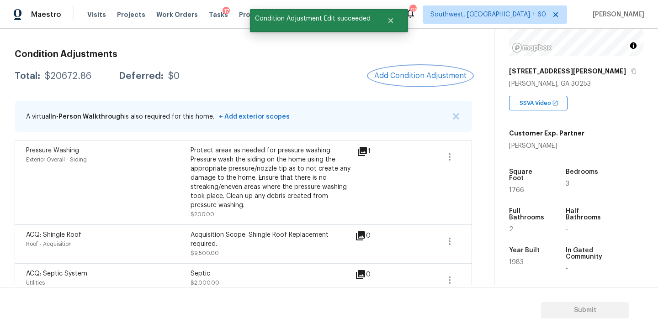
click at [393, 74] on span "Add Condition Adjustment" at bounding box center [420, 76] width 92 height 8
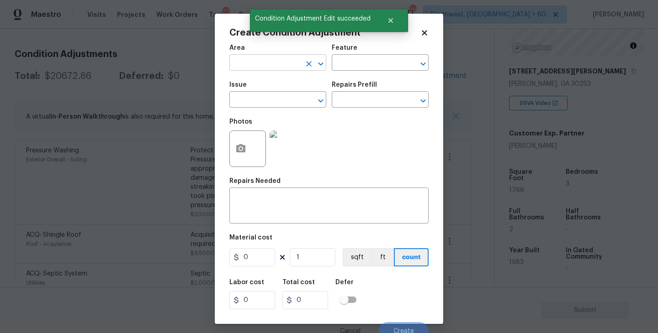
click at [260, 64] on input "text" at bounding box center [264, 64] width 71 height 14
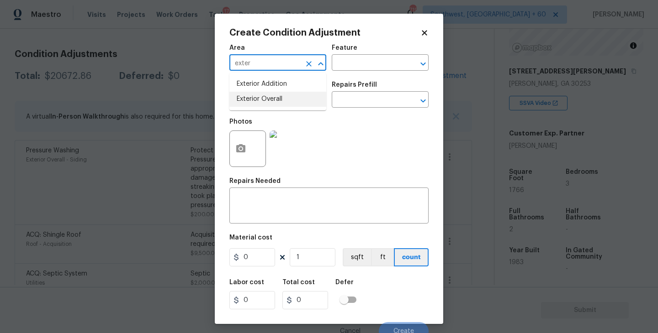
click at [279, 101] on li "Exterior Overall" at bounding box center [277, 99] width 97 height 15
type input "Exterior Overall"
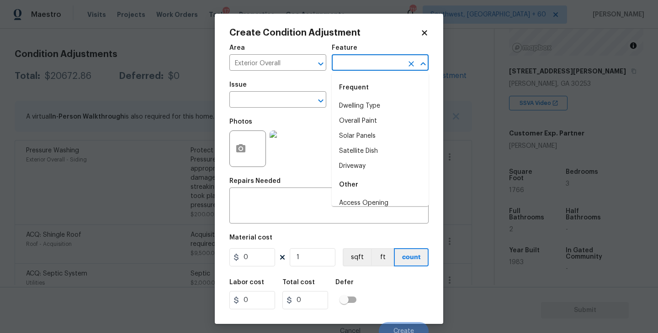
click at [354, 59] on input "text" at bounding box center [367, 64] width 71 height 14
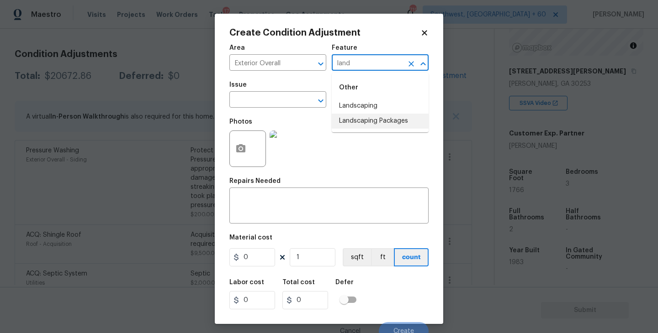
click at [366, 118] on li "Landscaping Packages" at bounding box center [380, 121] width 97 height 15
click at [302, 105] on div at bounding box center [314, 101] width 24 height 13
type input "Landscaping Packages"
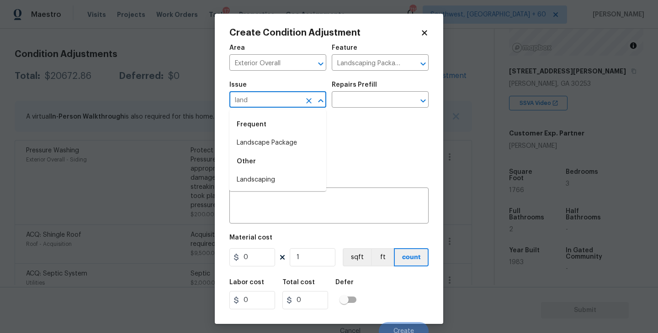
click at [283, 141] on li "Landscape Package" at bounding box center [277, 143] width 97 height 15
type input "Landscape Package"
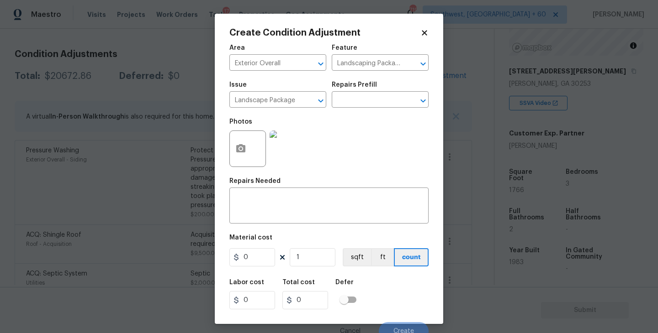
click at [382, 79] on div "Issue Landscape Package ​ Repairs Prefill ​" at bounding box center [328, 94] width 199 height 37
click at [375, 97] on input "text" at bounding box center [367, 101] width 71 height 14
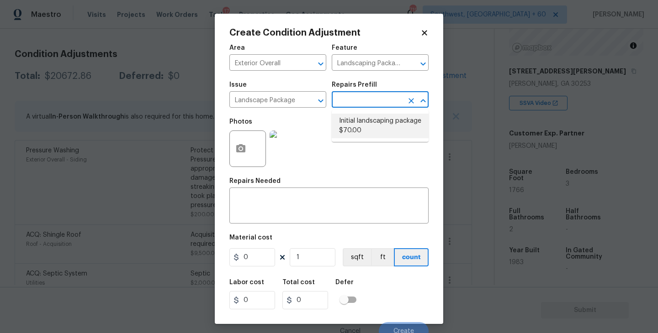
click at [365, 133] on li "Initial landscaping package $70.00" at bounding box center [380, 126] width 97 height 25
type input "Home Readiness Packages"
type textarea "Mowing of grass up to 6" in height. Mow, edge along driveways & sidewalks, trim…"
type input "70"
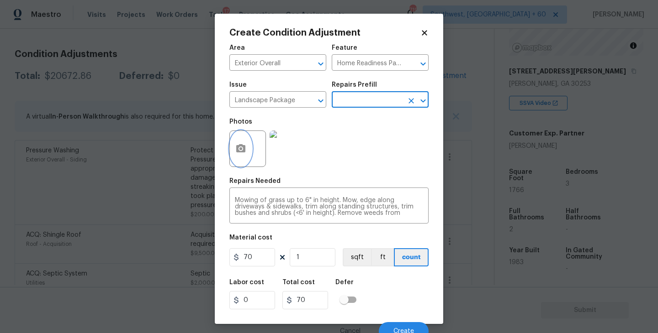
click at [243, 155] on button "button" at bounding box center [241, 149] width 22 height 36
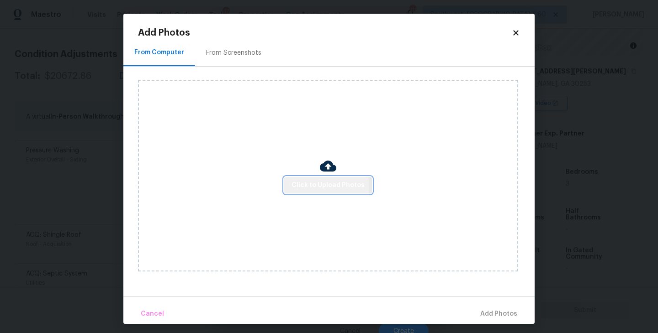
click at [302, 187] on span "Click to Upload Photos" at bounding box center [327, 185] width 73 height 11
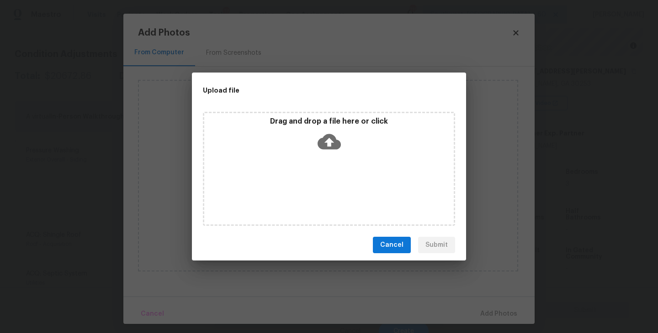
click at [312, 143] on div "Drag and drop a file here or click" at bounding box center [328, 136] width 249 height 39
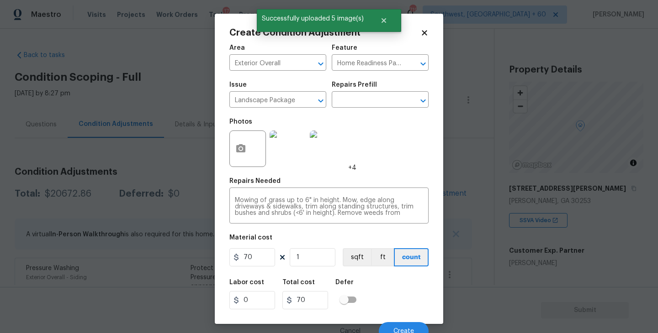
scroll to position [117, 0]
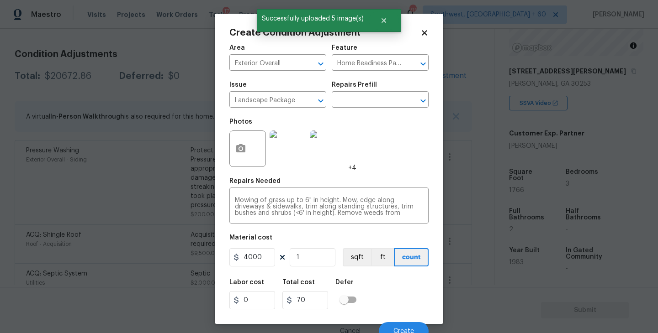
type input "4000"
click at [390, 286] on div "Labor cost 0 Total cost 4000 Defer" at bounding box center [328, 294] width 199 height 41
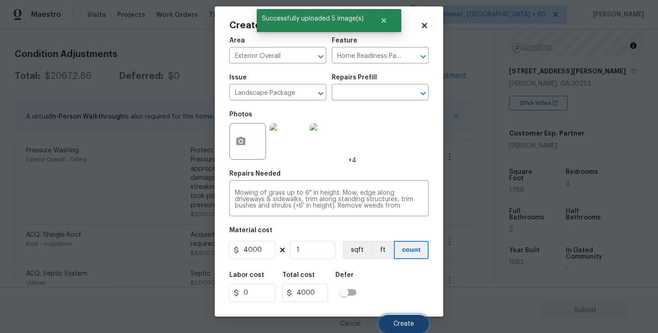
click at [403, 324] on span "Create" at bounding box center [403, 324] width 21 height 7
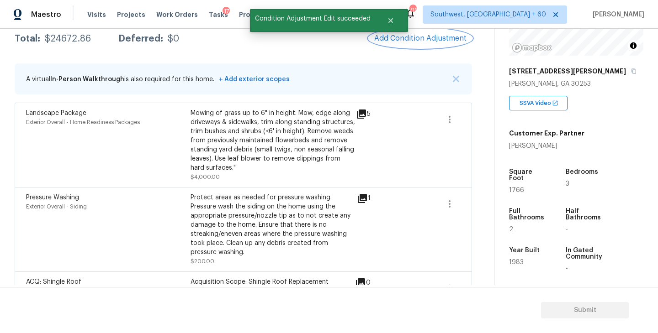
scroll to position [126, 0]
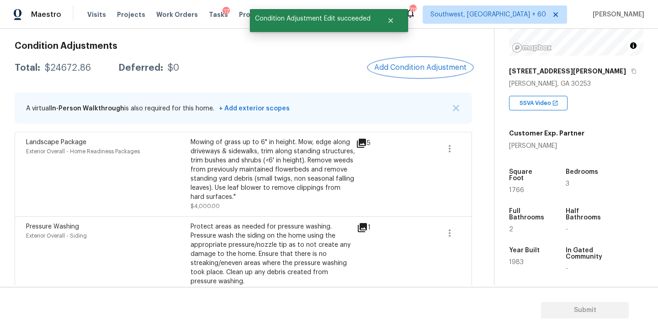
click at [434, 64] on span "Add Condition Adjustment" at bounding box center [420, 68] width 92 height 8
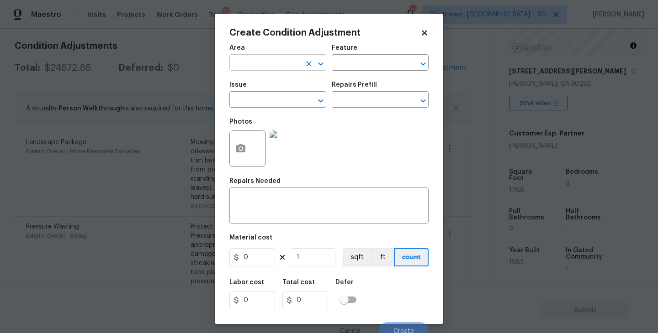
click at [292, 65] on input "text" at bounding box center [264, 64] width 71 height 14
click at [301, 97] on li "Exterior Overall" at bounding box center [277, 99] width 97 height 15
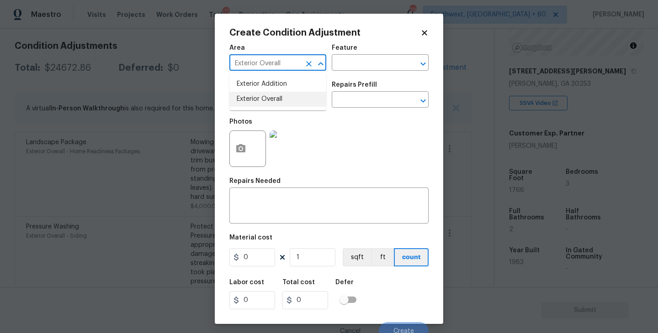
click at [301, 97] on div "​" at bounding box center [277, 101] width 97 height 14
type input "Exterior Overall"
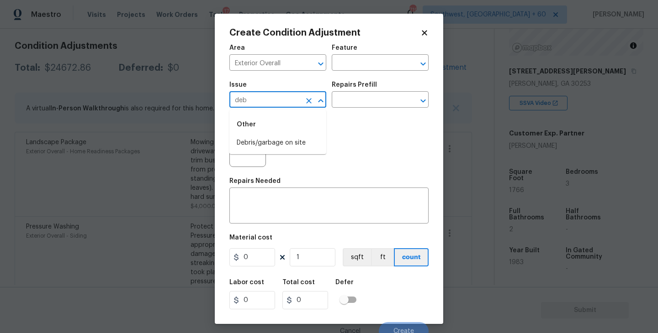
click at [276, 144] on li "Debris/garbage on site" at bounding box center [277, 143] width 97 height 15
type input "Debris/garbage on site"
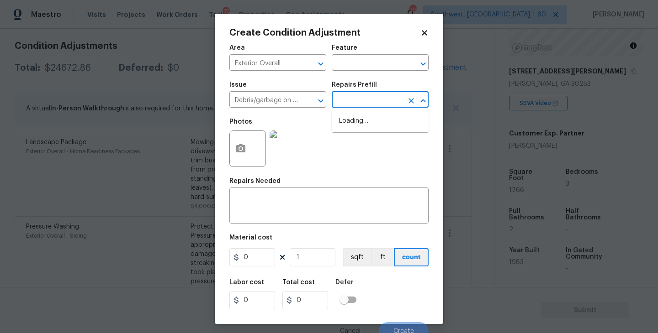
click at [359, 104] on input "text" at bounding box center [367, 101] width 71 height 14
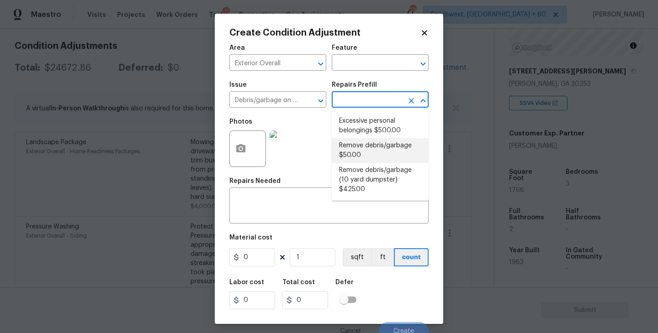
click at [395, 147] on li "Remove debris/garbage $50.00" at bounding box center [380, 150] width 97 height 25
type textarea "Remove, haul off, and properly dispose of any debris left by seller to offsite …"
type input "50"
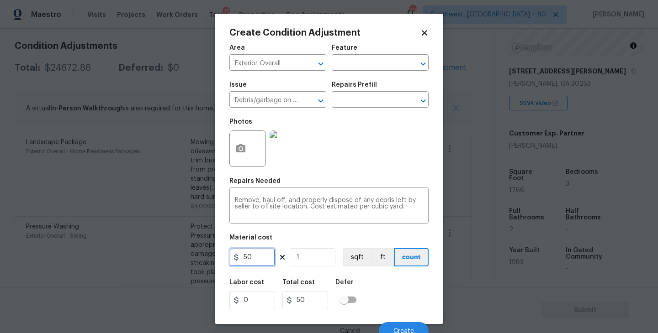
drag, startPoint x: 262, startPoint y: 261, endPoint x: 164, endPoint y: 261, distance: 98.7
click at [164, 261] on div "Create Condition Adjustment Area Exterior Overall ​ Feature ​ Issue Debris/garb…" at bounding box center [329, 166] width 658 height 333
type input "4000"
click at [247, 153] on button "button" at bounding box center [241, 149] width 22 height 36
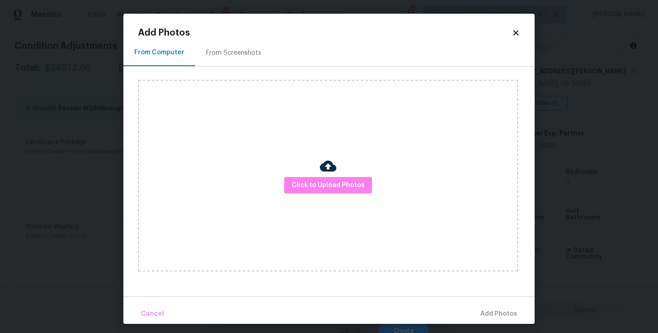
click at [293, 174] on div "Click to Upload Photos" at bounding box center [328, 176] width 380 height 192
click at [312, 178] on button "Click to Upload Photos" at bounding box center [328, 185] width 88 height 17
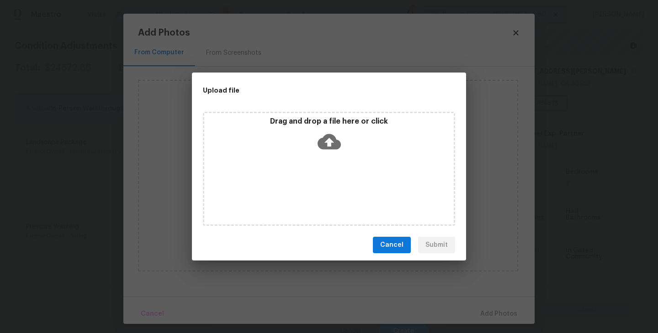
click at [328, 143] on icon at bounding box center [329, 141] width 23 height 23
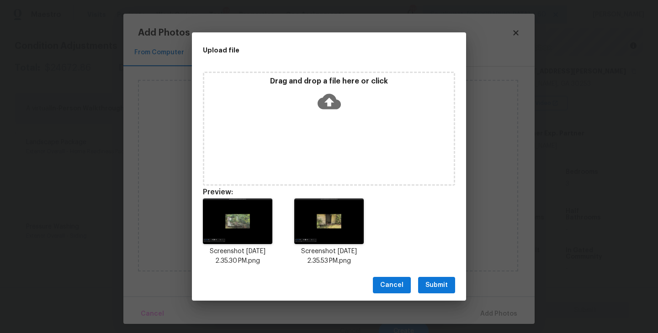
click at [447, 288] on span "Submit" at bounding box center [436, 285] width 22 height 11
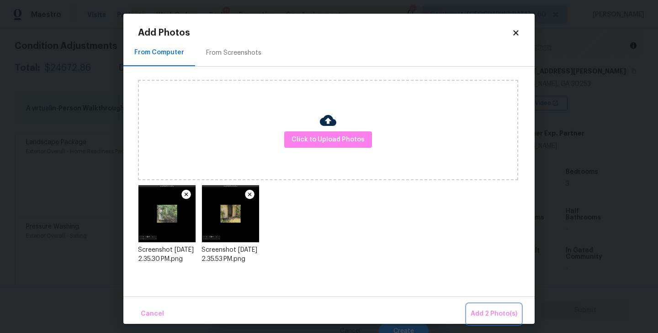
click at [494, 313] on span "Add 2 Photo(s)" at bounding box center [494, 314] width 47 height 11
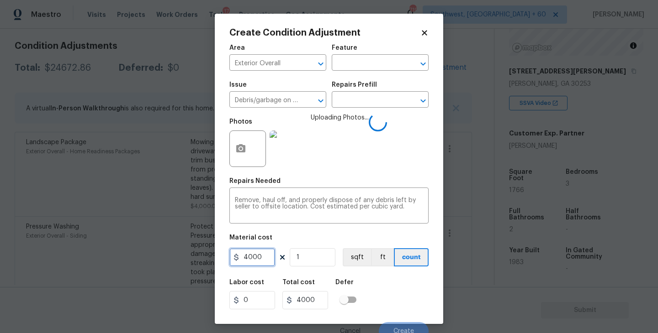
drag, startPoint x: 264, startPoint y: 257, endPoint x: 168, endPoint y: 257, distance: 95.9
click at [168, 257] on div "Create Condition Adjustment Area Exterior Overall ​ Feature ​ Issue Debris/garb…" at bounding box center [329, 166] width 658 height 333
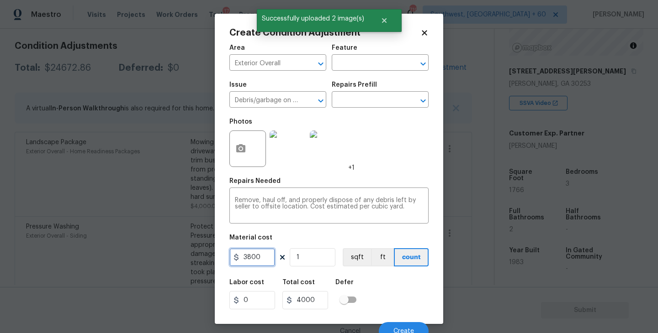
type input "3800"
click at [413, 285] on div "Labor cost 0 Total cost 3800 Defer" at bounding box center [328, 294] width 199 height 41
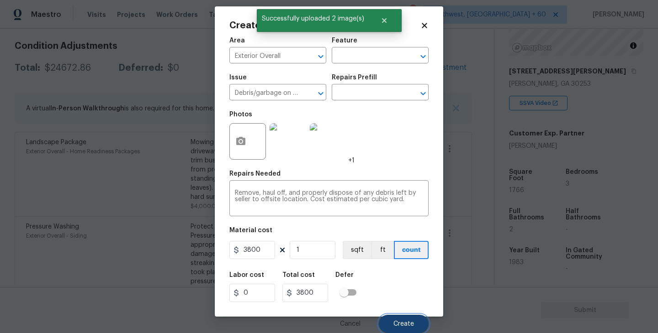
click at [404, 321] on span "Create" at bounding box center [403, 324] width 21 height 7
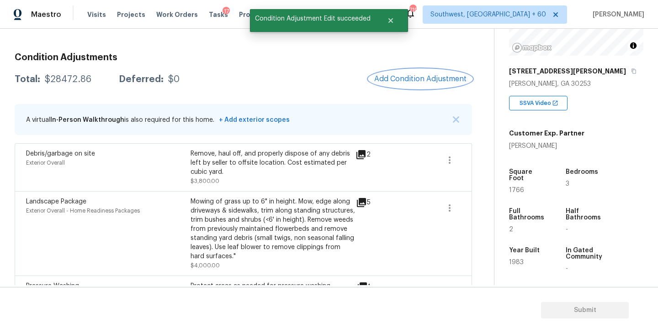
scroll to position [71, 0]
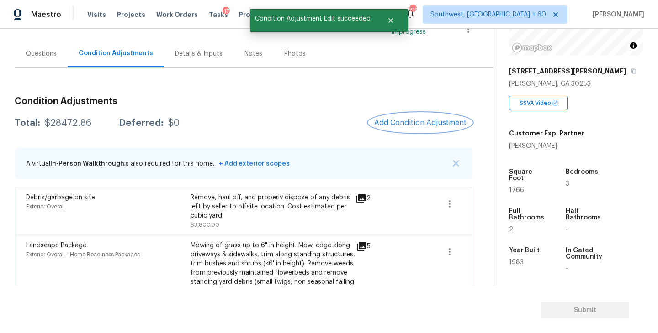
click at [423, 124] on span "Add Condition Adjustment" at bounding box center [420, 123] width 92 height 8
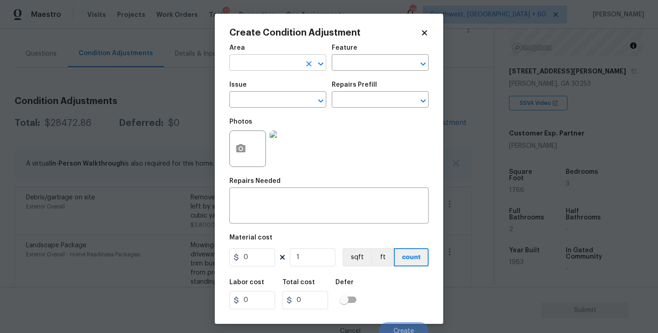
click at [256, 61] on input "text" at bounding box center [264, 64] width 71 height 14
click at [271, 97] on li "Interior Overall" at bounding box center [277, 99] width 97 height 15
type input "Interior Overall"
click at [382, 56] on div "Feature" at bounding box center [380, 51] width 97 height 12
click at [376, 66] on input "text" at bounding box center [367, 64] width 71 height 14
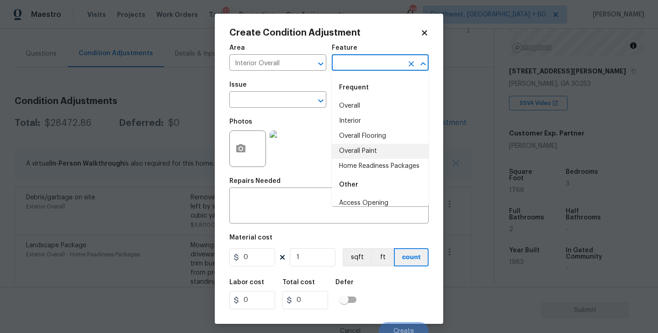
click at [372, 152] on li "Overall Paint" at bounding box center [380, 151] width 97 height 15
type input "Overall Paint"
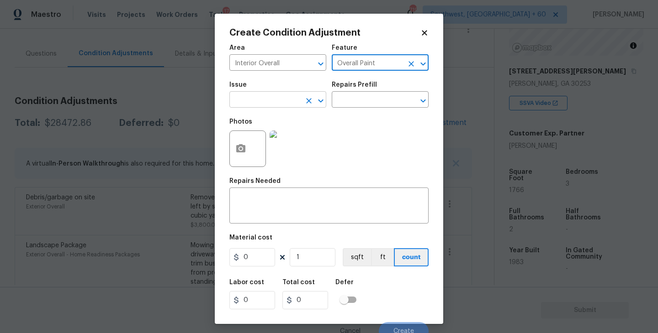
click at [279, 101] on input "text" at bounding box center [264, 101] width 71 height 14
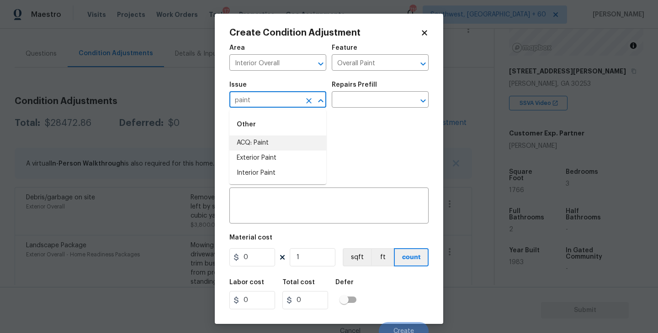
click at [274, 144] on li "ACQ: Paint" at bounding box center [277, 143] width 97 height 15
type input "ACQ: Paint"
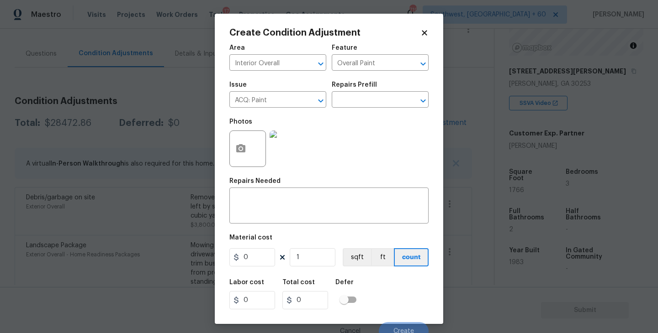
click at [345, 109] on div "Issue ACQ: Paint ​ Repairs Prefill ​" at bounding box center [328, 94] width 199 height 37
click at [369, 102] on input "text" at bounding box center [367, 101] width 71 height 14
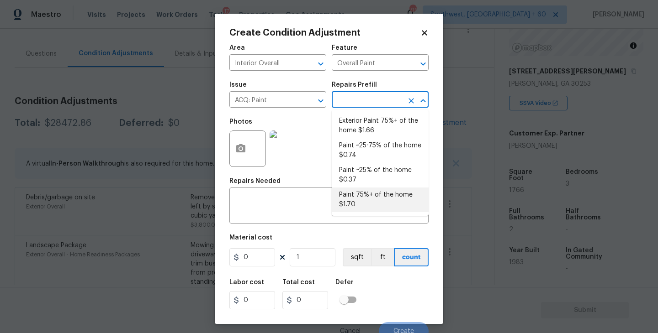
click at [375, 199] on li "Paint 75%+ of the home $1.70" at bounding box center [380, 200] width 97 height 25
type input "Acquisition"
type textarea "Acquisition Scope: 75%+ of the home will likely require interior paint"
type input "1.7"
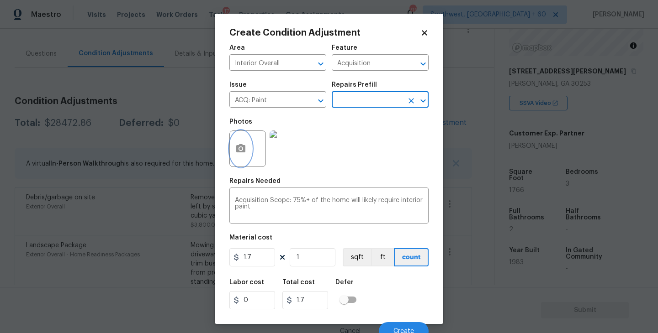
click at [246, 145] on icon "button" at bounding box center [240, 148] width 11 height 11
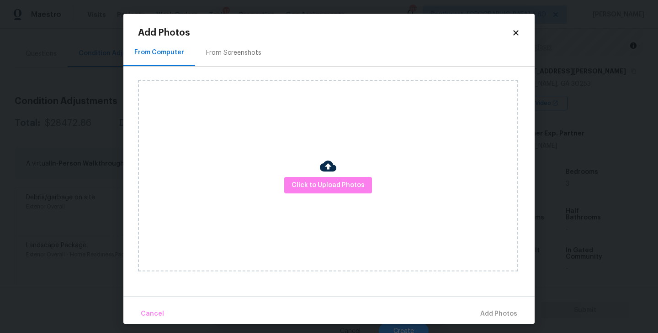
click at [313, 173] on div "Click to Upload Photos" at bounding box center [328, 176] width 380 height 192
click at [320, 178] on button "Click to Upload Photos" at bounding box center [328, 185] width 88 height 17
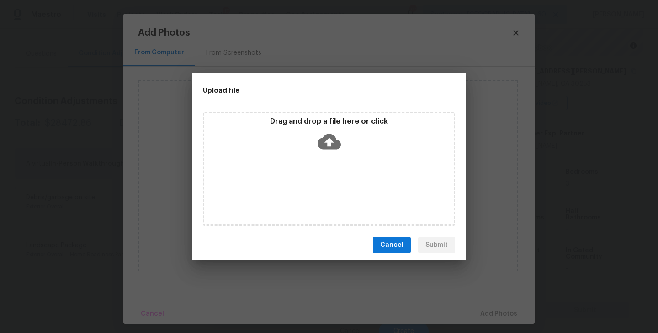
click at [325, 162] on div "Drag and drop a file here or click" at bounding box center [329, 169] width 252 height 114
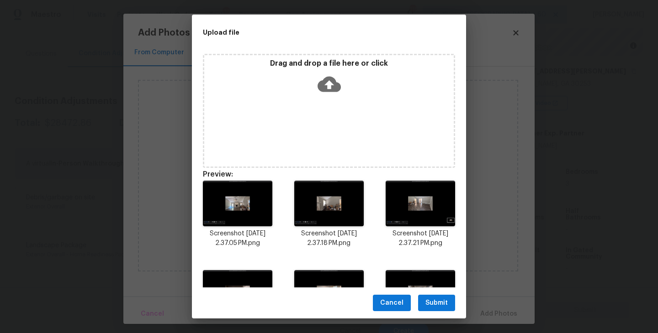
click at [431, 301] on span "Submit" at bounding box center [436, 303] width 22 height 11
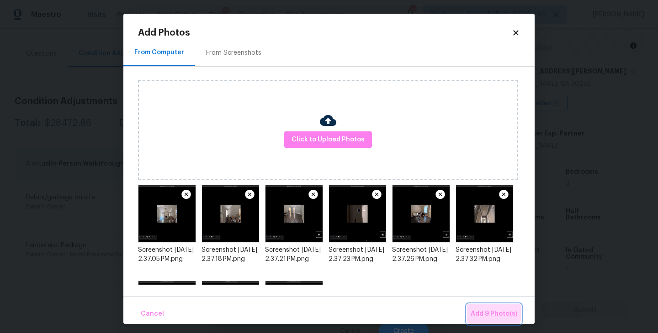
click at [485, 310] on span "Add 9 Photo(s)" at bounding box center [494, 314] width 47 height 11
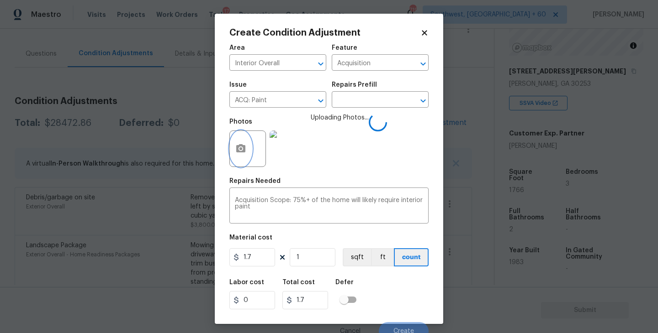
scroll to position [8, 0]
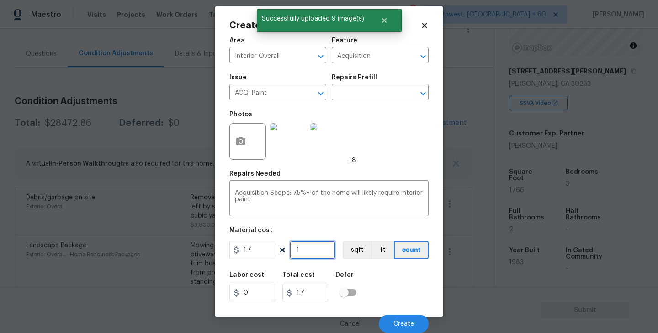
click at [318, 256] on input "1" at bounding box center [313, 250] width 46 height 18
type input "17"
type input "28.9"
type input "176"
type input "299.2"
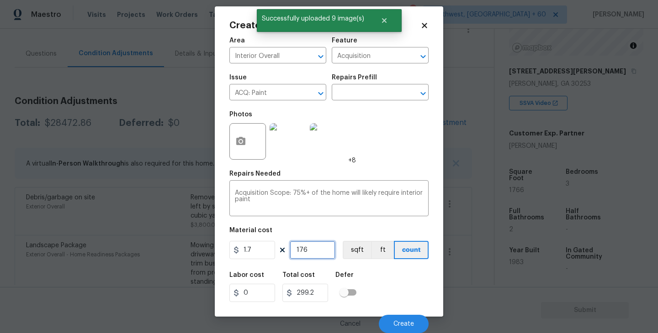
type input "1766"
type input "3002.2"
type input "1766"
click at [353, 253] on button "sqft" at bounding box center [357, 250] width 28 height 18
click at [388, 291] on div "Labor cost 0 Total cost 3002.2 Defer" at bounding box center [328, 287] width 199 height 41
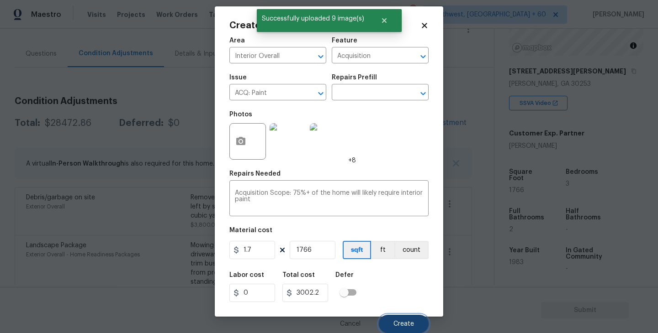
click at [394, 315] on button "Create" at bounding box center [404, 324] width 50 height 18
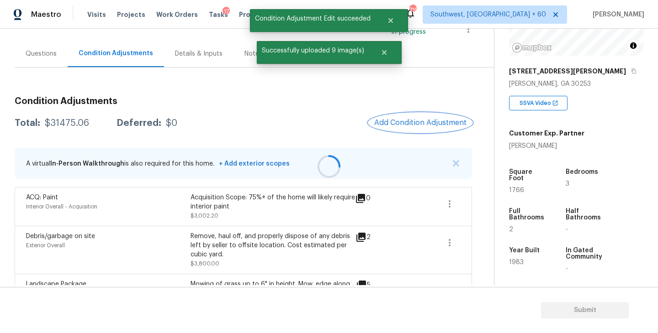
scroll to position [0, 0]
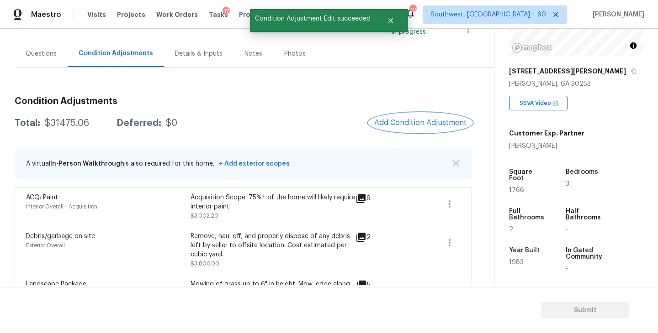
click at [410, 116] on button "Add Condition Adjustment" at bounding box center [420, 122] width 103 height 19
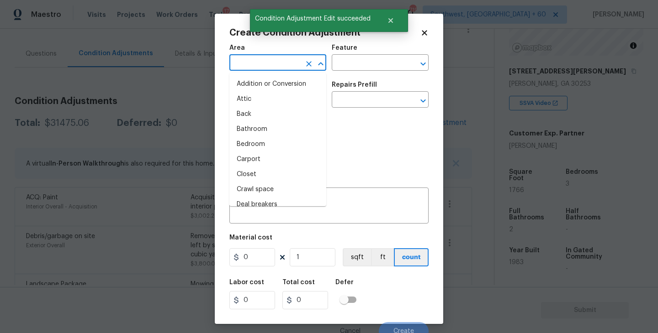
click at [258, 61] on input "text" at bounding box center [264, 64] width 71 height 14
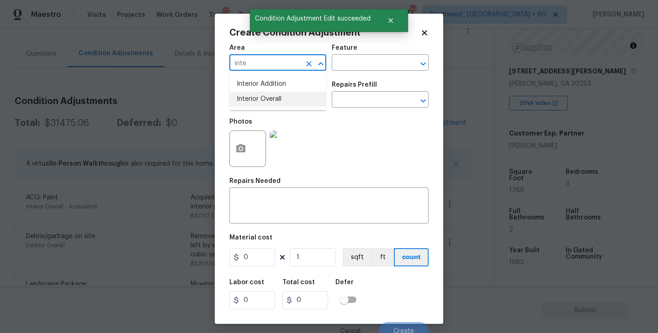
click at [279, 96] on li "Interior Overall" at bounding box center [277, 99] width 97 height 15
type input "Interior Overall"
click at [339, 73] on div "Area Interior Overall ​ Feature ​" at bounding box center [328, 57] width 199 height 37
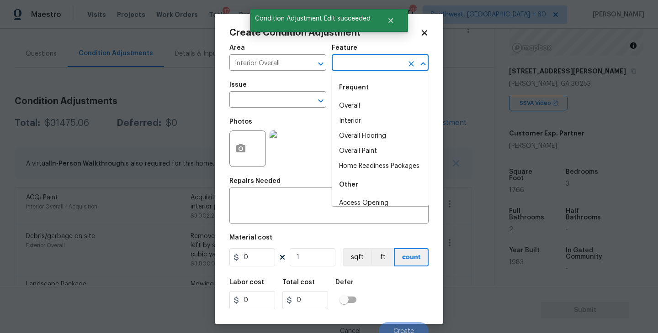
click at [360, 66] on input "text" at bounding box center [367, 64] width 71 height 14
click at [370, 140] on li "Overall Flooring" at bounding box center [380, 136] width 97 height 15
type input "Overall Flooring"
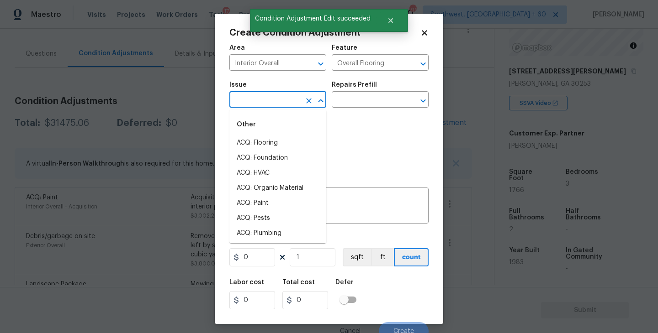
click at [281, 94] on input "text" at bounding box center [264, 101] width 71 height 14
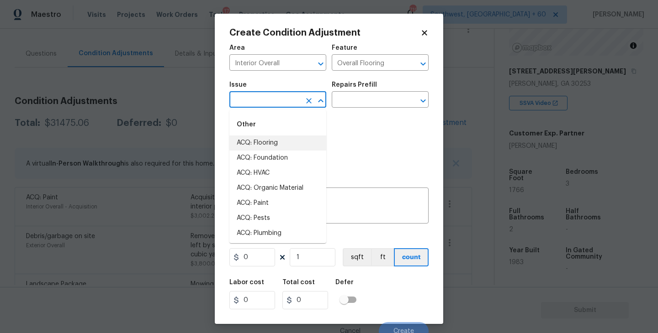
click at [277, 140] on li "ACQ: Flooring" at bounding box center [277, 143] width 97 height 15
type input "ACQ: Flooring"
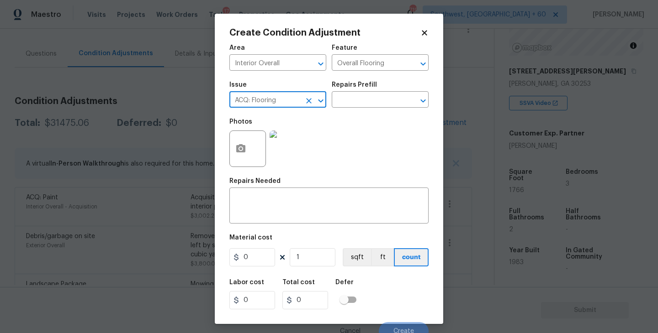
click at [375, 91] on div "Repairs Prefill" at bounding box center [380, 88] width 97 height 12
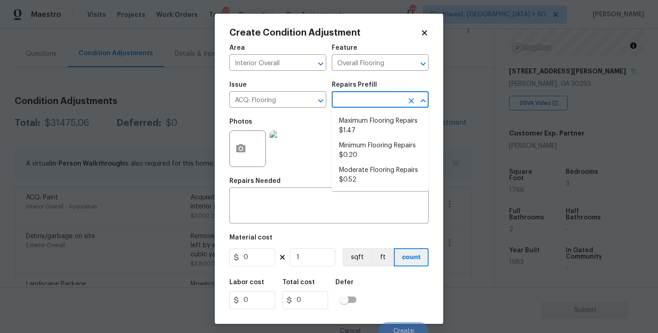
click at [394, 101] on input "text" at bounding box center [367, 101] width 71 height 14
click at [377, 179] on li "Moderate Flooring Repairs $0.52" at bounding box center [380, 175] width 97 height 25
type input "Acquisition"
type textarea "Acquisition Scope: Moderate flooring repairs"
type input "0.52"
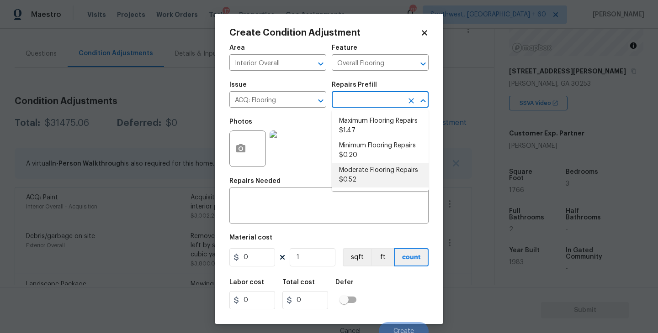
type input "0.52"
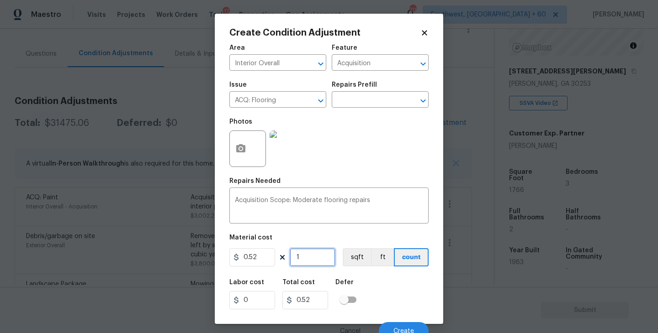
click at [310, 250] on input "1" at bounding box center [313, 258] width 46 height 18
type input "17"
type input "8.84"
type input "176"
type input "91.52"
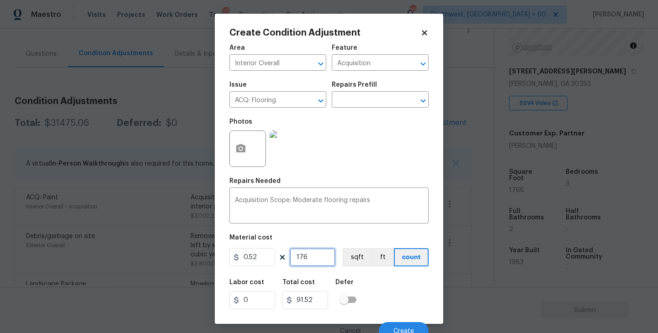
type input "1766"
type input "918.32"
type input "1766"
click at [248, 156] on button "button" at bounding box center [241, 149] width 22 height 36
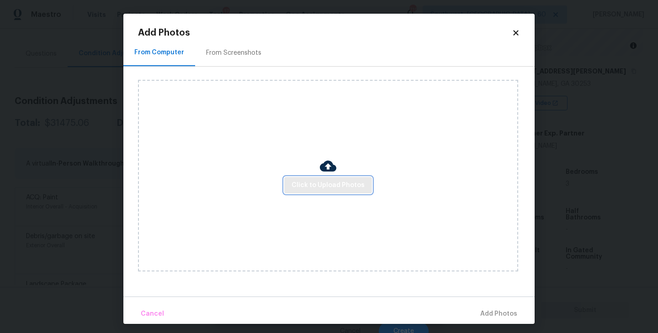
click at [307, 184] on span "Click to Upload Photos" at bounding box center [327, 185] width 73 height 11
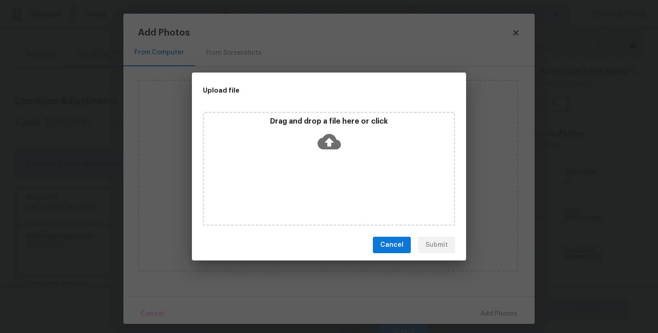
click at [339, 144] on icon at bounding box center [329, 142] width 23 height 16
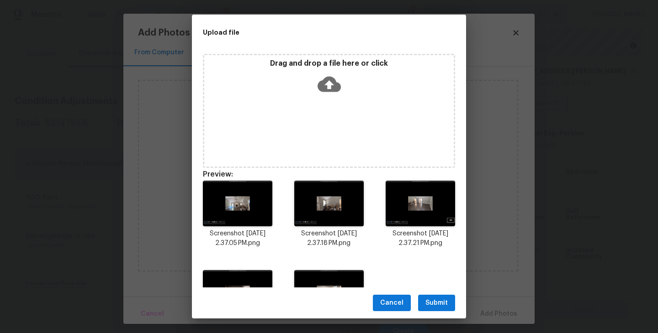
scroll to position [61, 0]
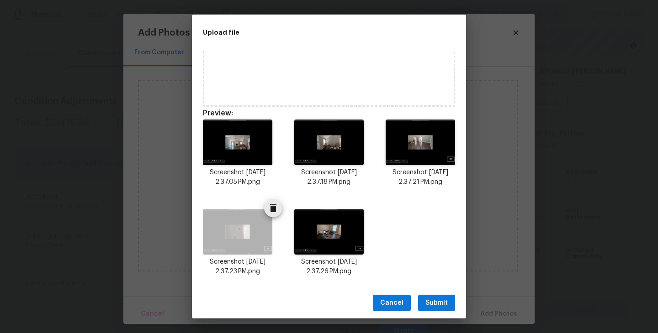
click at [272, 206] on icon "Delete" at bounding box center [273, 208] width 11 height 11
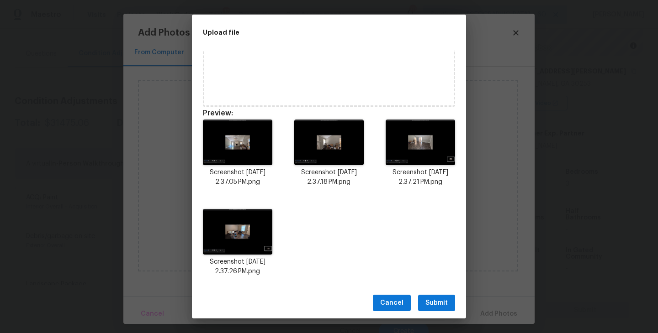
click at [430, 304] on span "Submit" at bounding box center [436, 303] width 22 height 11
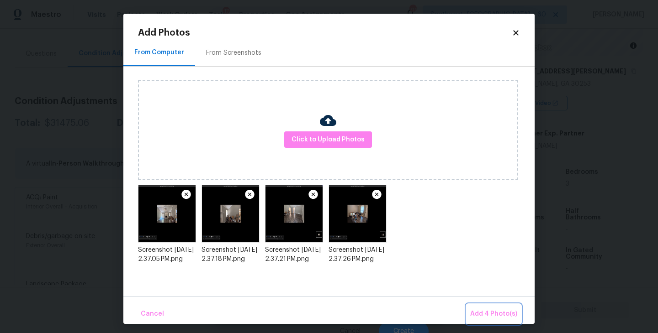
click at [486, 320] on button "Add 4 Photo(s)" at bounding box center [493, 315] width 54 height 20
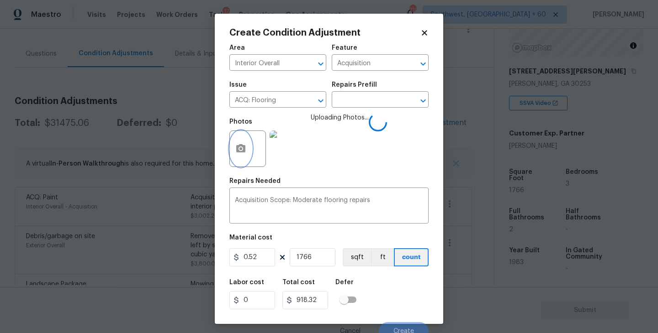
scroll to position [8, 0]
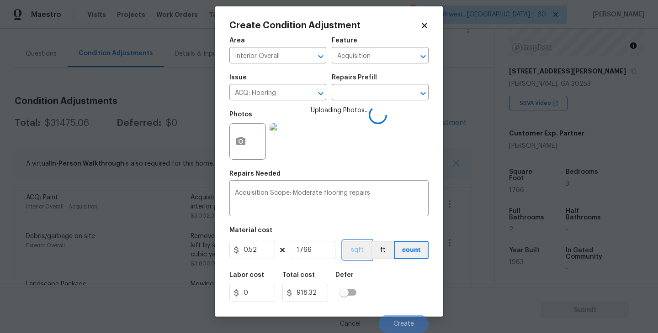
click at [356, 248] on button "sqft" at bounding box center [357, 250] width 28 height 18
click at [392, 286] on div "Labor cost 0 Total cost 918.32 Defer" at bounding box center [328, 287] width 199 height 41
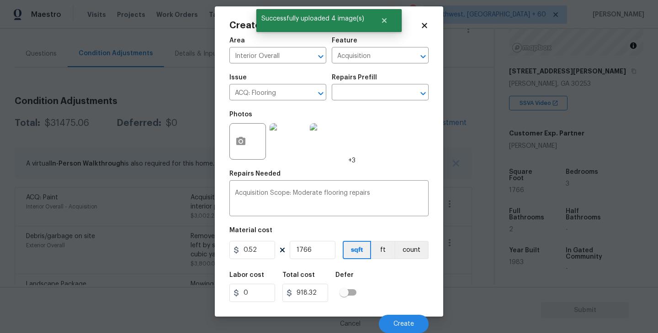
click at [392, 286] on div "Labor cost 0 Total cost 918.32 Defer" at bounding box center [328, 287] width 199 height 41
click at [394, 318] on button "Create" at bounding box center [404, 324] width 50 height 18
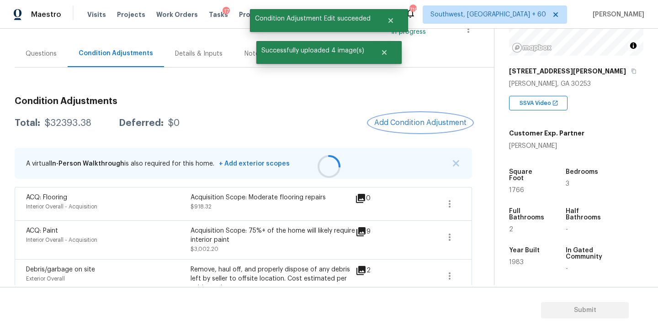
scroll to position [0, 0]
click at [418, 124] on span "Add Condition Adjustment" at bounding box center [420, 123] width 92 height 8
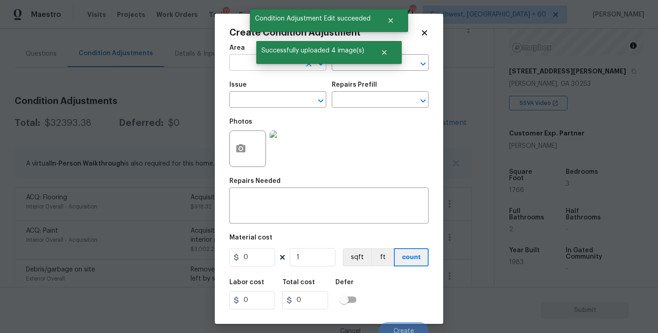
click at [244, 68] on input "text" at bounding box center [264, 64] width 71 height 14
click at [278, 92] on li "Interior Overall" at bounding box center [277, 99] width 97 height 15
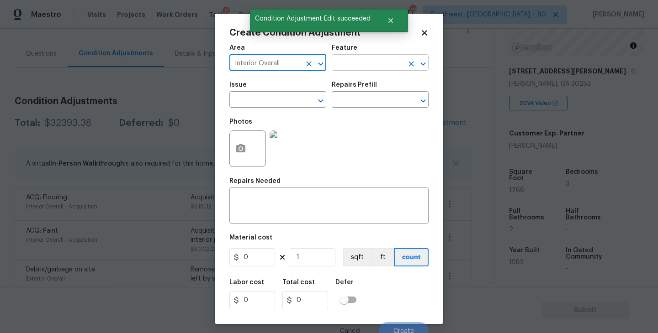
type input "Interior Overall"
click at [362, 69] on input "text" at bounding box center [367, 64] width 71 height 14
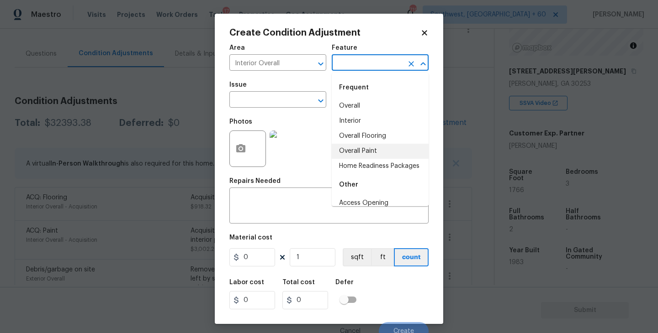
click at [368, 149] on li "Overall Paint" at bounding box center [380, 151] width 97 height 15
type input "Overall Paint"
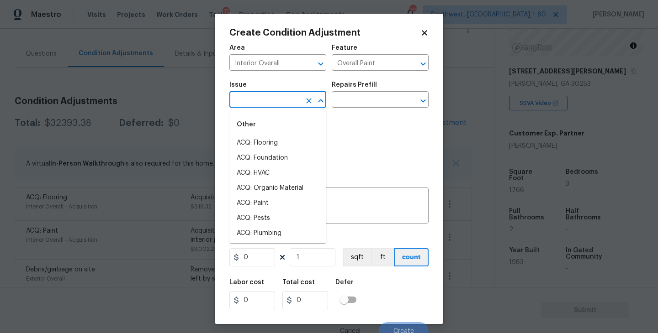
click at [286, 104] on input "text" at bounding box center [264, 101] width 71 height 14
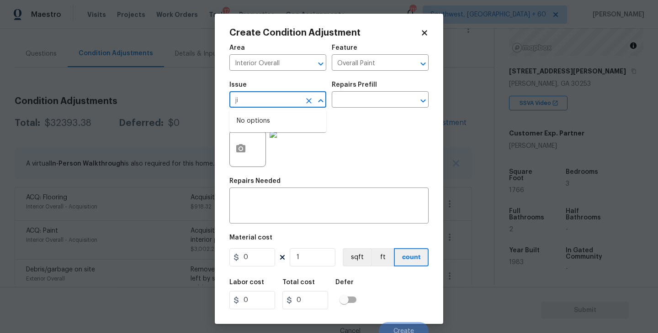
type input "j"
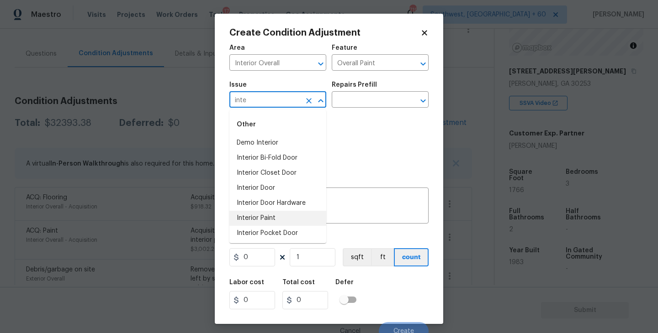
click at [290, 218] on li "Interior Paint" at bounding box center [277, 218] width 97 height 15
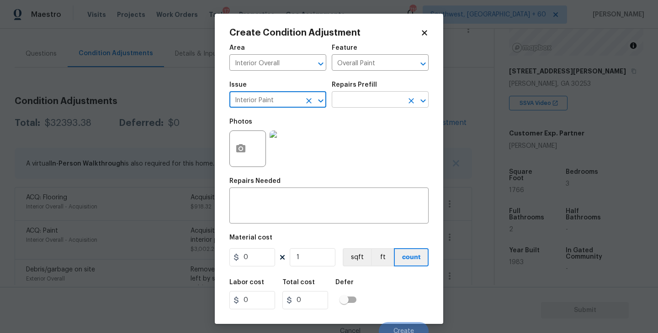
type input "Interior Paint"
click at [376, 99] on input "text" at bounding box center [367, 101] width 71 height 14
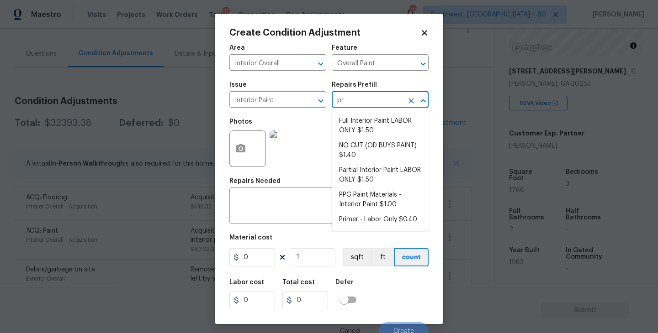
type input "pri"
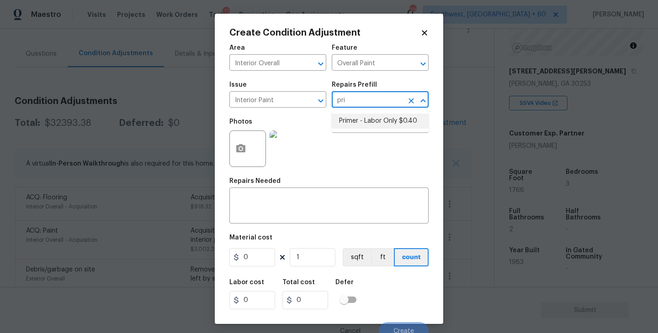
click at [376, 121] on li "Primer - Labor Only $0.40" at bounding box center [380, 121] width 97 height 15
type textarea "Interior primer - PRIMER PROVIDED BY OPENDOOR - All nails, screws, drywall anch…"
type input "0.4"
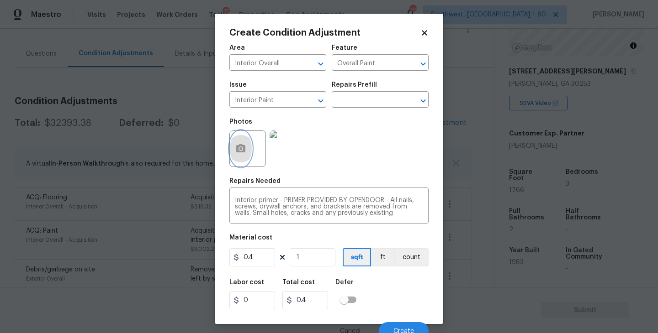
click at [233, 156] on button "button" at bounding box center [241, 149] width 22 height 36
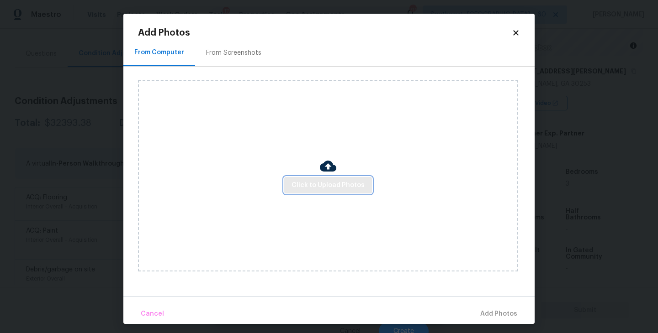
click at [326, 183] on span "Click to Upload Photos" at bounding box center [327, 185] width 73 height 11
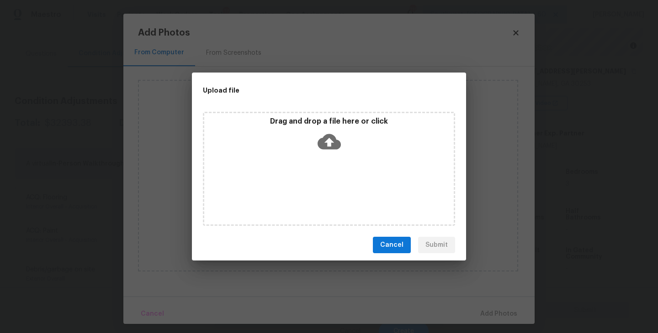
click at [336, 165] on div "Drag and drop a file here or click" at bounding box center [329, 169] width 252 height 114
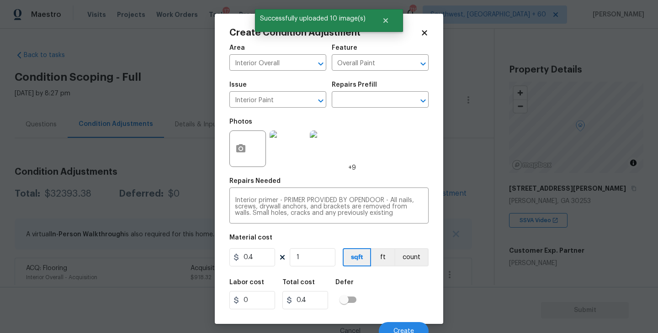
click at [150, 252] on div "Create Condition Adjustment Area Interior Overall ​ Feature Overall Paint ​ Iss…" at bounding box center [329, 166] width 658 height 333
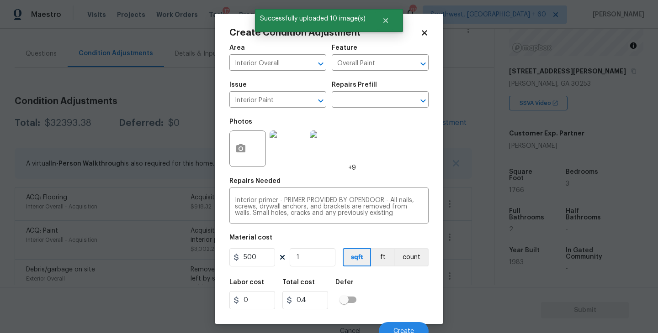
type input "500"
click at [377, 283] on div "Labor cost 0 Total cost 500 Defer" at bounding box center [328, 294] width 199 height 41
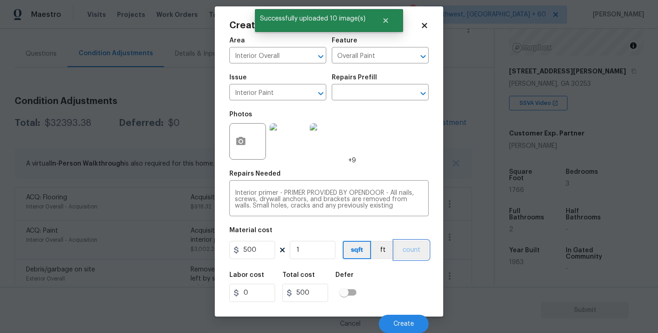
click at [413, 249] on button "count" at bounding box center [411, 250] width 34 height 18
click at [408, 283] on div "Labor cost 0 Total cost 500 Defer" at bounding box center [328, 287] width 199 height 41
click at [406, 322] on span "Create" at bounding box center [403, 324] width 21 height 7
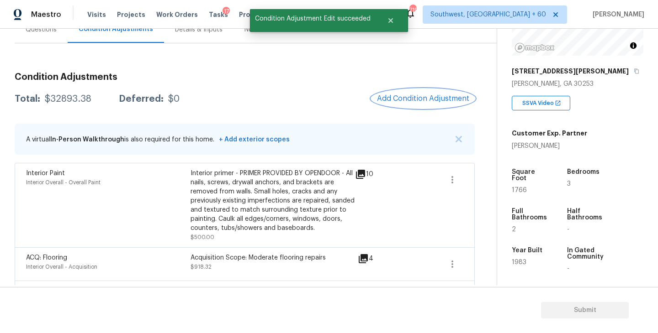
scroll to position [21, 0]
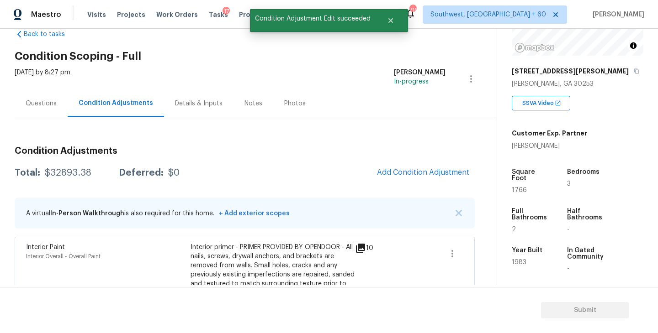
click at [41, 109] on div "Questions" at bounding box center [41, 103] width 53 height 27
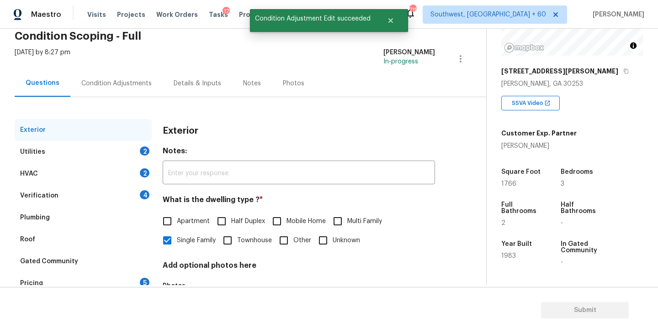
click at [117, 147] on div "Utilities 2" at bounding box center [83, 152] width 137 height 22
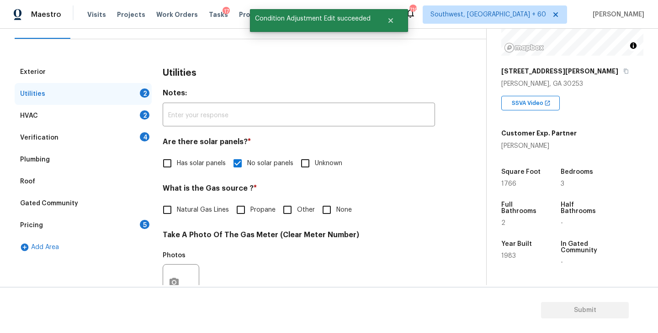
scroll to position [120, 0]
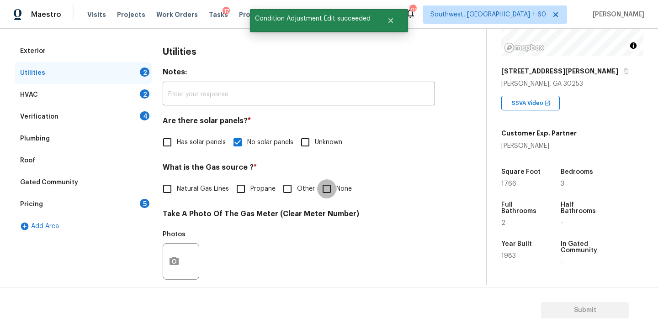
click at [325, 192] on input "None" at bounding box center [326, 189] width 19 height 19
checkbox input "true"
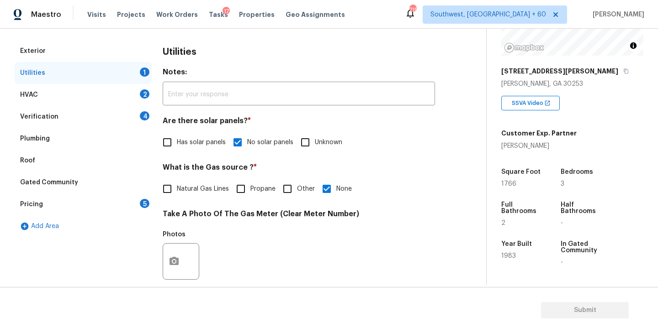
click at [185, 205] on div "Utilities Notes: ​ Are there solar panels? * Has solar panels No solar panels U…" at bounding box center [299, 278] width 272 height 476
click at [191, 189] on span "Natural Gas Lines" at bounding box center [203, 190] width 52 height 10
click at [177, 189] on input "Natural Gas Lines" at bounding box center [167, 189] width 19 height 19
checkbox input "true"
click at [184, 252] on div at bounding box center [181, 262] width 37 height 37
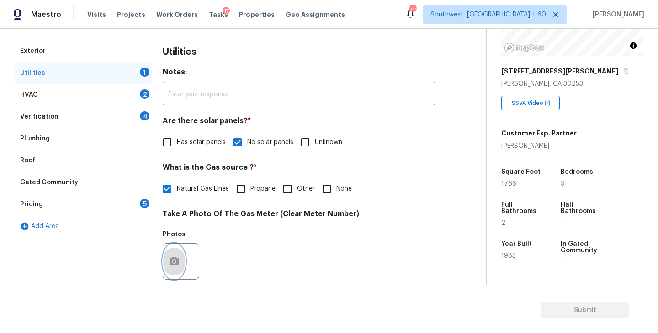
click at [179, 263] on icon "button" at bounding box center [174, 261] width 11 height 11
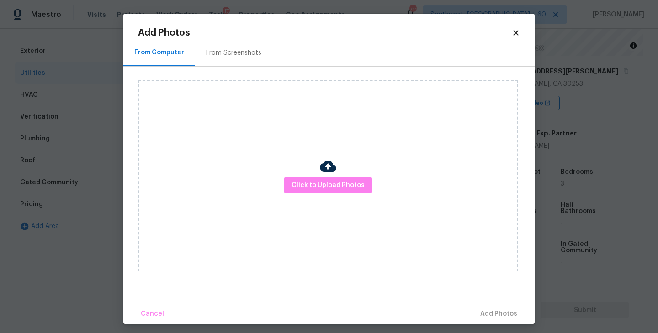
click at [301, 212] on div "Click to Upload Photos" at bounding box center [328, 176] width 380 height 192
click at [327, 180] on span "Click to Upload Photos" at bounding box center [327, 185] width 73 height 11
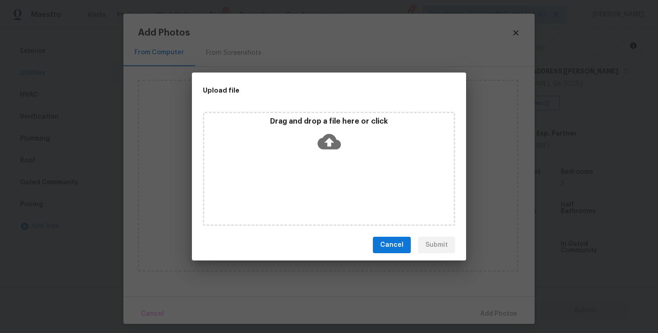
click at [328, 135] on icon at bounding box center [329, 142] width 23 height 16
click at [397, 244] on span "Cancel" at bounding box center [391, 245] width 23 height 11
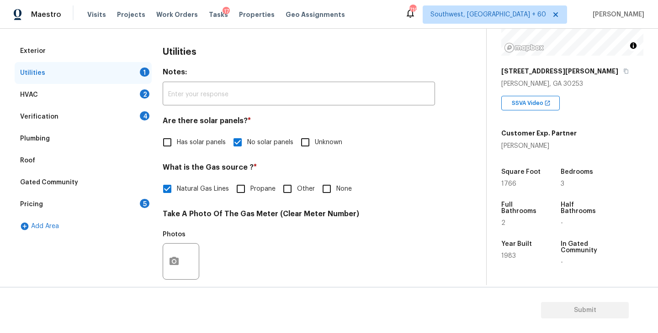
click at [577, 227] on body "Maestro Visits Projects Work Orders Tasks 17 Properties Geo Assignments 719 Sou…" at bounding box center [329, 166] width 658 height 333
click at [333, 194] on input "None" at bounding box center [326, 189] width 19 height 19
checkbox input "true"
checkbox input "false"
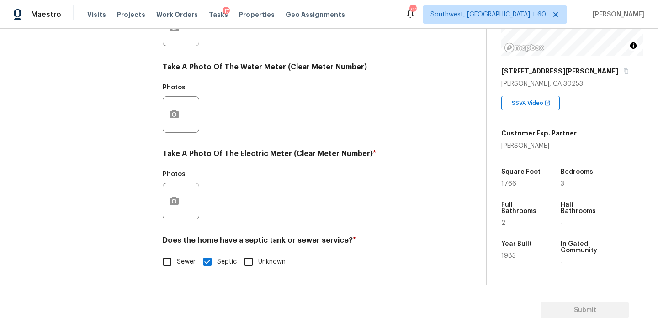
scroll to position [354, 0]
click at [172, 198] on icon "button" at bounding box center [173, 201] width 9 height 8
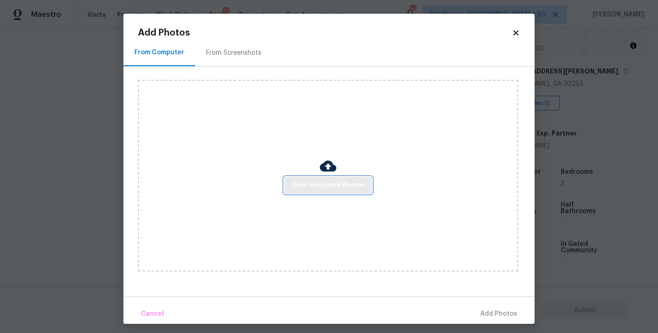
drag, startPoint x: 172, startPoint y: 198, endPoint x: 296, endPoint y: 185, distance: 124.1
click at [296, 185] on span "Click to Upload Photos" at bounding box center [327, 185] width 73 height 11
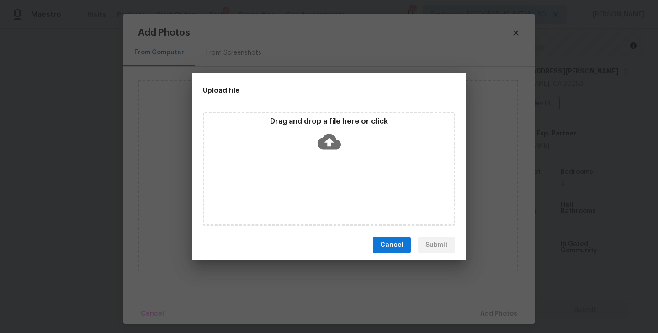
click at [321, 156] on div "Drag and drop a file here or click" at bounding box center [329, 169] width 252 height 114
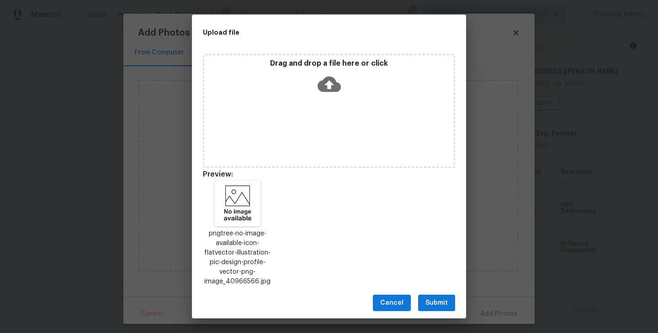
click at [439, 298] on span "Submit" at bounding box center [436, 303] width 22 height 11
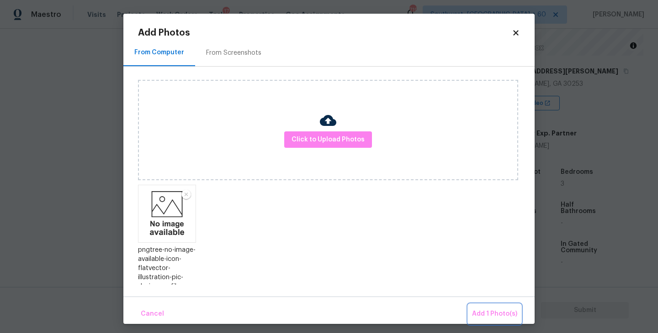
click at [471, 309] on button "Add 1 Photo(s)" at bounding box center [494, 315] width 53 height 20
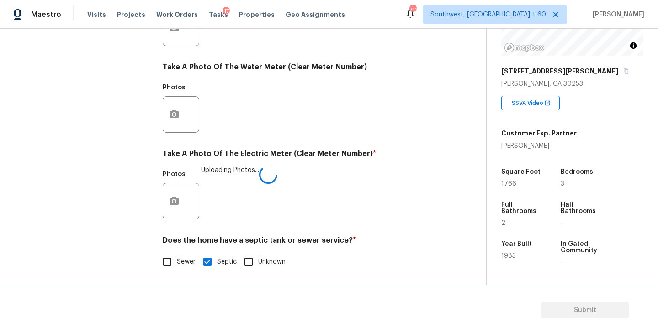
click at [390, 235] on div "Utilities Notes: ​ Are there solar panels? * Has solar panels No solar panels U…" at bounding box center [299, 44] width 272 height 476
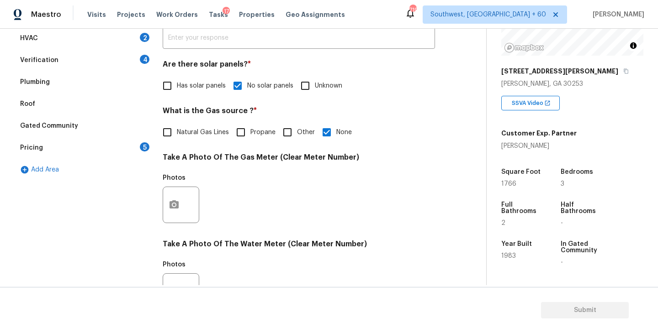
scroll to position [74, 0]
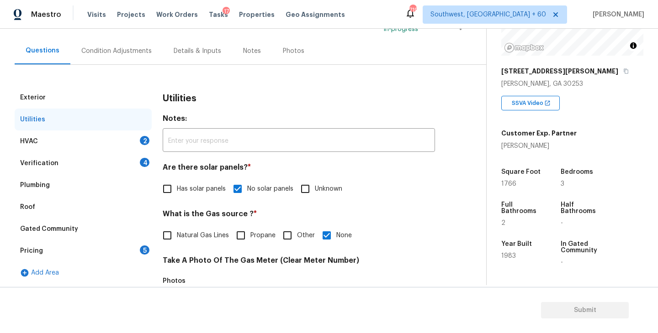
click at [119, 152] on div "HVAC 2" at bounding box center [83, 142] width 137 height 22
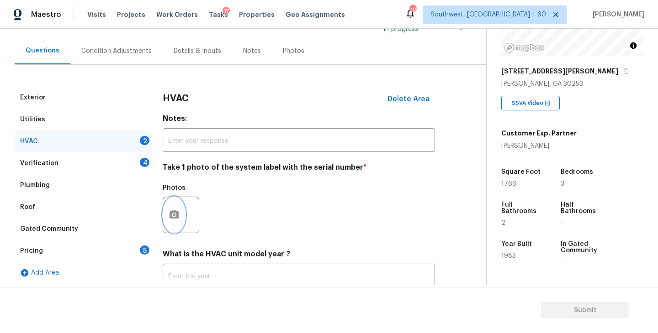
click at [178, 213] on icon "button" at bounding box center [173, 215] width 9 height 8
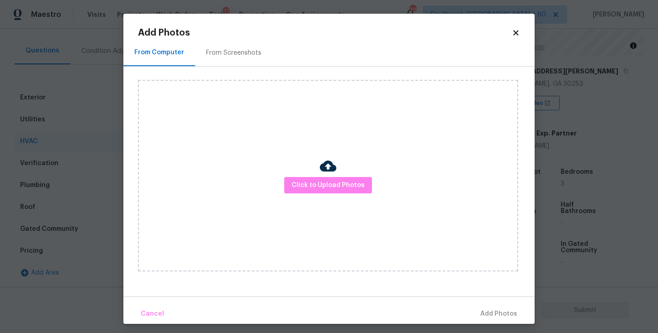
click at [264, 210] on div "Click to Upload Photos" at bounding box center [328, 176] width 380 height 192
click at [304, 189] on span "Click to Upload Photos" at bounding box center [327, 185] width 73 height 11
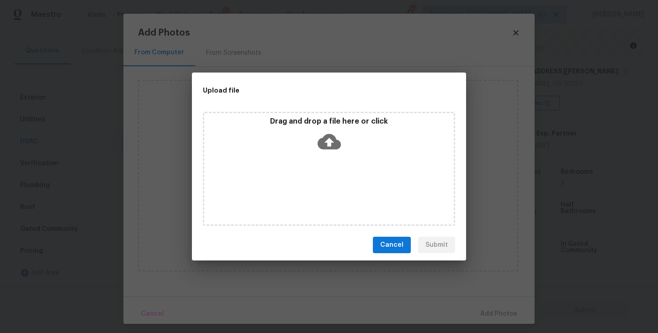
click at [322, 128] on div "Drag and drop a file here or click" at bounding box center [328, 136] width 249 height 39
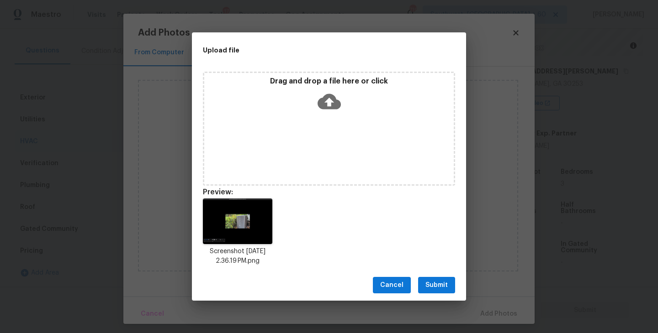
click at [445, 281] on span "Submit" at bounding box center [436, 285] width 22 height 11
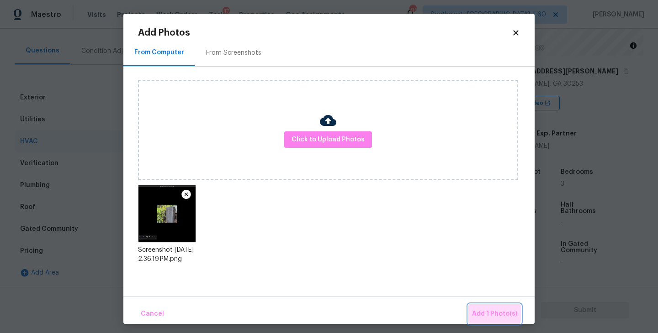
click at [478, 309] on span "Add 1 Photo(s)" at bounding box center [494, 314] width 45 height 11
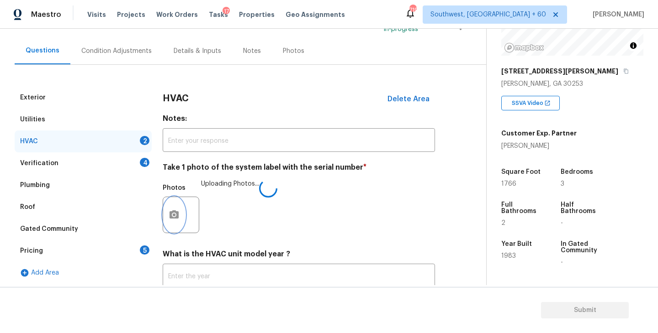
scroll to position [137, 0]
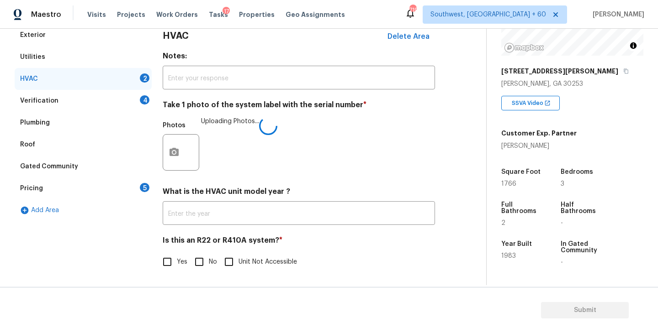
click at [211, 265] on span "No" at bounding box center [213, 263] width 8 height 10
click at [209, 265] on input "No" at bounding box center [199, 262] width 19 height 19
checkbox input "true"
click at [388, 147] on div "Photos Uploading Photos..." at bounding box center [299, 145] width 272 height 59
click at [83, 100] on div "Verification 4" at bounding box center [83, 101] width 137 height 22
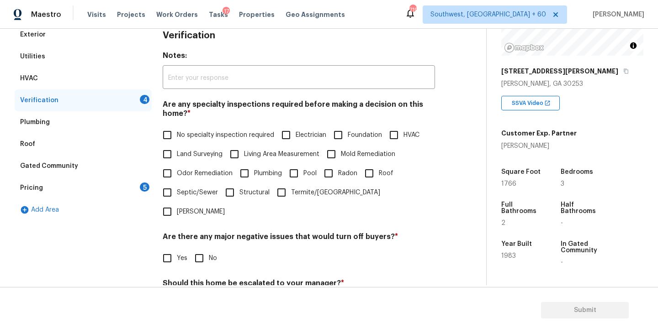
click at [190, 128] on label "No specialty inspection required" at bounding box center [216, 135] width 116 height 19
click at [177, 128] on input "No specialty inspection required" at bounding box center [167, 135] width 19 height 19
checkbox input "true"
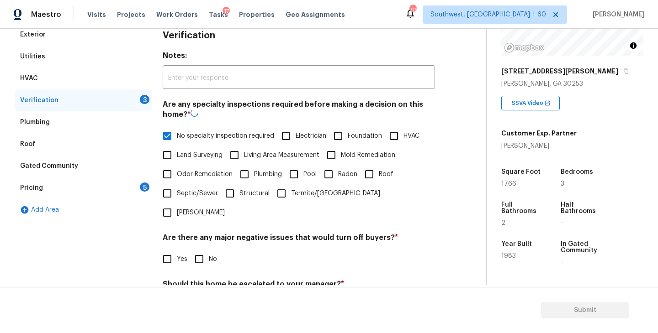
scroll to position [216, 0]
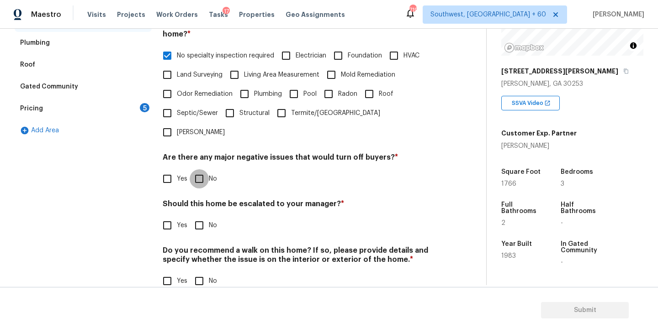
click at [206, 169] on input "No" at bounding box center [199, 178] width 19 height 19
checkbox input "true"
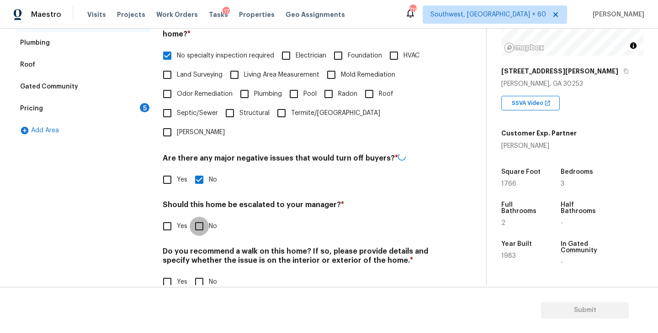
click at [206, 217] on input "No" at bounding box center [199, 226] width 19 height 19
checkbox input "true"
click at [205, 273] on input "No" at bounding box center [199, 282] width 19 height 19
checkbox input "true"
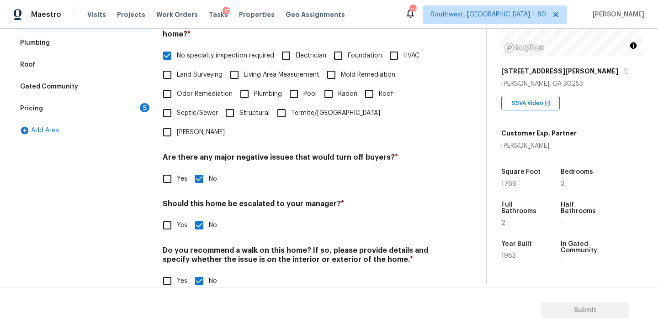
scroll to position [161, 0]
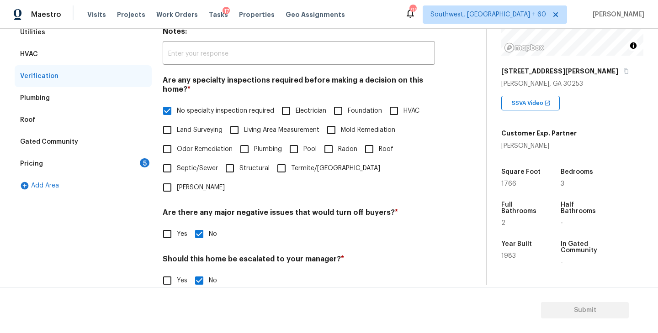
click at [118, 164] on div "Pricing 5" at bounding box center [83, 164] width 137 height 22
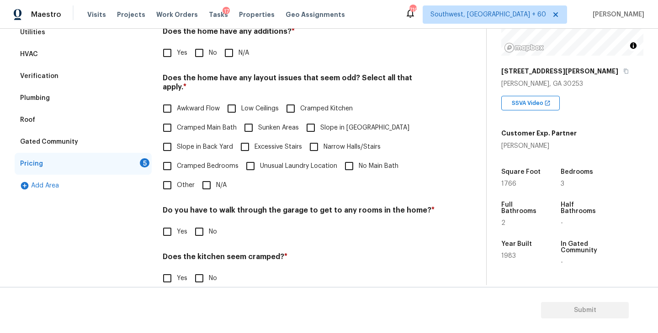
scroll to position [120, 0]
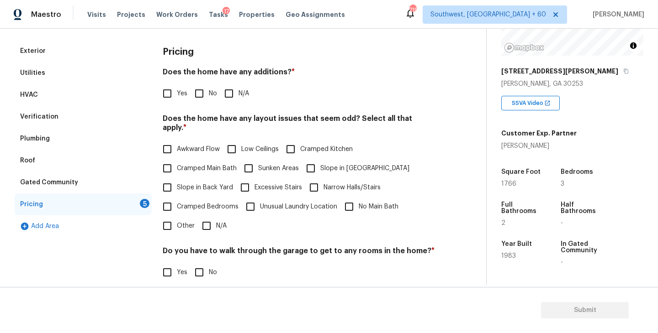
click at [233, 96] on input "N/A" at bounding box center [228, 93] width 19 height 19
checkbox input "true"
click at [328, 166] on label "Slope in [GEOGRAPHIC_DATA]" at bounding box center [355, 169] width 108 height 19
click at [320, 166] on input "Slope in [GEOGRAPHIC_DATA]" at bounding box center [310, 169] width 19 height 19
checkbox input "true"
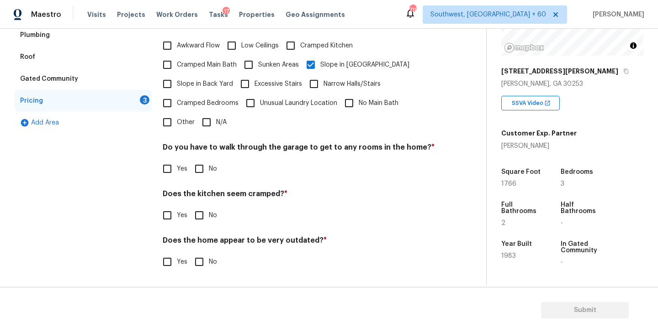
scroll to position [215, 0]
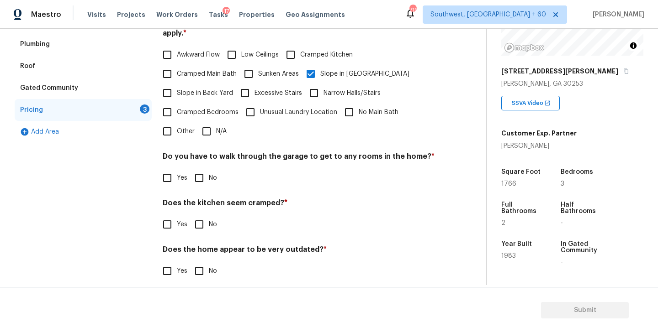
click at [204, 169] on input "No" at bounding box center [199, 178] width 19 height 19
checkbox input "true"
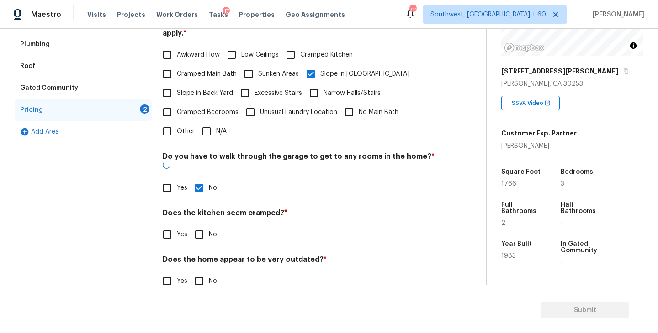
click at [205, 209] on div "Does the kitchen seem cramped? * Yes No" at bounding box center [299, 227] width 272 height 36
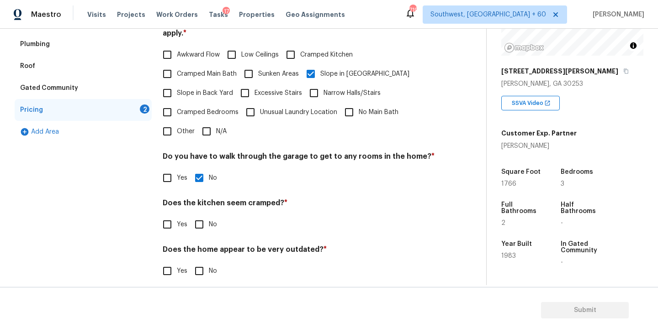
click at [206, 219] on input "No" at bounding box center [199, 224] width 19 height 19
checkbox input "true"
click at [206, 263] on input "No" at bounding box center [199, 272] width 19 height 19
checkbox input "true"
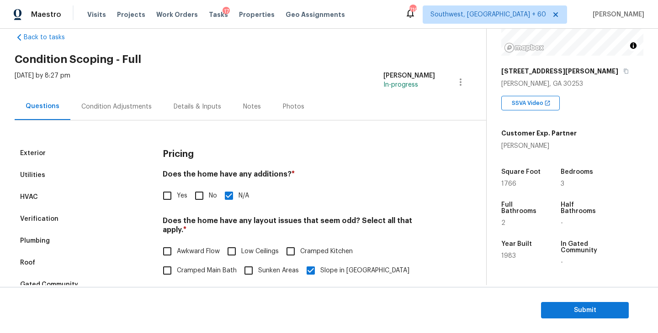
scroll to position [0, 0]
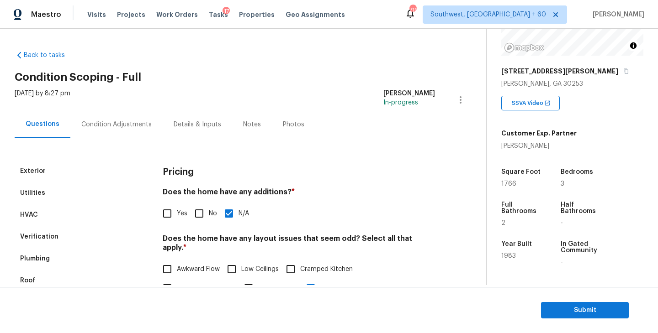
click at [125, 122] on div "Condition Adjustments" at bounding box center [116, 124] width 70 height 9
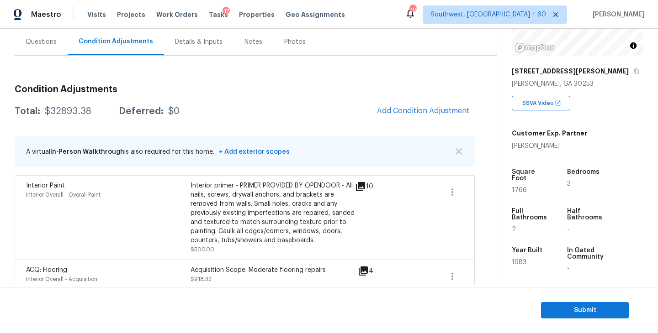
scroll to position [99, 0]
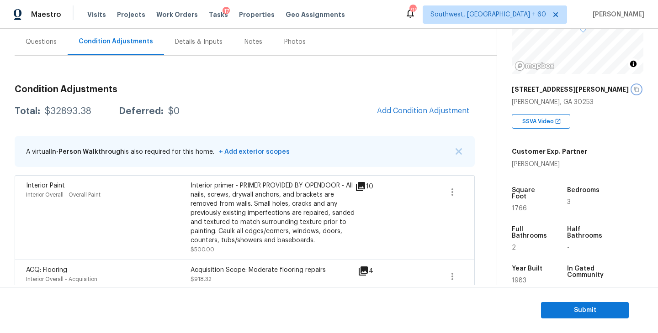
click at [634, 90] on icon "button" at bounding box center [636, 89] width 5 height 5
click at [233, 85] on h3 "Condition Adjustments" at bounding box center [245, 89] width 460 height 9
click at [58, 114] on div "$32893.38" at bounding box center [68, 111] width 47 height 9
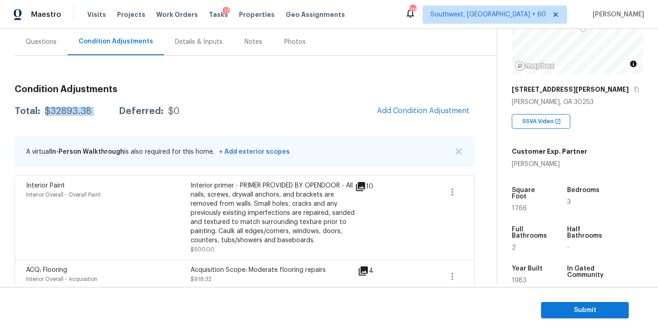
copy div "$32893.38"
click at [34, 39] on div "Questions" at bounding box center [41, 41] width 31 height 9
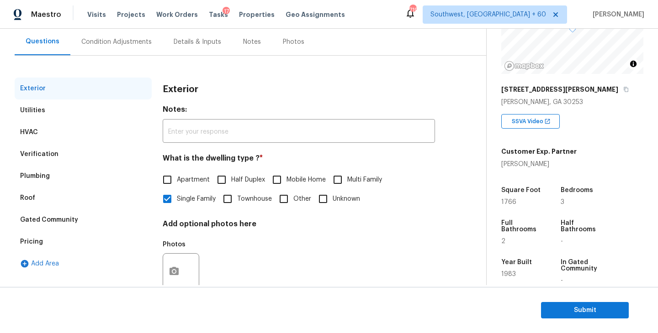
scroll to position [82, 0]
click at [58, 153] on div "Verification" at bounding box center [83, 155] width 137 height 22
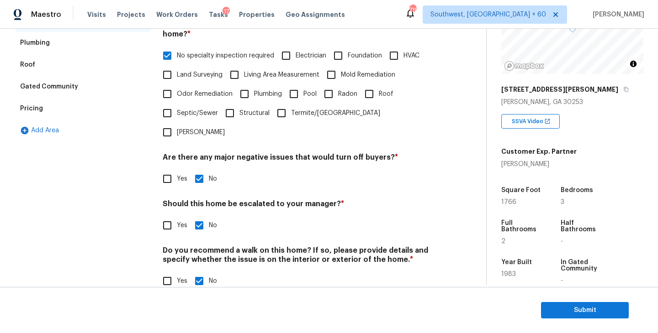
scroll to position [0, 0]
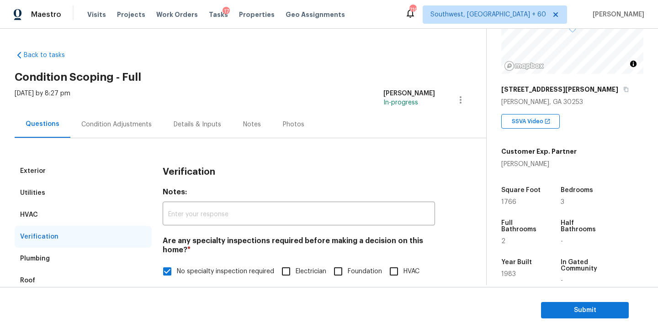
click at [141, 121] on div "Condition Adjustments" at bounding box center [116, 124] width 70 height 9
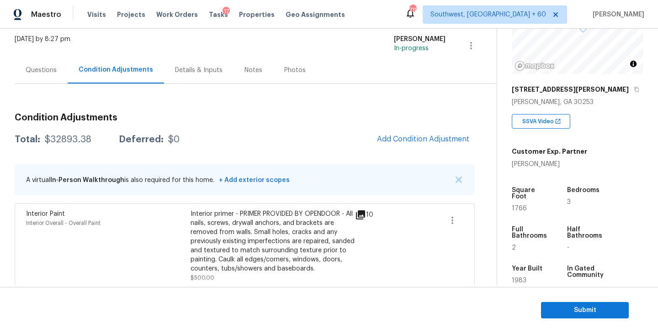
scroll to position [80, 0]
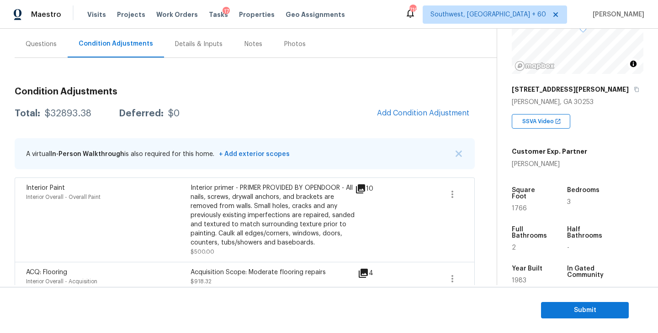
click at [323, 163] on div "A virtual In-Person Walkthrough is also required for this home. + Add exterior …" at bounding box center [245, 153] width 460 height 31
click at [564, 315] on span "Submit" at bounding box center [584, 310] width 73 height 11
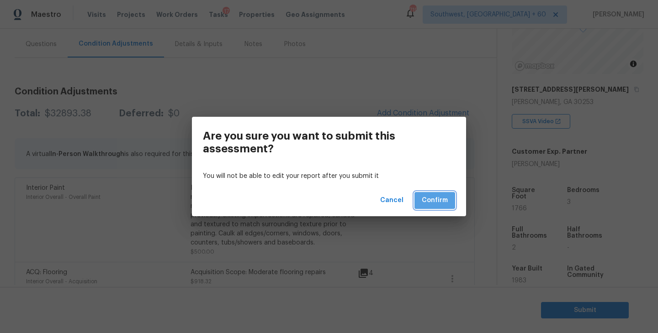
click at [439, 207] on button "Confirm" at bounding box center [434, 200] width 41 height 17
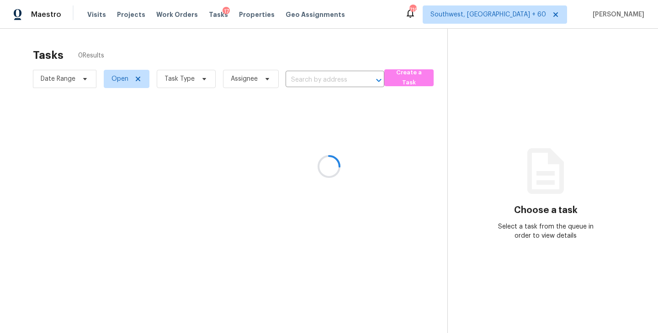
click at [188, 88] on div at bounding box center [329, 166] width 658 height 333
click at [191, 84] on div at bounding box center [329, 166] width 658 height 333
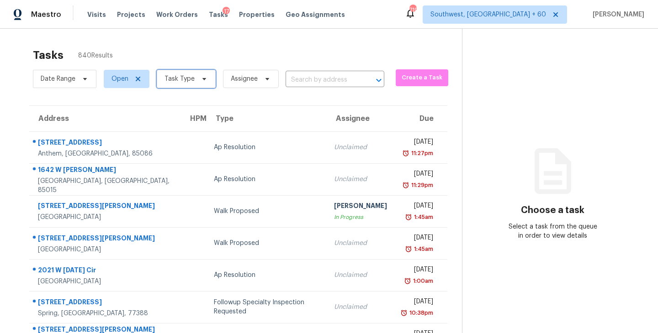
click at [185, 79] on span "Task Type" at bounding box center [179, 78] width 30 height 9
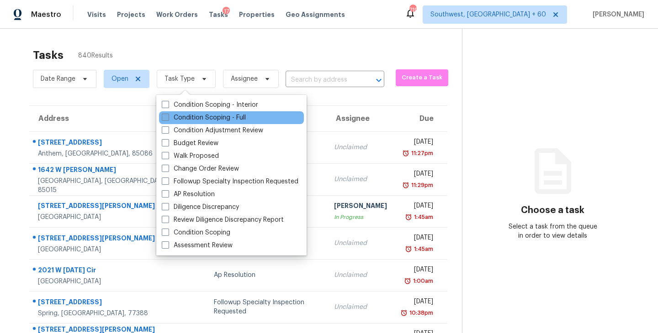
click at [187, 118] on label "Condition Scoping - Full" at bounding box center [204, 117] width 84 height 9
click at [168, 118] on input "Condition Scoping - Full" at bounding box center [165, 116] width 6 height 6
checkbox input "true"
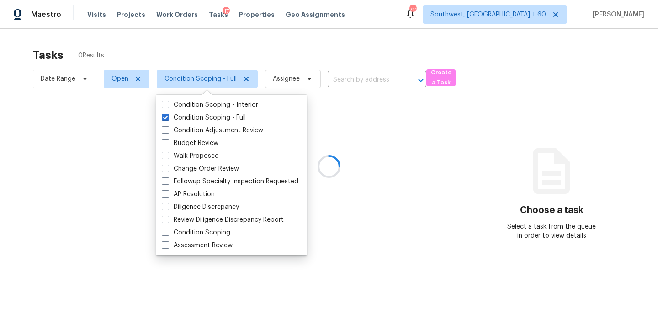
click at [222, 66] on div at bounding box center [329, 166] width 658 height 333
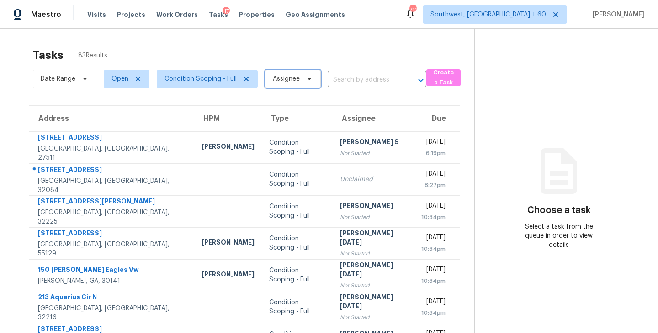
click at [288, 81] on span "Assignee" at bounding box center [286, 78] width 27 height 9
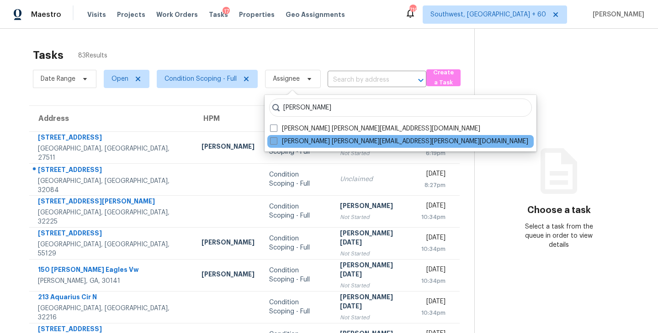
type input "[PERSON_NAME]"
click at [279, 138] on label "[PERSON_NAME] [PERSON_NAME][EMAIL_ADDRESS][PERSON_NAME][DOMAIN_NAME]" at bounding box center [399, 141] width 258 height 9
click at [276, 138] on input "[PERSON_NAME] [PERSON_NAME][EMAIL_ADDRESS][PERSON_NAME][DOMAIN_NAME]" at bounding box center [273, 140] width 6 height 6
checkbox input "true"
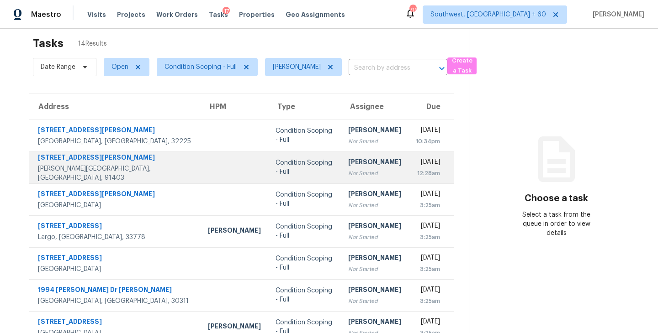
scroll to position [14, 0]
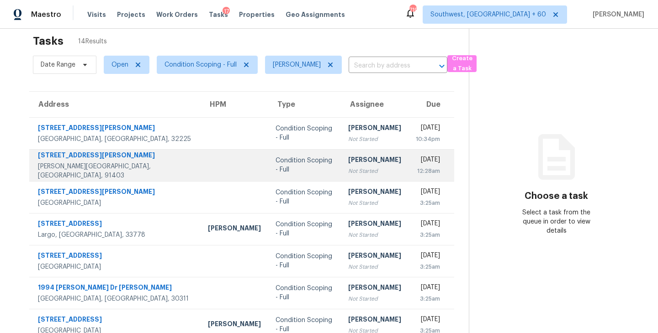
click at [348, 165] on div "[PERSON_NAME]" at bounding box center [374, 160] width 53 height 11
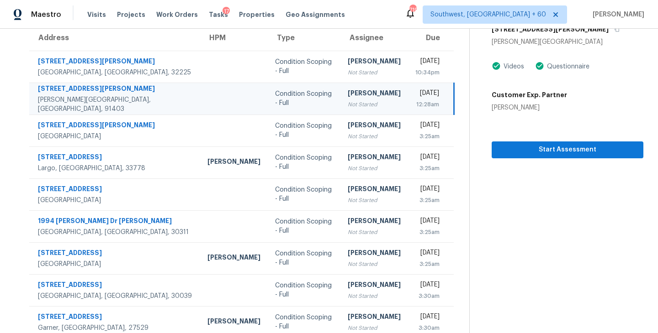
scroll to position [88, 0]
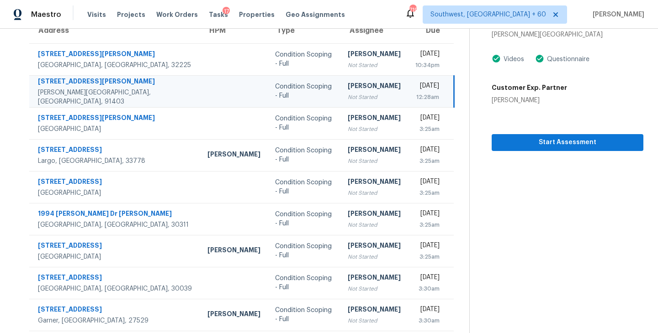
click at [365, 95] on td "[PERSON_NAME] Not Started" at bounding box center [374, 91] width 68 height 32
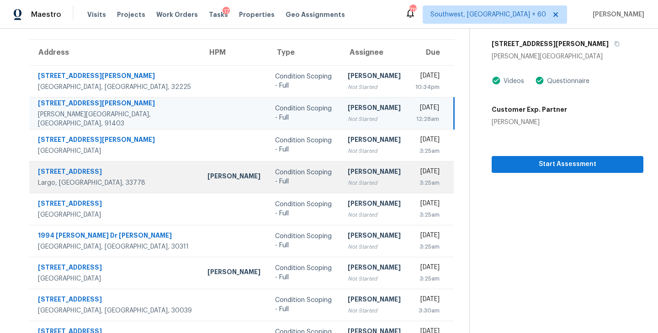
scroll to position [63, 0]
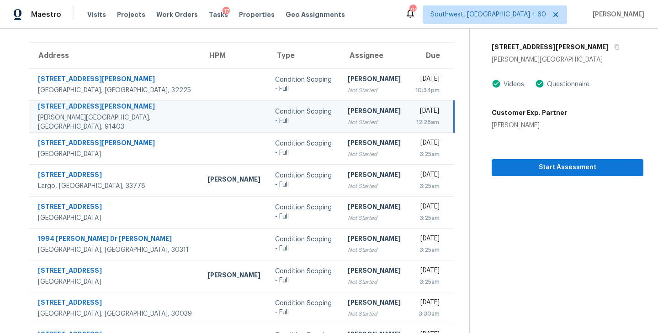
click at [348, 120] on div "Not Started" at bounding box center [374, 122] width 53 height 9
click at [348, 119] on div "Not Started" at bounding box center [374, 122] width 53 height 9
click at [543, 168] on span "Start Assessment" at bounding box center [568, 167] width 138 height 11
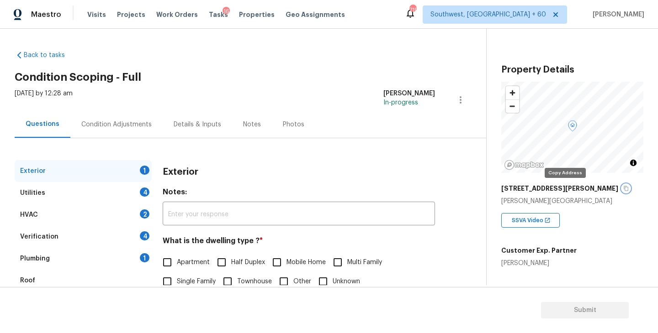
click at [623, 190] on icon "button" at bounding box center [625, 188] width 5 height 5
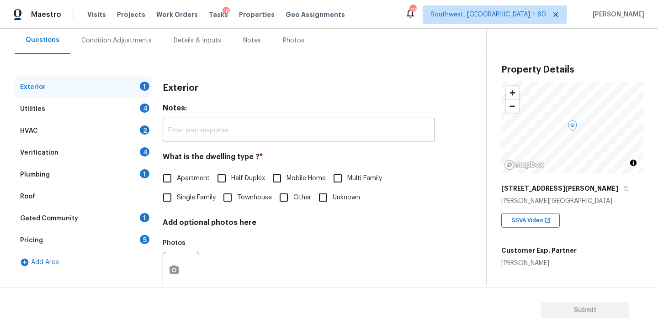
click at [205, 204] on label "Single Family" at bounding box center [187, 197] width 58 height 19
click at [177, 204] on input "Single Family" at bounding box center [167, 197] width 19 height 19
checkbox input "true"
click at [123, 110] on div "Utilities 4" at bounding box center [83, 109] width 137 height 22
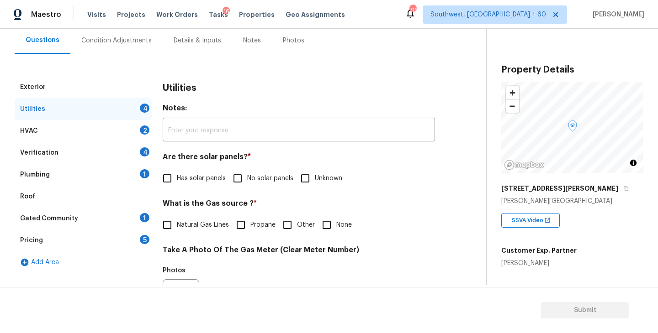
click at [245, 164] on h4 "Are there solar panels? *" at bounding box center [299, 159] width 272 height 13
click at [249, 177] on span "No solar panels" at bounding box center [270, 179] width 46 height 10
click at [247, 177] on input "No solar panels" at bounding box center [237, 178] width 19 height 19
checkbox input "true"
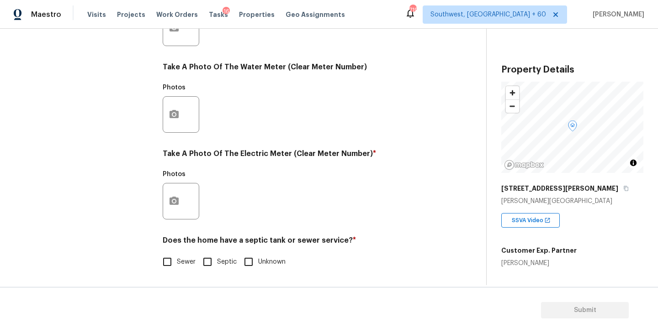
click at [183, 255] on label "Sewer" at bounding box center [177, 262] width 38 height 19
click at [177, 255] on input "Sewer" at bounding box center [167, 262] width 19 height 19
checkbox input "true"
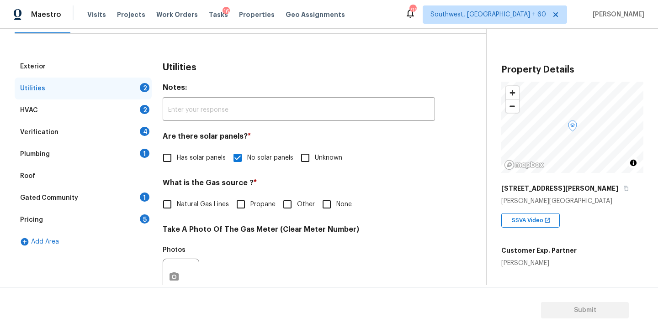
click at [106, 152] on div "Plumbing 1" at bounding box center [83, 154] width 137 height 22
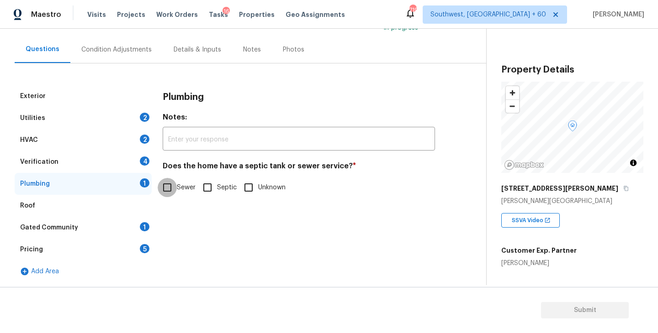
click at [168, 185] on input "Sewer" at bounding box center [167, 187] width 19 height 19
checkbox input "true"
click at [89, 222] on div "Gated Community 1" at bounding box center [83, 228] width 137 height 22
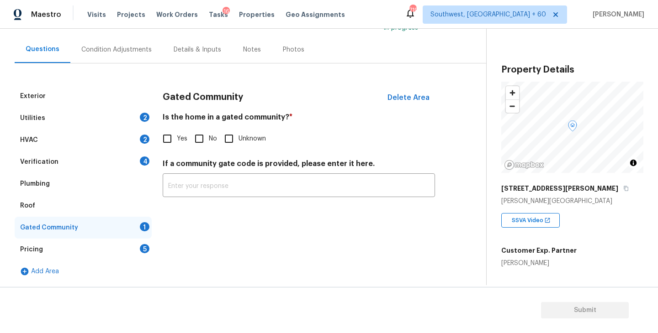
click at [201, 139] on input "No" at bounding box center [199, 138] width 19 height 19
checkbox input "true"
click at [135, 48] on div "Condition Adjustments" at bounding box center [116, 49] width 70 height 9
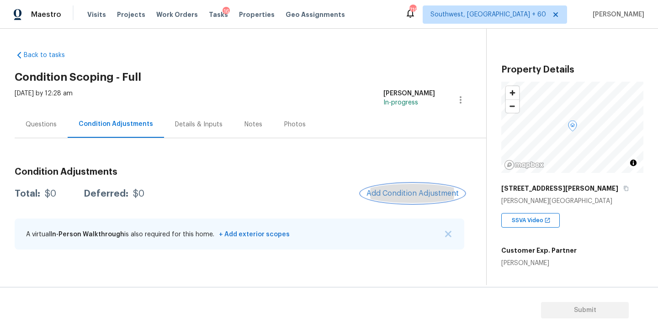
click at [396, 198] on button "Add Condition Adjustment" at bounding box center [412, 193] width 103 height 19
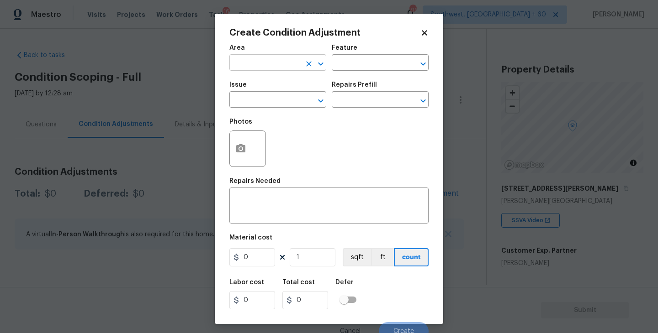
click at [273, 62] on input "text" at bounding box center [264, 64] width 71 height 14
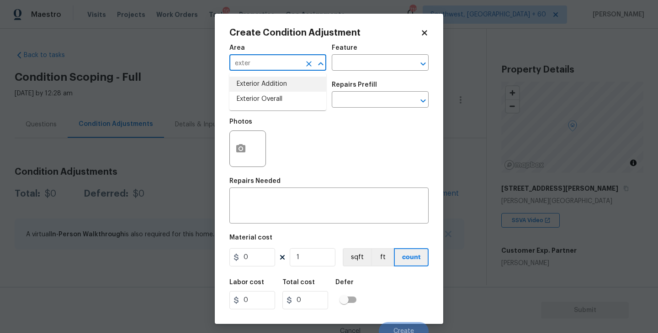
click at [275, 95] on li "Exterior Overall" at bounding box center [277, 99] width 97 height 15
type input "Exterior Overall"
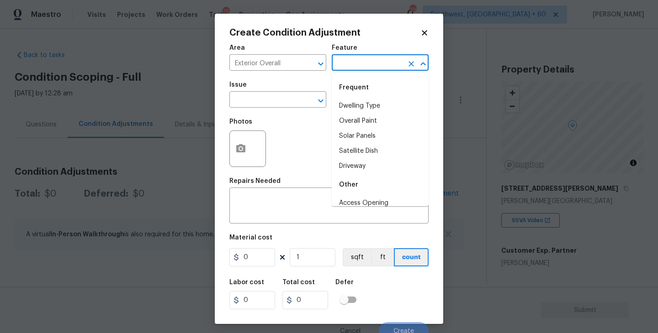
click at [352, 63] on input "text" at bounding box center [367, 64] width 71 height 14
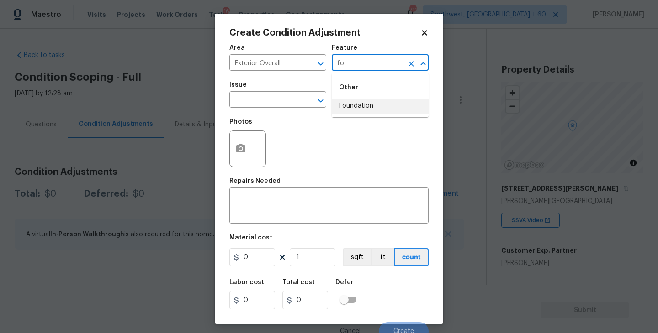
click at [353, 108] on li "Foundation" at bounding box center [380, 106] width 97 height 15
type input "Foundation"
click at [273, 106] on input "text" at bounding box center [264, 101] width 71 height 14
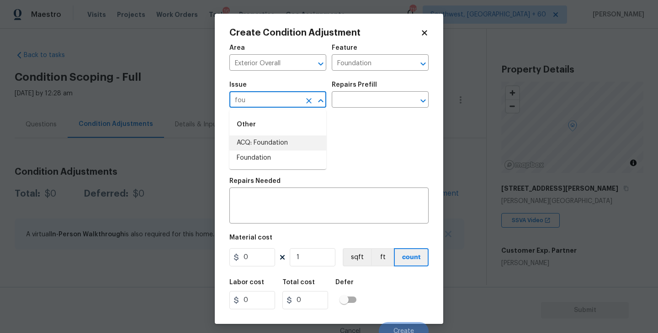
click at [292, 146] on li "ACQ: Foundation" at bounding box center [277, 143] width 97 height 15
type input "ACQ: Foundation"
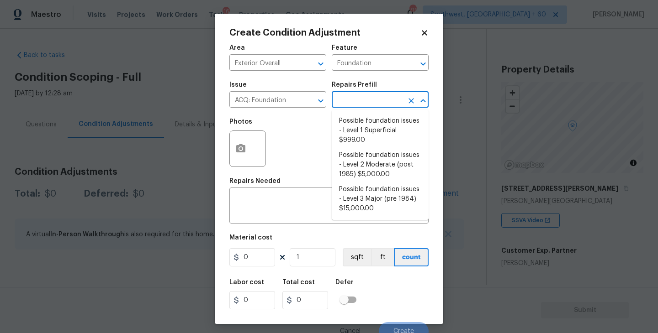
click at [381, 99] on input "text" at bounding box center [367, 101] width 71 height 14
click at [373, 164] on li "Possible foundation issues - Level 2 Moderate (post 1985) $5,000.00" at bounding box center [380, 165] width 97 height 34
type input "Acquisition"
type textarea "Possible foundation issues - Level 2 Moderate: Disclaimer: This is NOT a techni…"
type input "5000"
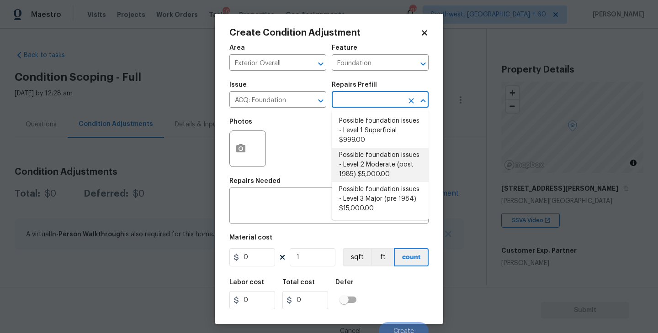
type input "5000"
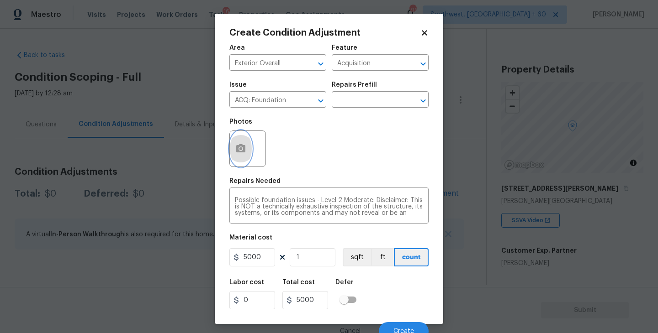
click at [246, 152] on icon "button" at bounding box center [240, 148] width 11 height 11
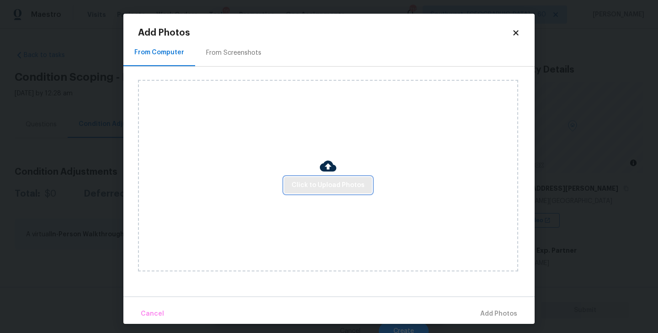
click at [312, 179] on button "Click to Upload Photos" at bounding box center [328, 185] width 88 height 17
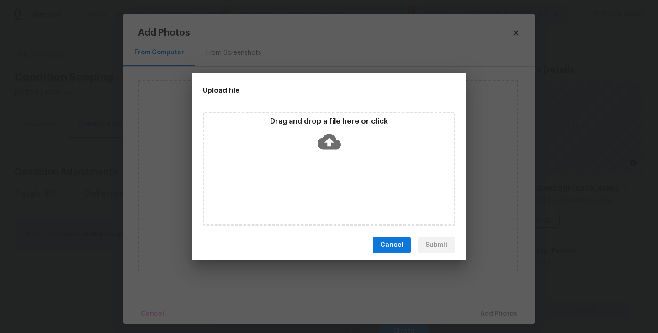
click at [312, 117] on p "Drag and drop a file here or click" at bounding box center [328, 122] width 249 height 10
